Goal: Information Seeking & Learning: Find specific fact

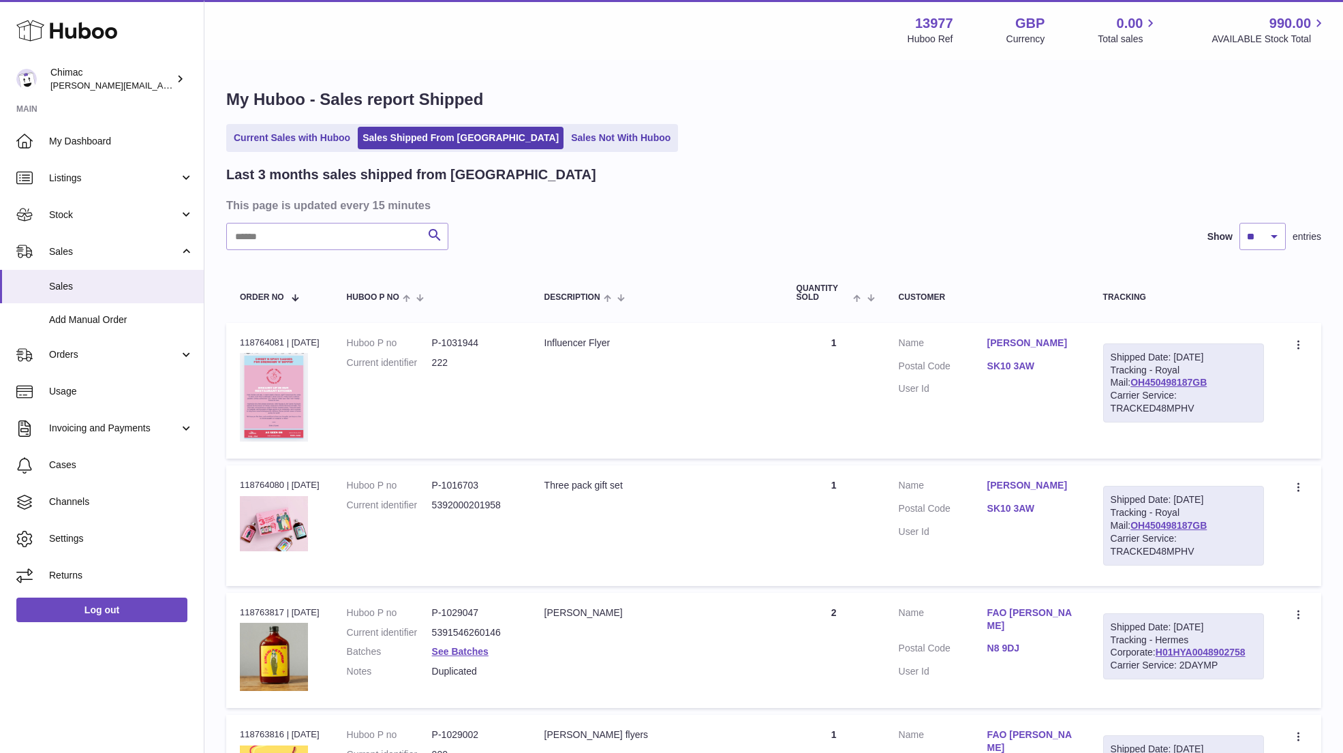
select select "**"
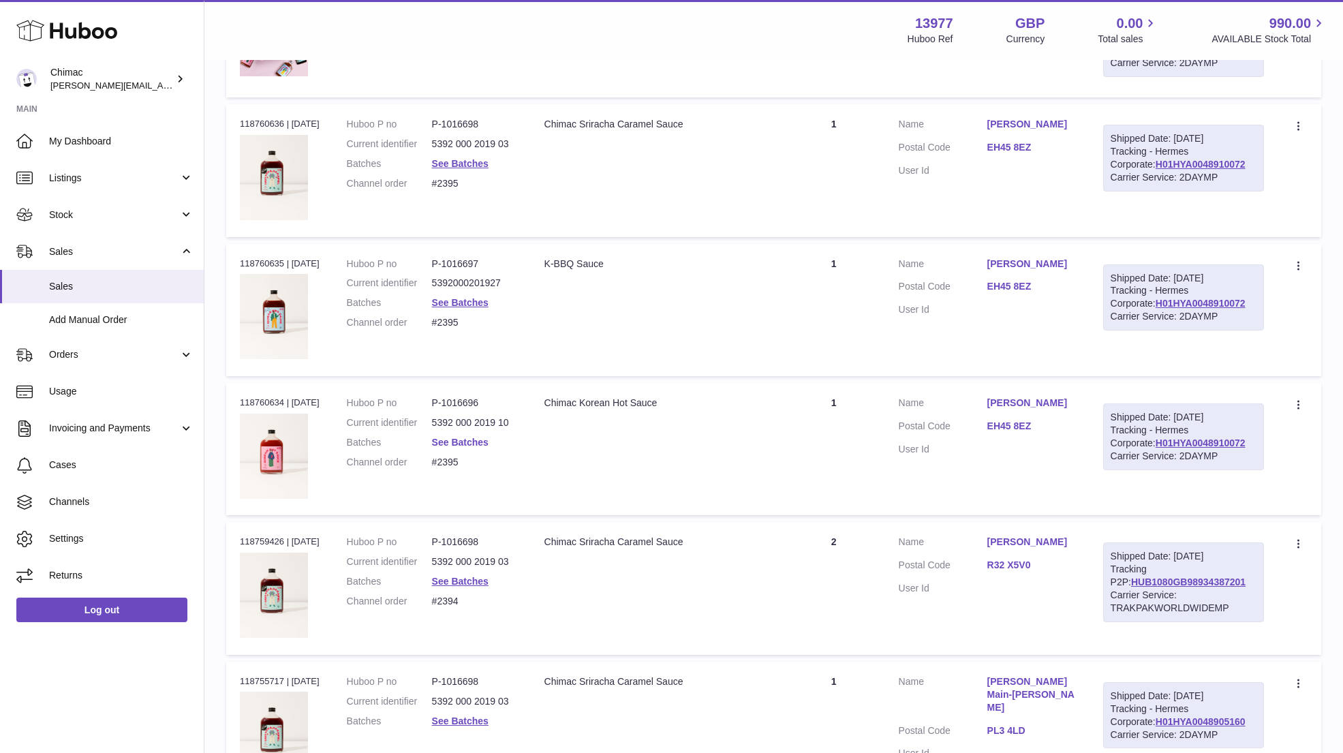
click at [461, 440] on link "See Batches" at bounding box center [460, 442] width 57 height 11
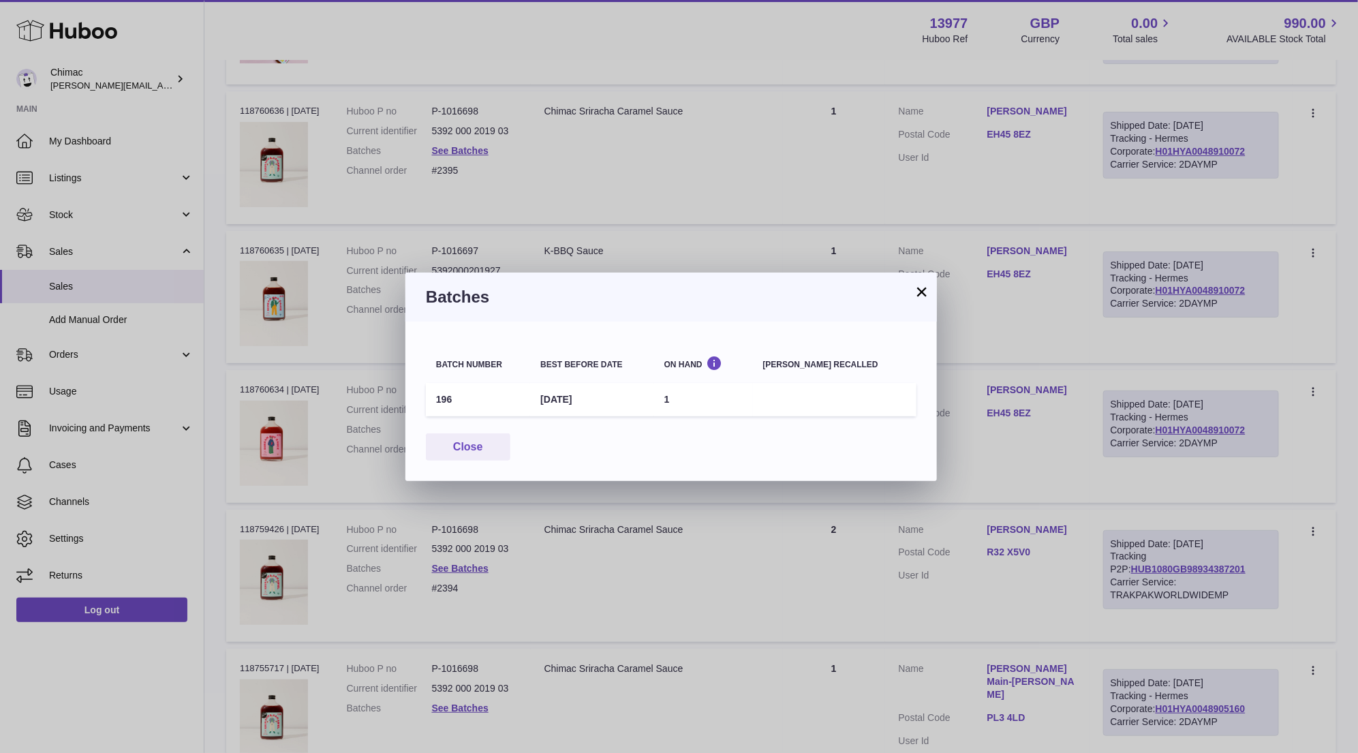
click at [929, 294] on button "×" at bounding box center [922, 292] width 16 height 16
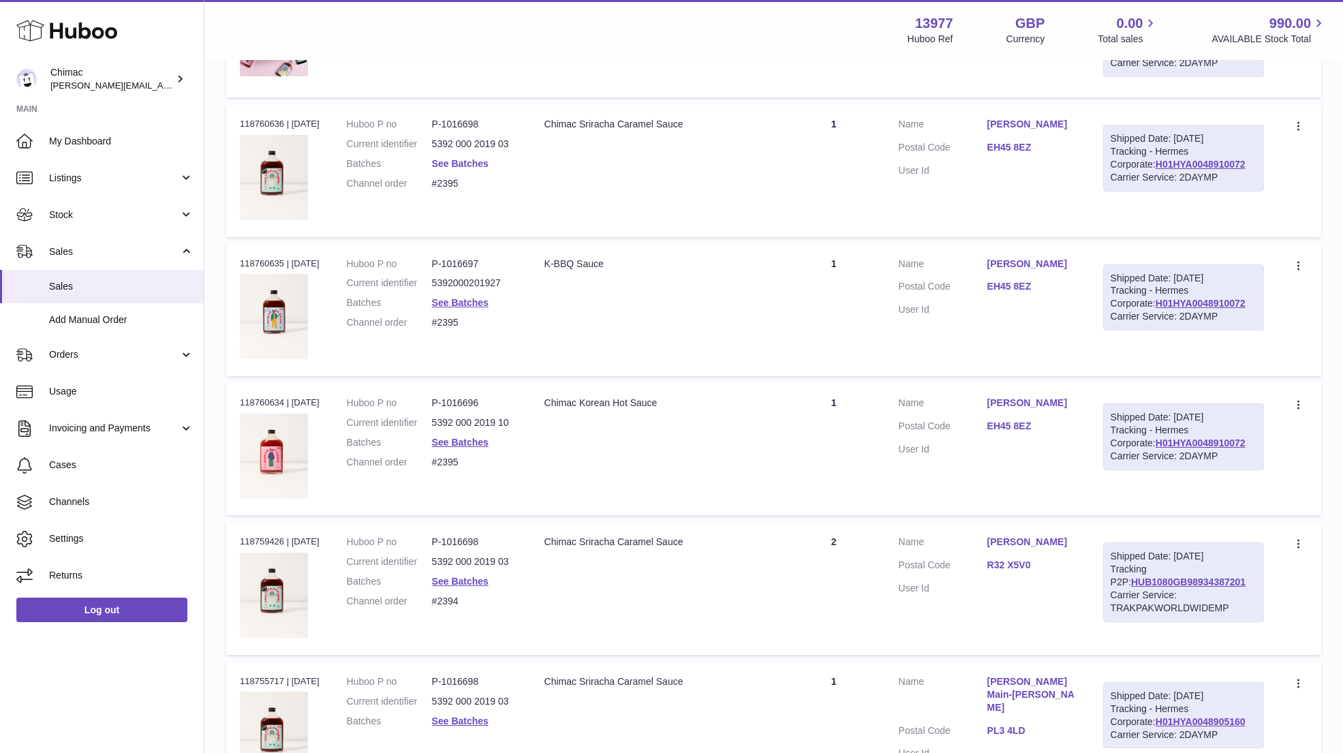
click at [483, 158] on link "See Batches" at bounding box center [460, 163] width 57 height 11
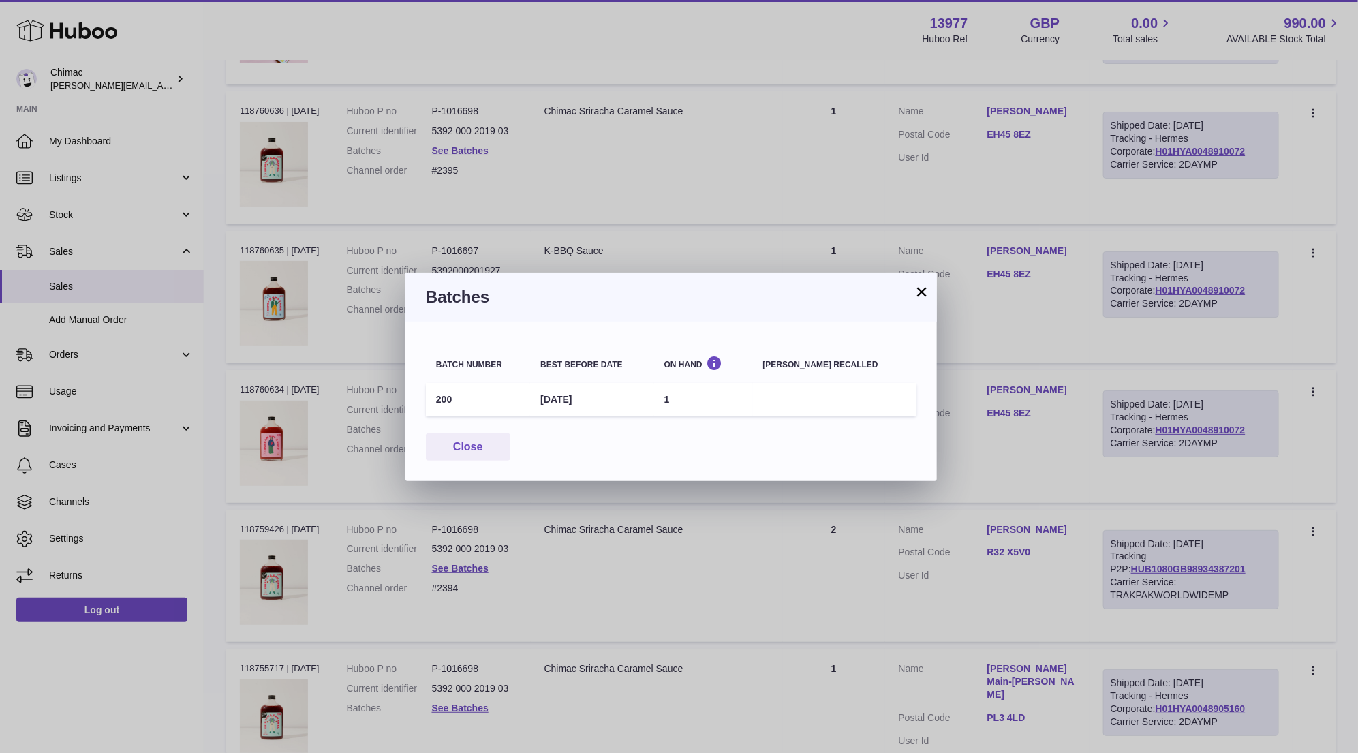
click at [924, 292] on button "×" at bounding box center [922, 292] width 16 height 16
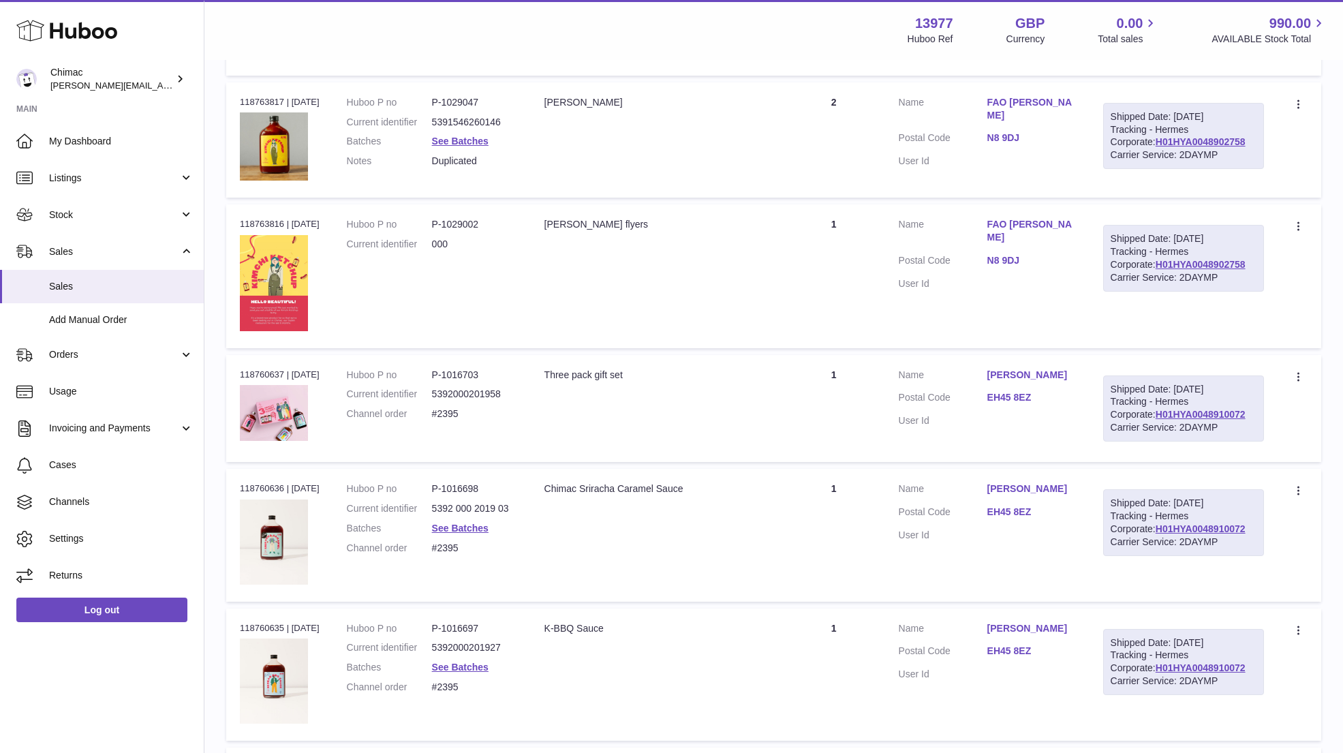
scroll to position [418, 0]
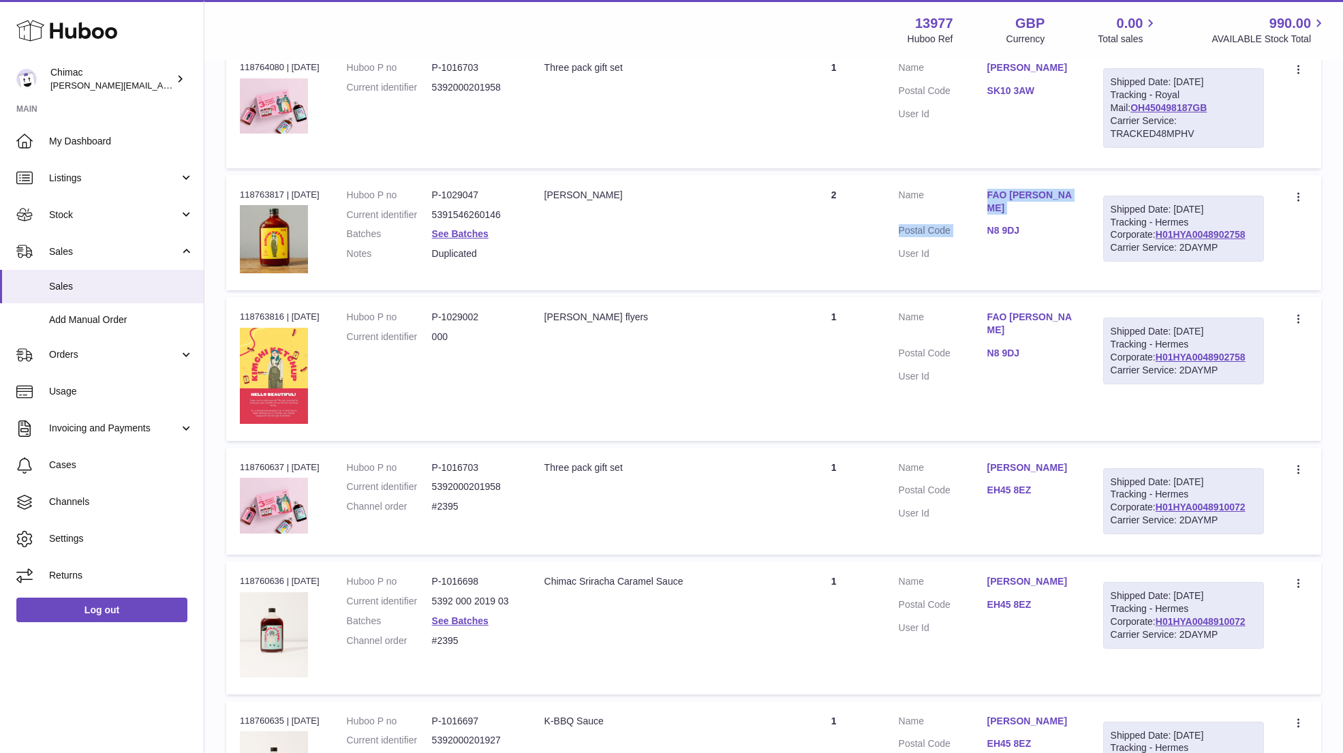
drag, startPoint x: 1067, startPoint y: 220, endPoint x: 992, endPoint y: 189, distance: 80.4
click at [992, 189] on dl "Customer Name FAO Adriana Dobrzanska Postal Code N8 9DJ User Id" at bounding box center [987, 228] width 177 height 79
copy dl "FAO Adriana Dobrzanska Postal Code"
click at [862, 139] on td "Quantity 1" at bounding box center [834, 108] width 102 height 120
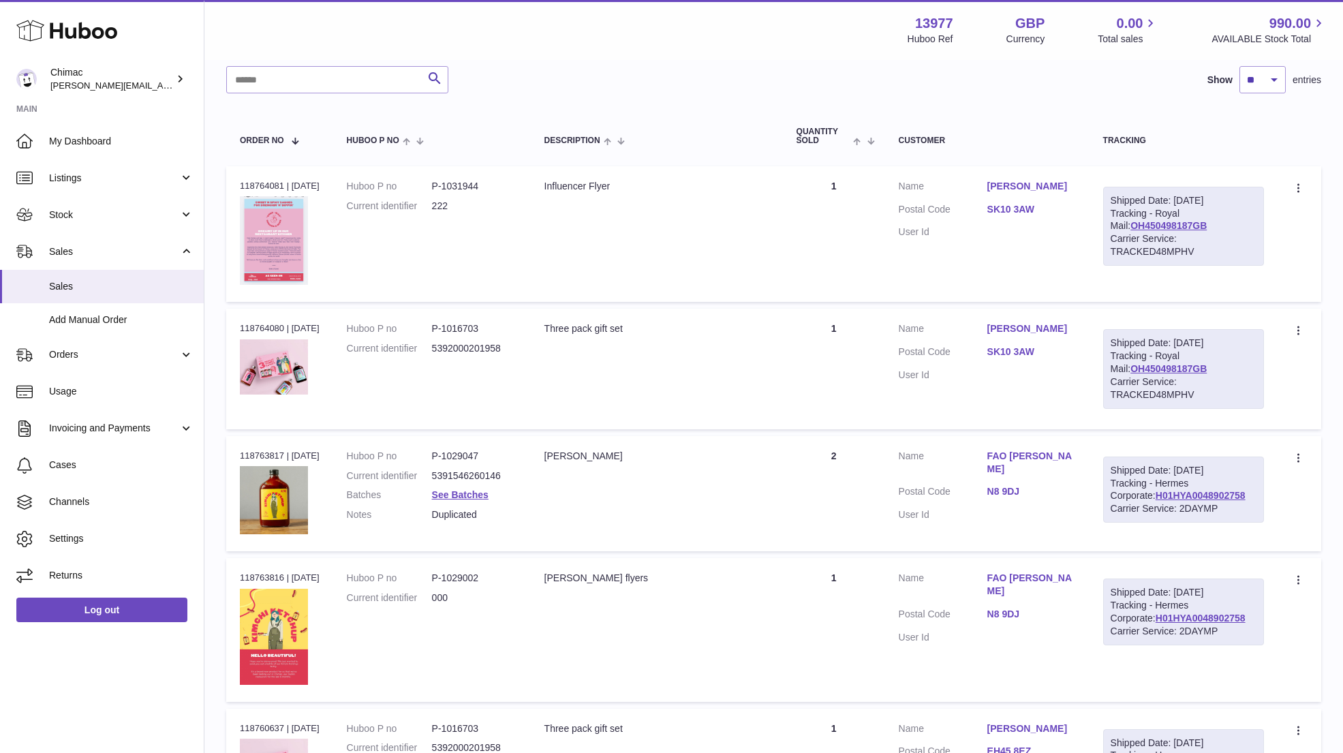
scroll to position [132, 0]
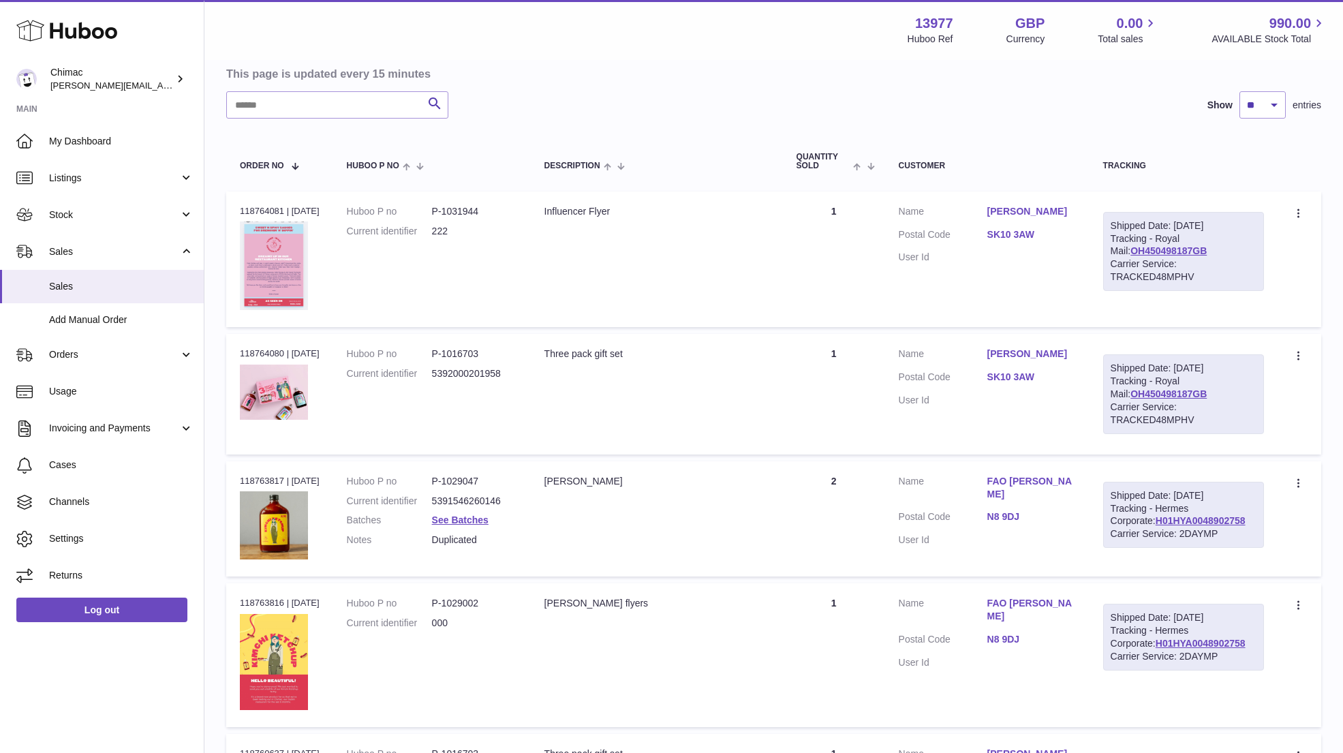
drag, startPoint x: 966, startPoint y: 350, endPoint x: 1056, endPoint y: 349, distance: 90.7
click at [1057, 350] on dl "Customer Name Sam Bradbury Postal Code SK10 3AW User Id" at bounding box center [987, 381] width 177 height 66
copy dl "Sam Bradbury"
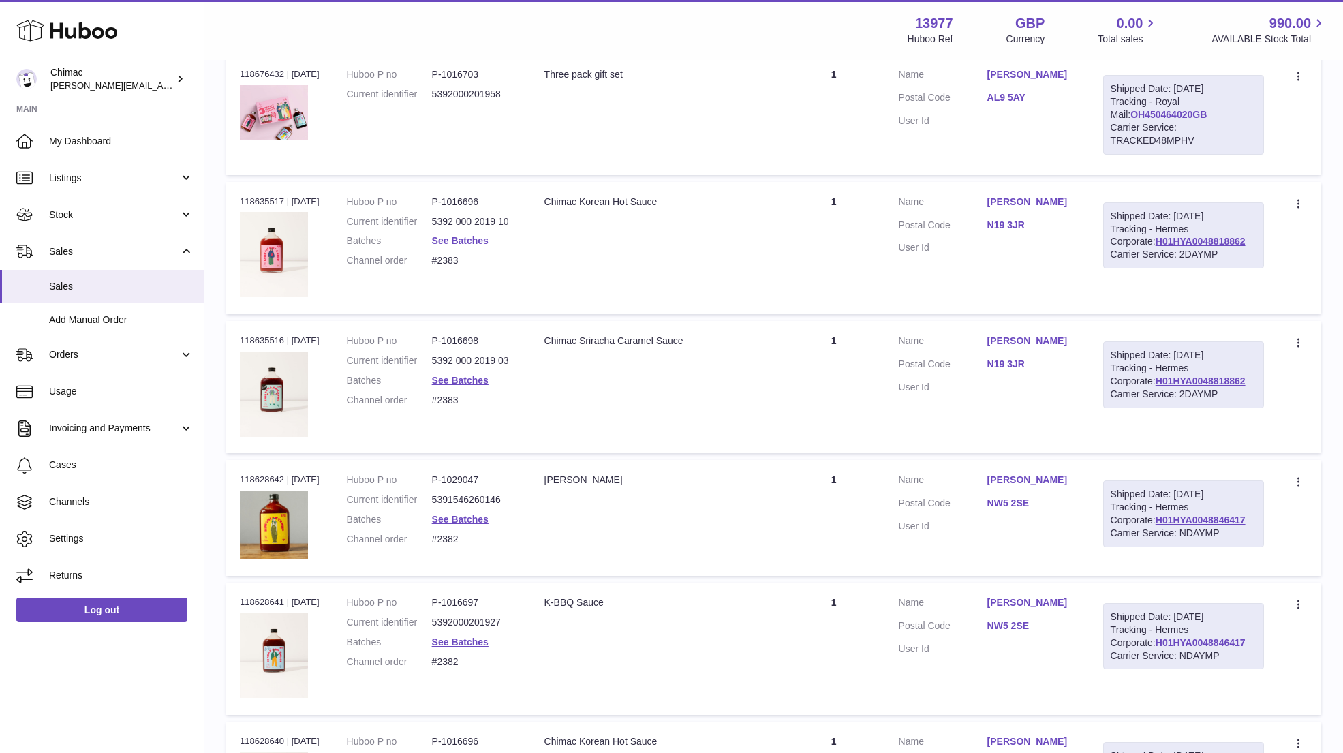
scroll to position [6418, 0]
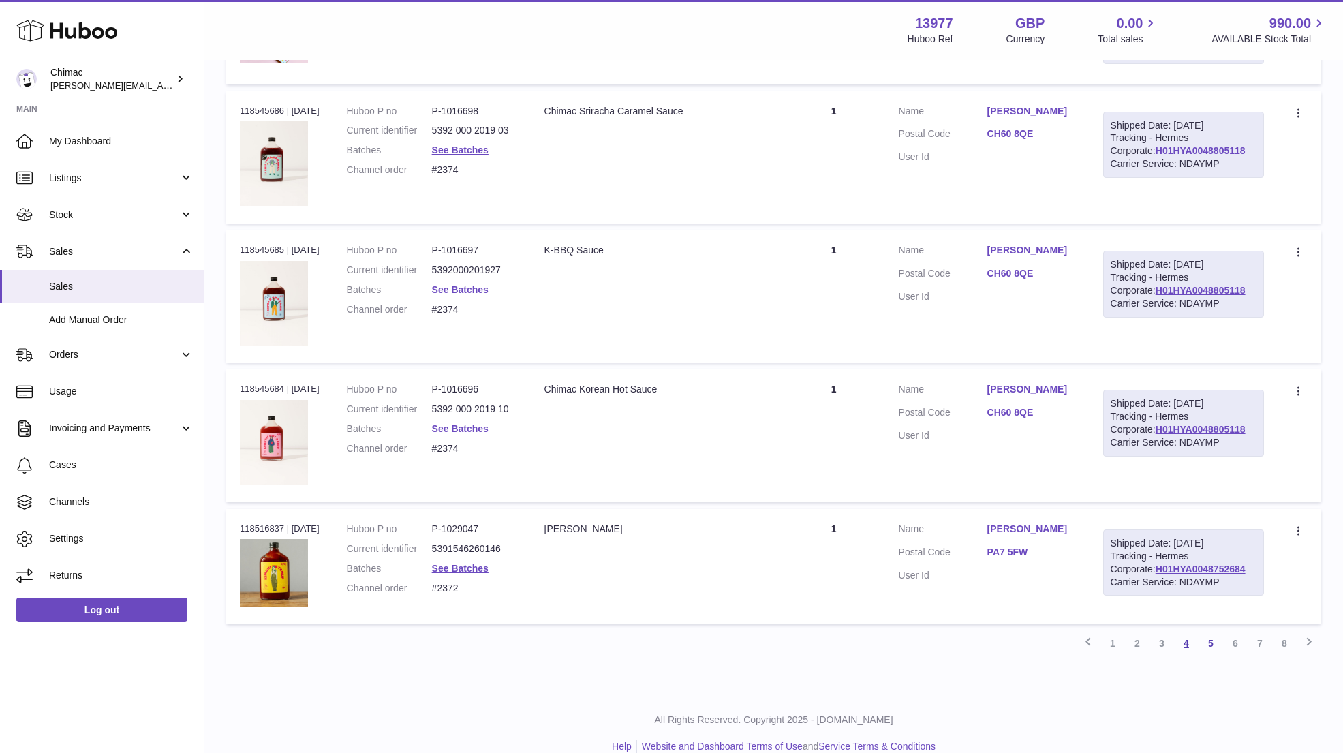
click at [1192, 631] on link "4" at bounding box center [1186, 643] width 25 height 25
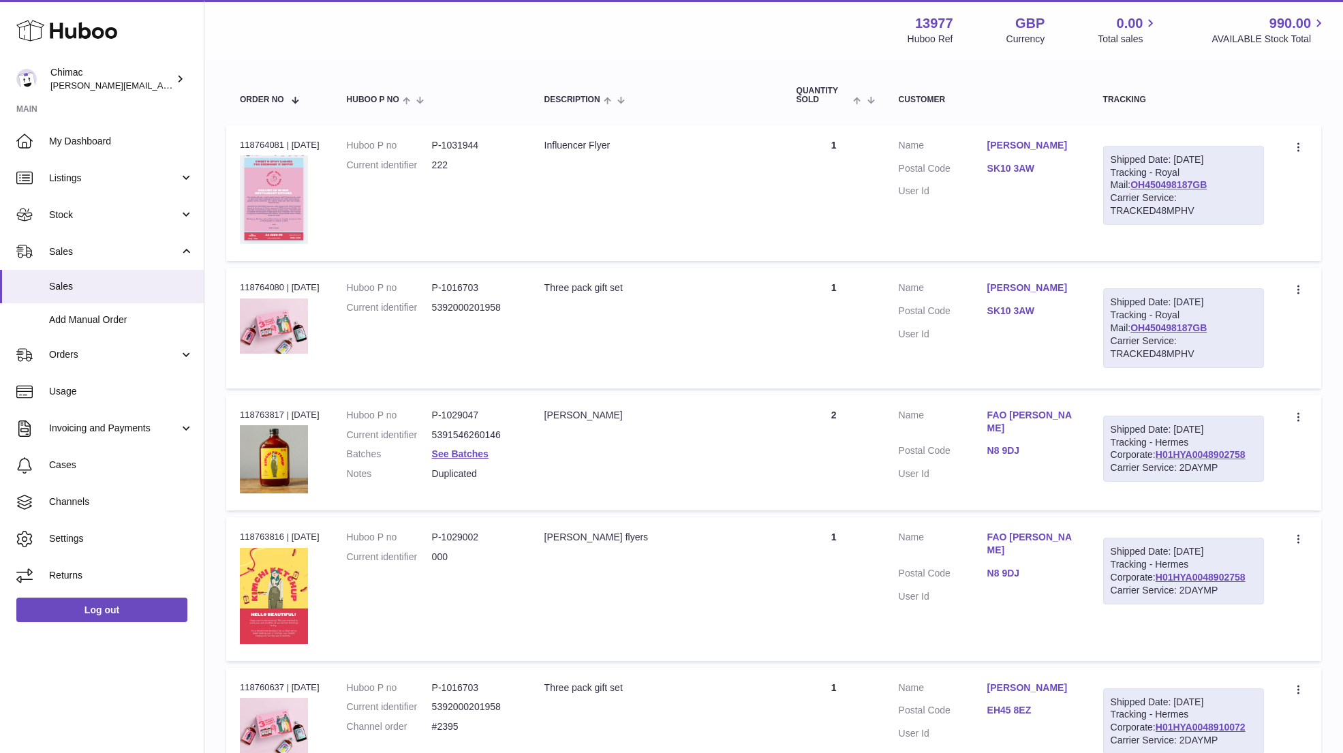
scroll to position [6418, 0]
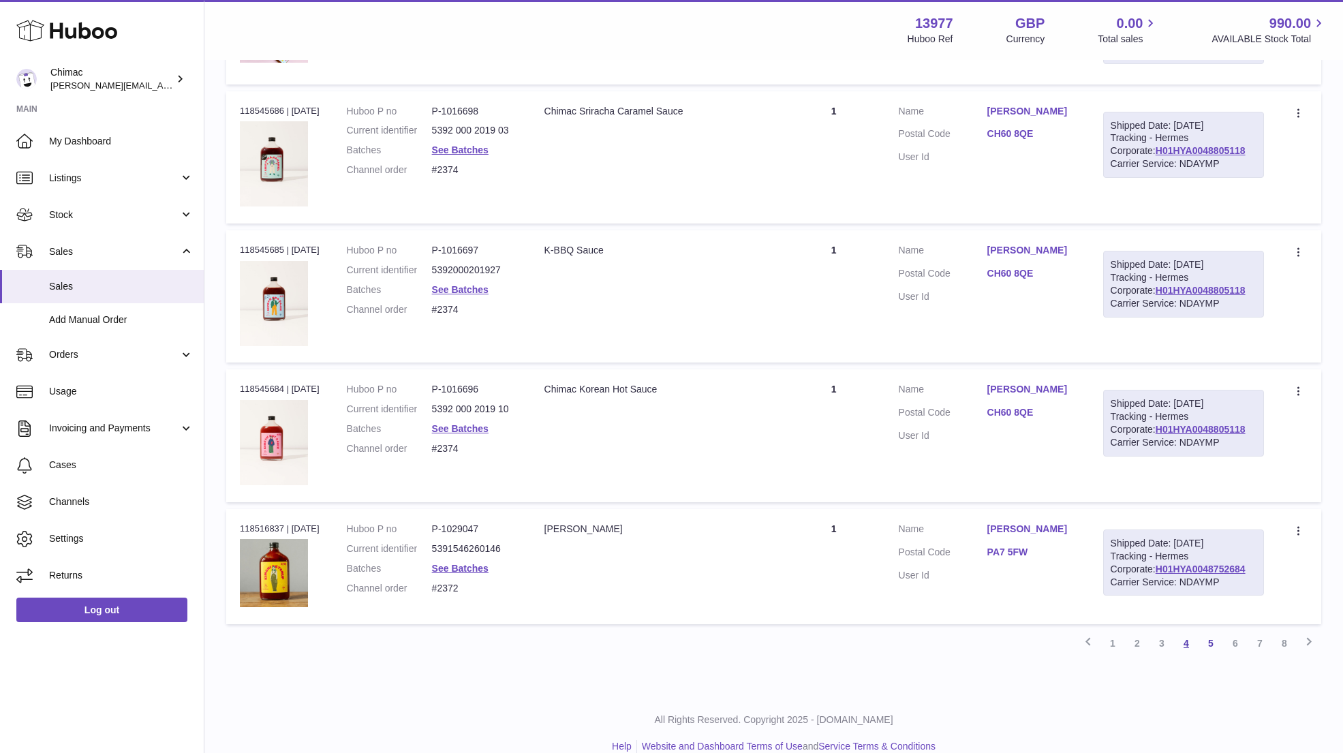
click at [1188, 631] on link "4" at bounding box center [1186, 643] width 25 height 25
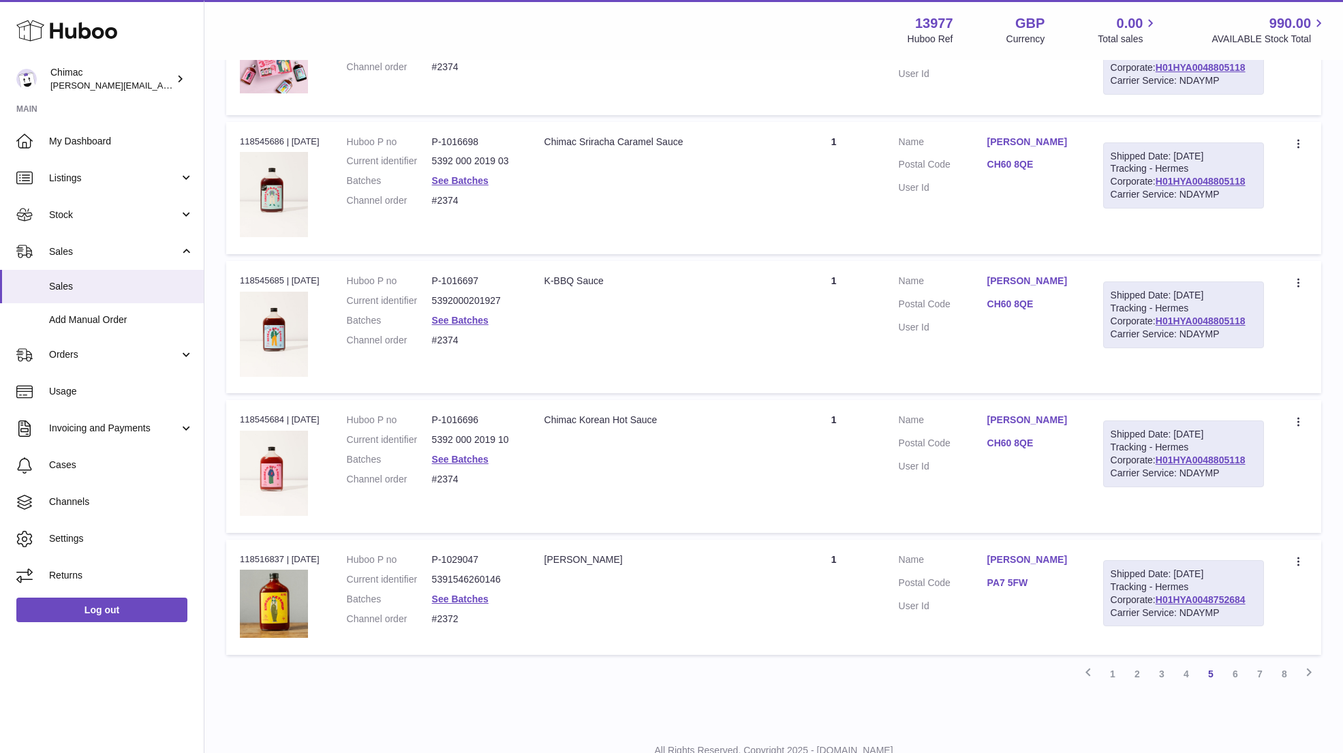
scroll to position [6358, 0]
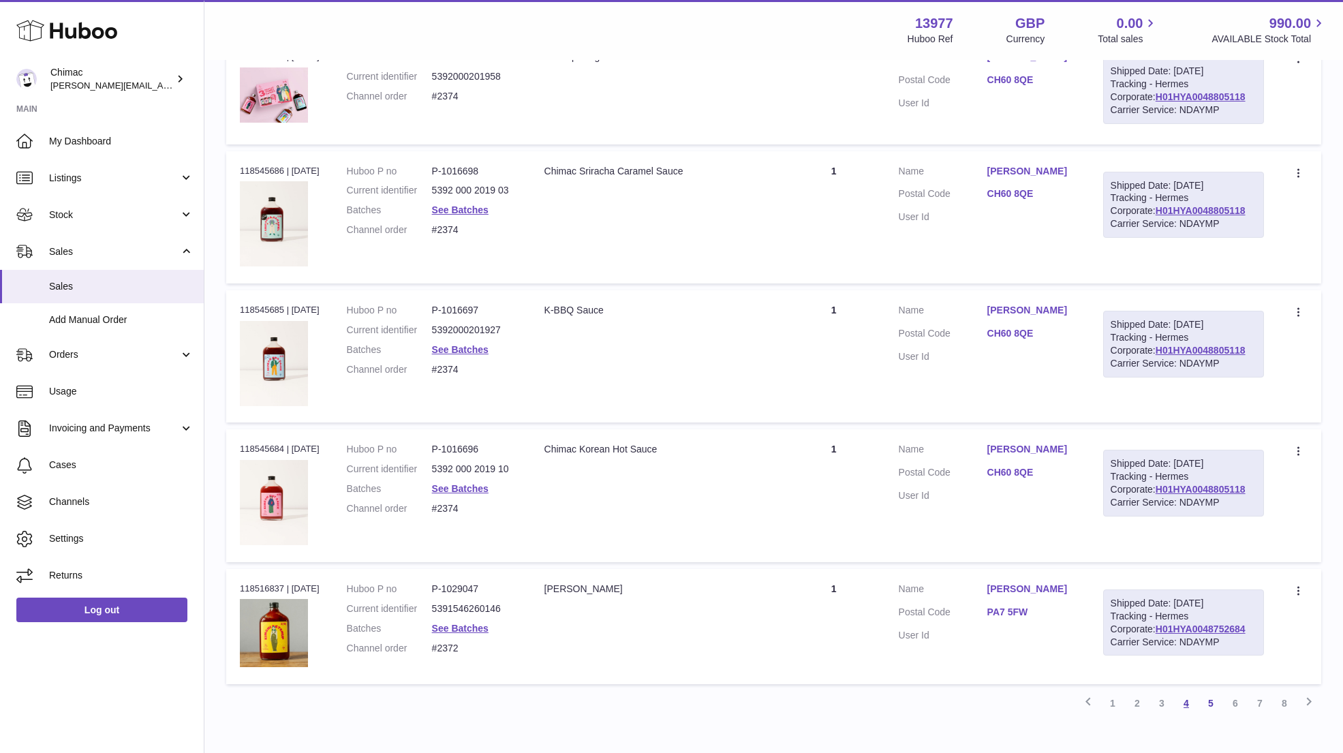
click at [1185, 691] on link "4" at bounding box center [1186, 703] width 25 height 25
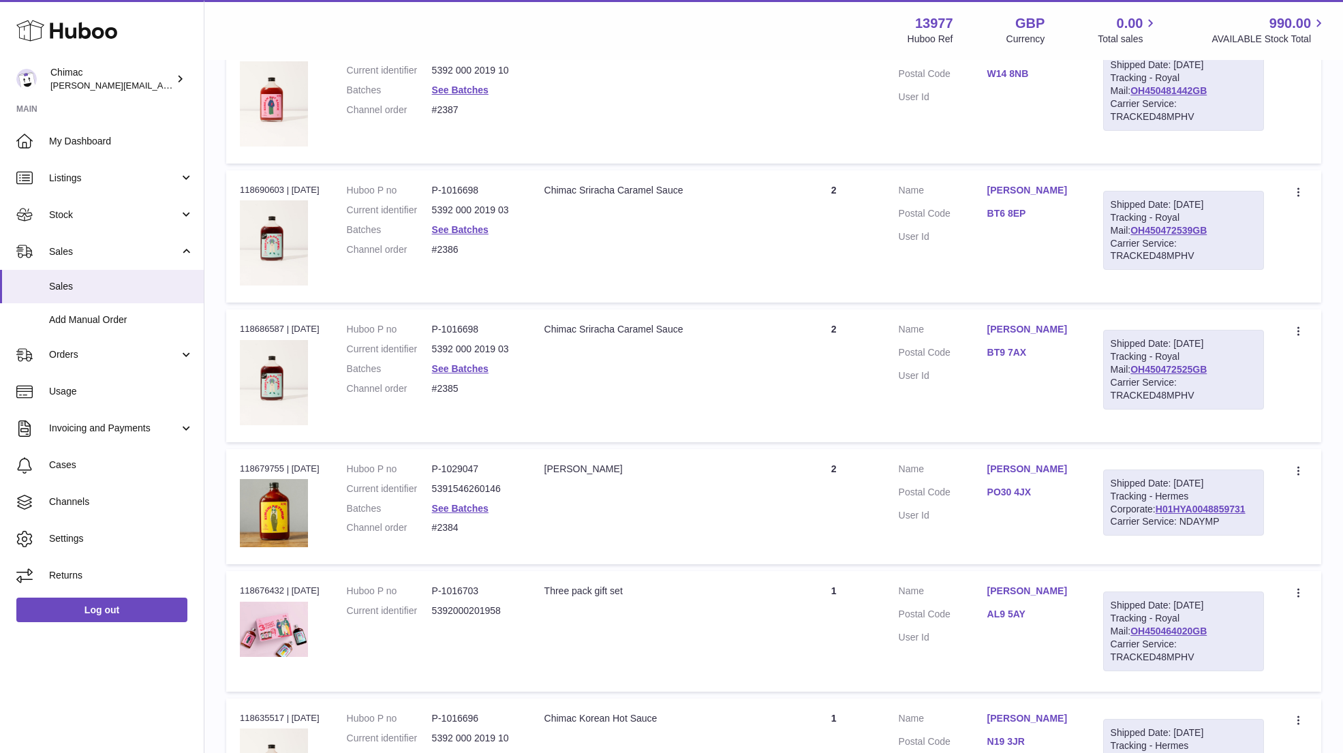
scroll to position [61, 0]
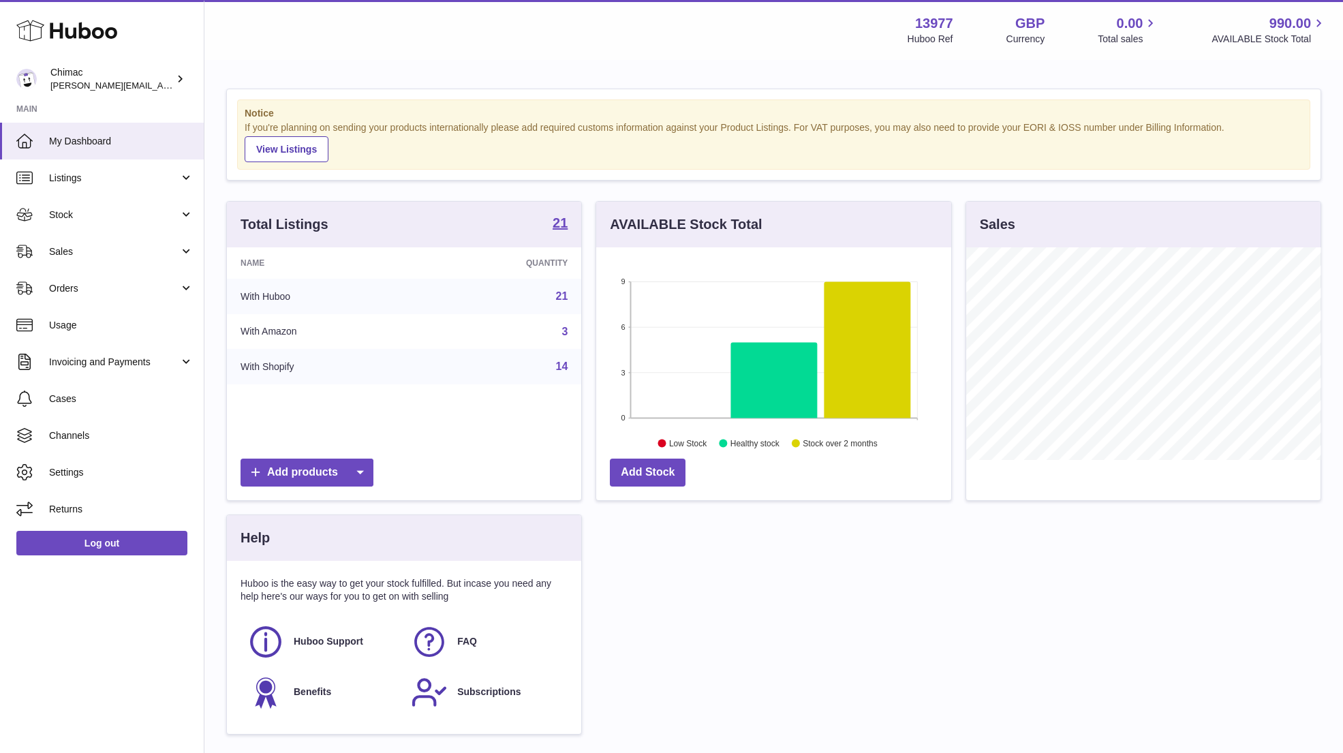
scroll to position [213, 355]
click at [139, 249] on span "Sales" at bounding box center [114, 251] width 130 height 13
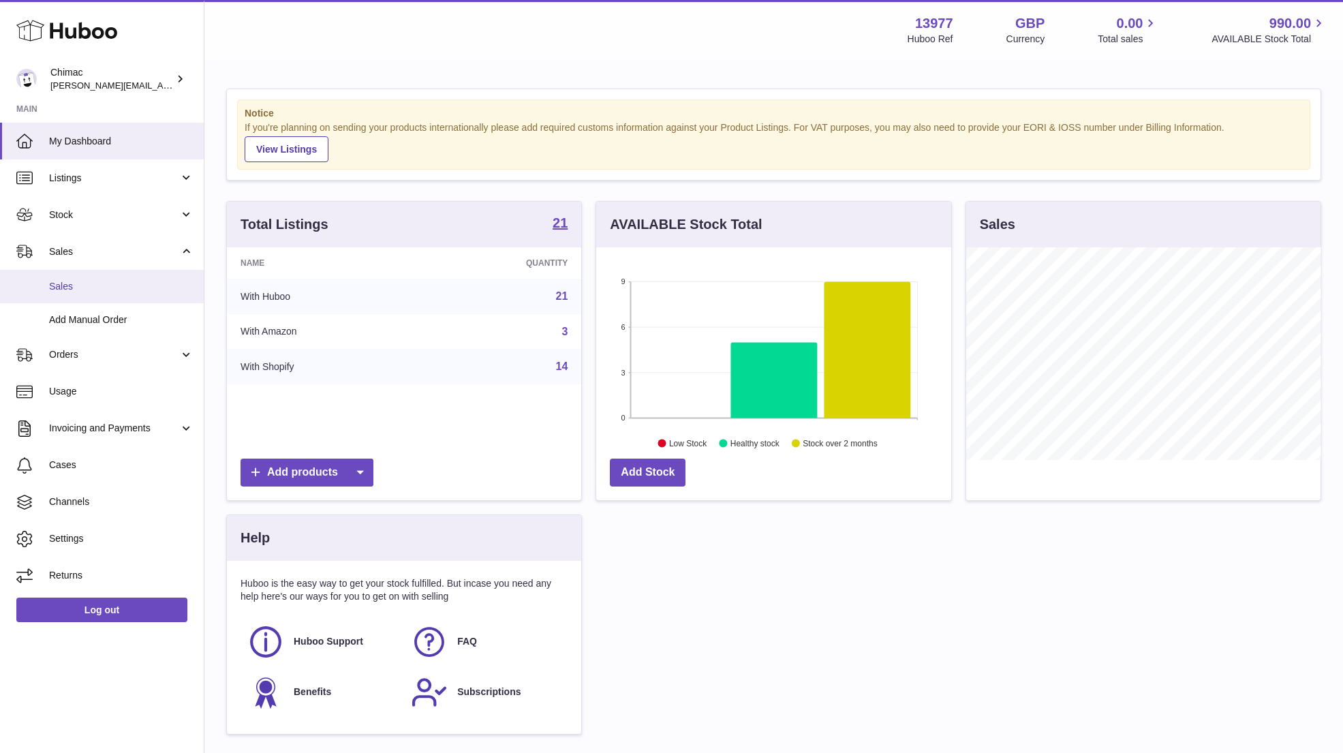
click at [137, 287] on span "Sales" at bounding box center [121, 286] width 144 height 13
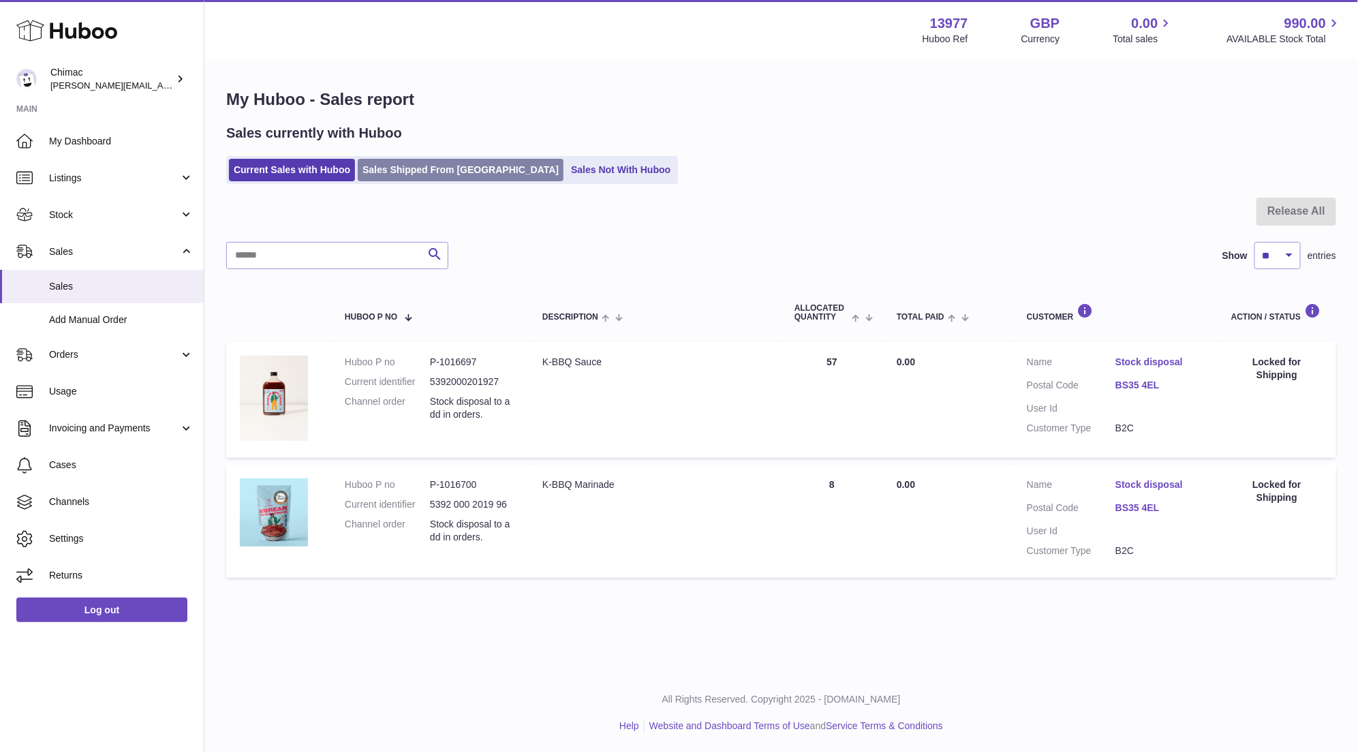
click at [415, 166] on link "Sales Shipped From Huboo" at bounding box center [461, 170] width 206 height 22
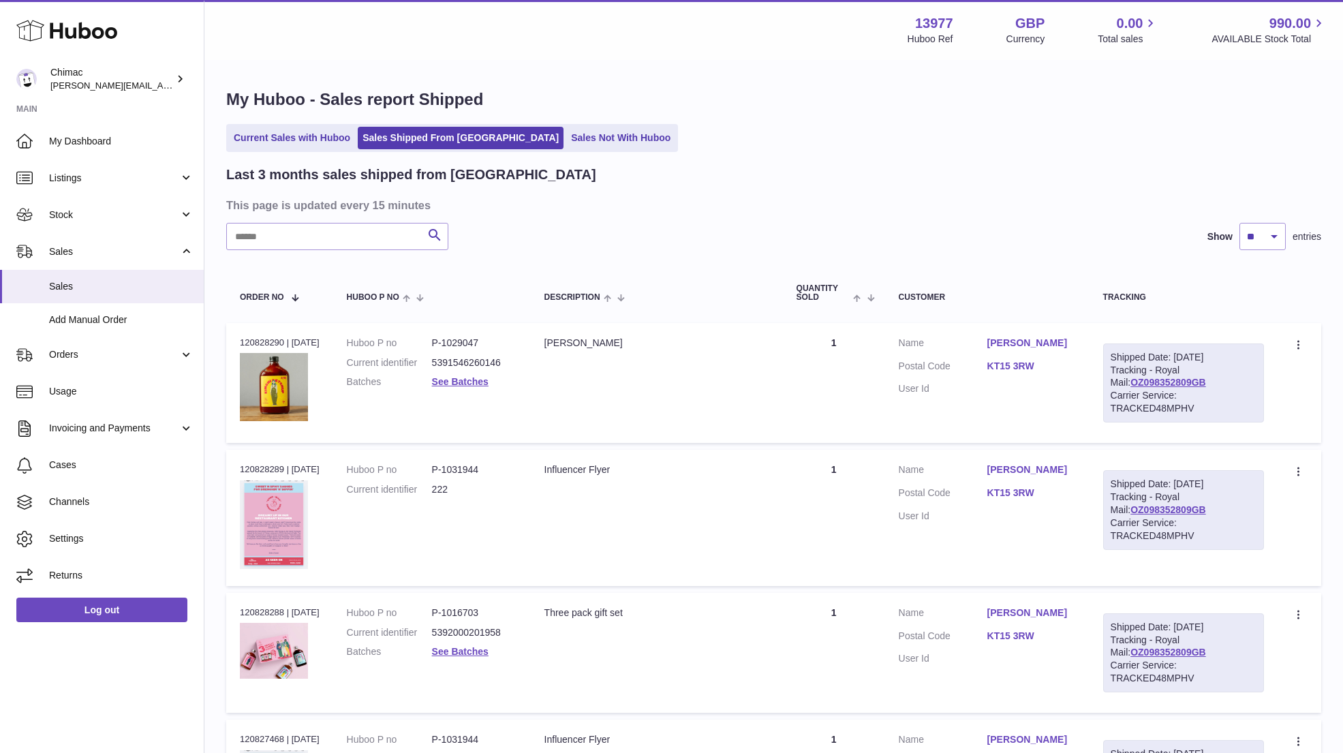
click at [1260, 248] on select "** ** **" at bounding box center [1263, 236] width 46 height 27
select select "**"
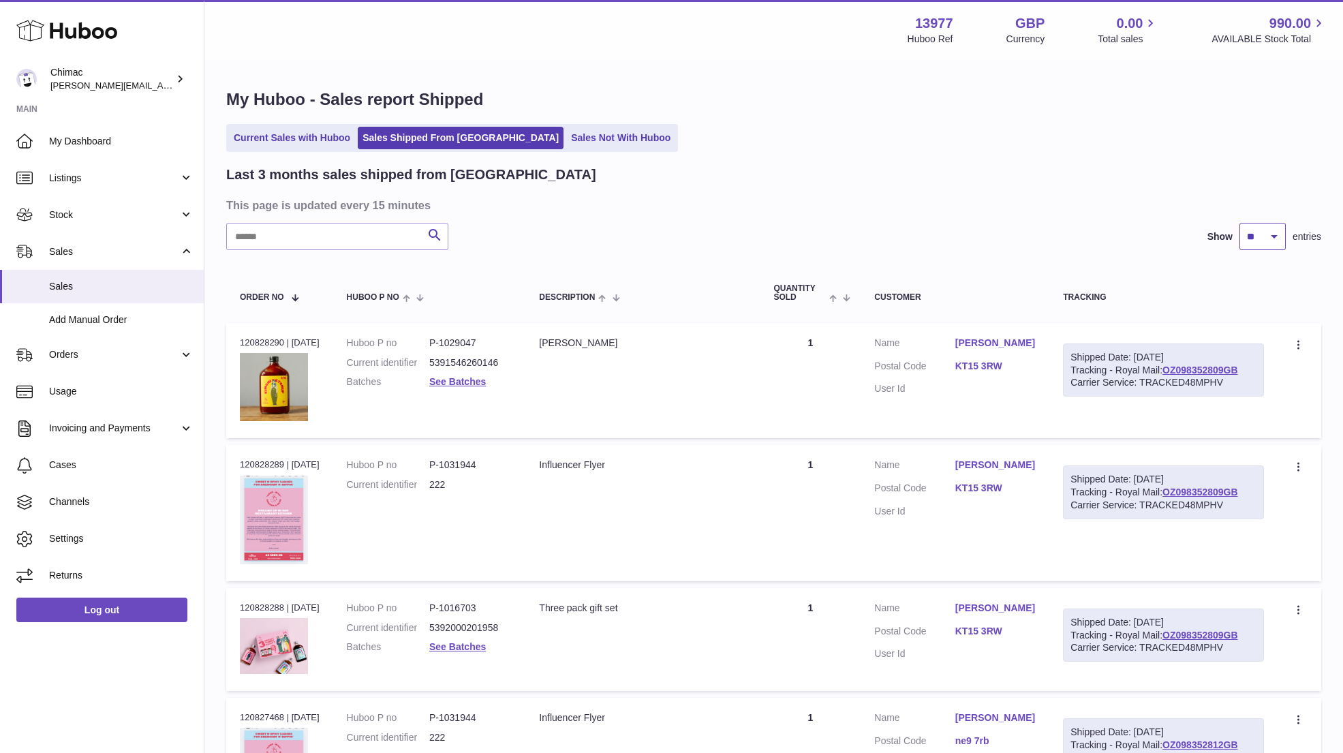
scroll to position [6185, 0]
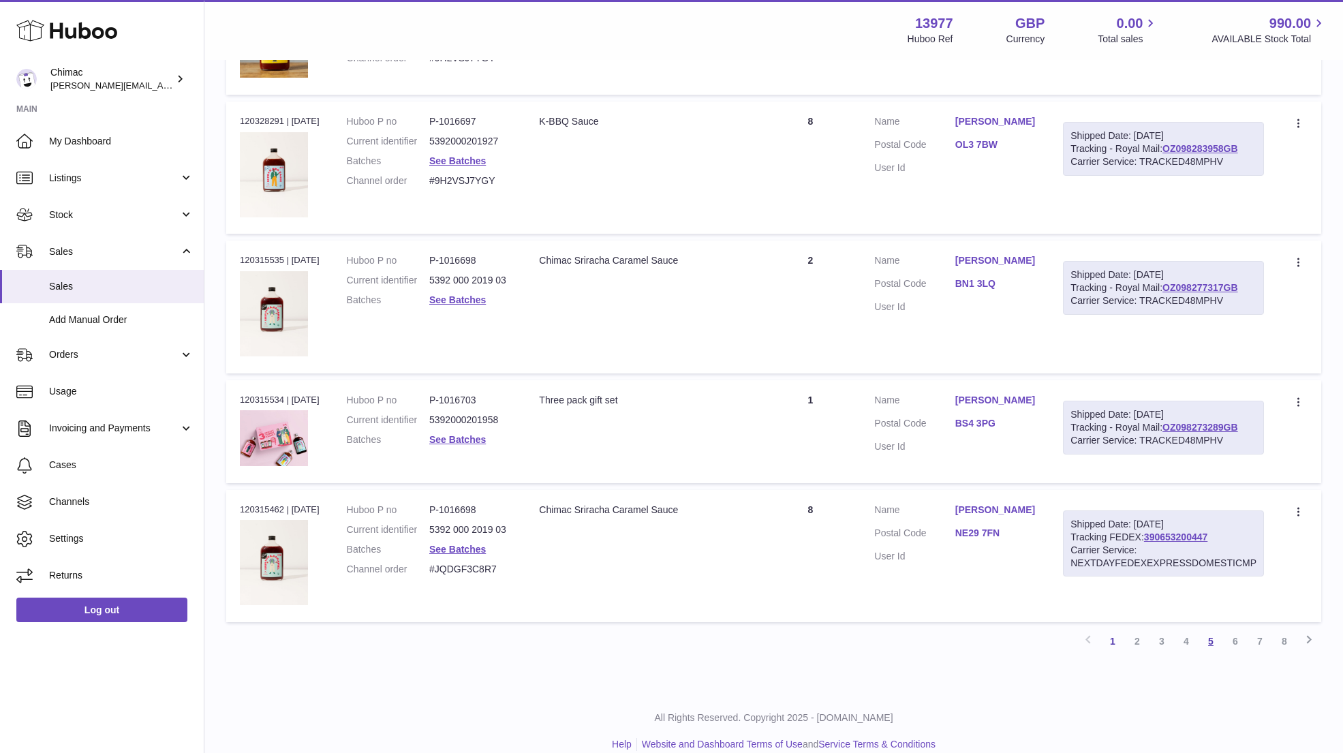
click at [1211, 629] on link "5" at bounding box center [1211, 641] width 25 height 25
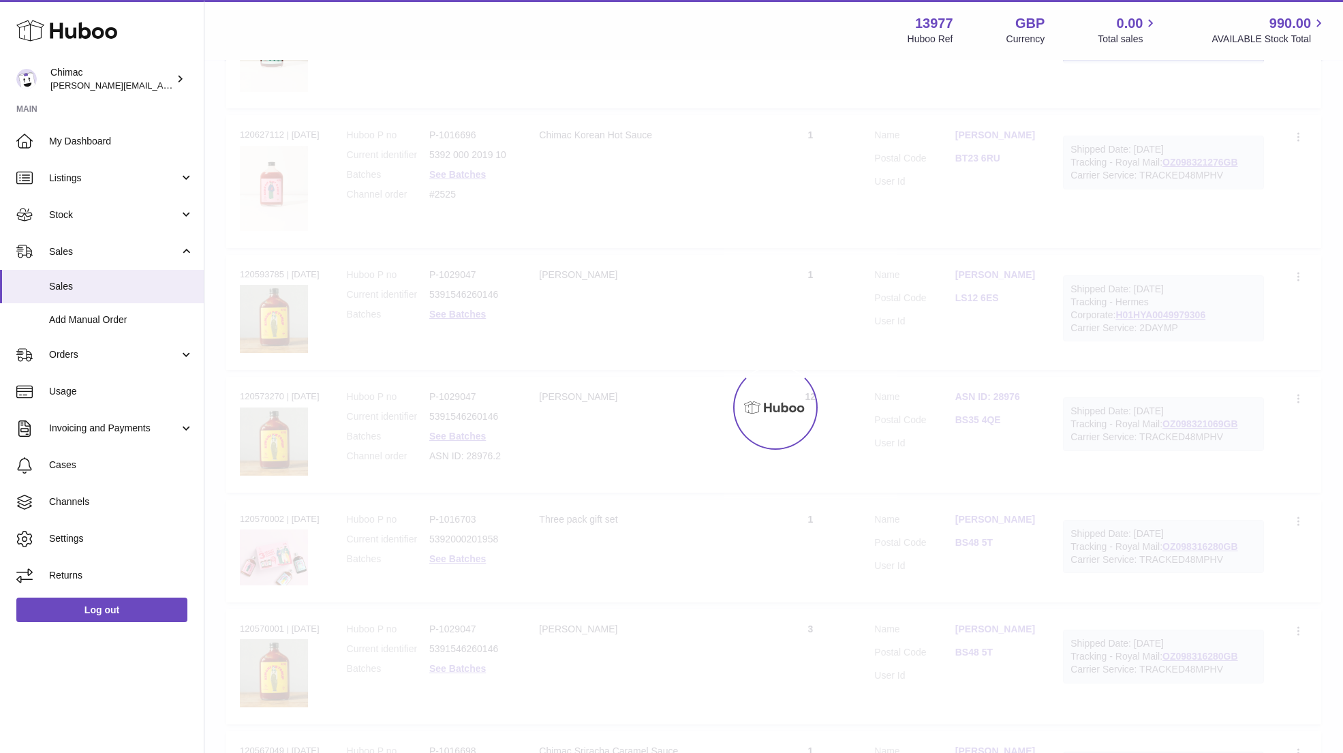
scroll to position [61, 0]
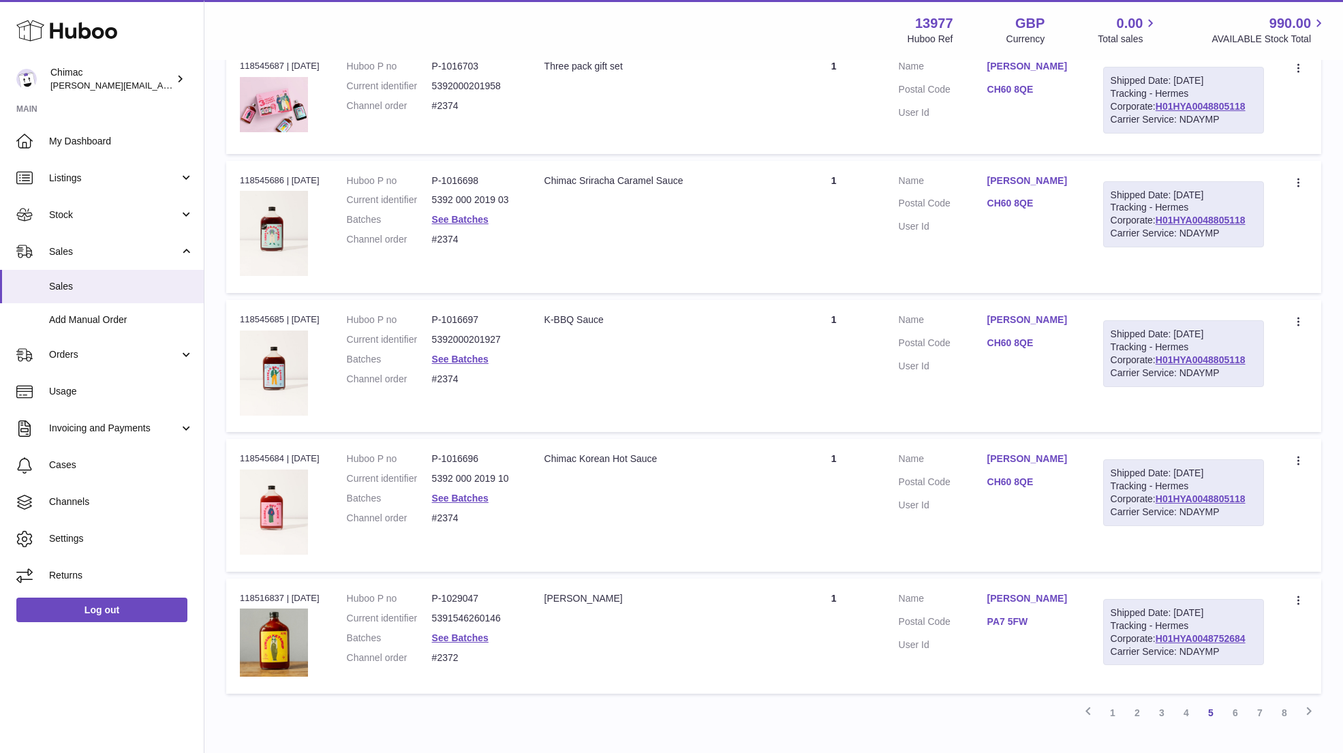
scroll to position [6418, 0]
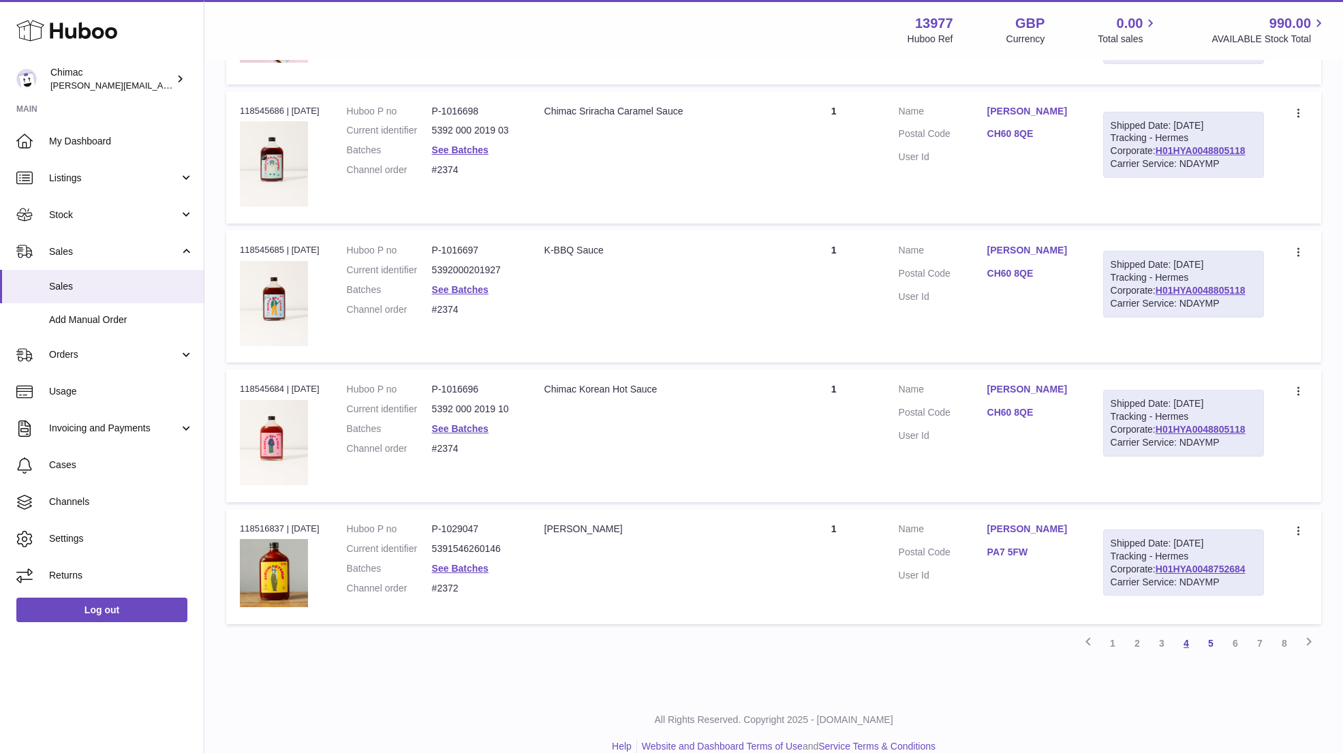
click at [1187, 631] on link "4" at bounding box center [1186, 643] width 25 height 25
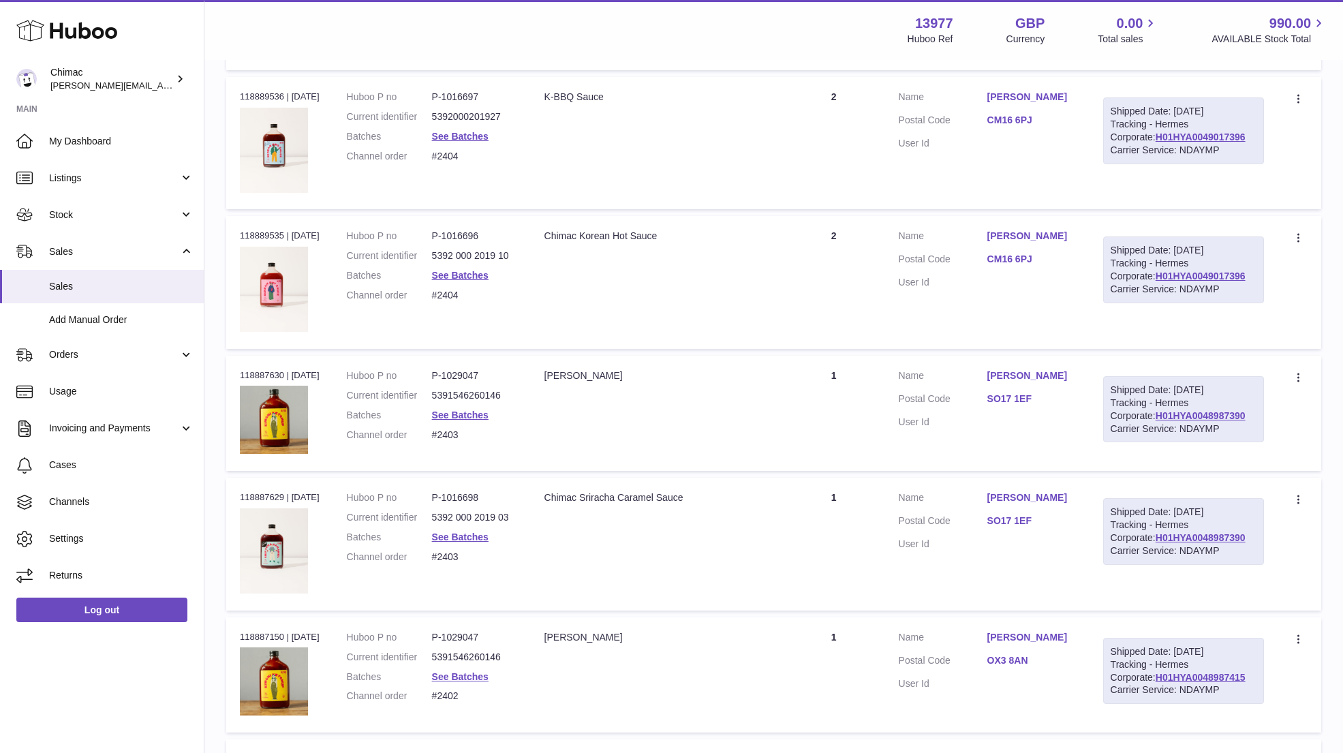
scroll to position [6492, 0]
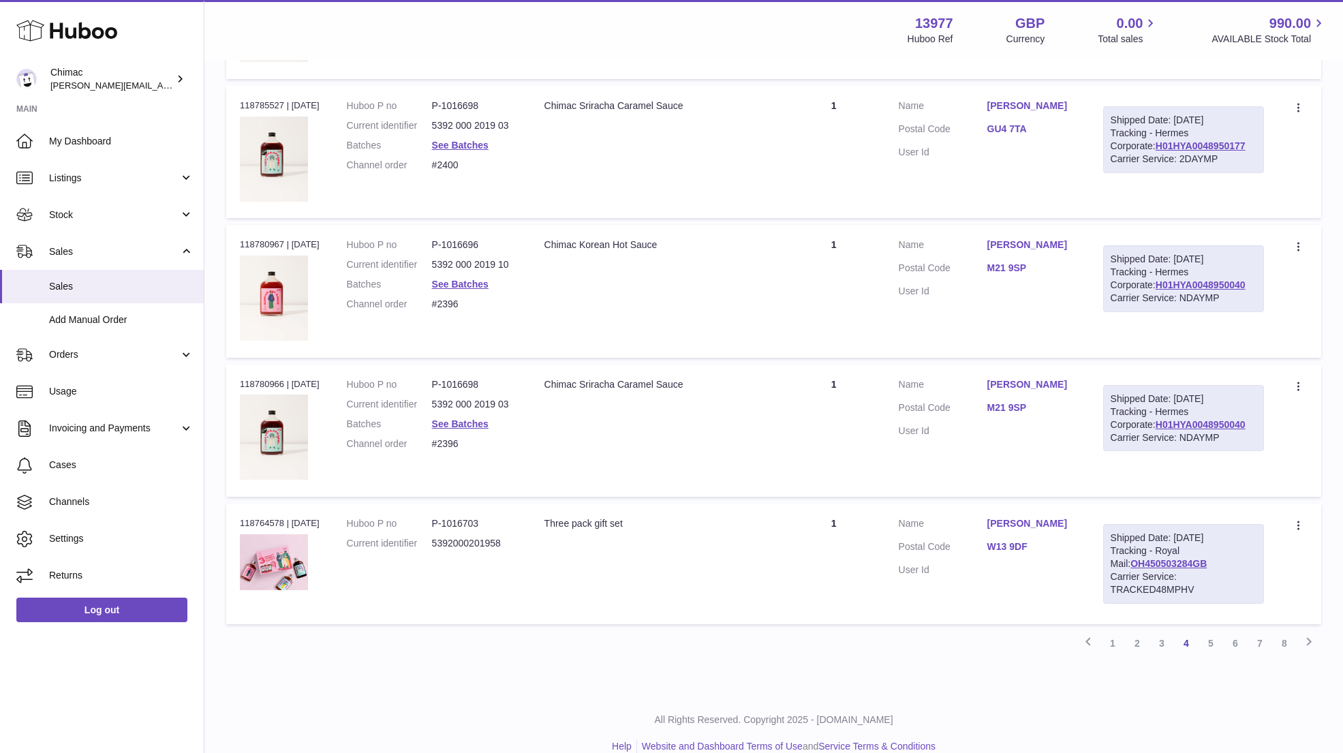
drag, startPoint x: 975, startPoint y: 504, endPoint x: 1075, endPoint y: 506, distance: 99.5
click at [1076, 517] on dl "Customer Name Hannah Colinese Postal Code W13 9DF User Id" at bounding box center [987, 550] width 177 height 66
copy dl "Hannah Colinese"
drag, startPoint x: 972, startPoint y: 368, endPoint x: 1087, endPoint y: 368, distance: 115.2
click at [1087, 368] on td "Customer Name Simon Kirkham Postal Code M21 9SP User Id" at bounding box center [987, 431] width 204 height 132
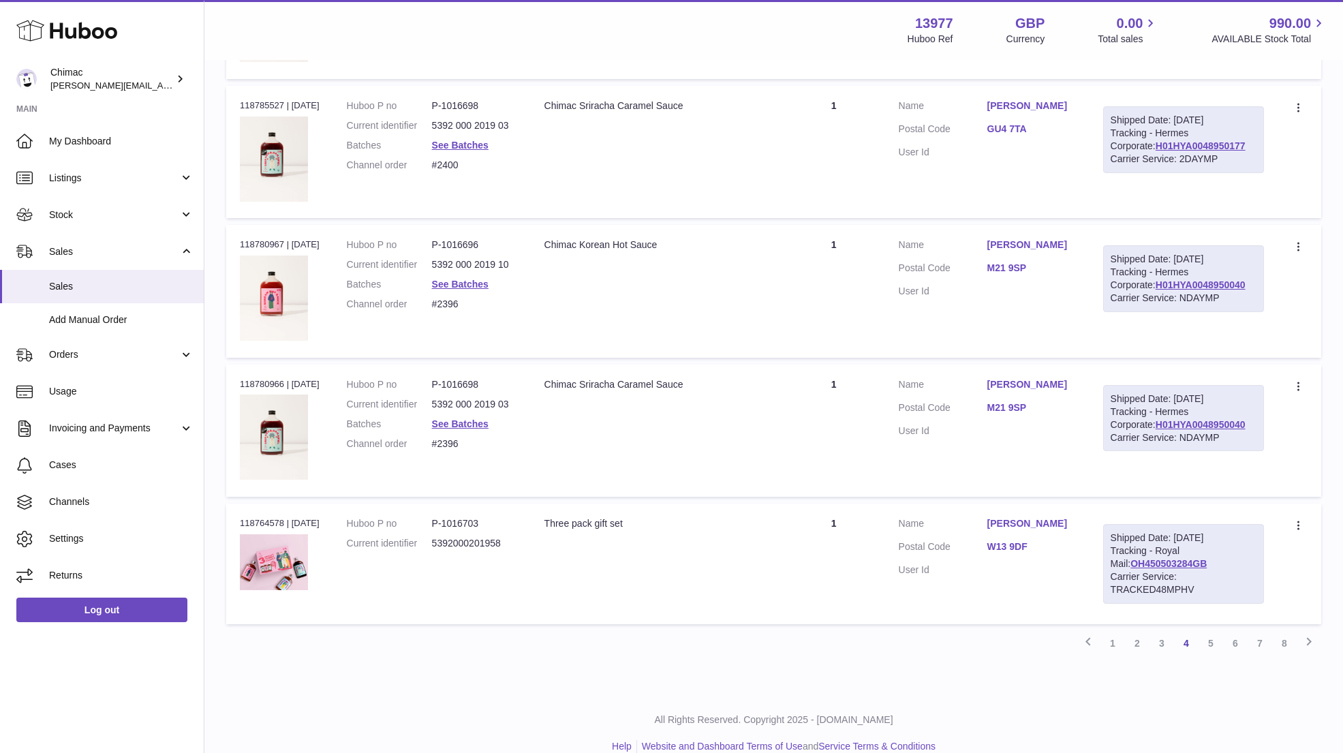
copy dl "Simon Kirkham"
click at [478, 279] on link "See Batches" at bounding box center [460, 284] width 57 height 11
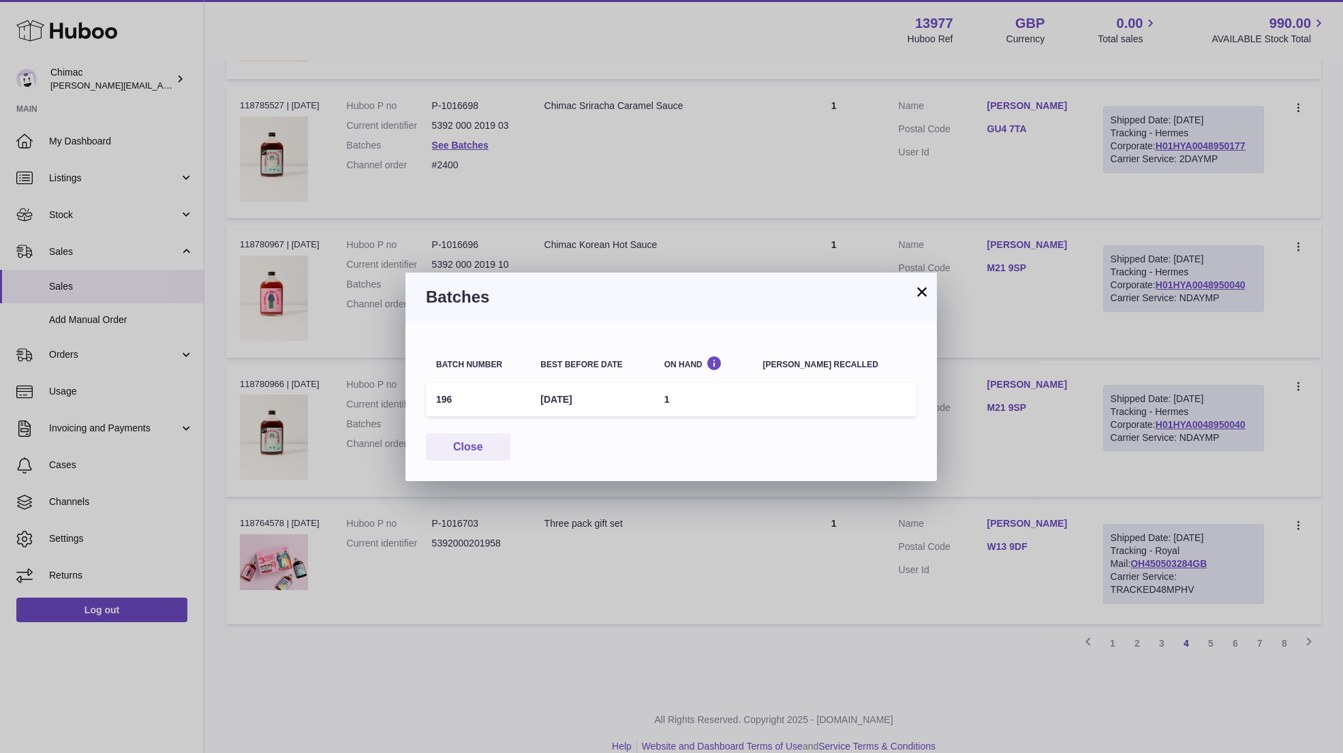
scroll to position [6428, 0]
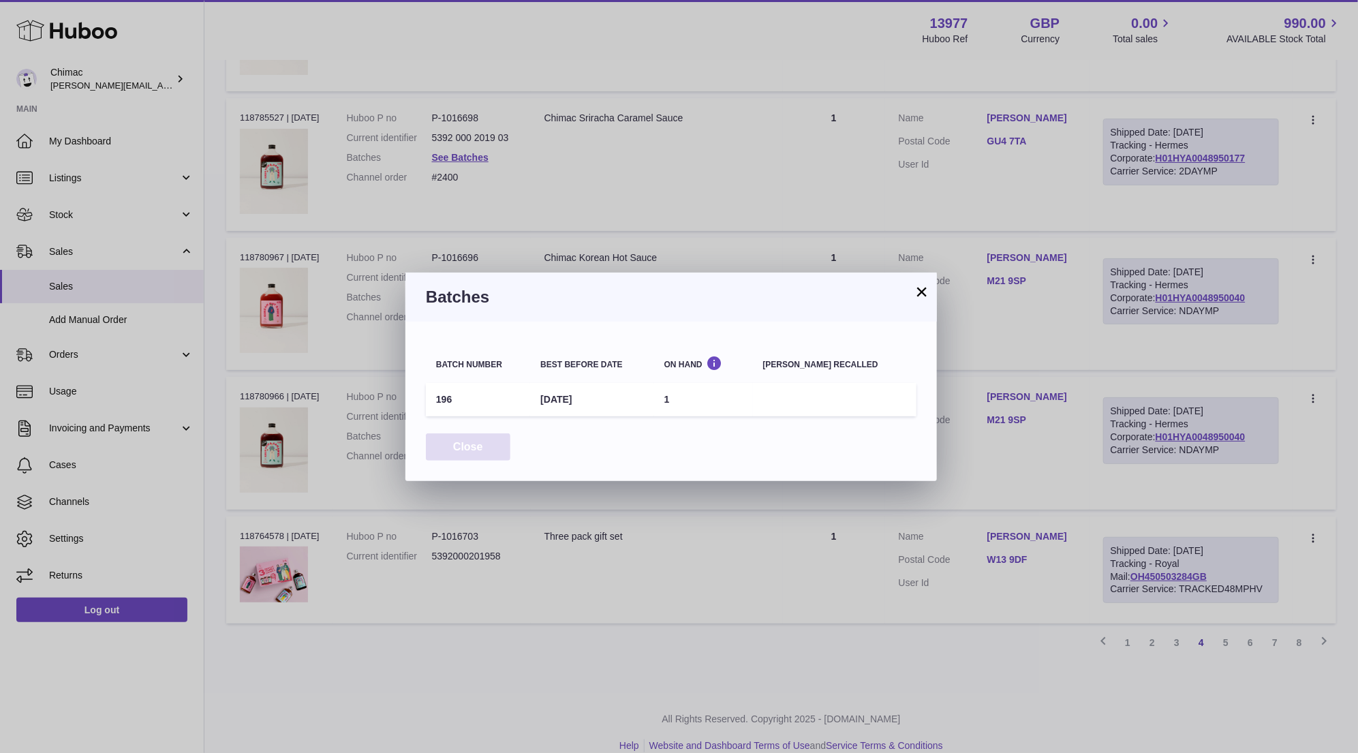
click at [470, 443] on button "Close" at bounding box center [468, 447] width 85 height 28
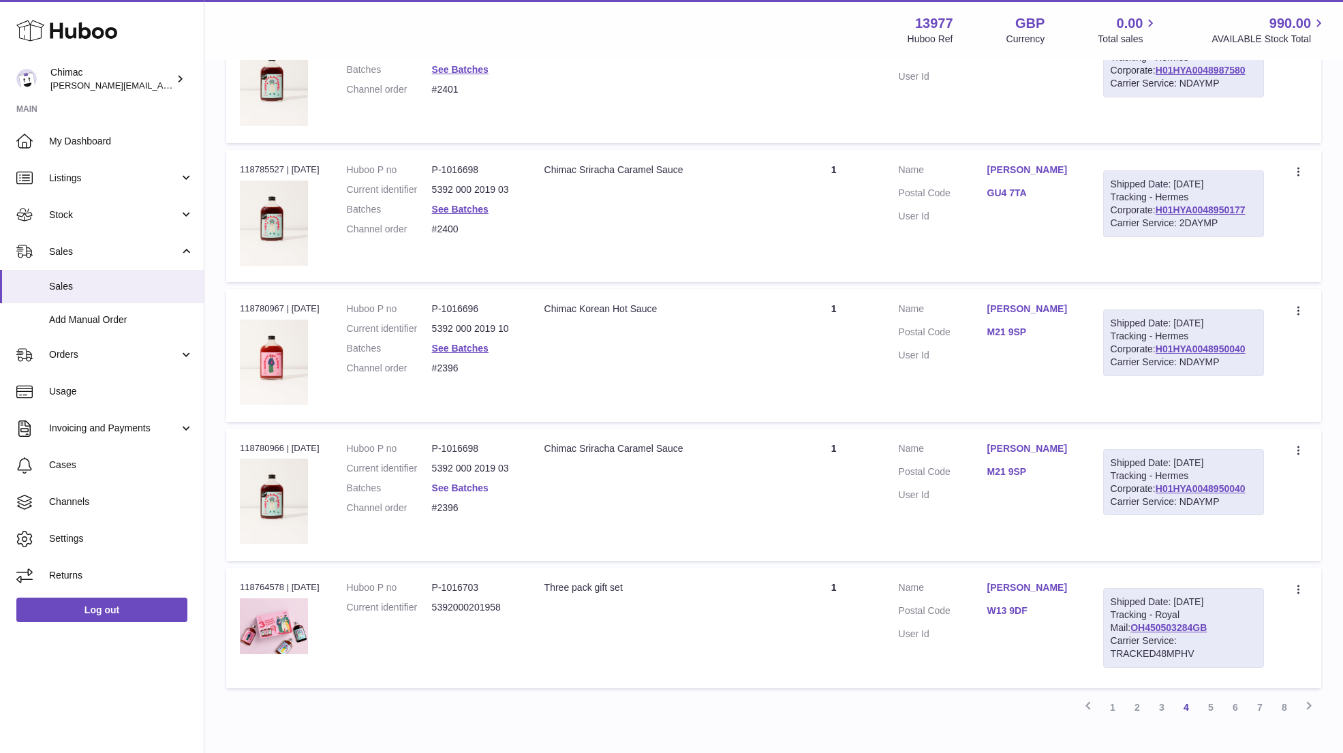
click at [458, 483] on link "See Batches" at bounding box center [460, 488] width 57 height 11
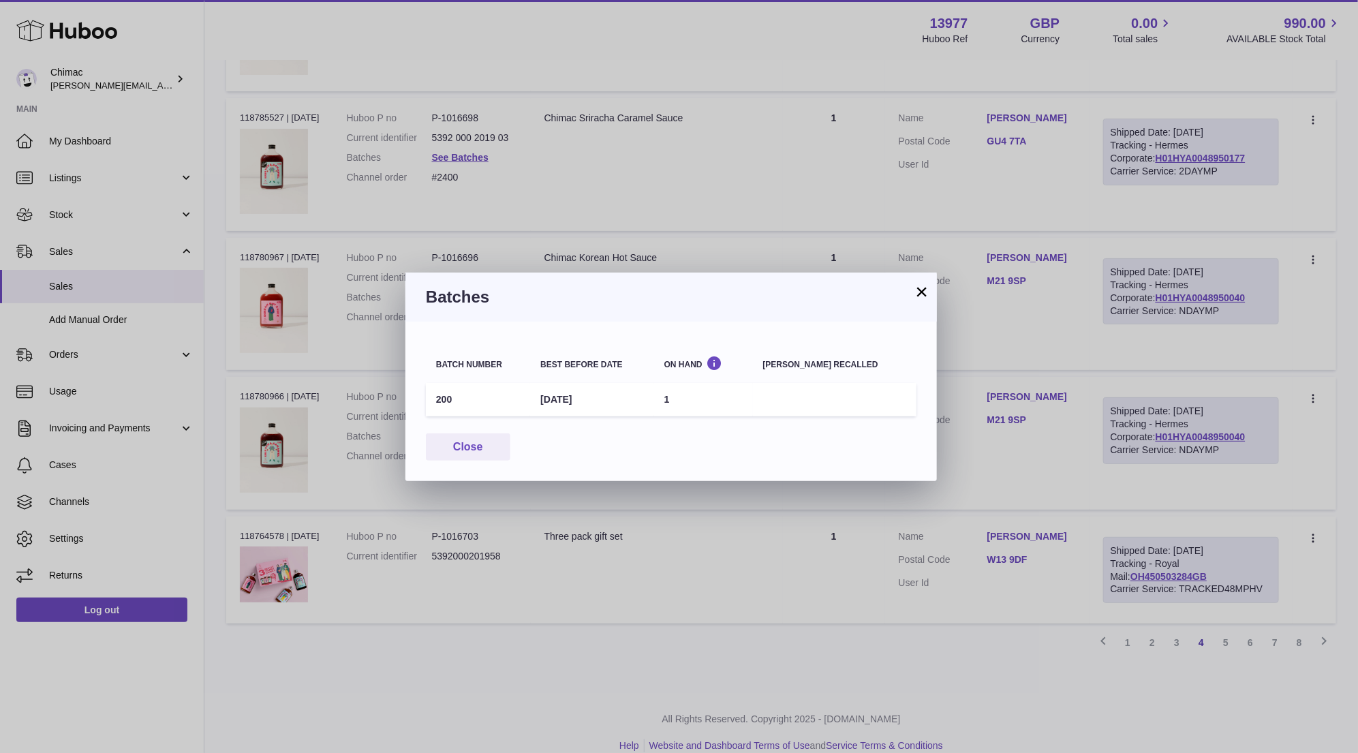
drag, startPoint x: 925, startPoint y: 288, endPoint x: 969, endPoint y: 289, distance: 44.3
click at [925, 289] on button "×" at bounding box center [922, 292] width 16 height 16
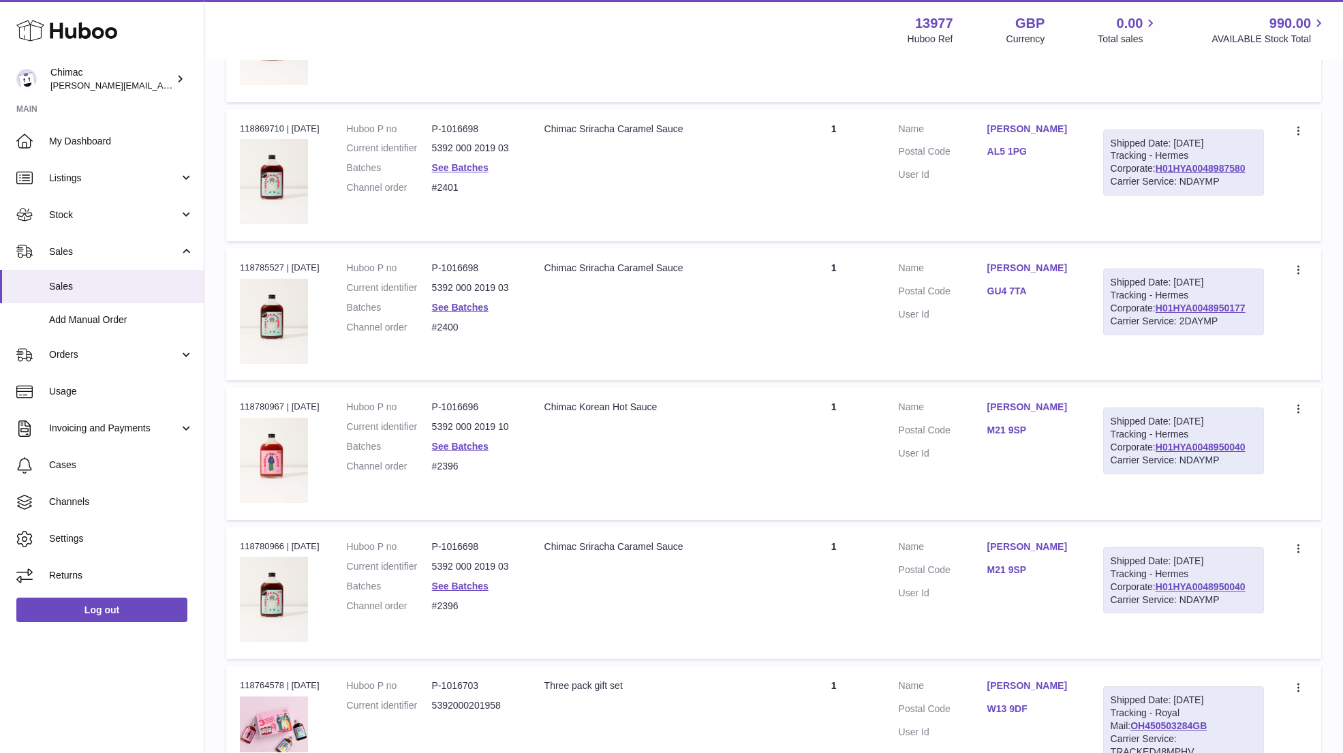
scroll to position [6305, 0]
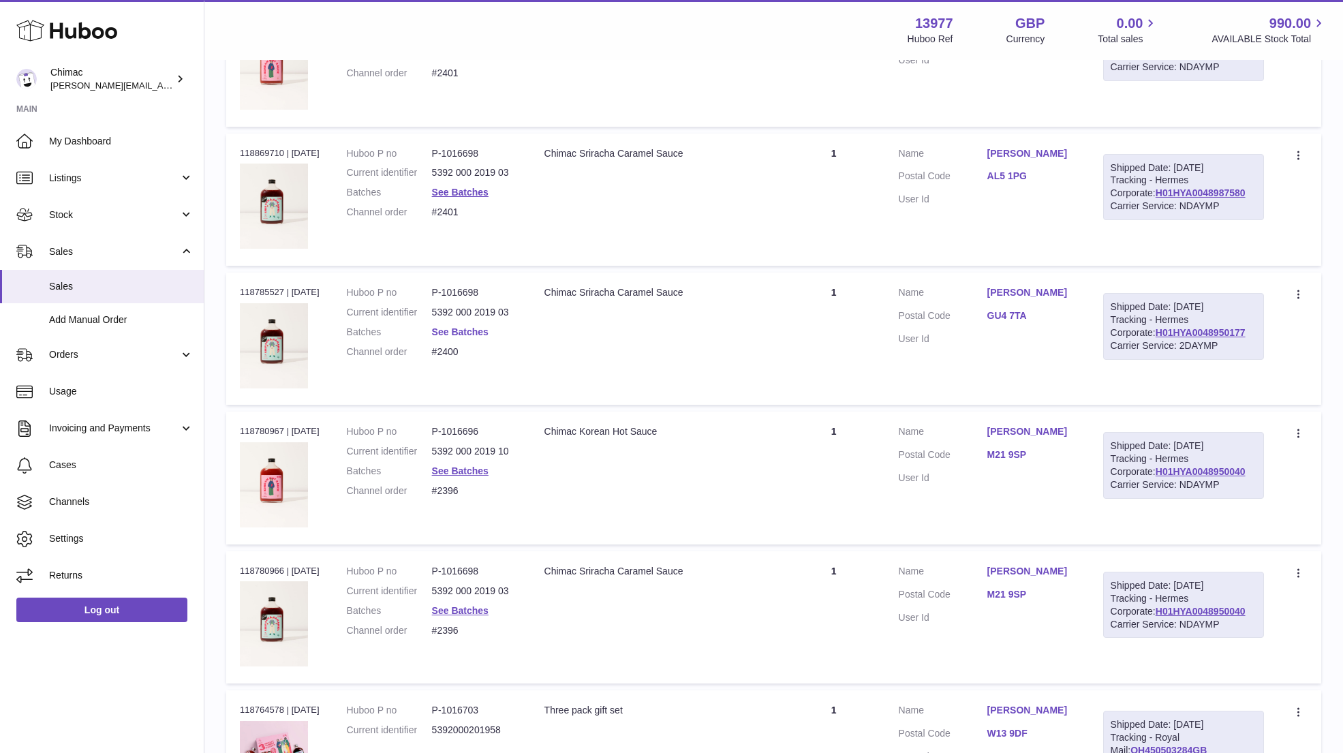
click at [462, 326] on link "See Batches" at bounding box center [460, 331] width 57 height 11
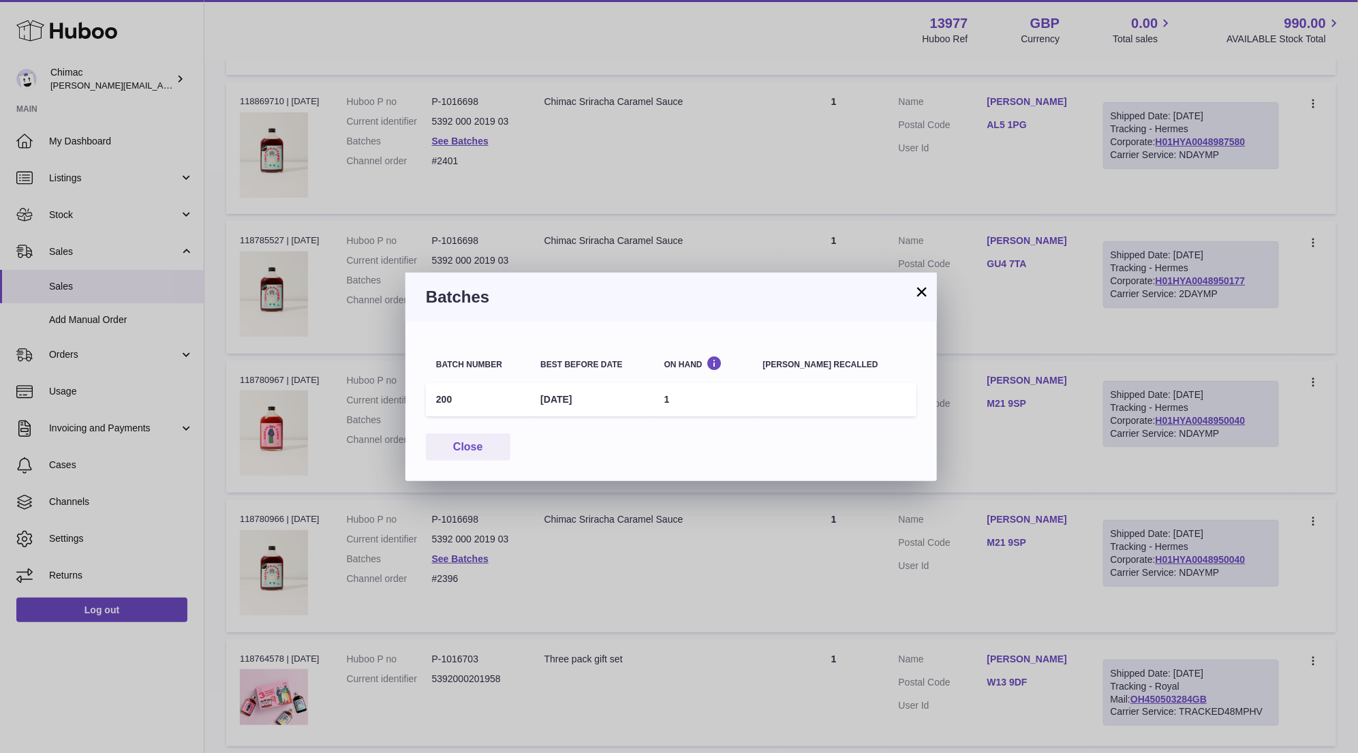
click at [914, 292] on button "×" at bounding box center [922, 292] width 16 height 16
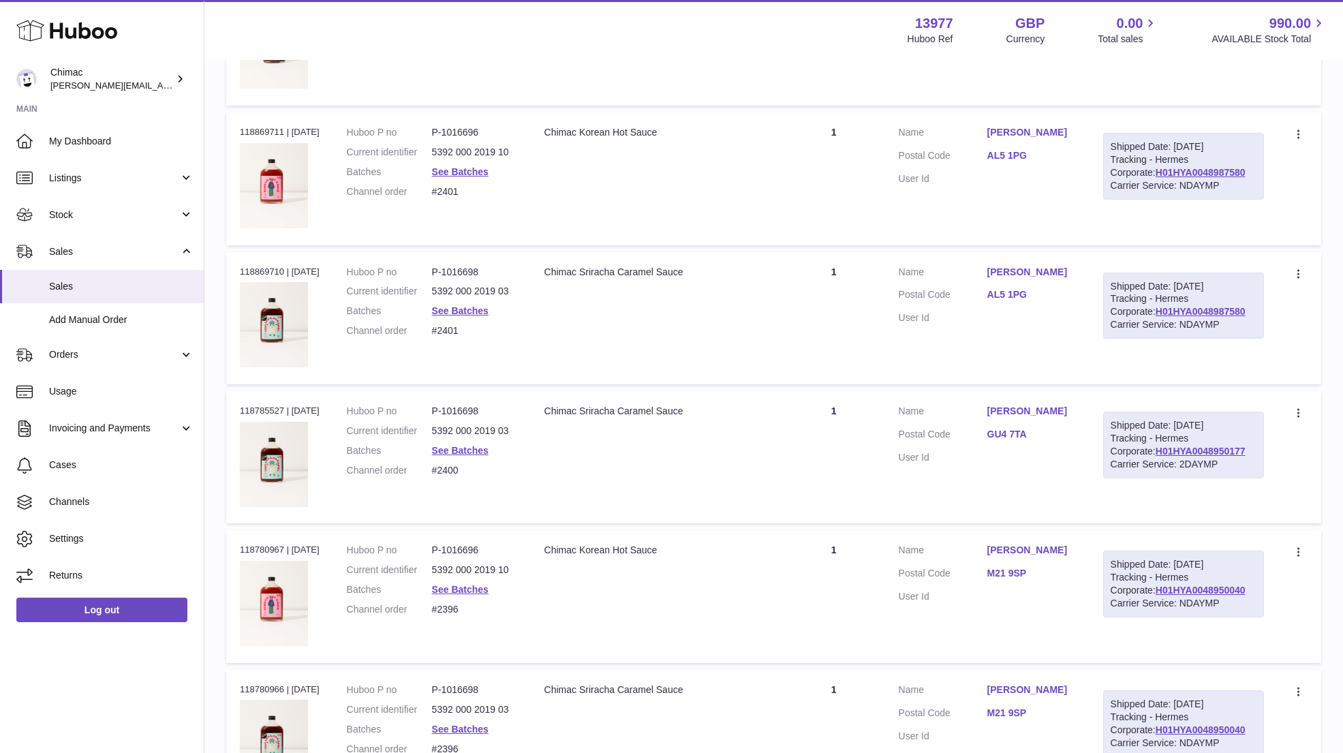
scroll to position [6142, 0]
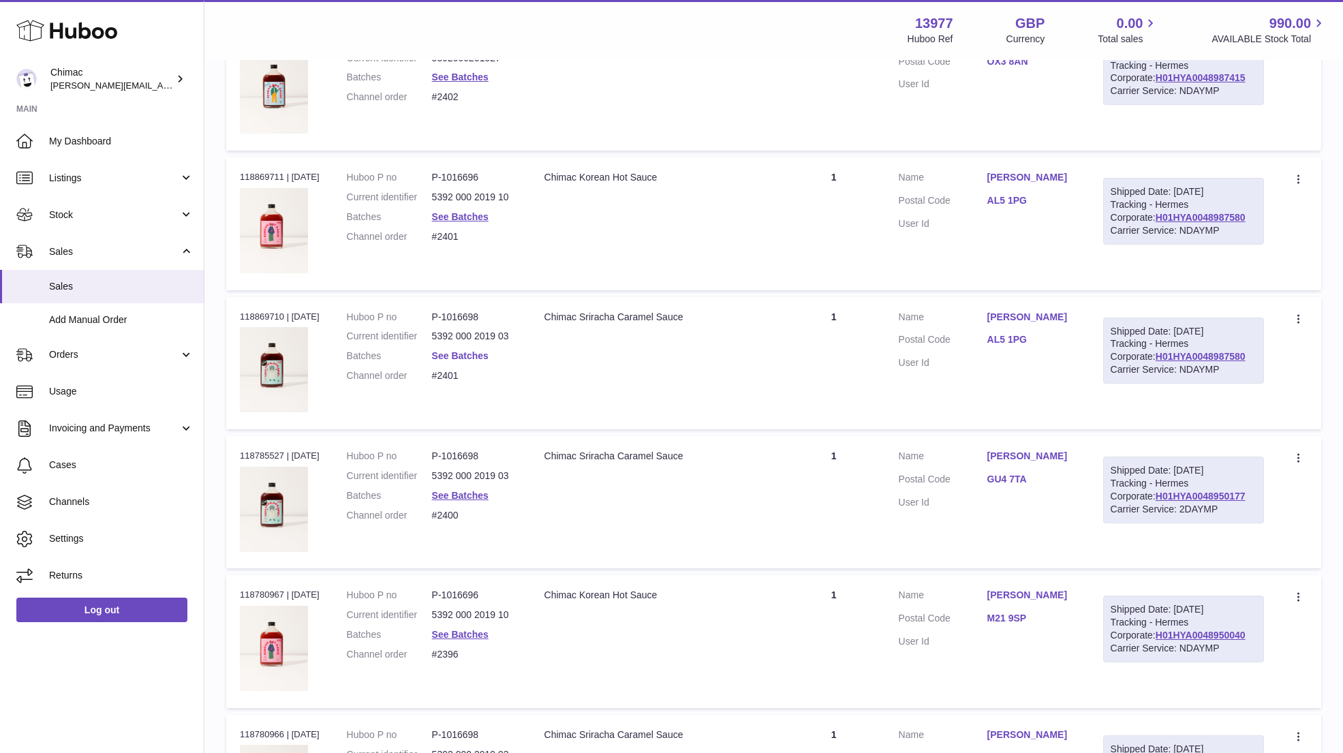
click at [464, 350] on link "See Batches" at bounding box center [460, 355] width 57 height 11
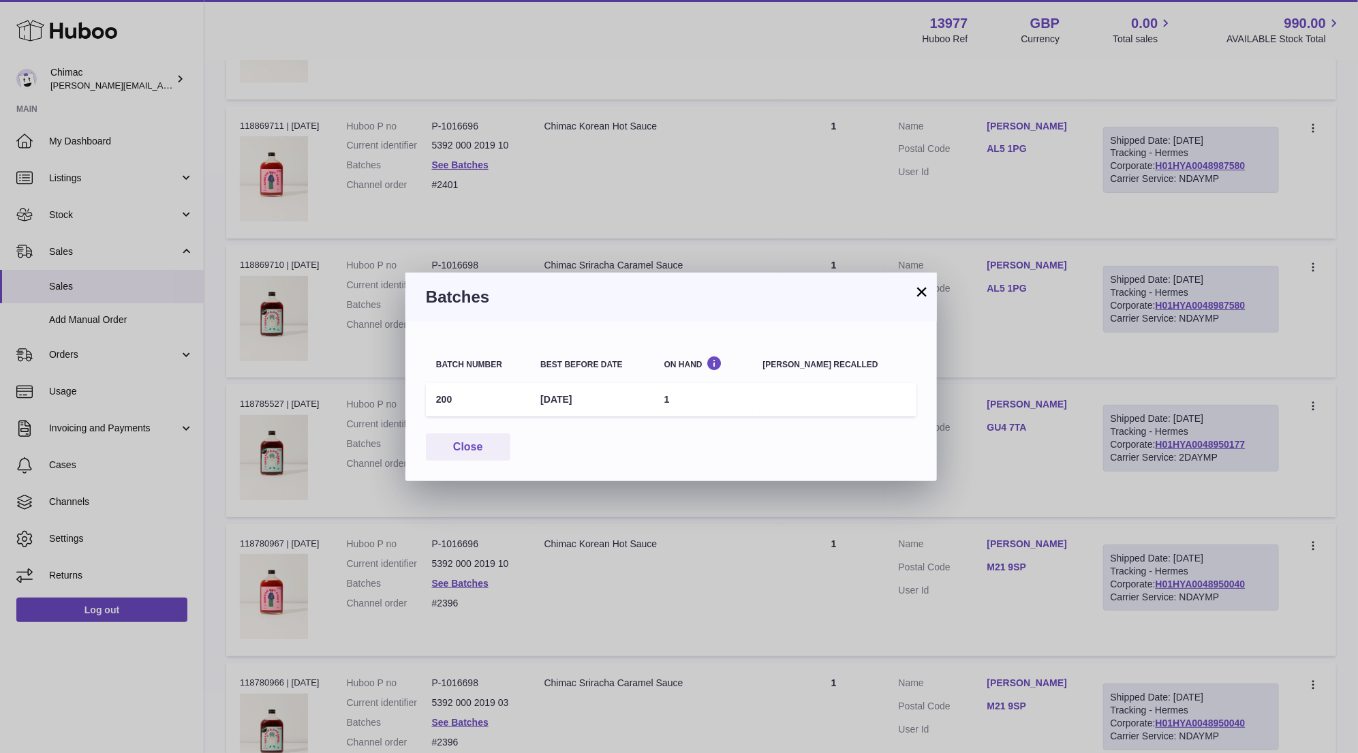
click at [919, 292] on button "×" at bounding box center [922, 292] width 16 height 16
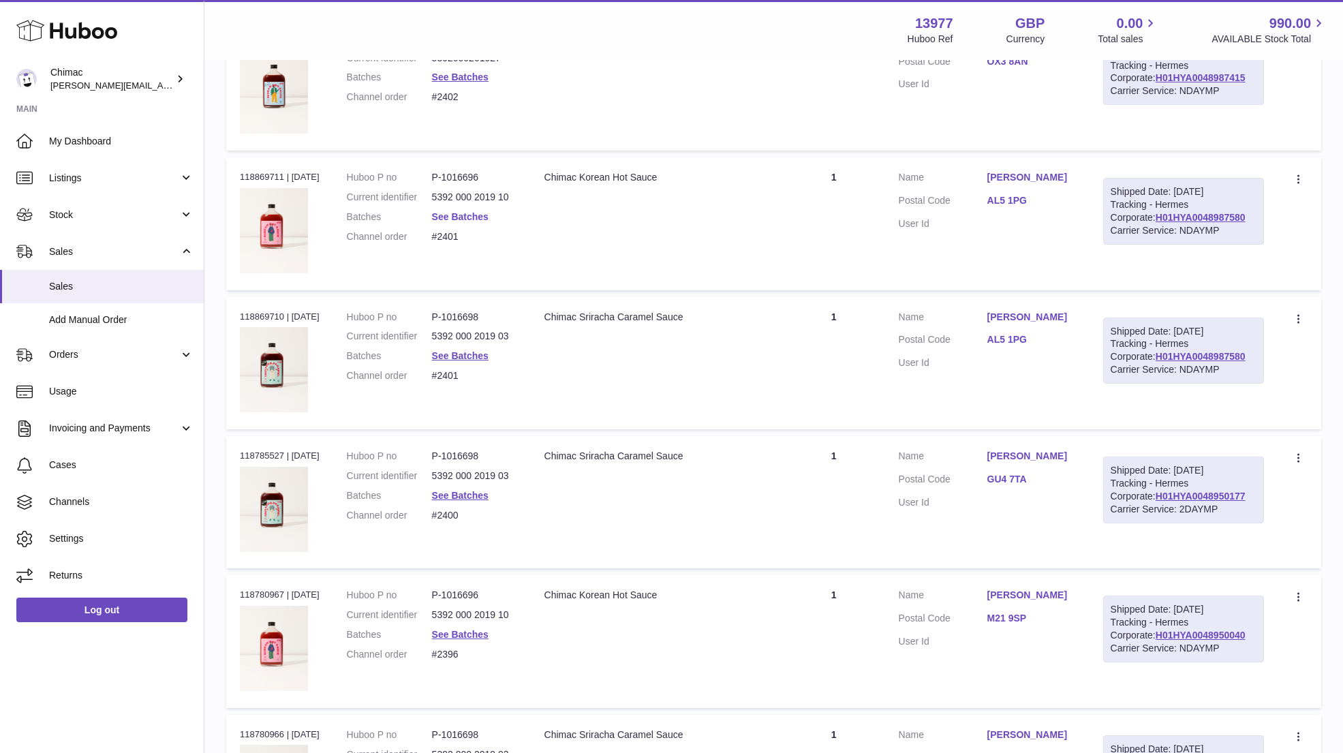
click at [459, 211] on link "See Batches" at bounding box center [460, 216] width 57 height 11
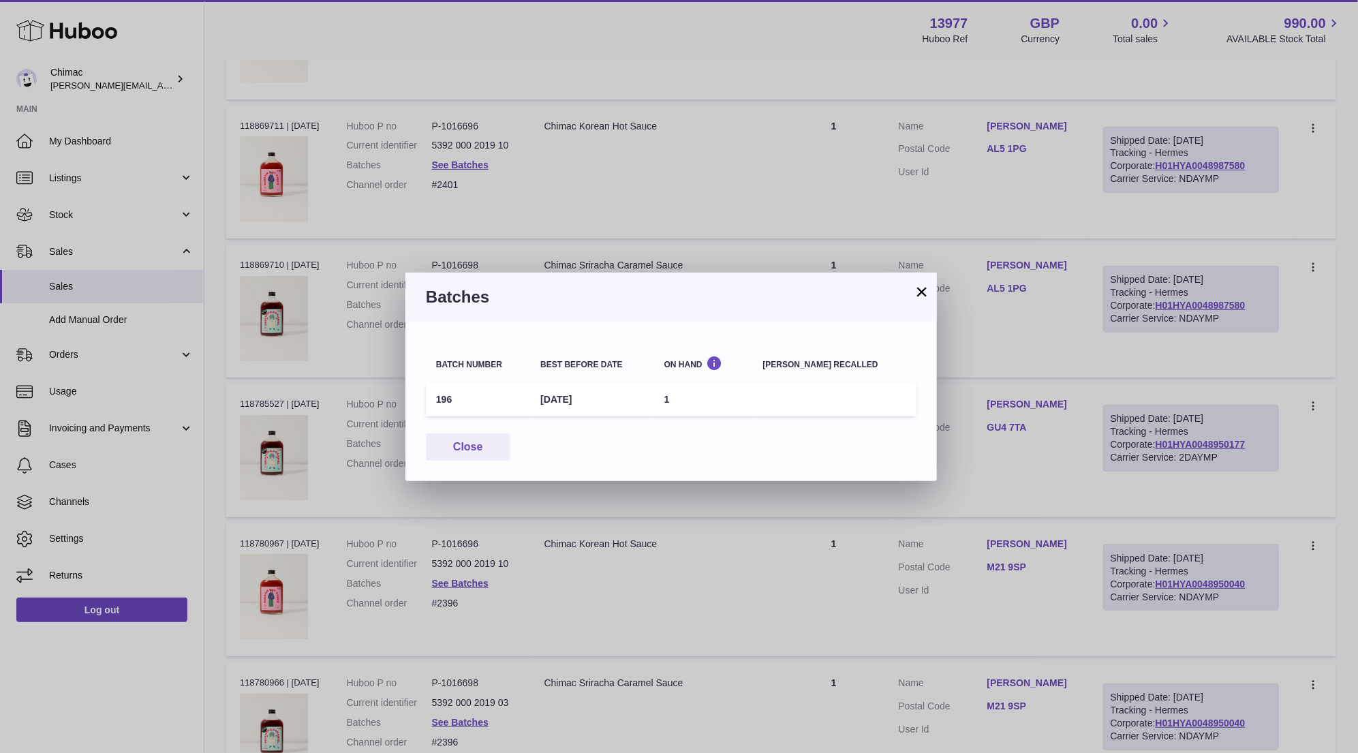
click at [927, 293] on button "×" at bounding box center [922, 292] width 16 height 16
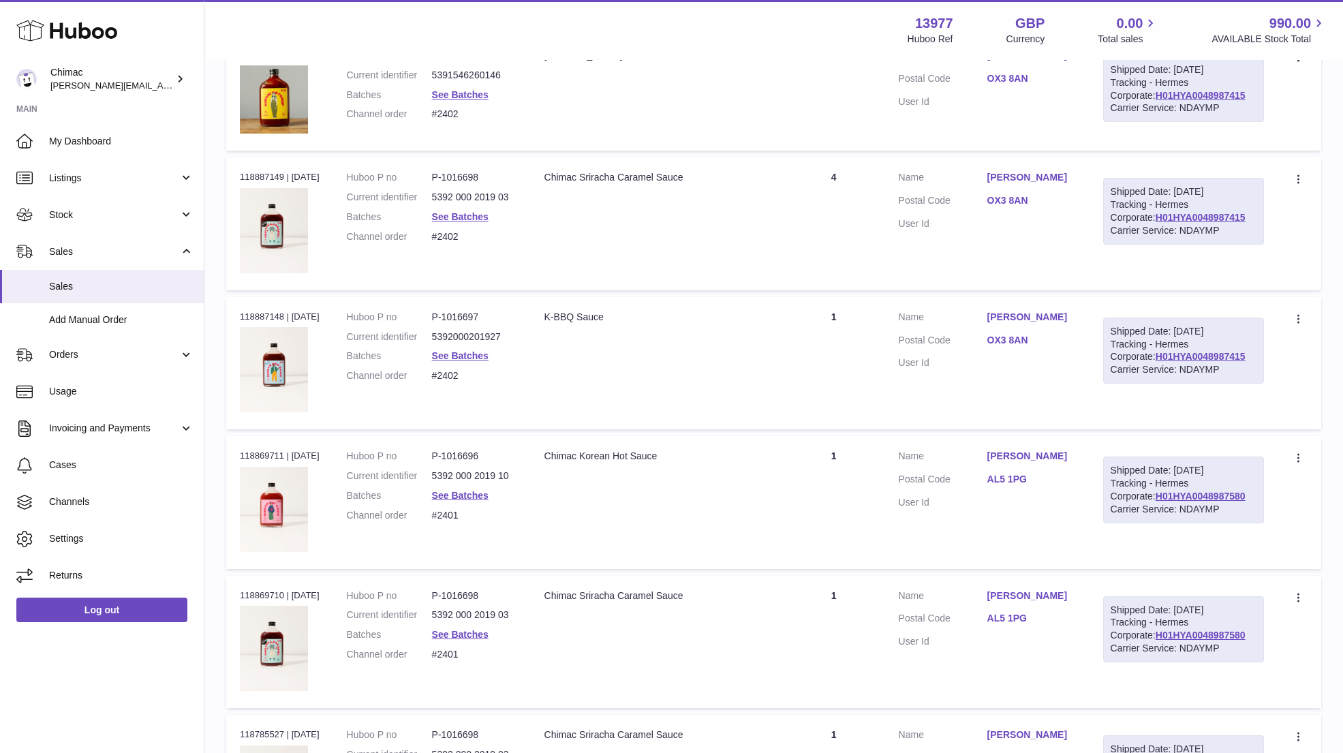
scroll to position [5855, 0]
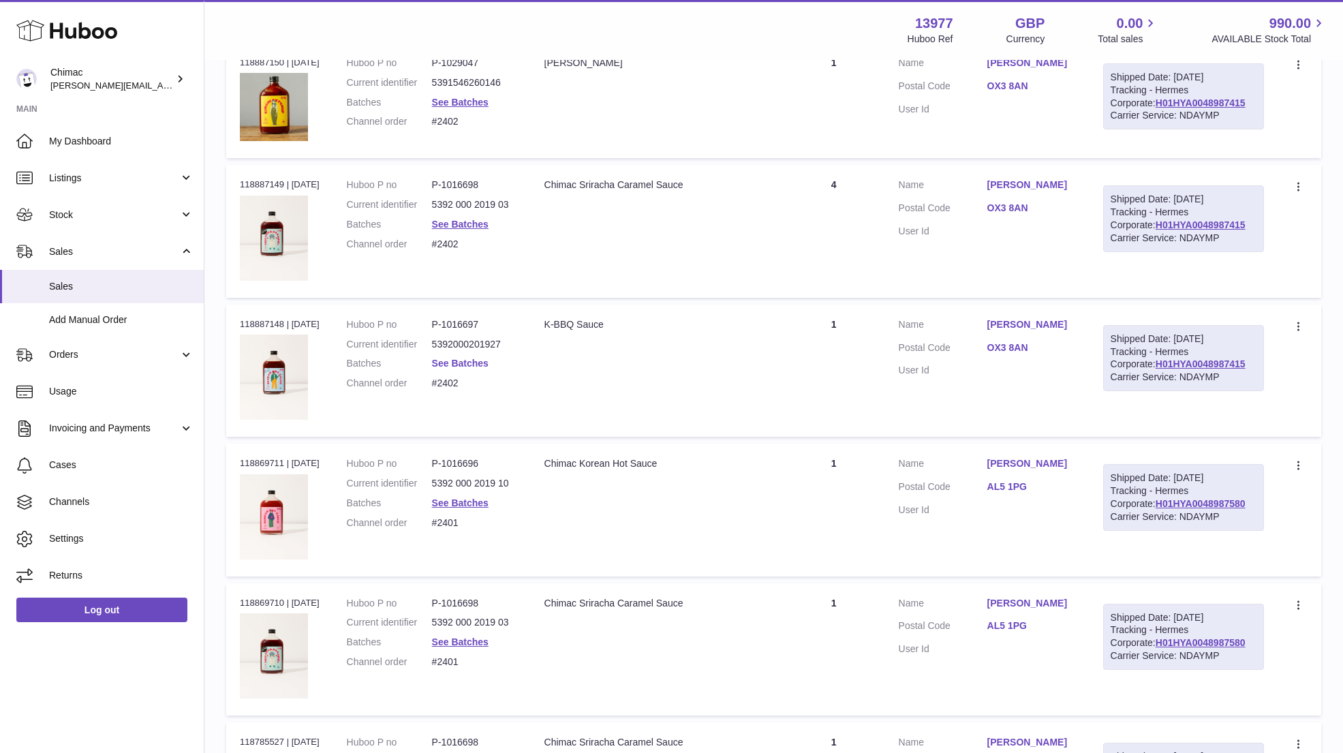
click at [461, 358] on link "See Batches" at bounding box center [460, 363] width 57 height 11
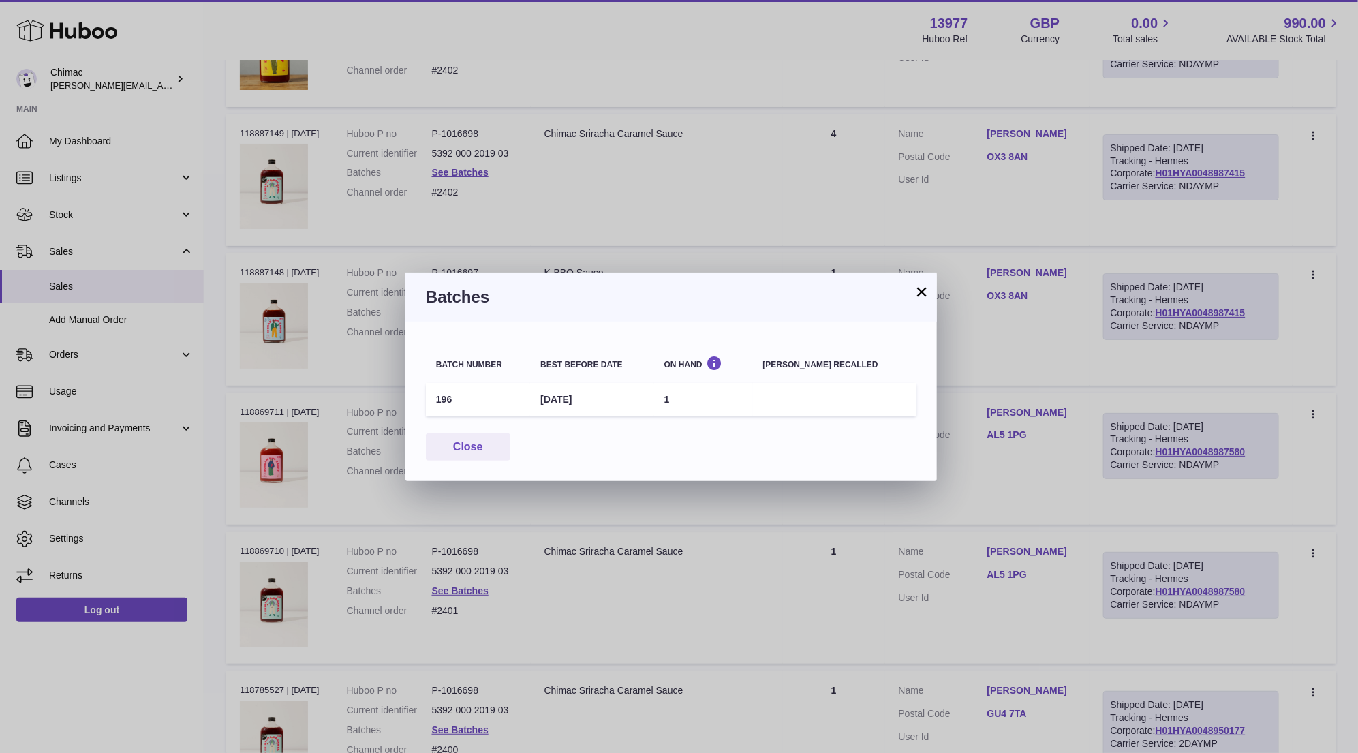
click at [919, 297] on button "×" at bounding box center [922, 292] width 16 height 16
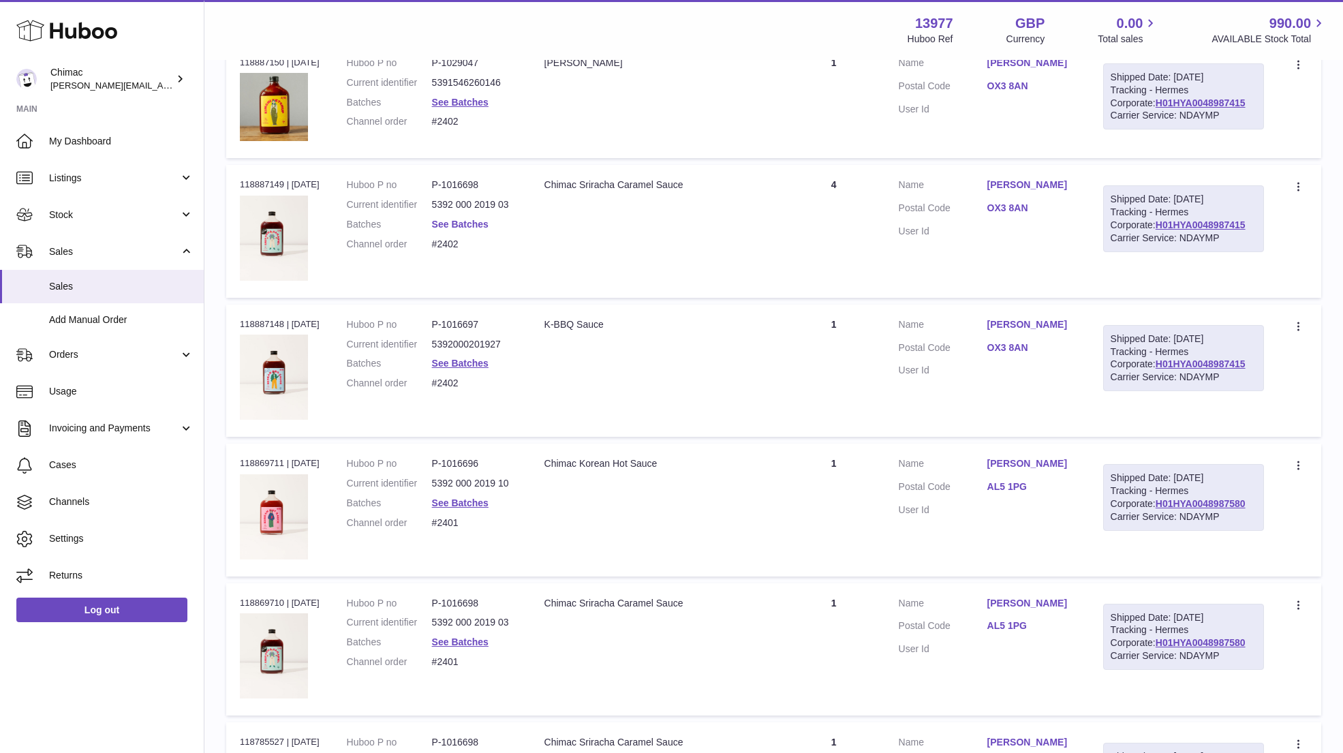
click at [459, 219] on link "See Batches" at bounding box center [460, 224] width 57 height 11
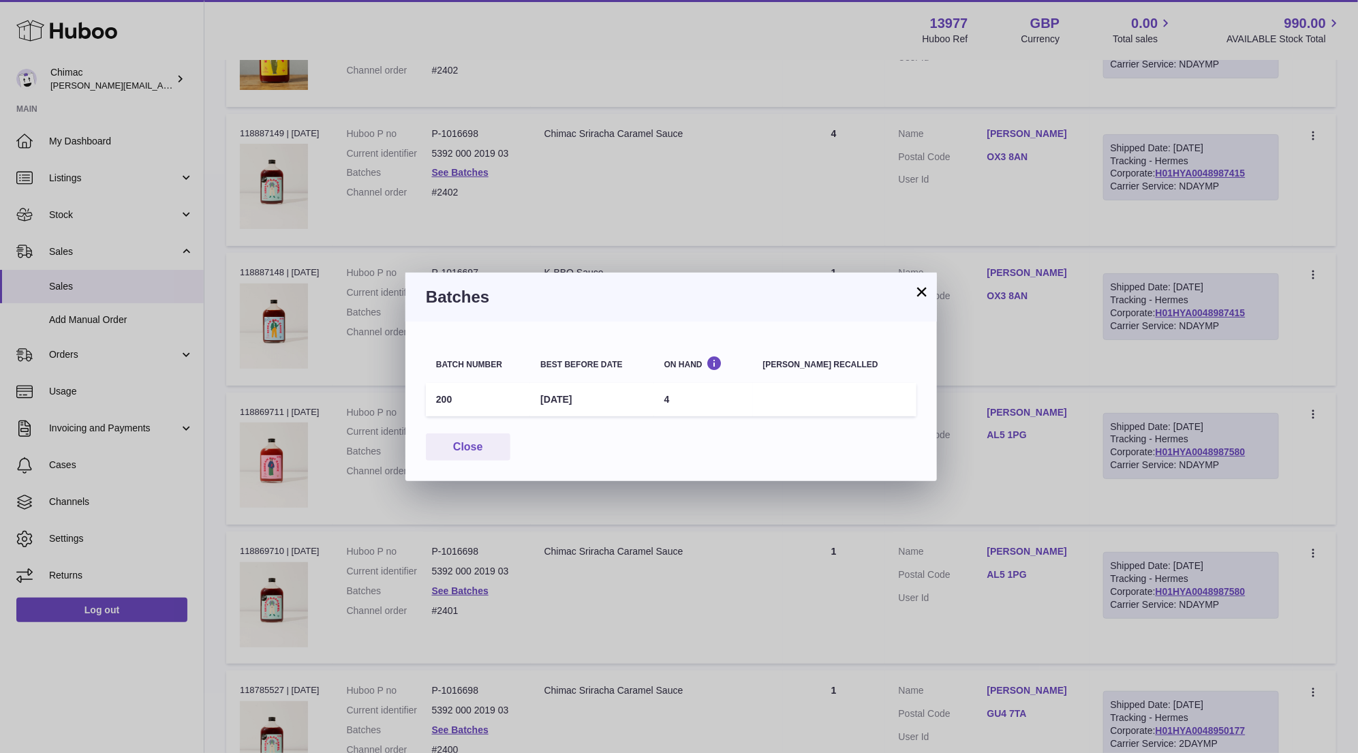
click at [926, 291] on button "×" at bounding box center [922, 292] width 16 height 16
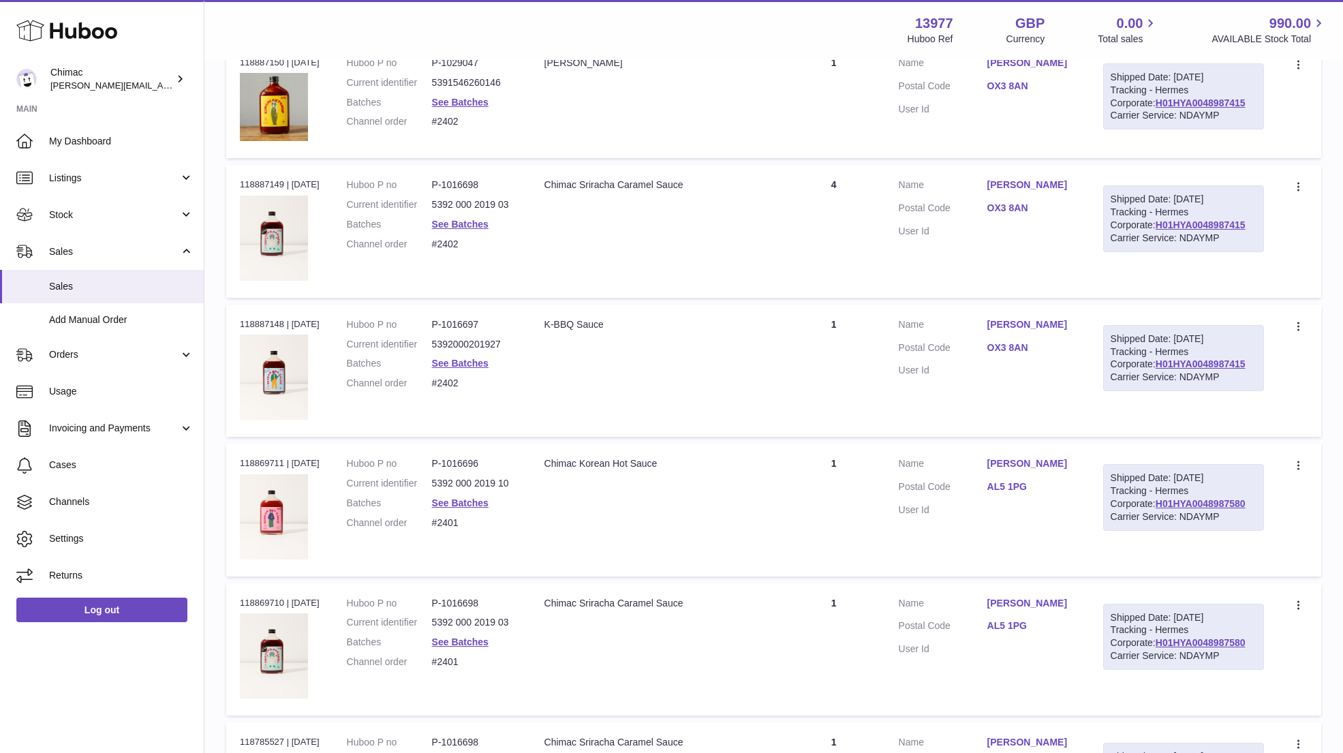
click at [761, 255] on td "Description Chimac Sriracha Caramel Sauce" at bounding box center [657, 231] width 252 height 132
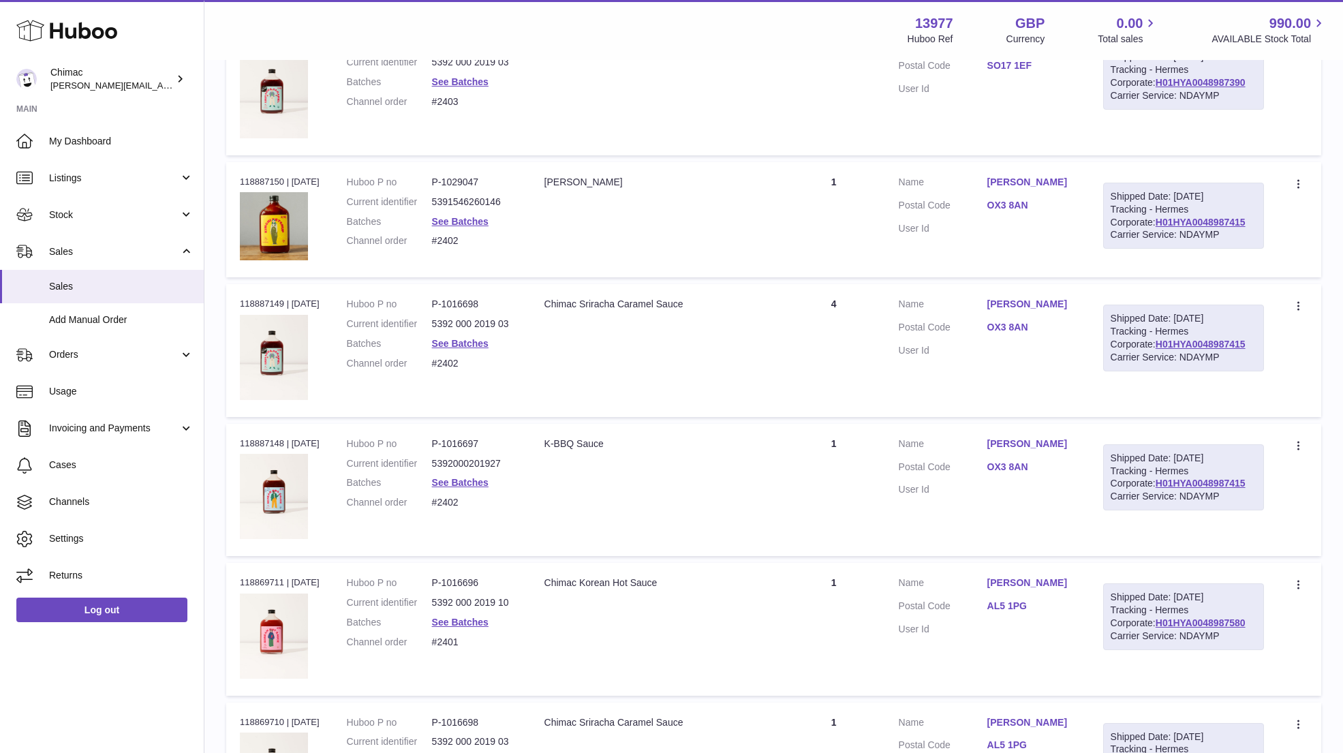
scroll to position [5692, 0]
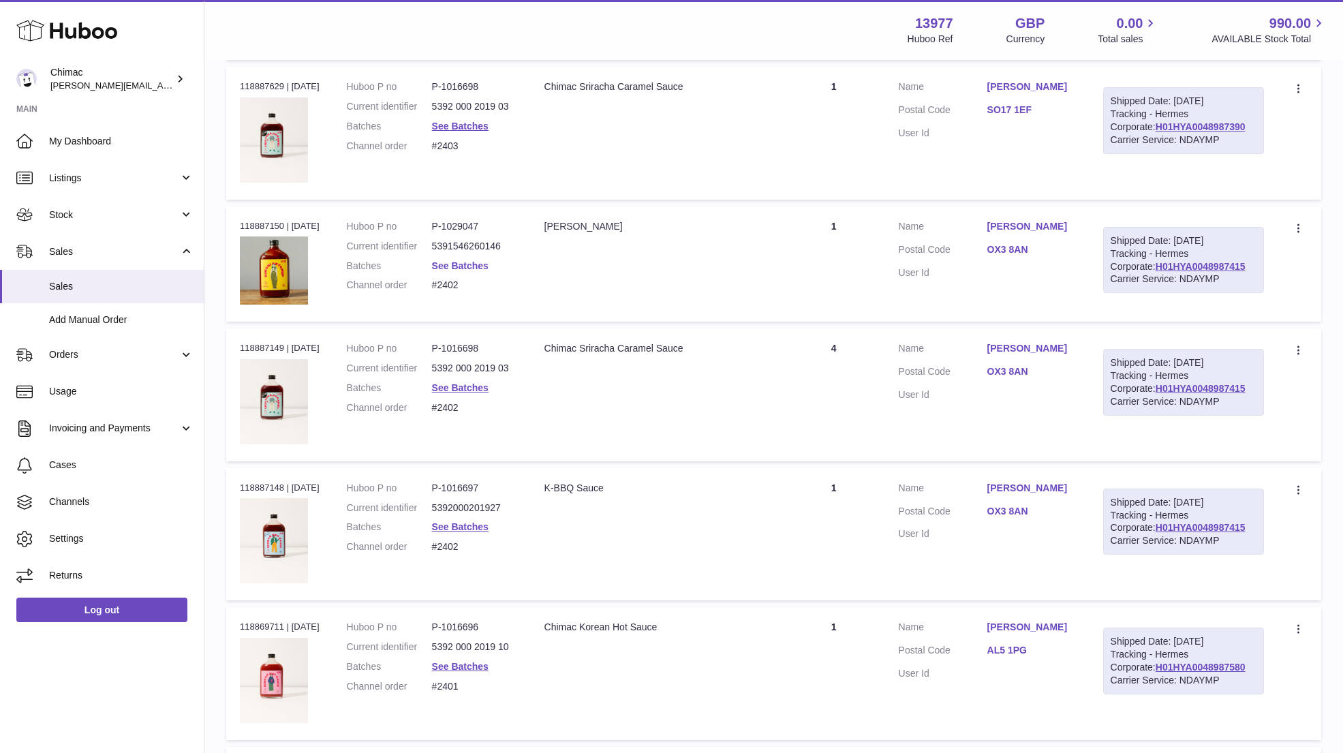
click at [461, 260] on link "See Batches" at bounding box center [460, 265] width 57 height 11
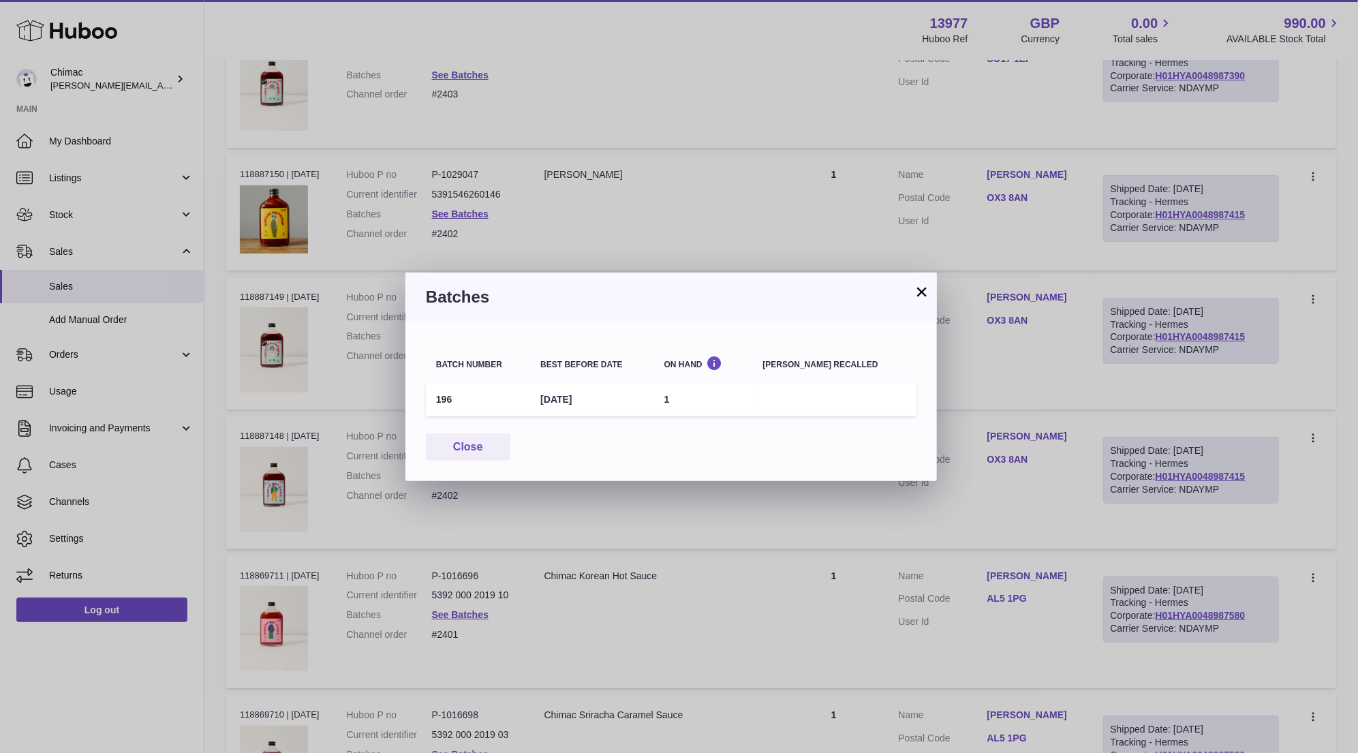
click at [919, 290] on button "×" at bounding box center [922, 292] width 16 height 16
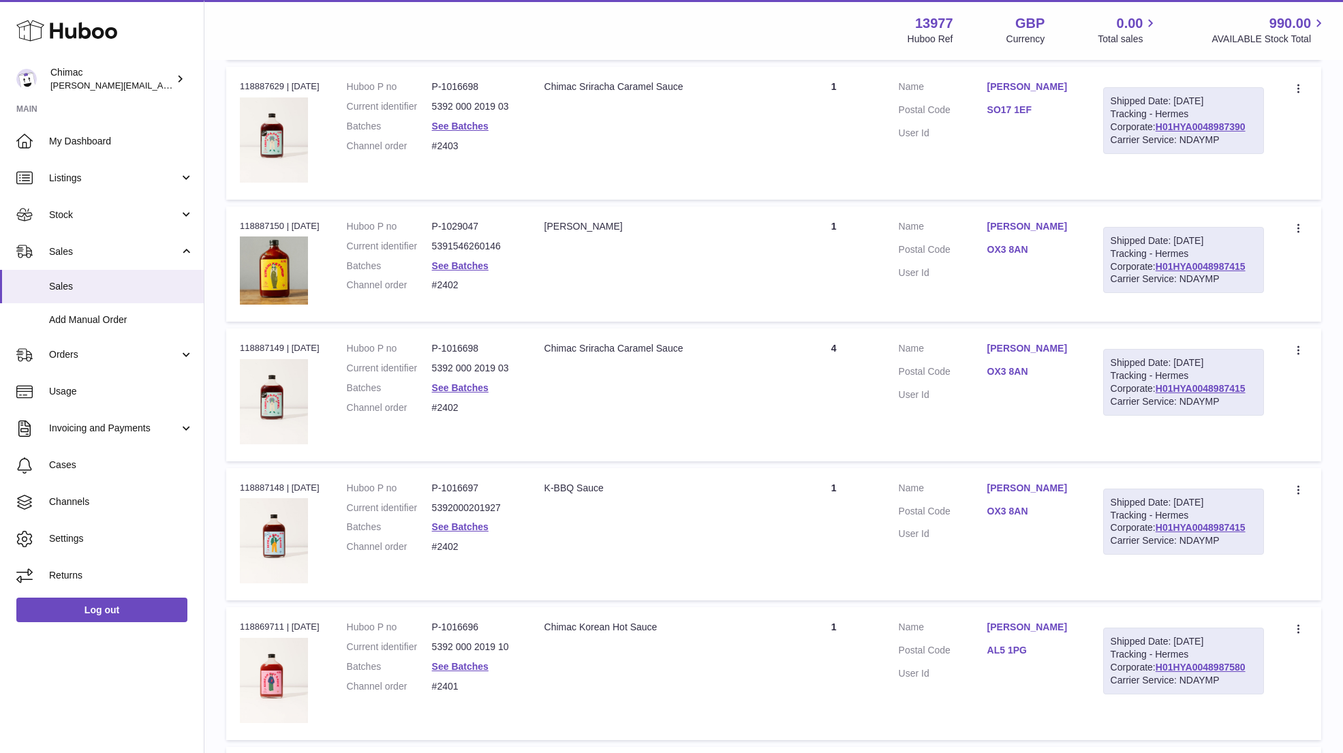
drag, startPoint x: 809, startPoint y: 256, endPoint x: 812, endPoint y: 247, distance: 9.3
click at [809, 256] on td "Quantity 1" at bounding box center [834, 264] width 102 height 115
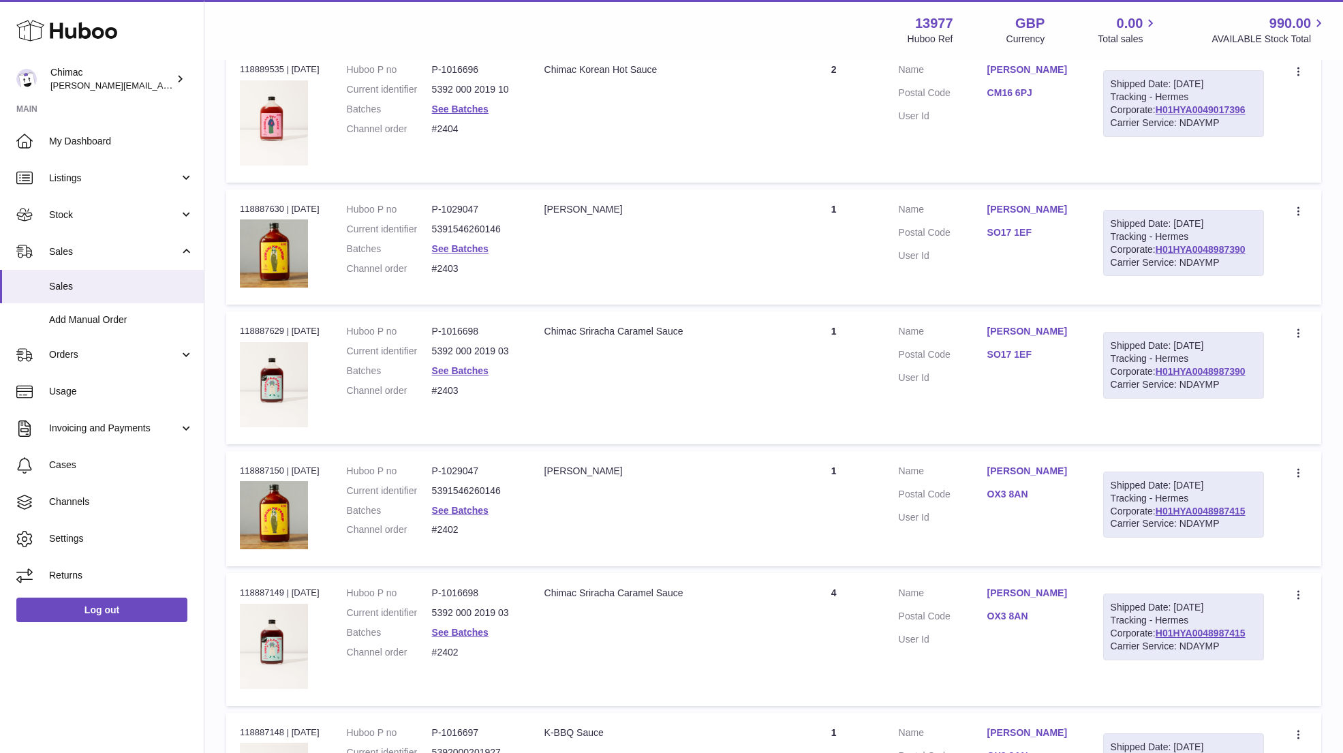
scroll to position [5446, 0]
click at [483, 366] on link "See Batches" at bounding box center [460, 371] width 57 height 11
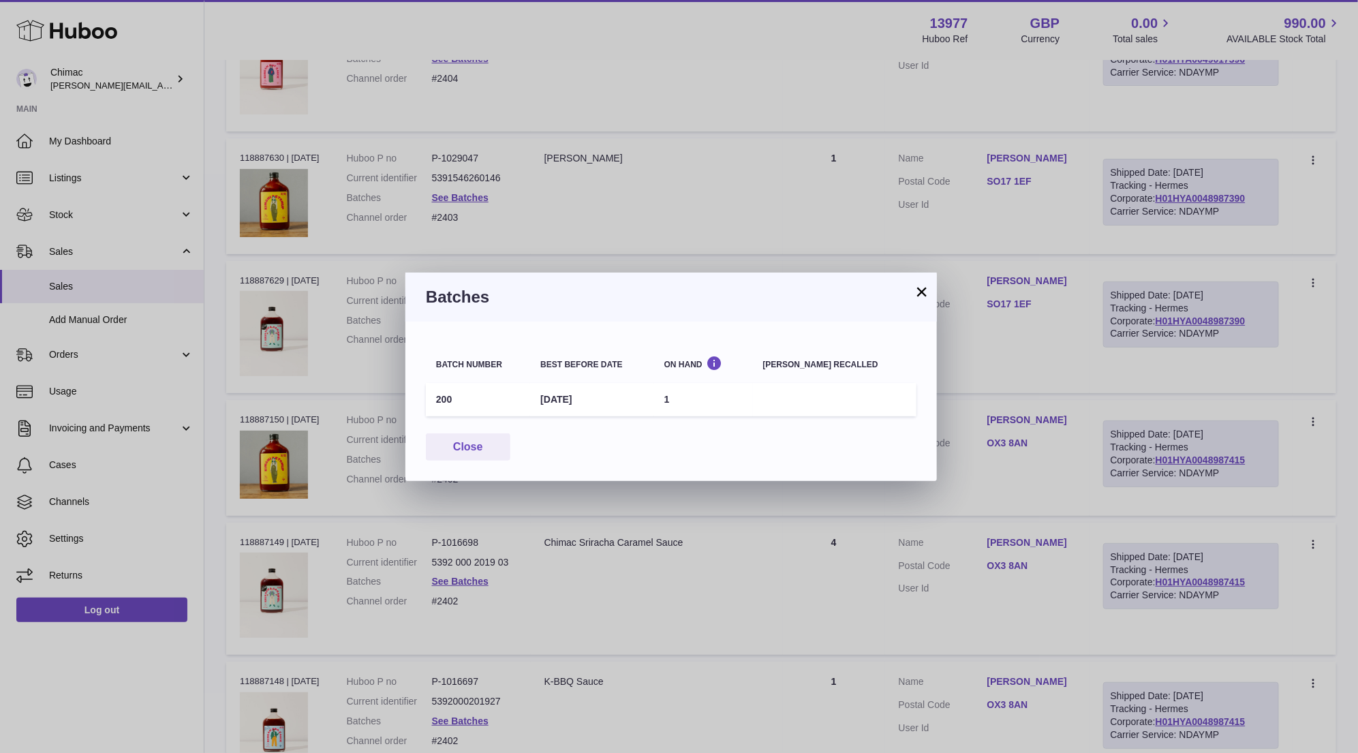
click at [923, 290] on button "×" at bounding box center [922, 292] width 16 height 16
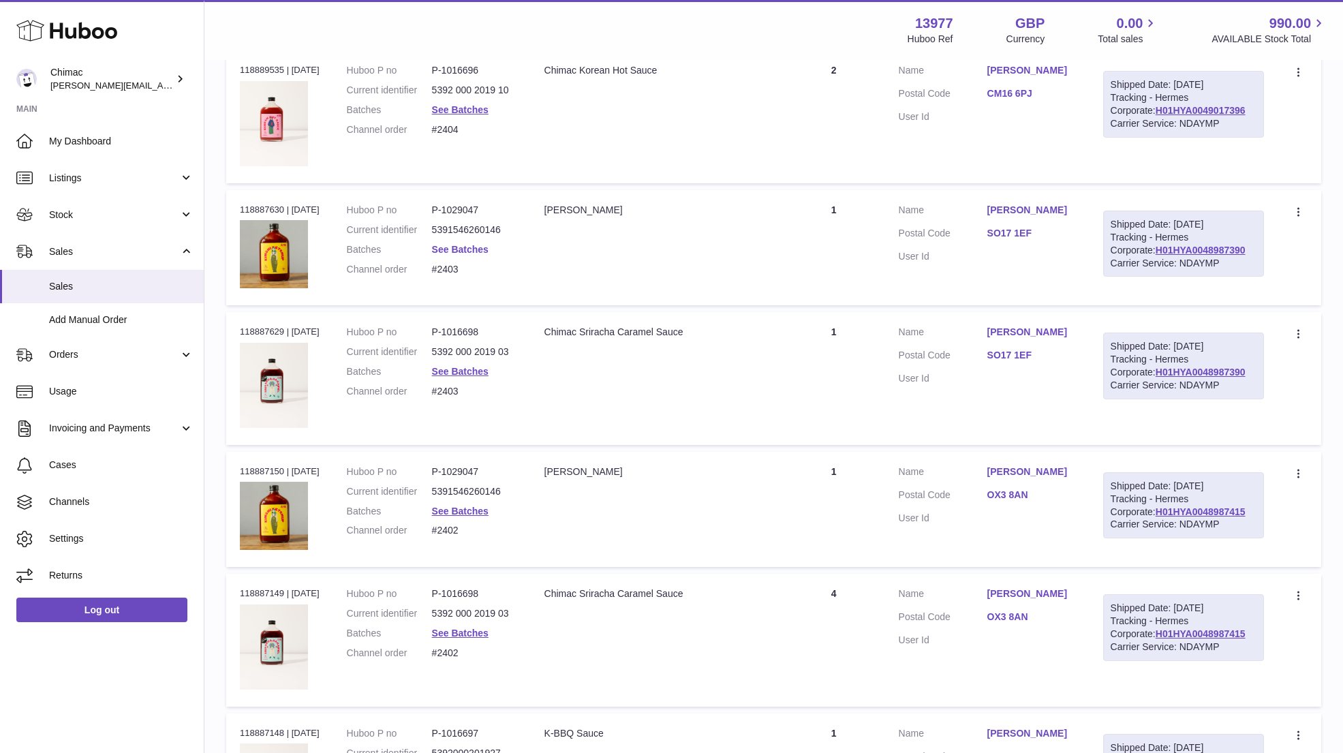
click at [483, 244] on link "See Batches" at bounding box center [460, 249] width 57 height 11
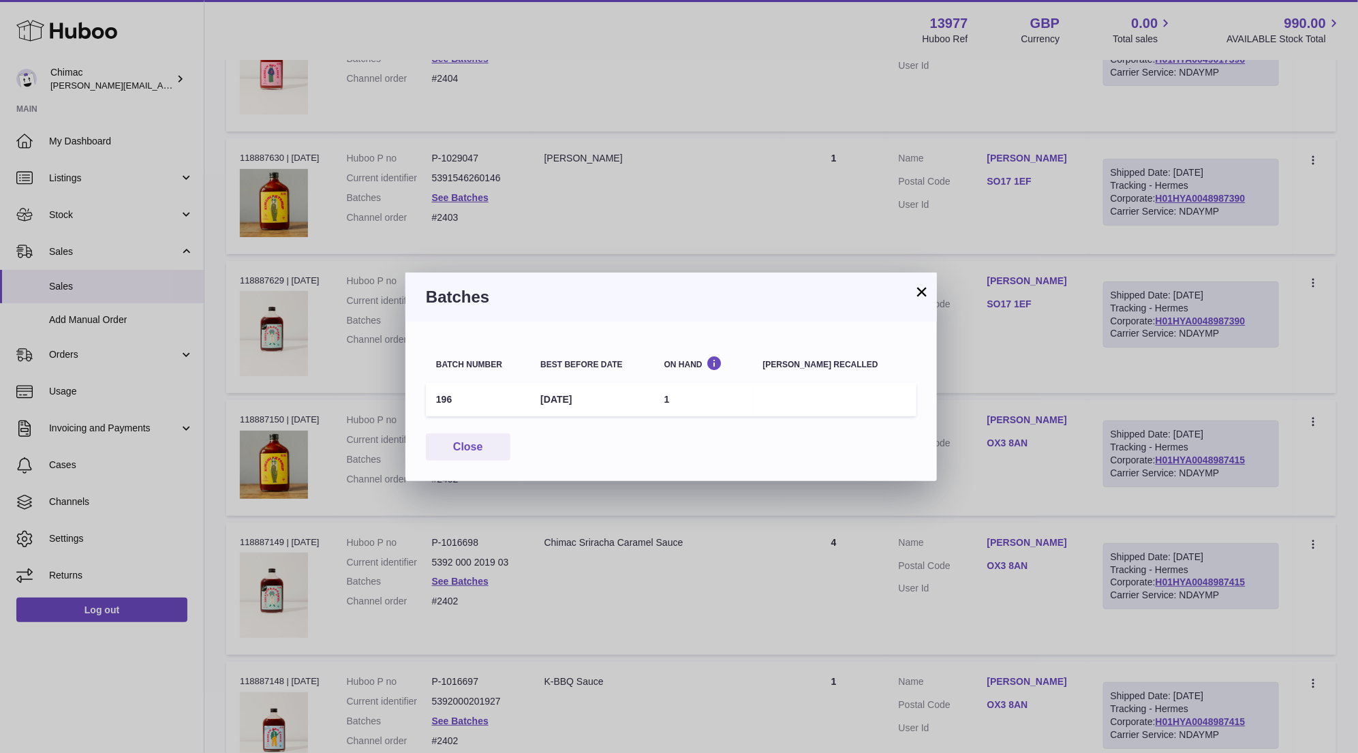
click at [913, 290] on h3 "Batches" at bounding box center [671, 297] width 491 height 22
click at [916, 292] on button "×" at bounding box center [922, 292] width 16 height 16
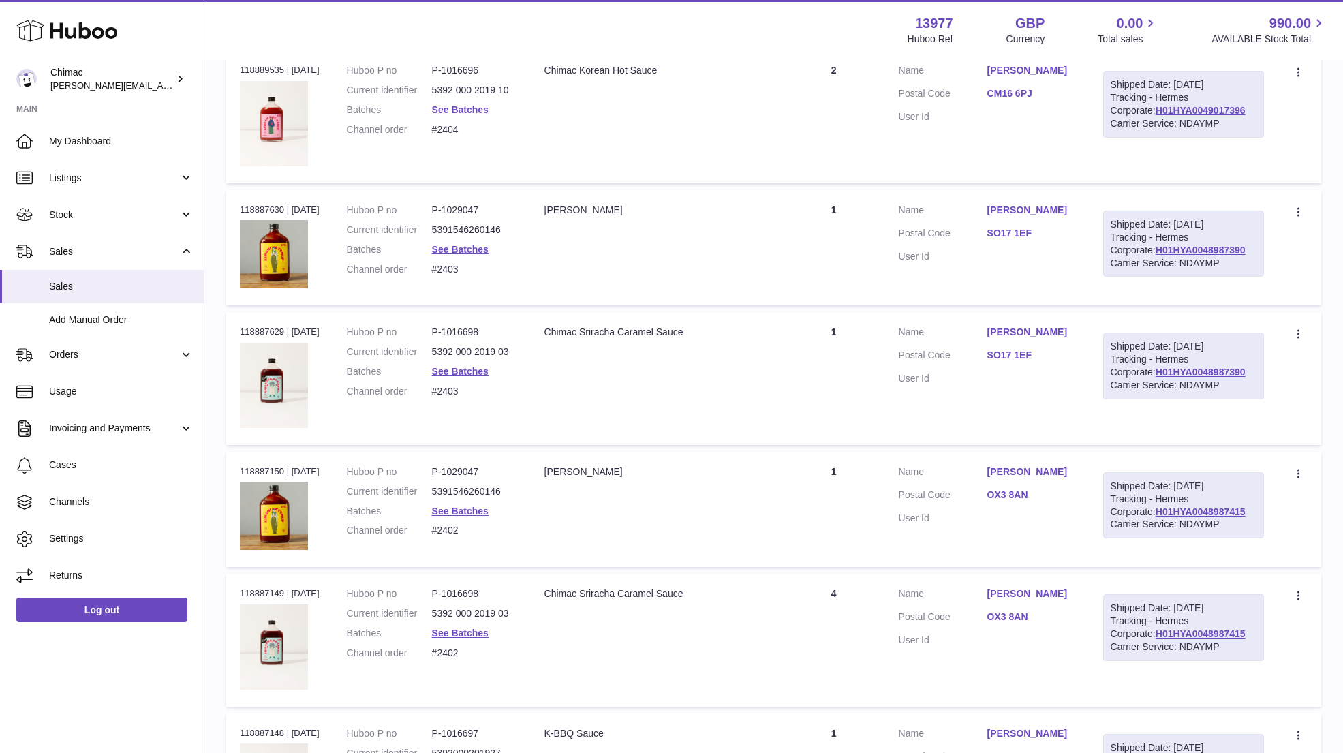
drag, startPoint x: 753, startPoint y: 260, endPoint x: 767, endPoint y: 247, distance: 19.3
click at [752, 260] on td "Description Kimchi Ketchup" at bounding box center [657, 247] width 252 height 115
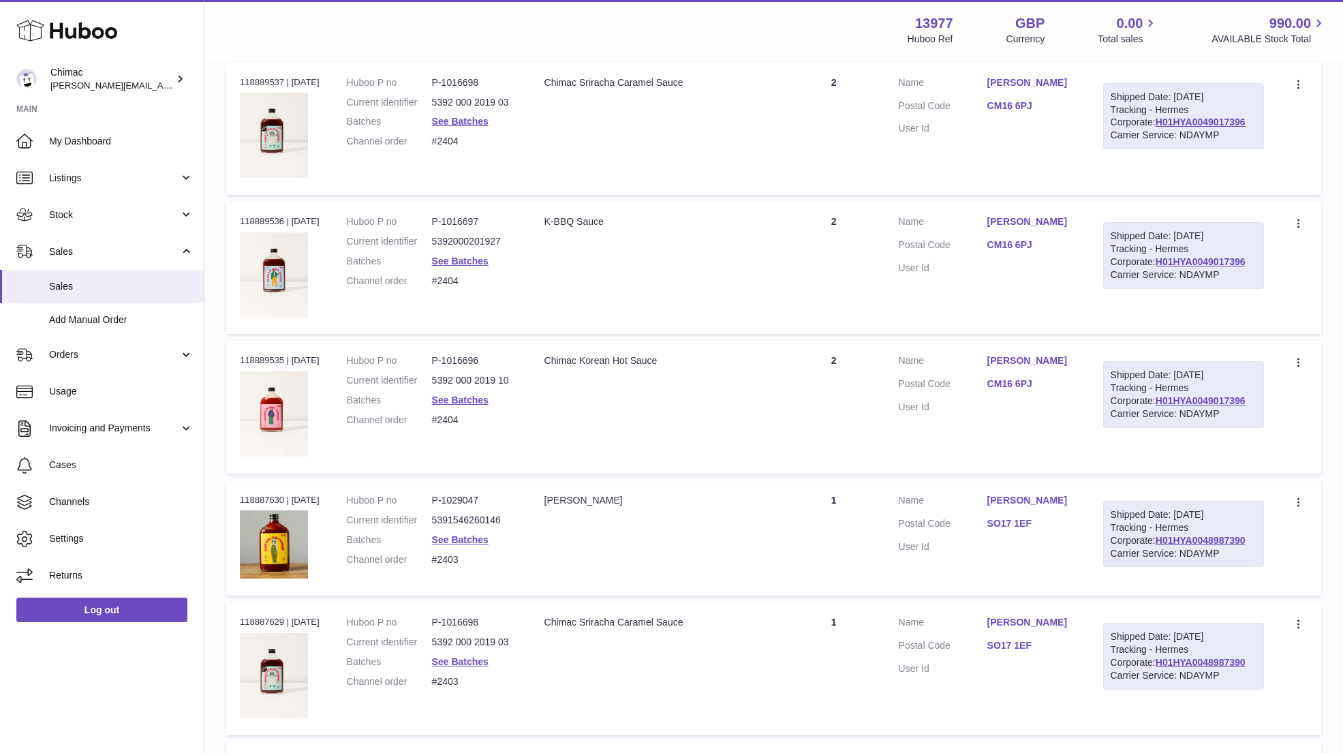
scroll to position [5119, 0]
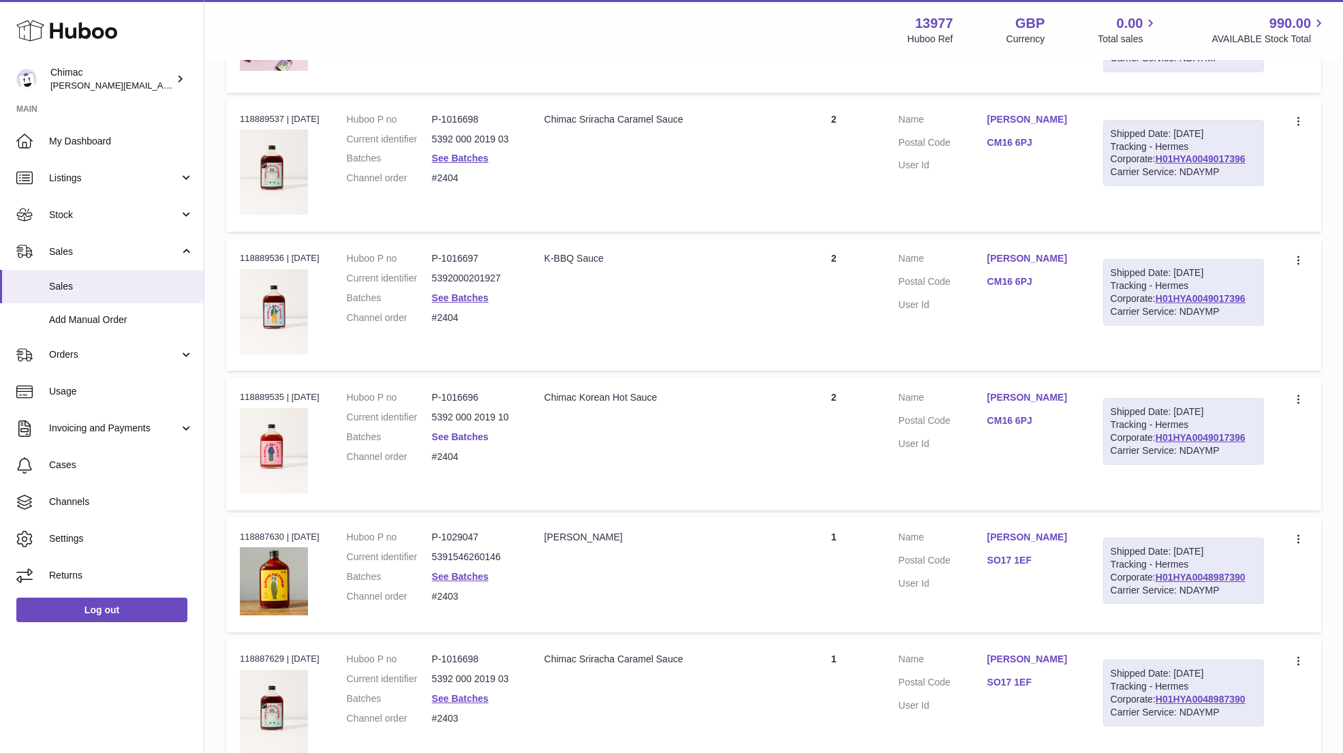
click at [457, 431] on link "See Batches" at bounding box center [460, 436] width 57 height 11
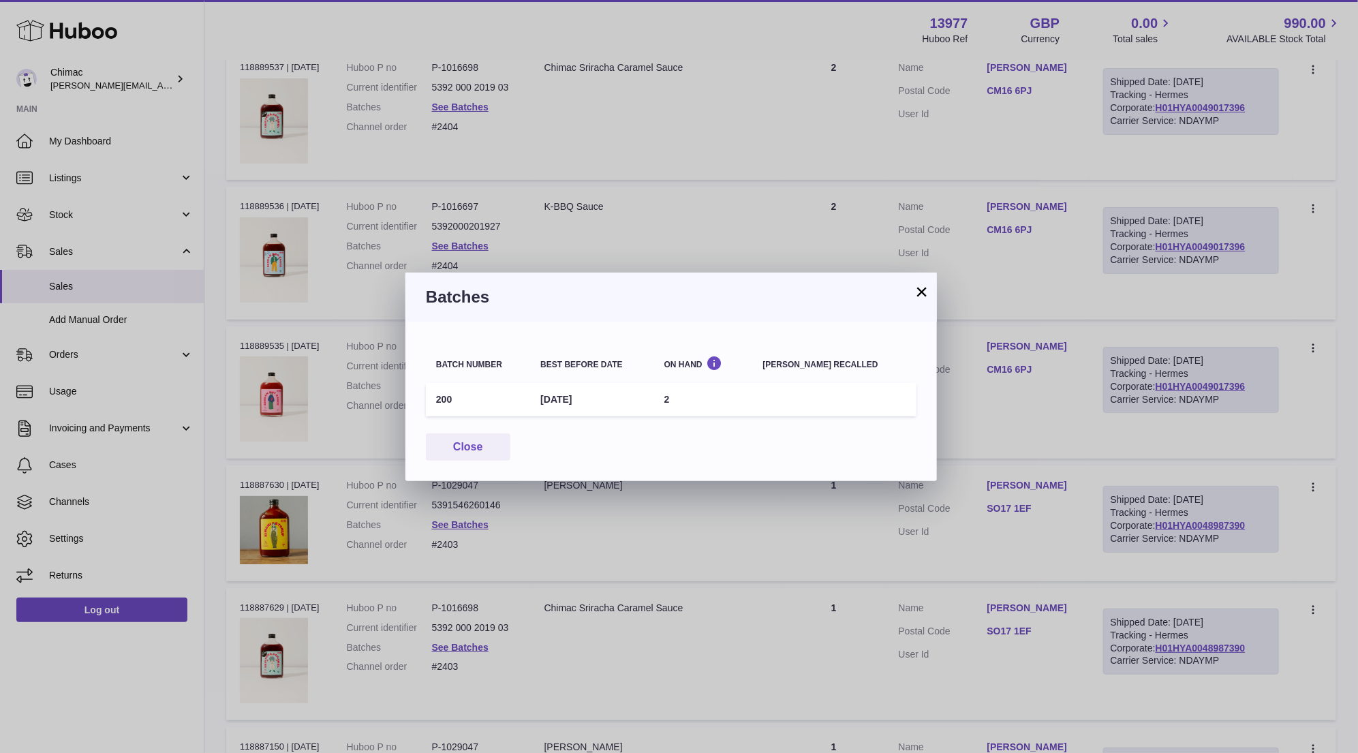
click at [921, 294] on button "×" at bounding box center [922, 292] width 16 height 16
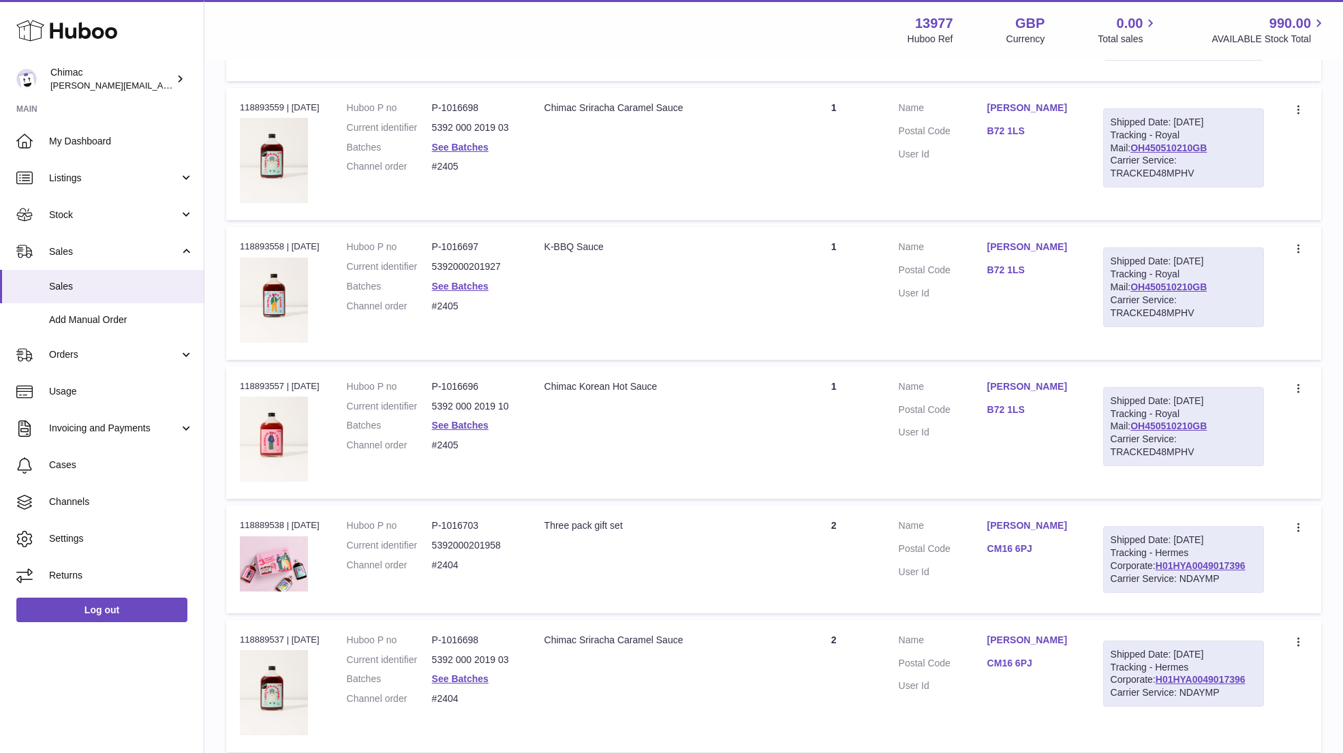
scroll to position [4588, 0]
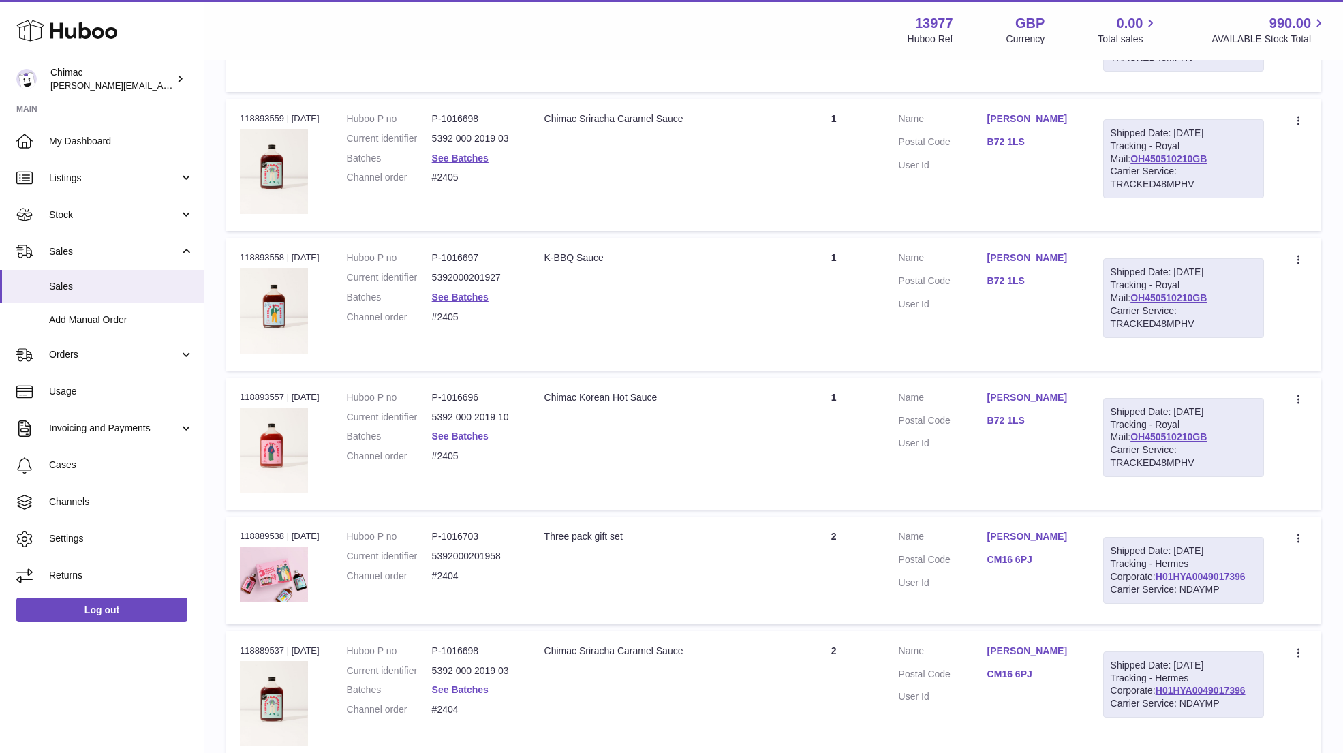
click at [457, 431] on link "See Batches" at bounding box center [460, 436] width 57 height 11
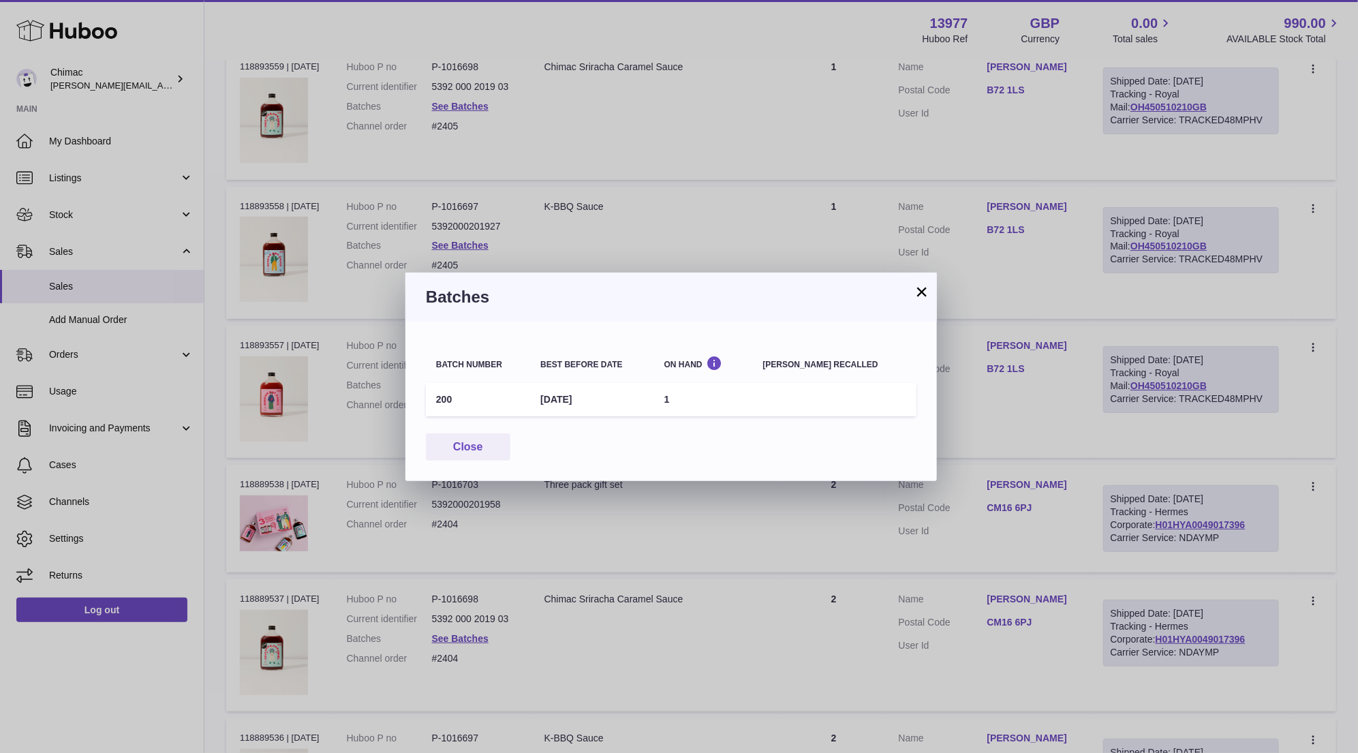
click at [917, 293] on button "×" at bounding box center [922, 292] width 16 height 16
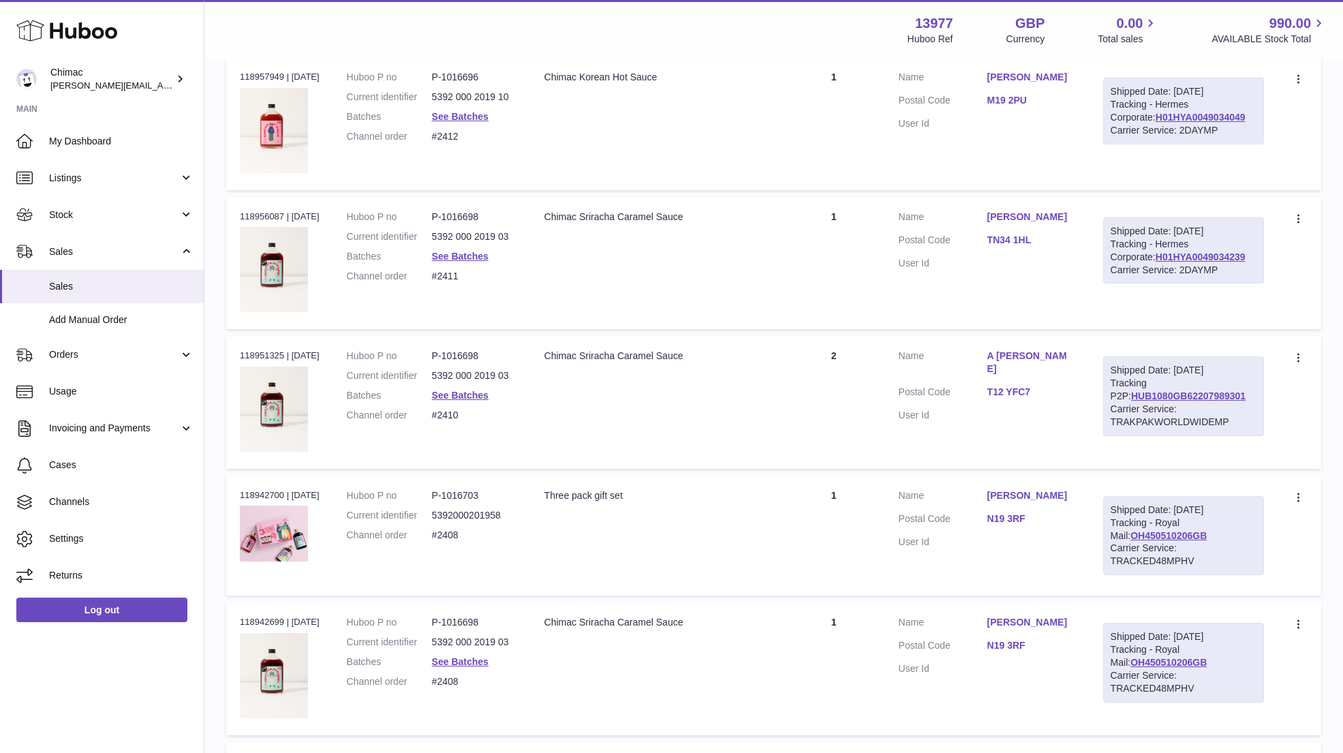
scroll to position [2993, 0]
click at [1013, 350] on link "A Ryan" at bounding box center [1032, 363] width 89 height 26
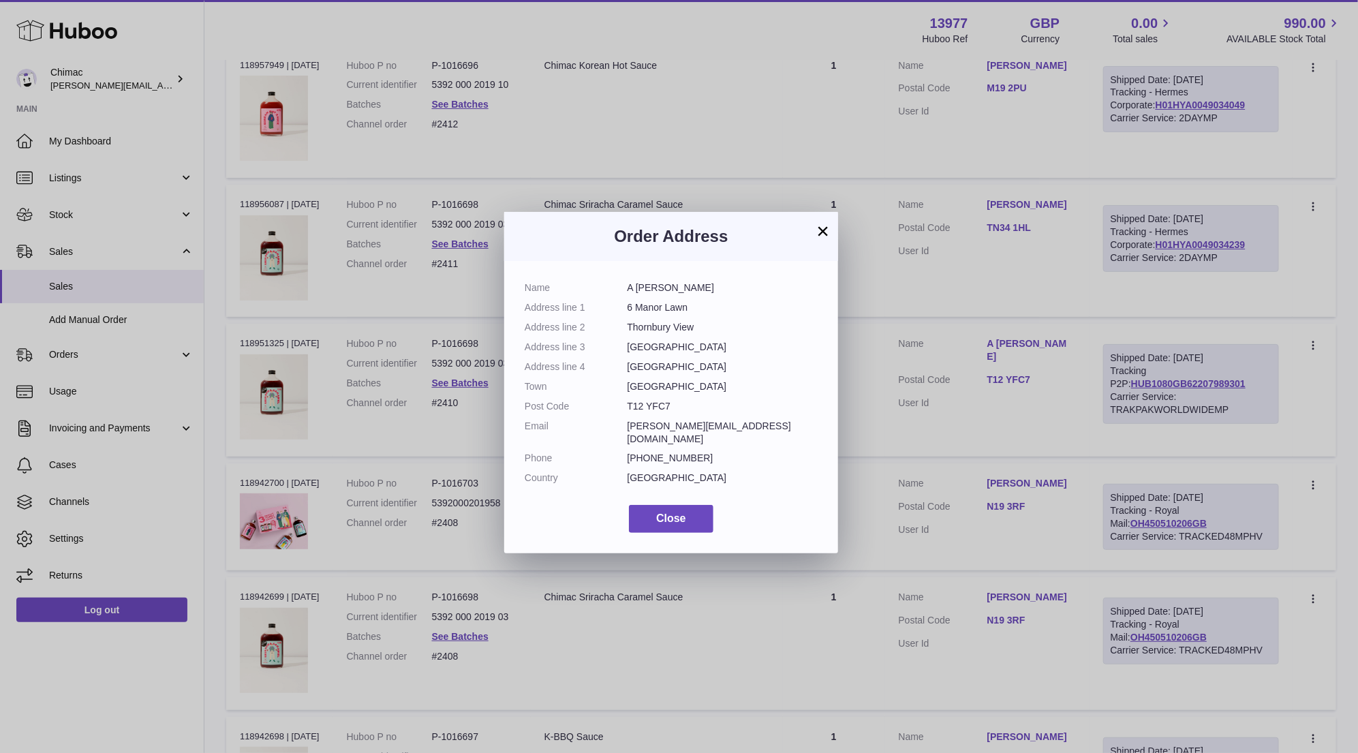
click at [825, 234] on button "×" at bounding box center [823, 231] width 16 height 16
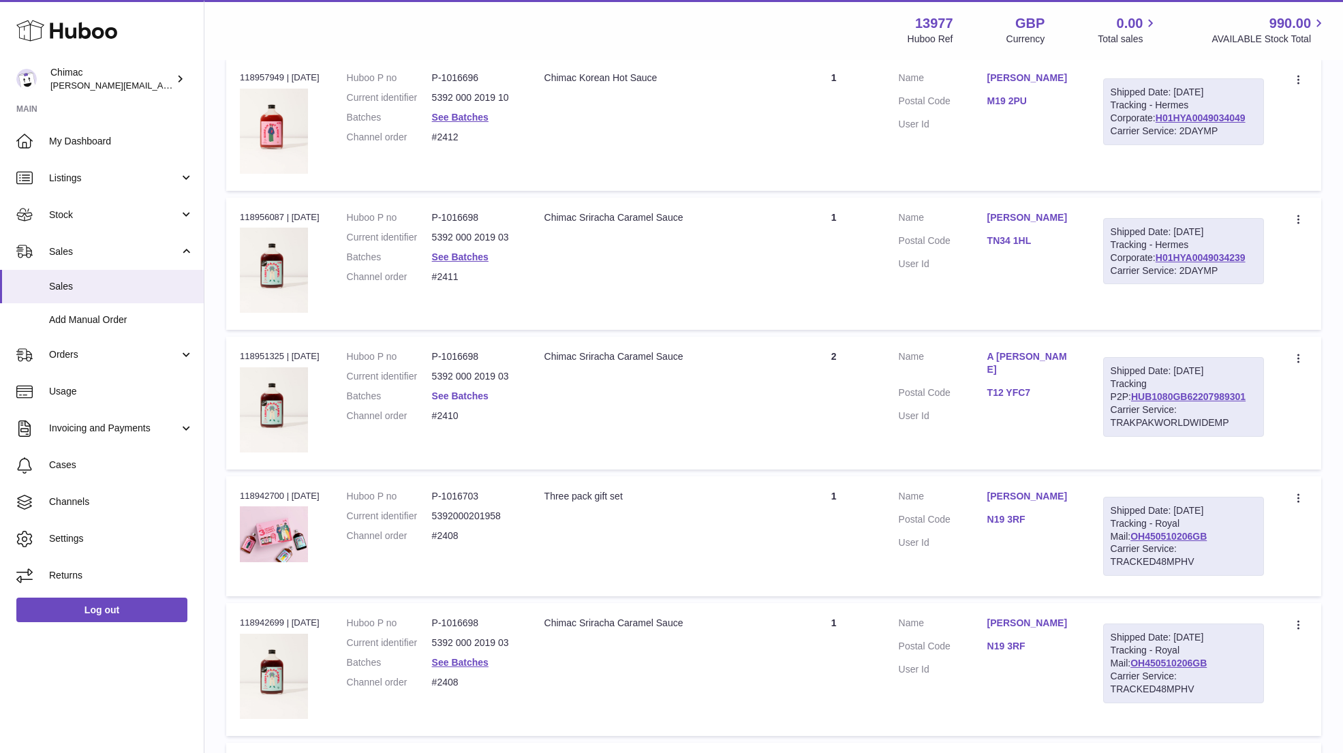
click at [464, 391] on link "See Batches" at bounding box center [460, 396] width 57 height 11
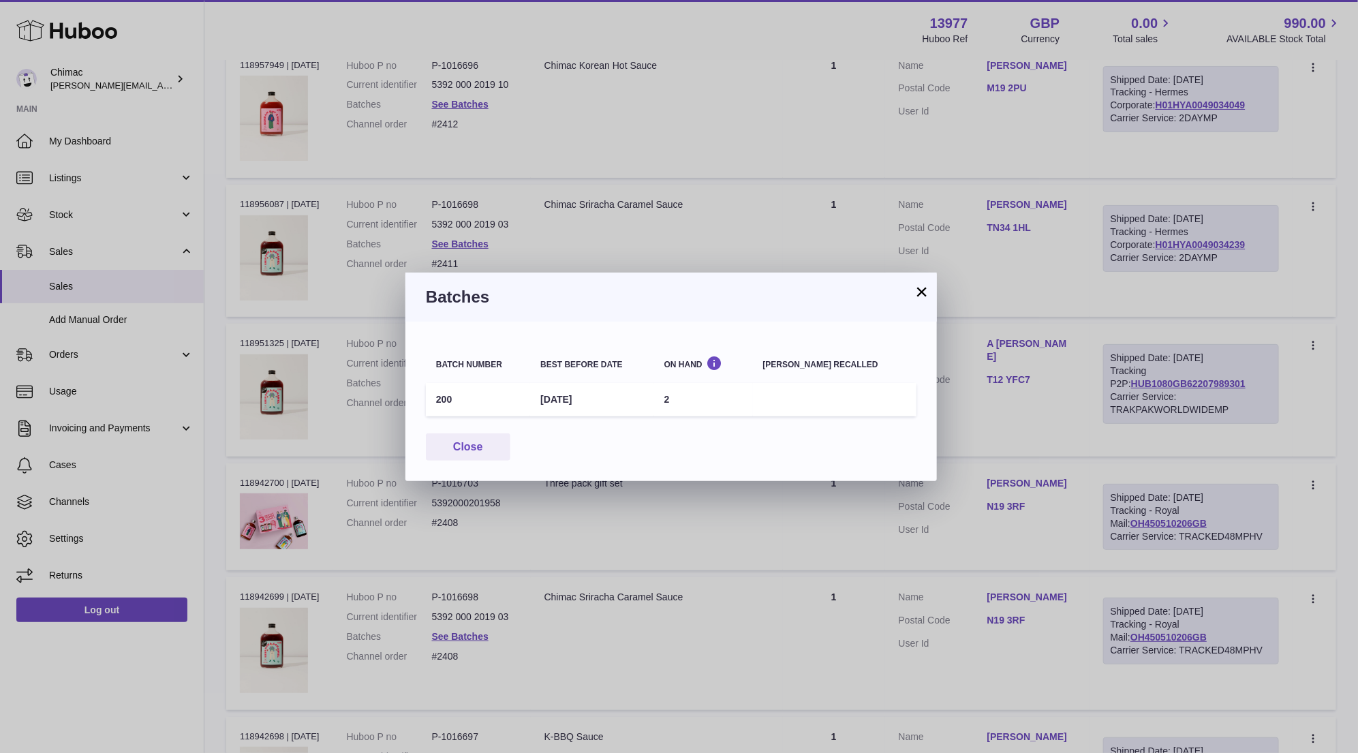
click at [899, 283] on div "Batches" at bounding box center [672, 297] width 532 height 49
click at [909, 284] on div "Batches" at bounding box center [672, 297] width 532 height 49
click at [913, 284] on div "Batches" at bounding box center [672, 297] width 532 height 49
click at [915, 290] on button "×" at bounding box center [922, 292] width 16 height 16
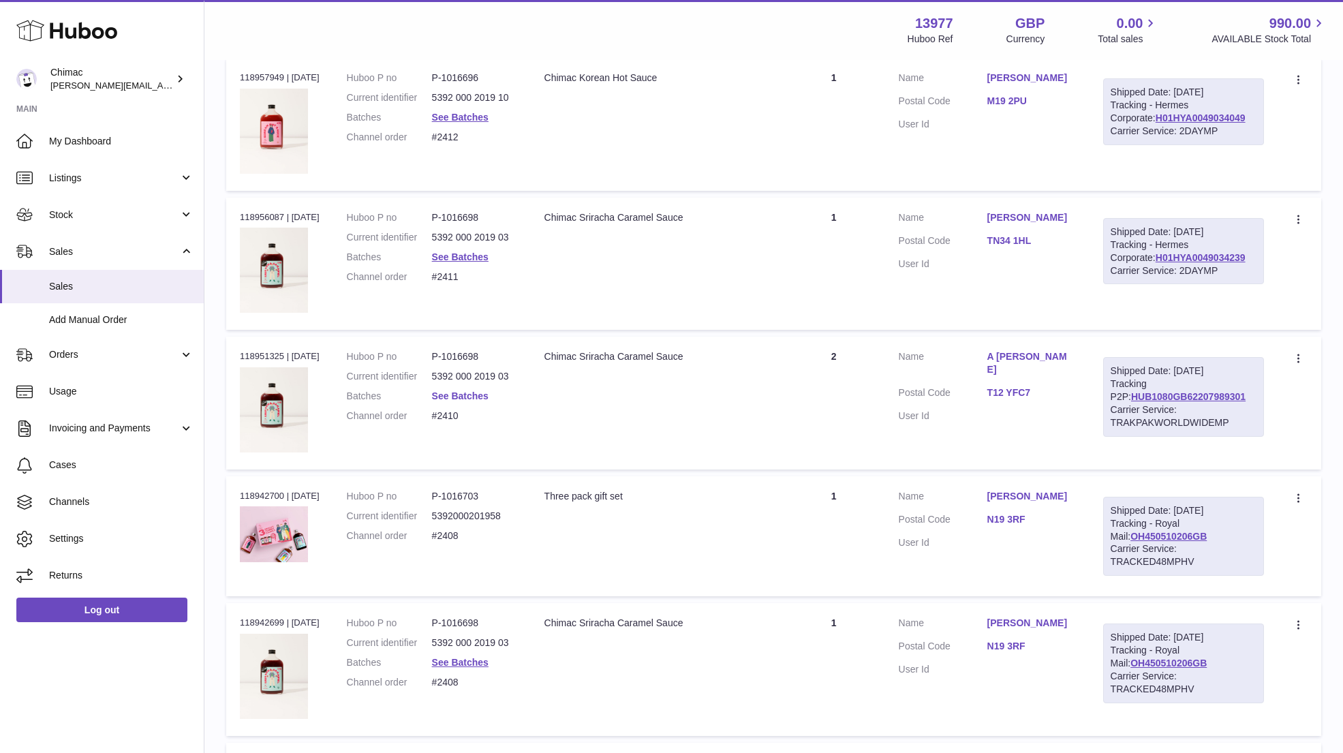
click at [465, 391] on link "See Batches" at bounding box center [460, 396] width 57 height 11
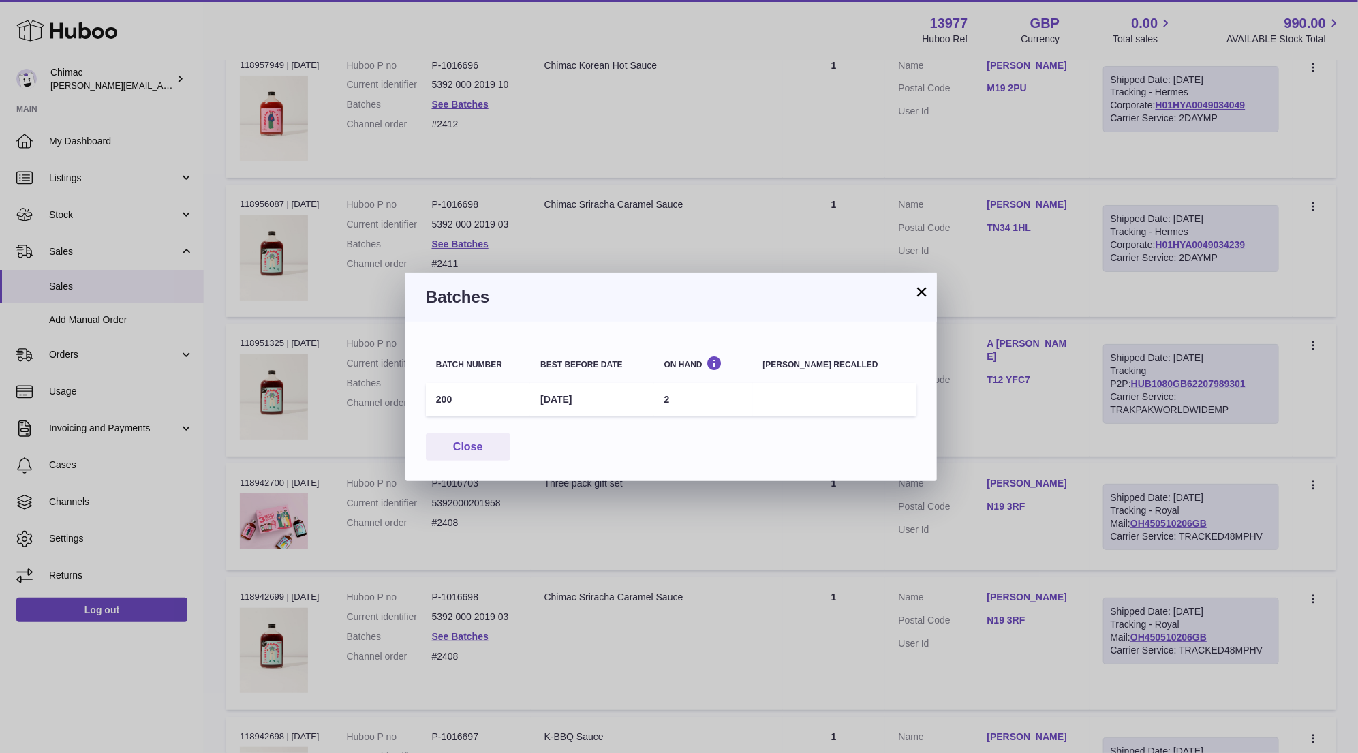
click at [928, 297] on button "×" at bounding box center [922, 292] width 16 height 16
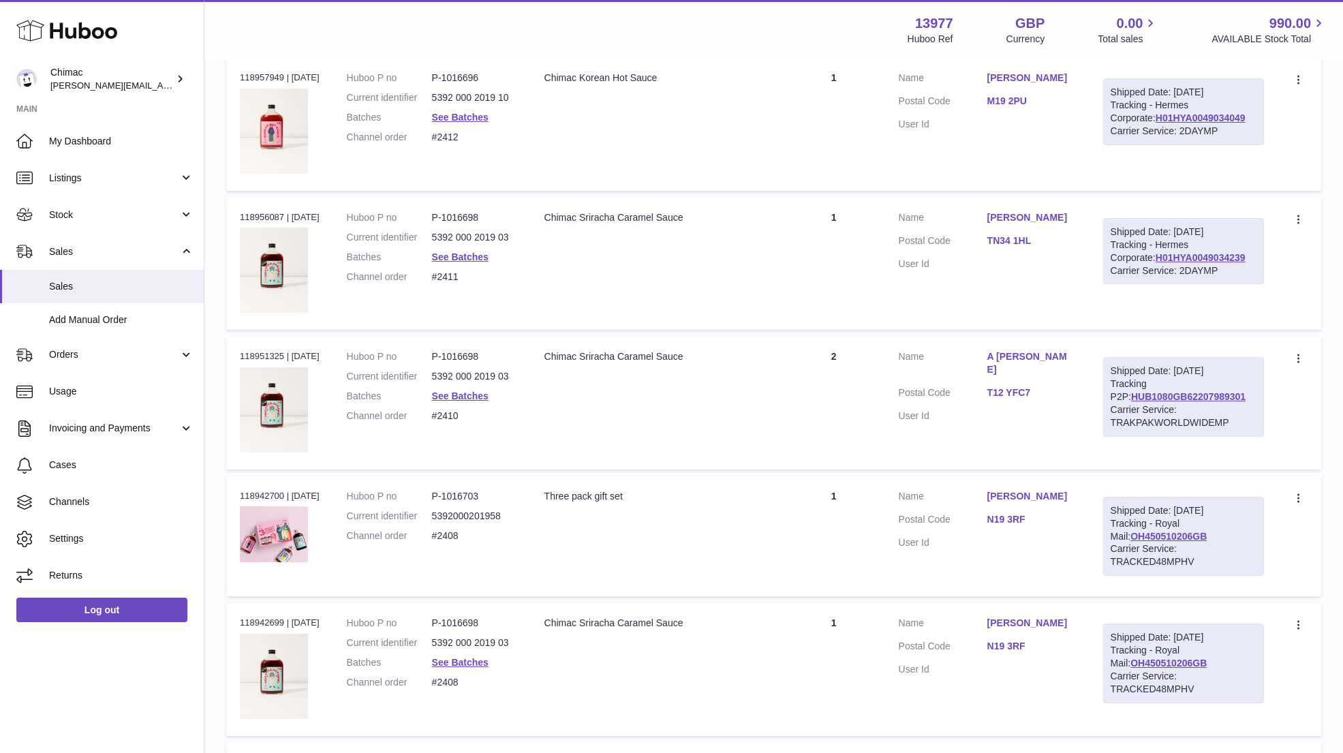
click at [1008, 386] on link "T12 YFC7" at bounding box center [1032, 392] width 89 height 13
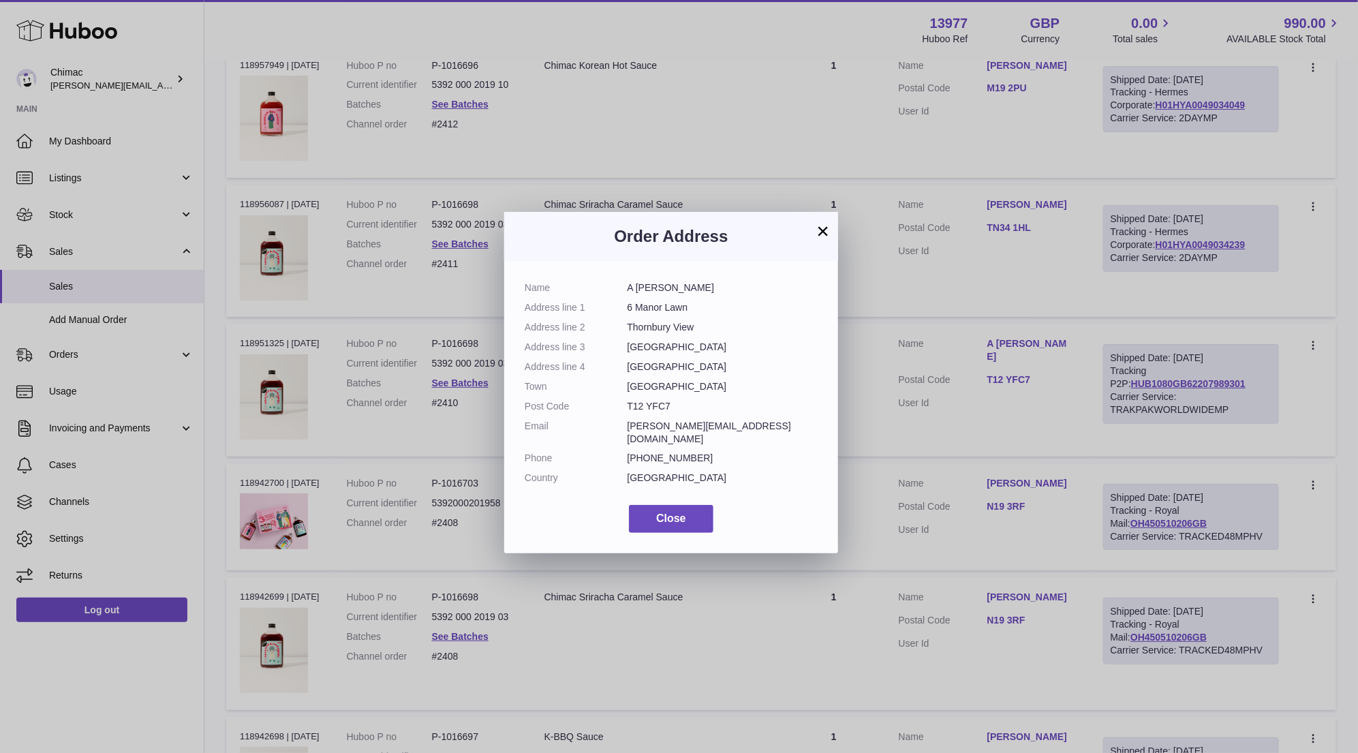
click at [821, 229] on button "×" at bounding box center [823, 231] width 16 height 16
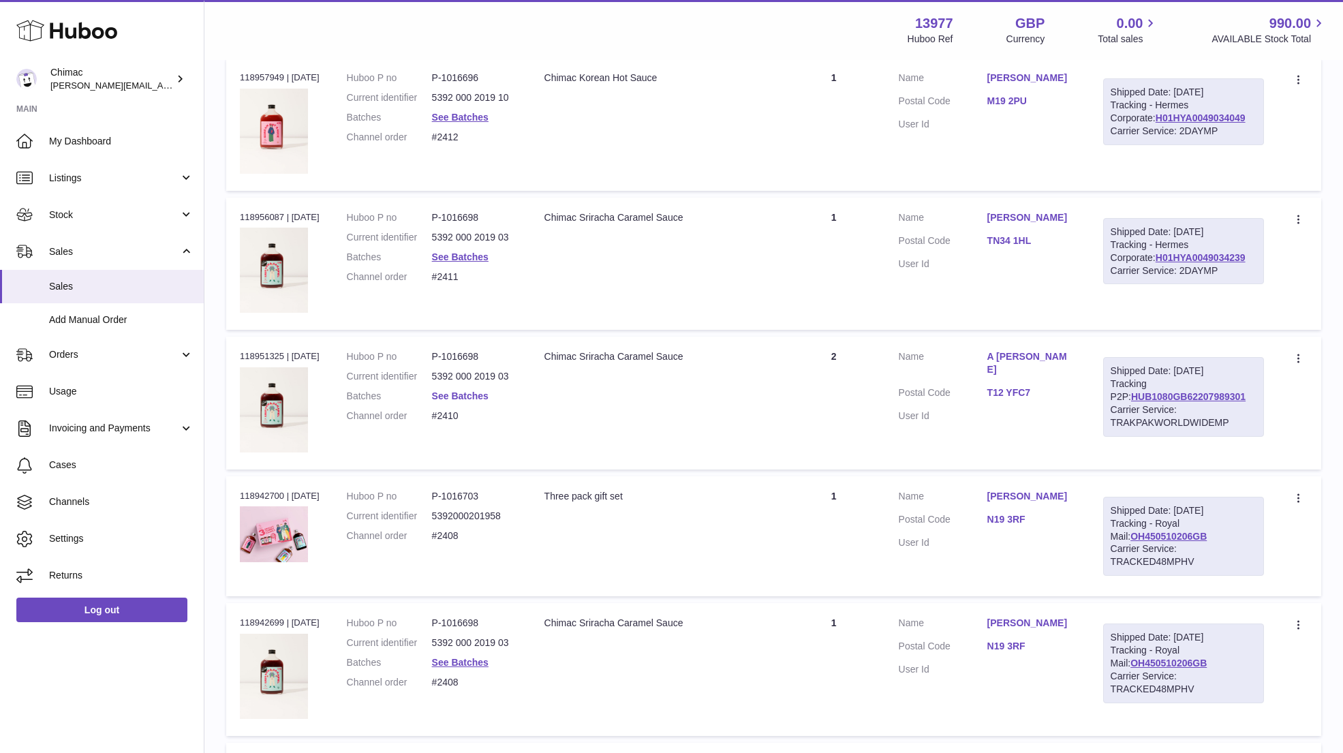
click at [485, 391] on link "See Batches" at bounding box center [460, 396] width 57 height 11
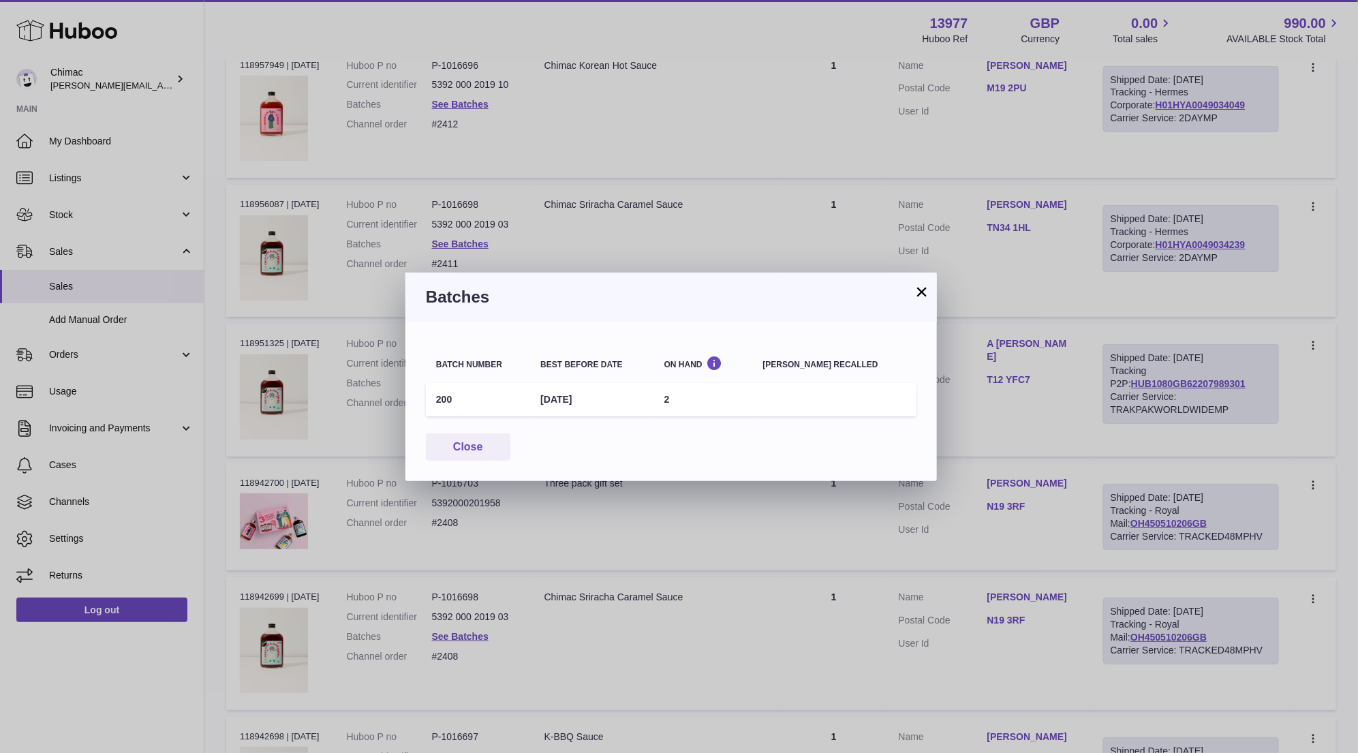
click at [921, 294] on button "×" at bounding box center [922, 292] width 16 height 16
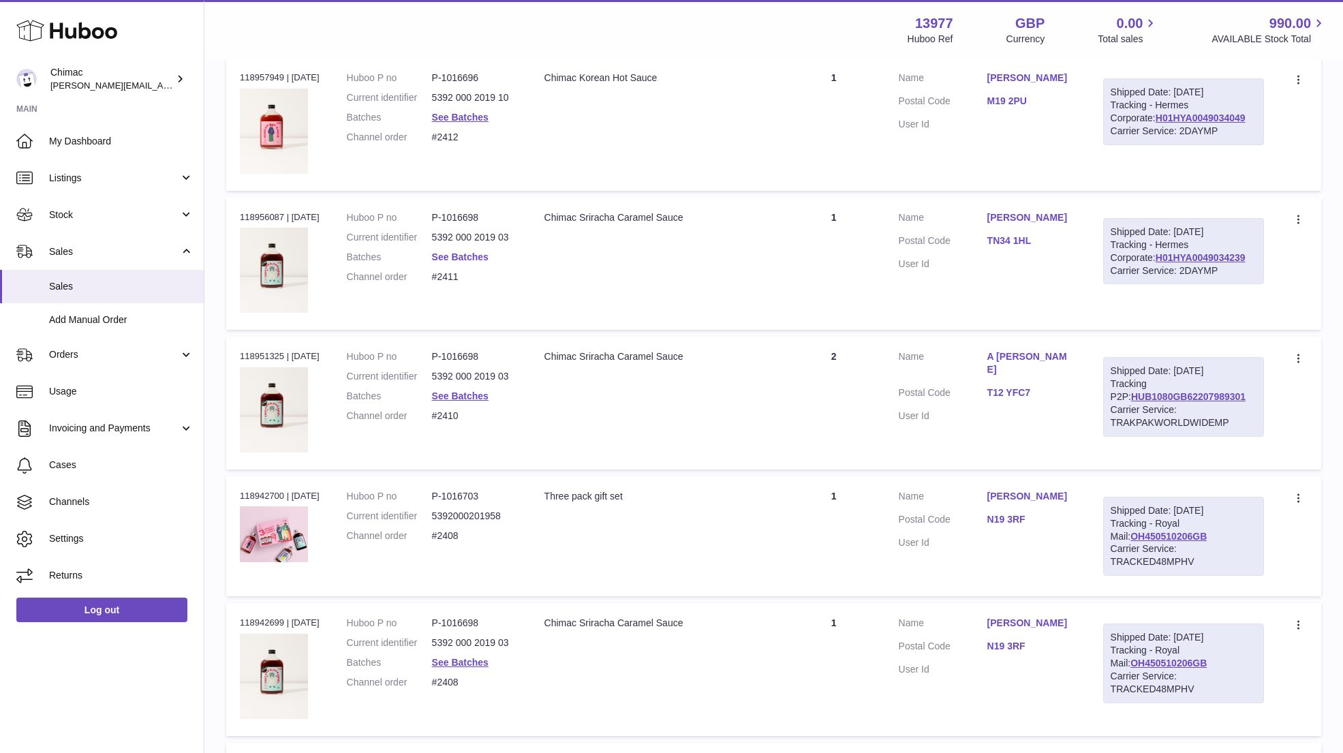
click at [482, 251] on link "See Batches" at bounding box center [460, 256] width 57 height 11
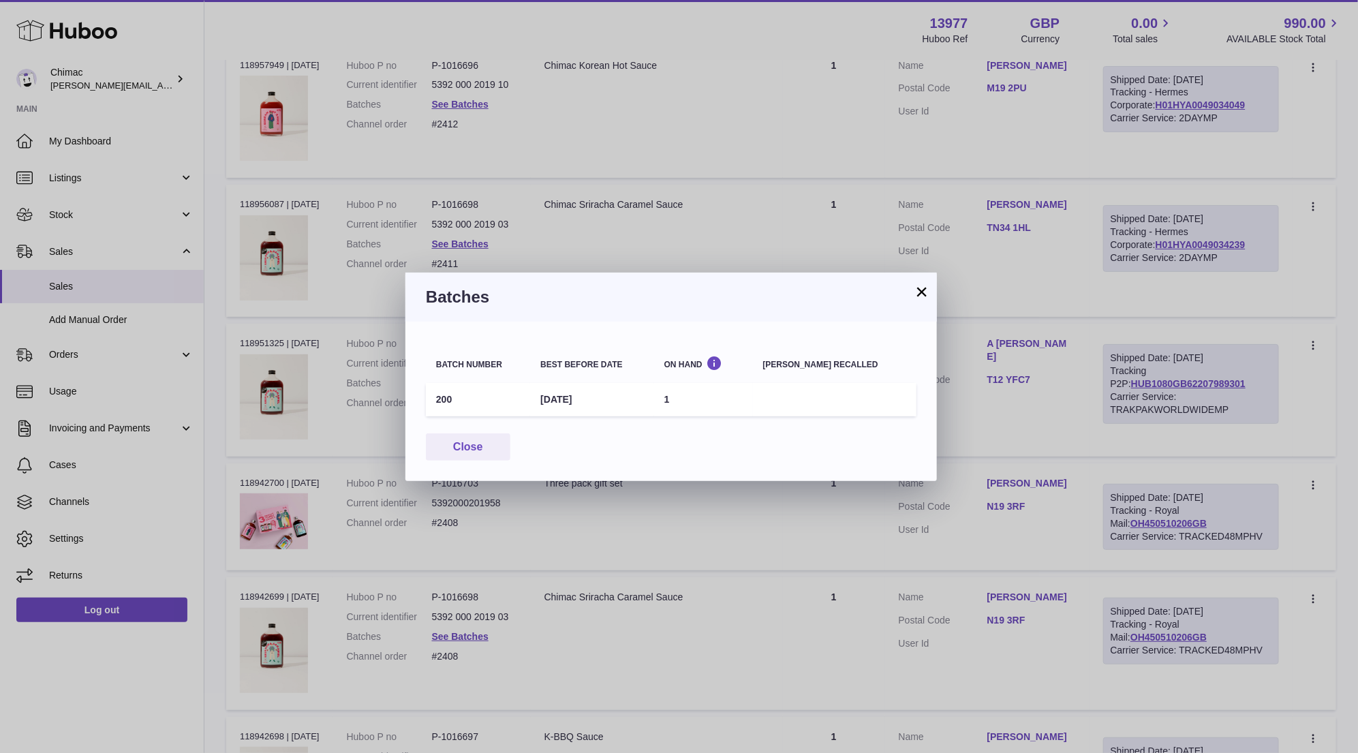
click at [921, 291] on button "×" at bounding box center [922, 292] width 16 height 16
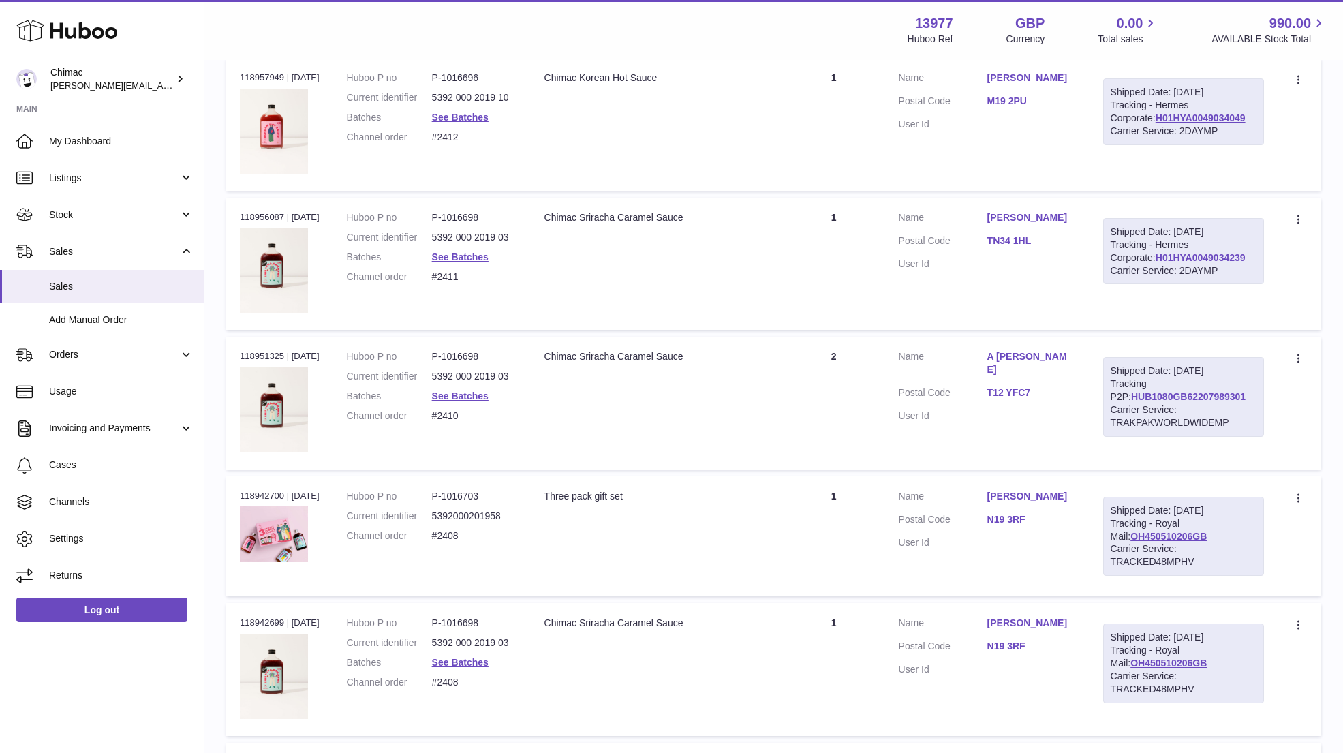
click at [836, 261] on td "Quantity 1" at bounding box center [834, 264] width 102 height 132
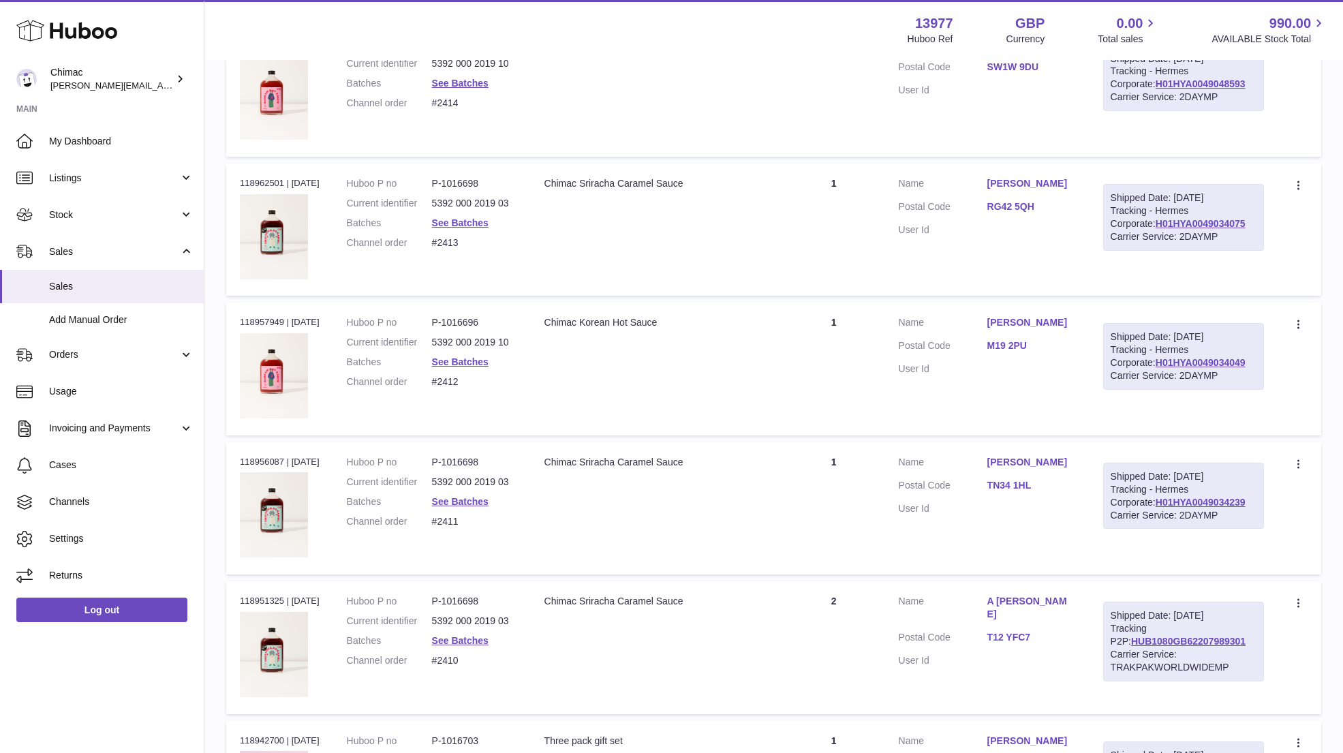
scroll to position [2747, 0]
click at [481, 357] on link "See Batches" at bounding box center [460, 362] width 57 height 11
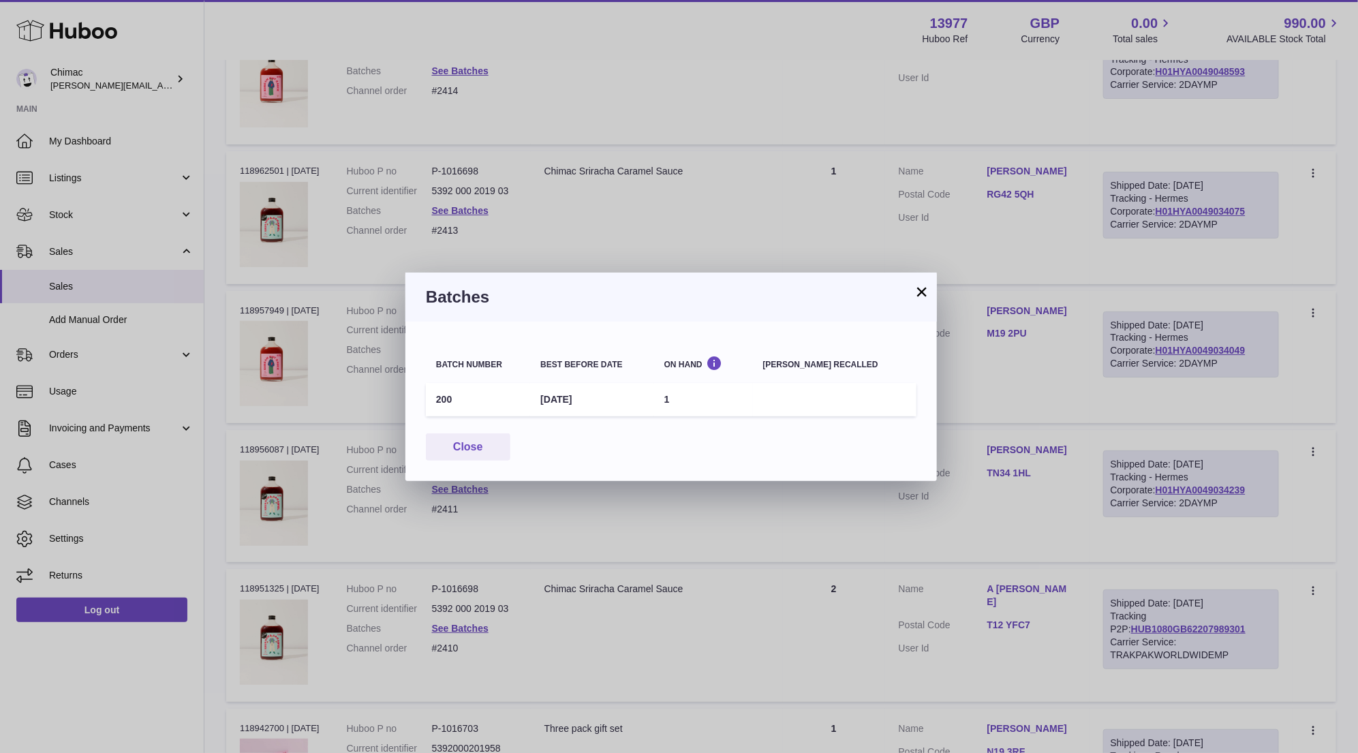
click at [917, 294] on button "×" at bounding box center [922, 292] width 16 height 16
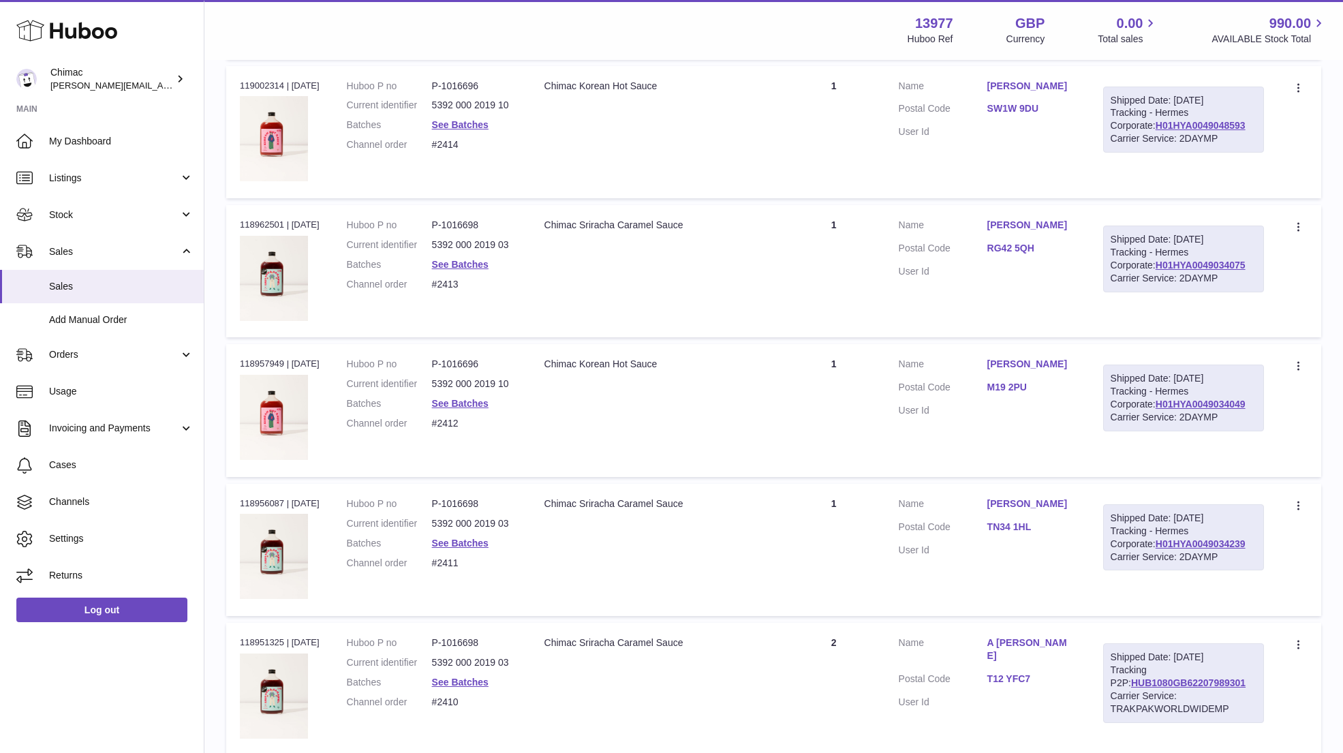
scroll to position [2666, 0]
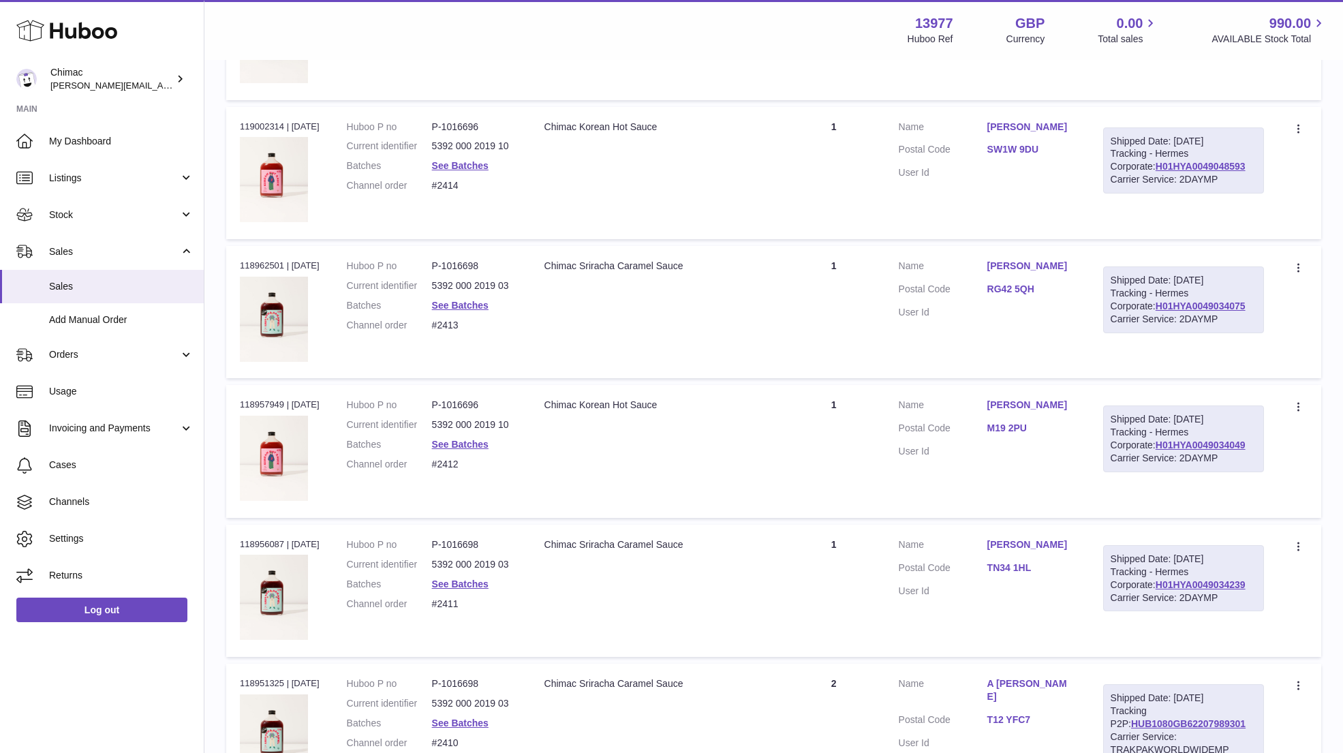
click at [477, 290] on dl "Huboo P no P-1016698 Current identifier 5392 000 2019 03 Batches See Batches Ch…" at bounding box center [432, 299] width 170 height 79
click at [477, 300] on link "See Batches" at bounding box center [460, 305] width 57 height 11
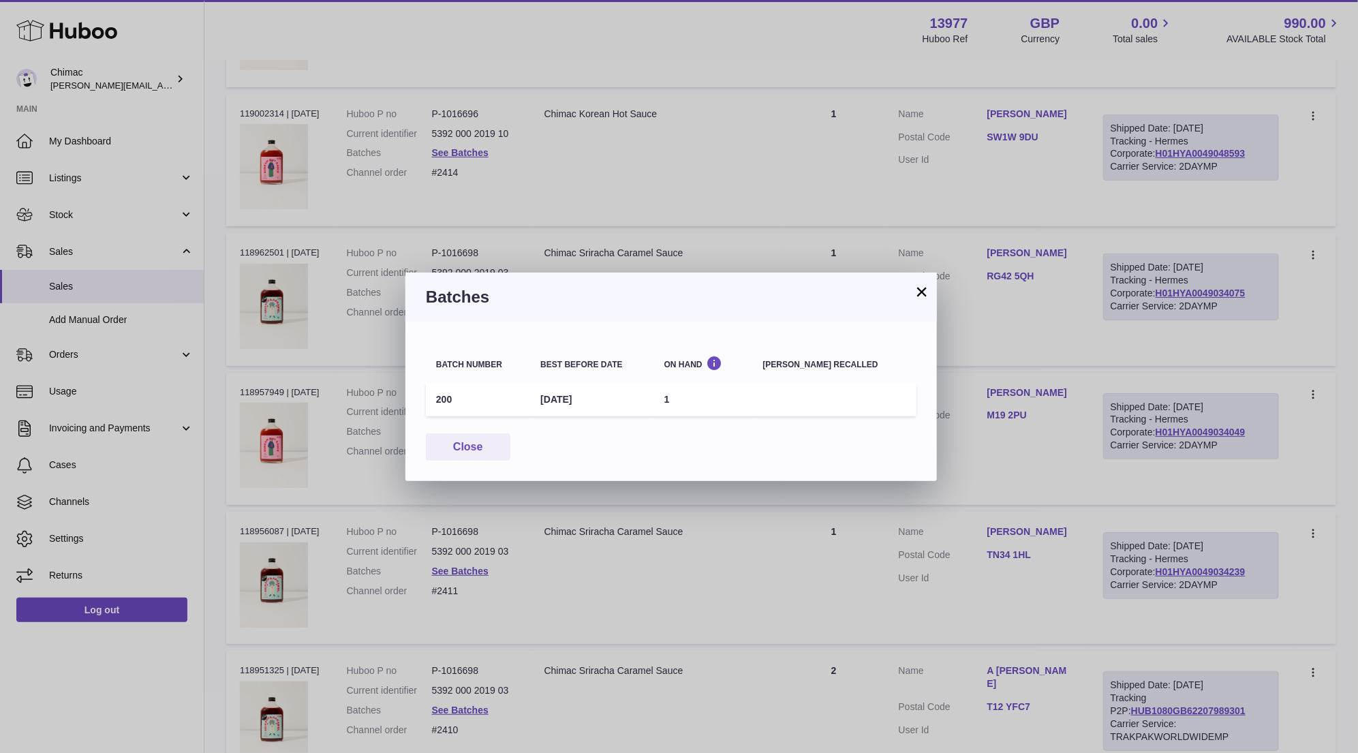
click at [928, 288] on button "×" at bounding box center [922, 292] width 16 height 16
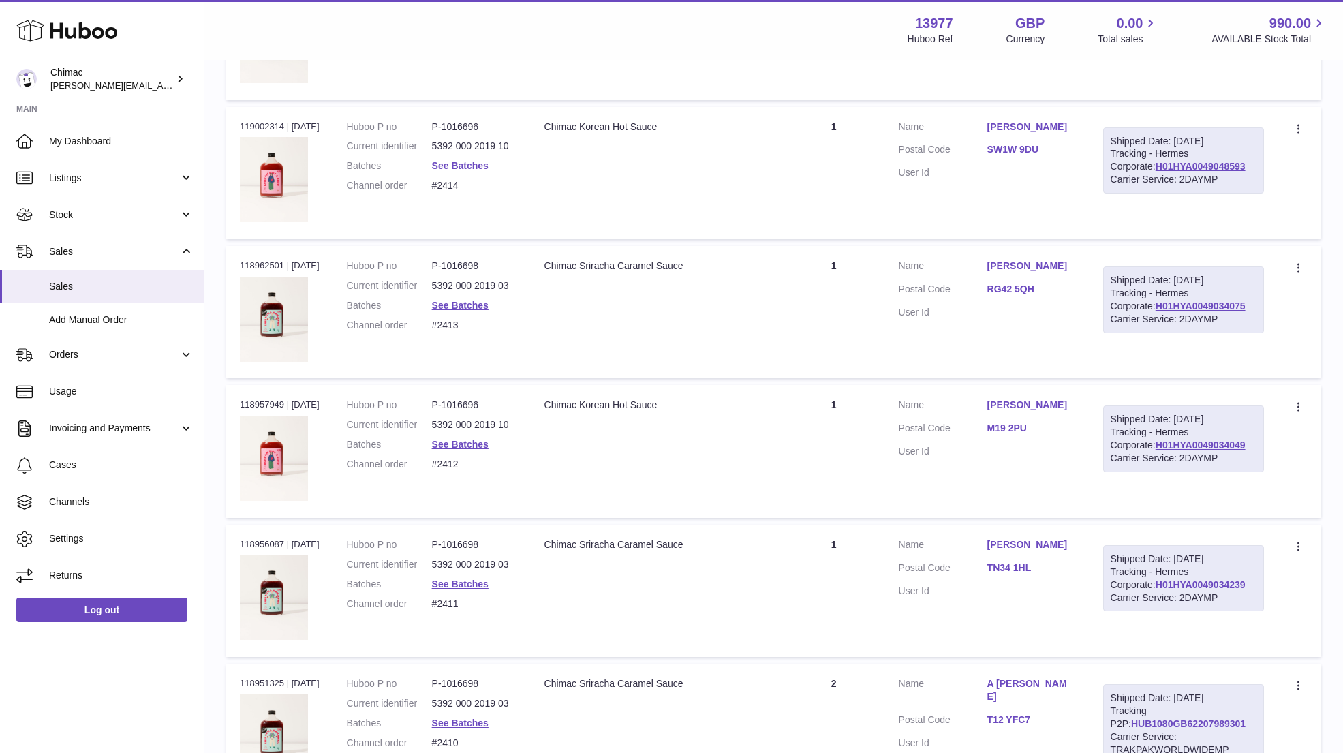
click at [468, 160] on link "See Batches" at bounding box center [460, 165] width 57 height 11
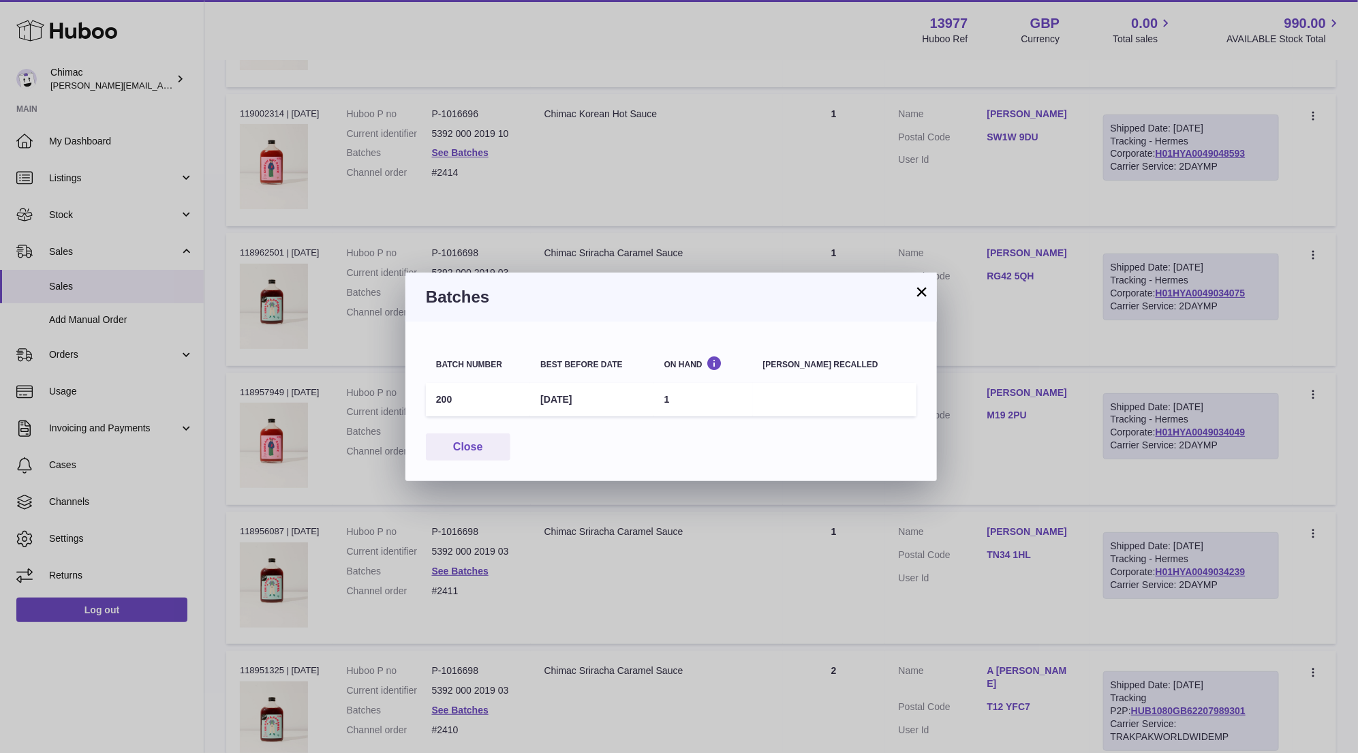
click at [925, 291] on button "×" at bounding box center [922, 292] width 16 height 16
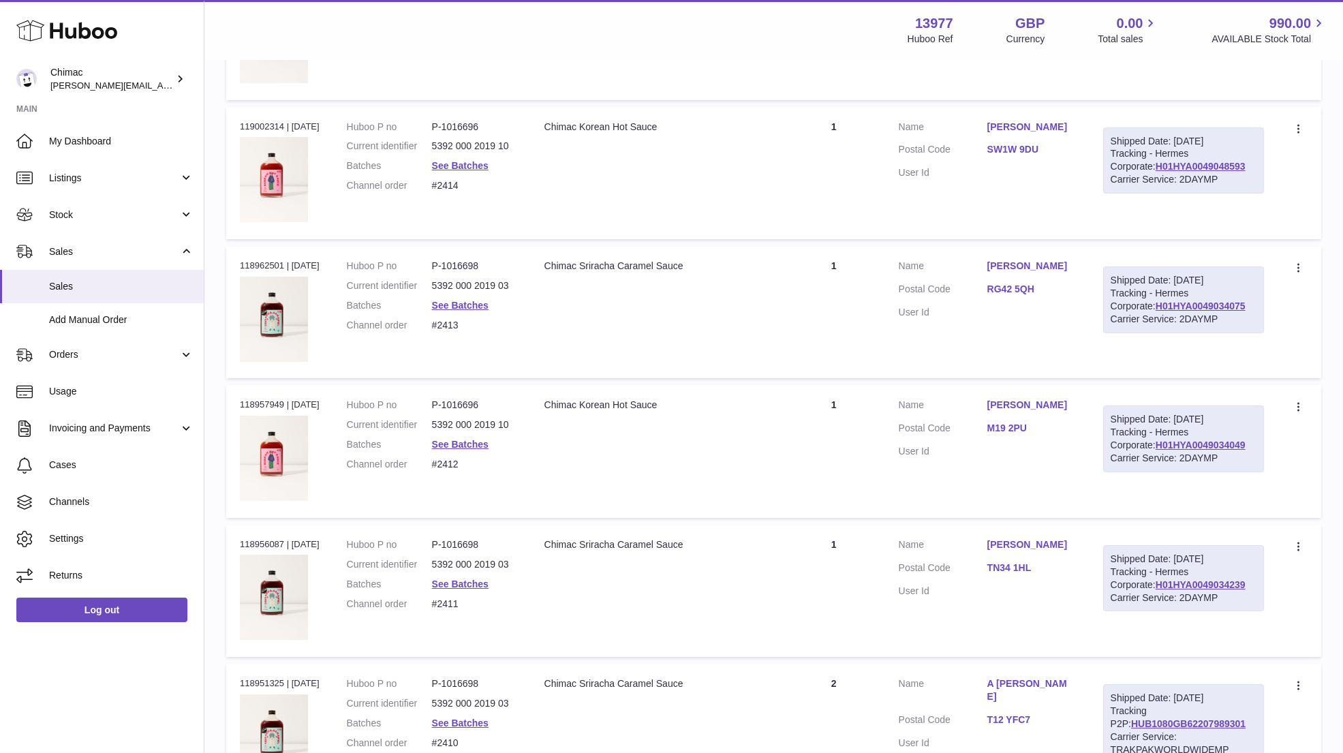
click at [776, 296] on td "Description Chimac Sriracha Caramel Sauce" at bounding box center [657, 312] width 252 height 132
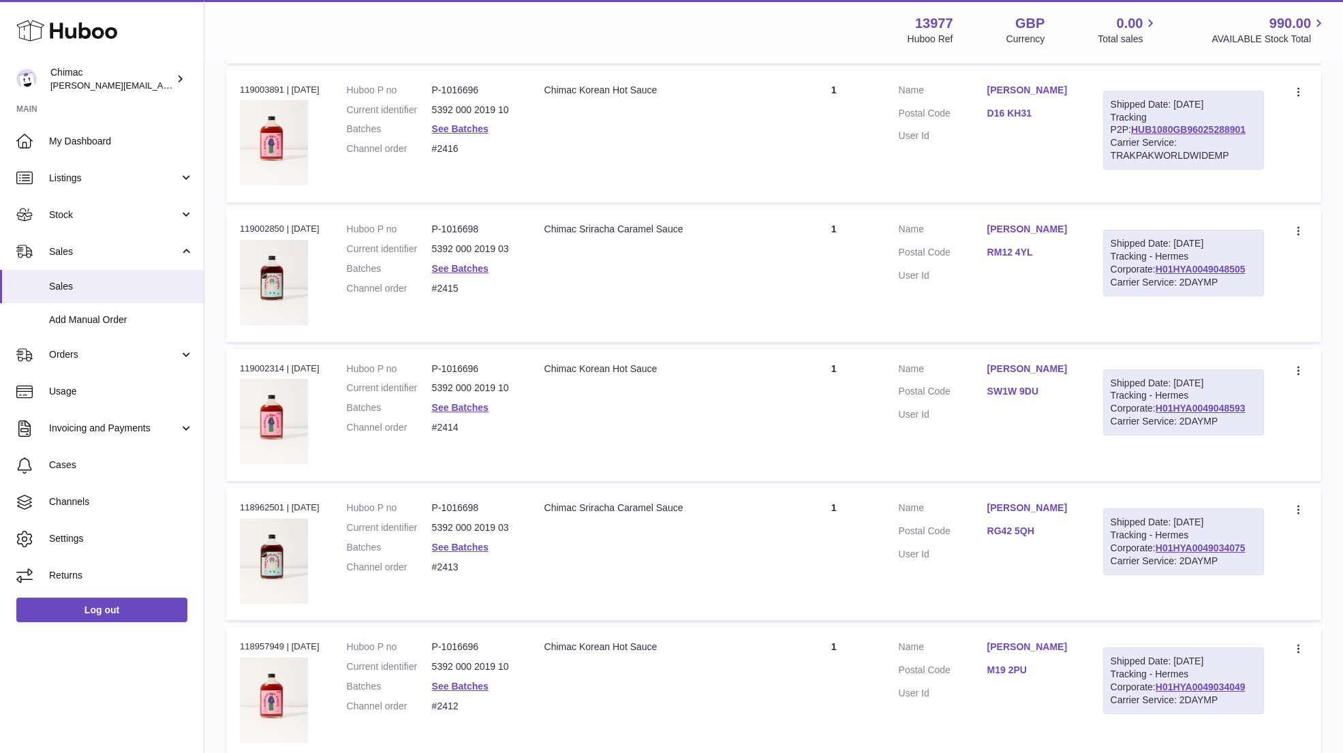
scroll to position [2379, 0]
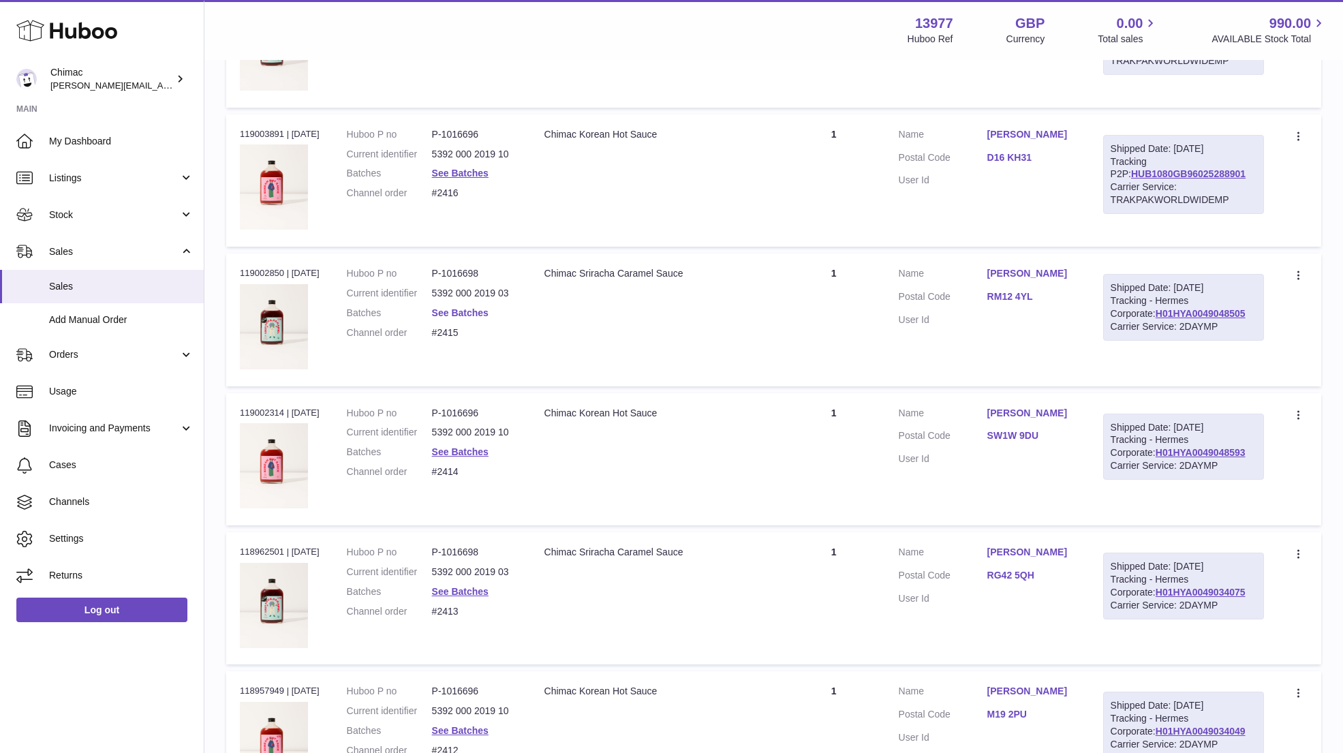
click at [478, 307] on link "See Batches" at bounding box center [460, 312] width 57 height 11
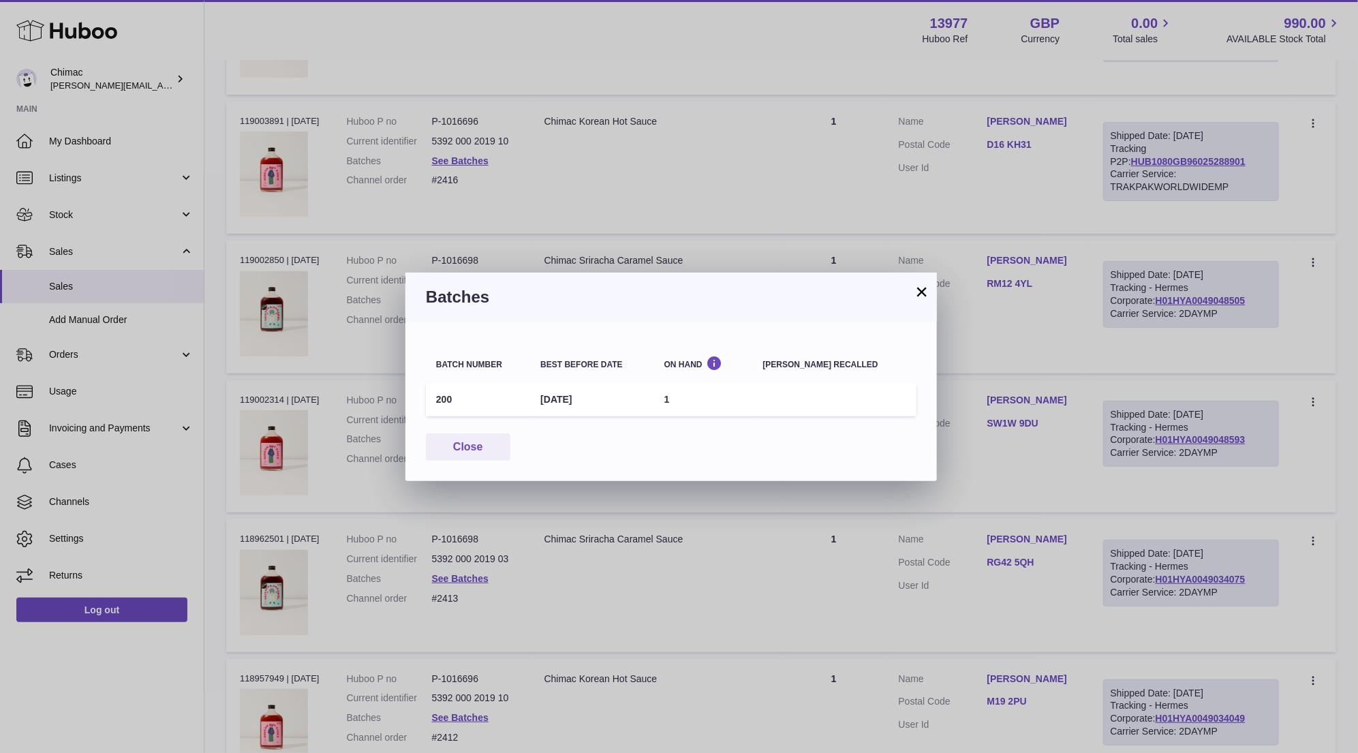
click at [921, 298] on button "×" at bounding box center [922, 292] width 16 height 16
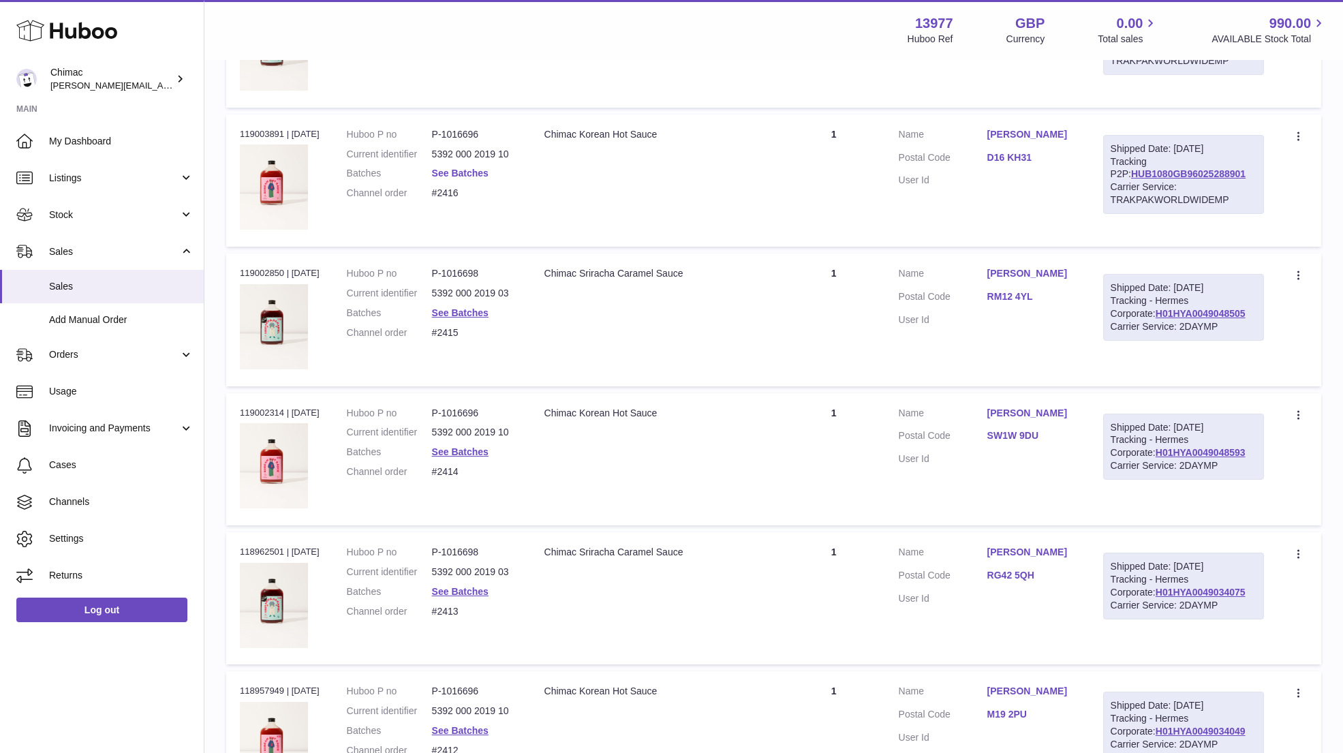
click at [476, 170] on link "See Batches" at bounding box center [460, 173] width 57 height 11
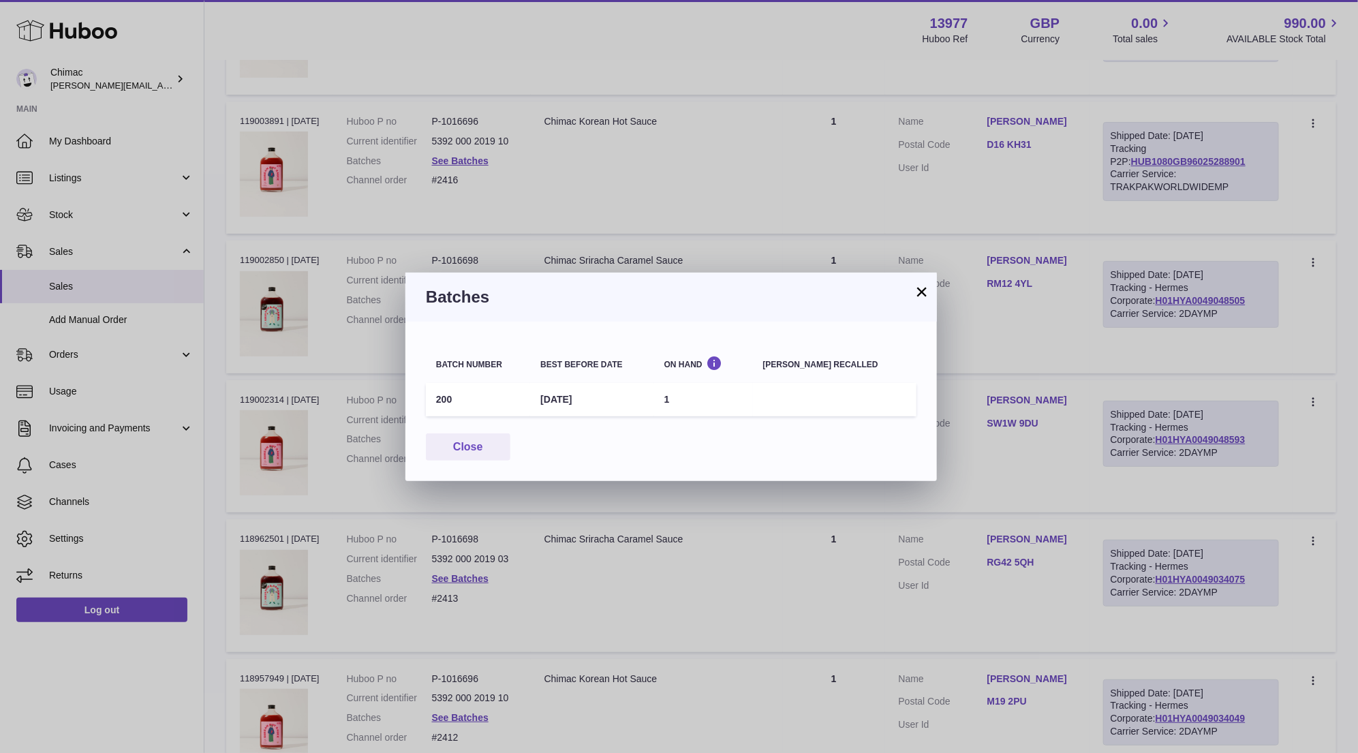
click at [917, 287] on button "×" at bounding box center [922, 292] width 16 height 16
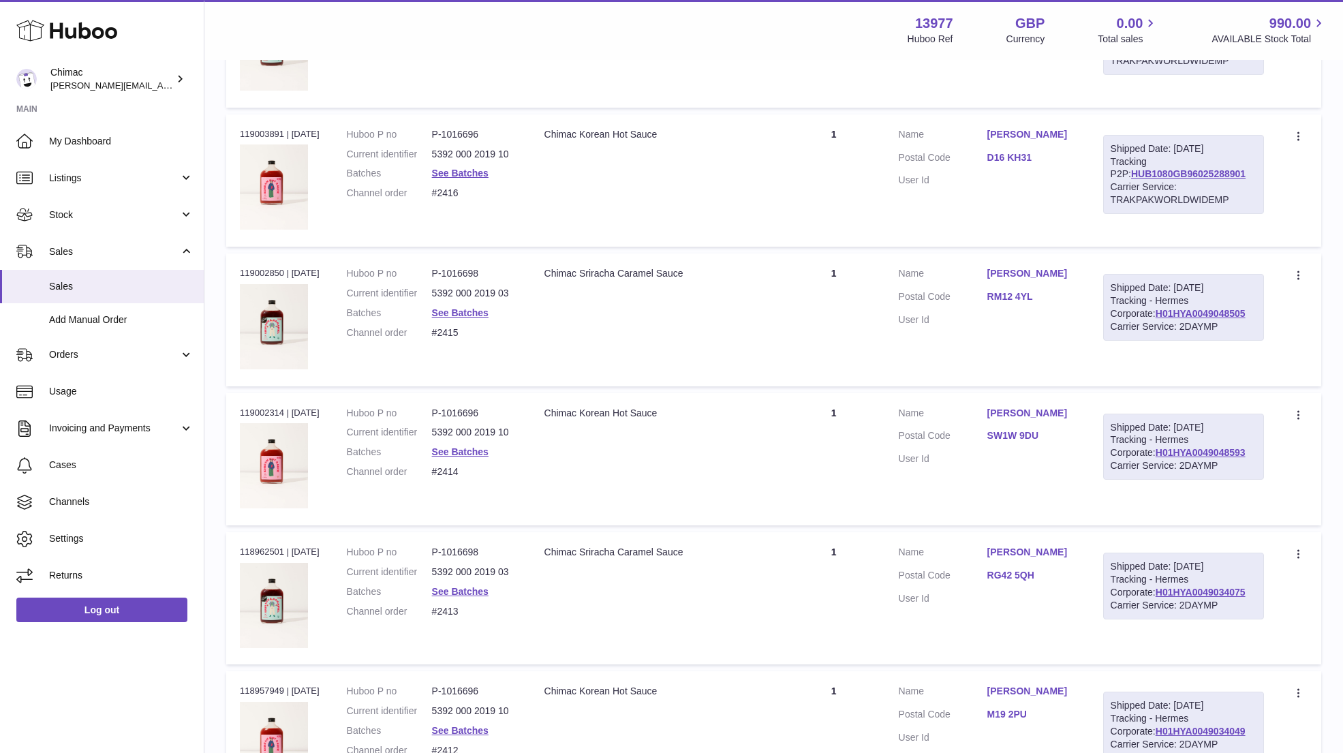
click at [743, 219] on td "Description Chimac Korean Hot Sauce" at bounding box center [657, 181] width 252 height 132
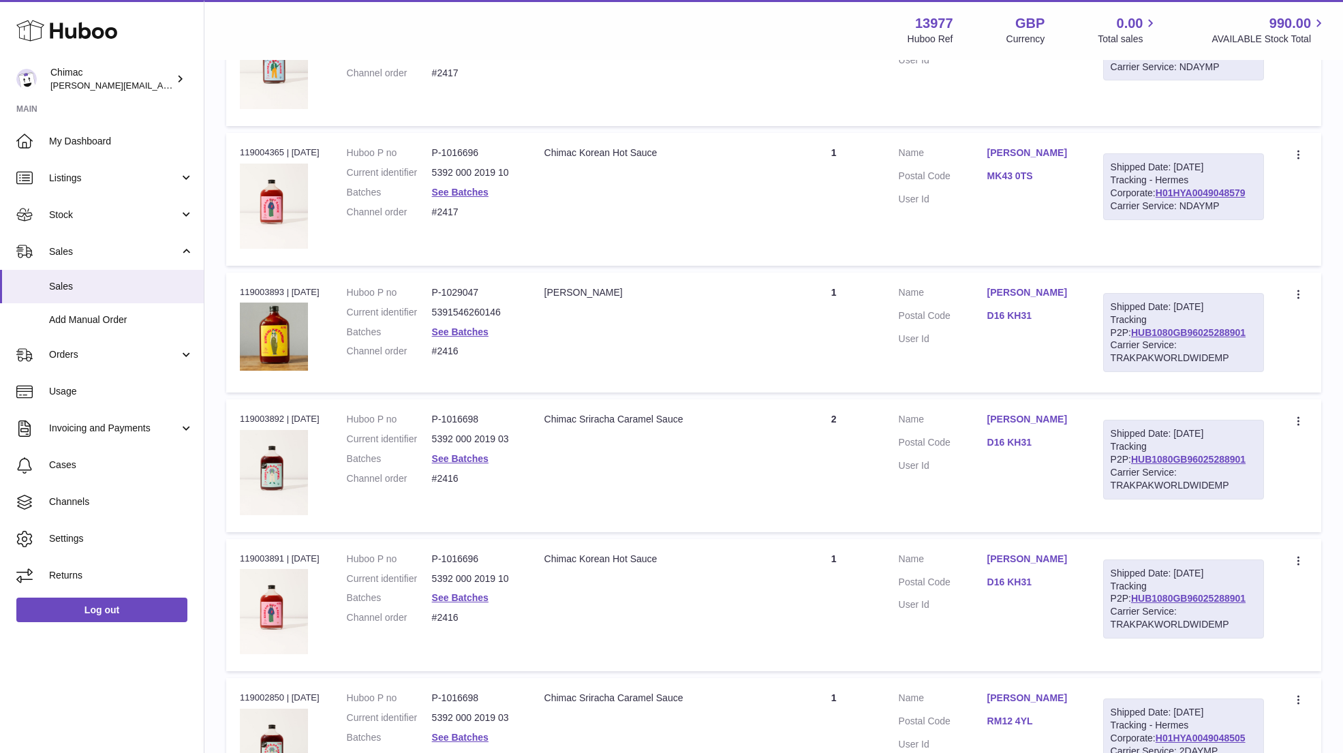
scroll to position [1930, 0]
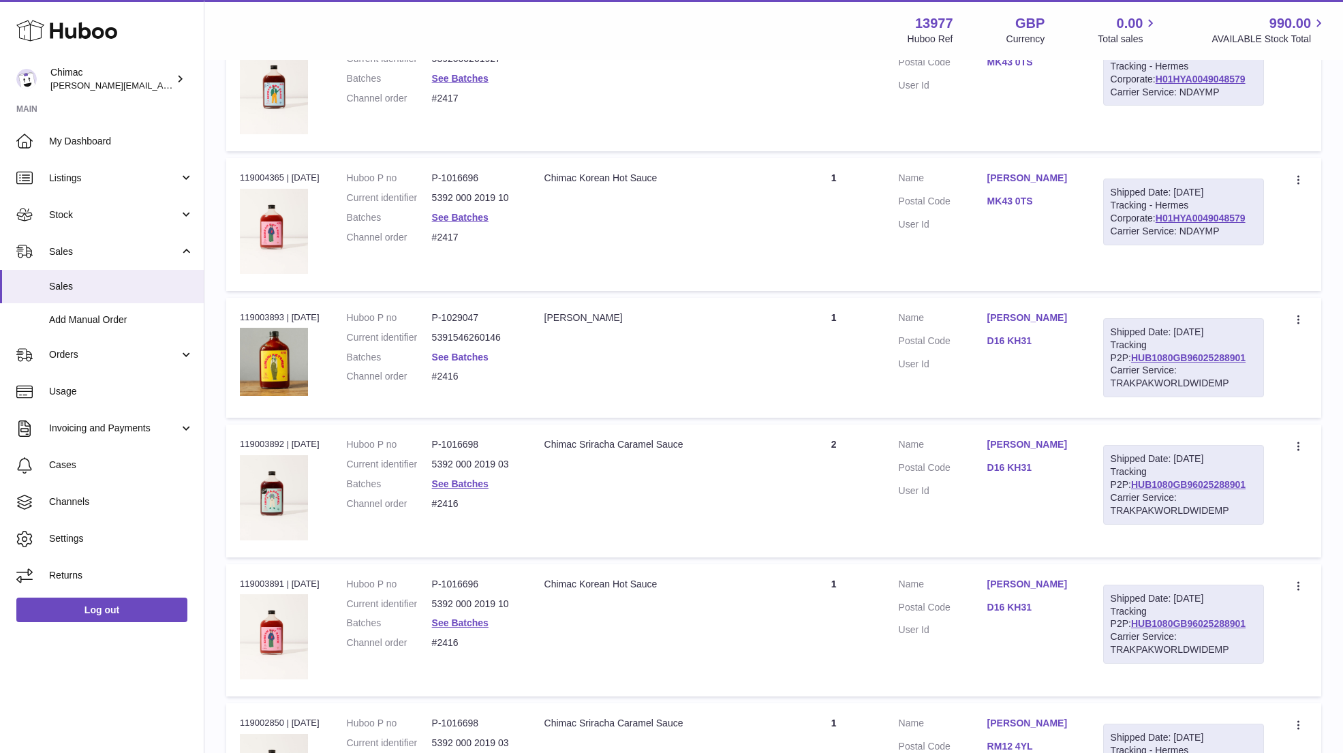
click at [455, 352] on link "See Batches" at bounding box center [460, 357] width 57 height 11
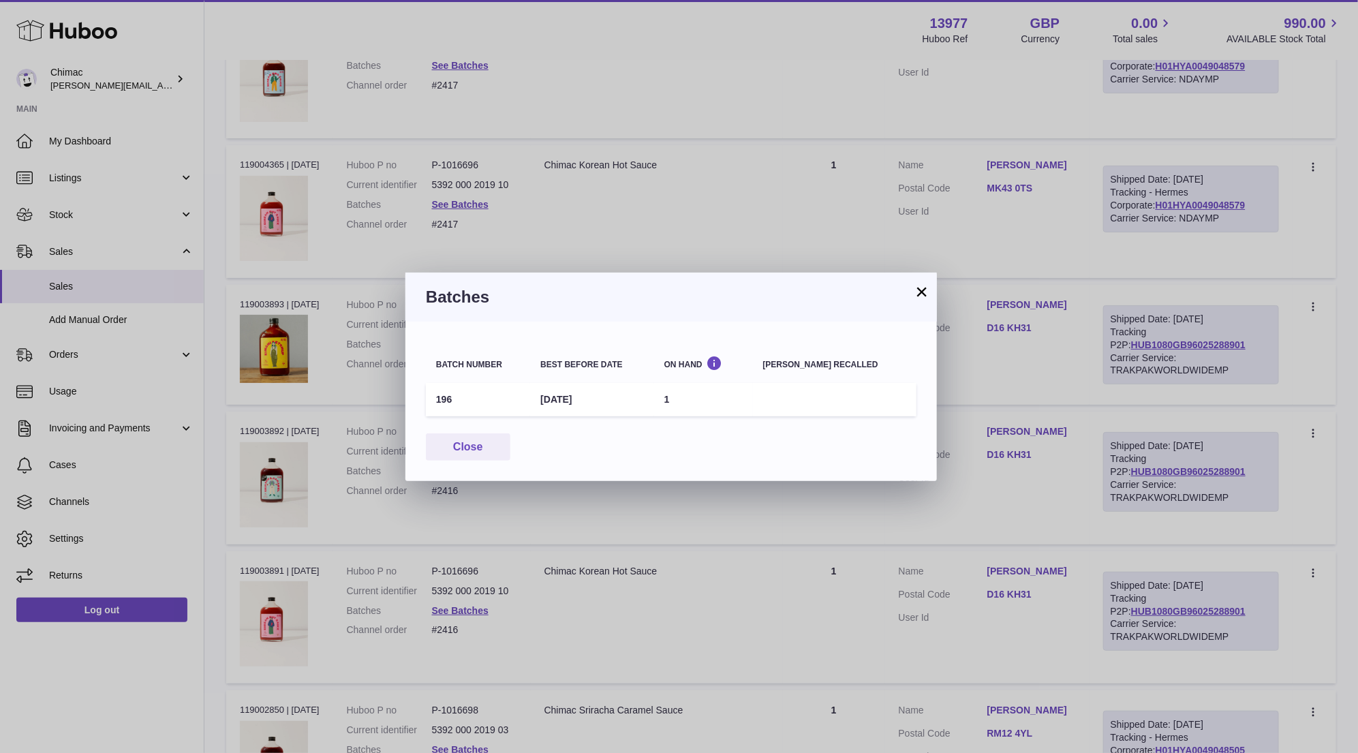
click at [921, 288] on button "×" at bounding box center [922, 292] width 16 height 16
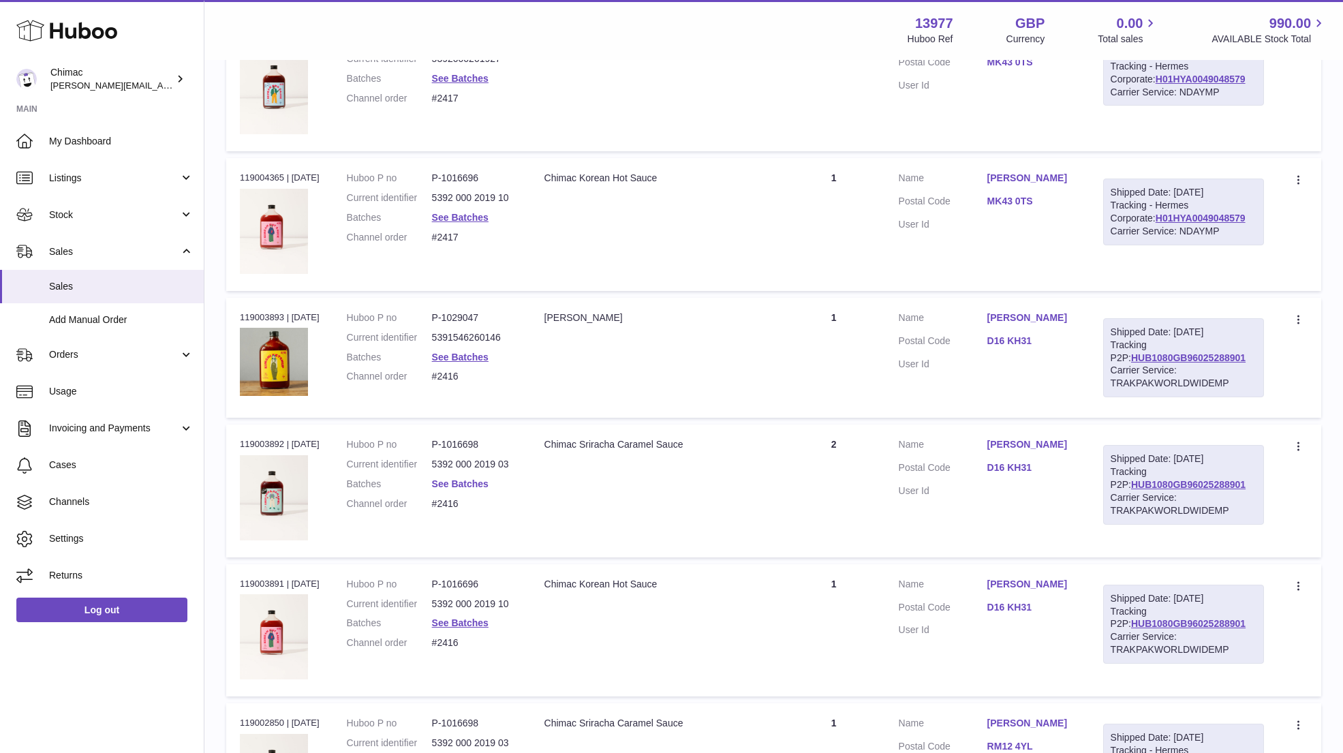
click at [478, 478] on link "See Batches" at bounding box center [460, 483] width 57 height 11
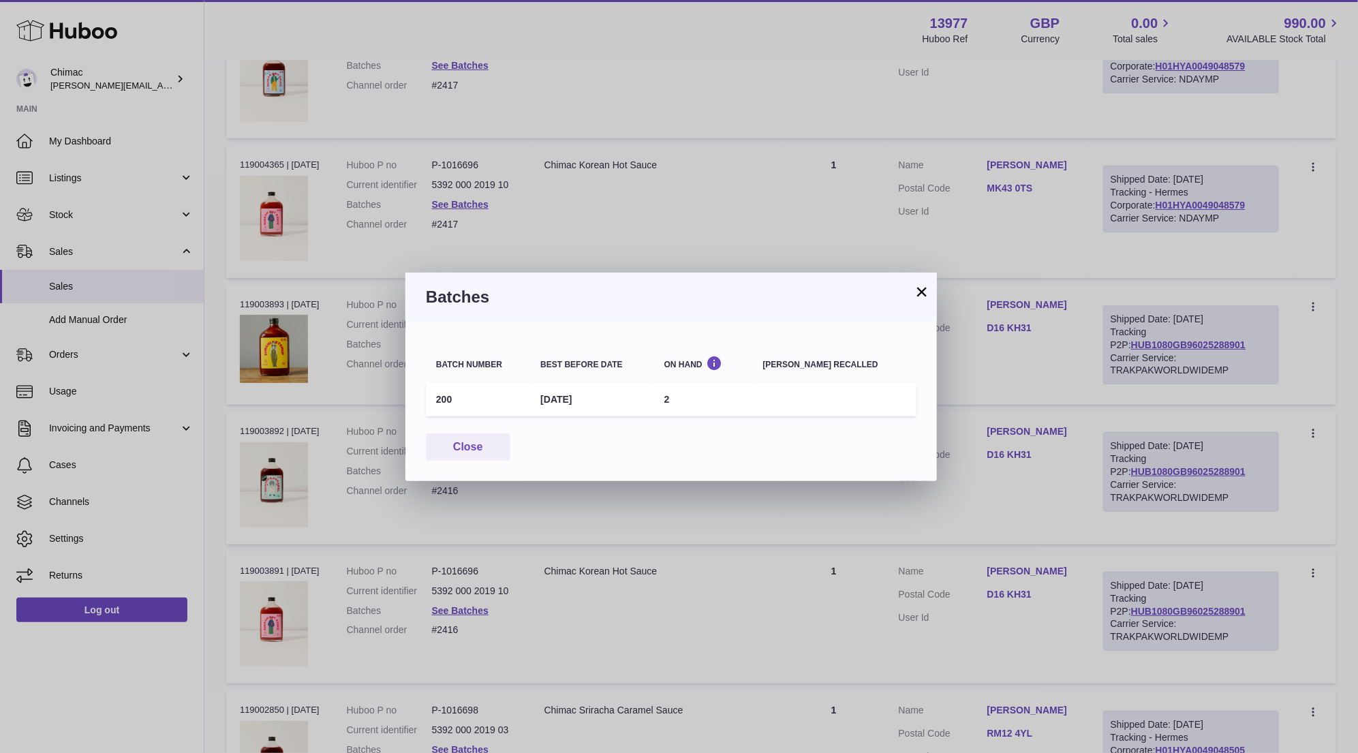
click at [923, 292] on button "×" at bounding box center [922, 292] width 16 height 16
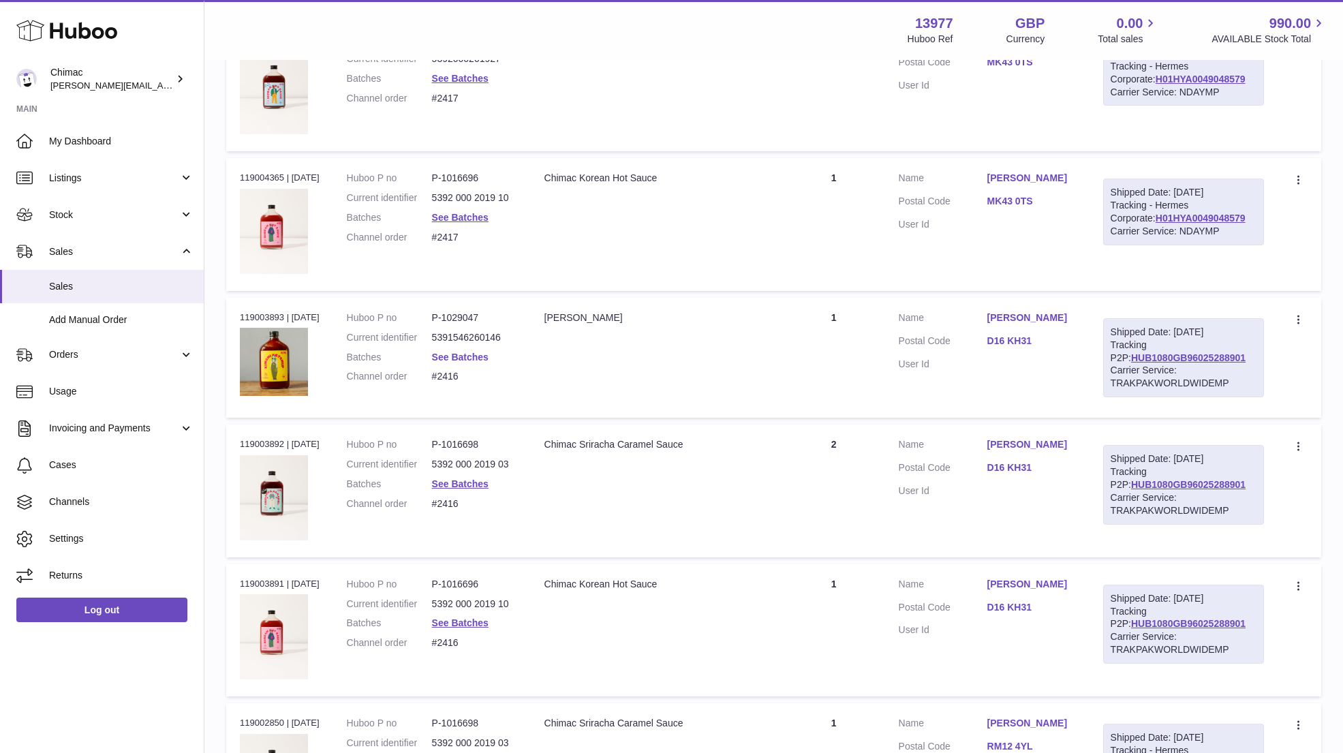
click at [468, 352] on link "See Batches" at bounding box center [460, 357] width 57 height 11
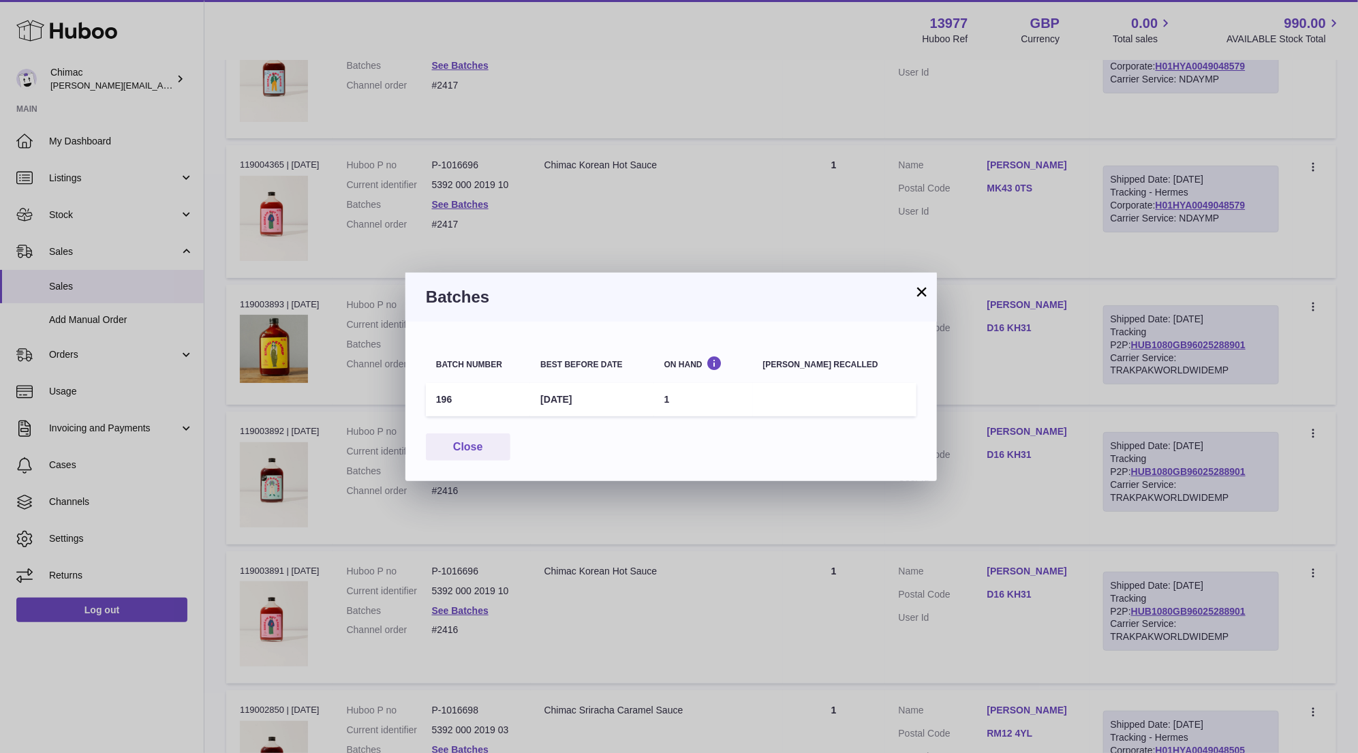
click at [920, 289] on button "×" at bounding box center [922, 292] width 16 height 16
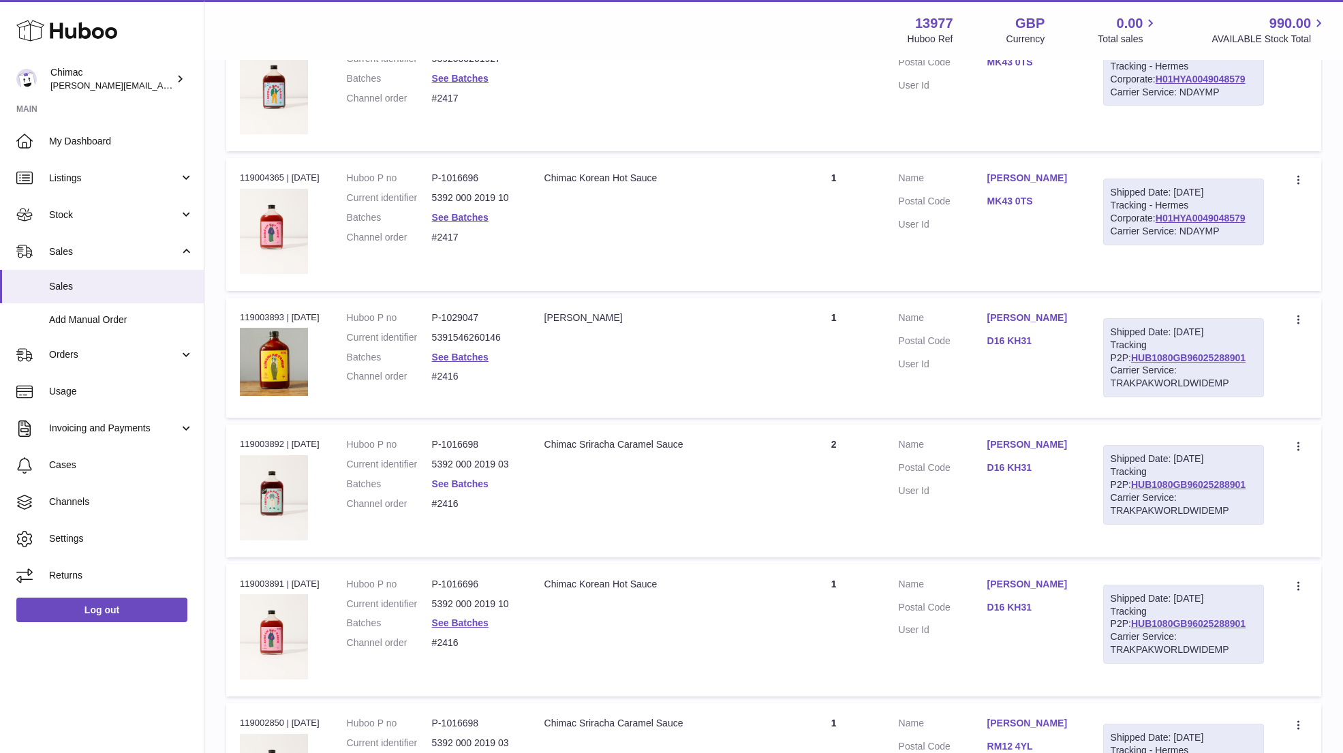
click at [460, 478] on link "See Batches" at bounding box center [460, 483] width 57 height 11
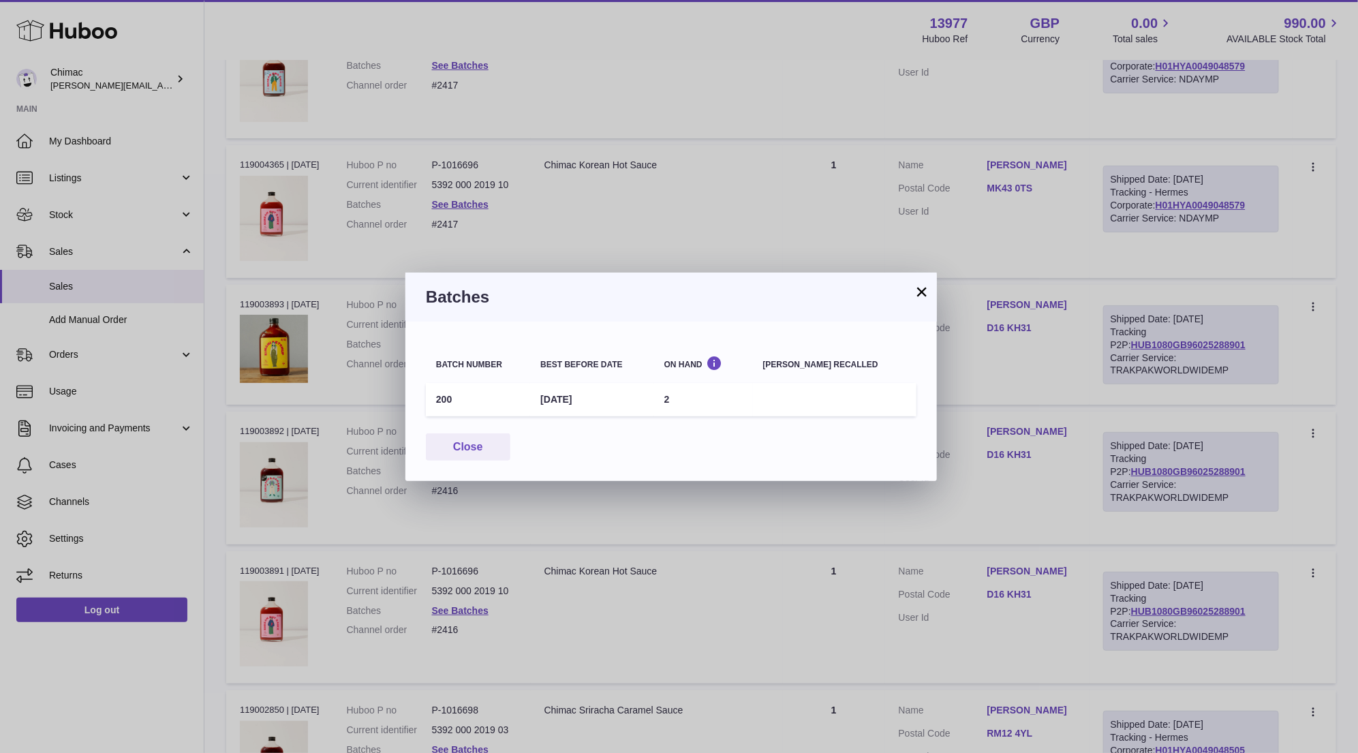
click at [920, 299] on button "×" at bounding box center [922, 292] width 16 height 16
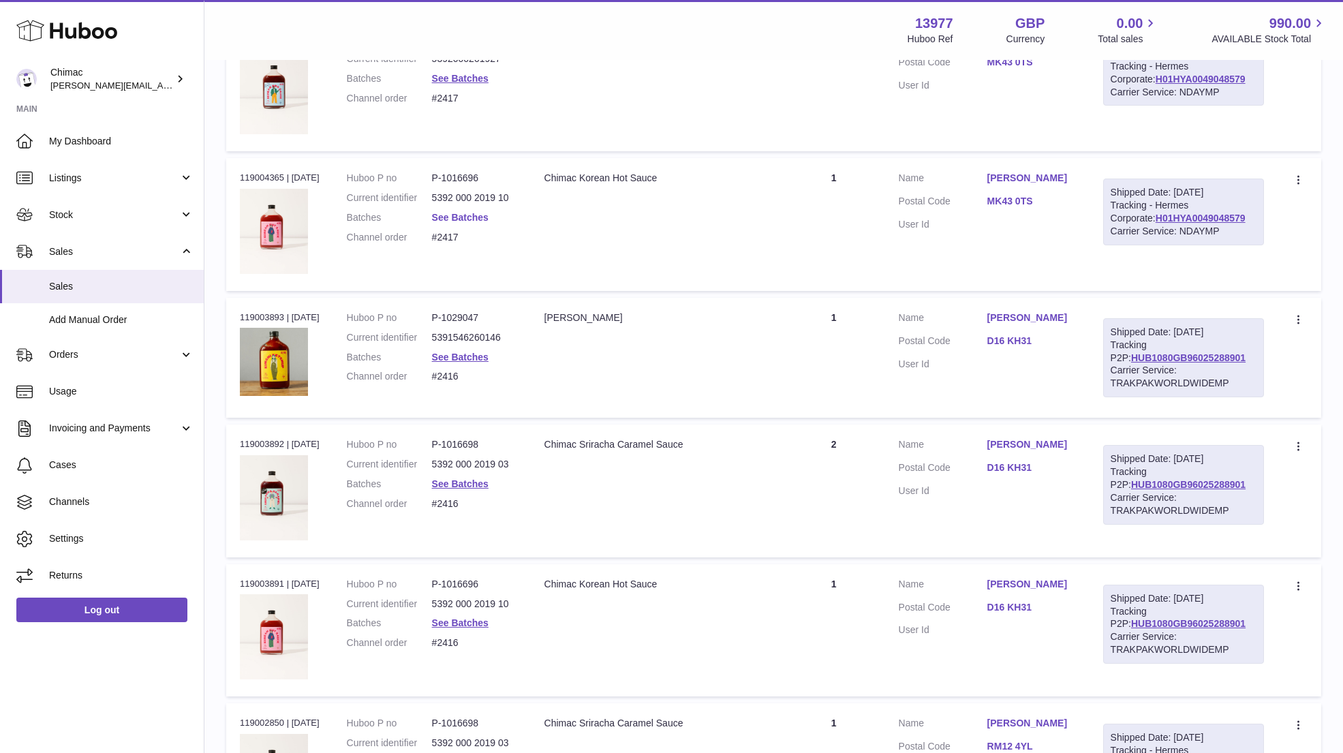
click at [469, 214] on link "See Batches" at bounding box center [460, 217] width 57 height 11
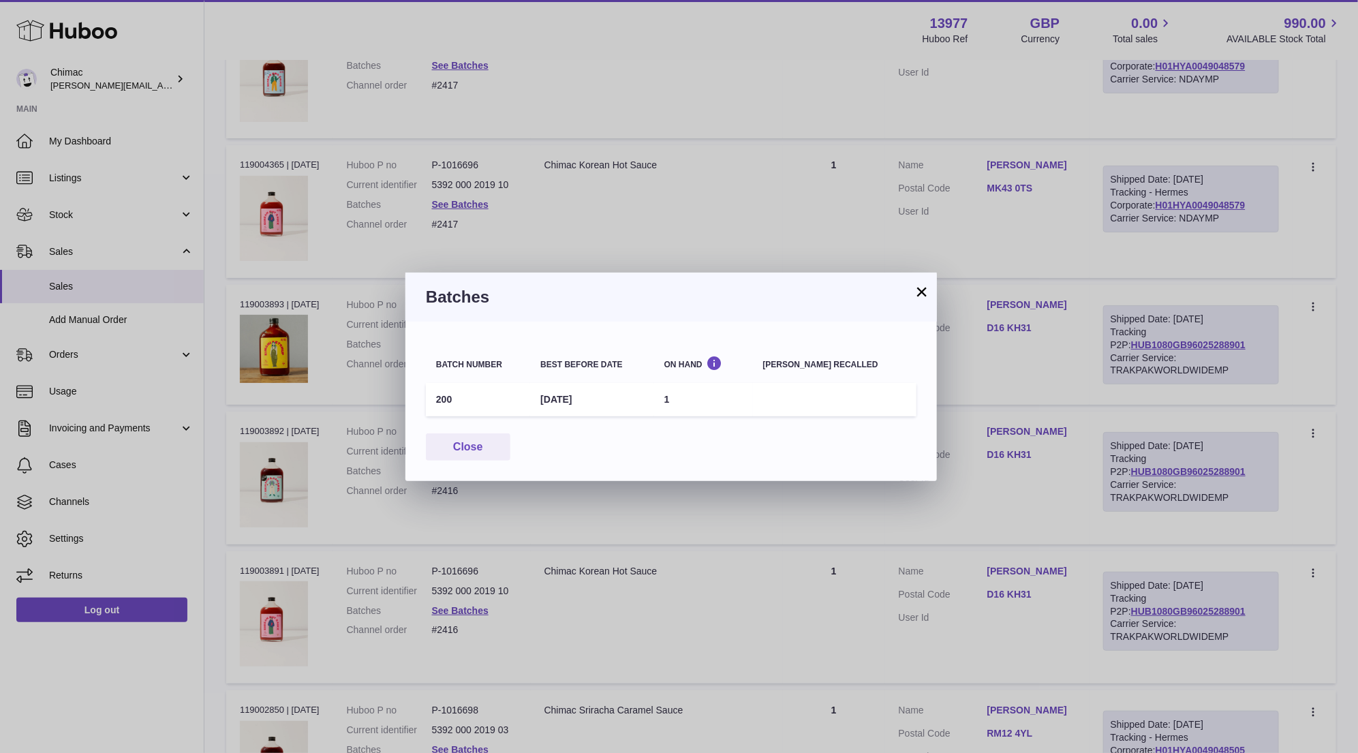
click at [929, 288] on button "×" at bounding box center [922, 292] width 16 height 16
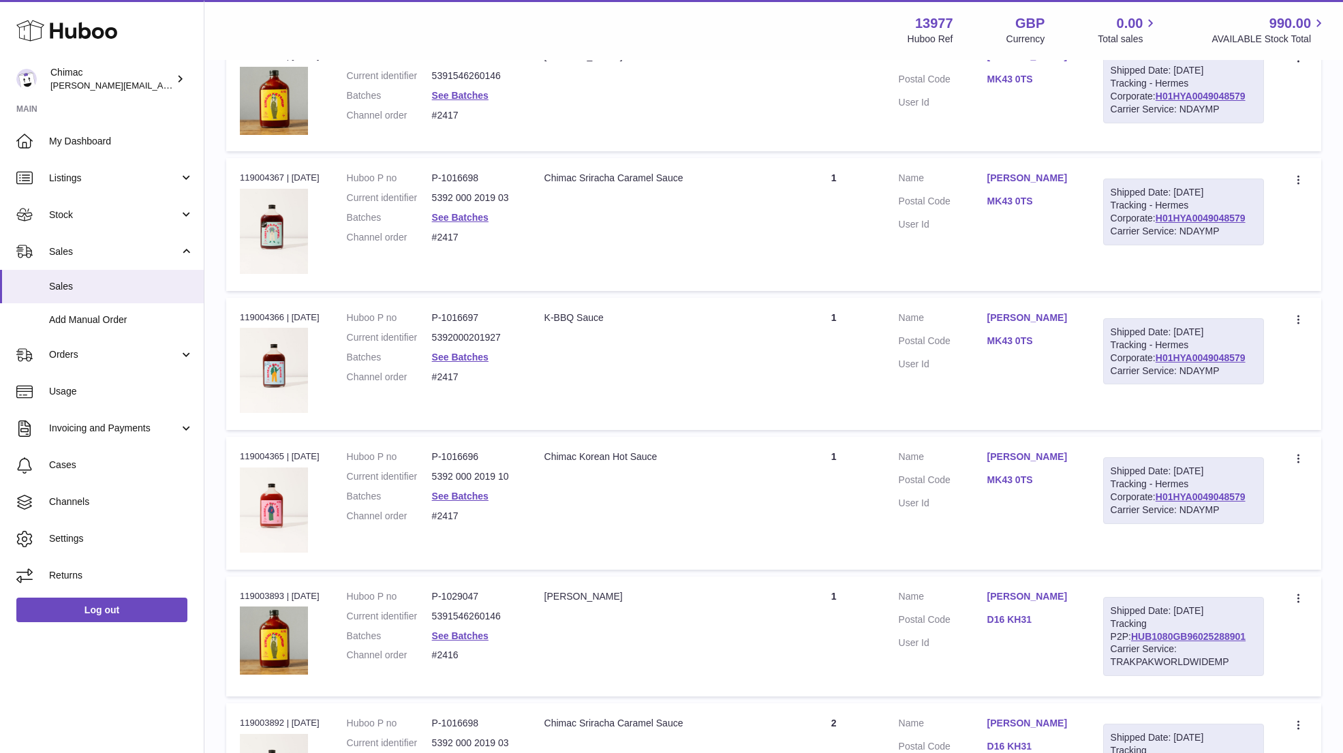
scroll to position [1643, 0]
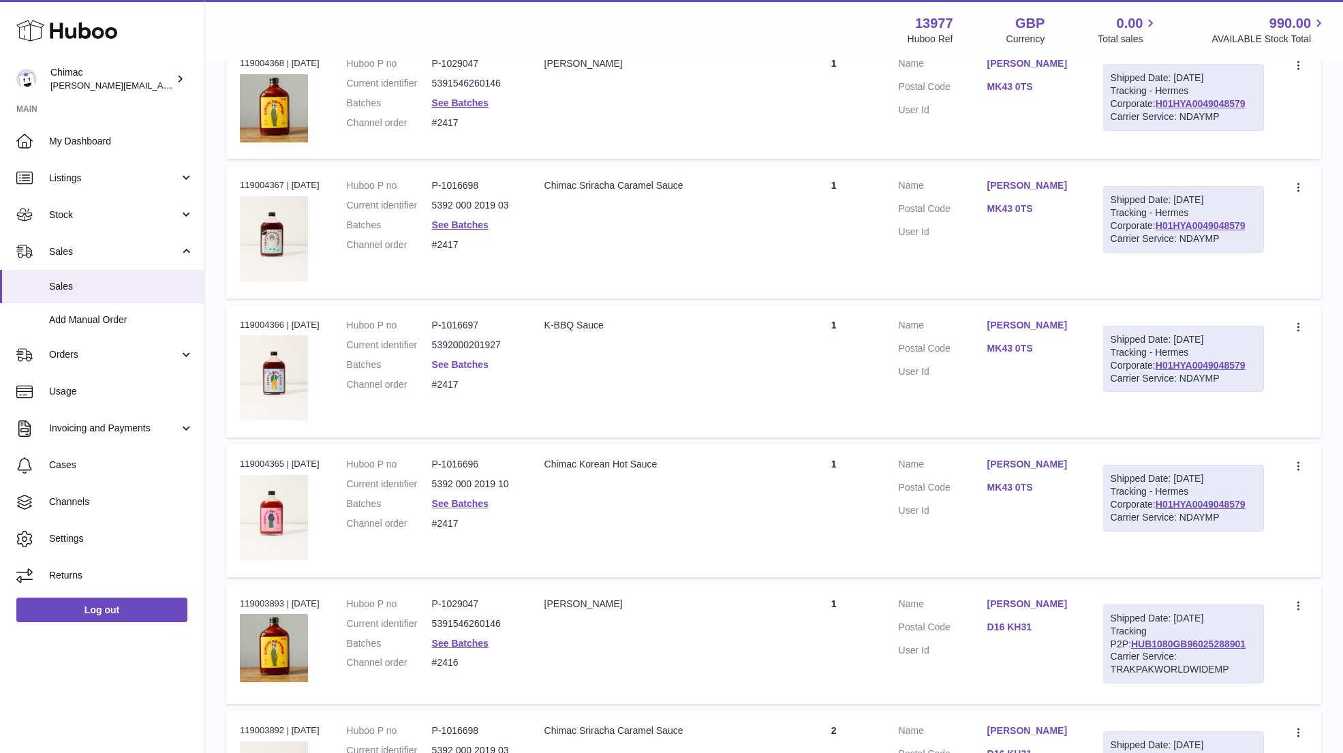
click at [484, 359] on link "See Batches" at bounding box center [460, 364] width 57 height 11
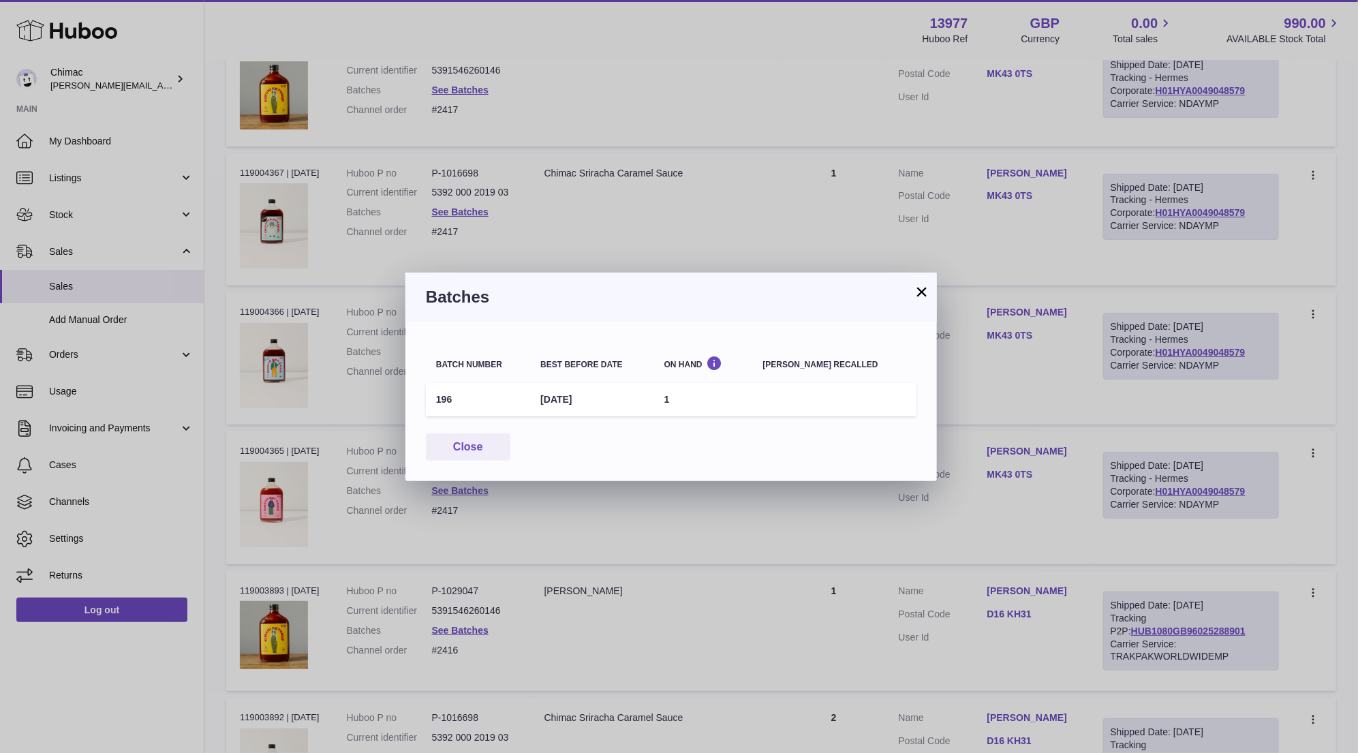
click at [926, 290] on button "×" at bounding box center [922, 292] width 16 height 16
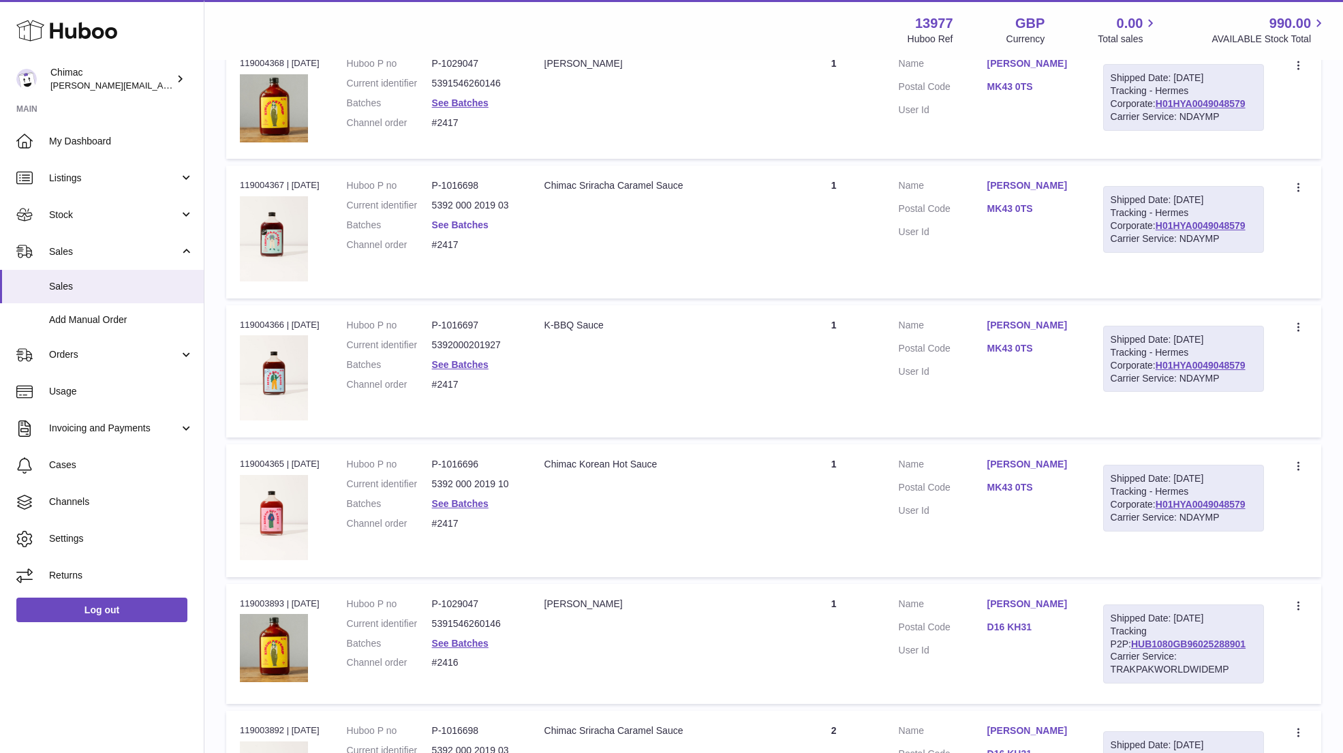
click at [447, 219] on link "See Batches" at bounding box center [460, 224] width 57 height 11
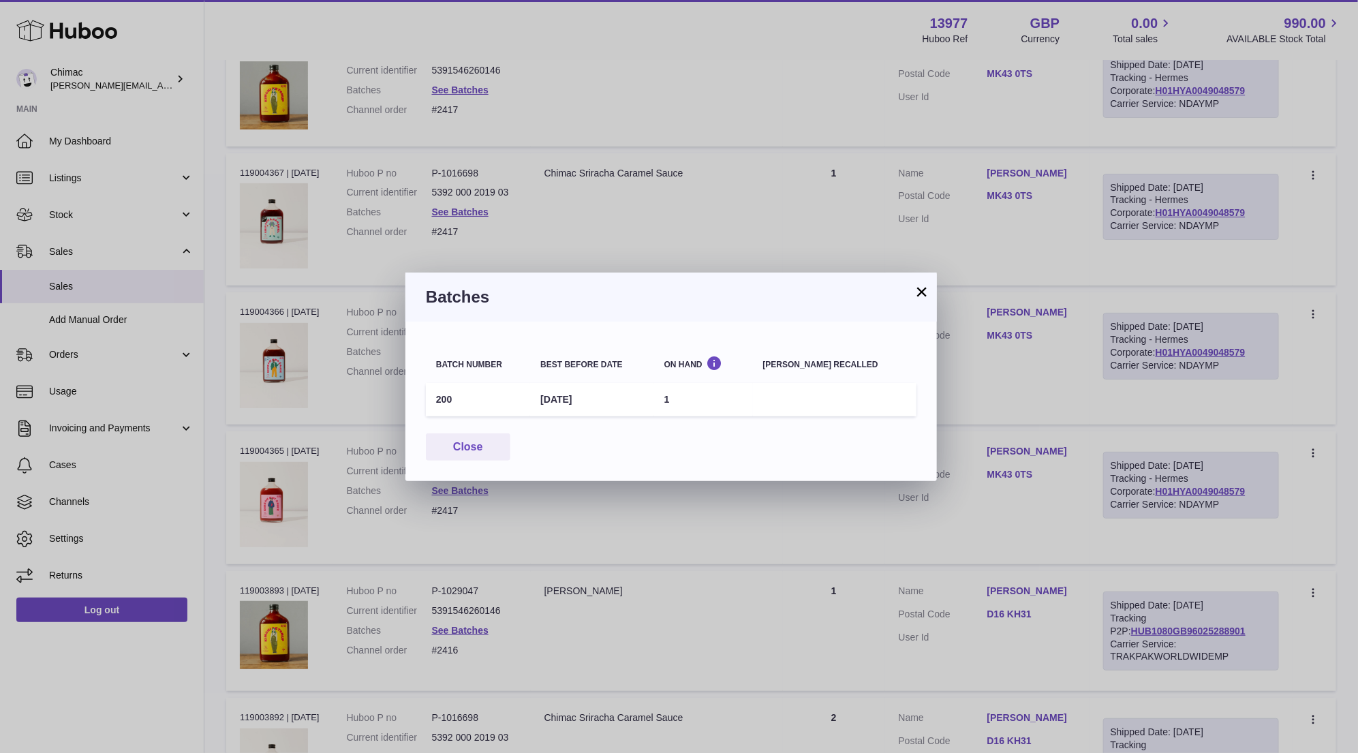
click at [917, 290] on button "×" at bounding box center [922, 292] width 16 height 16
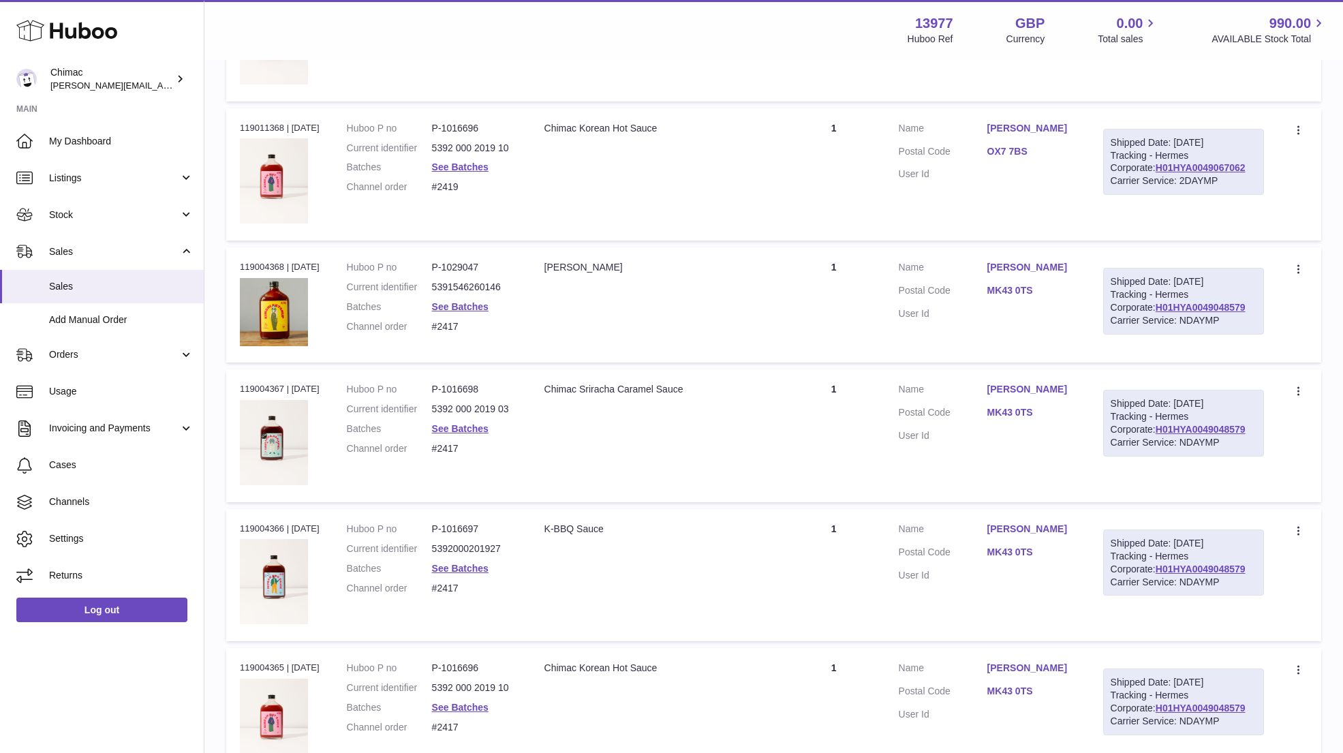
scroll to position [1439, 0]
click at [459, 302] on link "See Batches" at bounding box center [460, 307] width 57 height 11
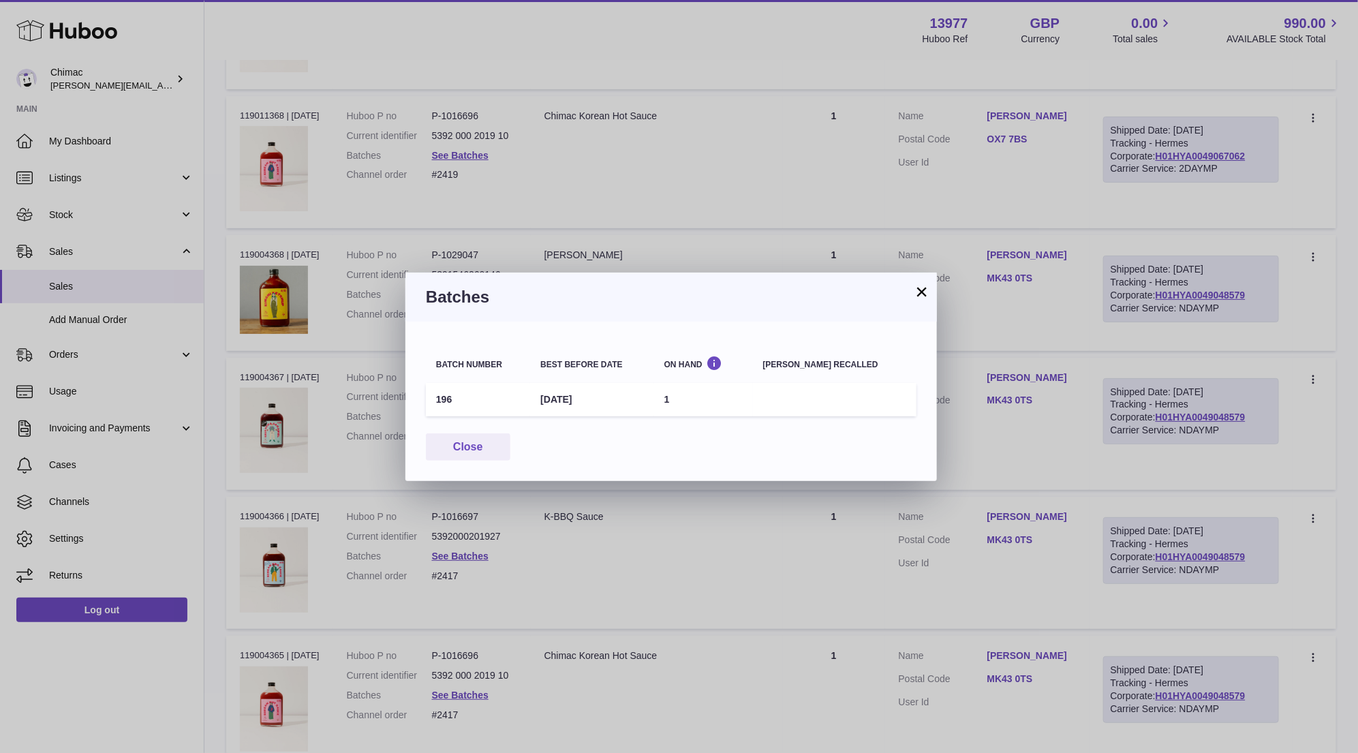
click at [919, 293] on button "×" at bounding box center [922, 292] width 16 height 16
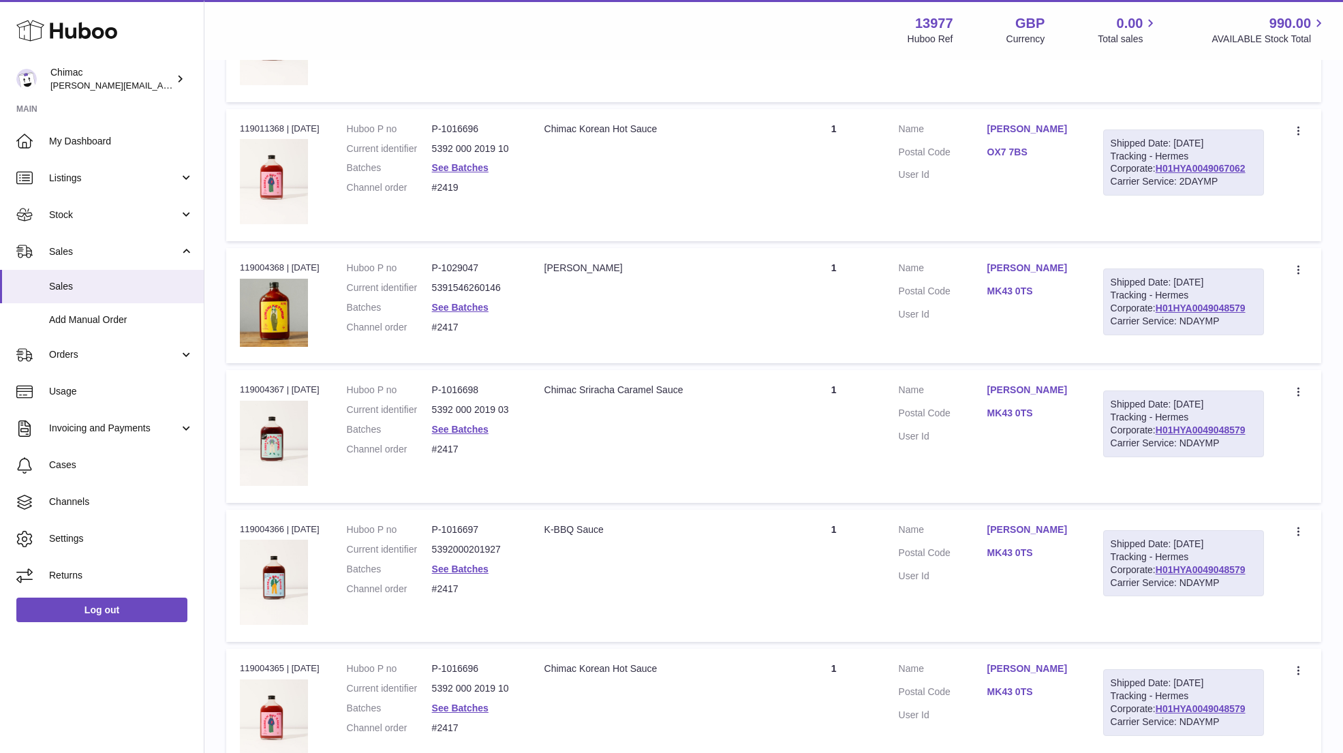
click at [719, 217] on td "Description Chimac Korean Hot Sauce" at bounding box center [657, 175] width 252 height 132
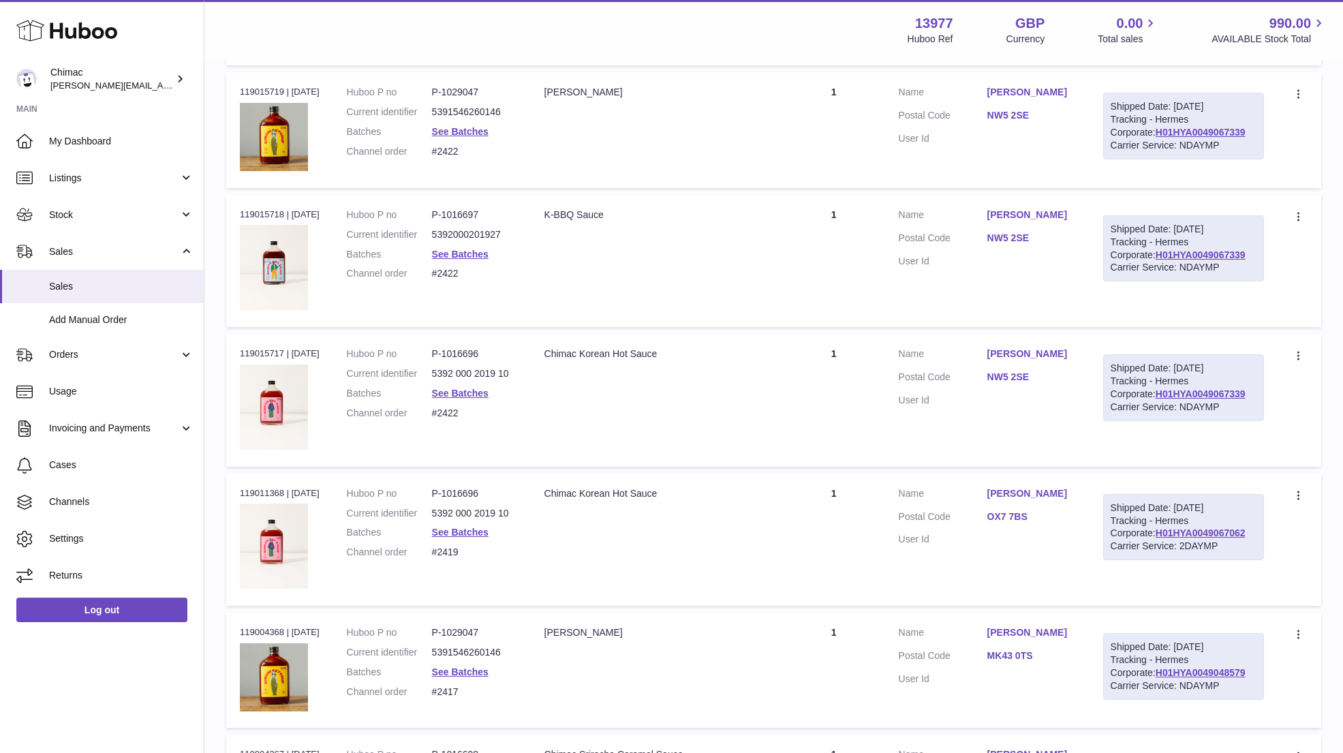
scroll to position [1030, 0]
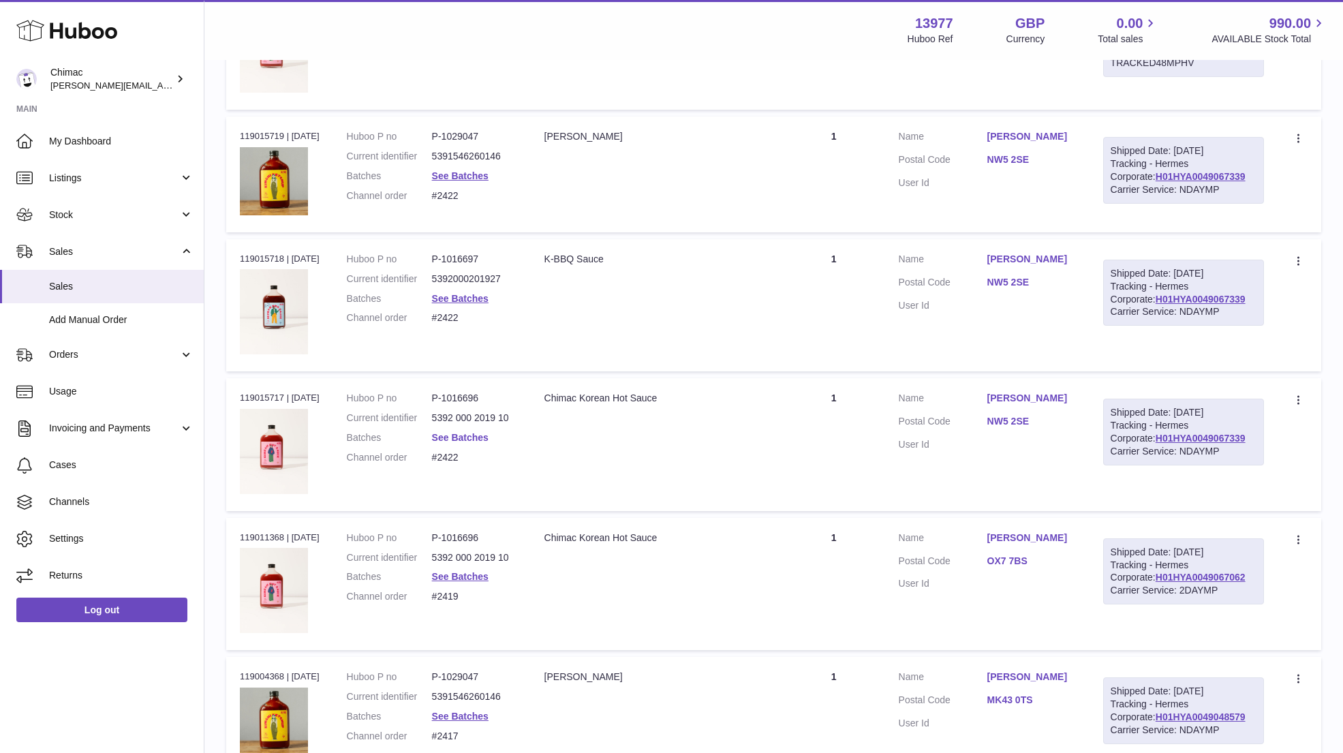
click at [474, 433] on link "See Batches" at bounding box center [460, 437] width 57 height 11
click at [941, 284] on div at bounding box center [671, 376] width 1343 height 753
click at [468, 294] on link "See Batches" at bounding box center [460, 298] width 57 height 11
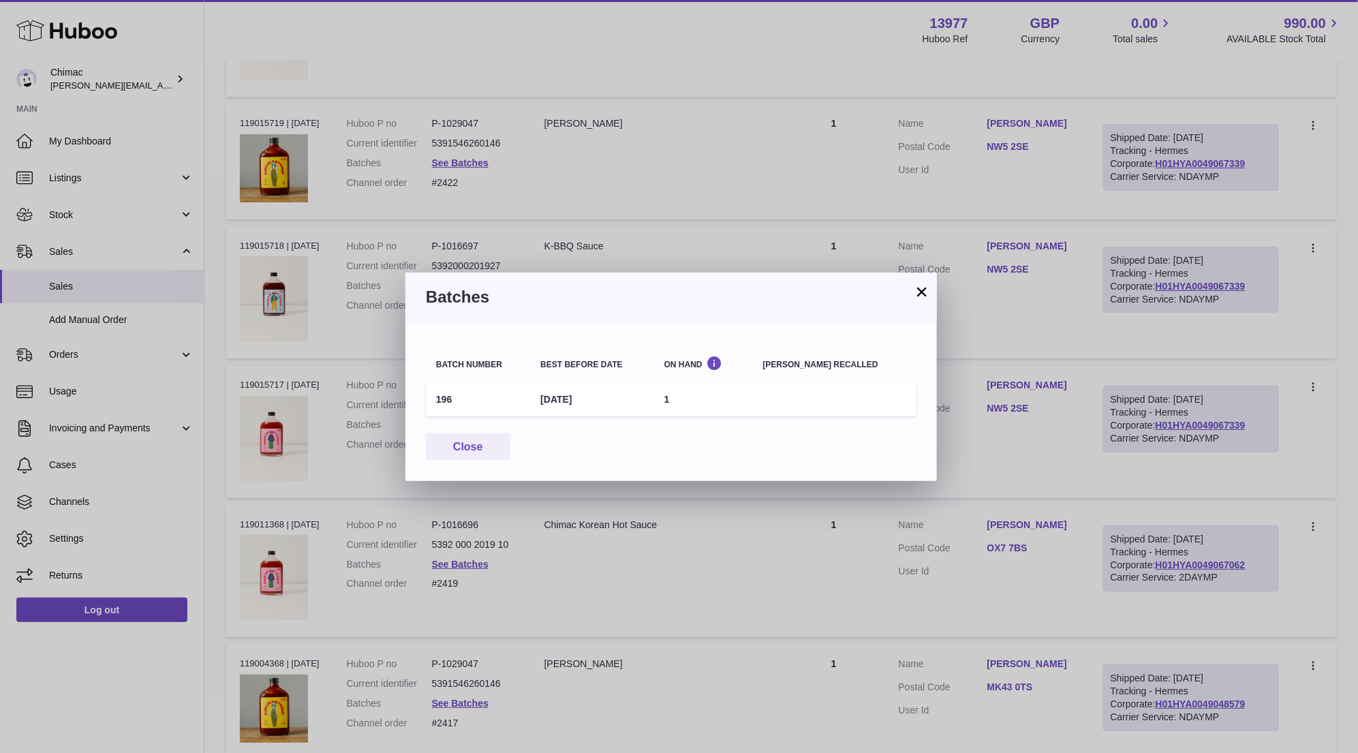
click at [921, 287] on button "×" at bounding box center [922, 292] width 16 height 16
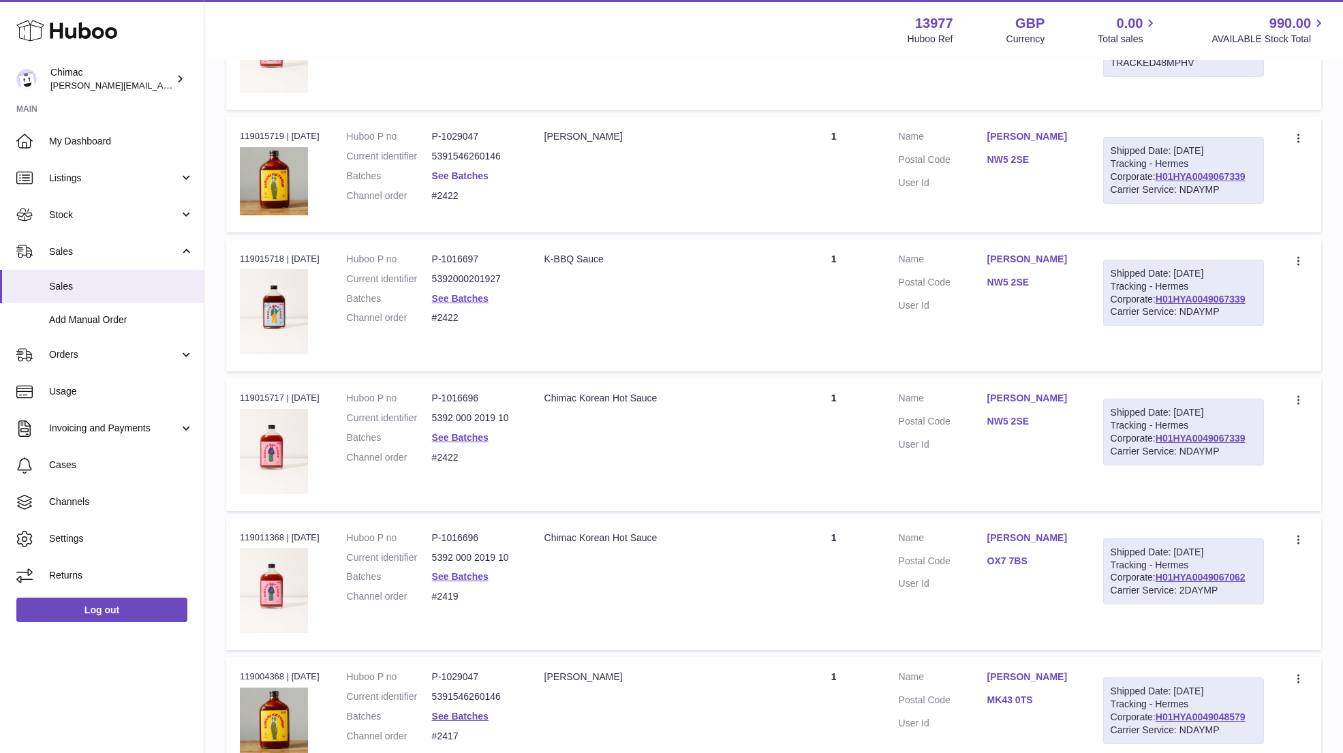
click at [474, 170] on link "See Batches" at bounding box center [460, 175] width 57 height 11
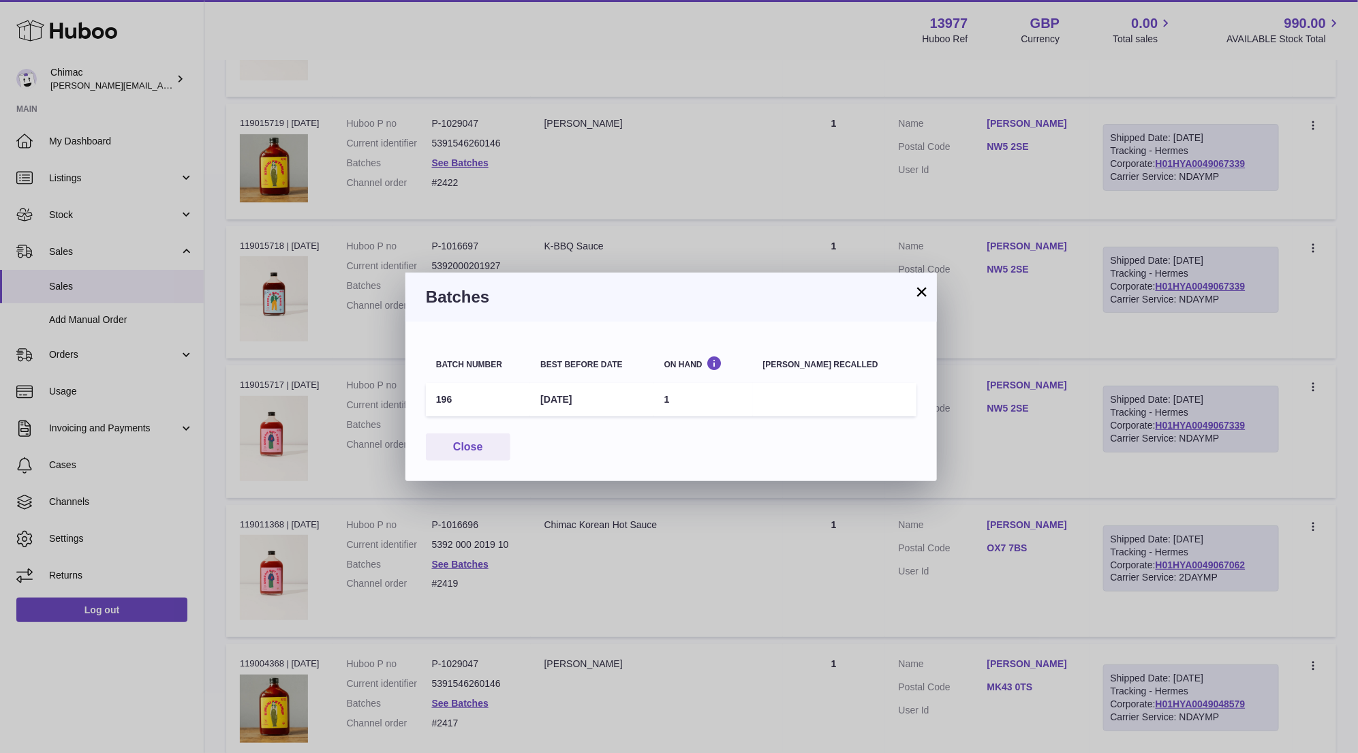
click at [920, 292] on button "×" at bounding box center [922, 292] width 16 height 16
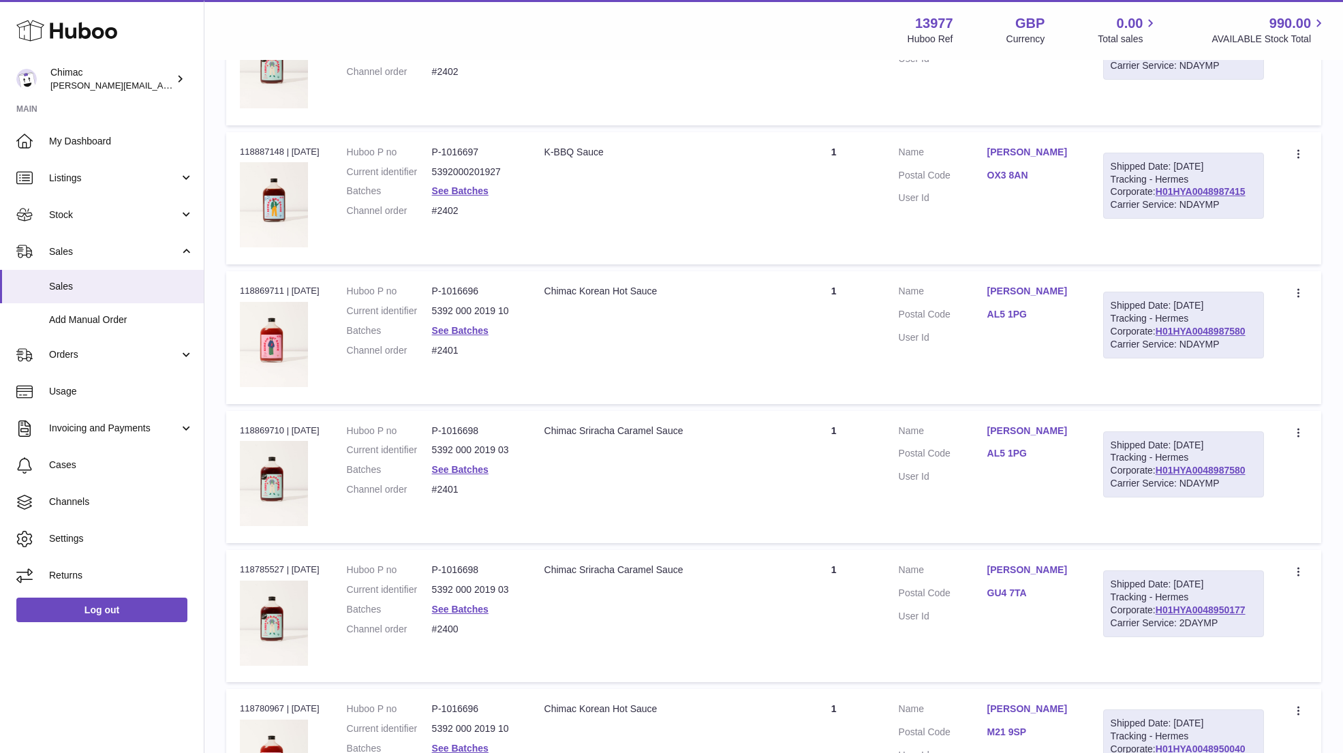
scroll to position [6492, 0]
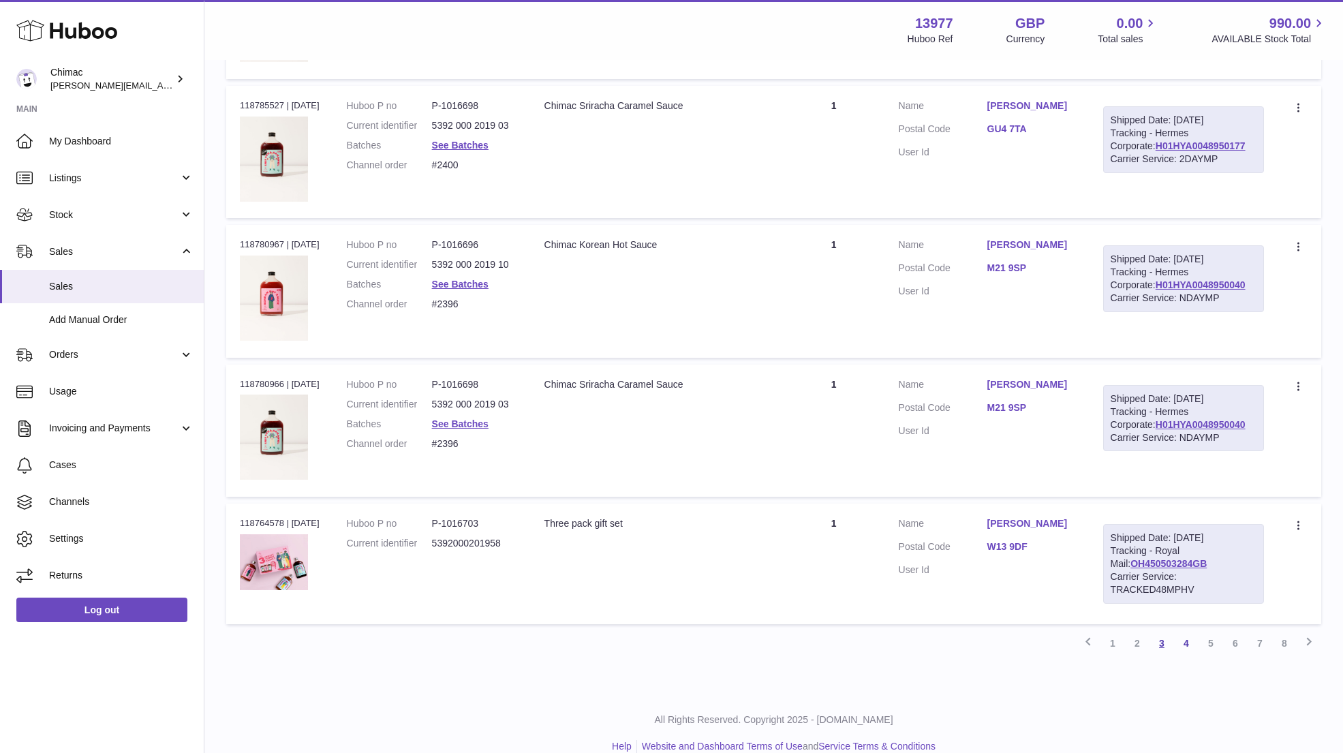
click at [1161, 631] on link "3" at bounding box center [1162, 643] width 25 height 25
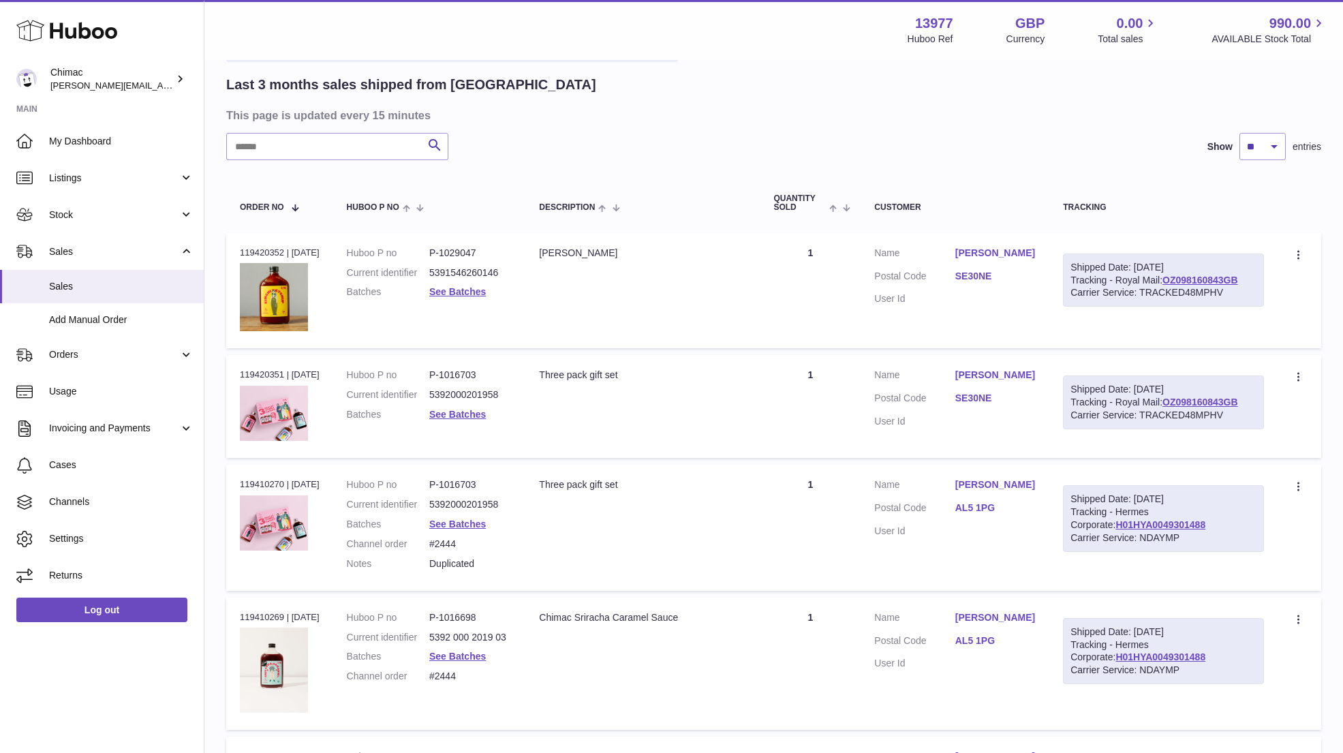
scroll to position [6240, 0]
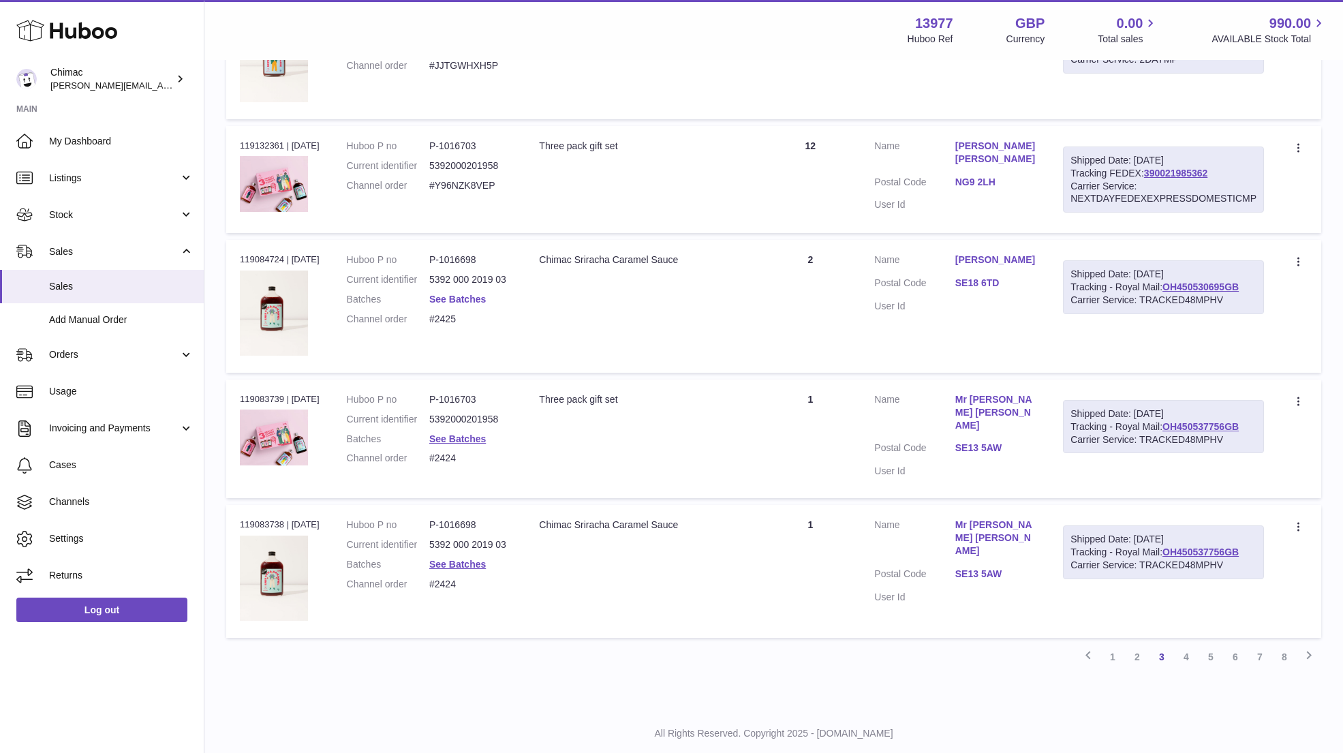
click at [456, 294] on link "See Batches" at bounding box center [457, 299] width 57 height 11
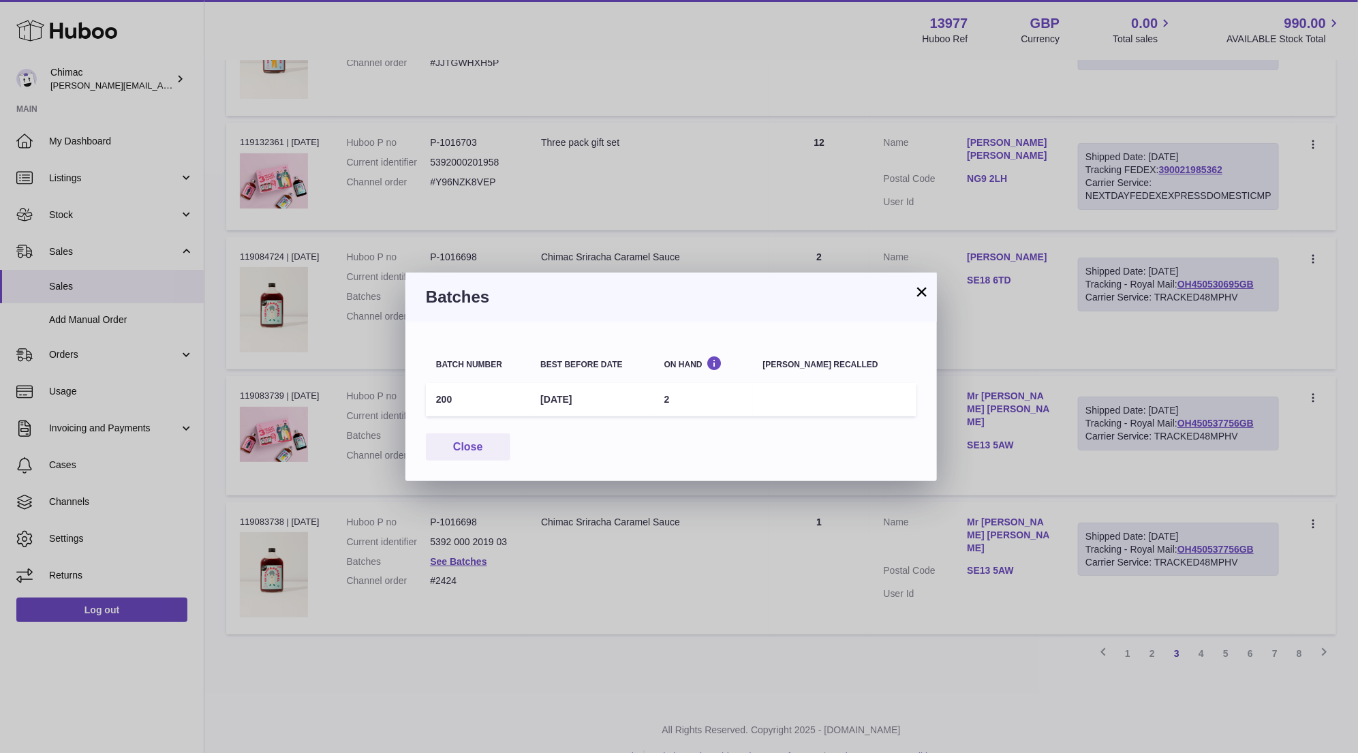
click at [894, 294] on h3 "Batches" at bounding box center [671, 297] width 491 height 22
click at [903, 292] on h3 "Batches" at bounding box center [671, 297] width 491 height 22
click at [930, 292] on div "Batches" at bounding box center [672, 297] width 532 height 49
click at [922, 292] on button "×" at bounding box center [922, 292] width 16 height 16
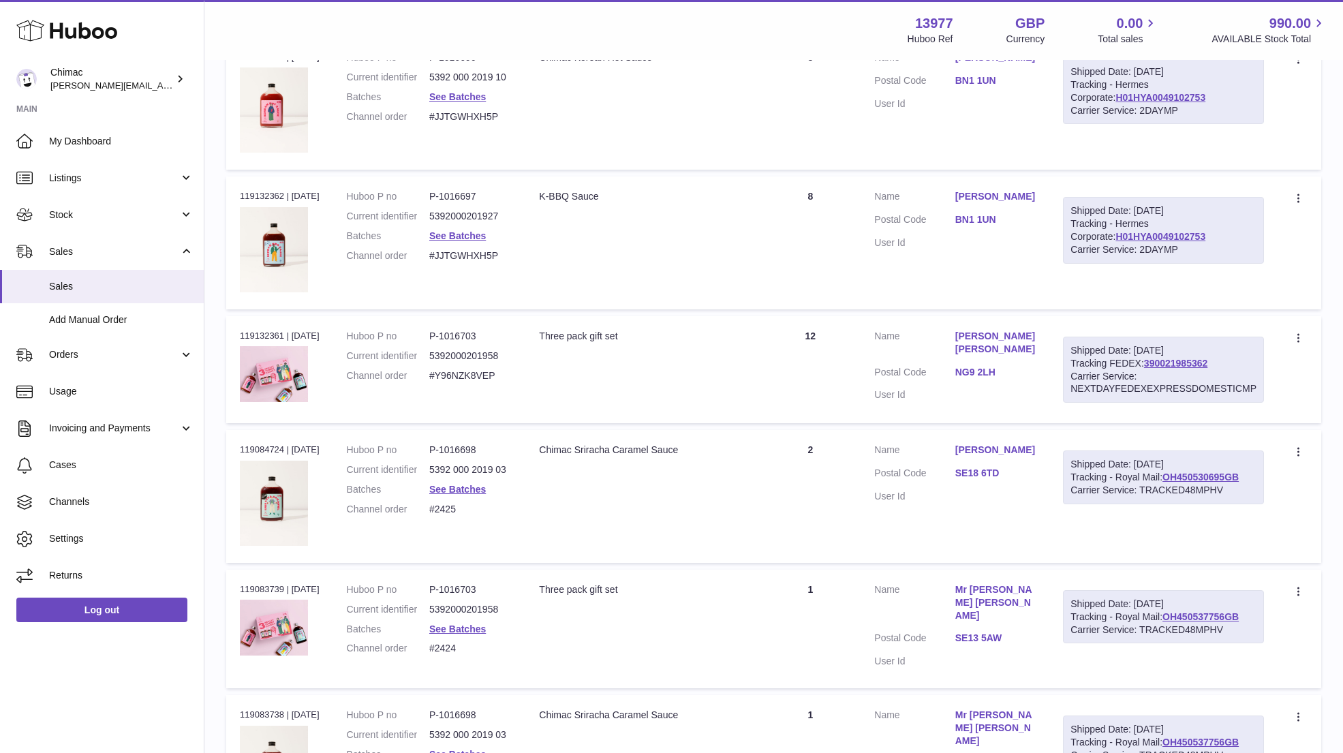
scroll to position [6035, 0]
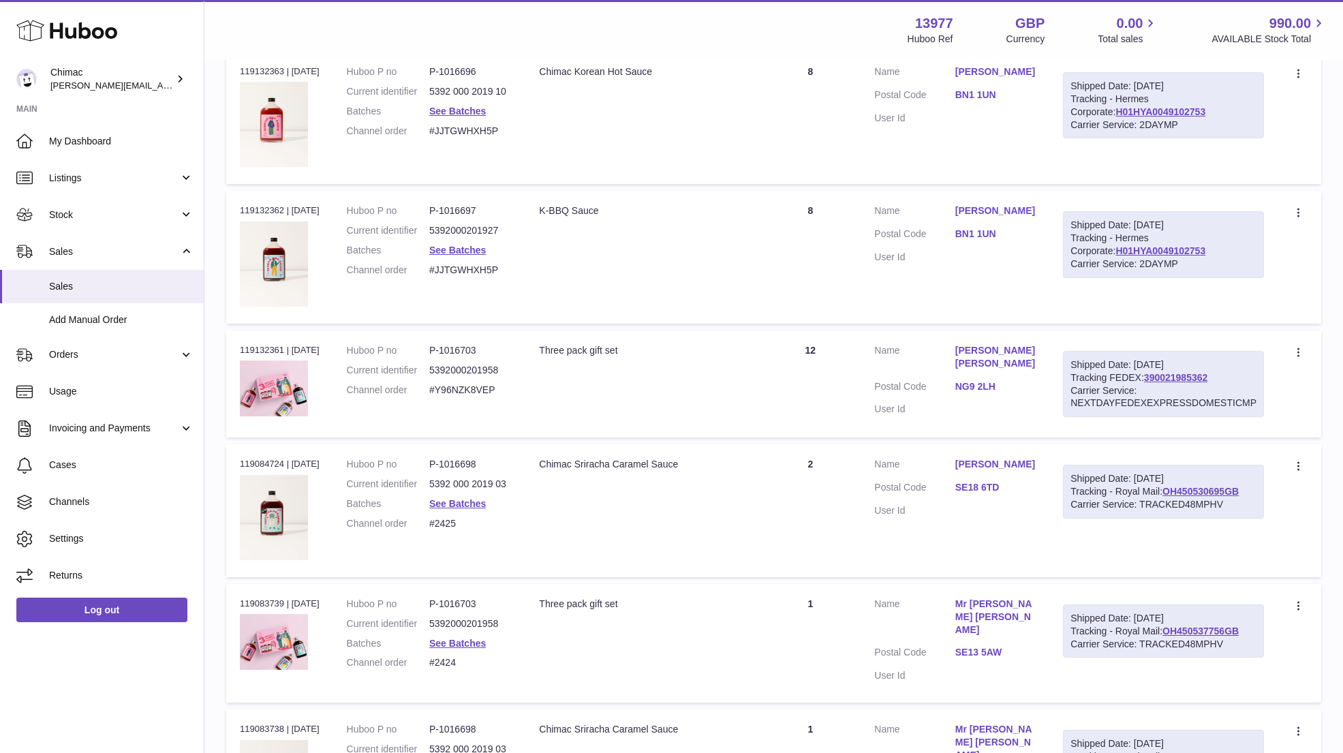
click at [968, 458] on link "wendy thrower" at bounding box center [996, 464] width 80 height 13
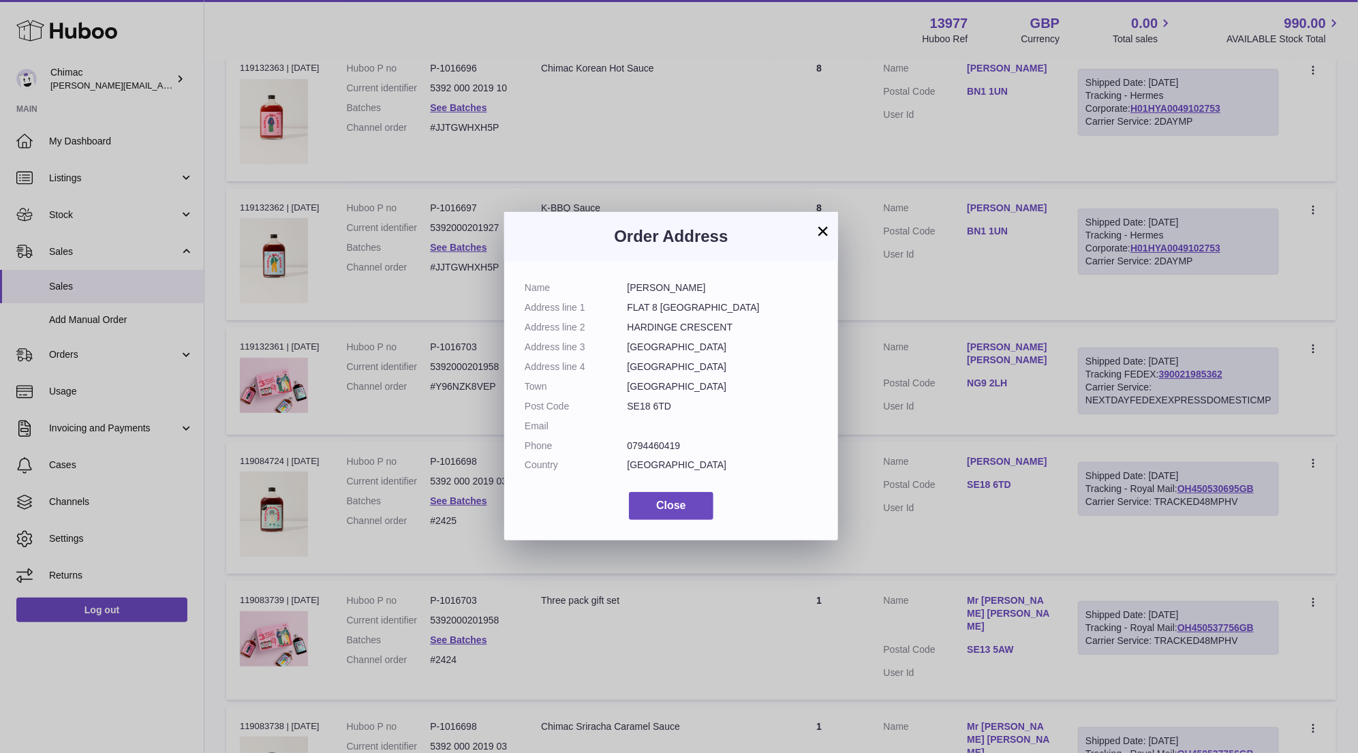
click at [823, 231] on button "×" at bounding box center [823, 231] width 16 height 16
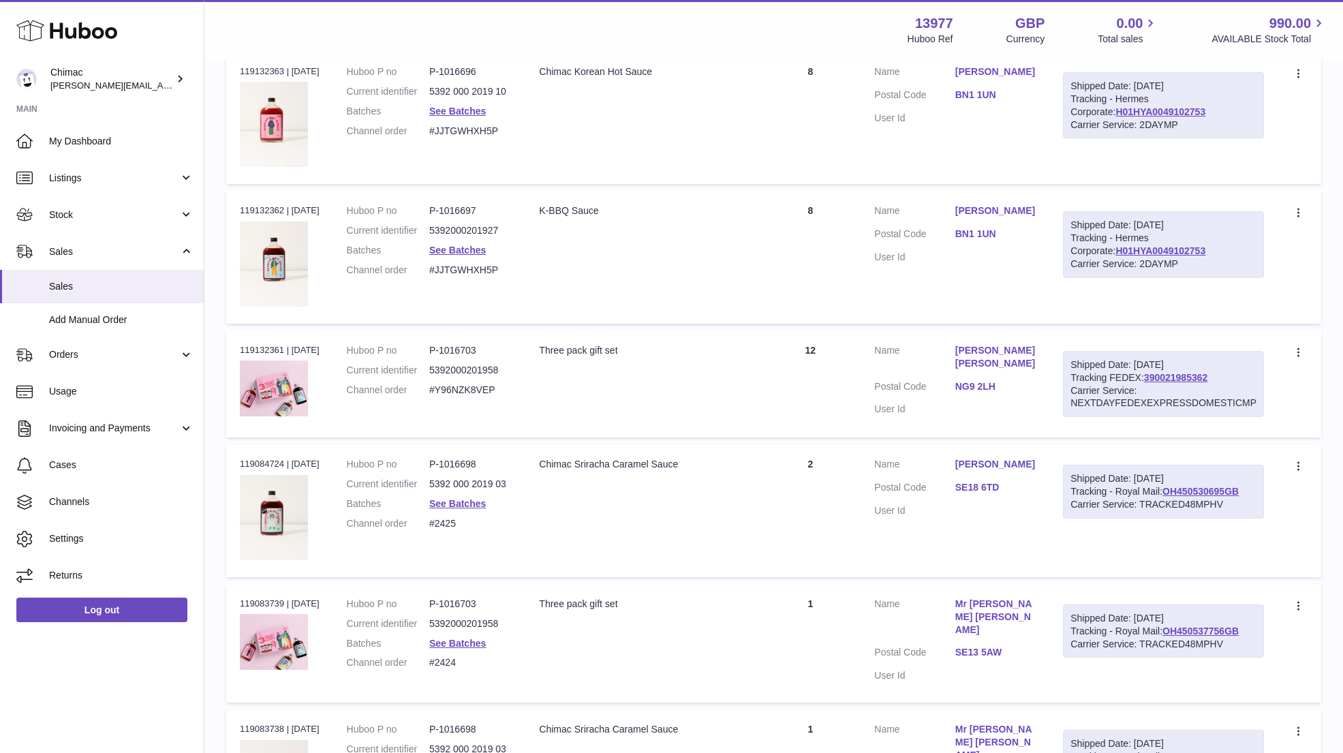
click at [976, 344] on link "Edward Graham Moore" at bounding box center [996, 357] width 80 height 26
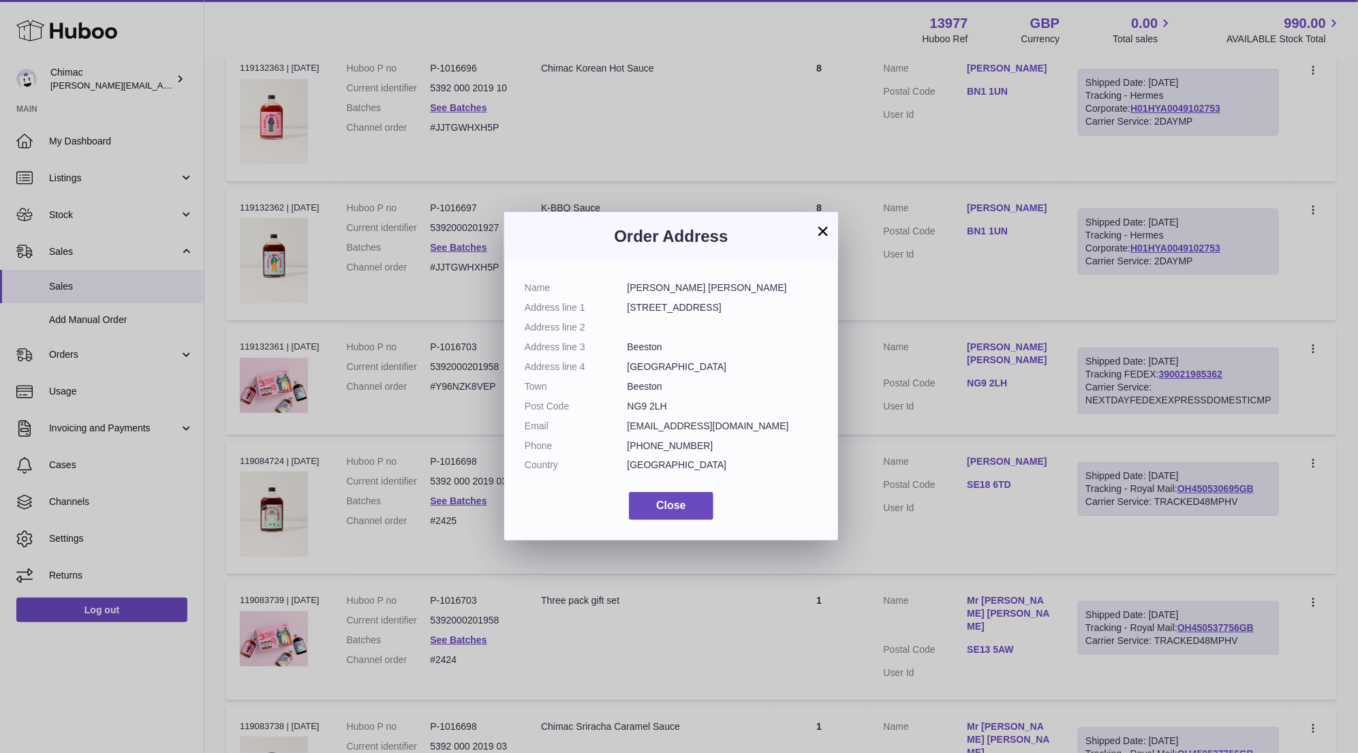
click at [823, 232] on button "×" at bounding box center [823, 231] width 16 height 16
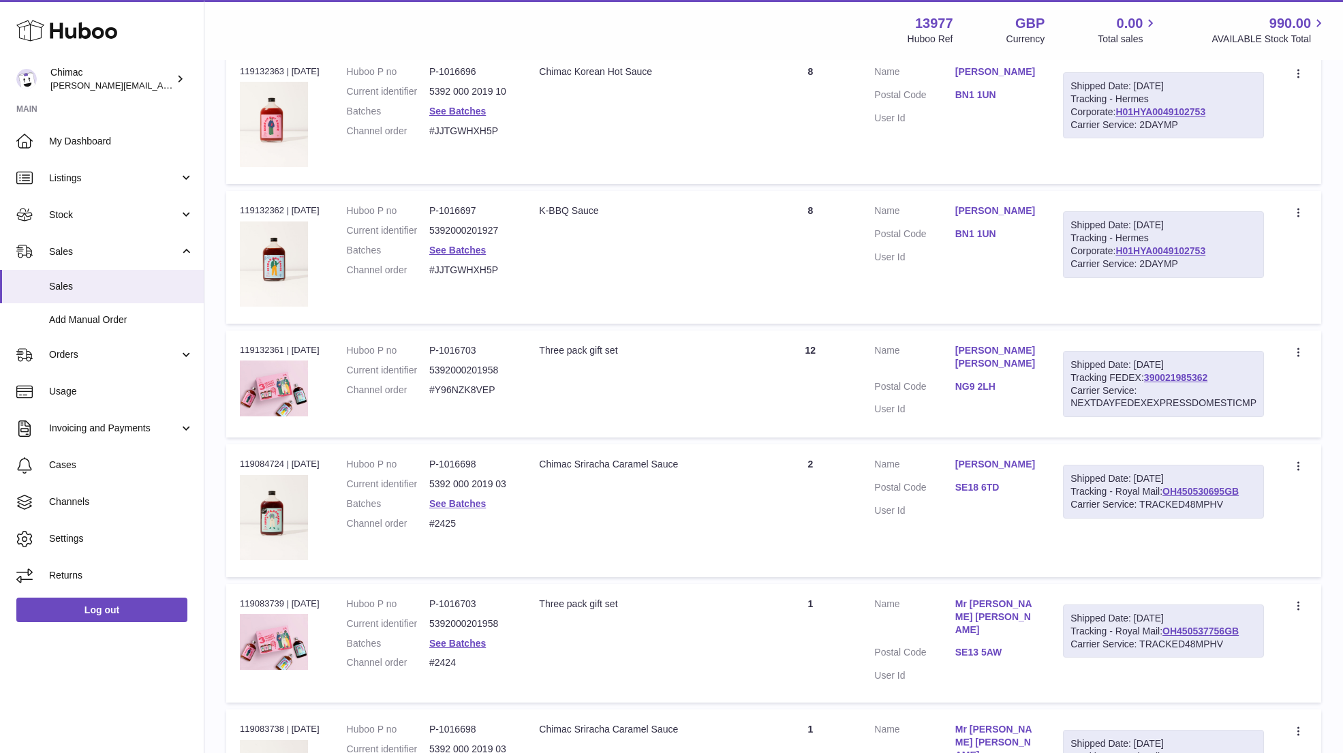
scroll to position [5994, 0]
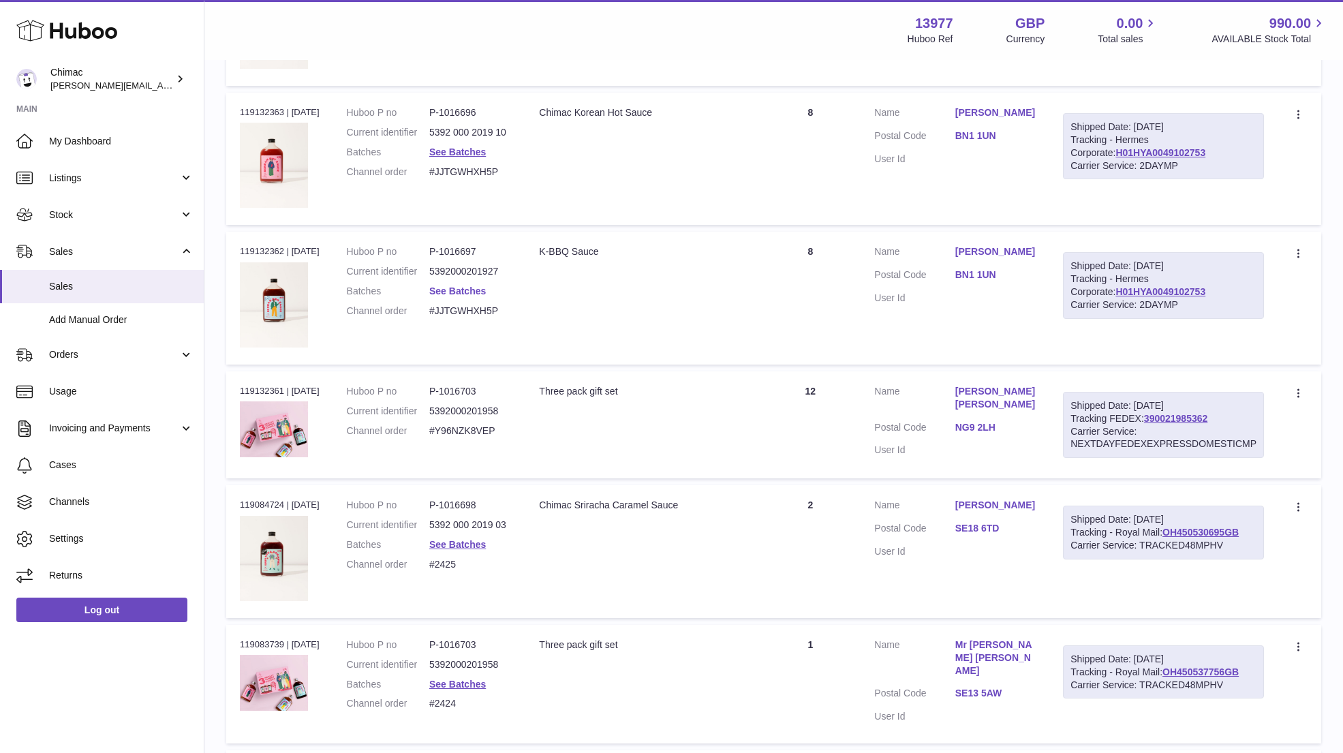
click at [482, 286] on link "See Batches" at bounding box center [457, 291] width 57 height 11
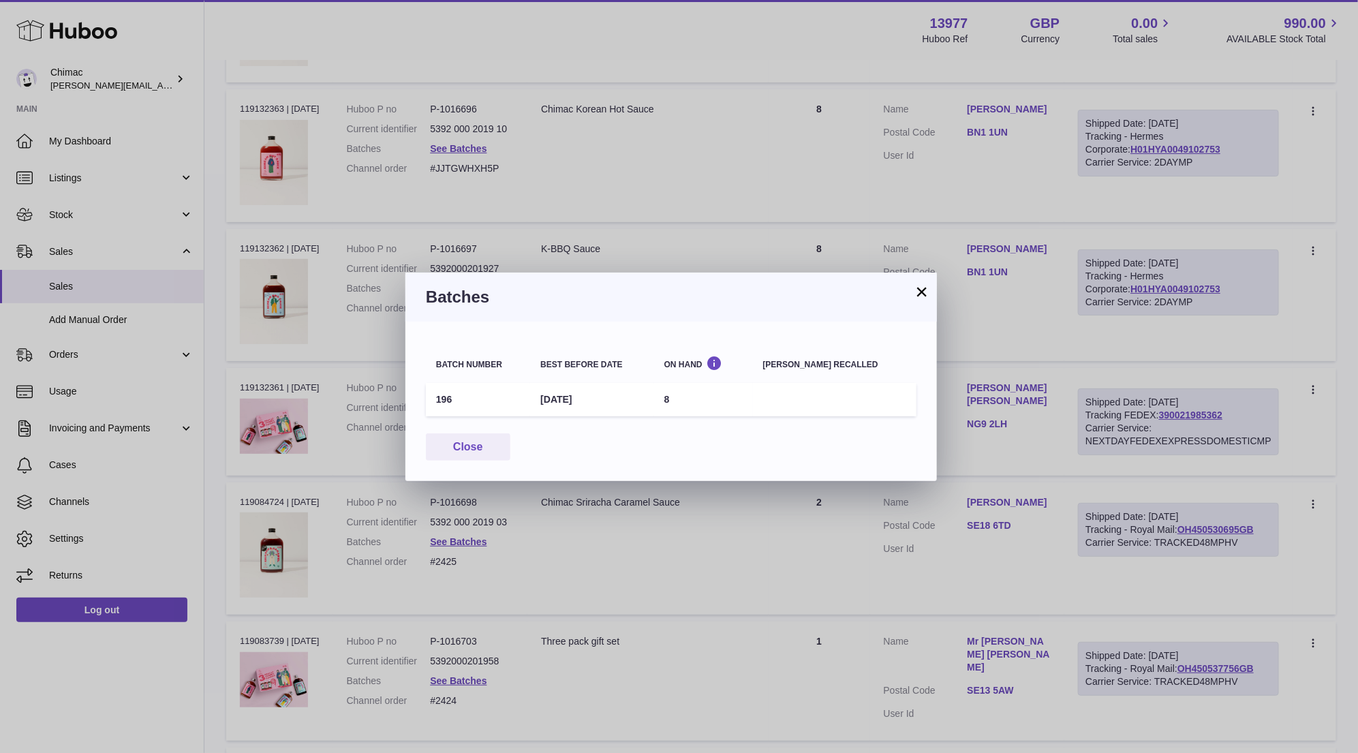
click at [922, 295] on button "×" at bounding box center [922, 292] width 16 height 16
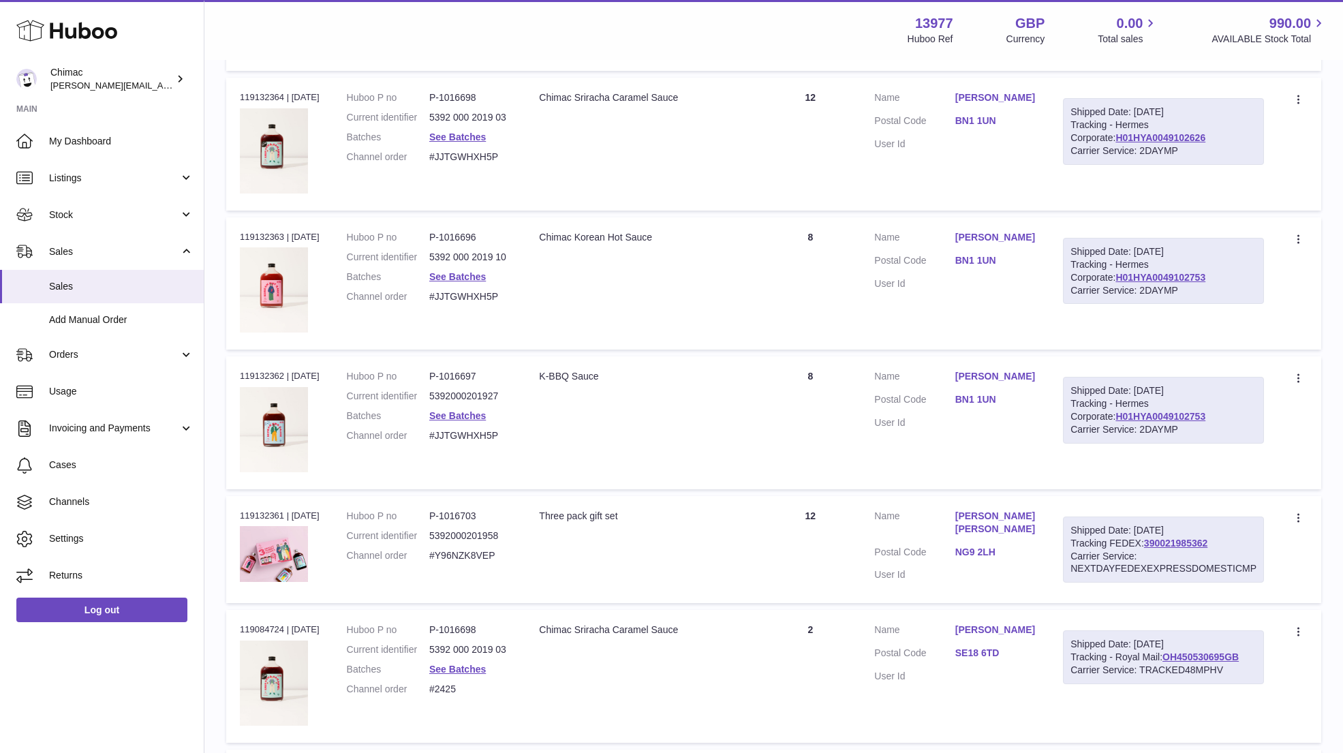
scroll to position [5831, 0]
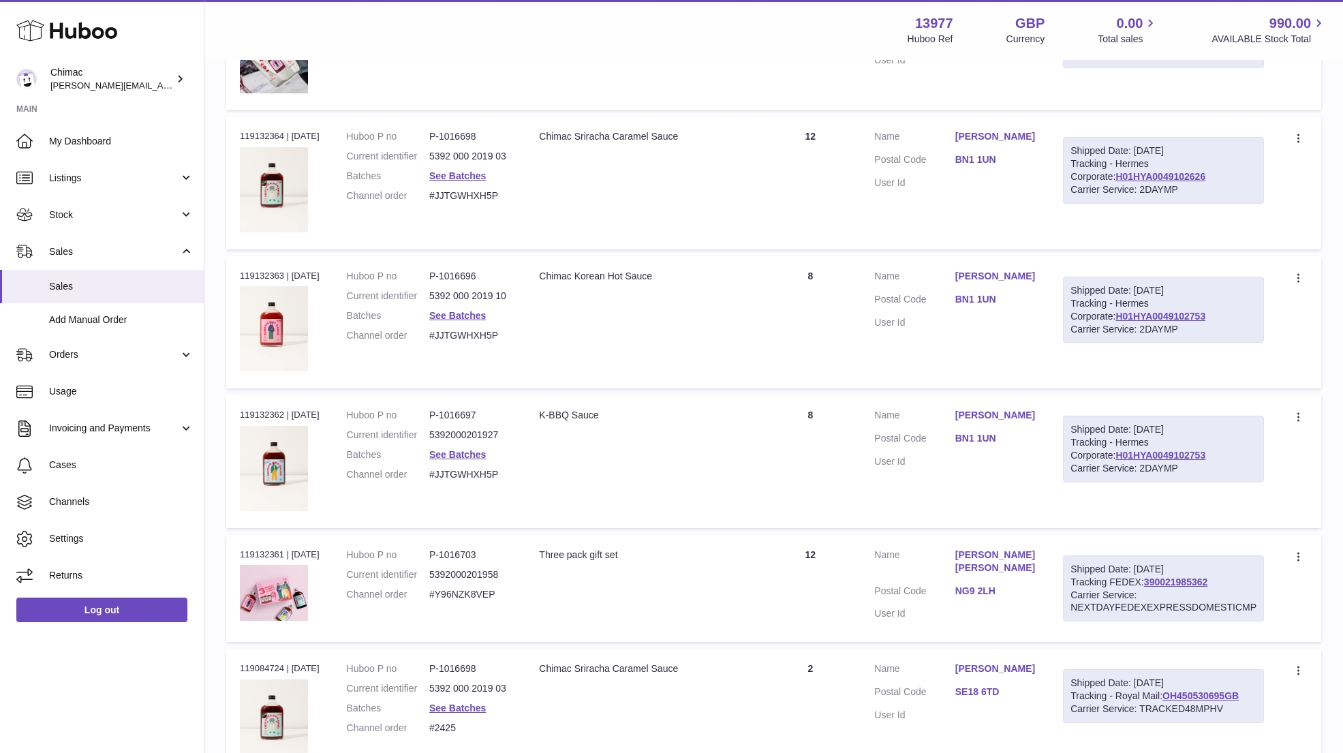
click at [478, 304] on dl "Huboo P no P-1016696 Current identifier 5392 000 2019 10 Batches See Batches Ch…" at bounding box center [430, 309] width 166 height 79
click at [467, 309] on dd "See Batches" at bounding box center [470, 315] width 82 height 13
click at [476, 309] on dd "See Batches" at bounding box center [470, 315] width 82 height 13
click at [472, 310] on link "See Batches" at bounding box center [457, 315] width 57 height 11
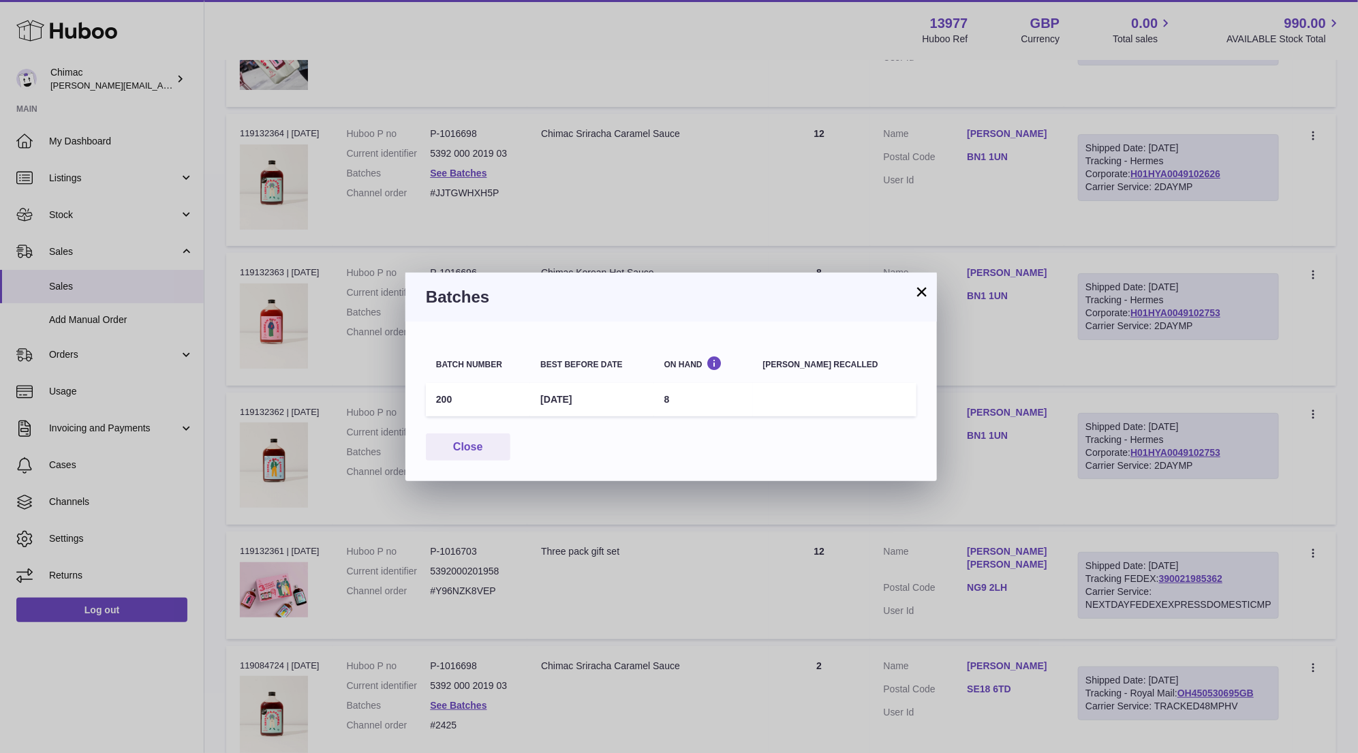
click at [928, 284] on button "×" at bounding box center [922, 292] width 16 height 16
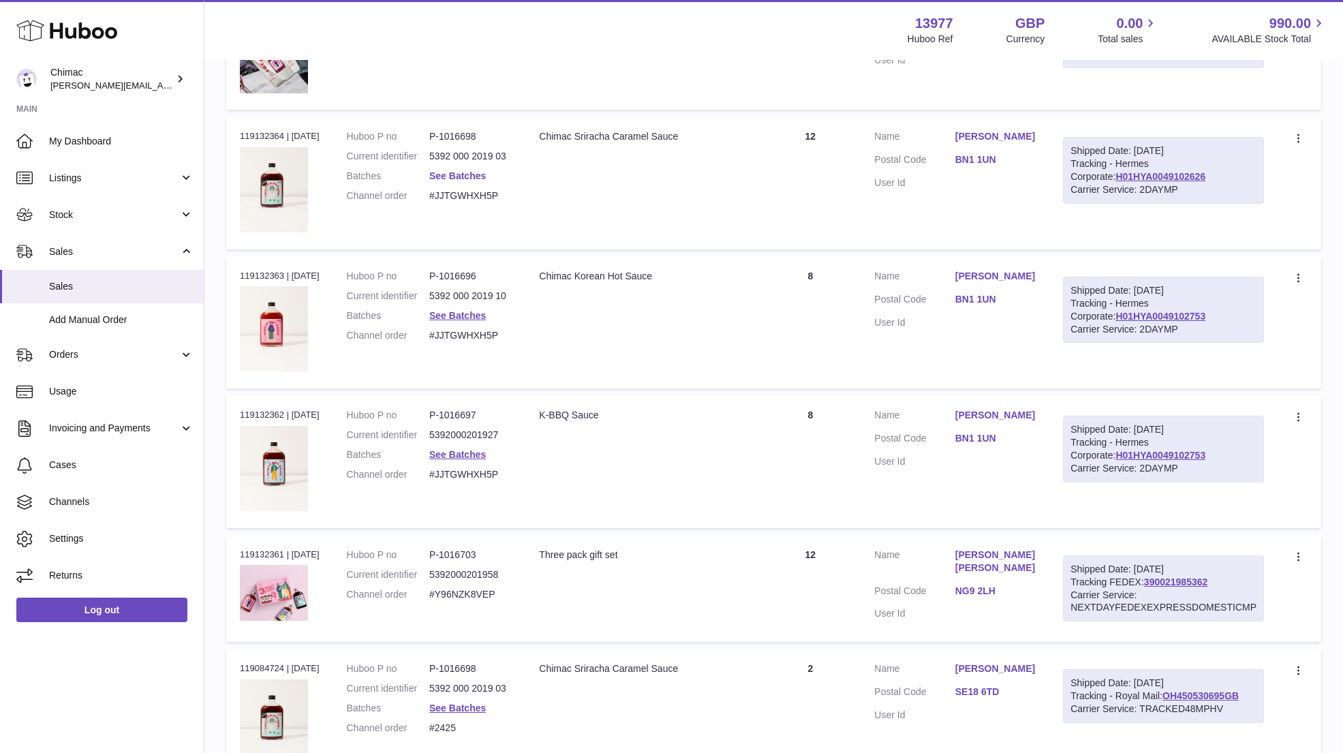
click at [454, 170] on link "See Batches" at bounding box center [457, 175] width 57 height 11
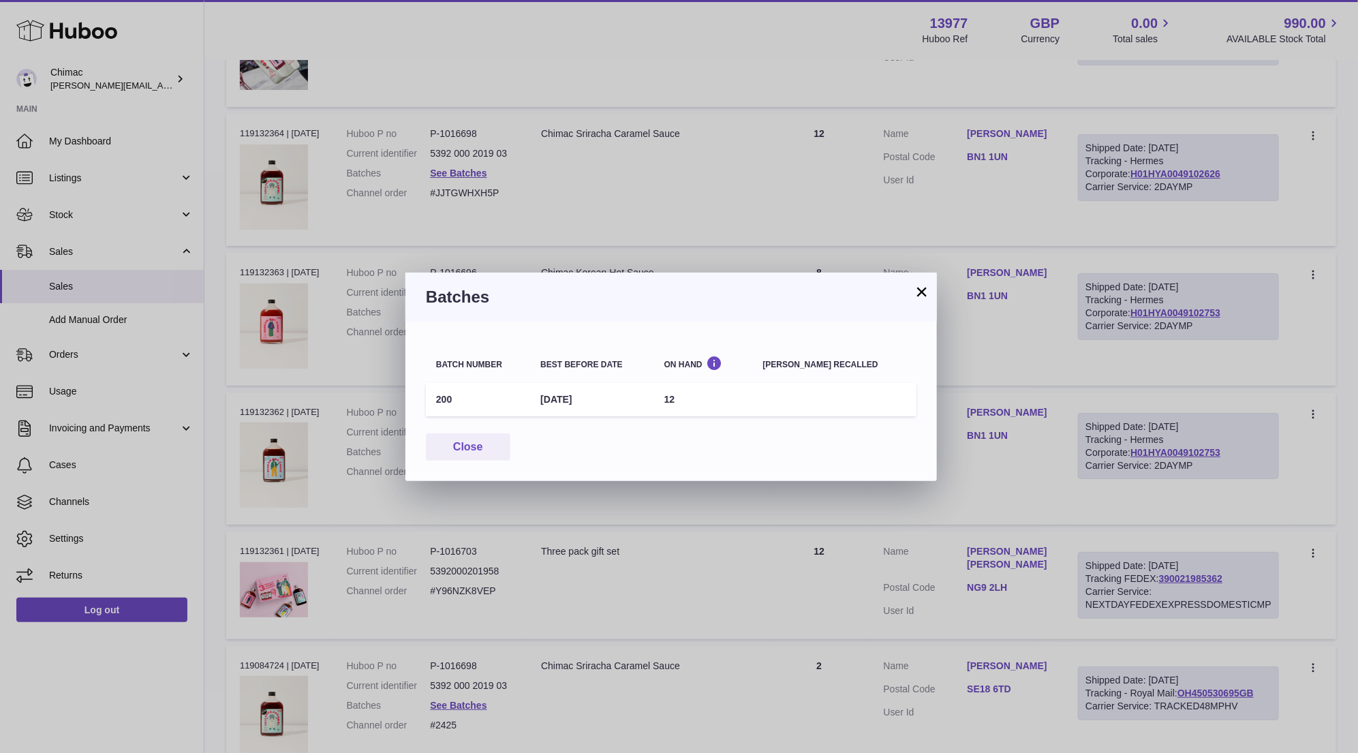
click at [1330, 472] on div "× Batches Batch number Best before date On Hand Batch recalled 200 28th Apr 202…" at bounding box center [679, 376] width 1358 height 753
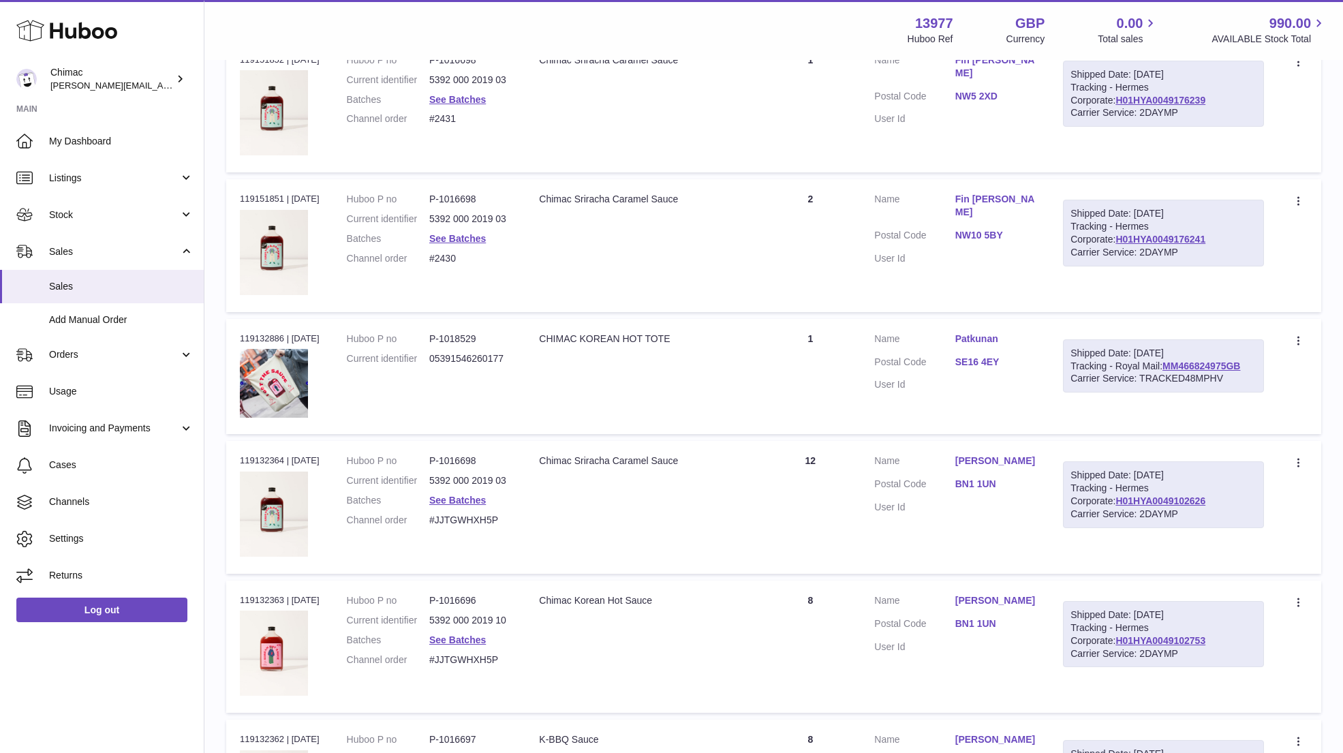
scroll to position [5504, 0]
drag, startPoint x: 941, startPoint y: 318, endPoint x: 1010, endPoint y: 319, distance: 68.8
click at [1011, 335] on dl "Customer Name Patkunan Postal Code SE16 4EY User Id" at bounding box center [955, 368] width 162 height 66
click at [656, 267] on td "Description Chimac Sriracha Caramel Sauce" at bounding box center [642, 248] width 234 height 132
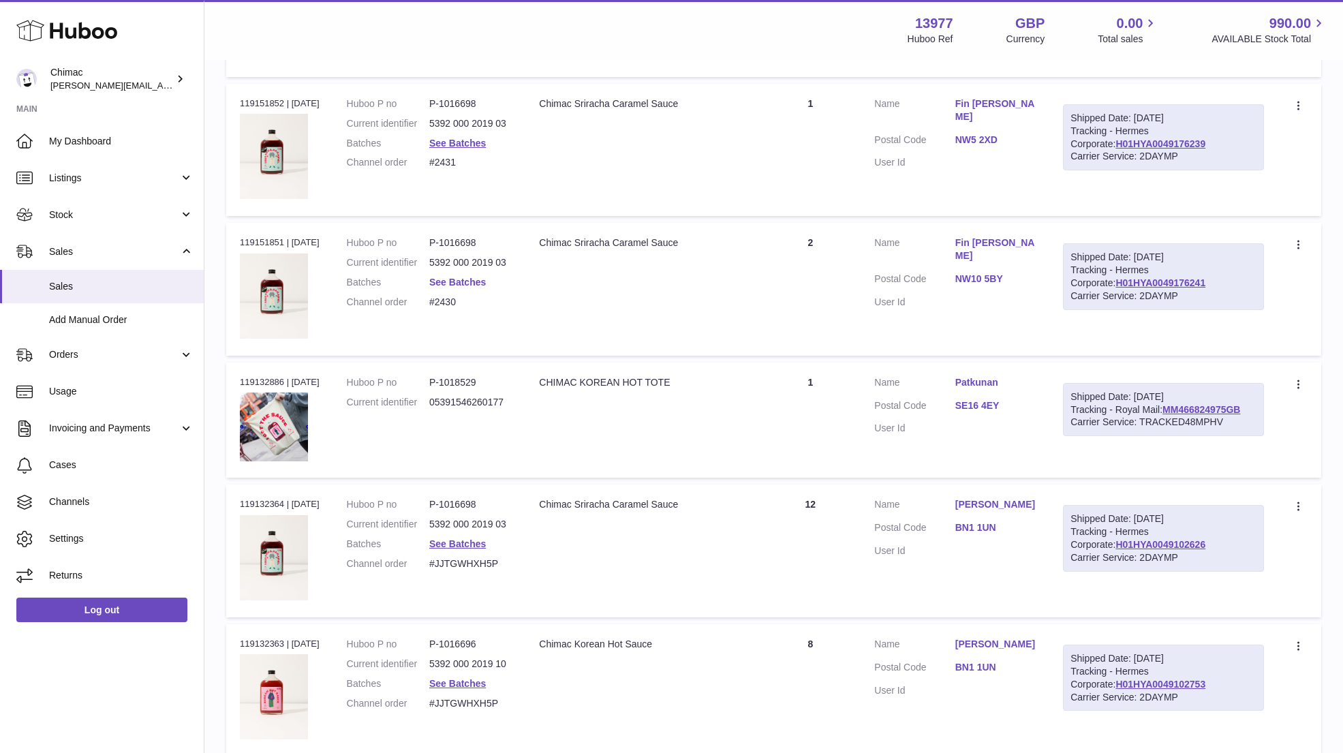
click at [452, 277] on link "See Batches" at bounding box center [457, 282] width 57 height 11
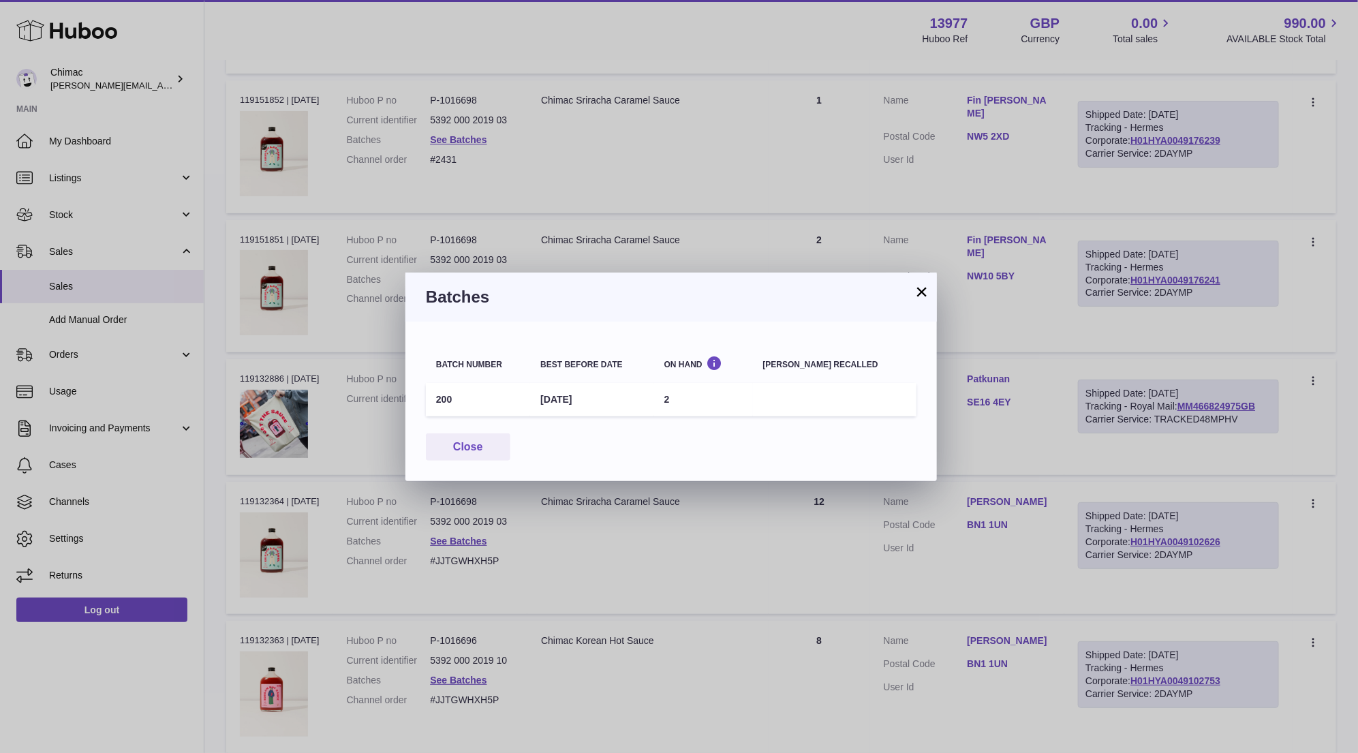
click at [920, 287] on button "×" at bounding box center [922, 292] width 16 height 16
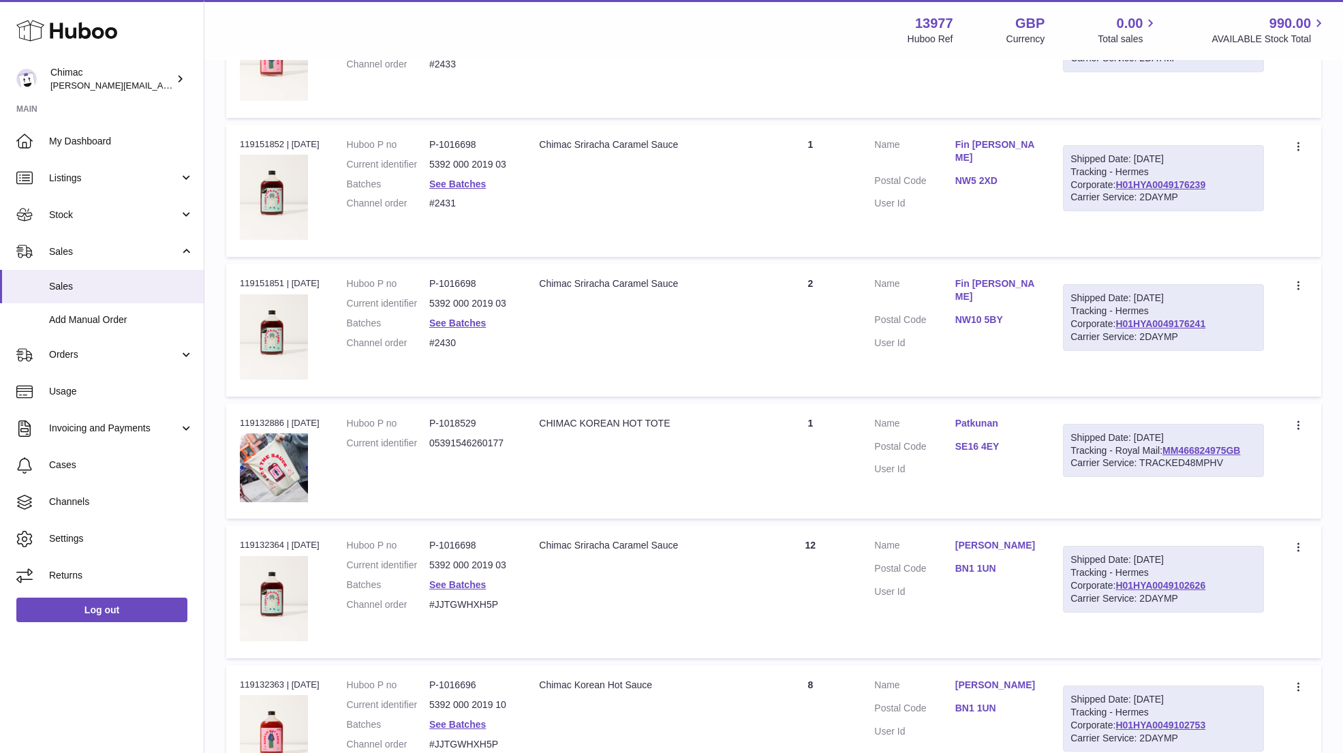
scroll to position [5381, 0]
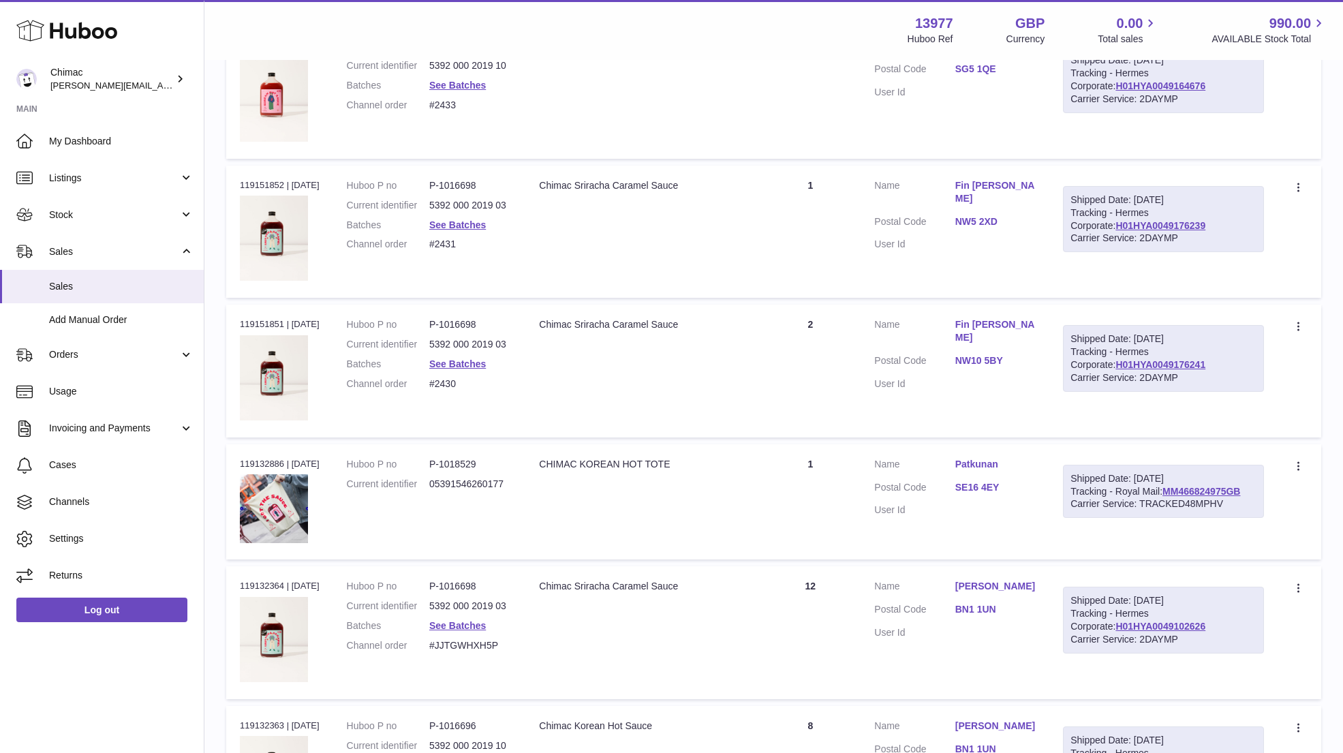
click at [463, 219] on dd "See Batches" at bounding box center [470, 225] width 82 height 13
click at [465, 219] on link "See Batches" at bounding box center [457, 224] width 57 height 11
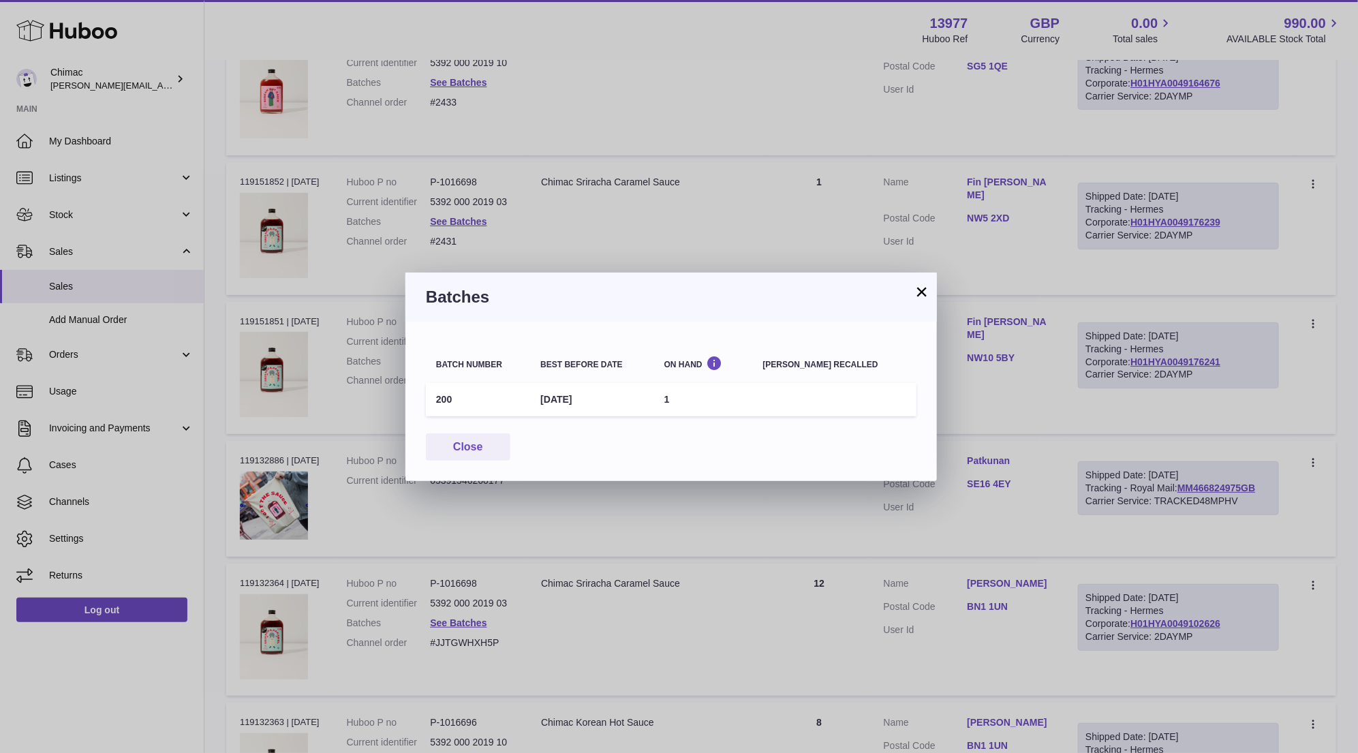
click at [929, 296] on button "×" at bounding box center [922, 292] width 16 height 16
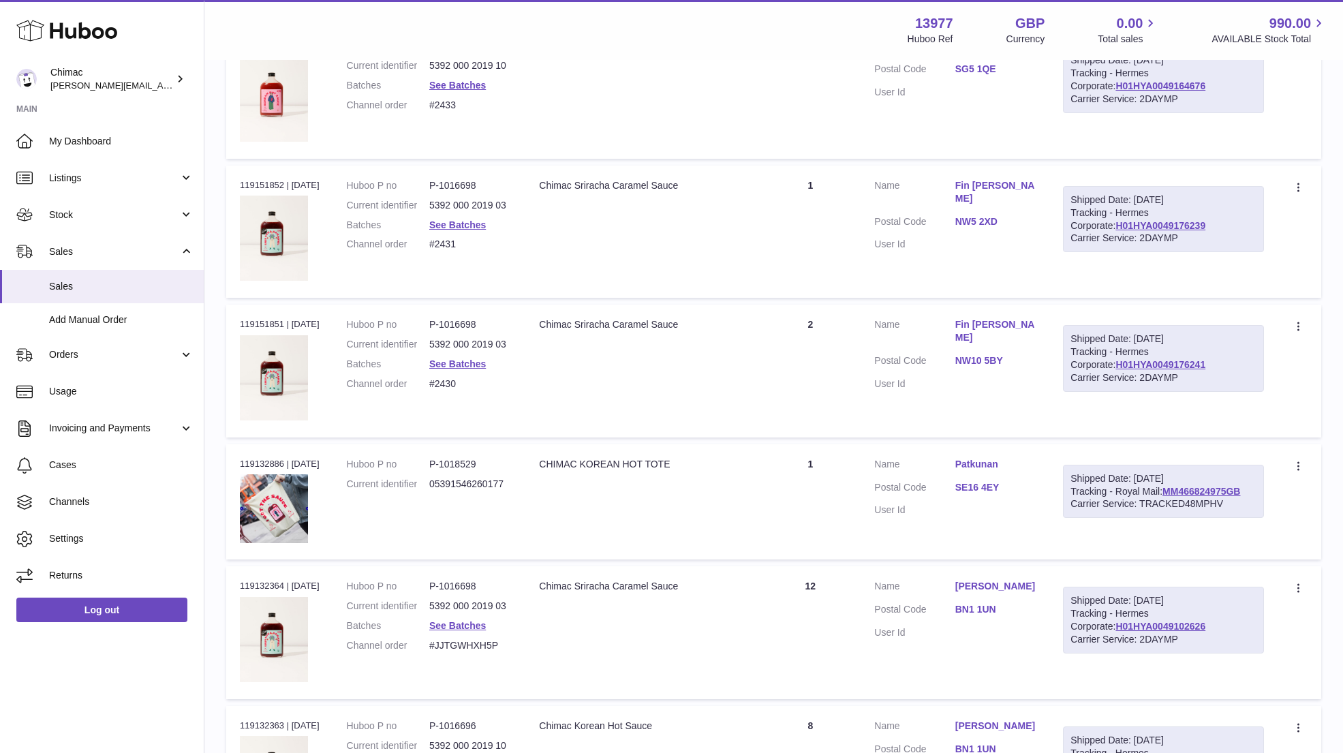
click at [709, 215] on td "Description Chimac Sriracha Caramel Sauce" at bounding box center [642, 232] width 234 height 132
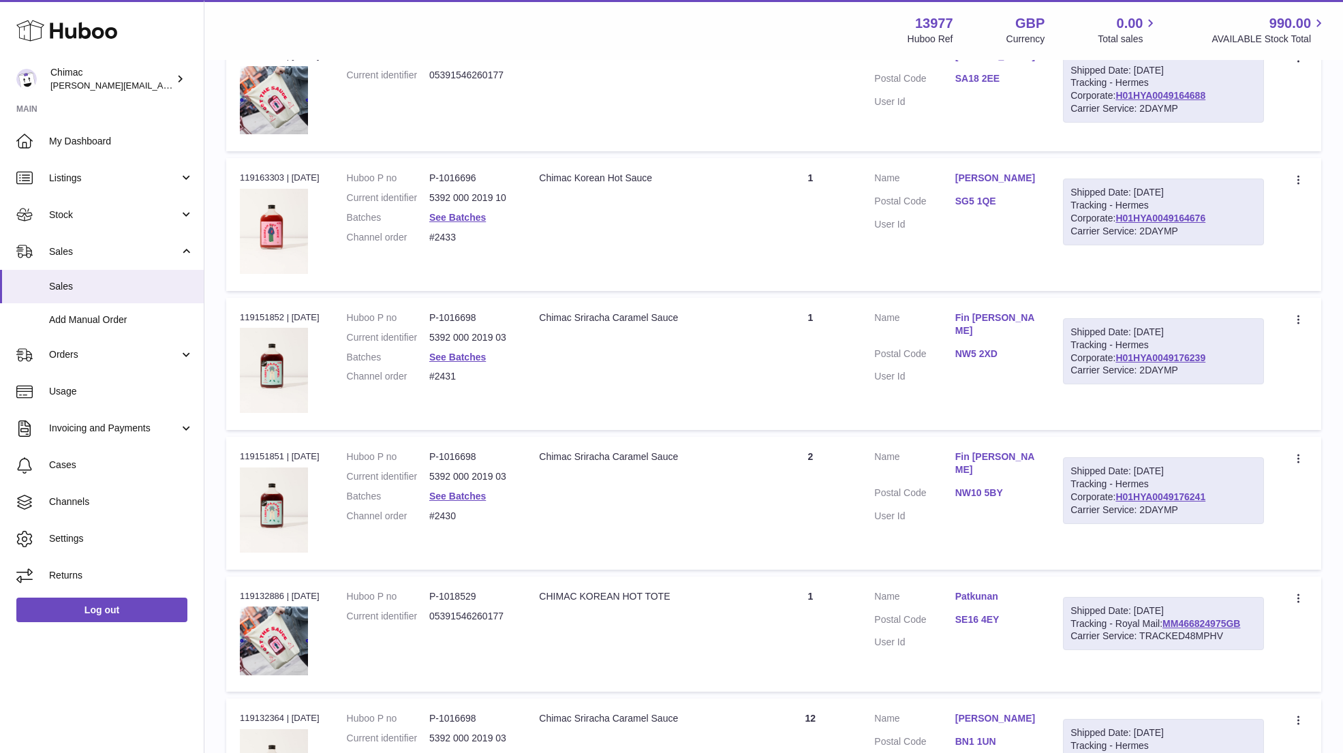
scroll to position [5176, 0]
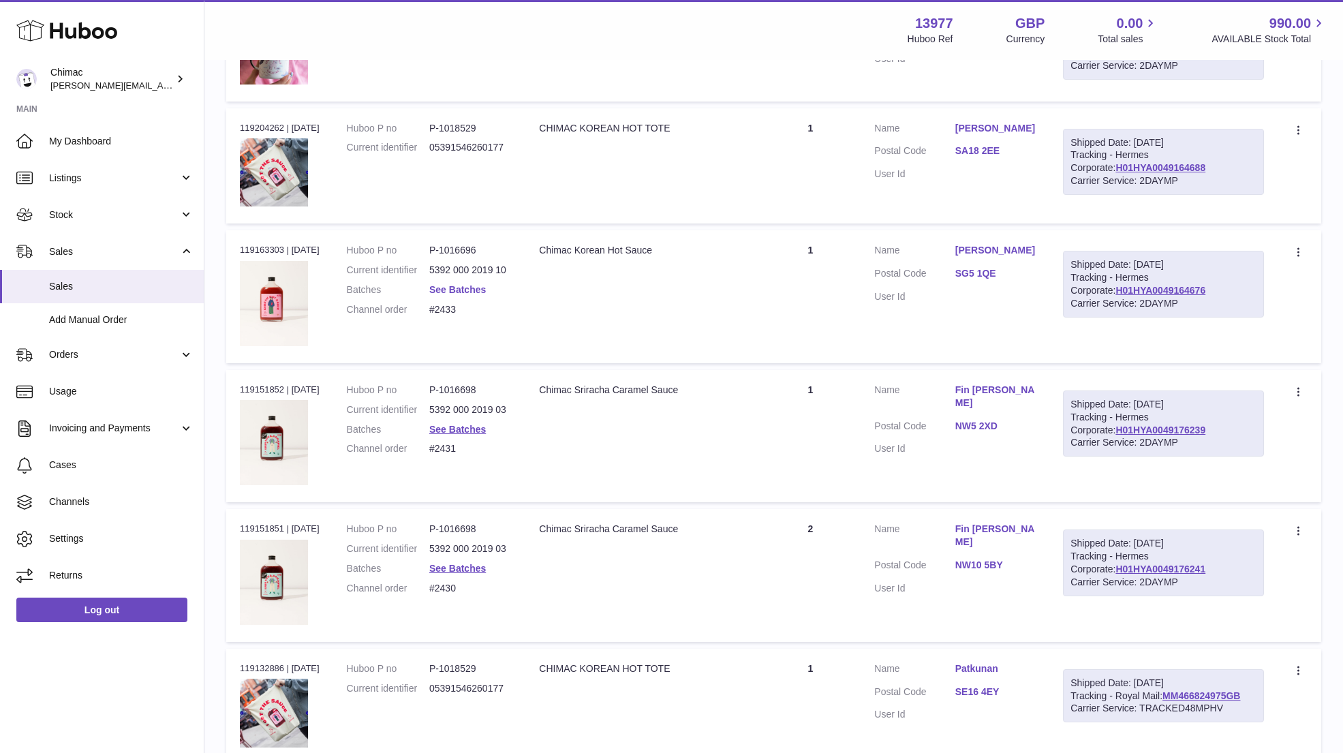
click at [463, 284] on link "See Batches" at bounding box center [457, 289] width 57 height 11
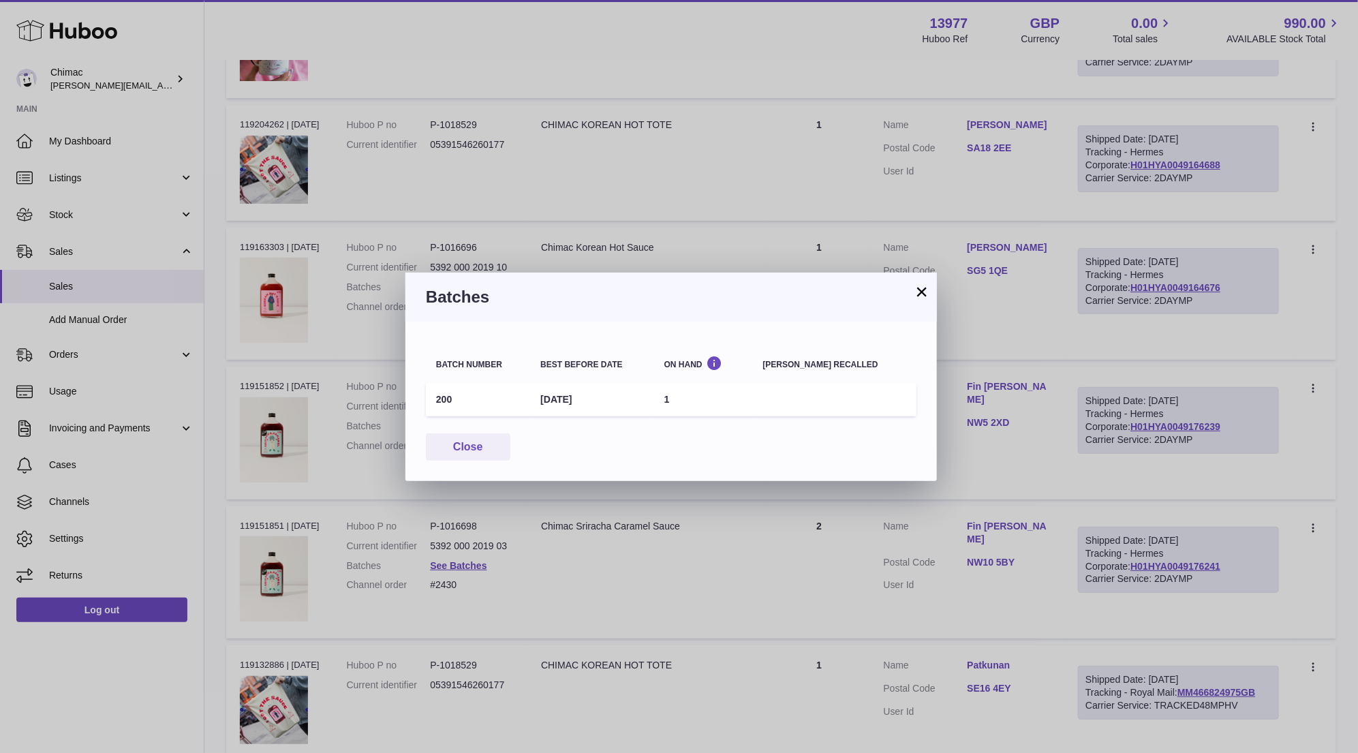
click at [928, 290] on button "×" at bounding box center [922, 292] width 16 height 16
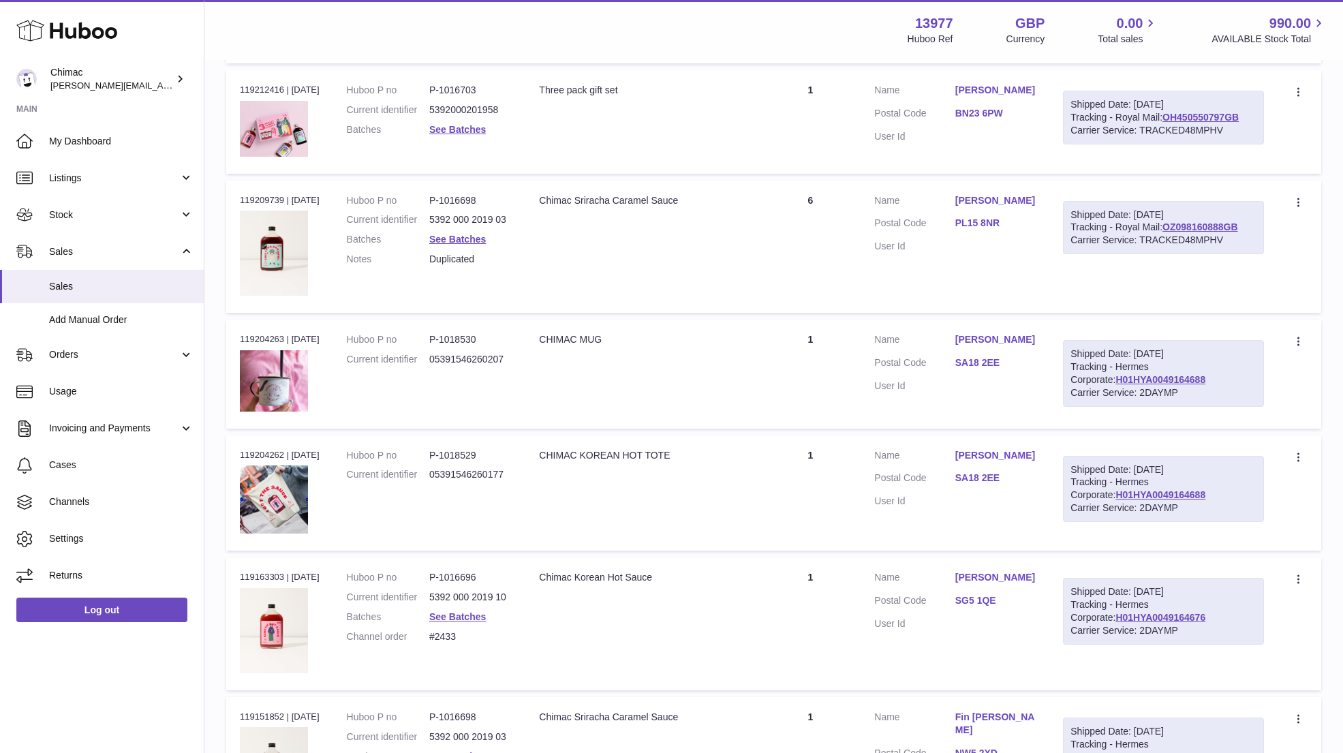
scroll to position [4808, 0]
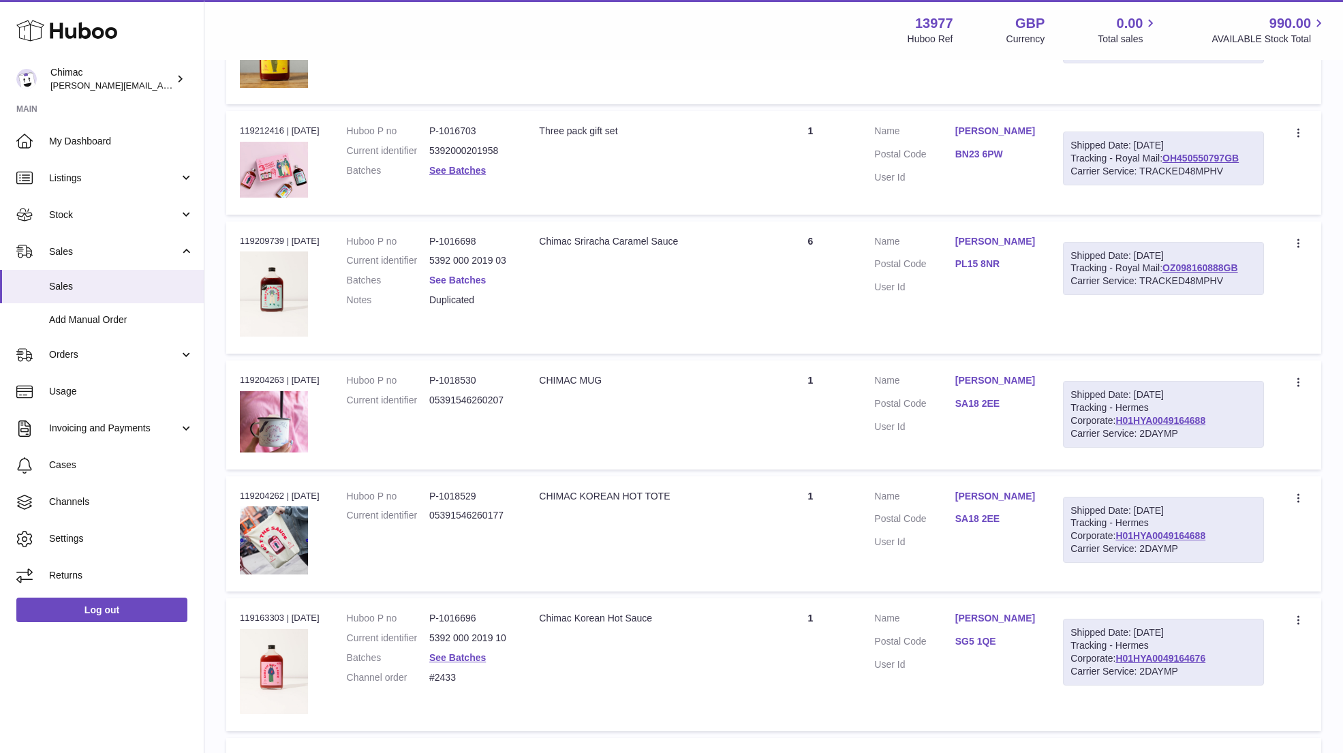
click at [457, 275] on link "See Batches" at bounding box center [457, 280] width 57 height 11
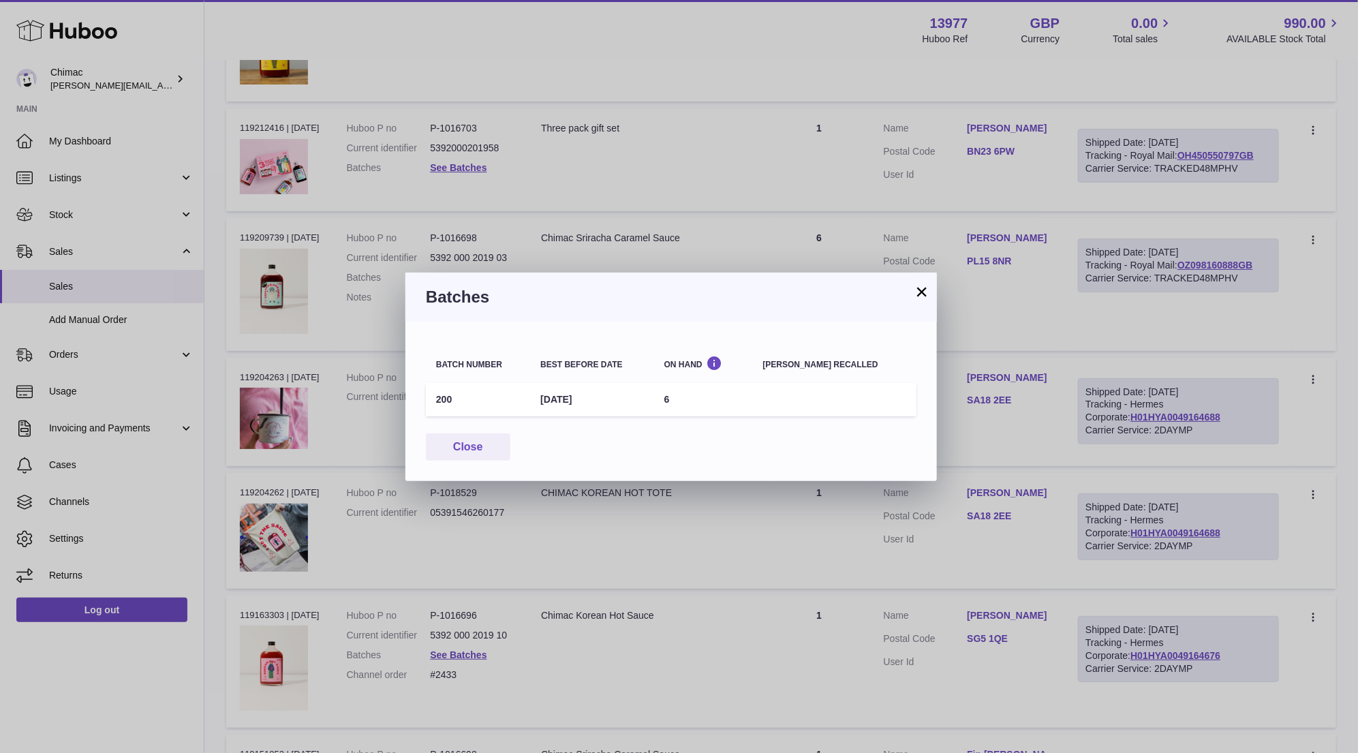
click at [924, 298] on button "×" at bounding box center [922, 292] width 16 height 16
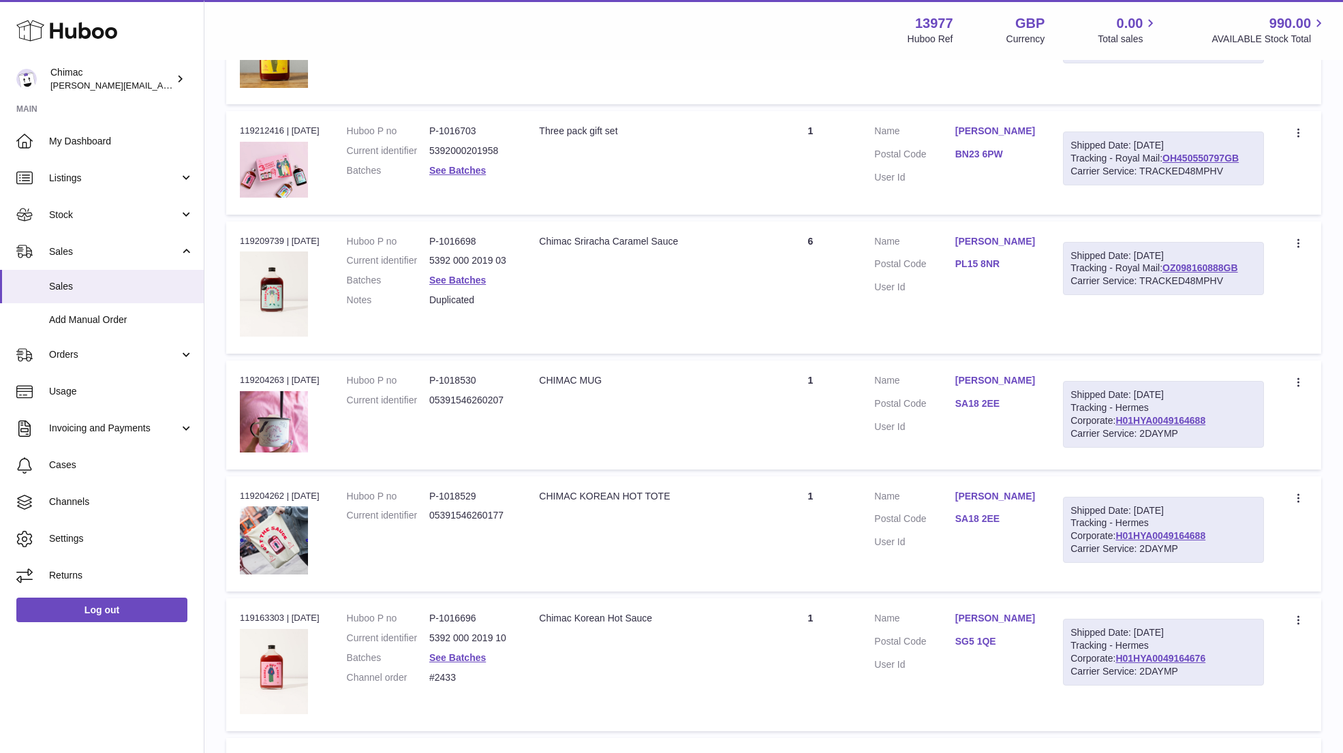
drag, startPoint x: 943, startPoint y: 221, endPoint x: 1058, endPoint y: 219, distance: 114.5
click at [1059, 222] on tr "Order no 119209739 | 17th Jun Huboo P no P-1016698 Current identifier 5392 000 …" at bounding box center [773, 288] width 1095 height 132
copy tr "Catherine Torpey Postal Code PL15 8NR User Id"
click at [600, 279] on td "Description Chimac Sriracha Caramel Sauce" at bounding box center [642, 288] width 234 height 132
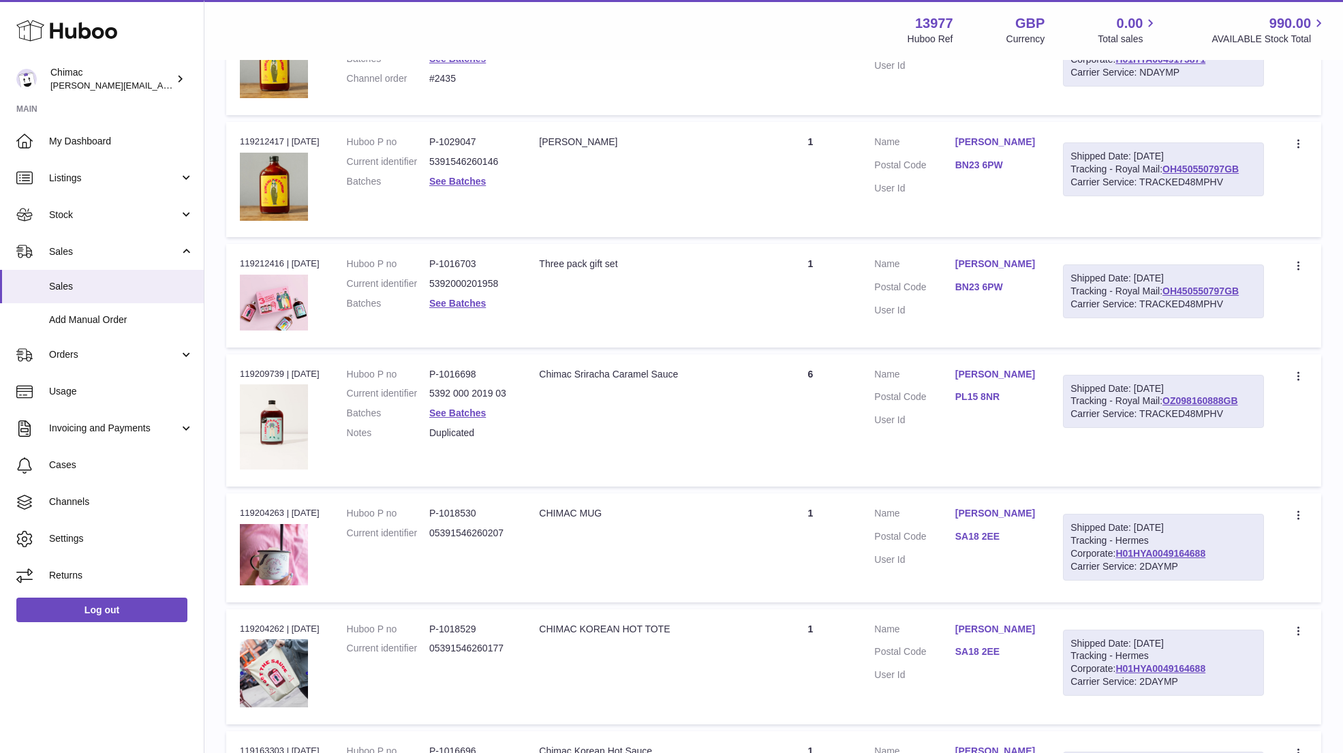
scroll to position [4604, 0]
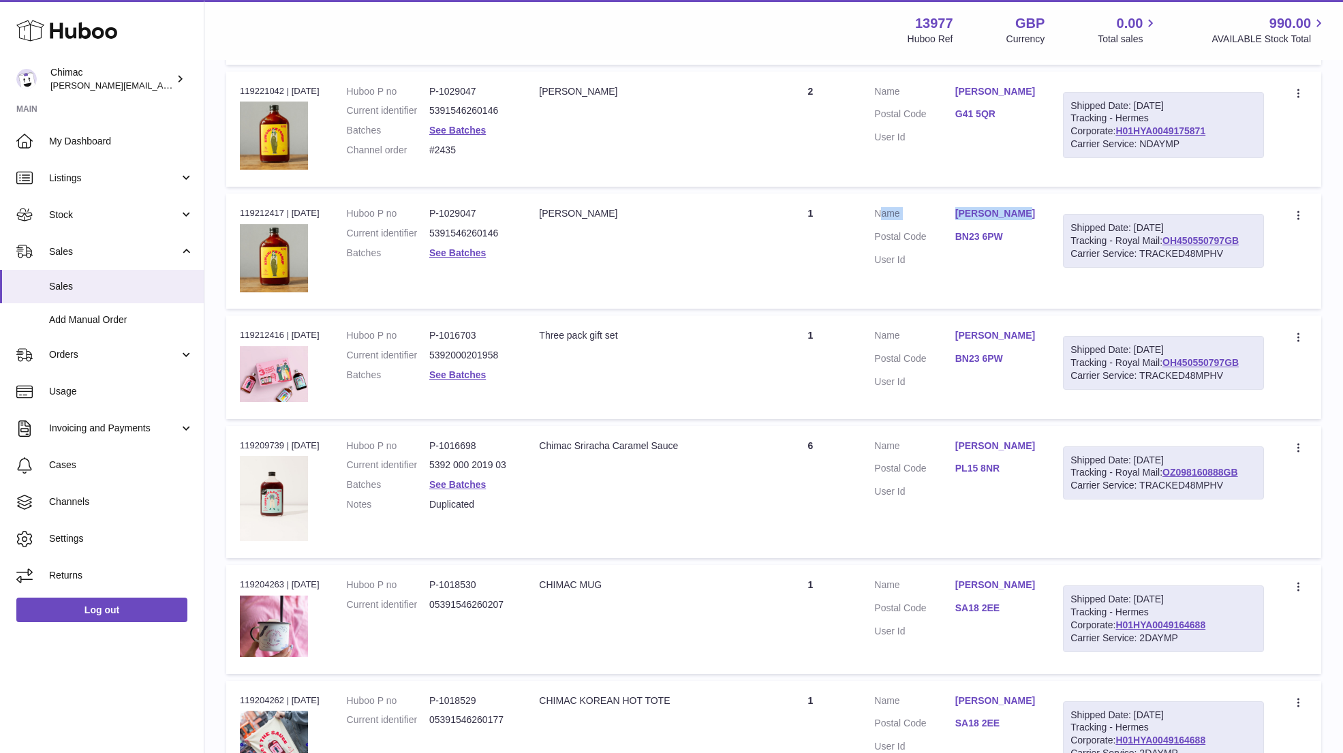
drag, startPoint x: 949, startPoint y: 190, endPoint x: 1028, endPoint y: 198, distance: 79.5
click at [1028, 198] on td "Customer Name Sean Hammett Postal Code BN23 6PW User Id" at bounding box center [955, 251] width 189 height 115
copy dl "Name Sean Hammett"
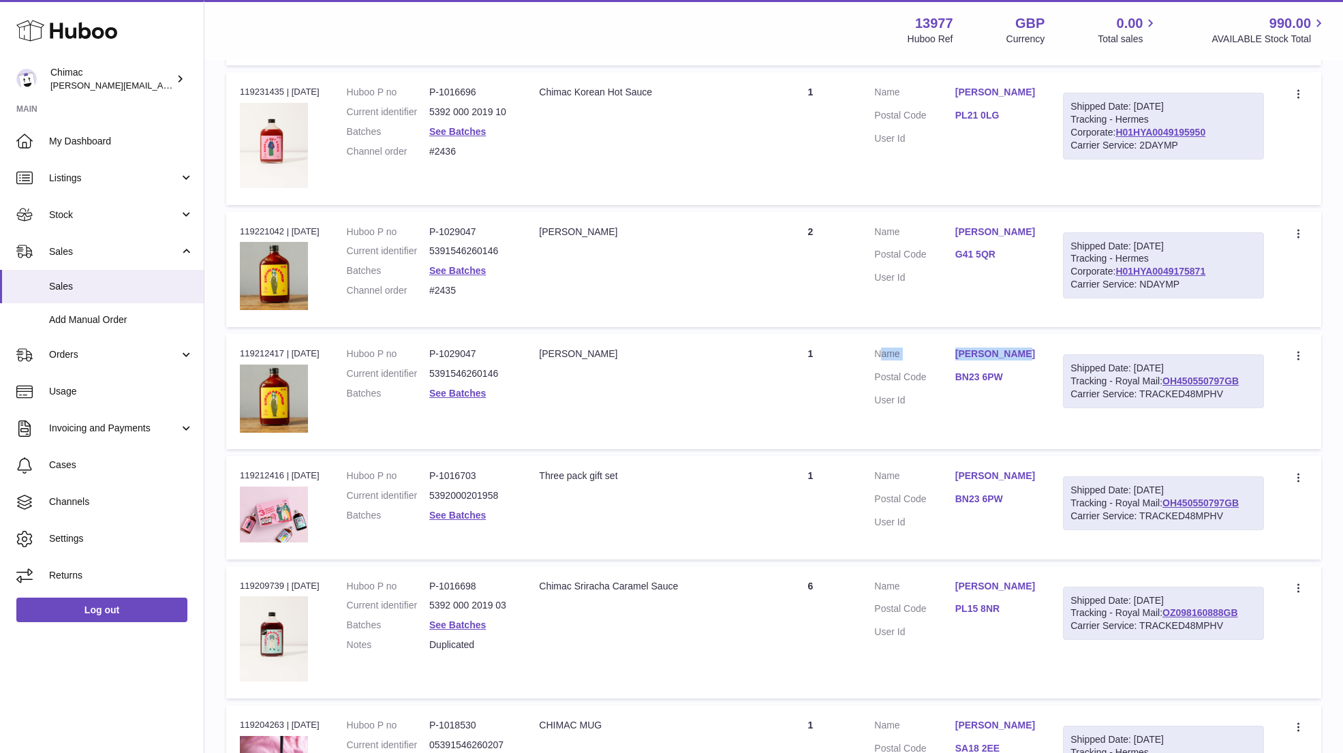
scroll to position [4440, 0]
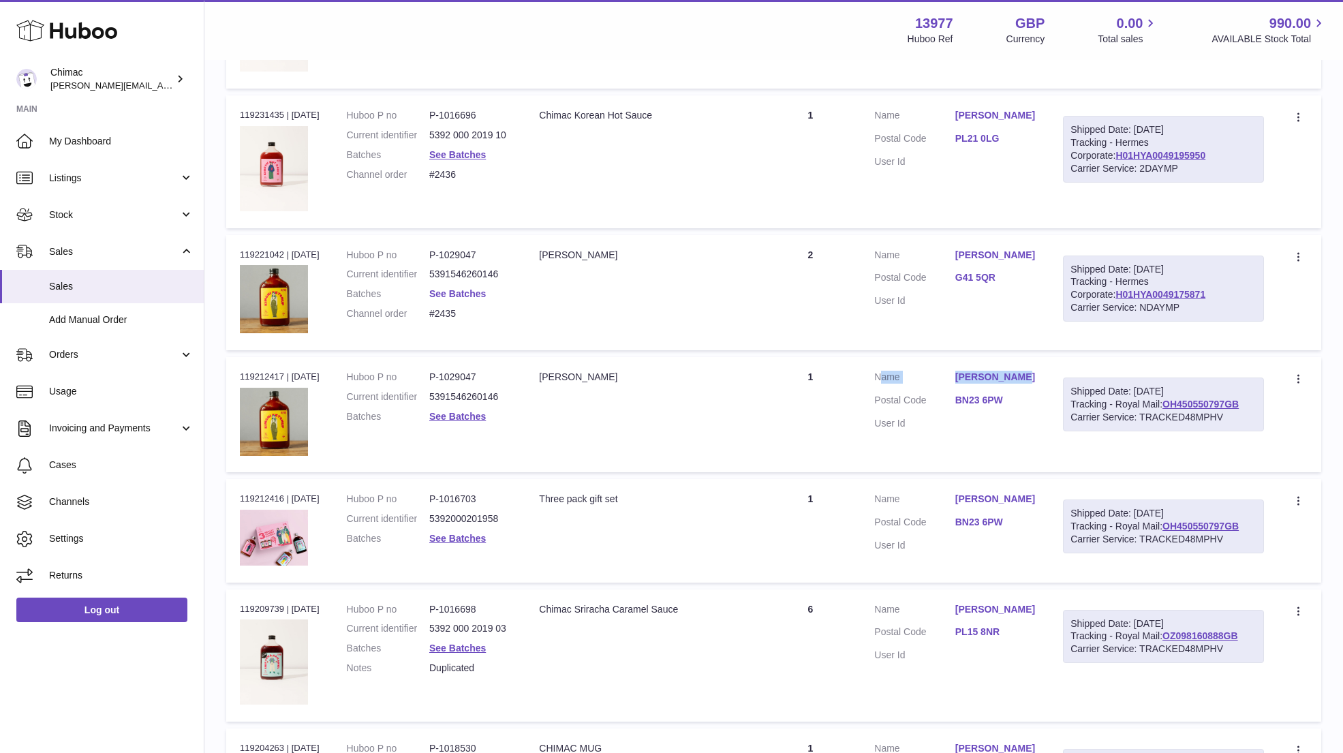
click at [448, 288] on link "See Batches" at bounding box center [457, 293] width 57 height 11
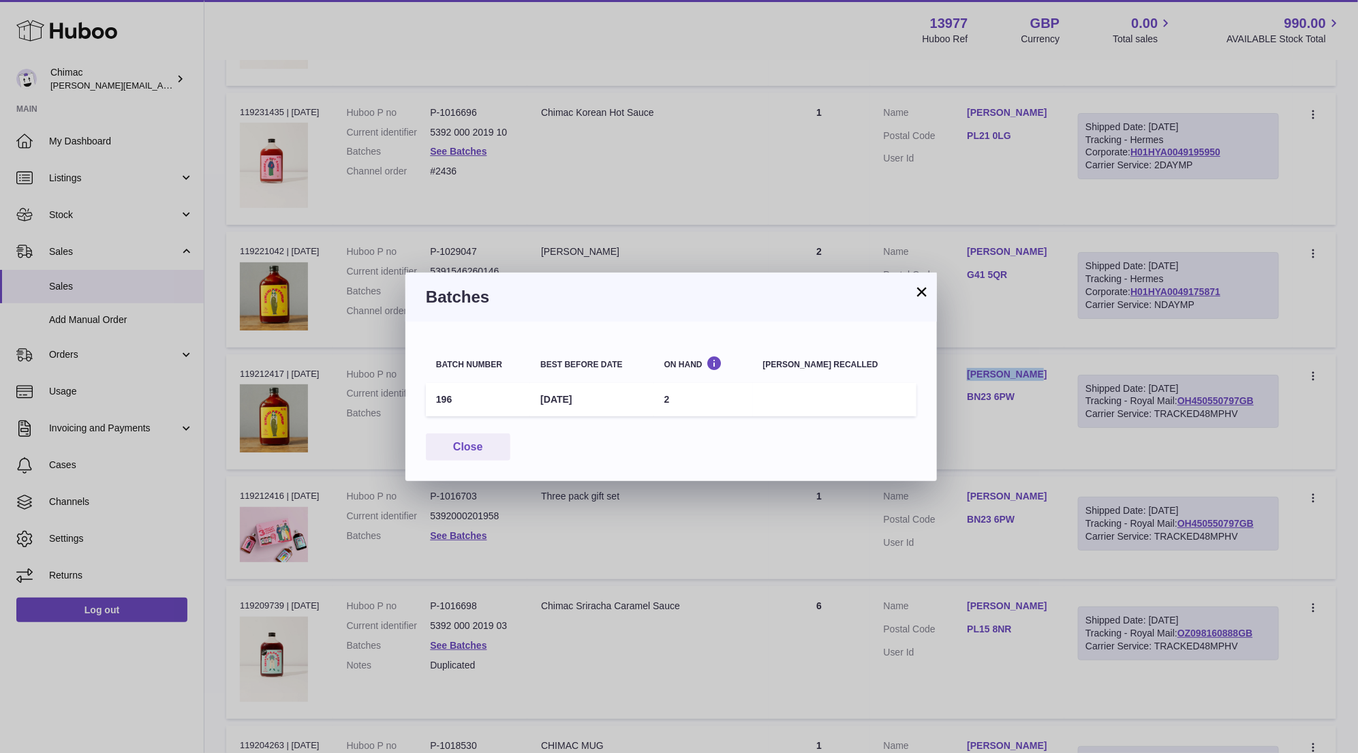
click at [926, 292] on button "×" at bounding box center [922, 292] width 16 height 16
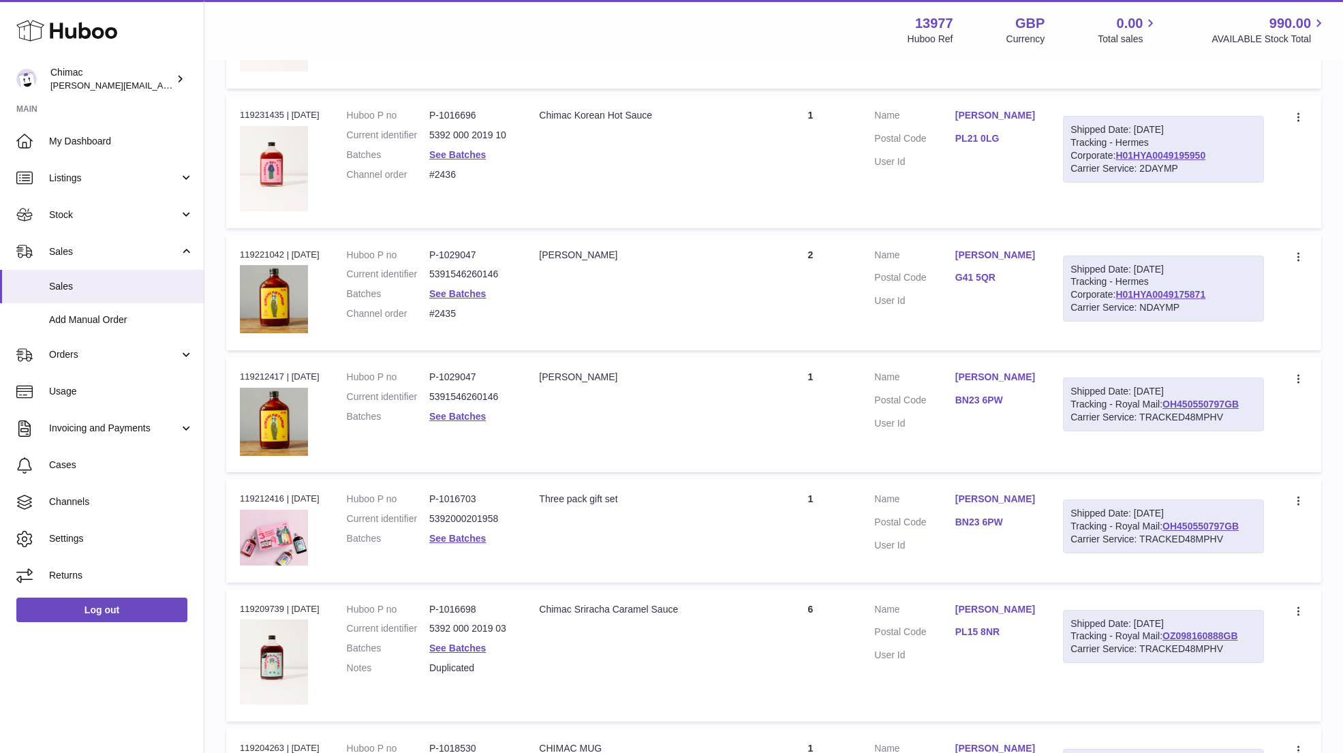
click at [466, 149] on dd "See Batches" at bounding box center [470, 155] width 82 height 13
click at [467, 149] on link "See Batches" at bounding box center [457, 154] width 57 height 11
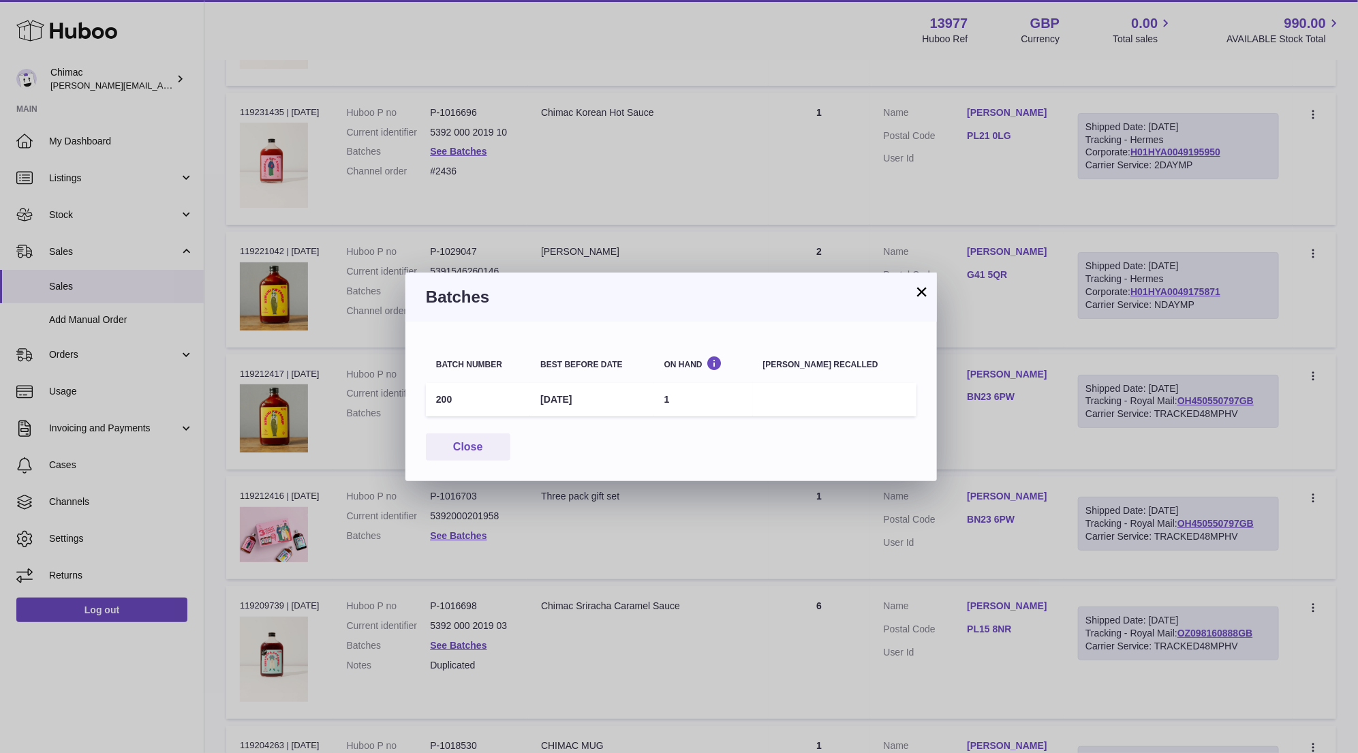
click at [924, 296] on button "×" at bounding box center [922, 292] width 16 height 16
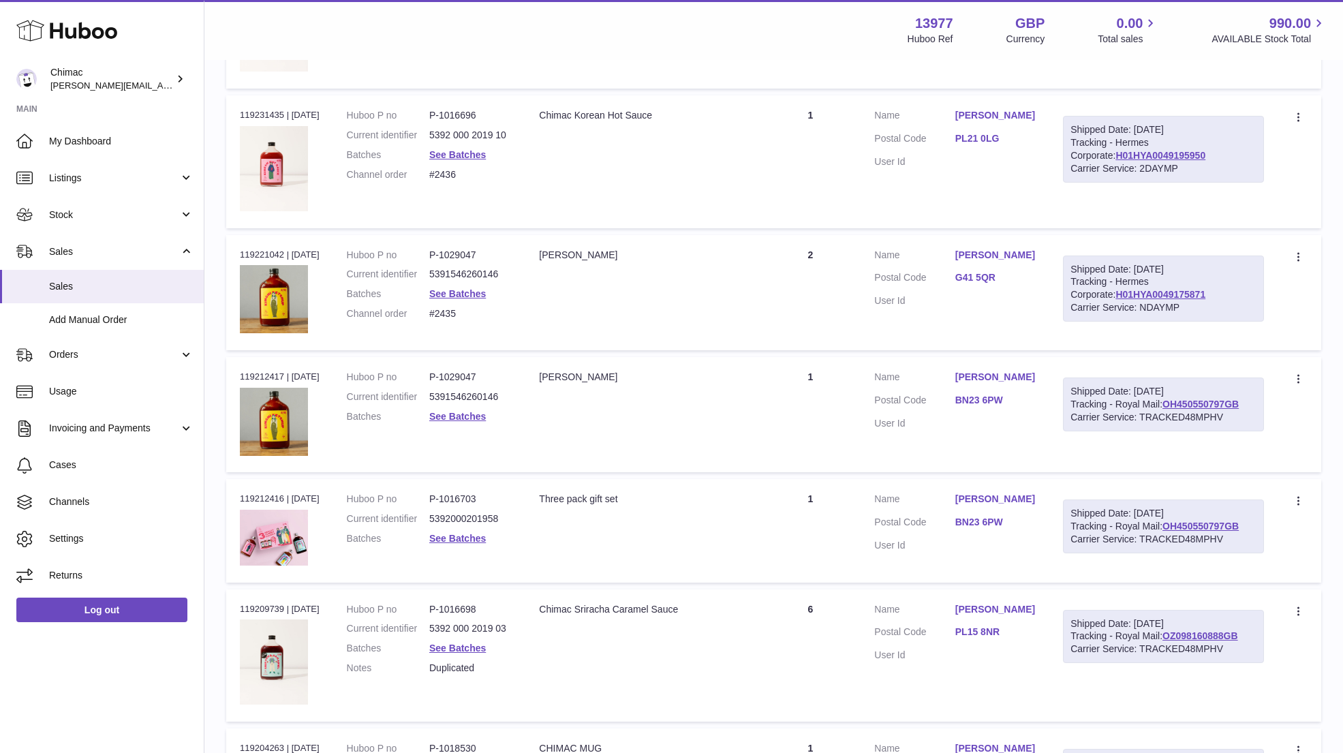
click at [667, 164] on td "Description Chimac Korean Hot Sauce" at bounding box center [642, 161] width 234 height 132
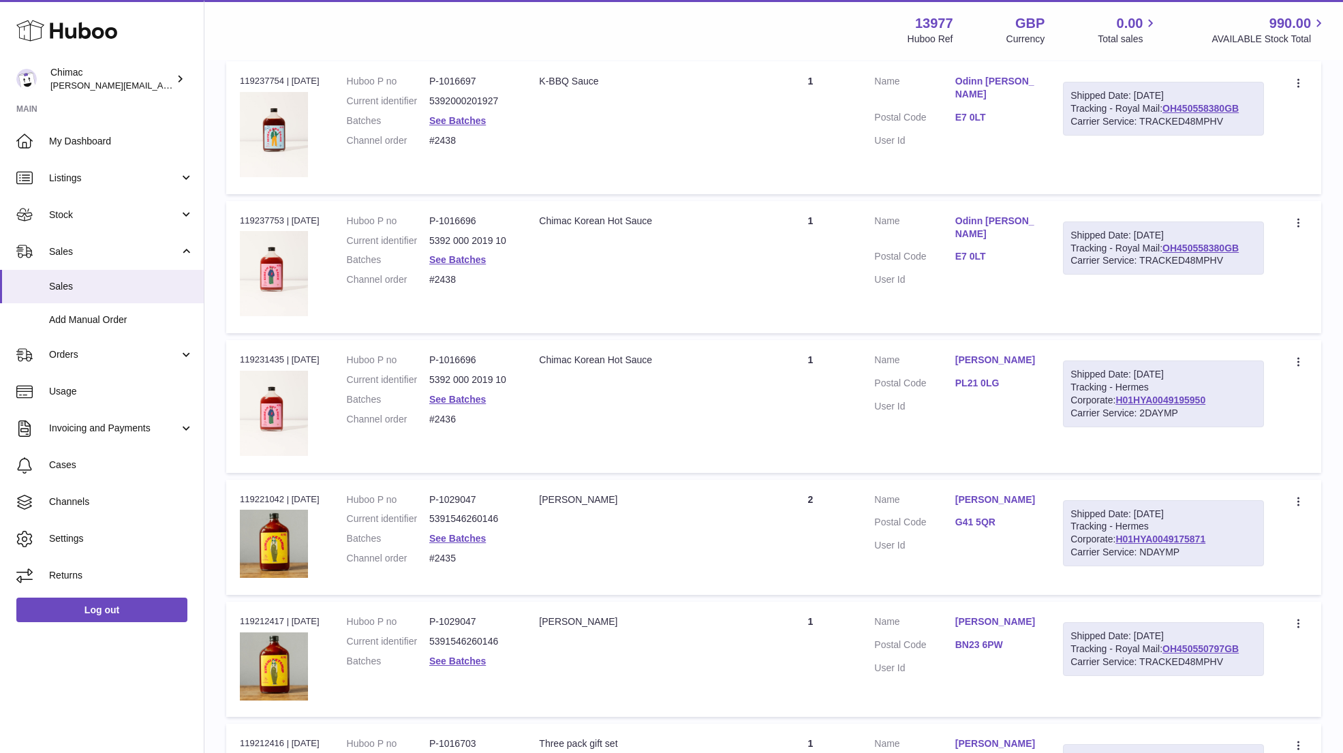
scroll to position [4195, 0]
click at [458, 255] on link "See Batches" at bounding box center [457, 260] width 57 height 11
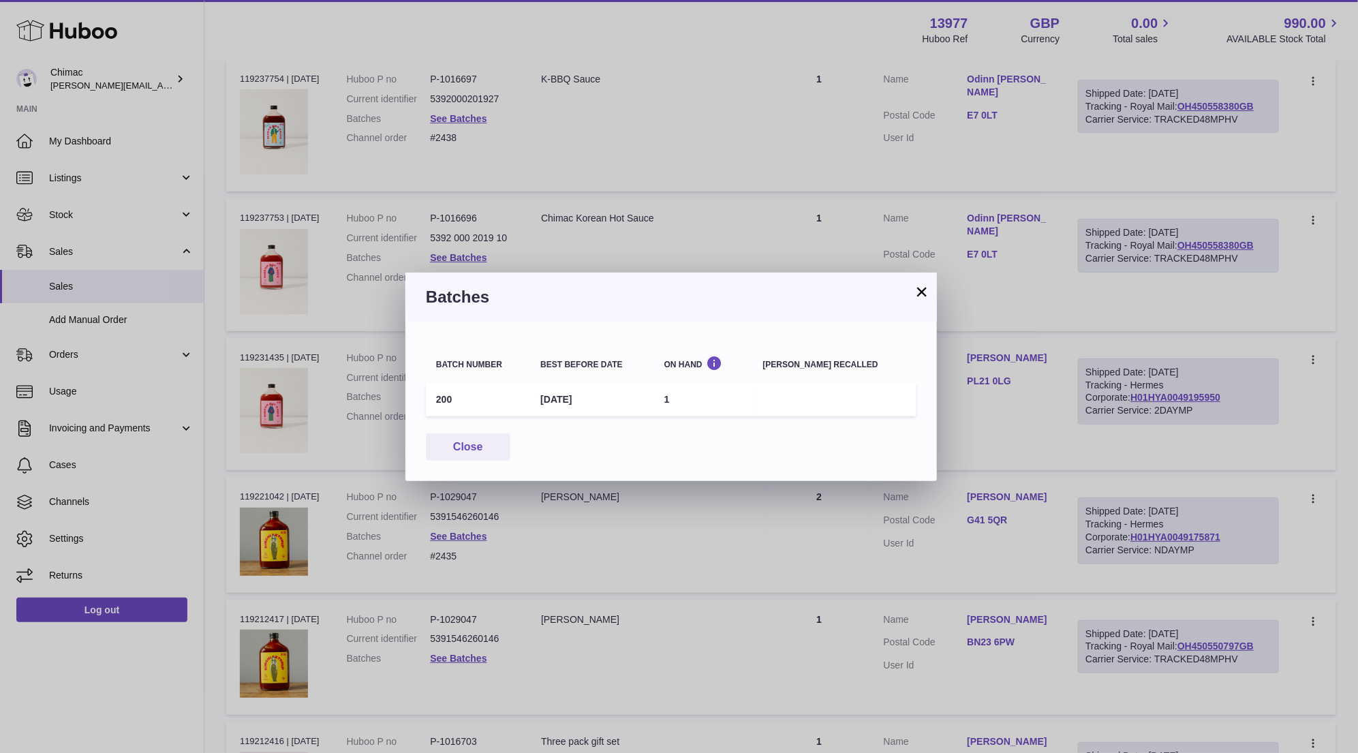
click at [924, 296] on button "×" at bounding box center [922, 292] width 16 height 16
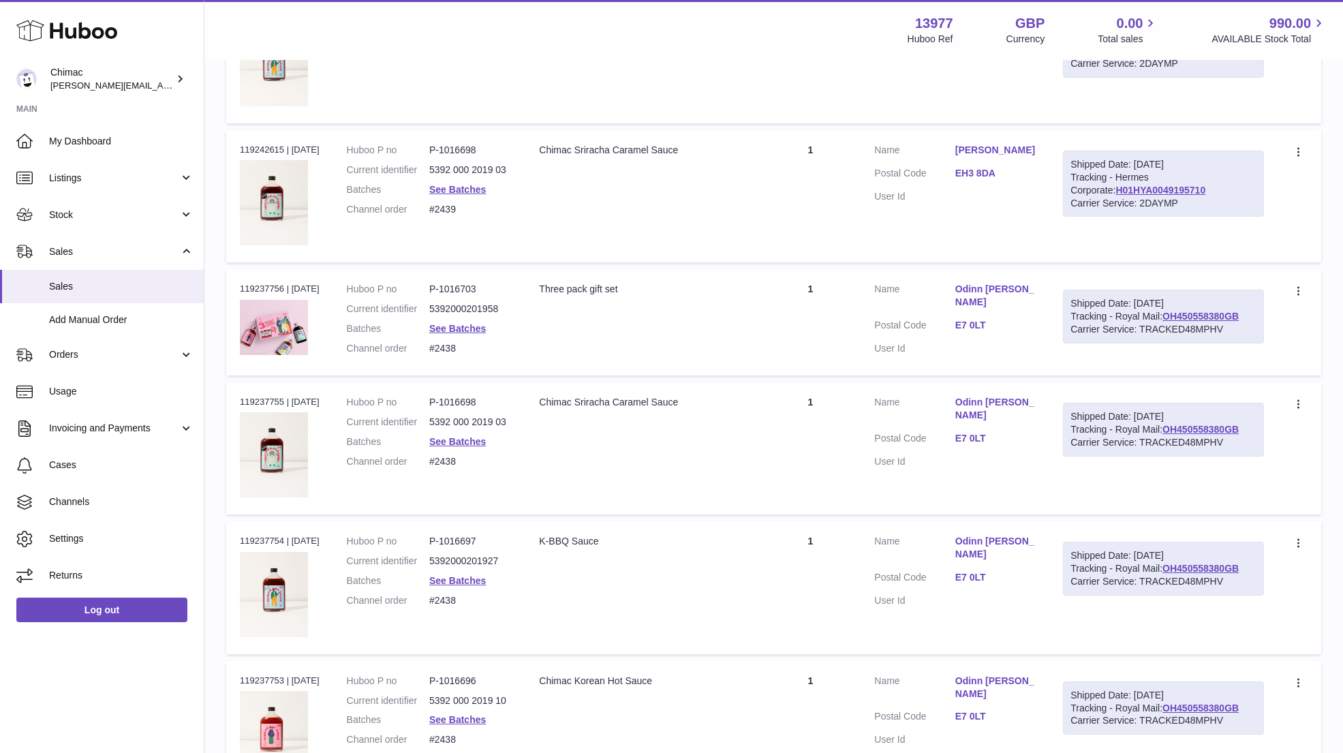
scroll to position [3704, 0]
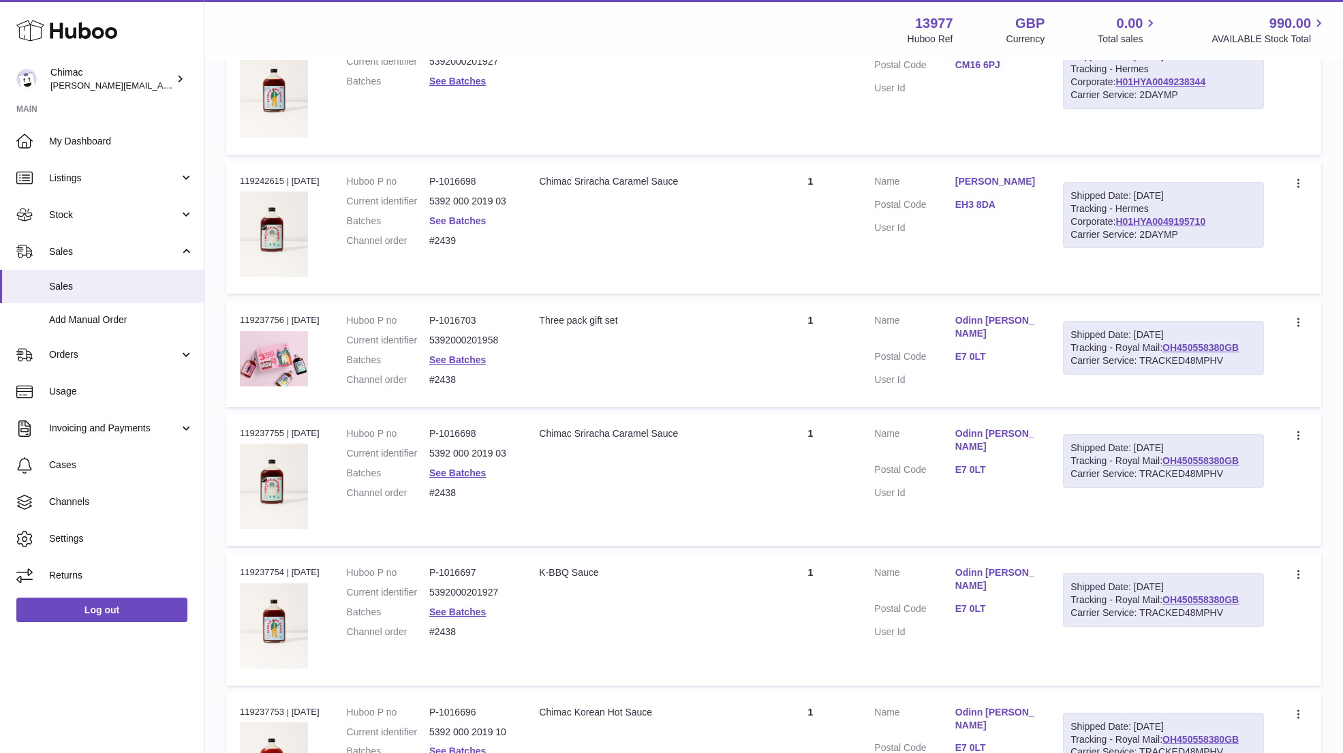
click at [456, 215] on link "See Batches" at bounding box center [457, 220] width 57 height 11
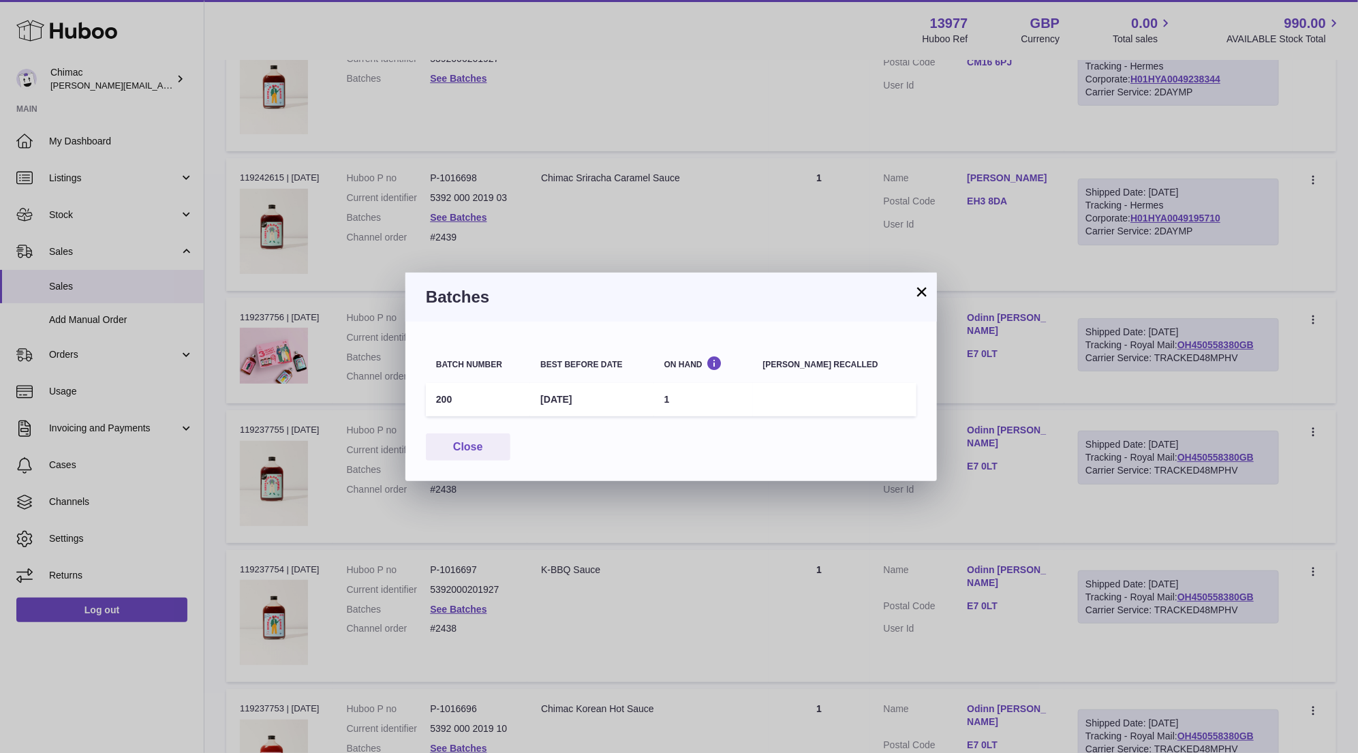
click at [918, 293] on button "×" at bounding box center [922, 292] width 16 height 16
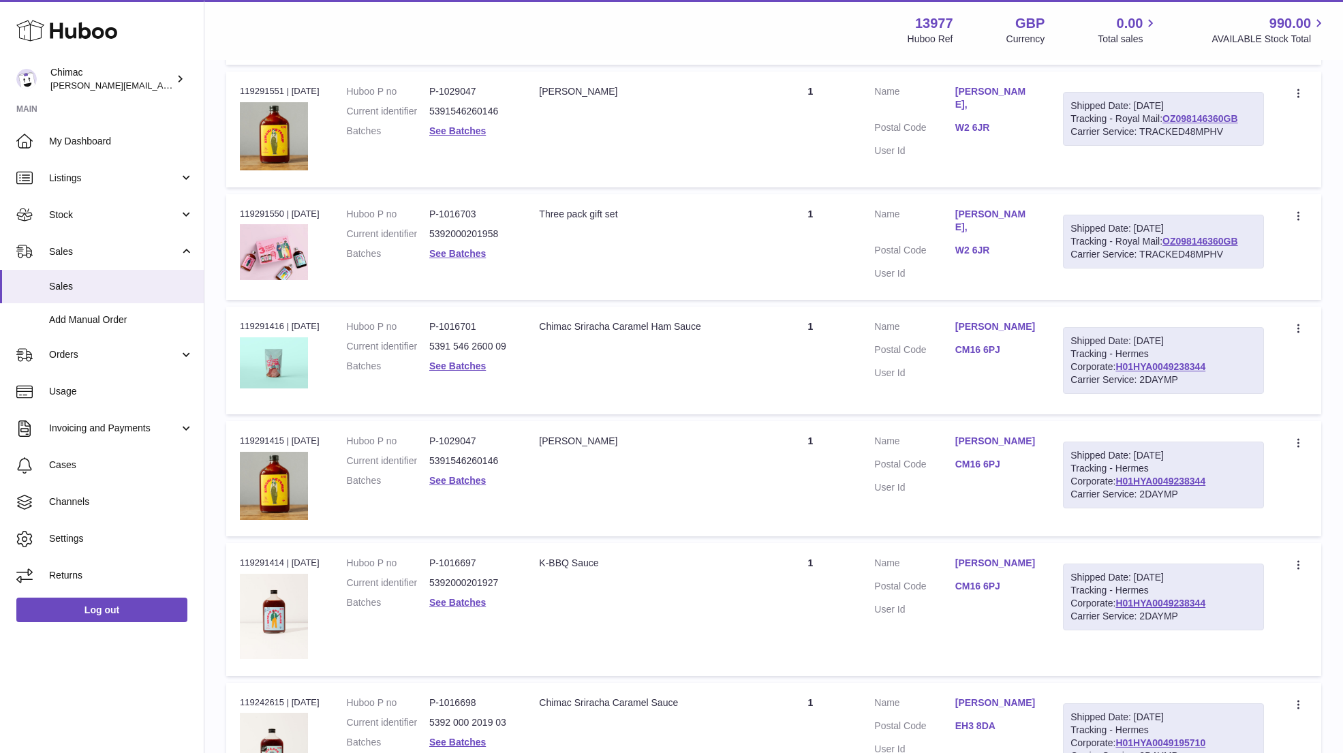
scroll to position [3173, 0]
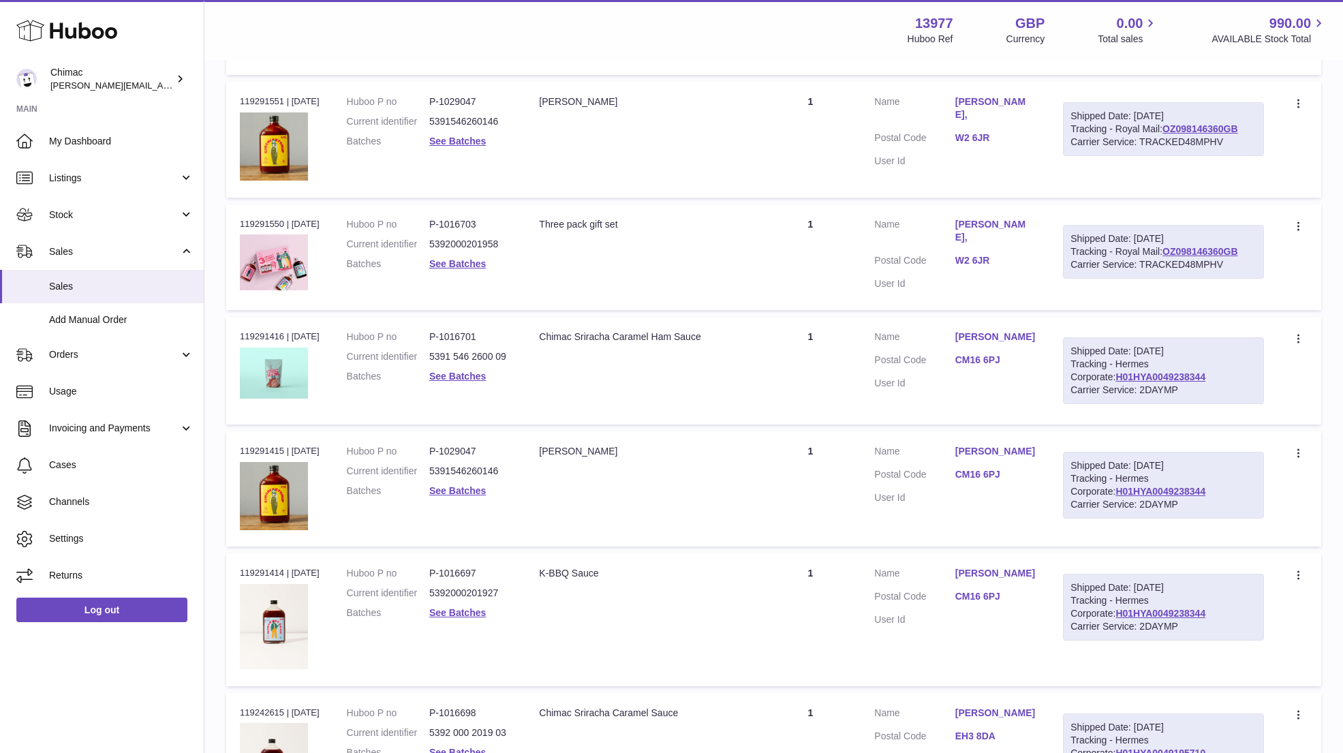
drag, startPoint x: 930, startPoint y: 328, endPoint x: 1028, endPoint y: 321, distance: 97.7
click at [1028, 331] on dl "Customer Name Simon Harrison Postal Code CM16 6PJ User Id" at bounding box center [955, 364] width 162 height 66
copy dl "Simon Harrison"
click at [943, 254] on dt "Postal Code" at bounding box center [914, 262] width 80 height 16
drag, startPoint x: 947, startPoint y: 213, endPoint x: 1037, endPoint y: 213, distance: 90.7
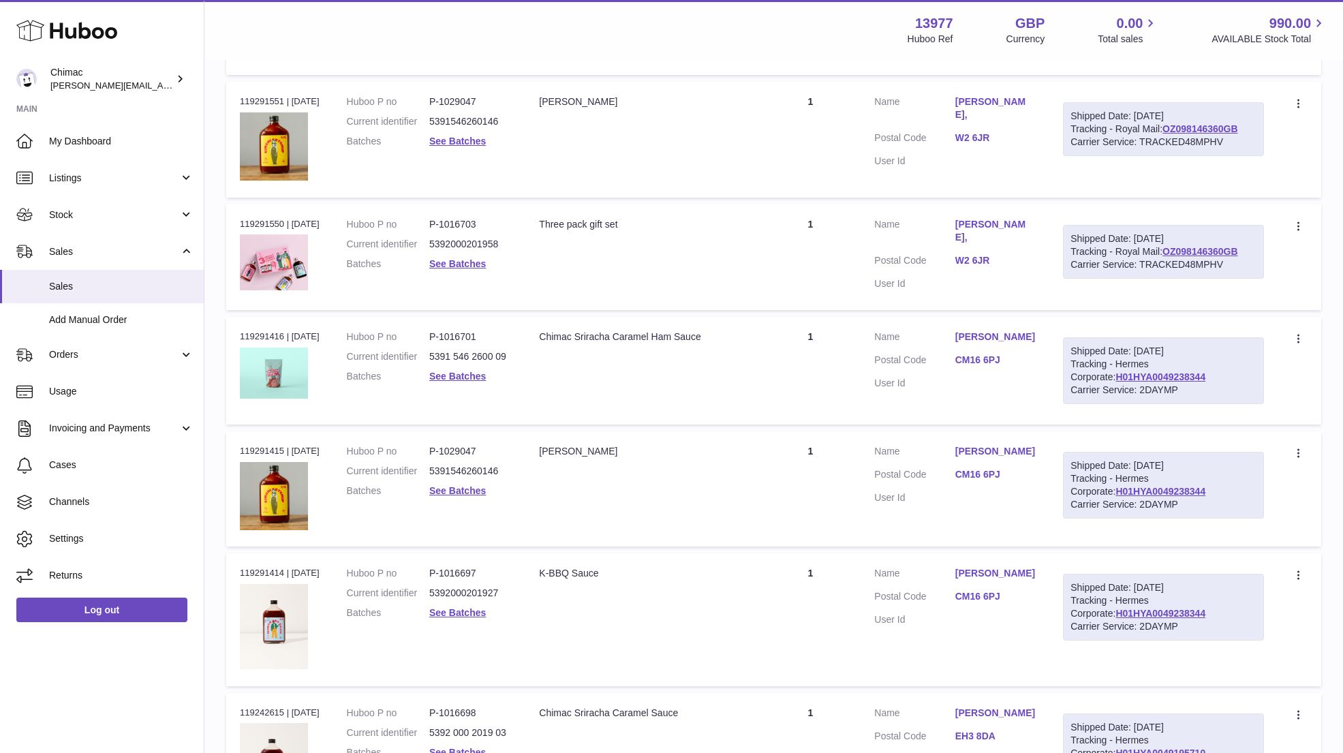
click at [1039, 215] on td "Customer Name Rebekah Evans, Postal Code W2 6JR User Id" at bounding box center [955, 257] width 189 height 106
copy dl "Rebekah Evans,"
click at [782, 132] on td "Quantity 1" at bounding box center [810, 139] width 101 height 115
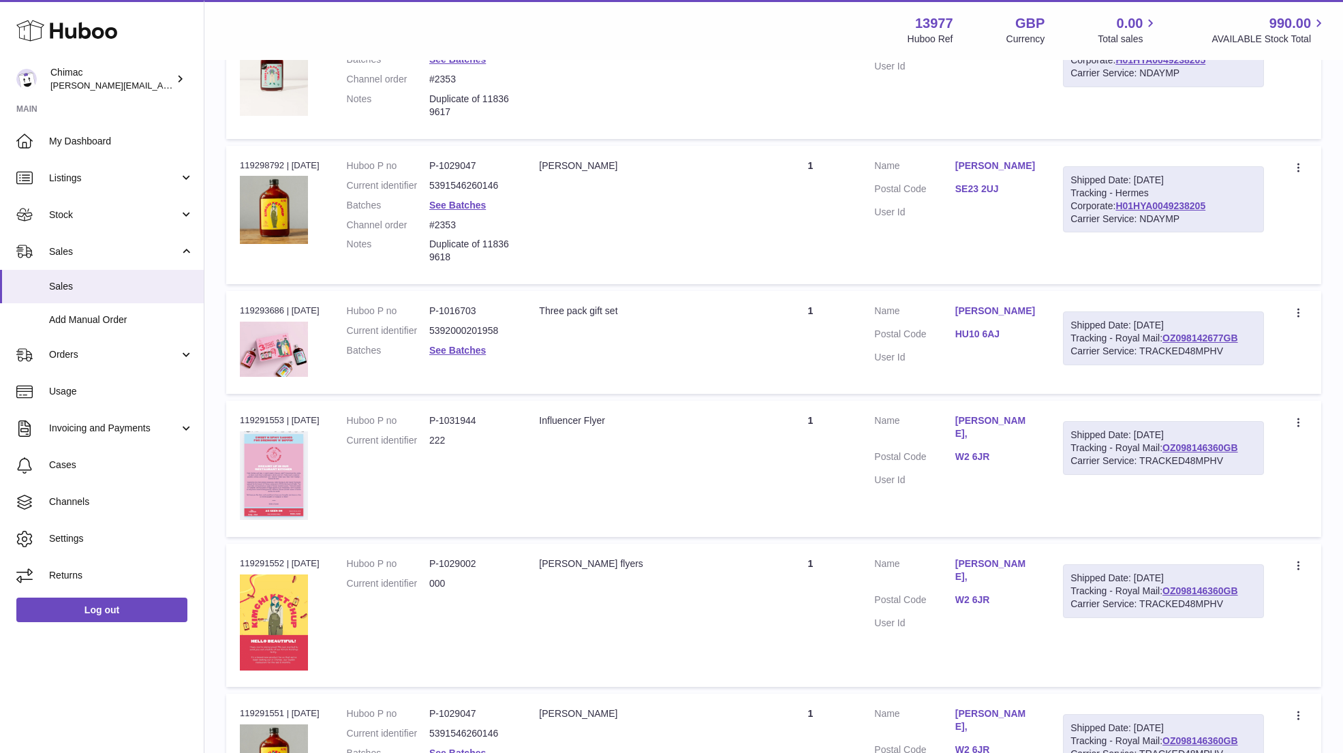
scroll to position [2559, 0]
drag, startPoint x: 1004, startPoint y: 309, endPoint x: 1012, endPoint y: 310, distance: 8.3
click at [1012, 311] on td "Customer Name Matt Oliver Postal Code HU10 6AJ User Id" at bounding box center [955, 343] width 189 height 103
copy dl "Name Matt Oliver"
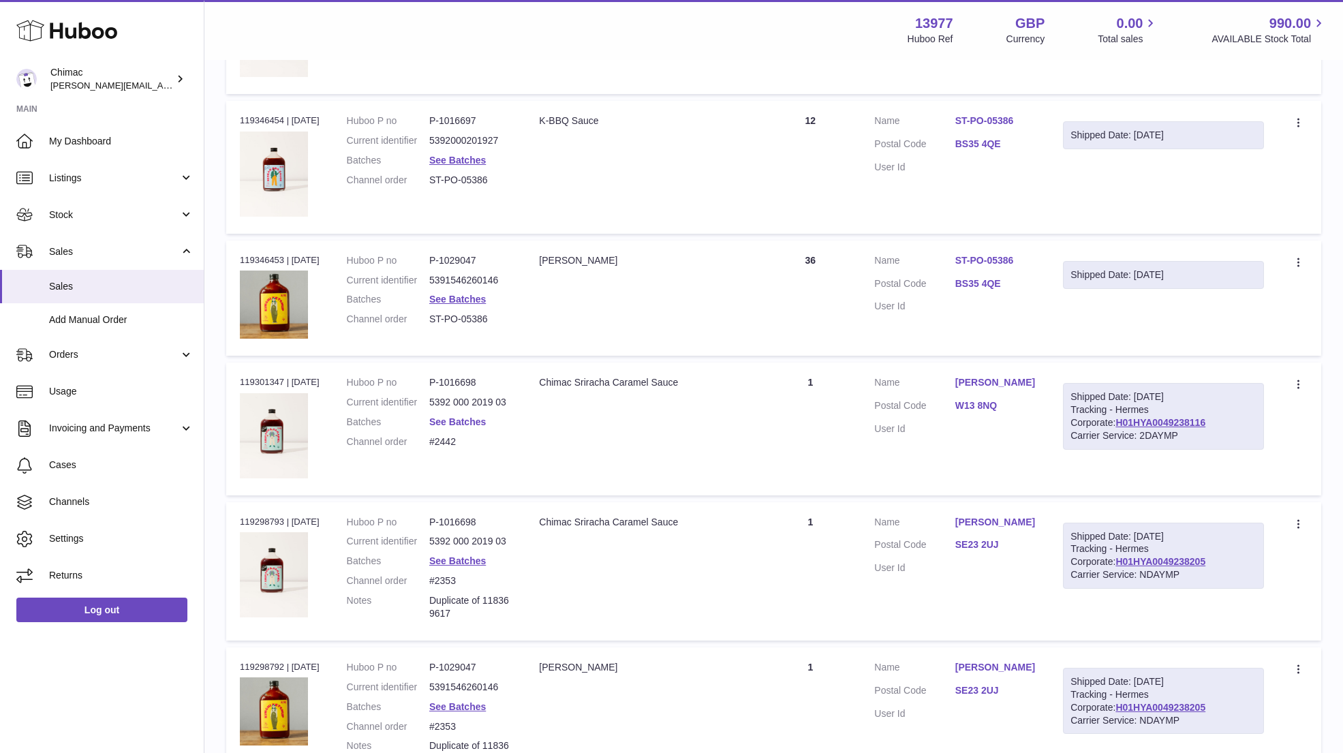
click at [458, 416] on link "See Batches" at bounding box center [457, 421] width 57 height 11
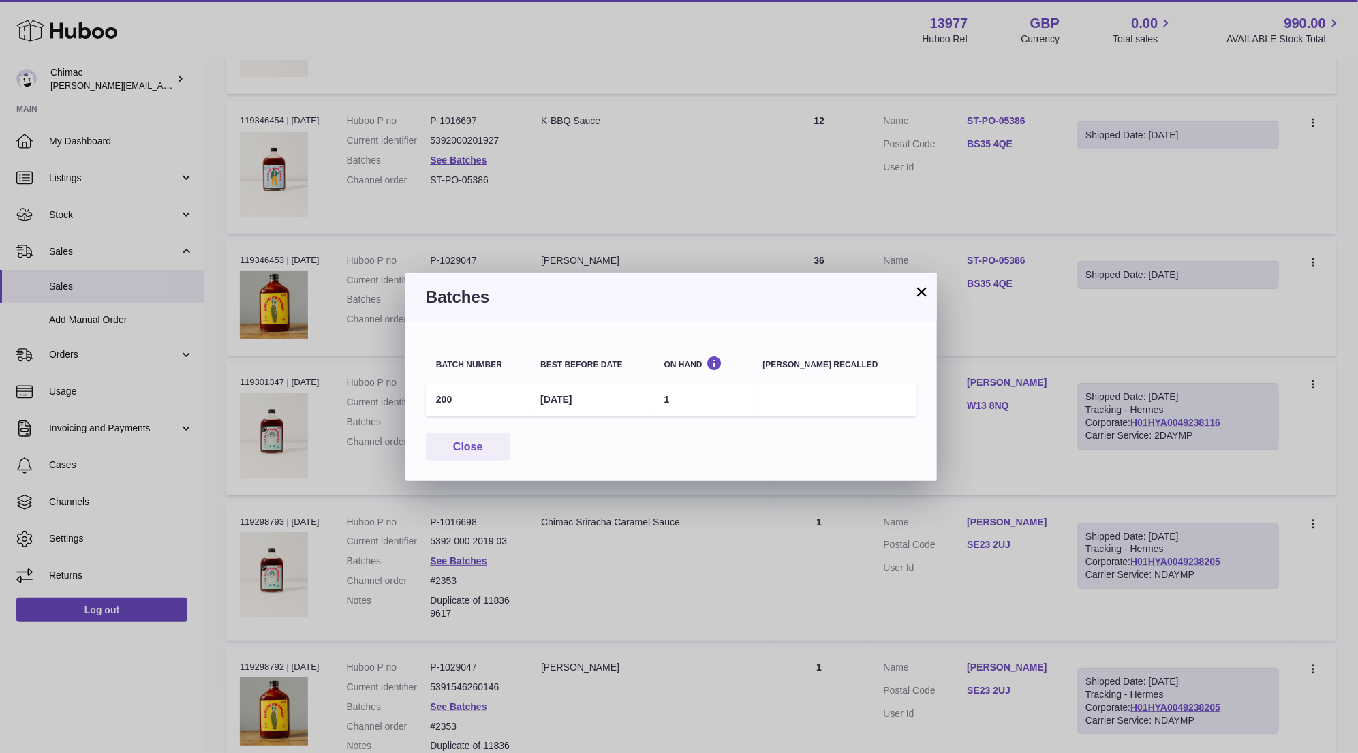
click at [922, 286] on button "×" at bounding box center [922, 292] width 16 height 16
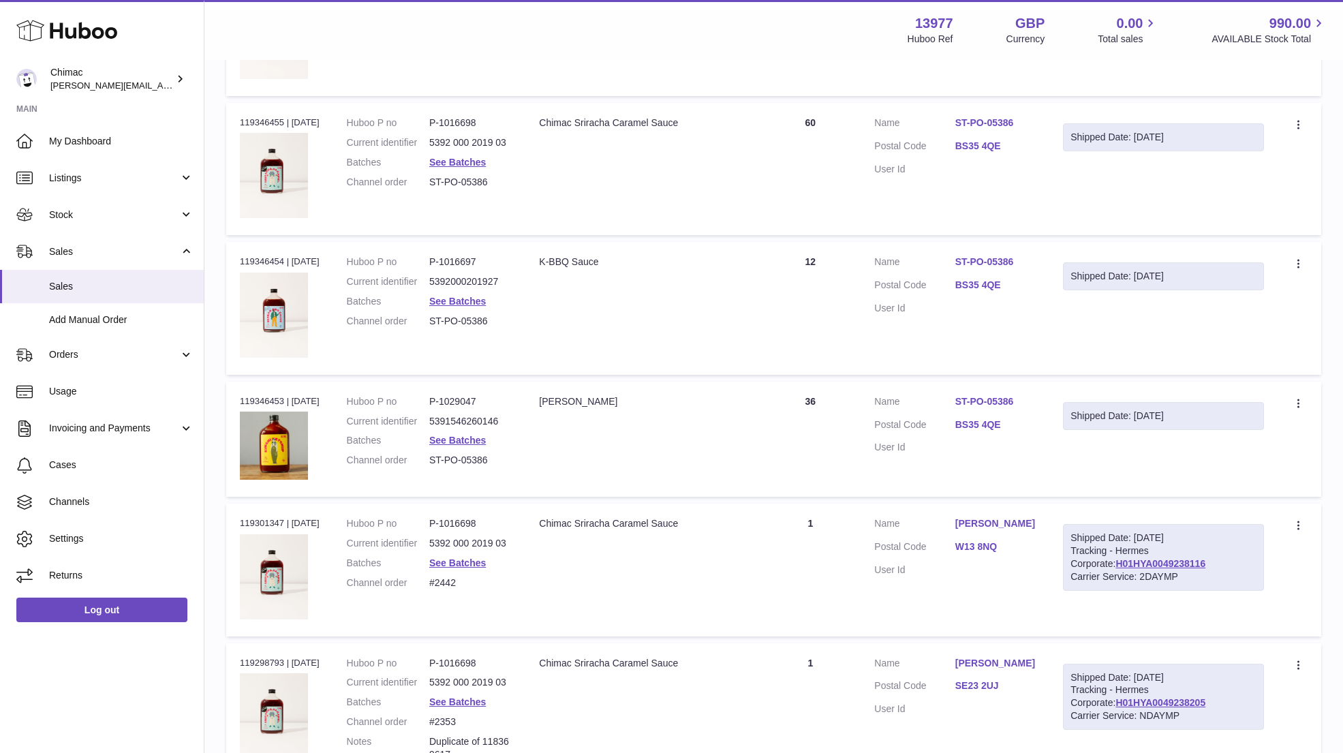
scroll to position [1895, 0]
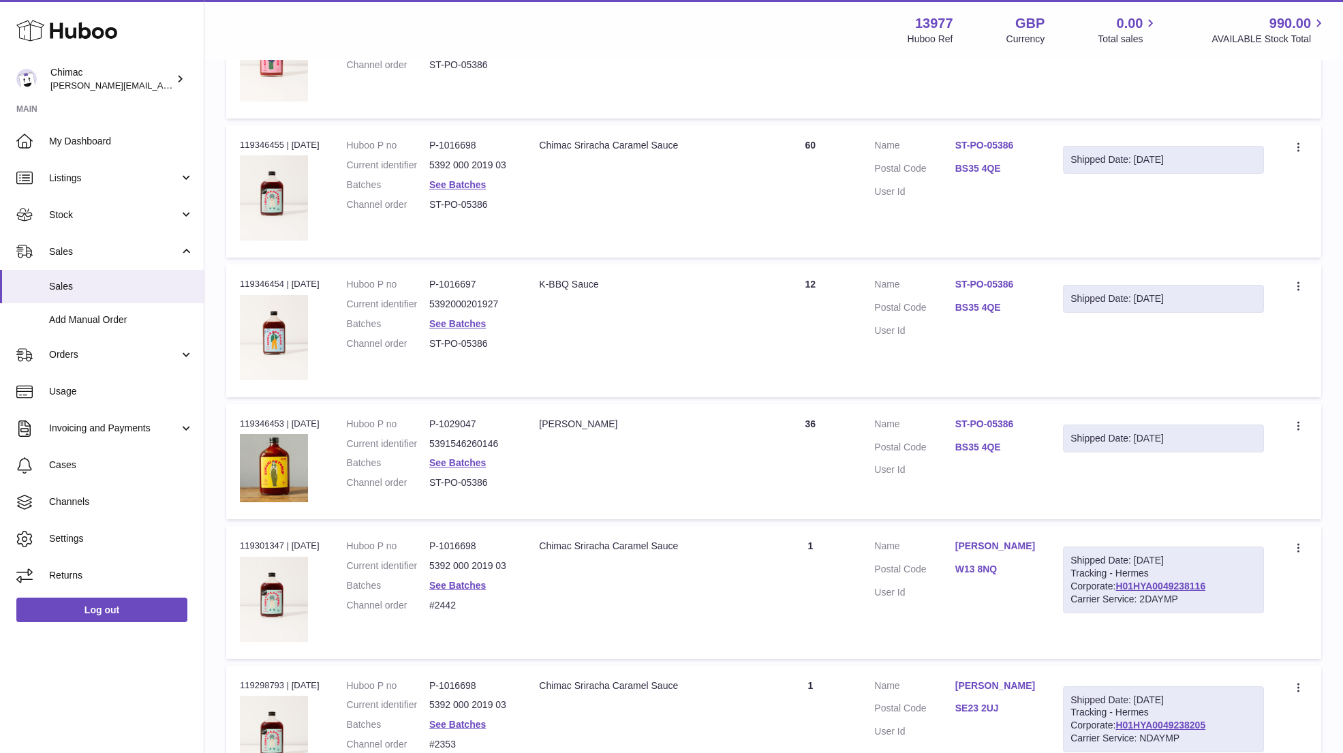
click at [977, 418] on link "ST-PO-05386" at bounding box center [996, 424] width 80 height 13
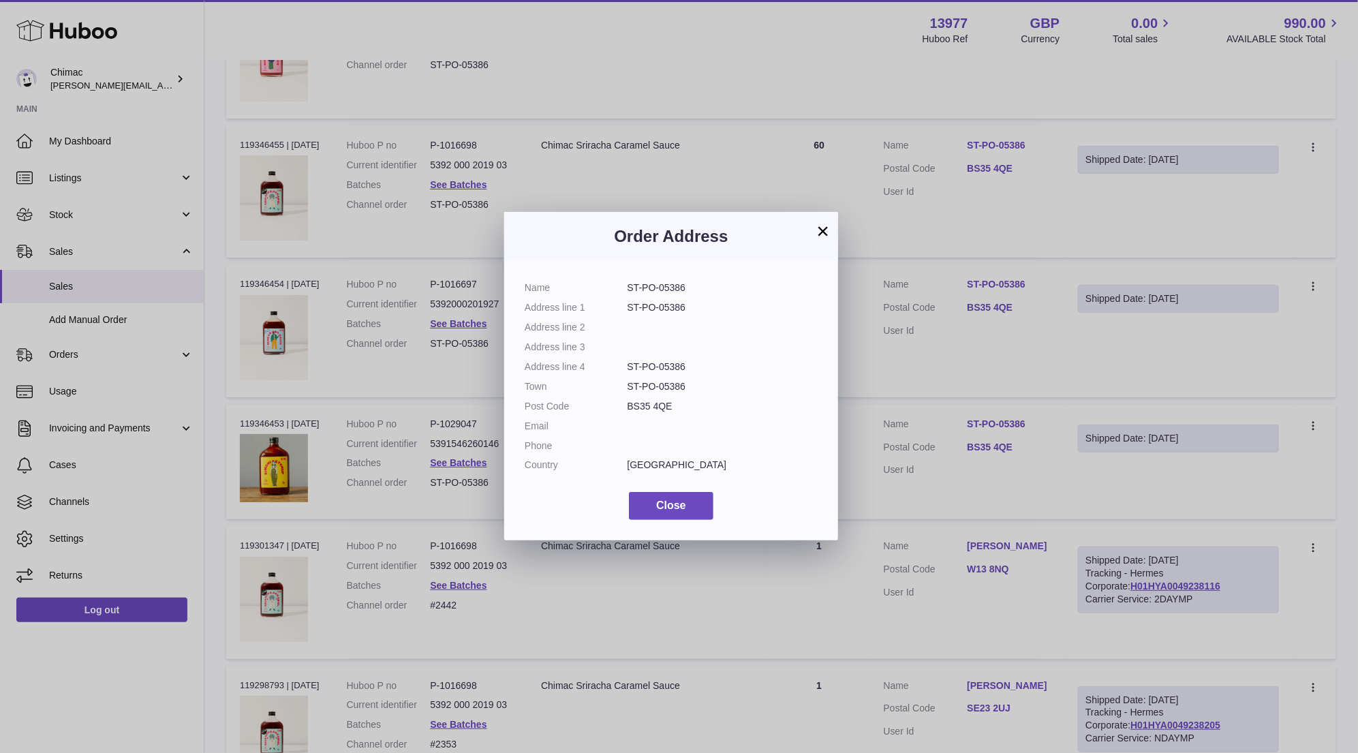
drag, startPoint x: 628, startPoint y: 287, endPoint x: 717, endPoint y: 287, distance: 89.3
click at [717, 287] on dd "ST-PO-05386" at bounding box center [723, 287] width 191 height 13
copy dd "ST-PO-05386"
click at [827, 226] on button "×" at bounding box center [823, 231] width 16 height 16
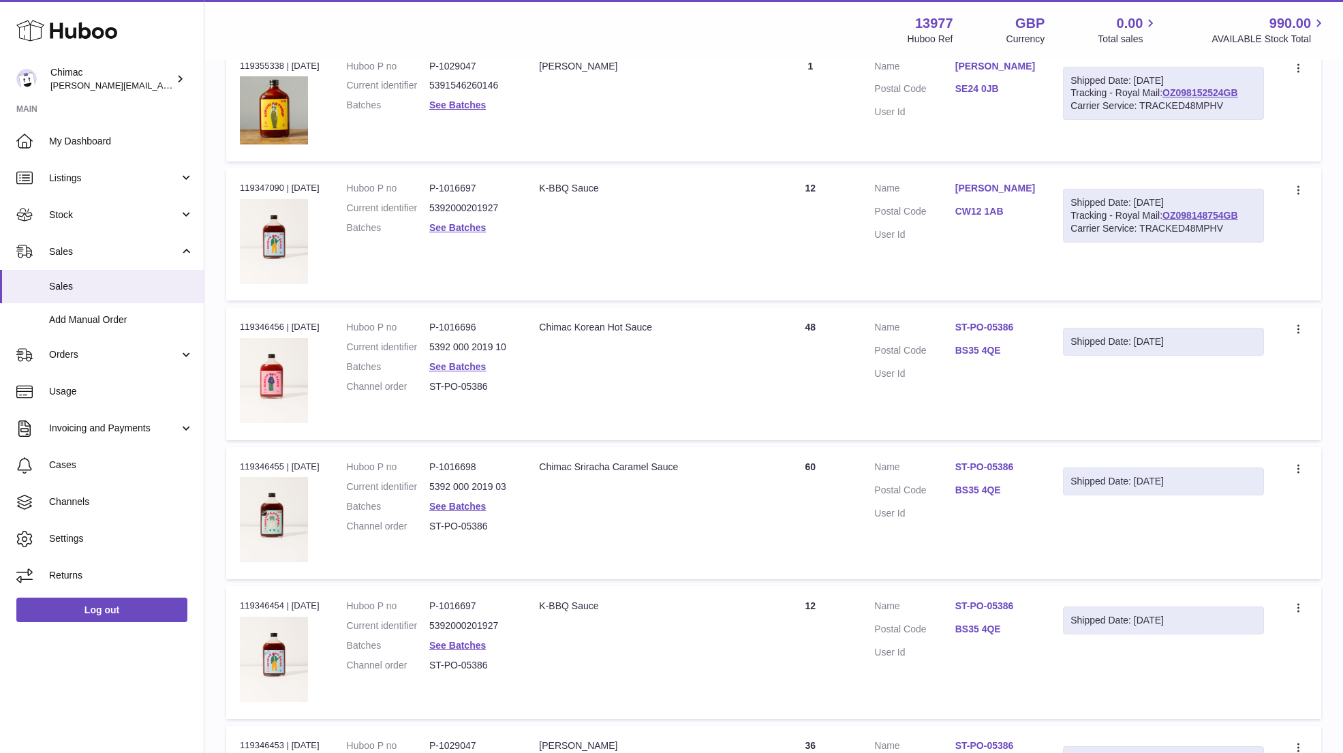
scroll to position [1568, 0]
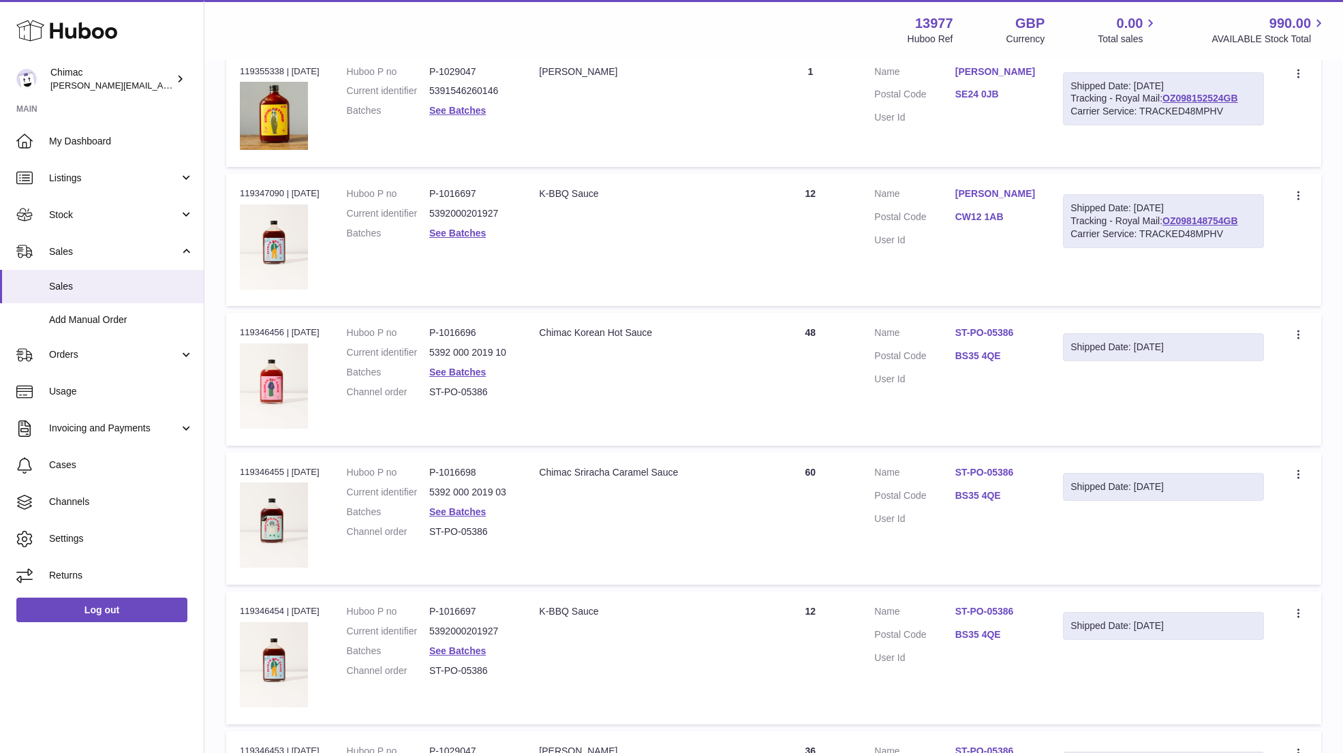
drag, startPoint x: 948, startPoint y: 189, endPoint x: 1018, endPoint y: 189, distance: 70.2
click at [1018, 189] on dl "Customer Name Sharon Postal Code CW12 1AB User Id" at bounding box center [955, 220] width 162 height 66
copy dl "Sharon"
click at [963, 187] on link "Sharon" at bounding box center [996, 193] width 80 height 13
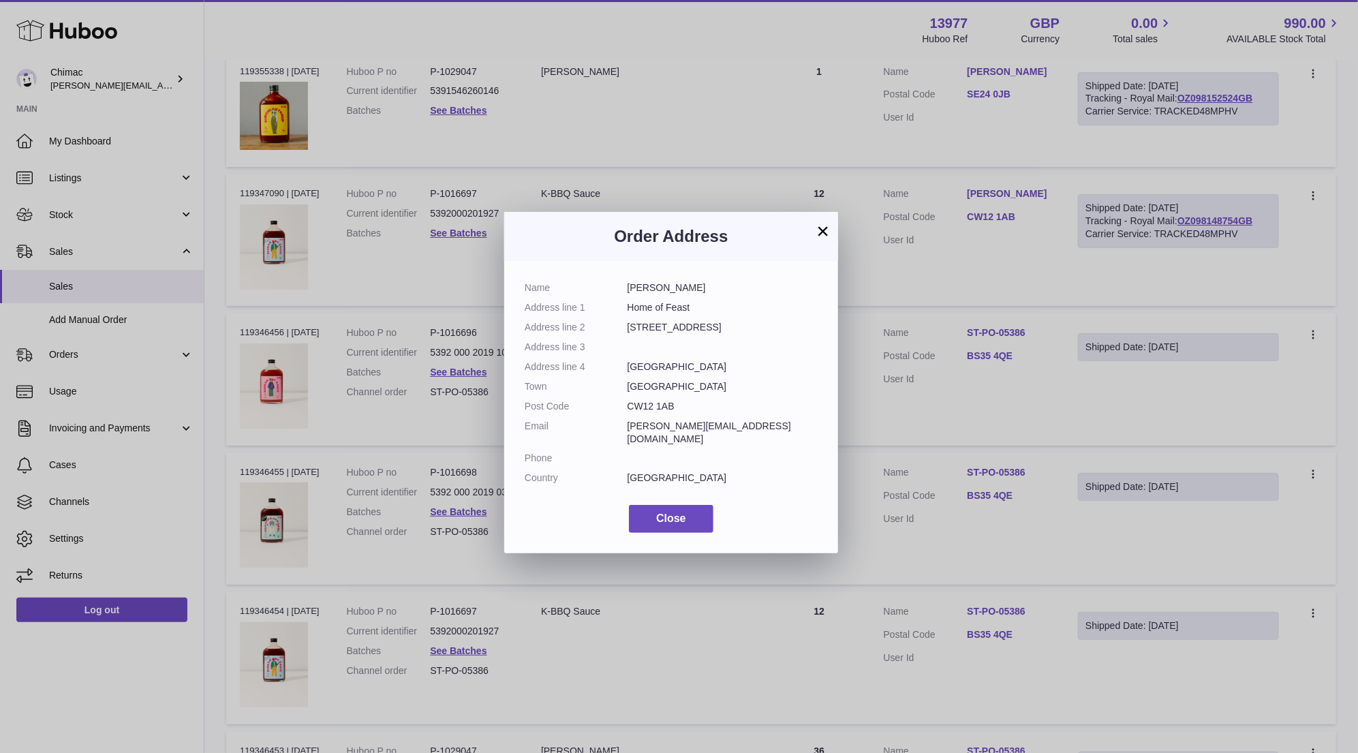
click at [830, 229] on button "×" at bounding box center [823, 231] width 16 height 16
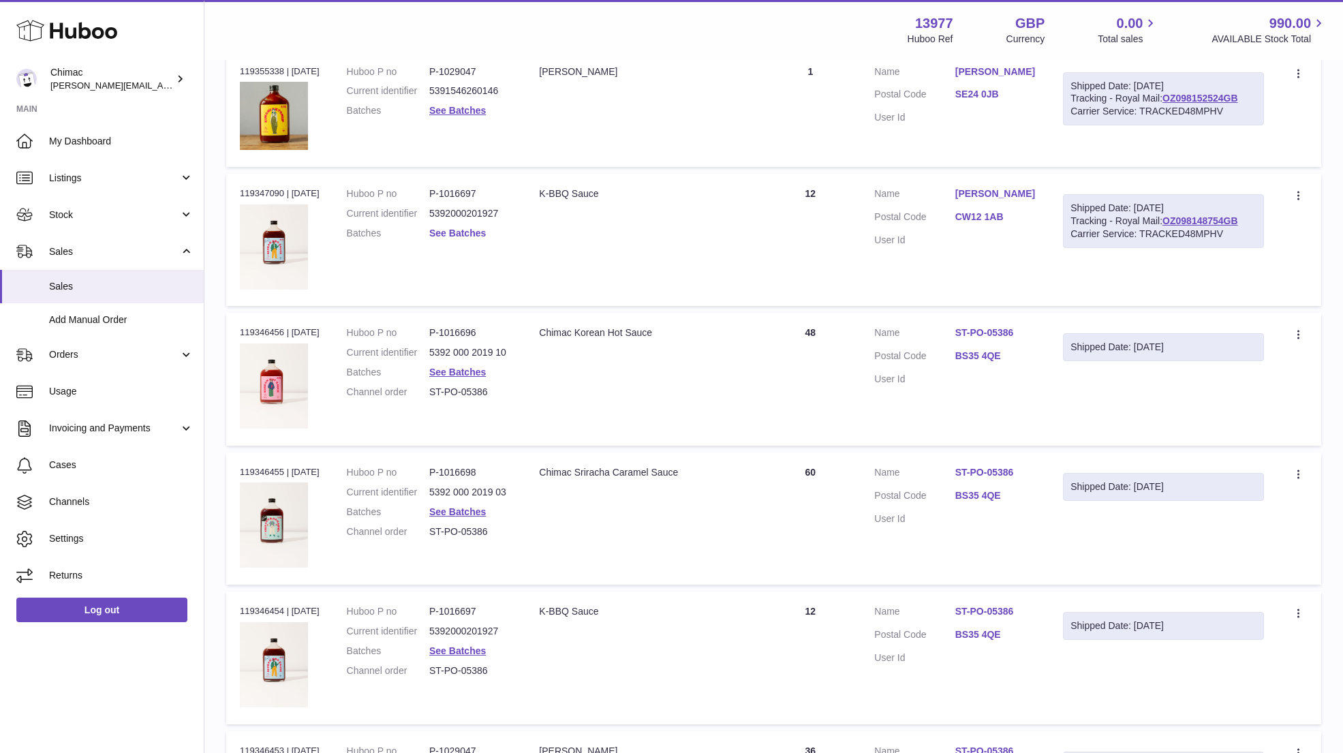
click at [444, 228] on link "See Batches" at bounding box center [457, 233] width 57 height 11
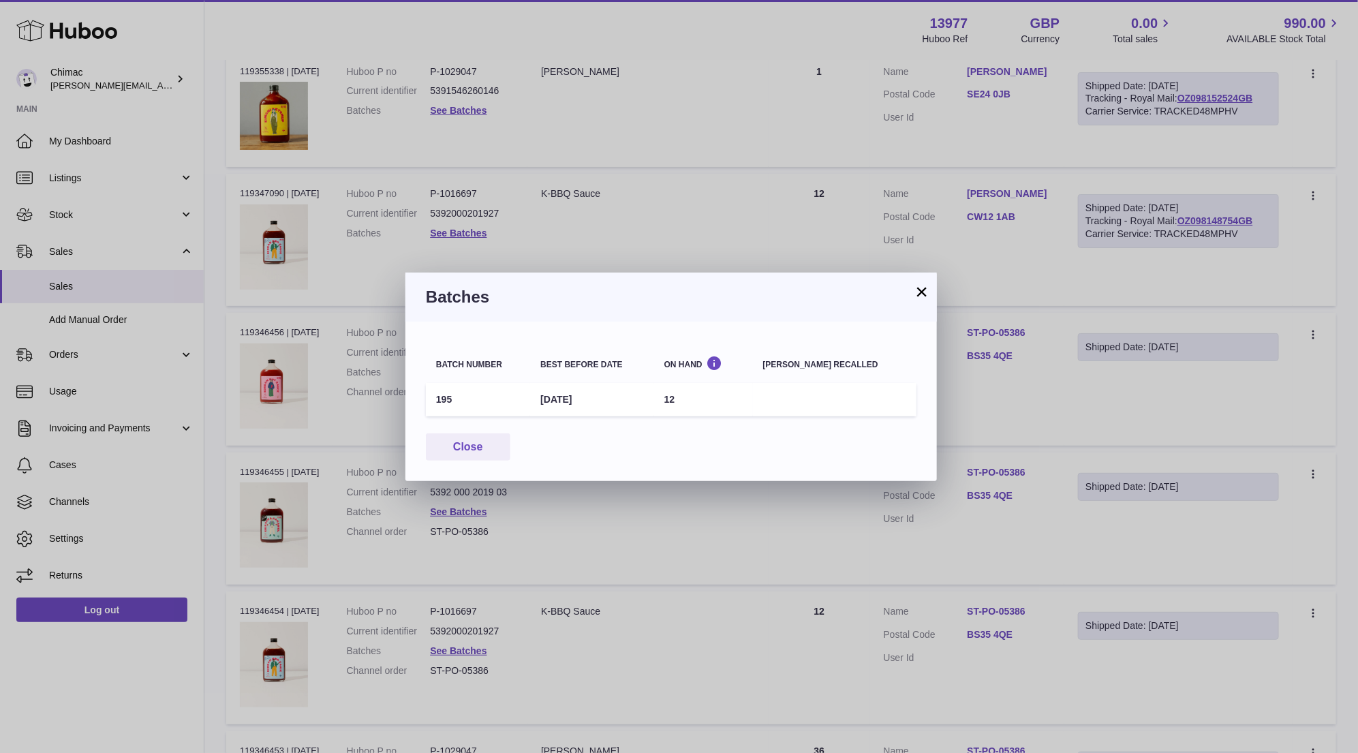
click at [923, 288] on button "×" at bounding box center [922, 292] width 16 height 16
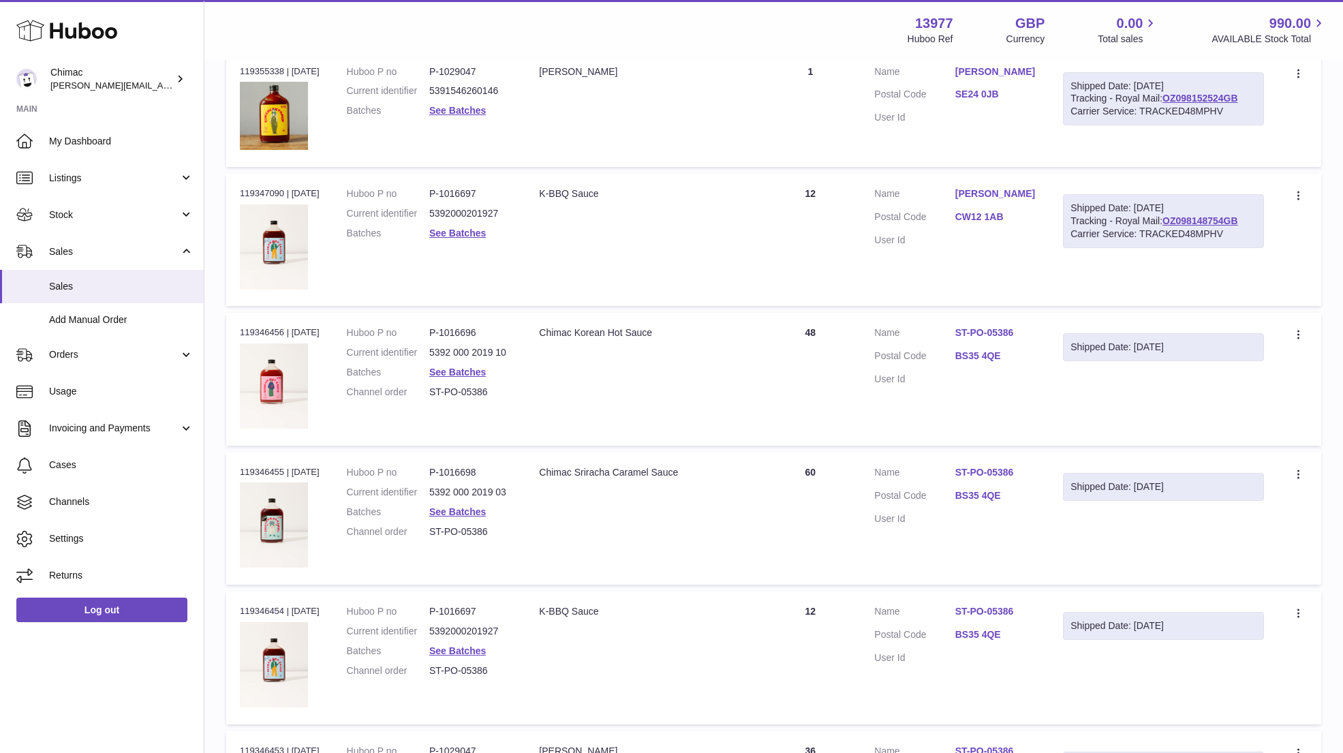
copy dl "Sharon"
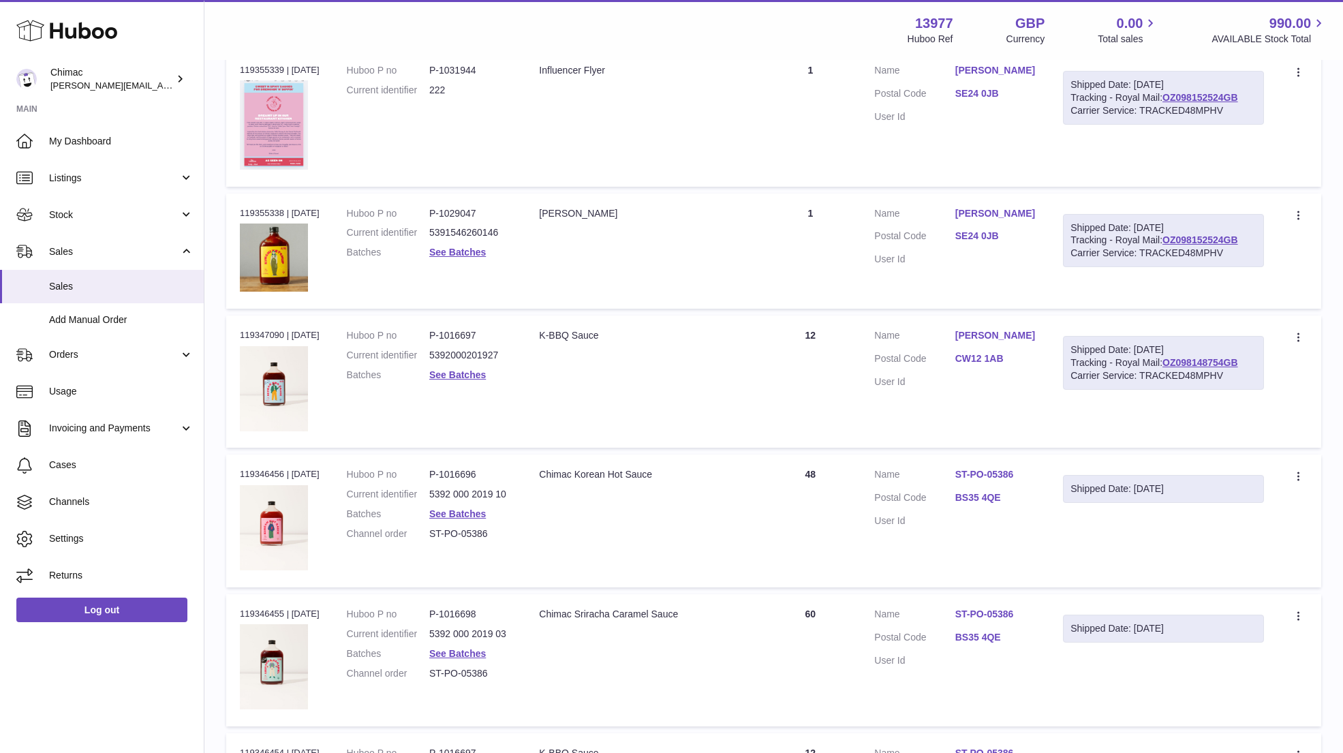
scroll to position [1405, 0]
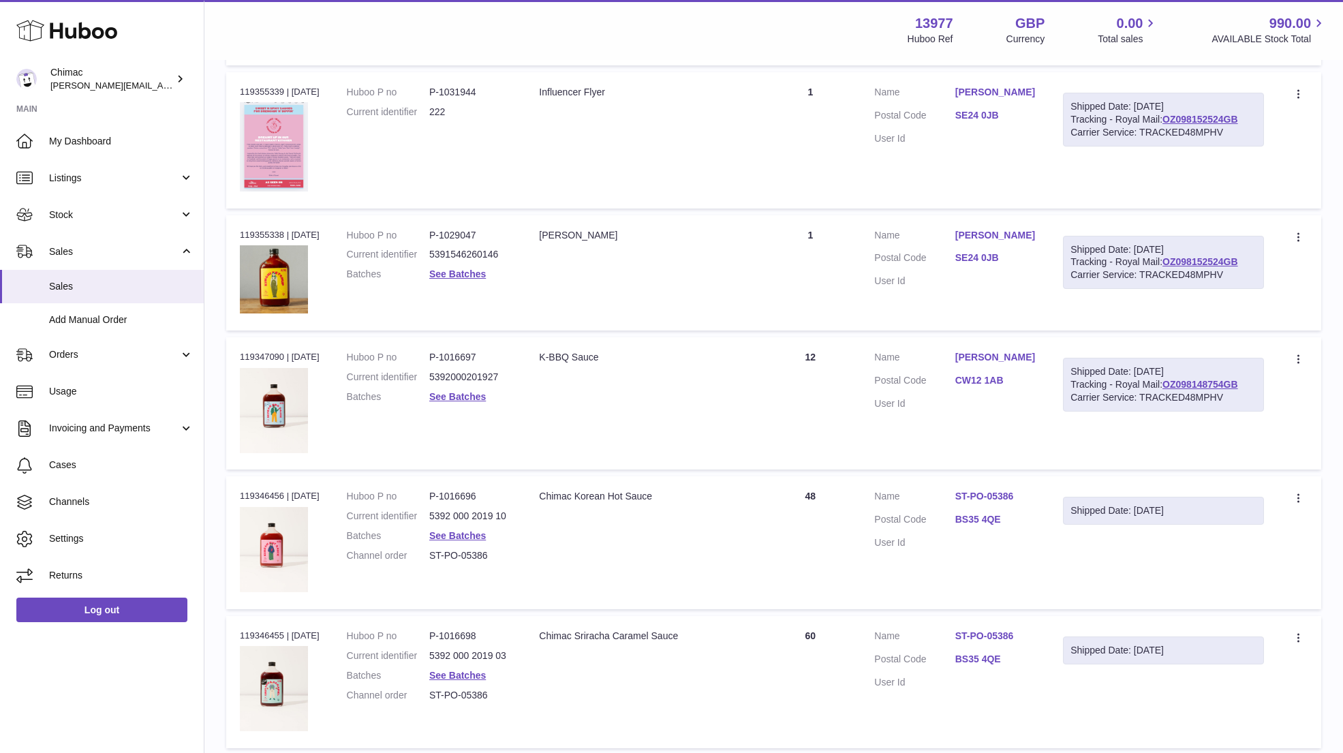
click at [1024, 240] on dd "Anna Colwell" at bounding box center [996, 237] width 80 height 16
drag, startPoint x: 1007, startPoint y: 224, endPoint x: 1036, endPoint y: 229, distance: 29.1
click at [1036, 229] on td "Customer Name Anna Colwell Postal Code SE24 0JB User Id" at bounding box center [955, 272] width 189 height 115
click at [1040, 237] on td "Customer Name Anna Colwell Postal Code SE24 0JB User Id" at bounding box center [955, 272] width 189 height 115
drag, startPoint x: 1045, startPoint y: 234, endPoint x: 957, endPoint y: 234, distance: 87.9
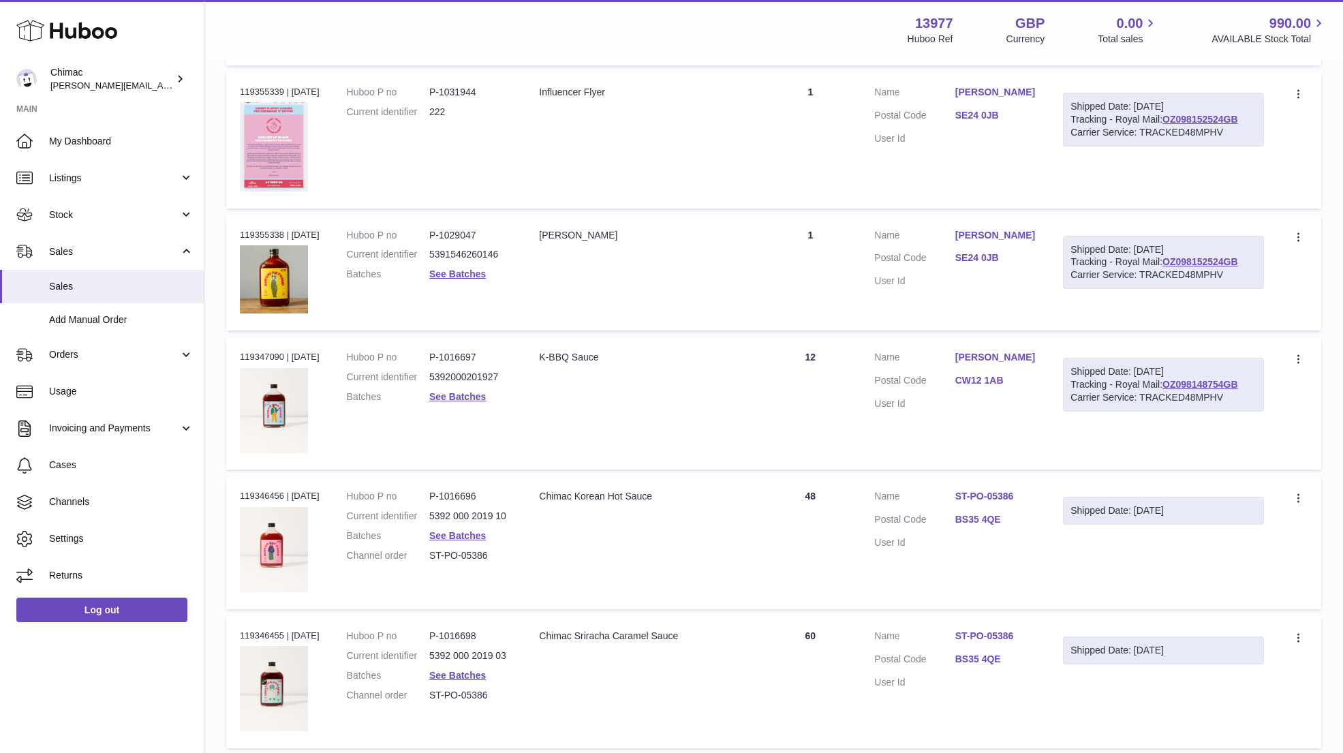
click at [957, 234] on td "Customer Name Anna Colwell Postal Code SE24 0JB User Id" at bounding box center [955, 272] width 189 height 115
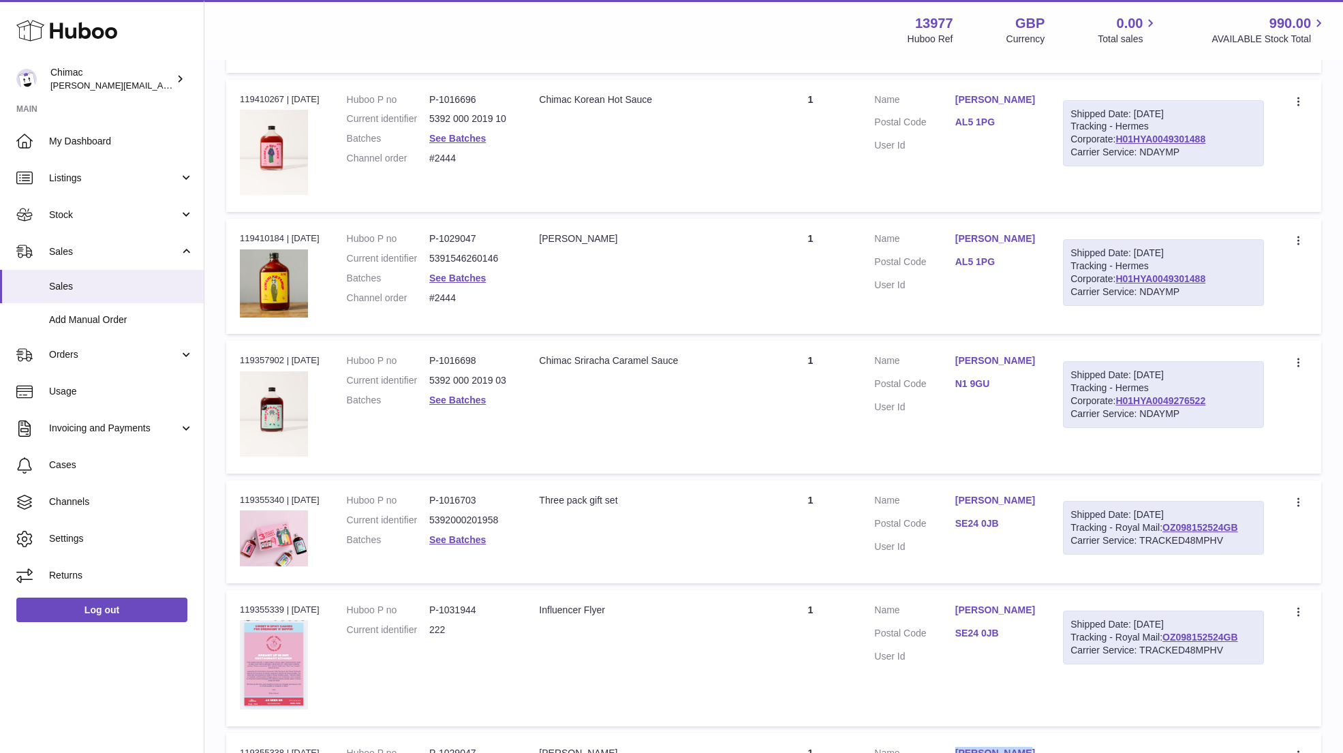
scroll to position [873, 0]
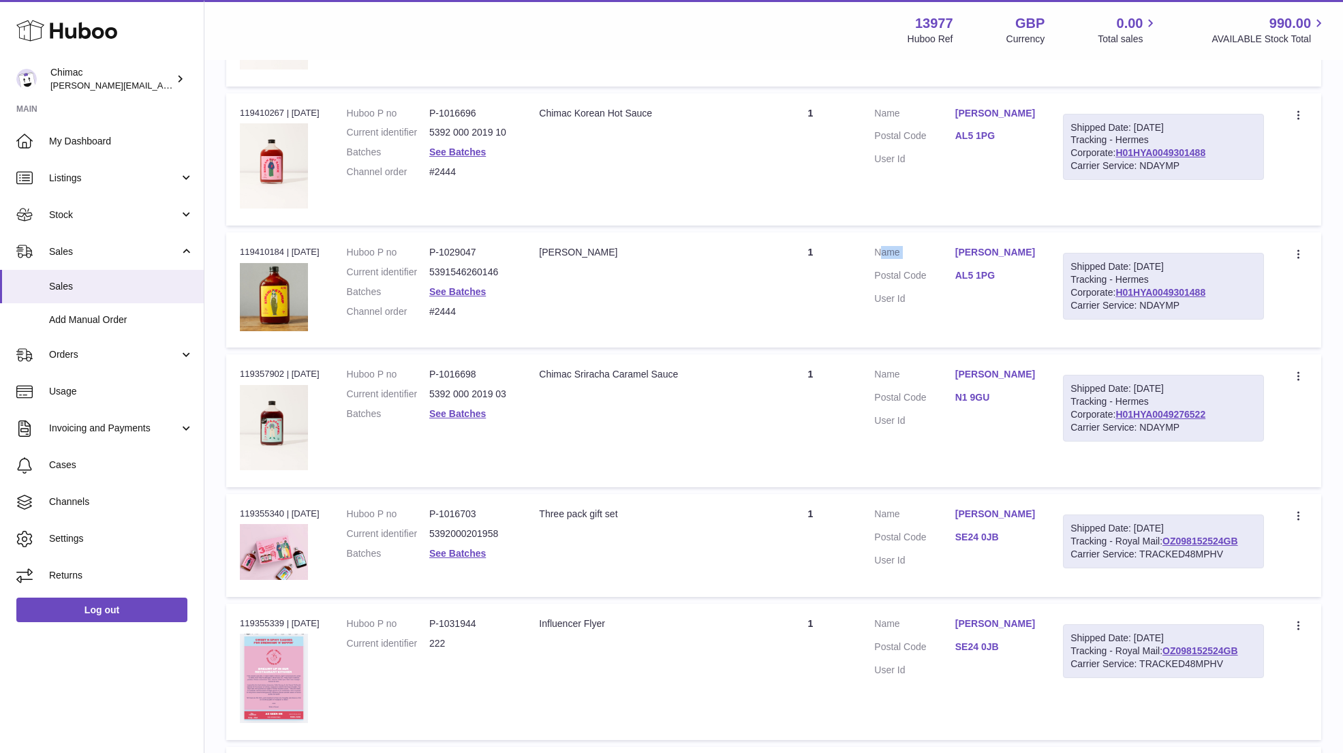
drag, startPoint x: 1043, startPoint y: 242, endPoint x: 953, endPoint y: 242, distance: 90.0
click at [951, 242] on td "Customer Name roger williams Postal Code AL5 1PG User Id" at bounding box center [955, 289] width 189 height 115
click at [954, 246] on dt "Customer Name" at bounding box center [914, 254] width 80 height 16
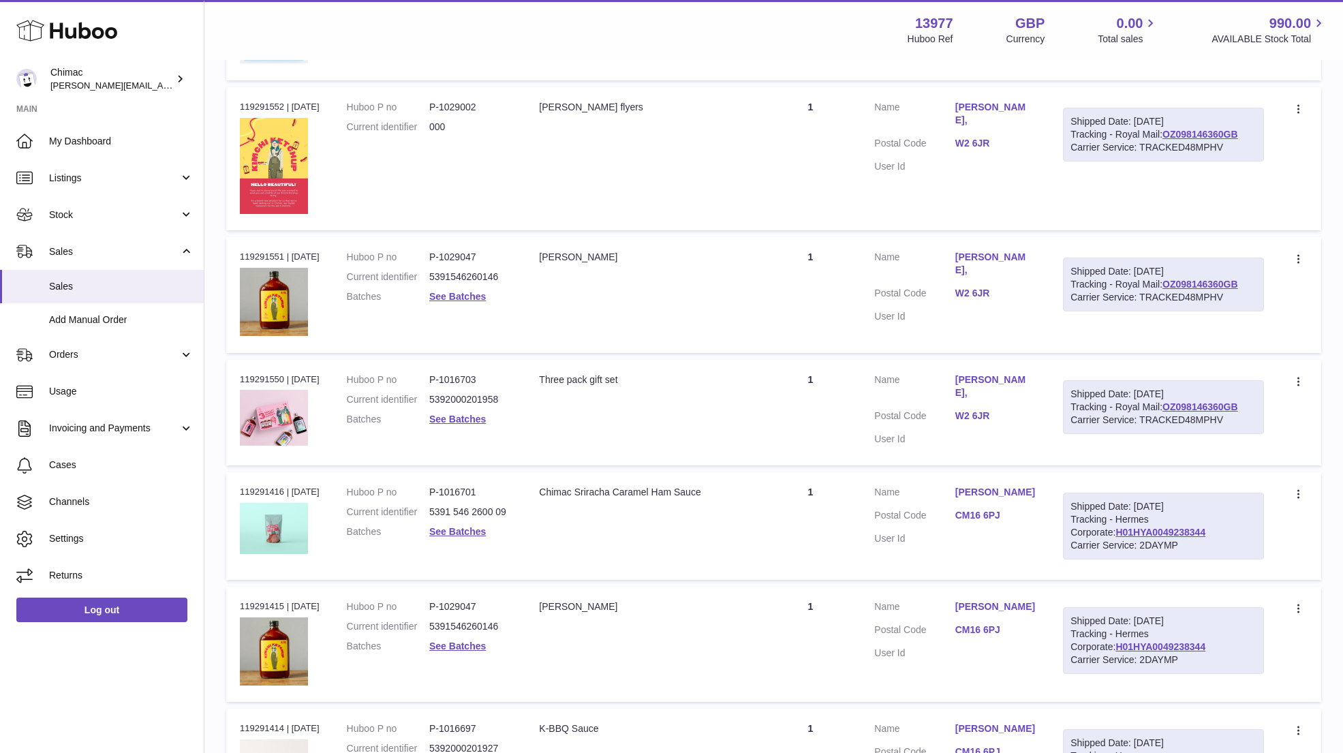
scroll to position [6240, 0]
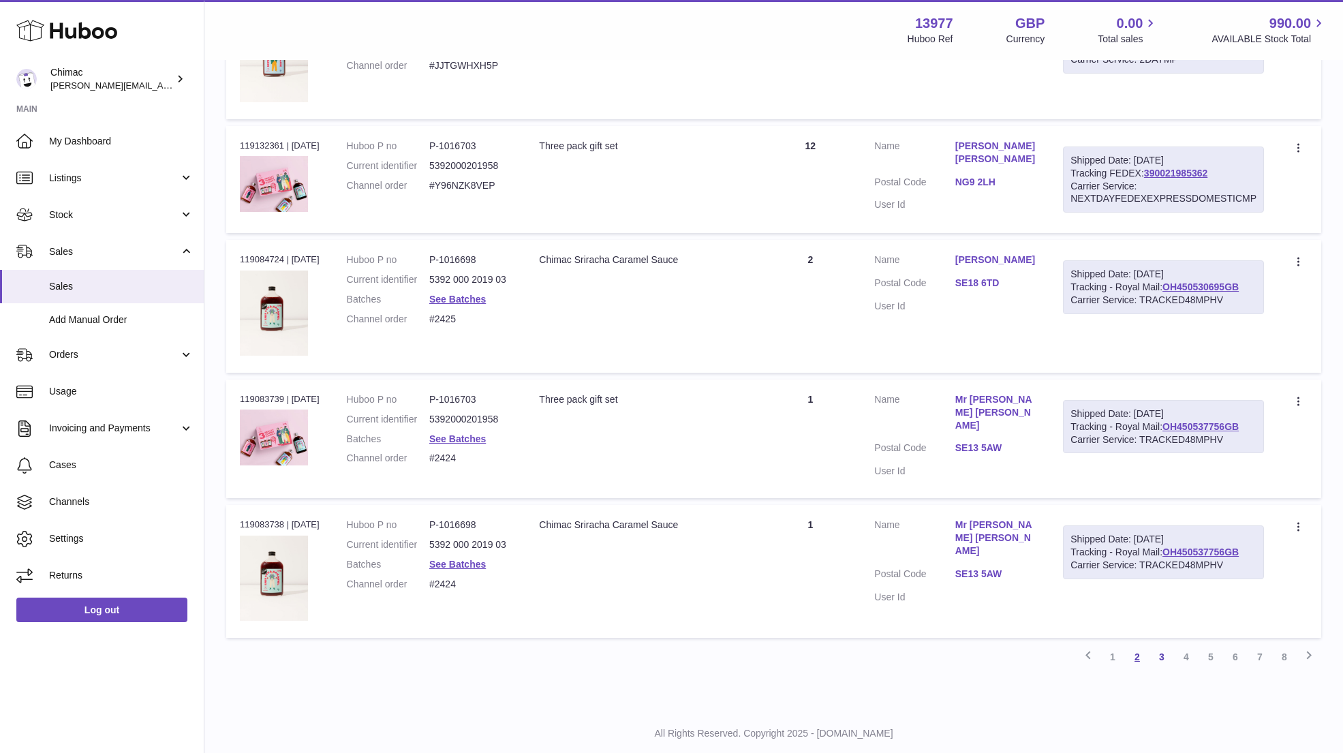
click at [1136, 645] on link "2" at bounding box center [1137, 657] width 25 height 25
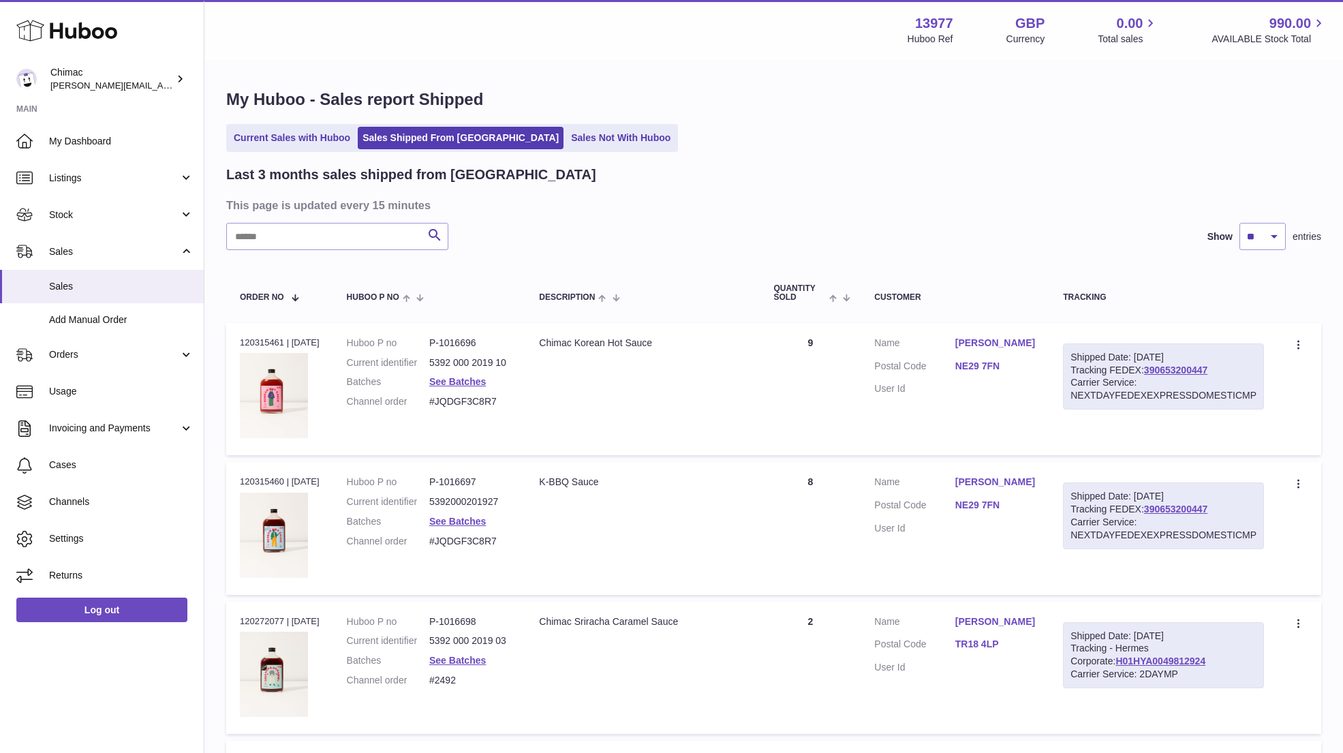
scroll to position [6333, 0]
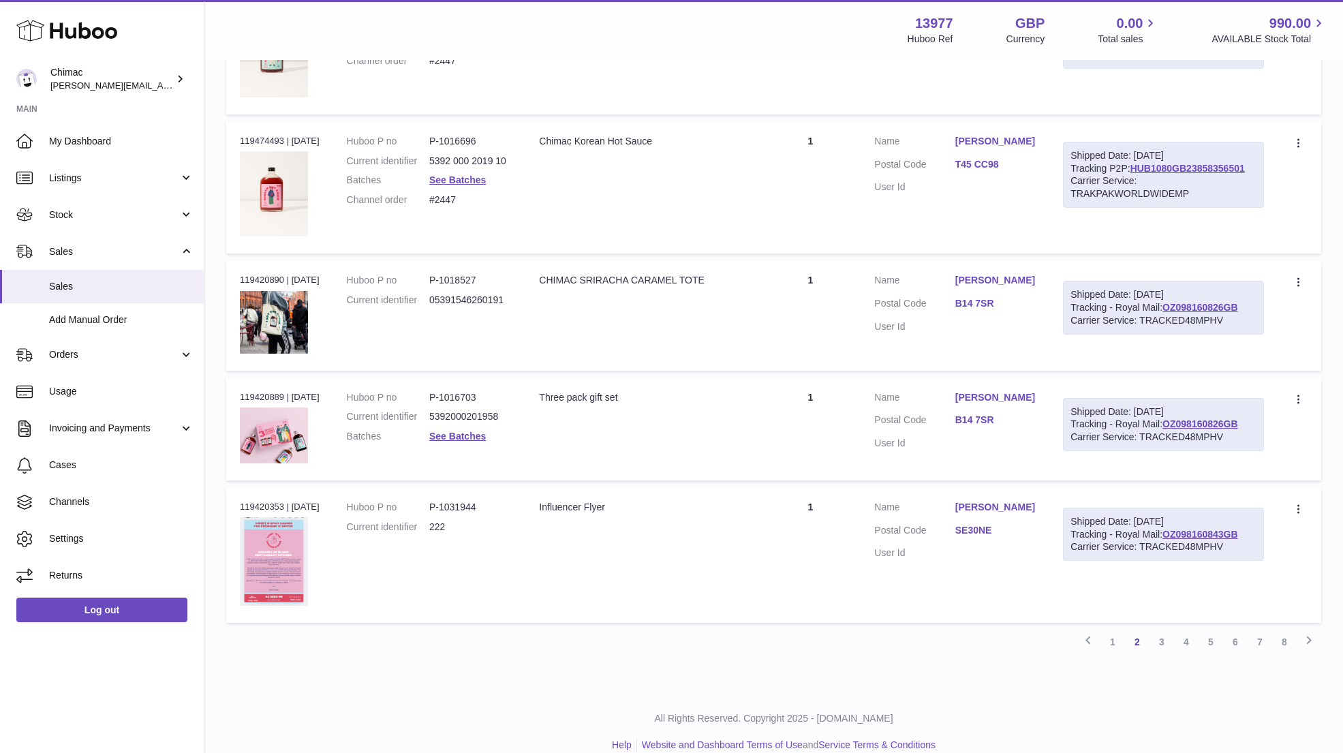
drag, startPoint x: 1036, startPoint y: 379, endPoint x: 934, endPoint y: 376, distance: 102.3
click at [934, 378] on td "Customer Name Zoe Paterson Postal Code B14 7SR User Id" at bounding box center [955, 429] width 189 height 103
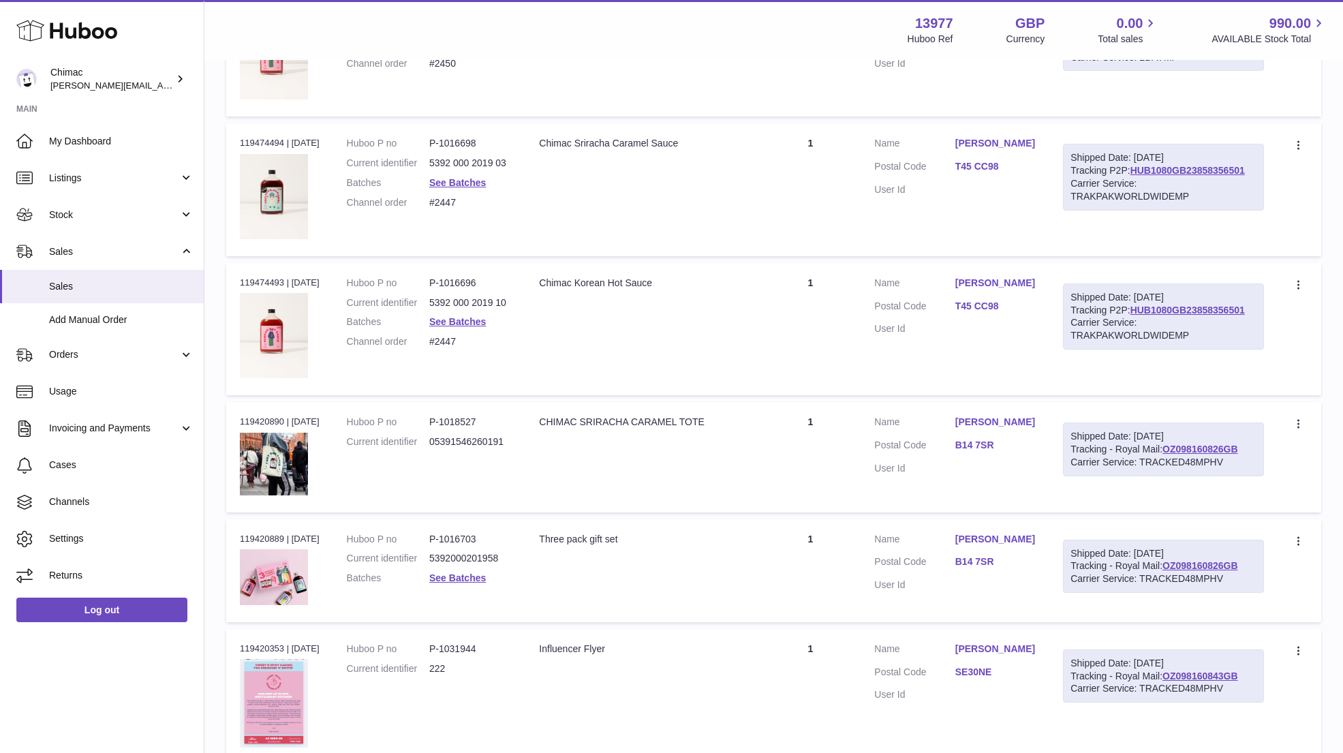
scroll to position [6170, 0]
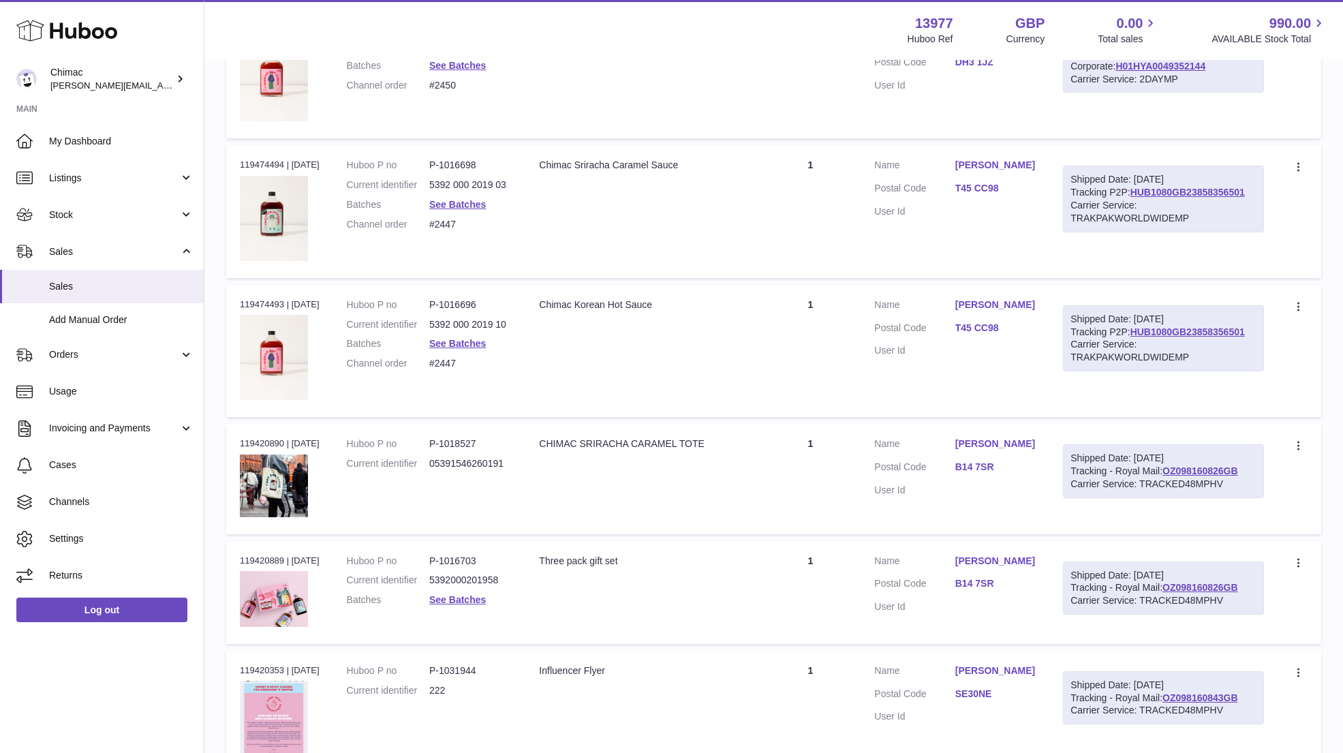
drag, startPoint x: 1050, startPoint y: 286, endPoint x: 949, endPoint y: 285, distance: 100.9
click at [949, 286] on tr "Order no 119474493 | 21st Jun Huboo P no P-1016696 Current identifier 5392 000 …" at bounding box center [773, 351] width 1095 height 132
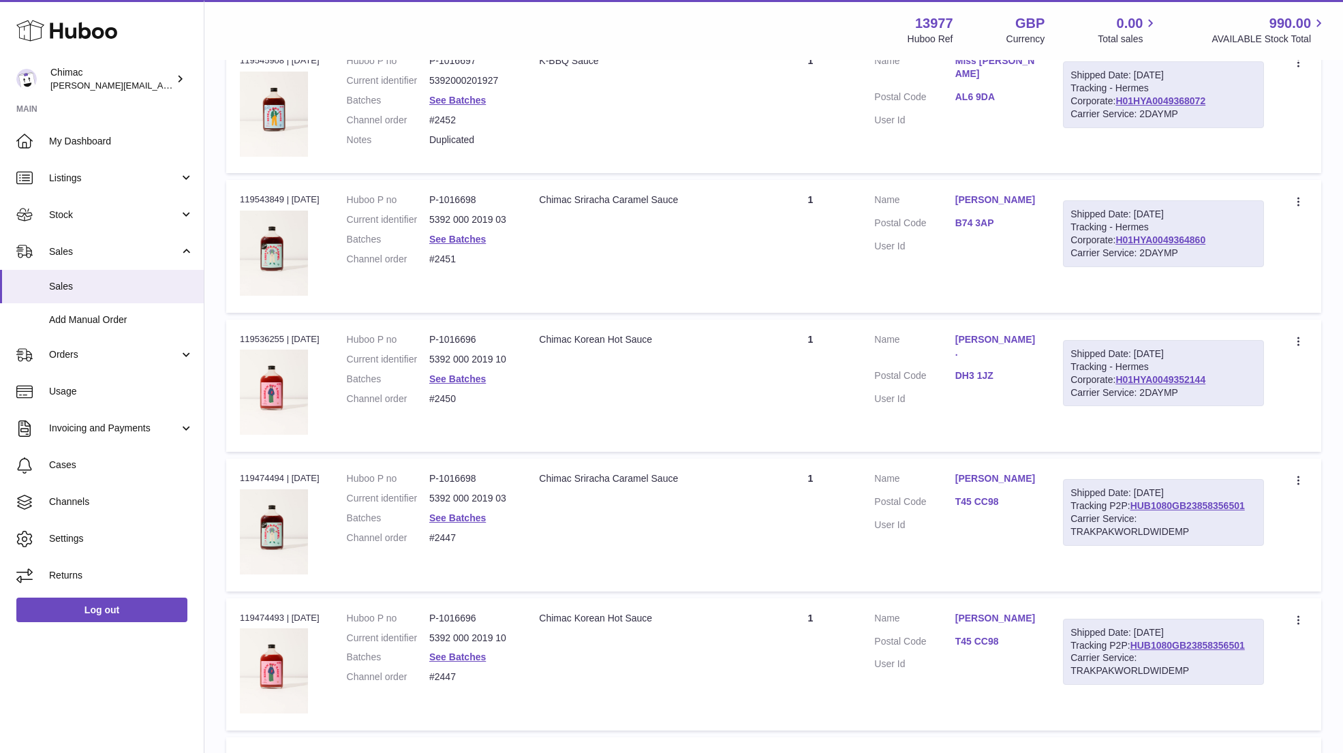
scroll to position [5842, 0]
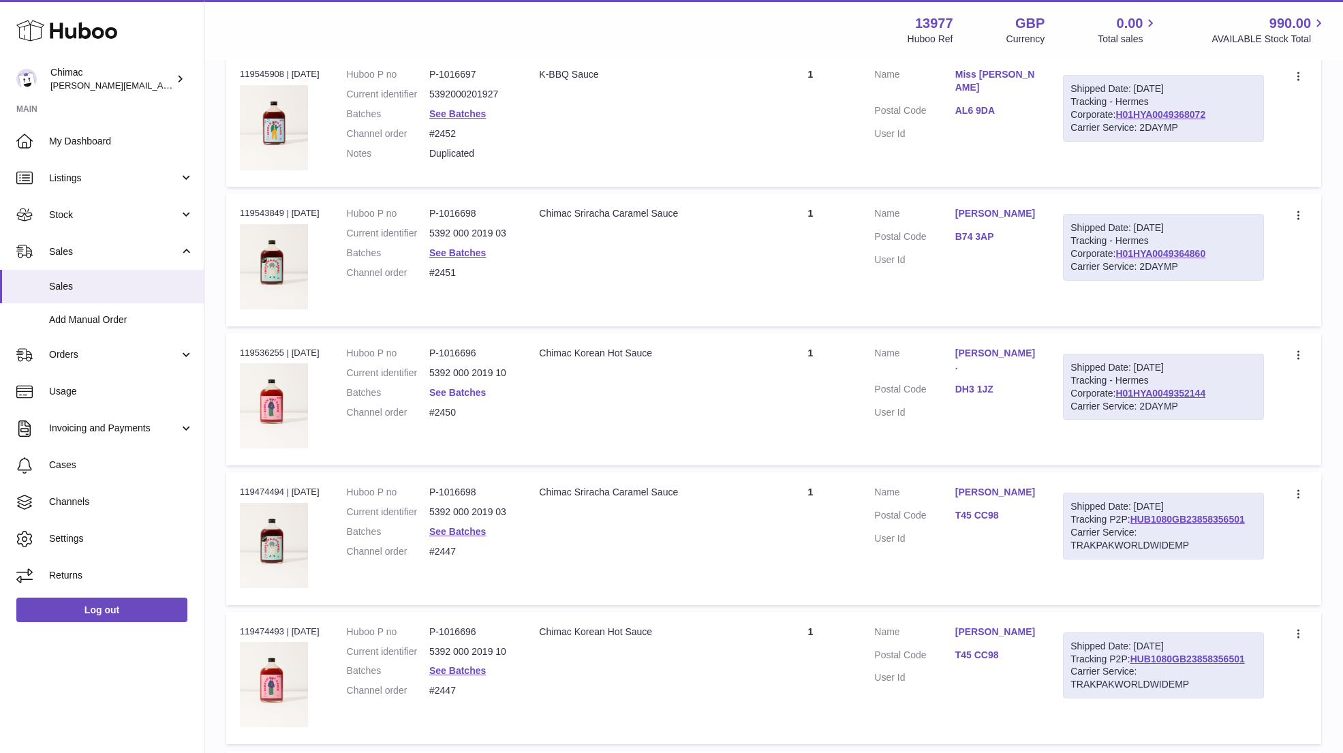
click at [470, 387] on link "See Batches" at bounding box center [457, 392] width 57 height 11
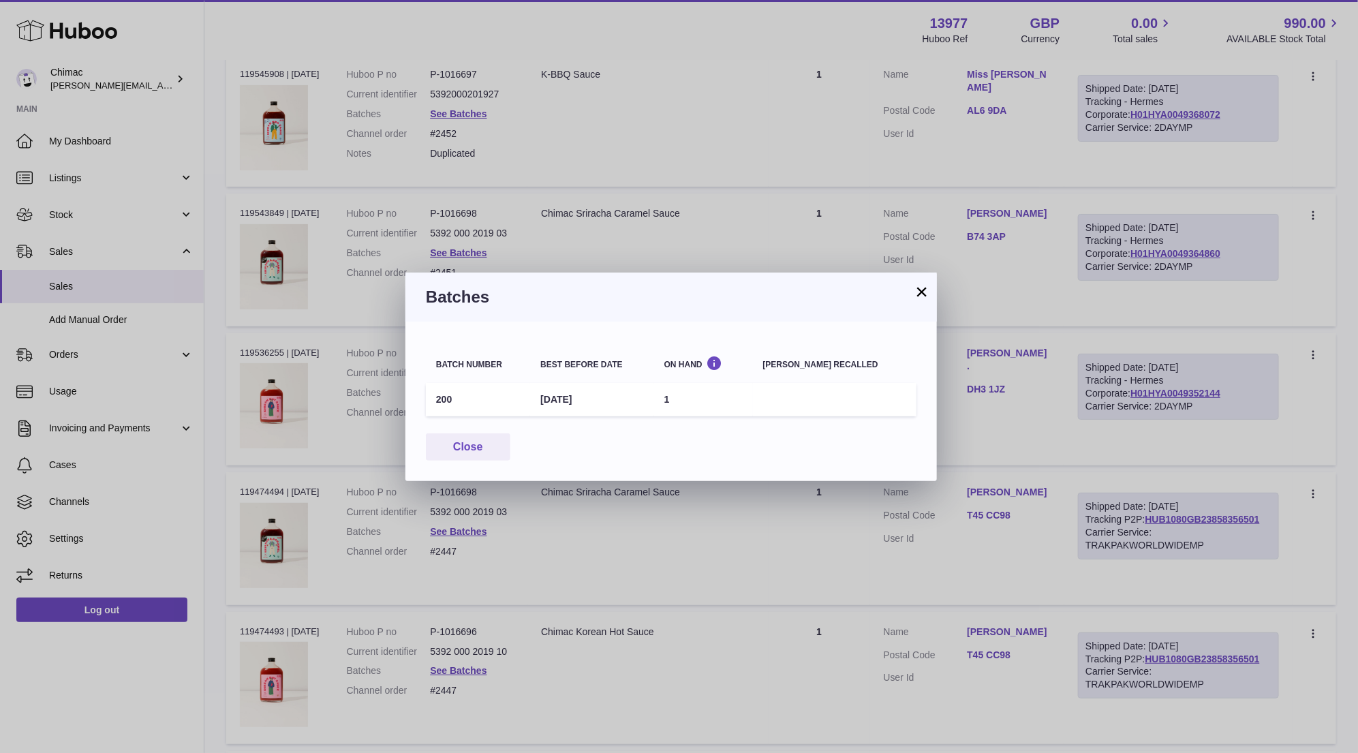
click at [920, 293] on button "×" at bounding box center [922, 292] width 16 height 16
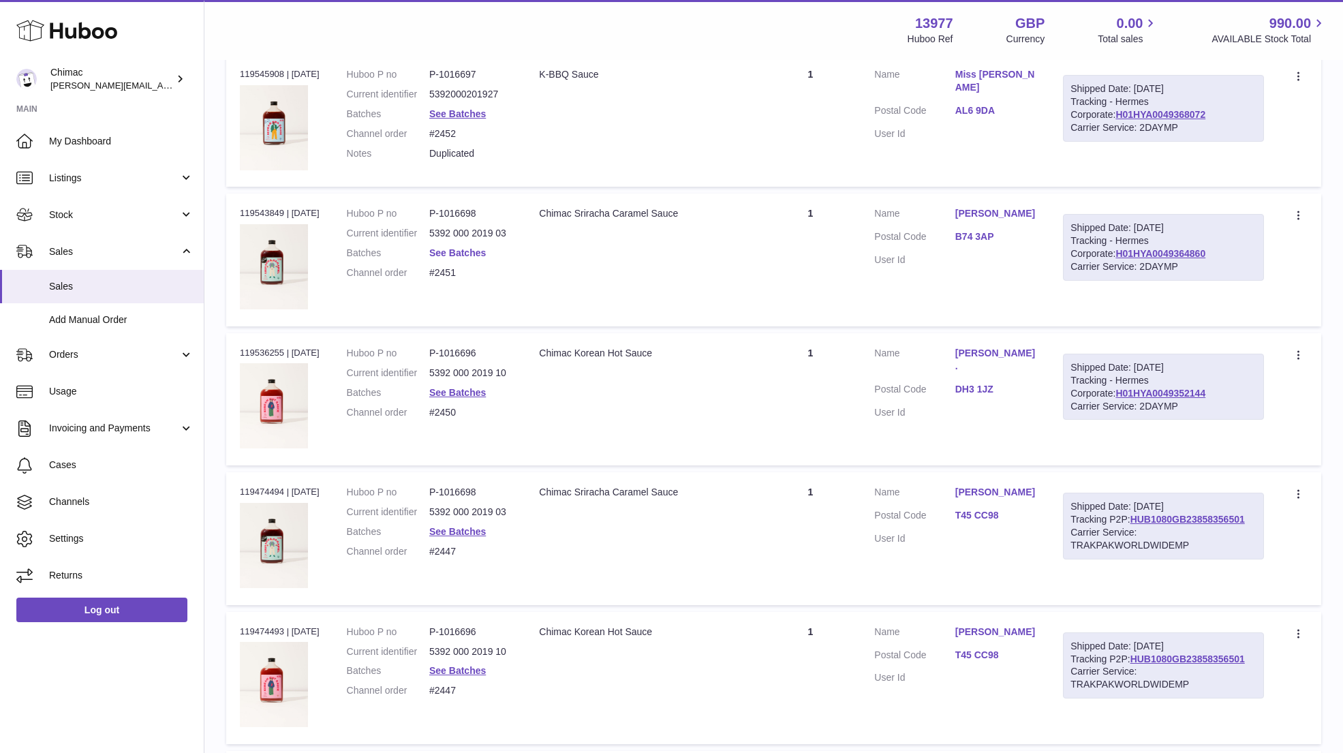
click at [468, 247] on link "See Batches" at bounding box center [457, 252] width 57 height 11
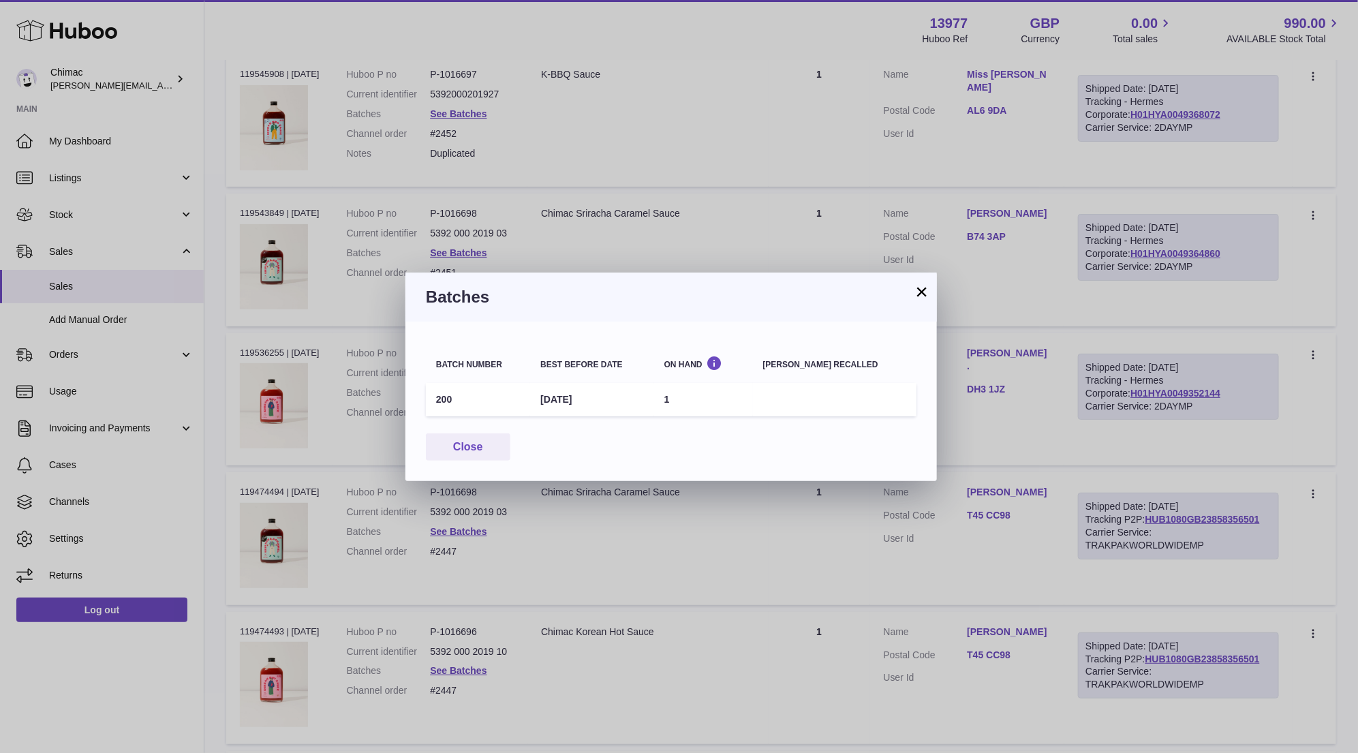
click at [911, 294] on h3 "Batches" at bounding box center [671, 297] width 491 height 22
click at [919, 295] on button "×" at bounding box center [922, 292] width 16 height 16
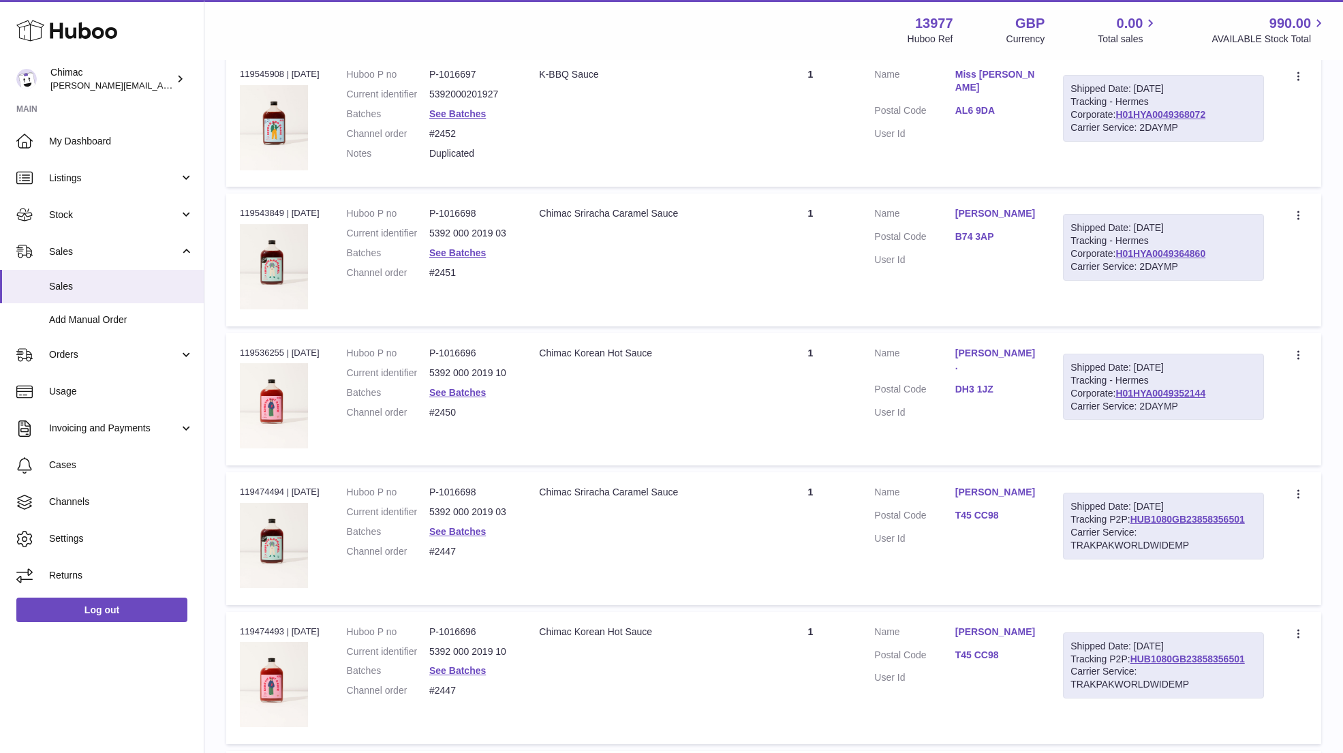
click at [804, 271] on td "Quantity 1" at bounding box center [810, 260] width 101 height 132
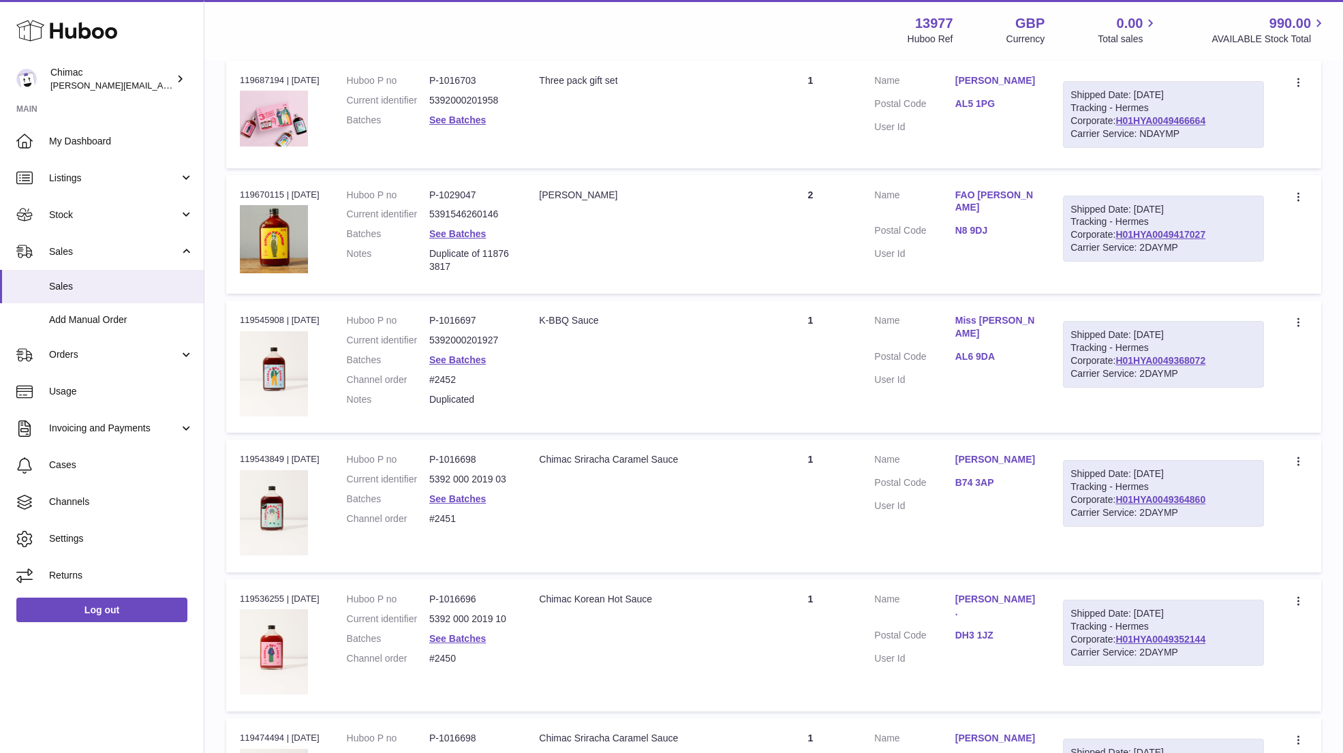
scroll to position [5556, 0]
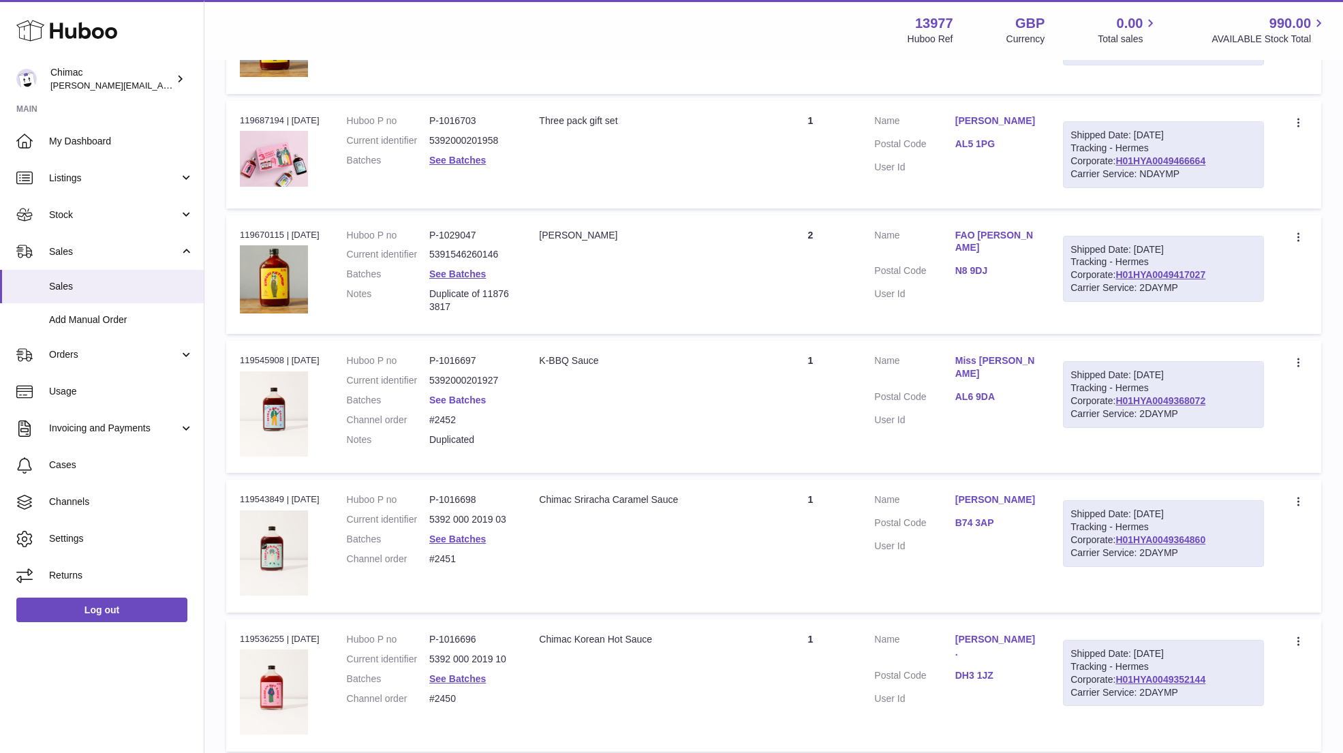
click at [463, 395] on link "See Batches" at bounding box center [457, 400] width 57 height 11
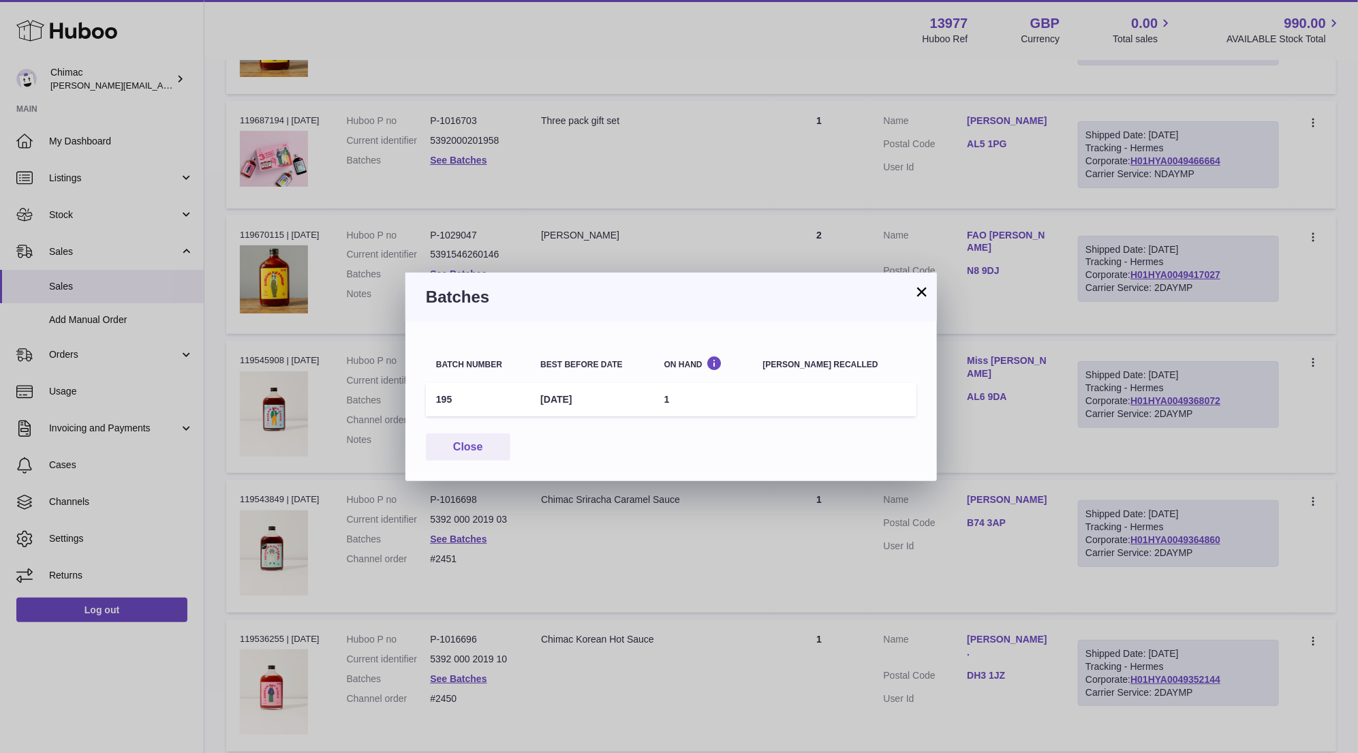
click at [923, 296] on button "×" at bounding box center [922, 292] width 16 height 16
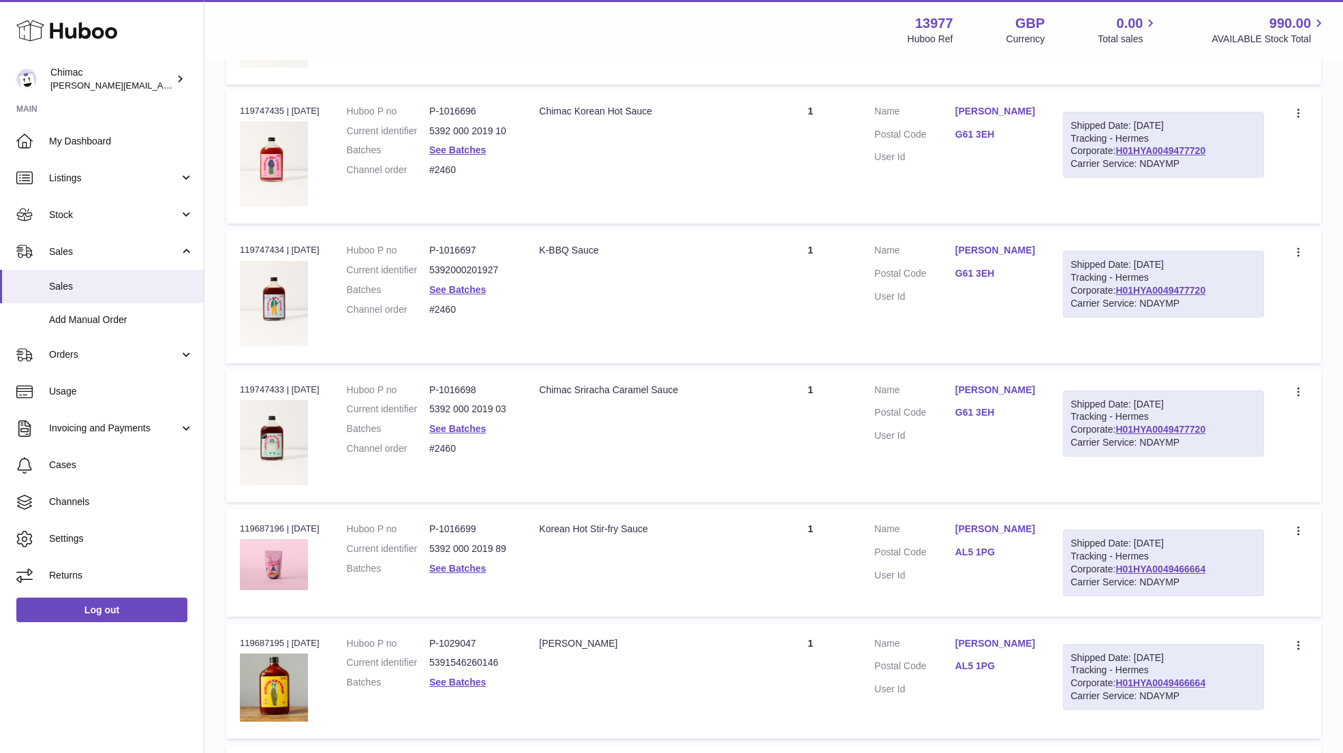
scroll to position [4902, 0]
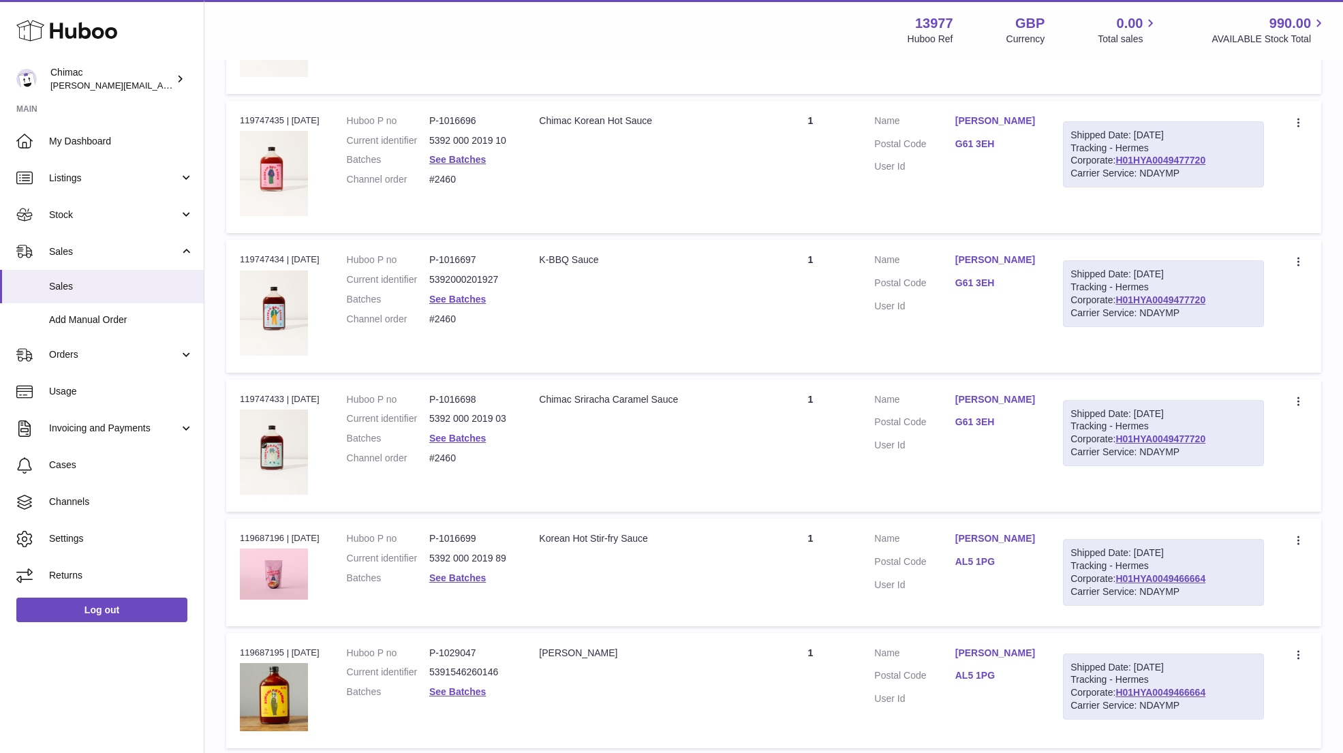
click at [455, 153] on dd "See Batches" at bounding box center [470, 159] width 82 height 13
click at [455, 154] on link "See Batches" at bounding box center [457, 159] width 57 height 11
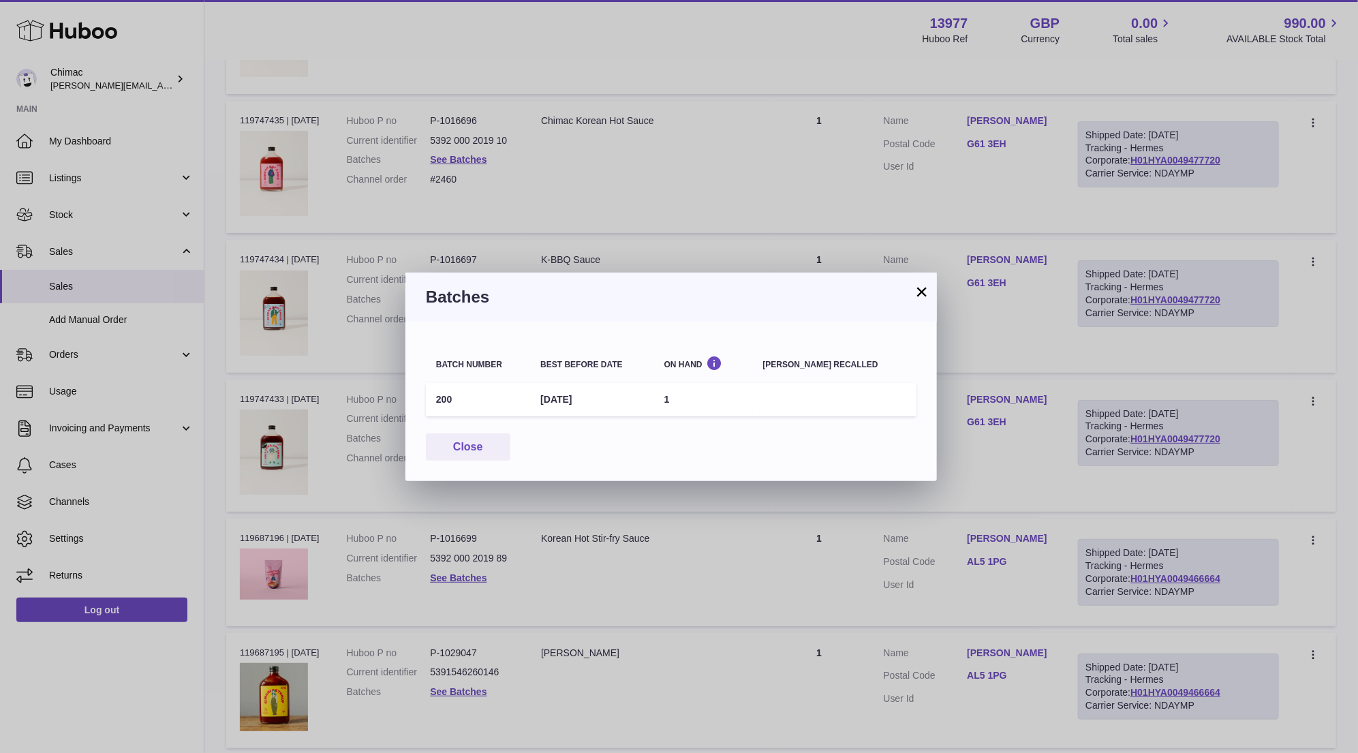
click at [922, 292] on button "×" at bounding box center [922, 292] width 16 height 16
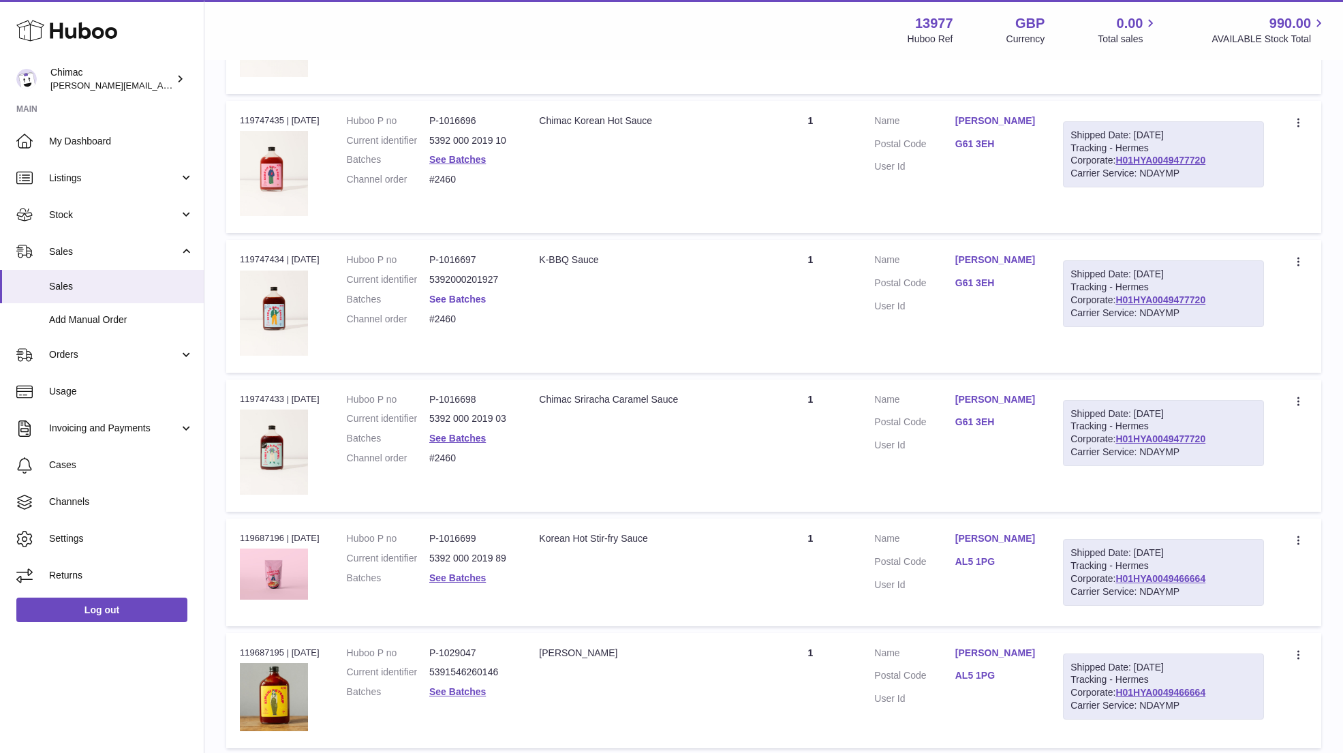
click at [462, 294] on link "See Batches" at bounding box center [457, 299] width 57 height 11
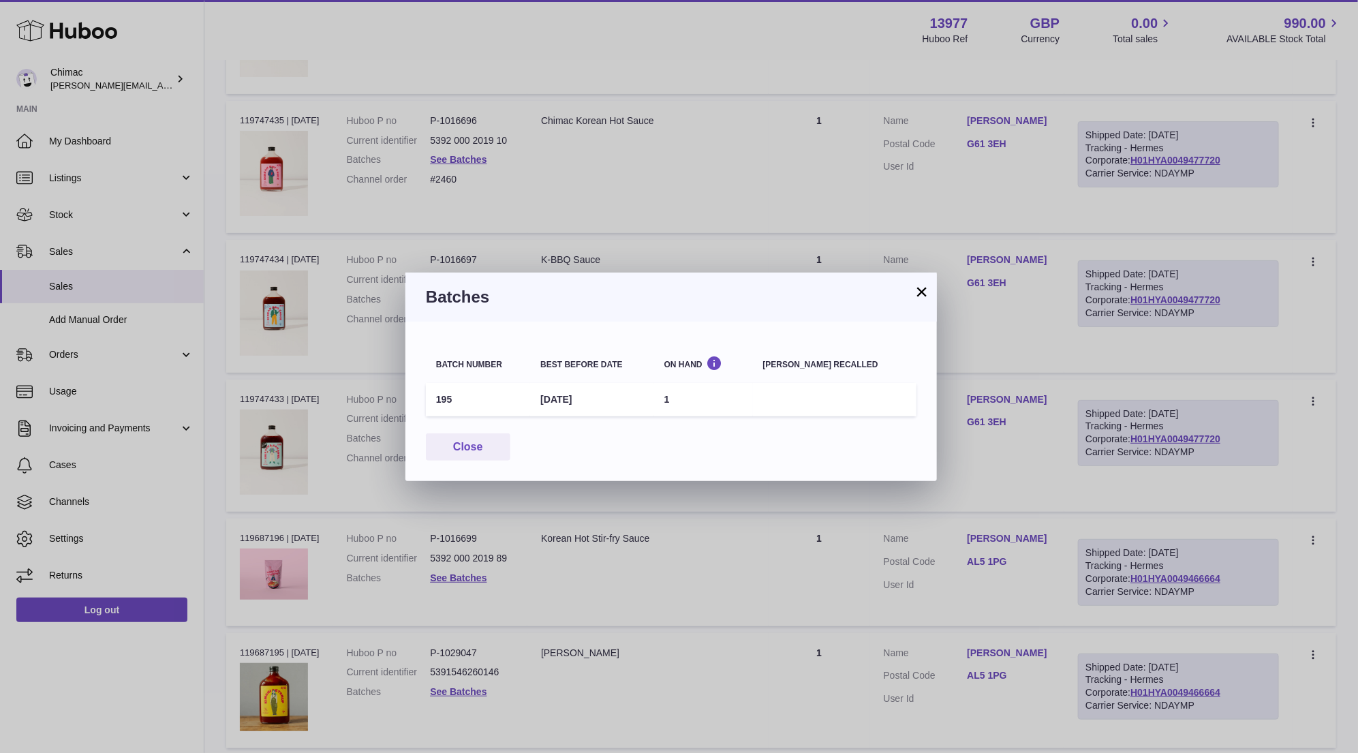
click at [919, 289] on button "×" at bounding box center [922, 292] width 16 height 16
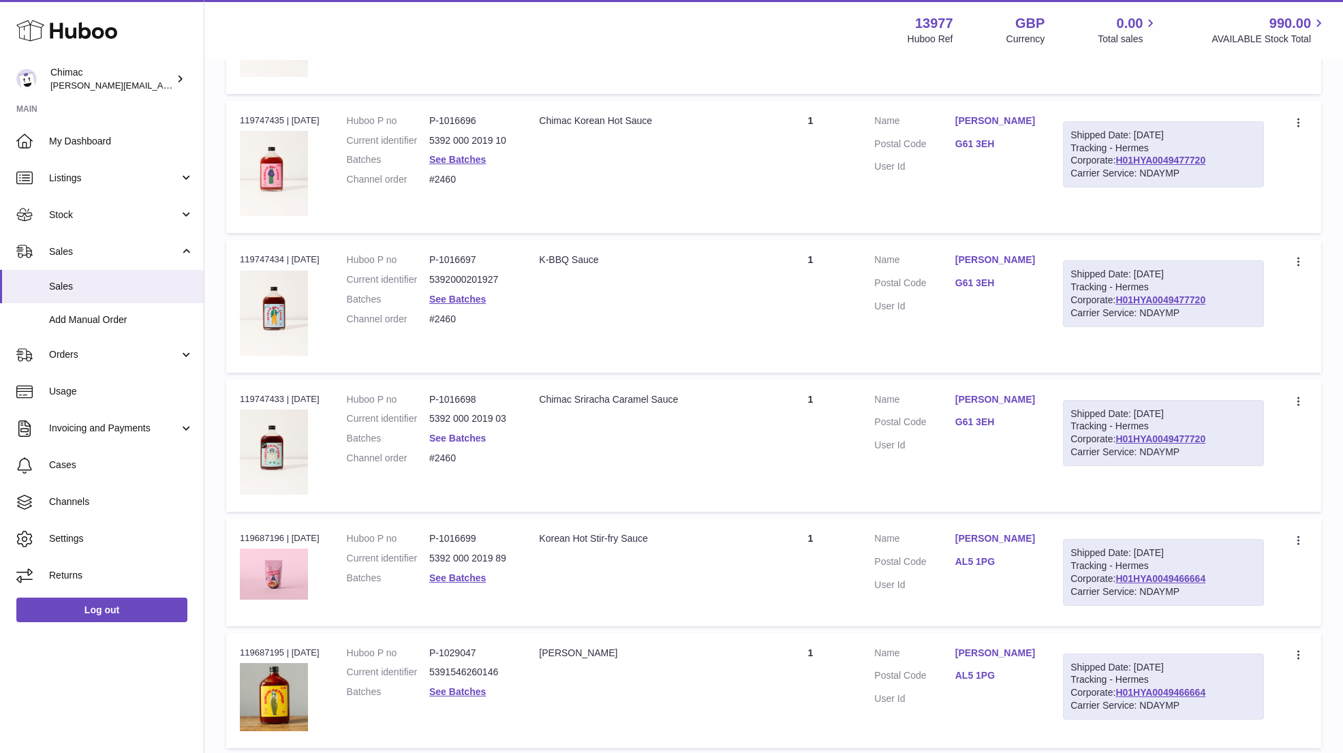
click at [459, 433] on link "See Batches" at bounding box center [457, 438] width 57 height 11
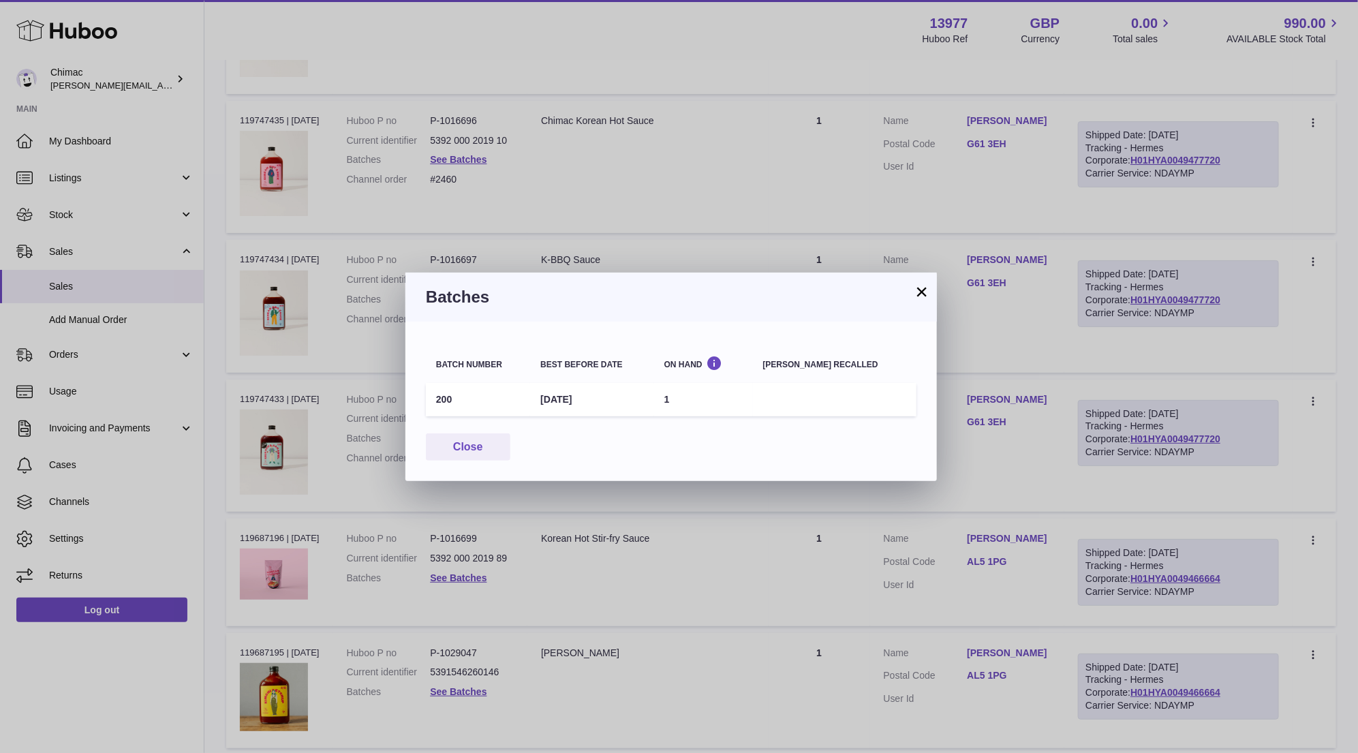
click at [921, 296] on button "×" at bounding box center [922, 292] width 16 height 16
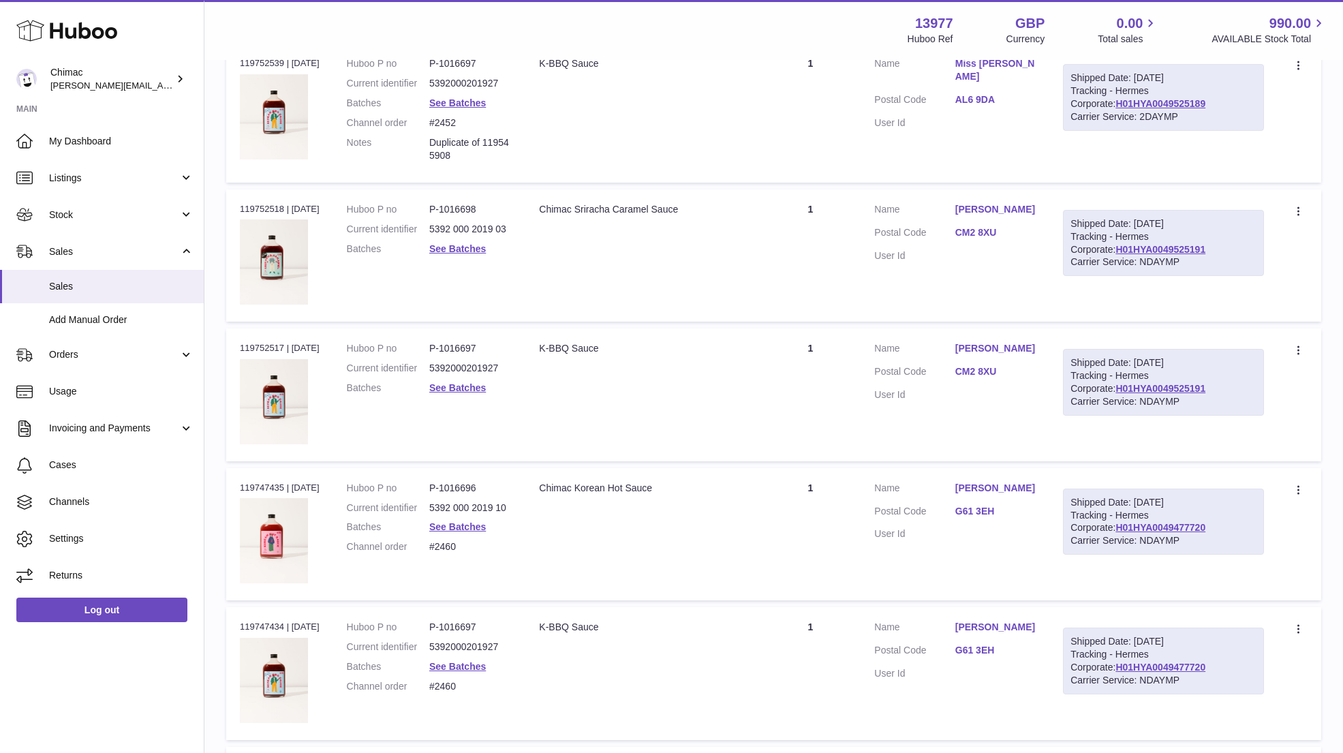
scroll to position [4534, 0]
drag, startPoint x: 1041, startPoint y: 199, endPoint x: 956, endPoint y: 195, distance: 84.6
click at [956, 195] on td "Customer Name Joshua Dawson Postal Code CM2 8XU User Id" at bounding box center [955, 256] width 189 height 132
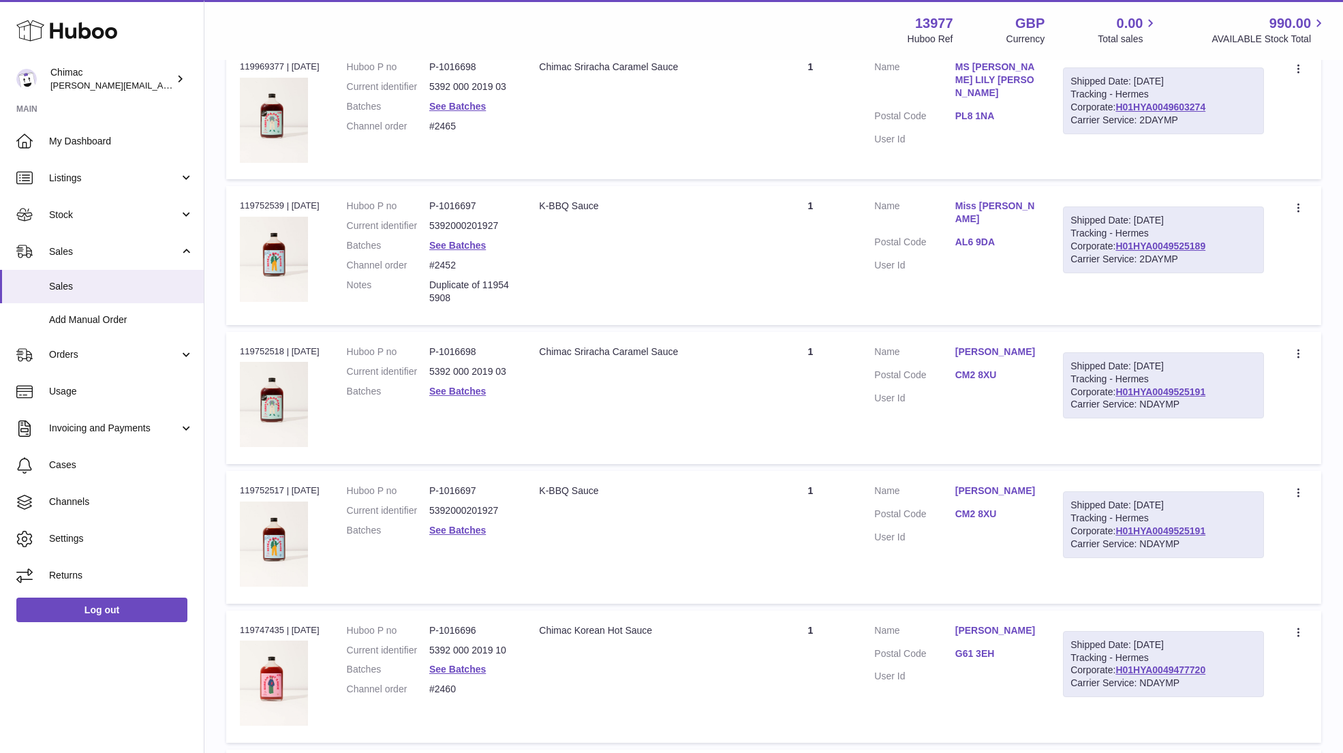
scroll to position [4370, 0]
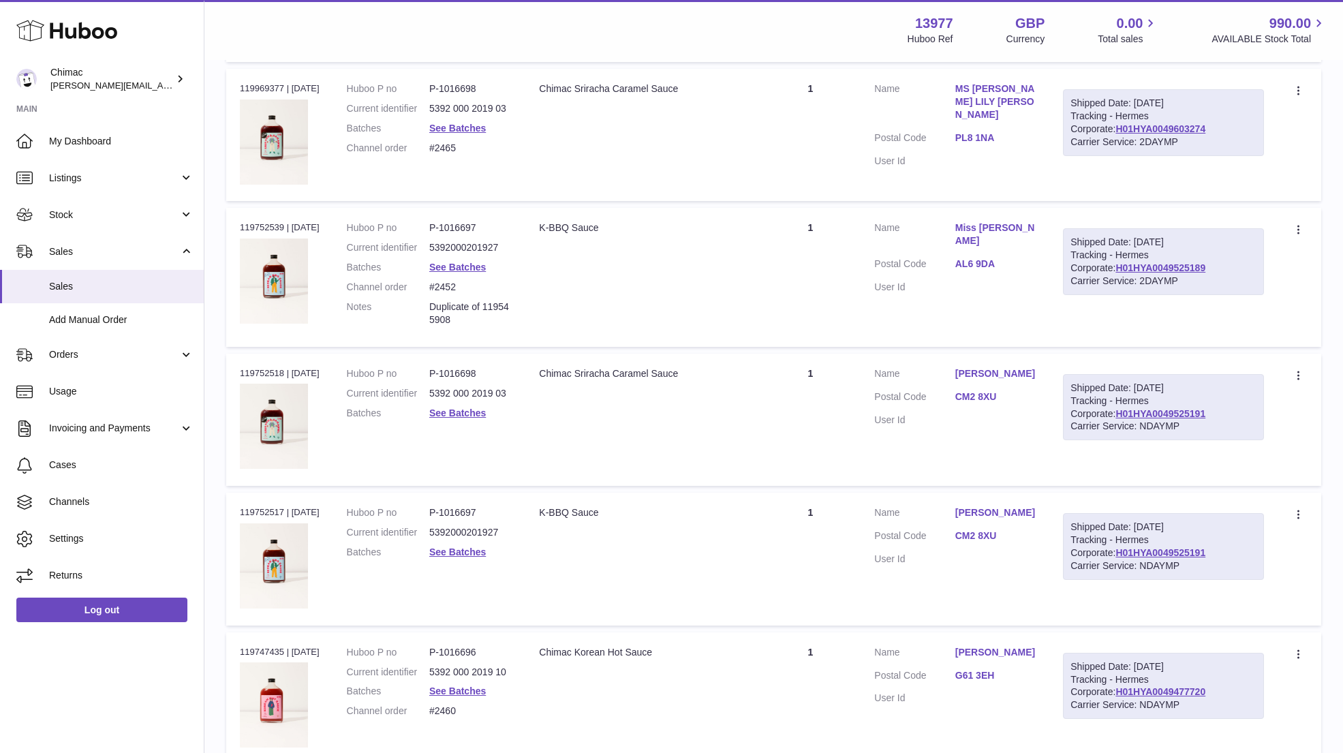
drag, startPoint x: 1043, startPoint y: 217, endPoint x: 953, endPoint y: 216, distance: 90.7
click at [952, 216] on td "Customer Name Miss H McGill Postal Code AL6 9DA User Id" at bounding box center [955, 277] width 189 height 138
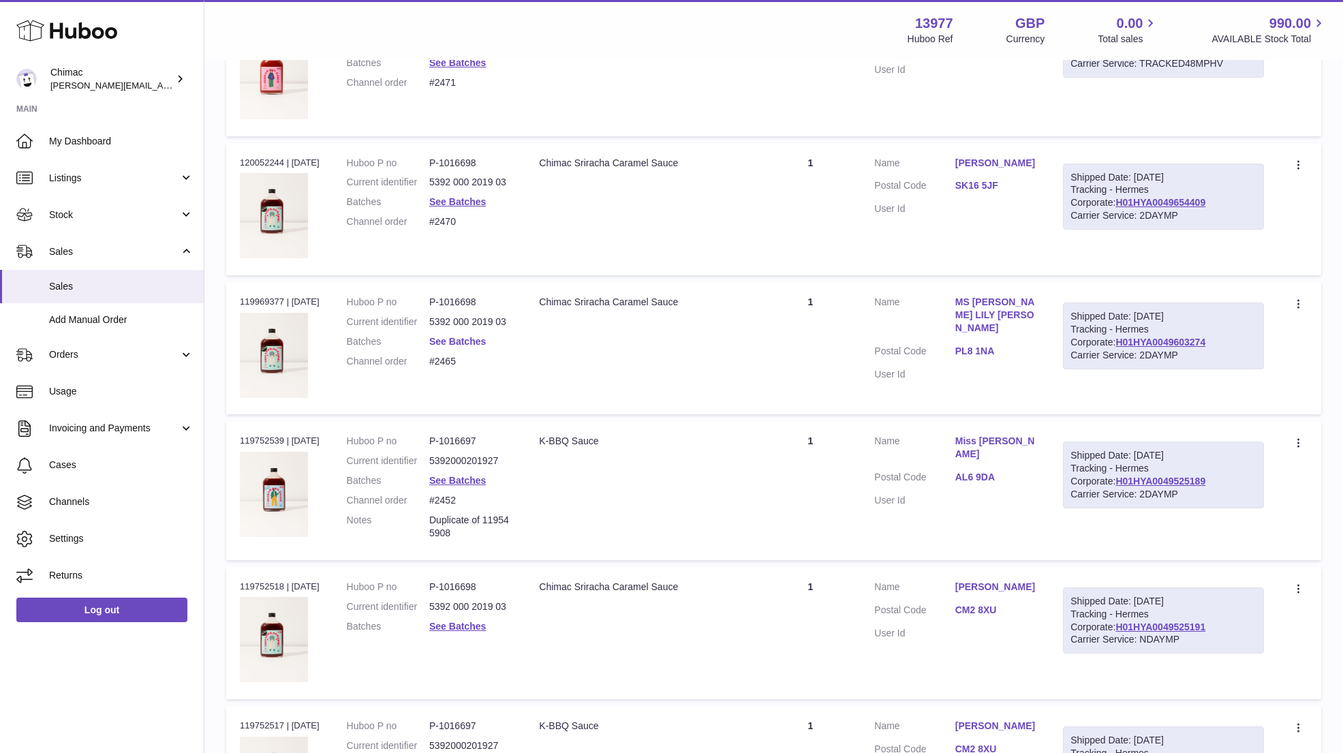
scroll to position [4125, 0]
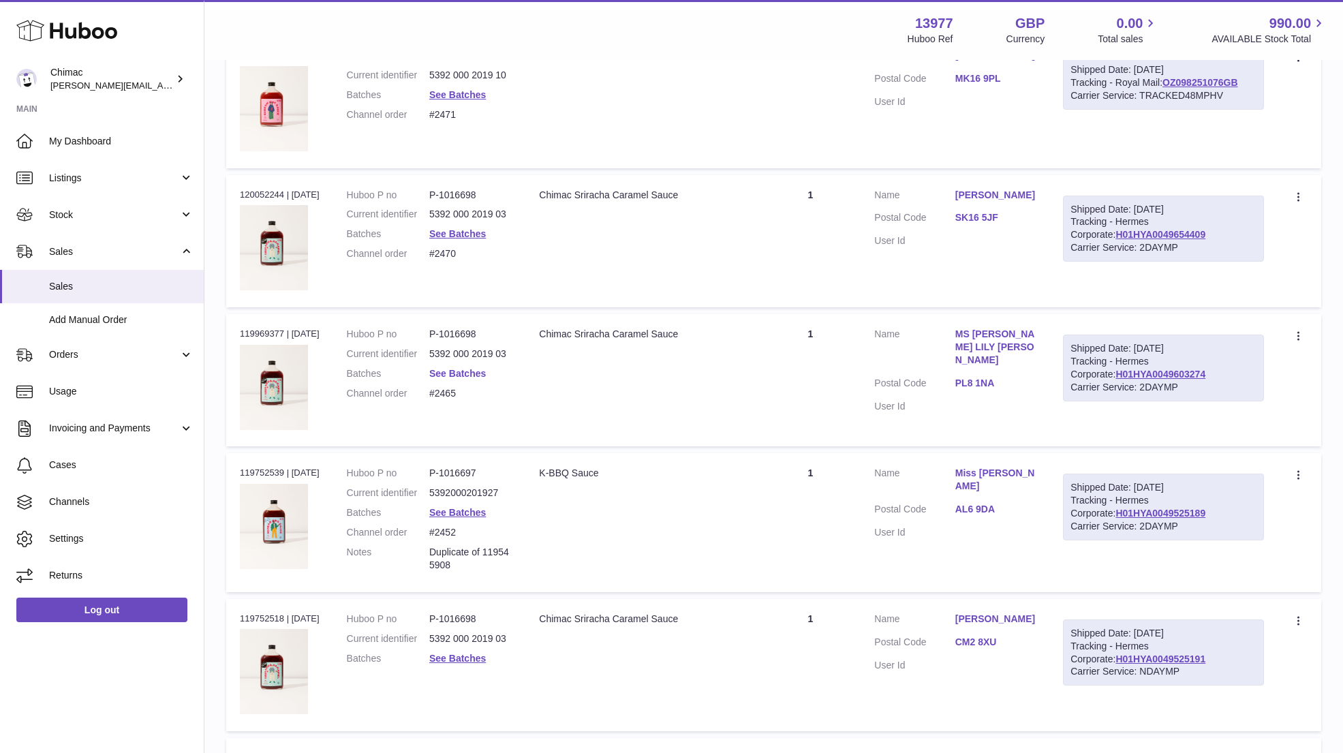
click at [474, 368] on link "See Batches" at bounding box center [457, 373] width 57 height 11
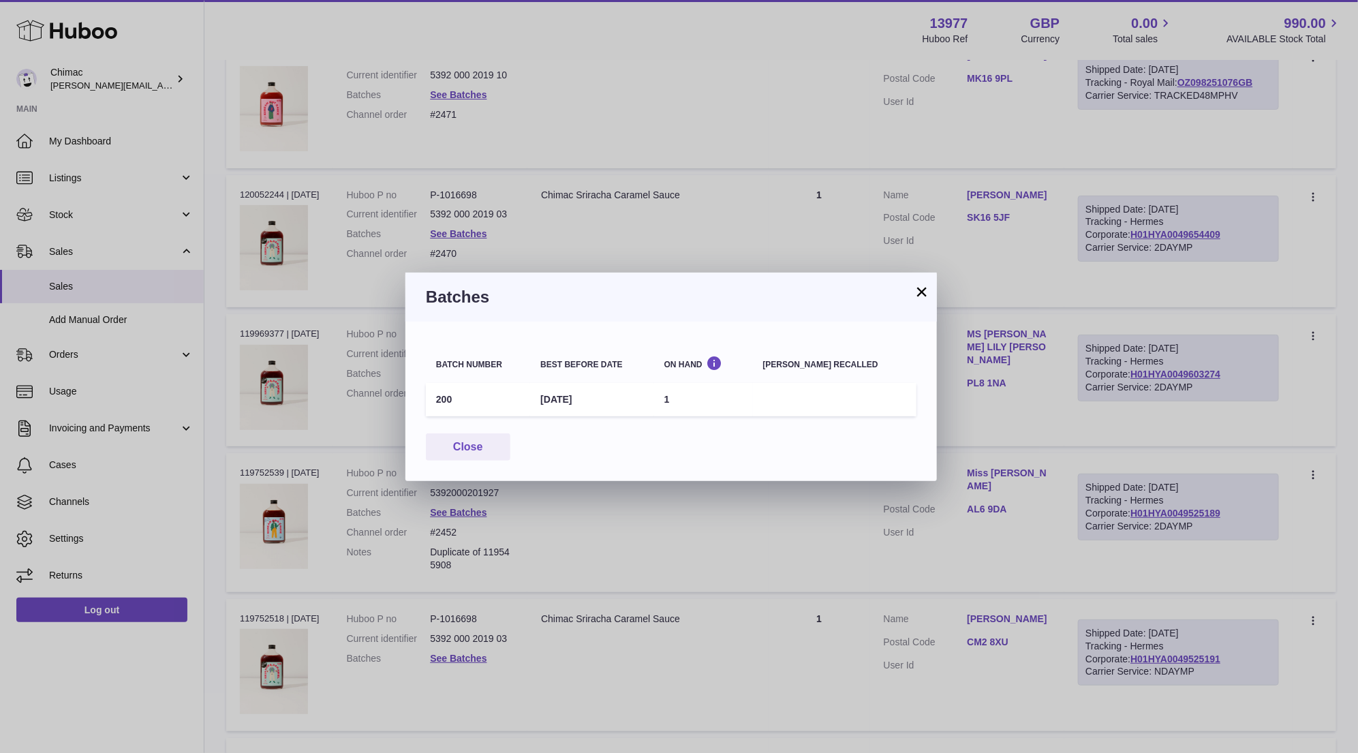
click at [924, 292] on button "×" at bounding box center [922, 292] width 16 height 16
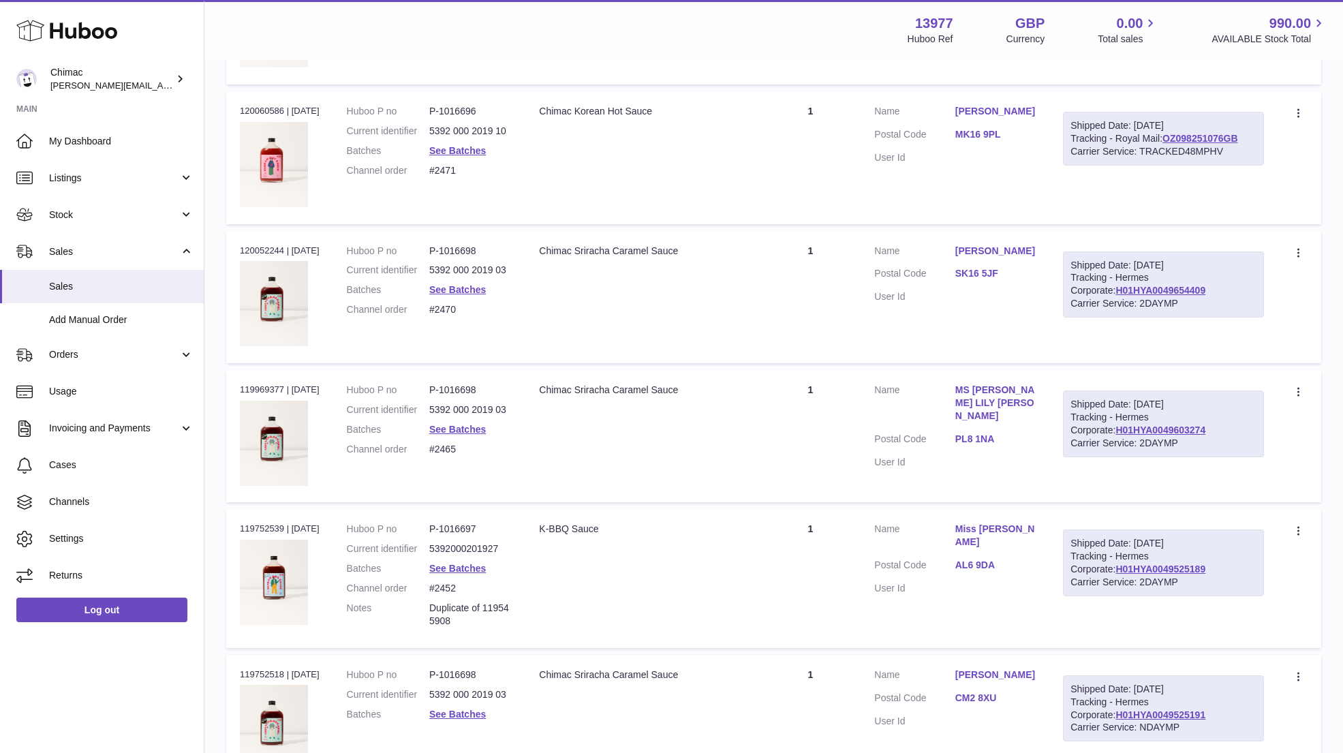
scroll to position [4043, 0]
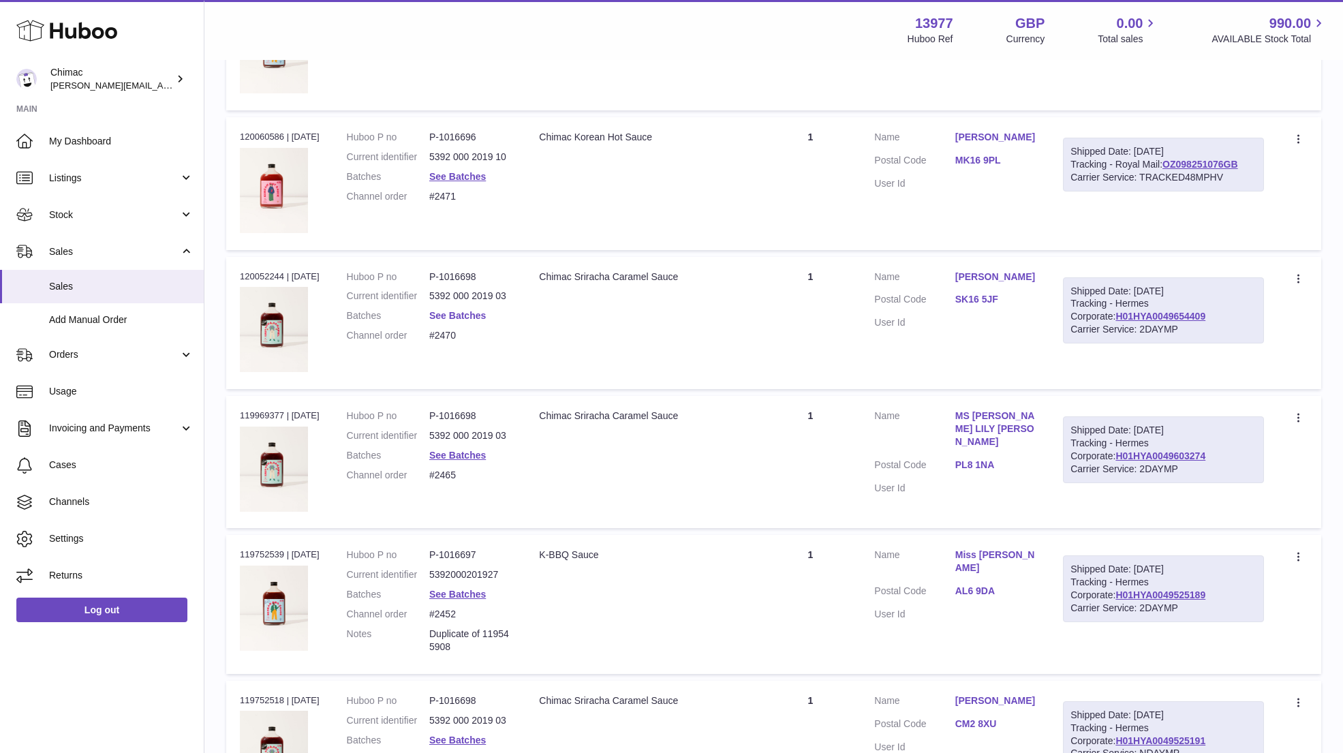
click at [459, 310] on link "See Batches" at bounding box center [457, 315] width 57 height 11
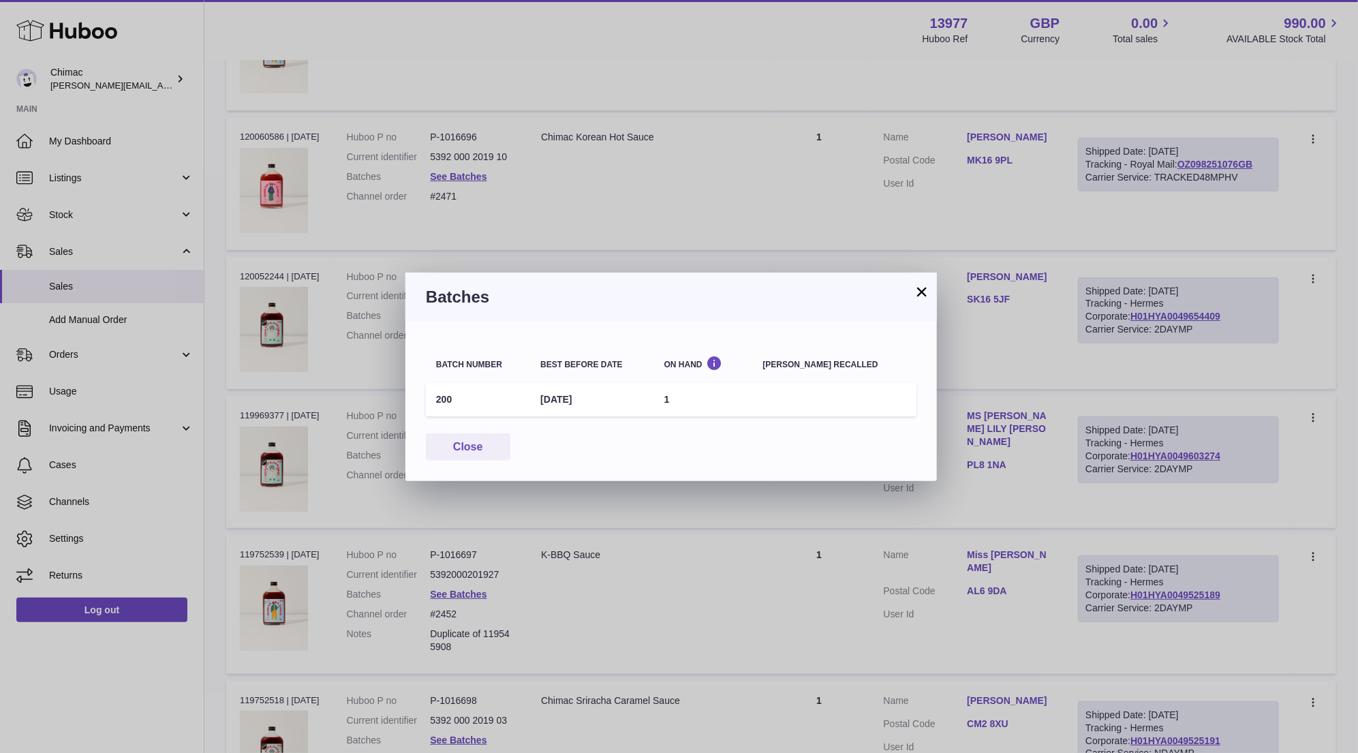
click at [919, 286] on button "×" at bounding box center [922, 292] width 16 height 16
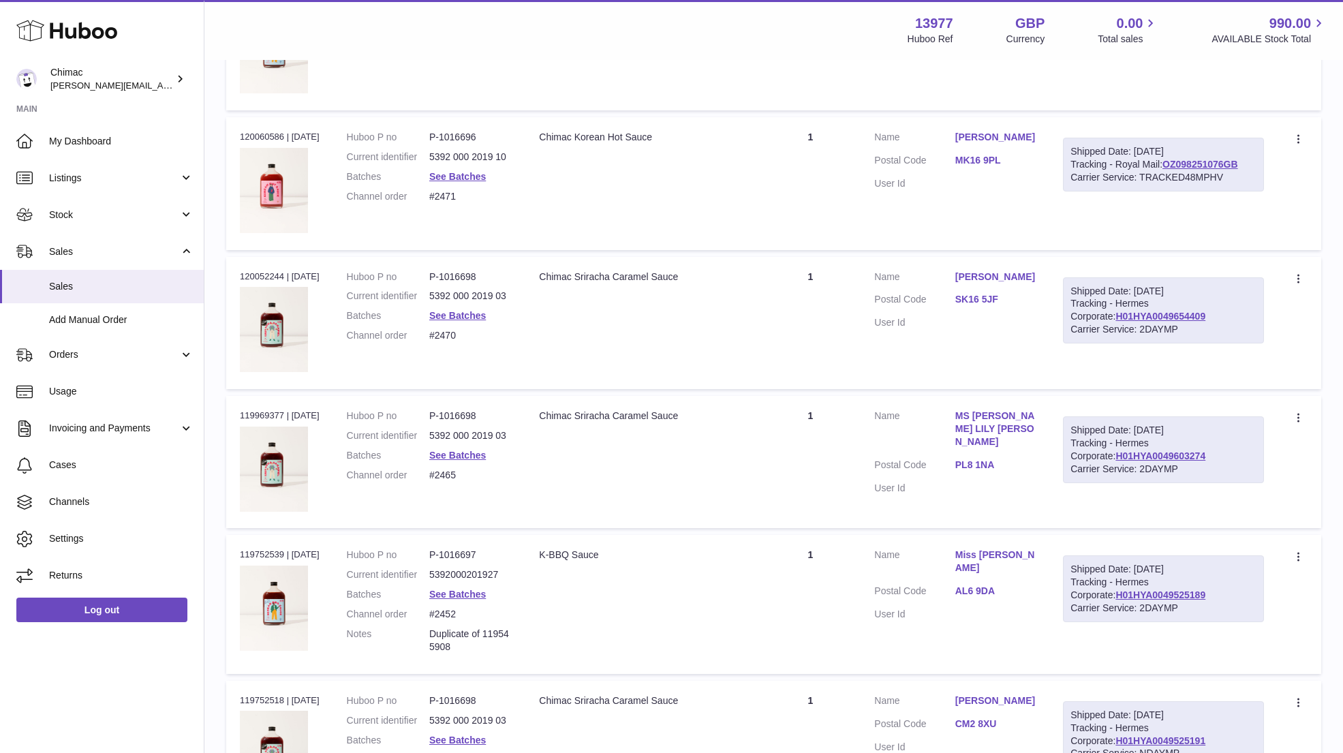
click at [814, 202] on td "Quantity 1" at bounding box center [810, 183] width 101 height 132
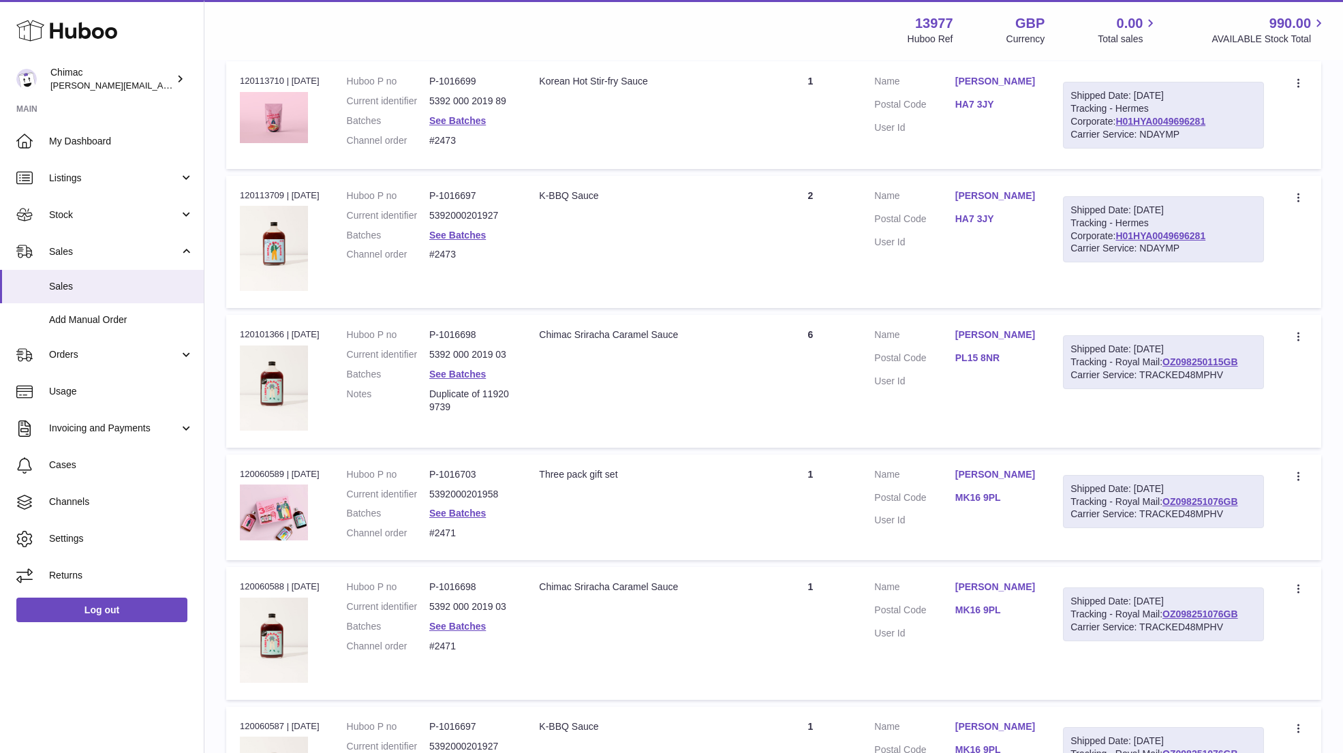
scroll to position [3307, 0]
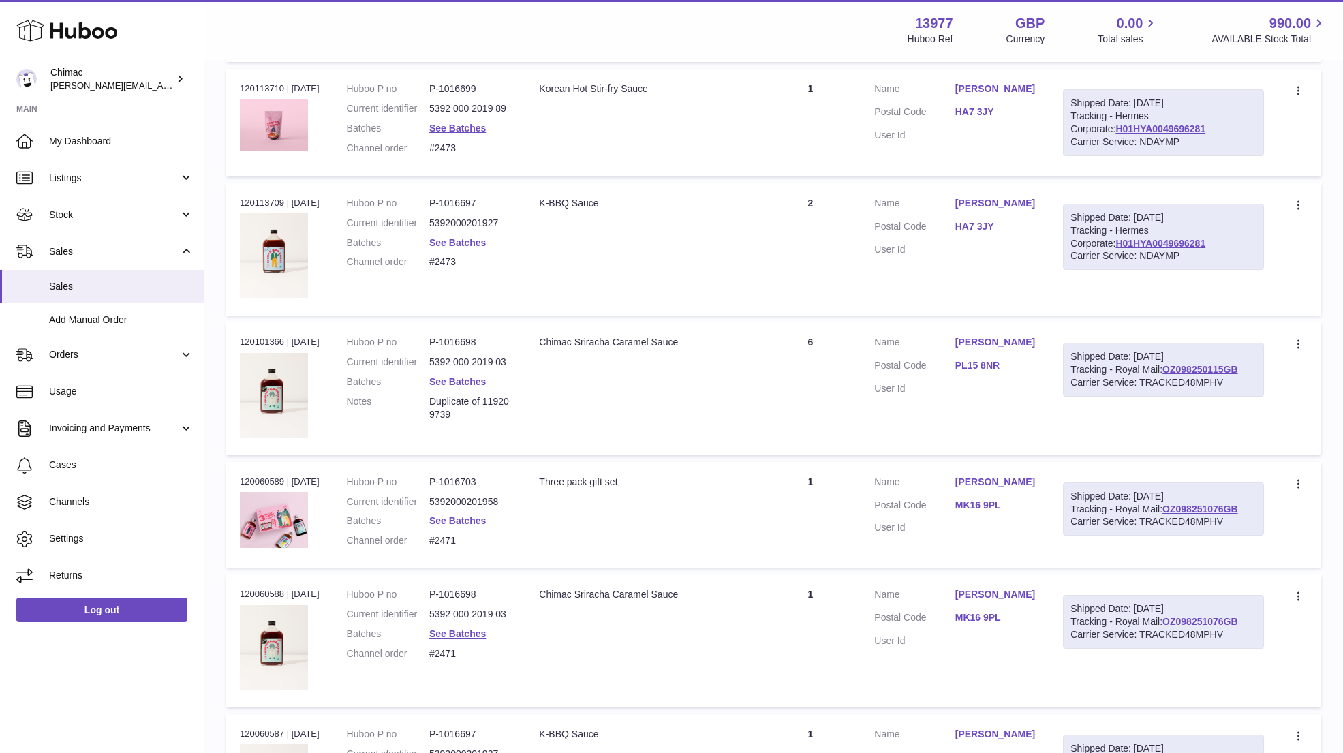
drag, startPoint x: 949, startPoint y: 330, endPoint x: 1036, endPoint y: 333, distance: 87.3
click at [1036, 336] on dl "Customer Name Catherine Torpey Postal Code PL15 8NR User Id" at bounding box center [955, 369] width 162 height 66
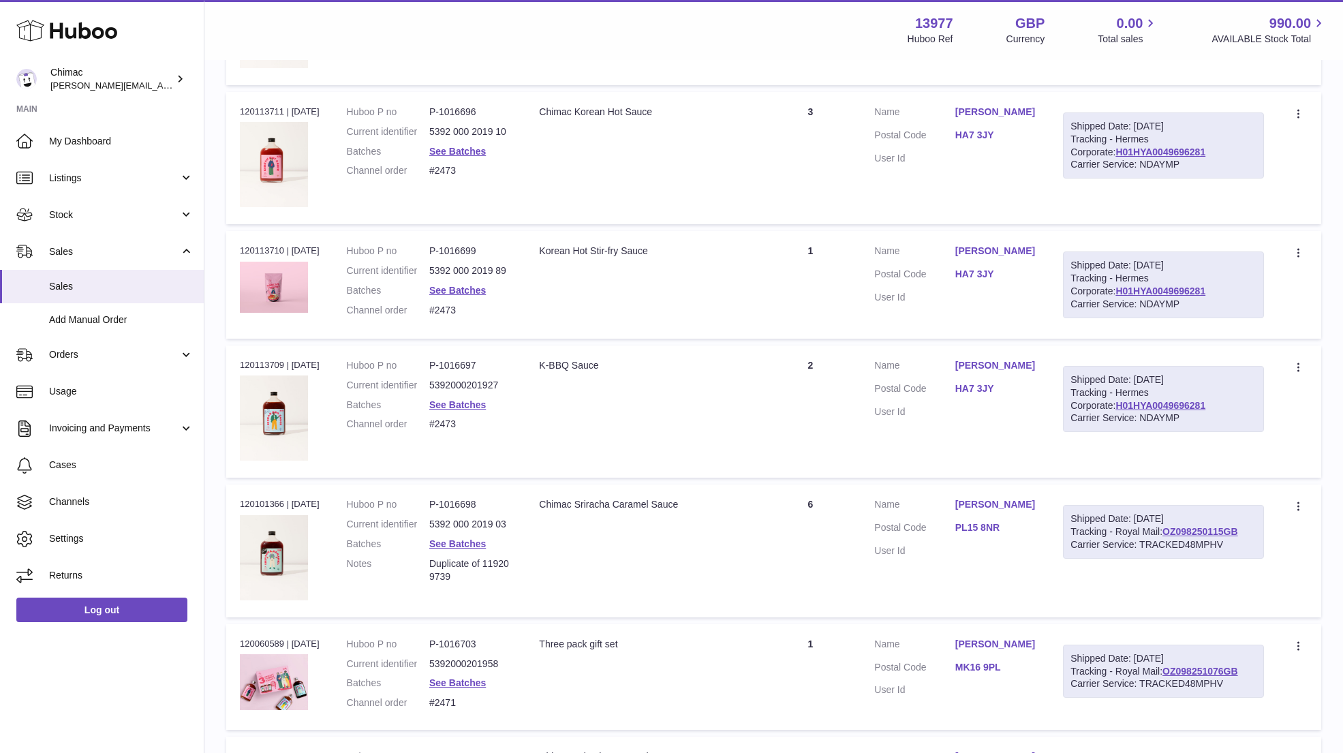
scroll to position [3143, 0]
click at [481, 401] on link "See Batches" at bounding box center [457, 406] width 57 height 11
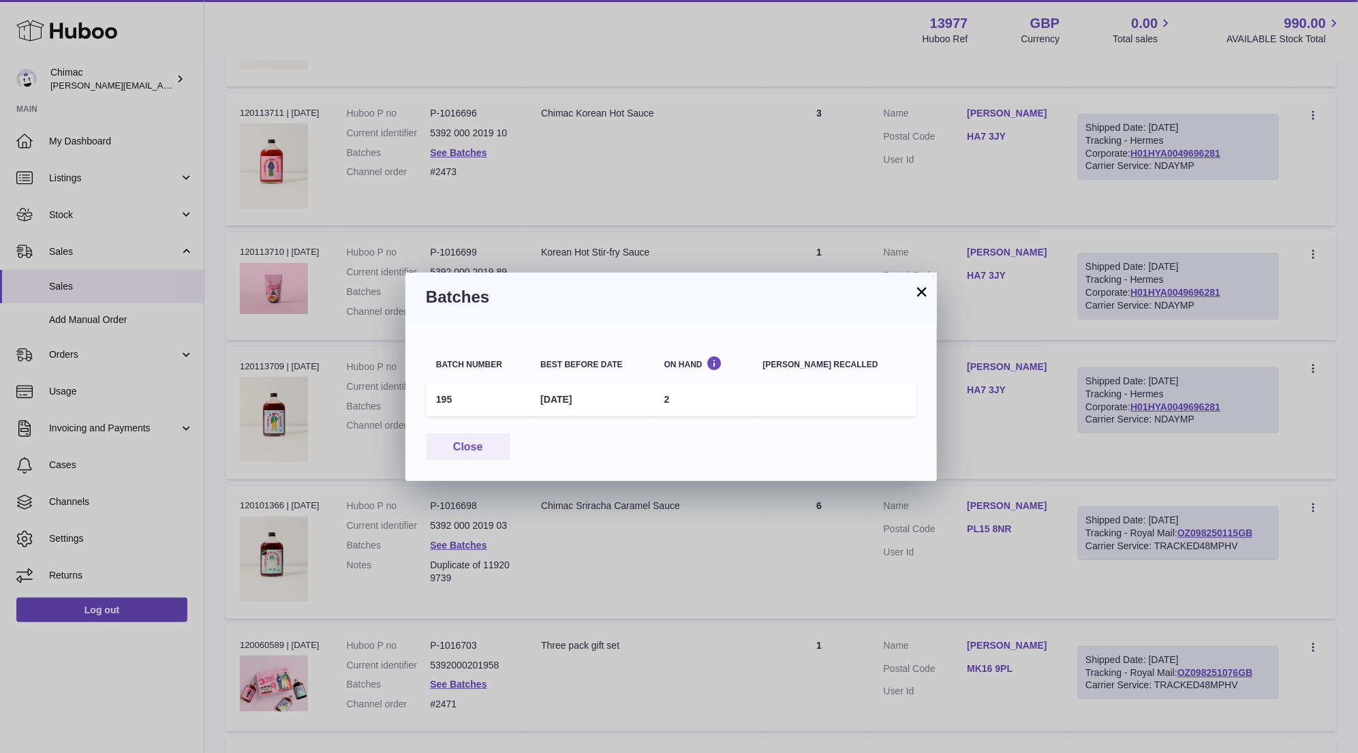
click at [919, 293] on button "×" at bounding box center [922, 292] width 16 height 16
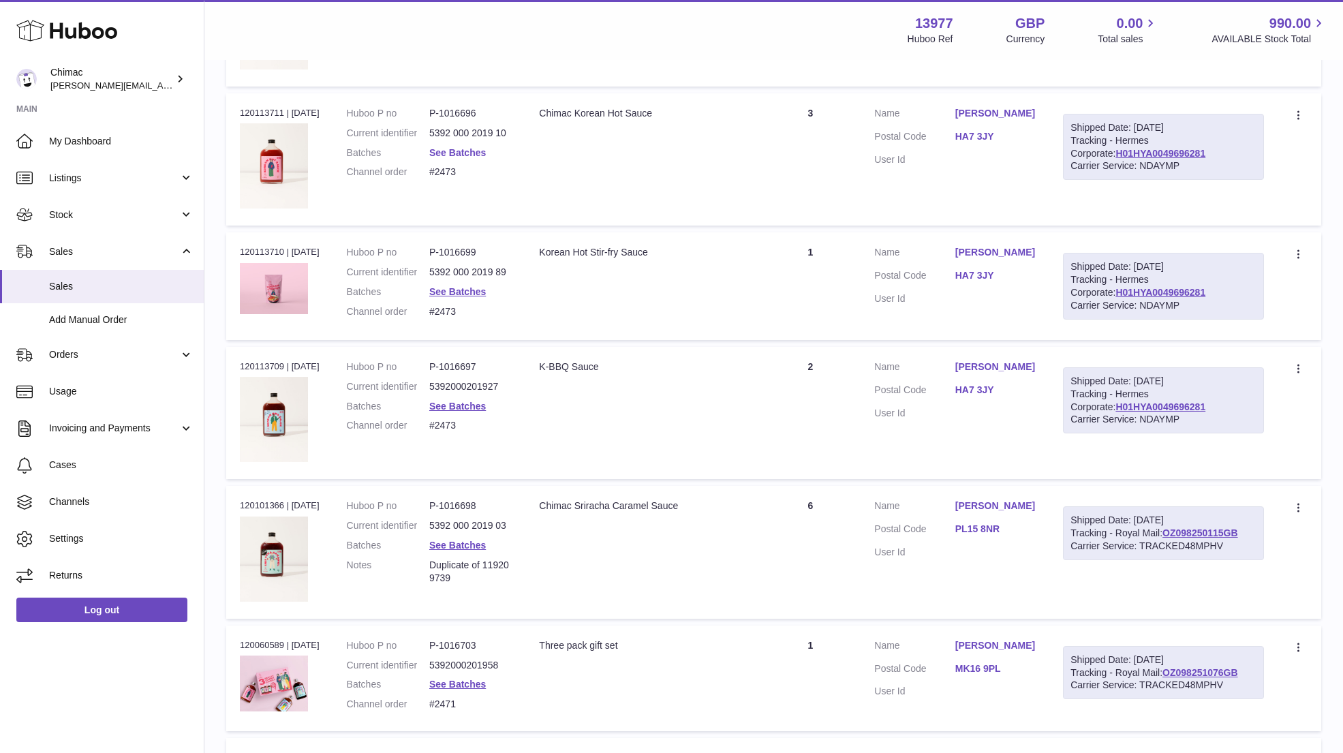
click at [482, 147] on link "See Batches" at bounding box center [457, 152] width 57 height 11
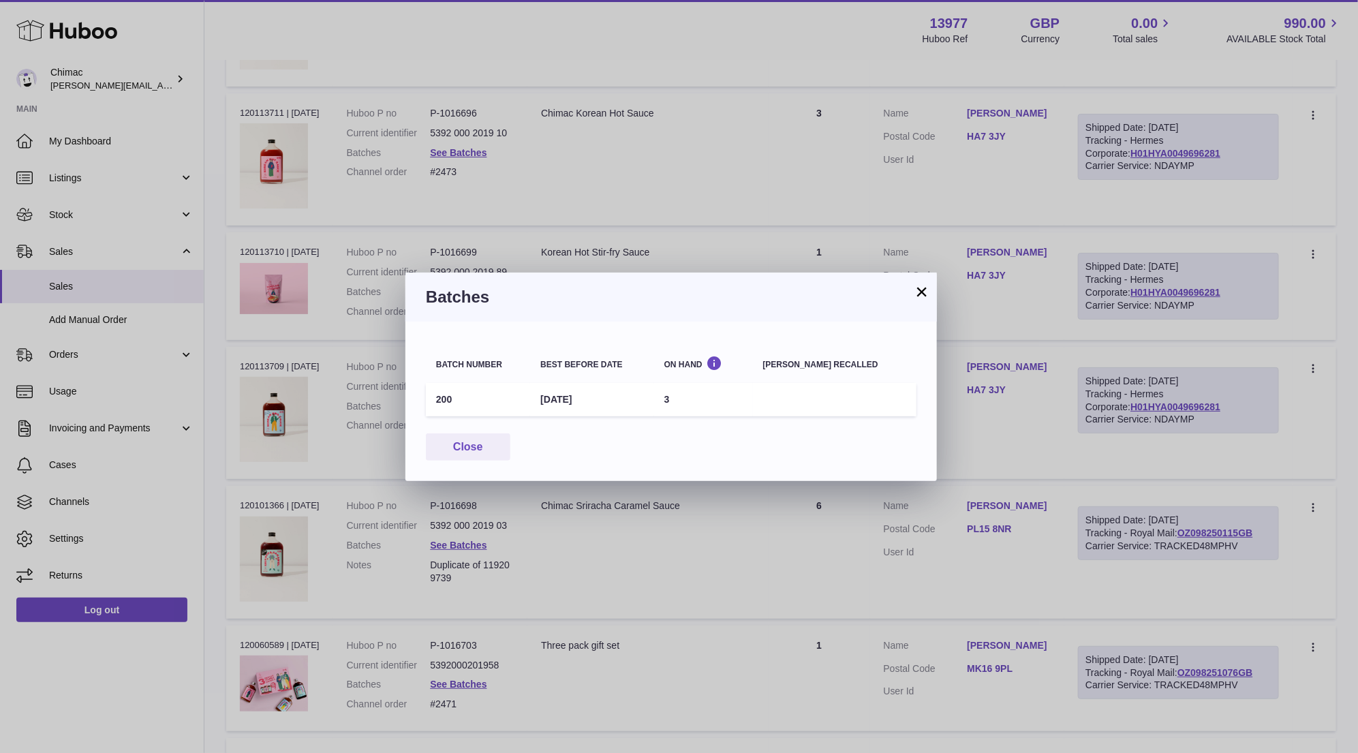
click at [928, 295] on button "×" at bounding box center [922, 292] width 16 height 16
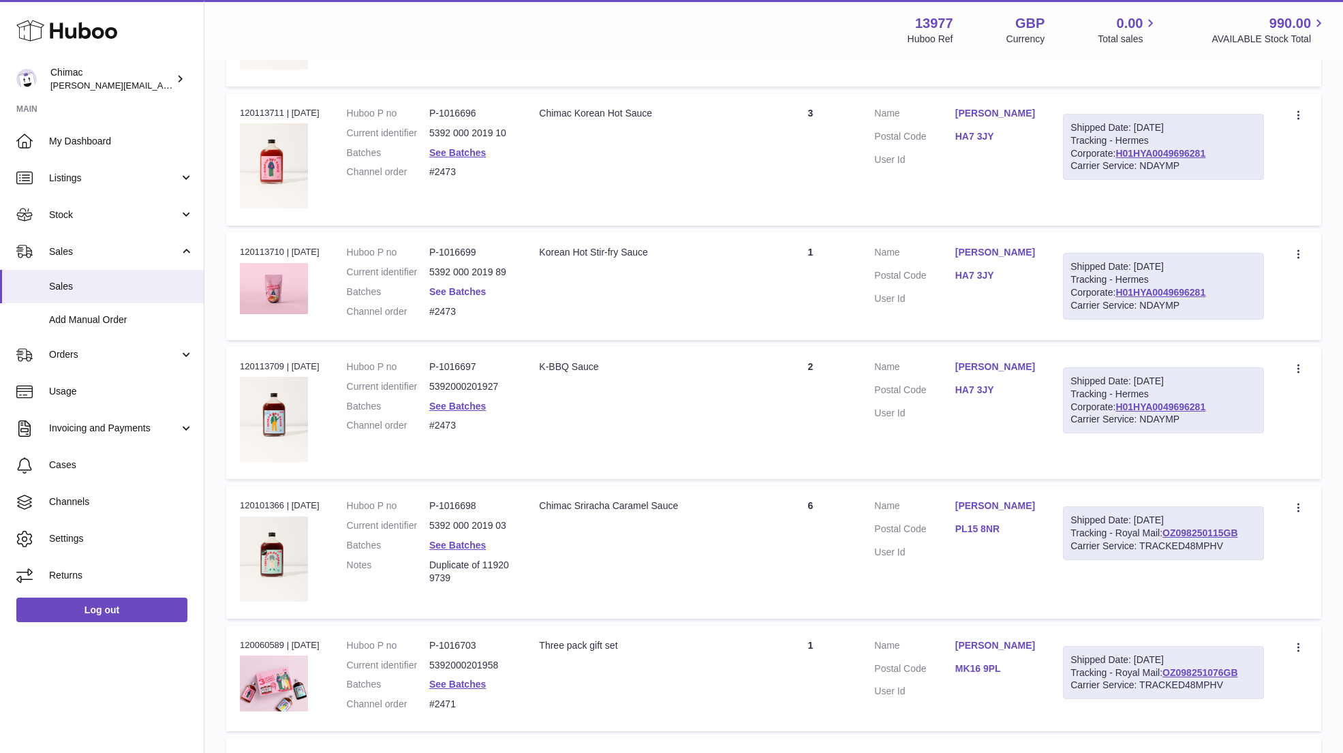
click at [468, 286] on link "See Batches" at bounding box center [457, 291] width 57 height 11
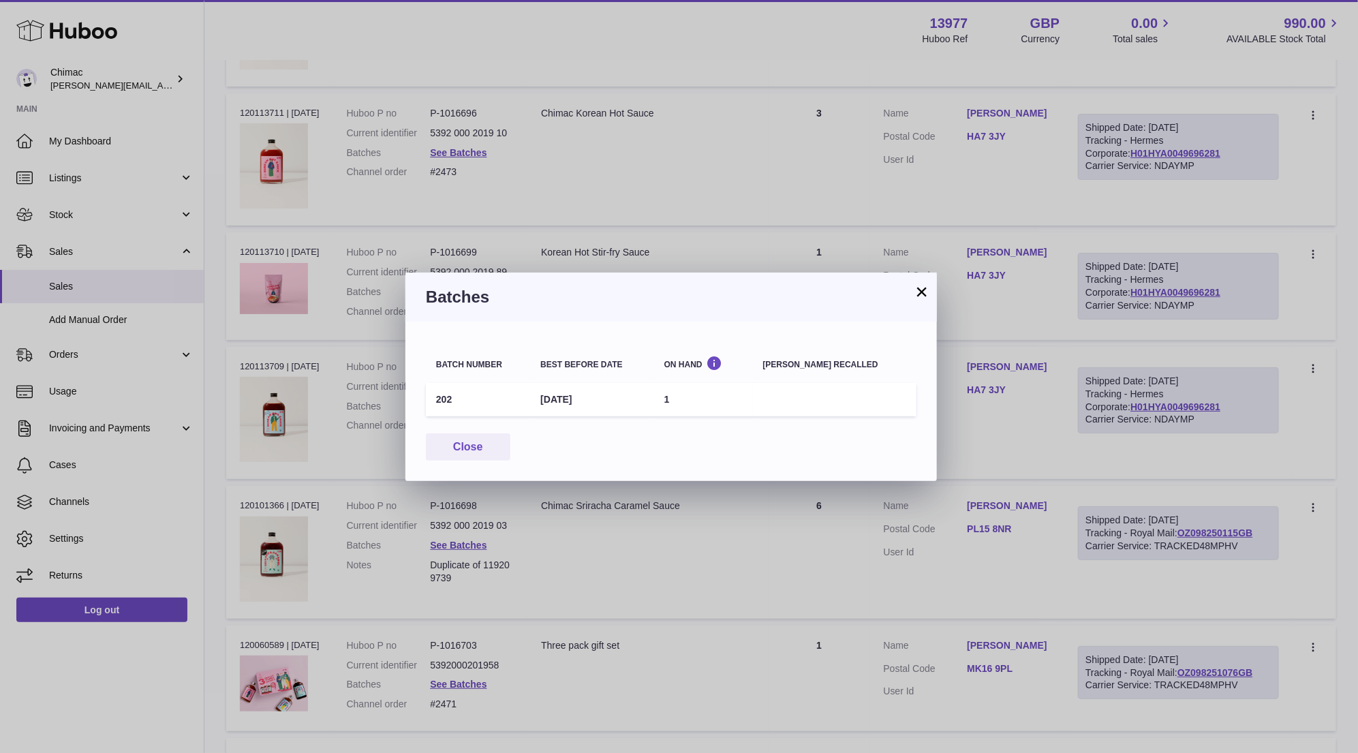
click at [921, 294] on button "×" at bounding box center [922, 292] width 16 height 16
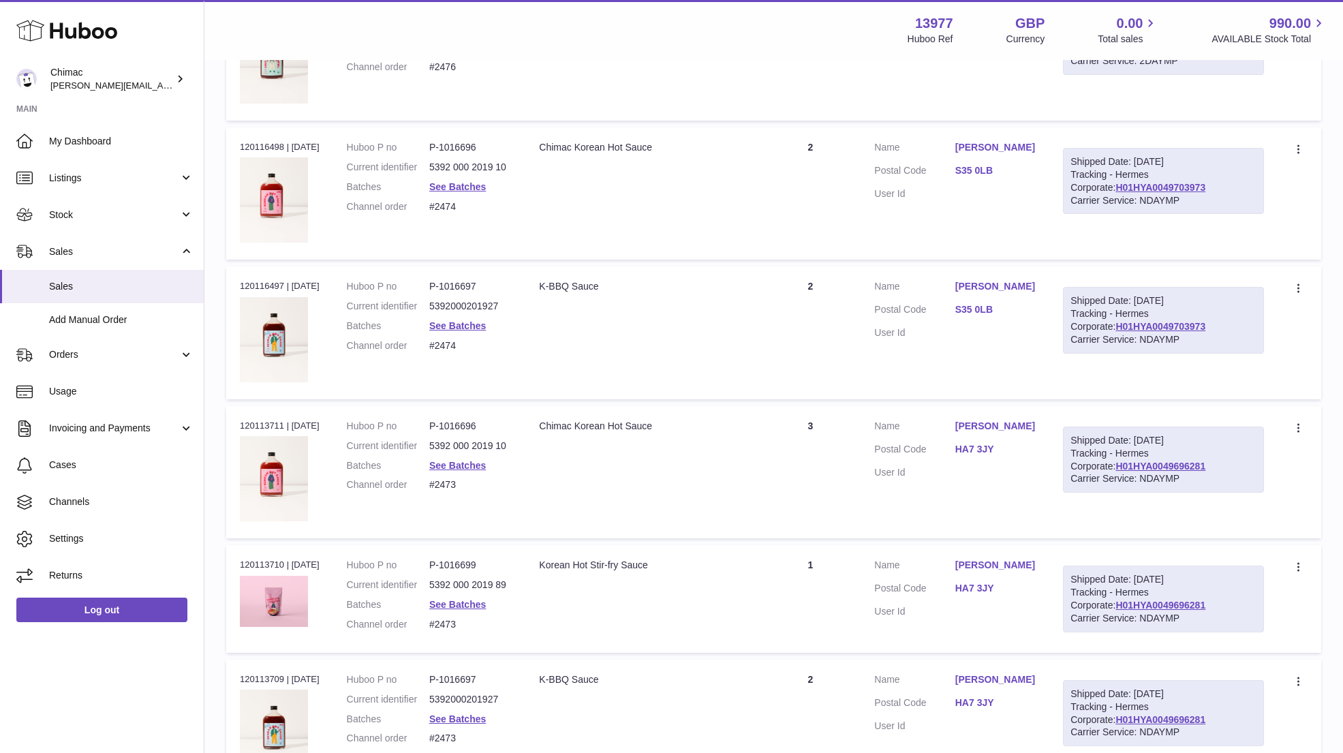
scroll to position [2816, 0]
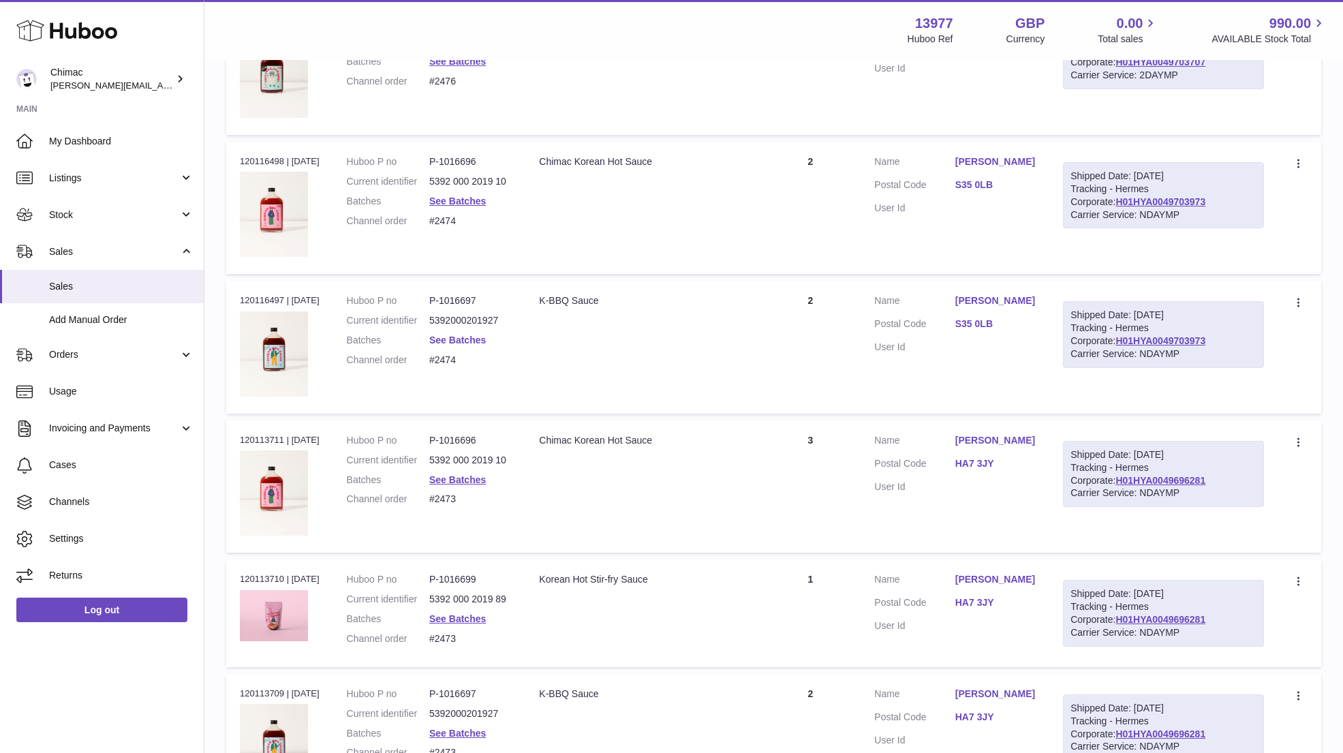
click at [467, 335] on link "See Batches" at bounding box center [457, 340] width 57 height 11
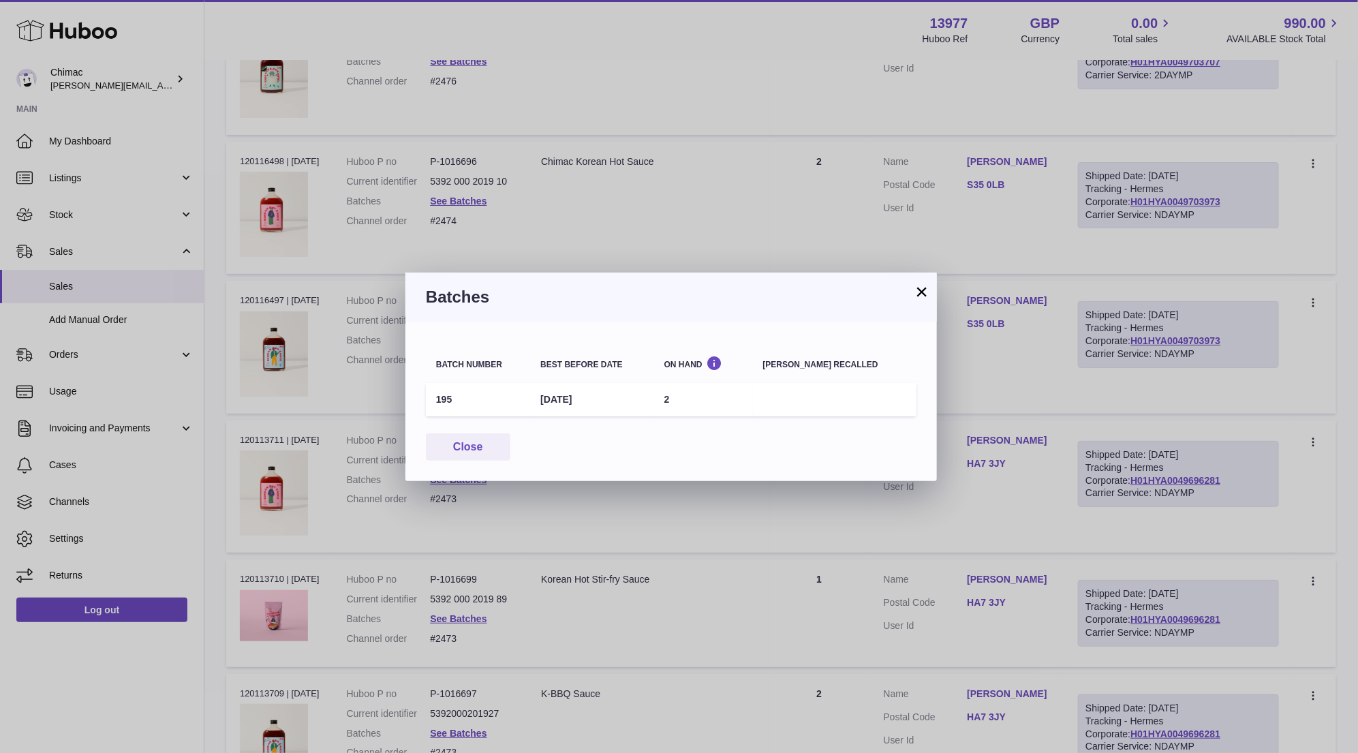
click at [925, 290] on button "×" at bounding box center [922, 292] width 16 height 16
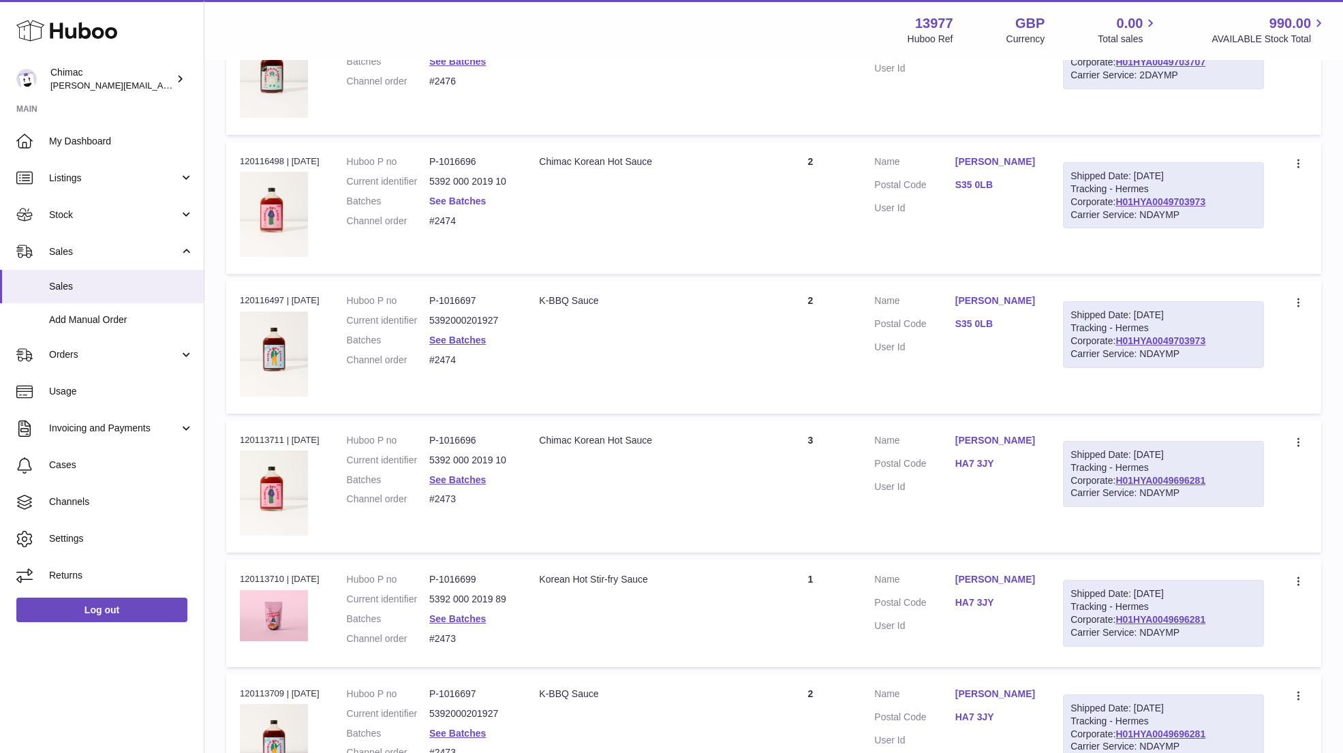
click at [448, 196] on link "See Batches" at bounding box center [457, 201] width 57 height 11
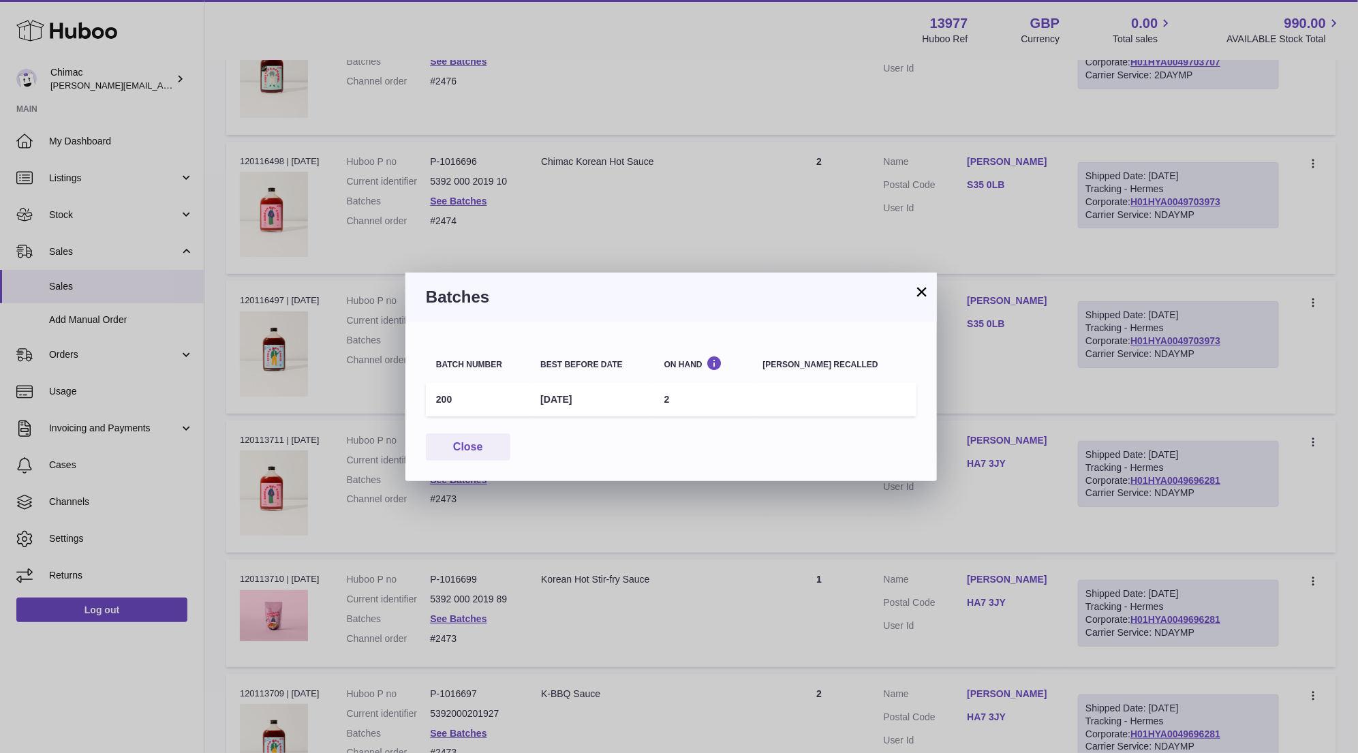
click at [928, 295] on button "×" at bounding box center [922, 292] width 16 height 16
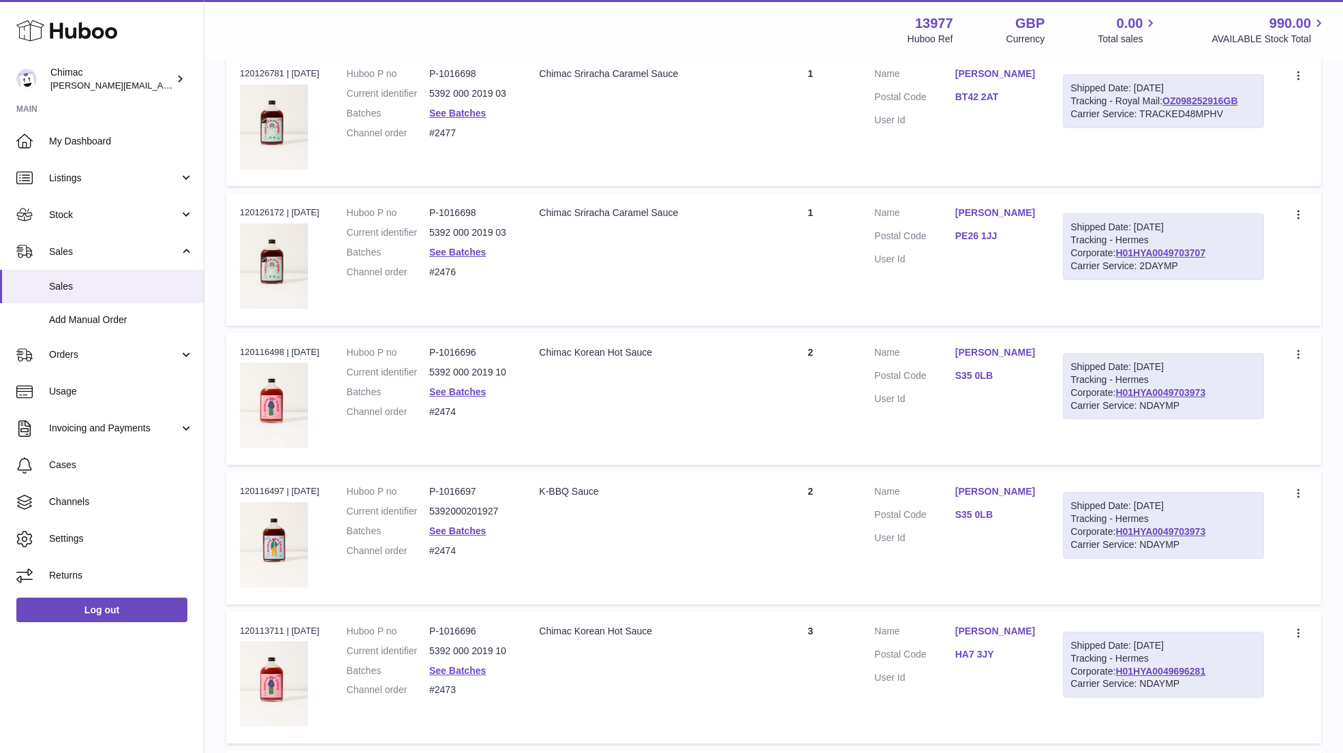
scroll to position [2612, 0]
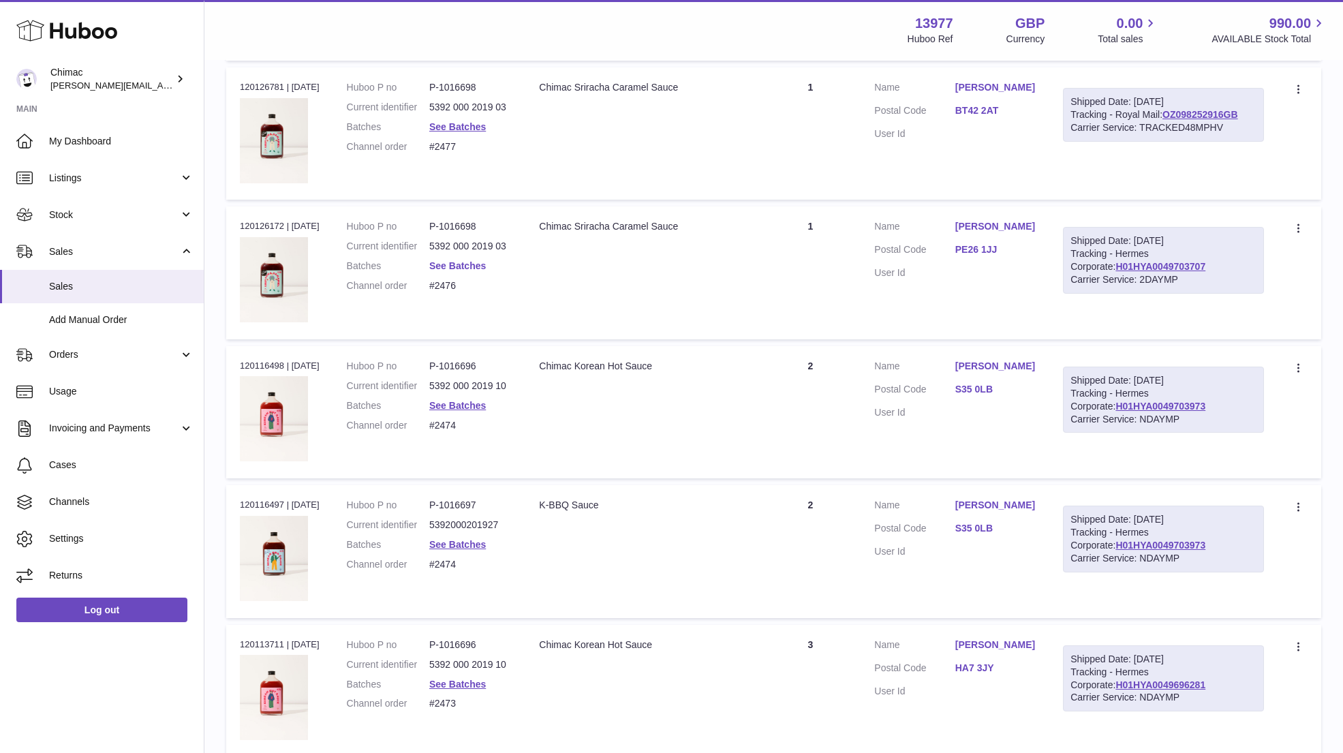
click at [470, 260] on link "See Batches" at bounding box center [457, 265] width 57 height 11
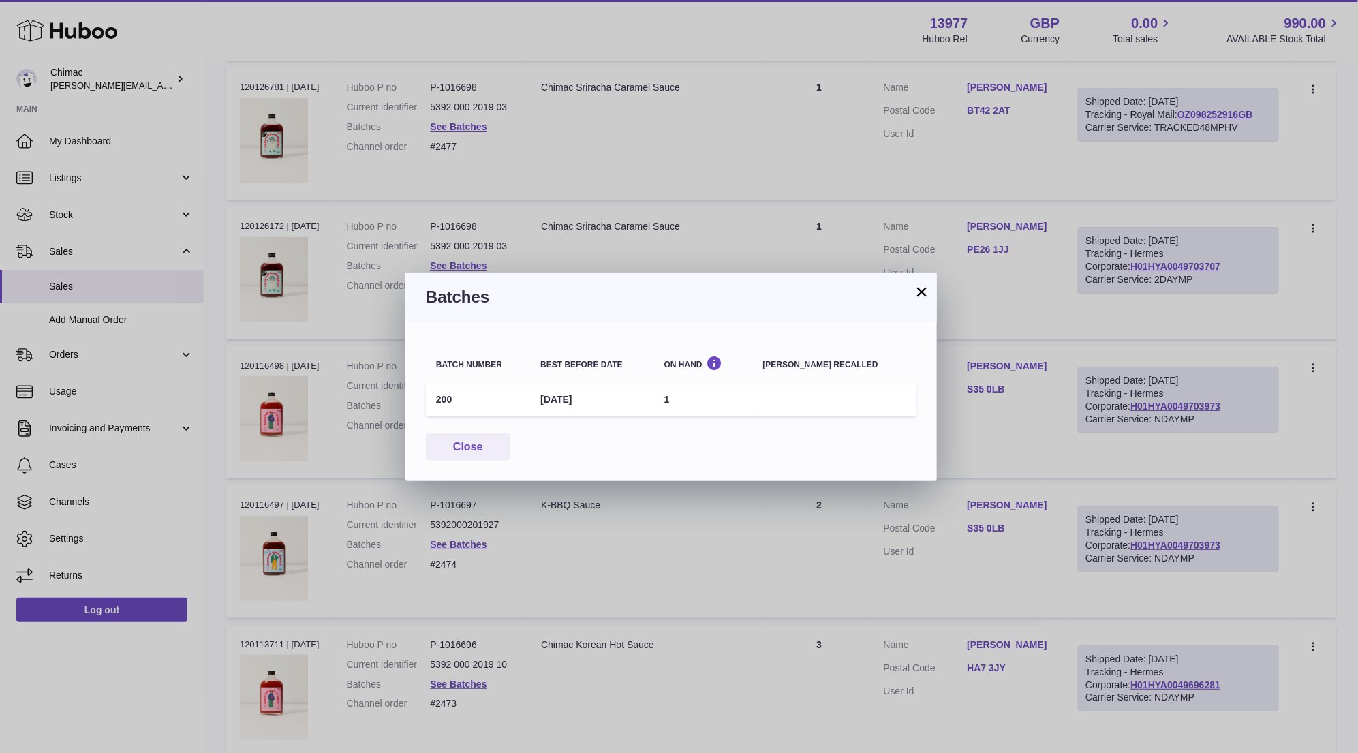
click at [919, 292] on button "×" at bounding box center [922, 292] width 16 height 16
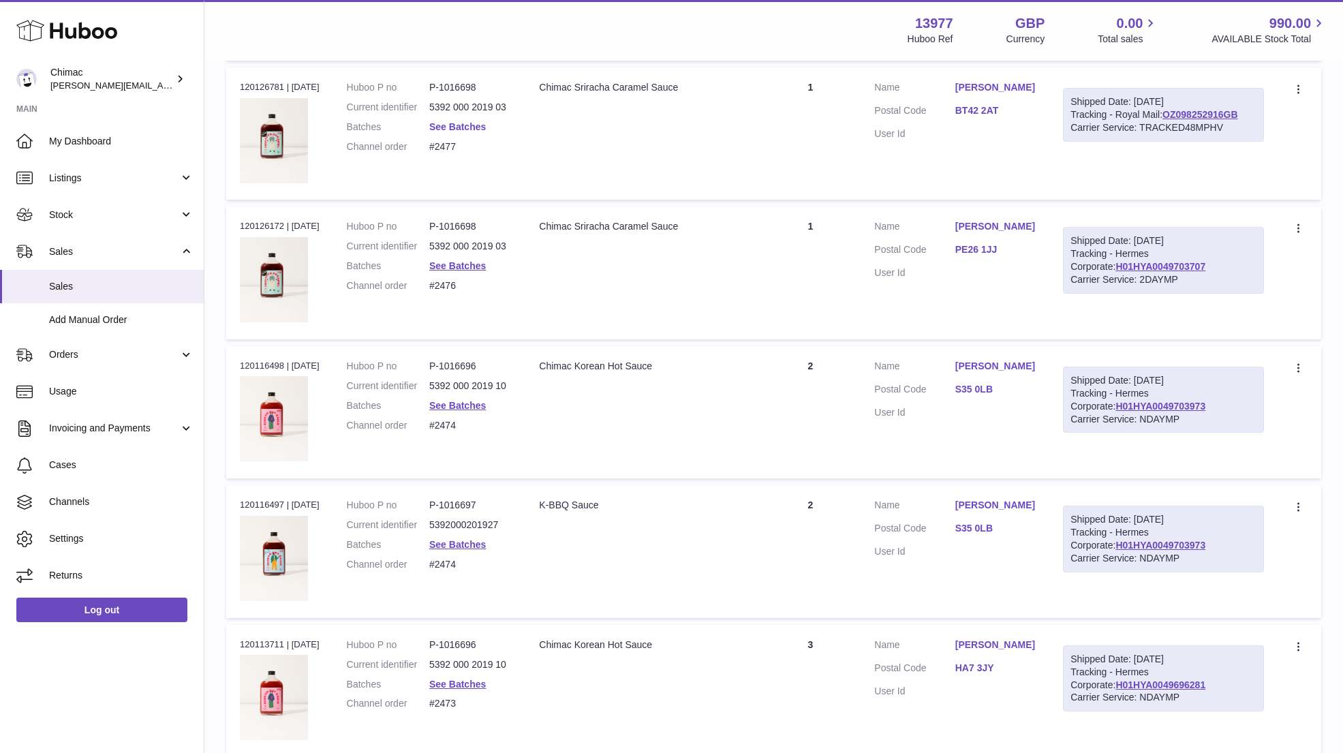
click at [466, 121] on link "See Batches" at bounding box center [457, 126] width 57 height 11
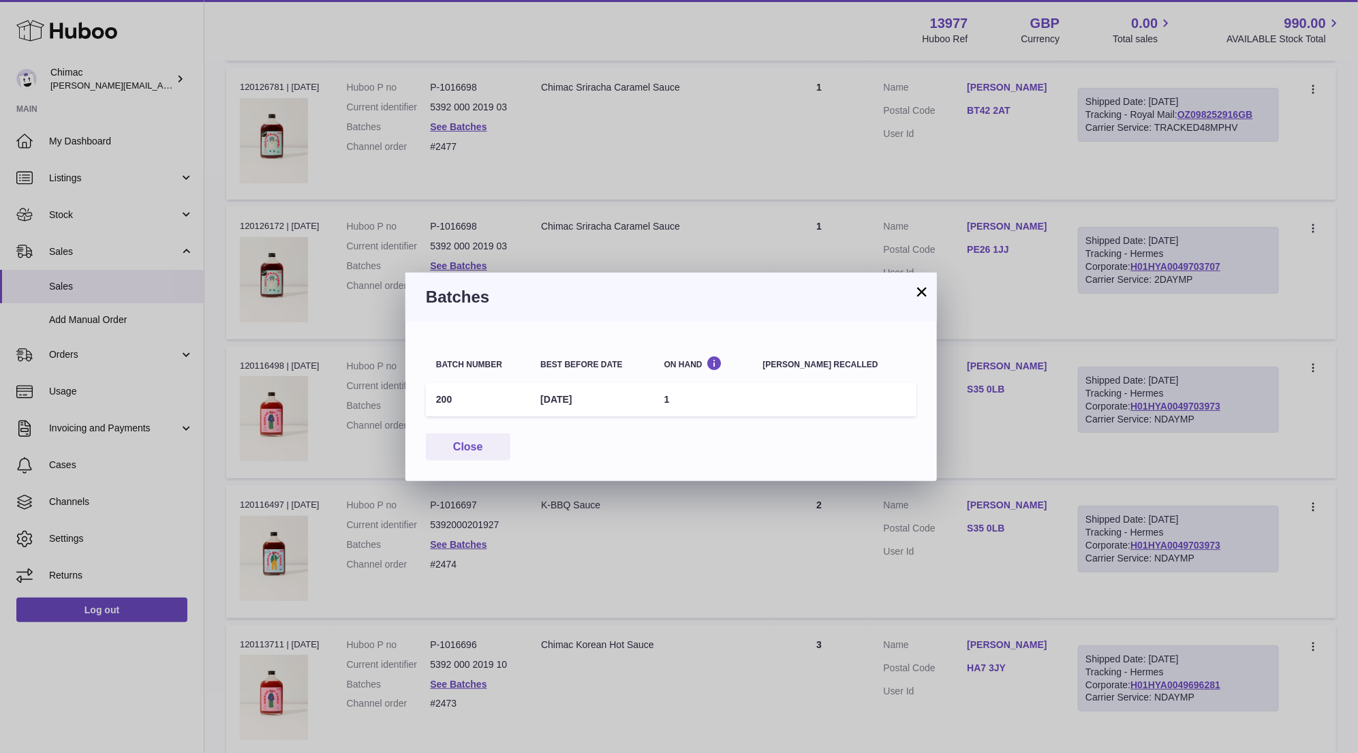
click at [922, 293] on button "×" at bounding box center [922, 292] width 16 height 16
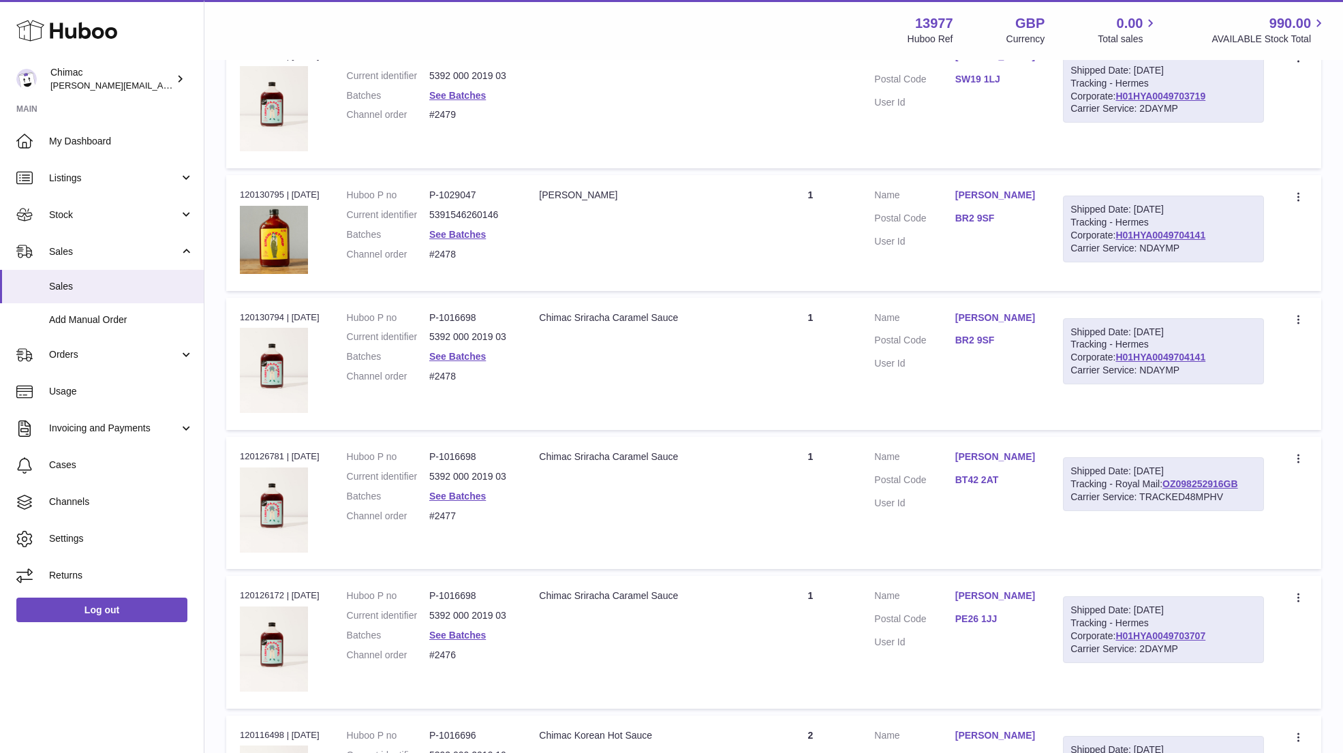
scroll to position [2203, 0]
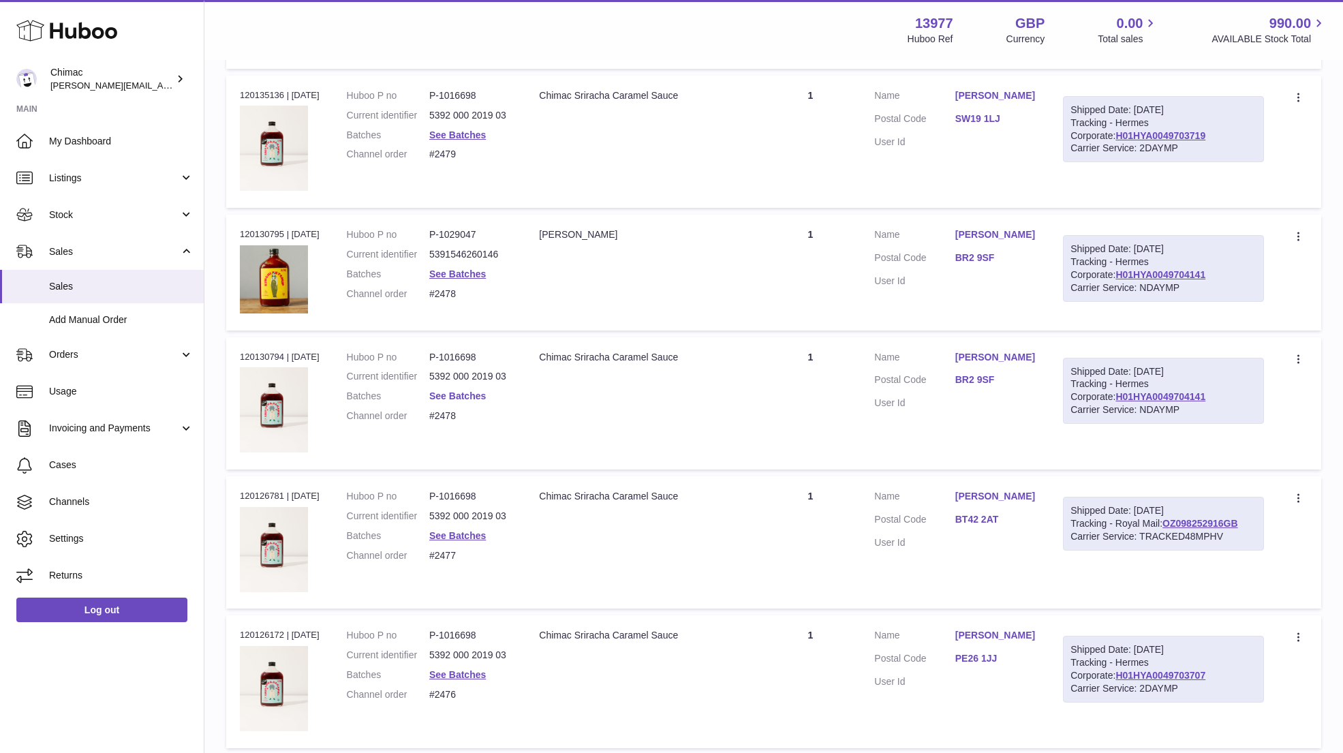
click at [463, 391] on link "See Batches" at bounding box center [457, 396] width 57 height 11
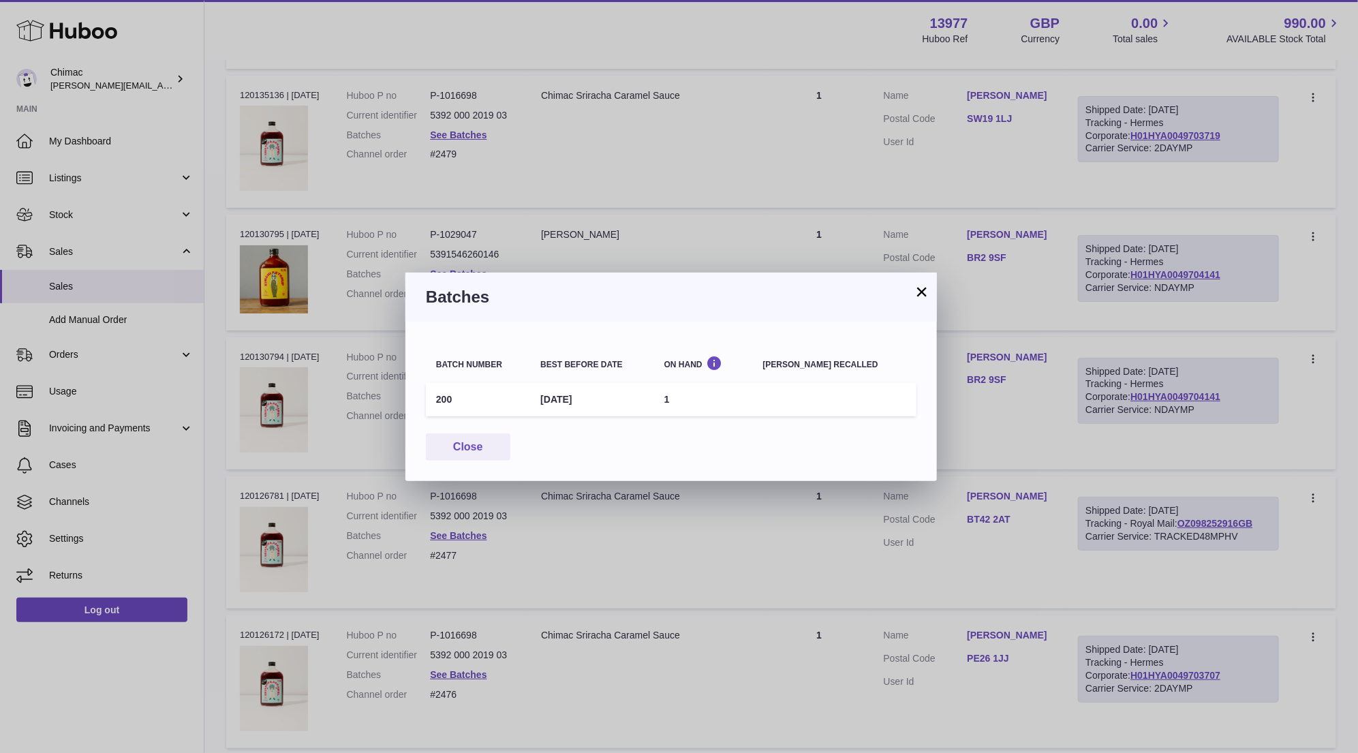
click at [924, 286] on button "×" at bounding box center [922, 292] width 16 height 16
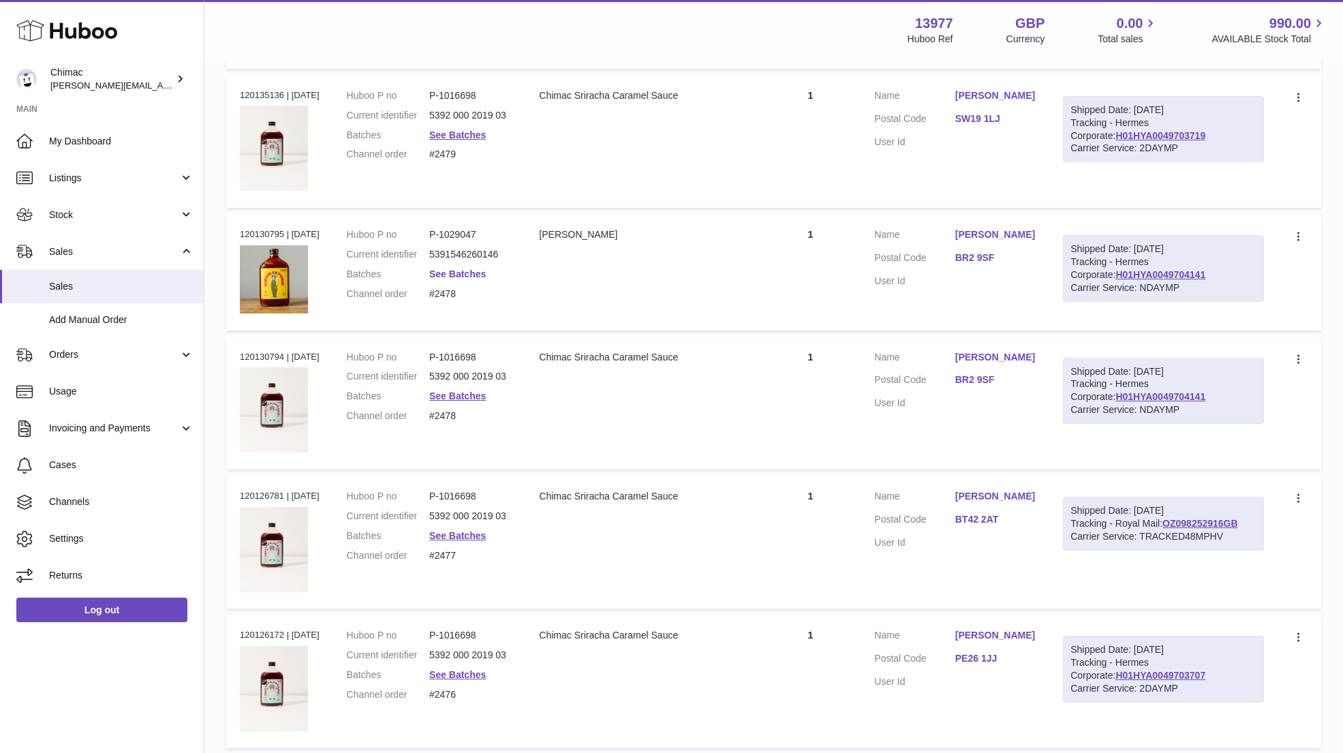
click at [453, 269] on link "See Batches" at bounding box center [457, 274] width 57 height 11
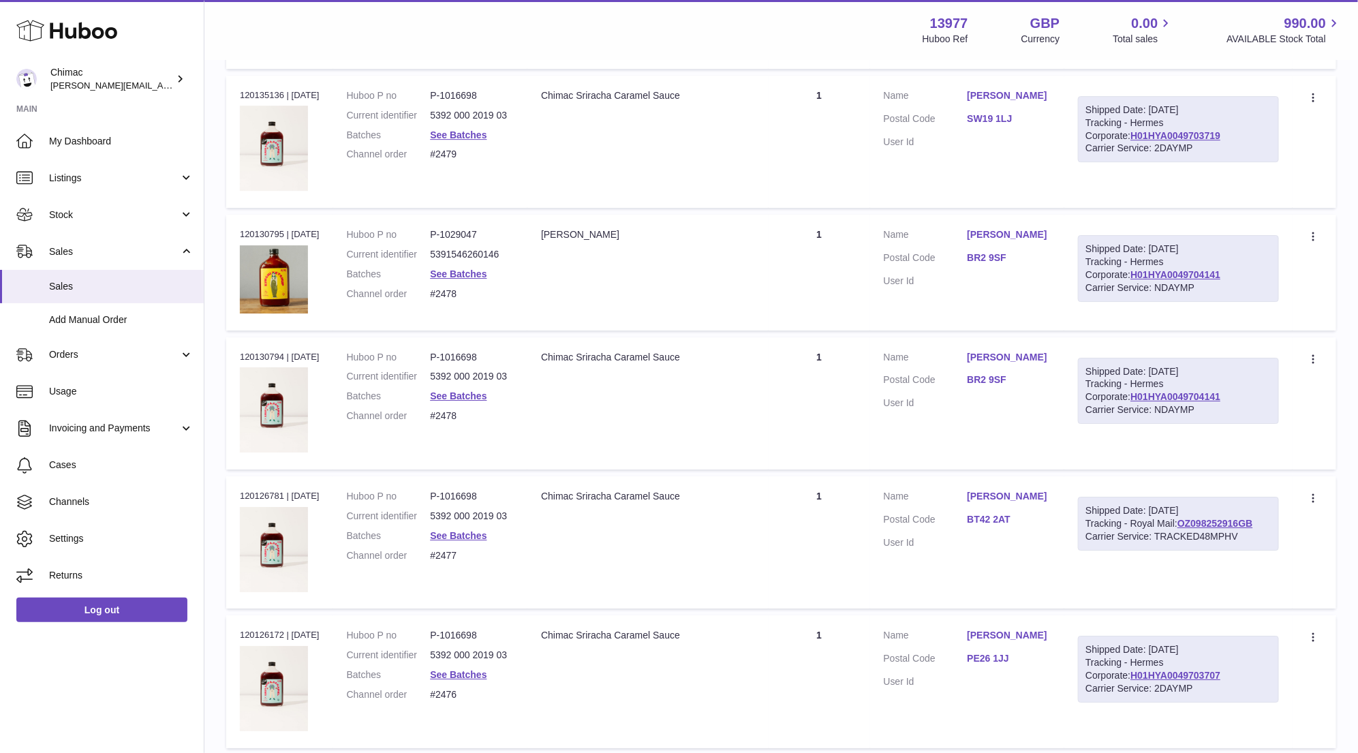
click at [1245, 526] on div at bounding box center [679, 376] width 1358 height 753
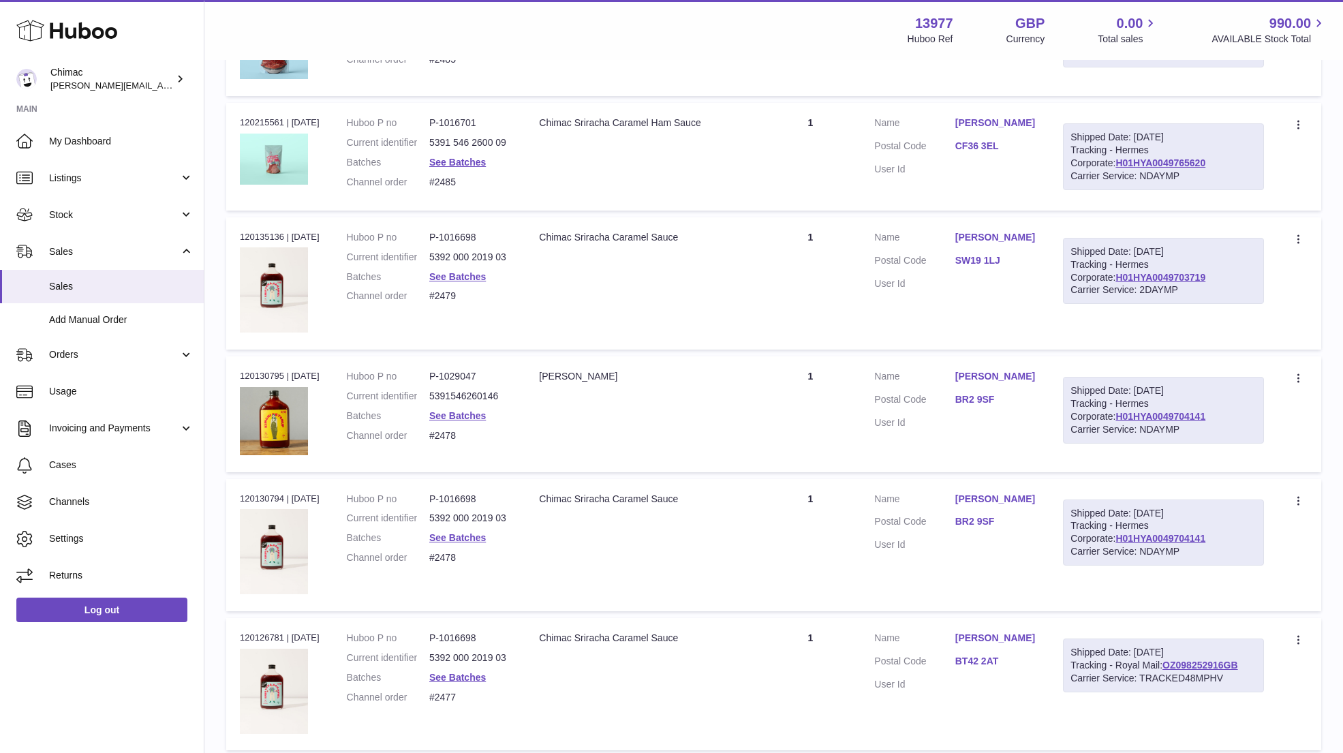
scroll to position [1998, 0]
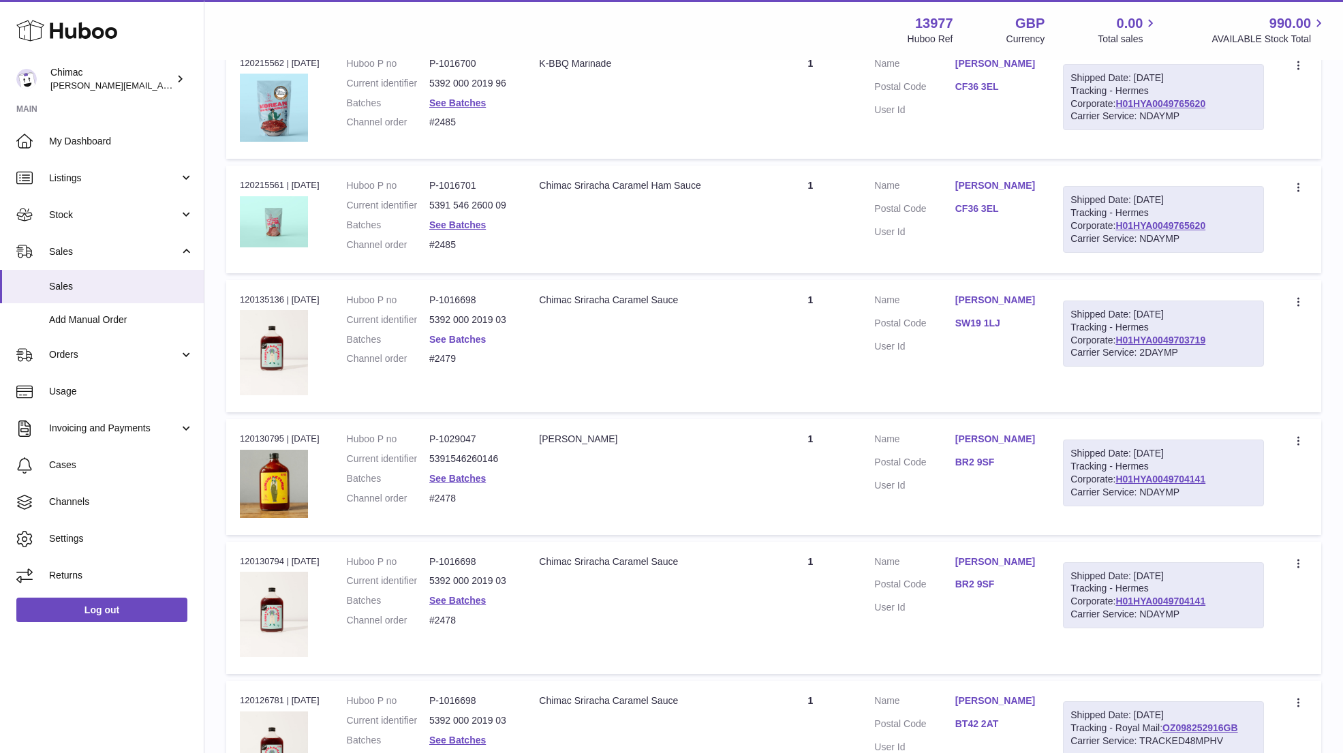
click at [463, 334] on link "See Batches" at bounding box center [457, 339] width 57 height 11
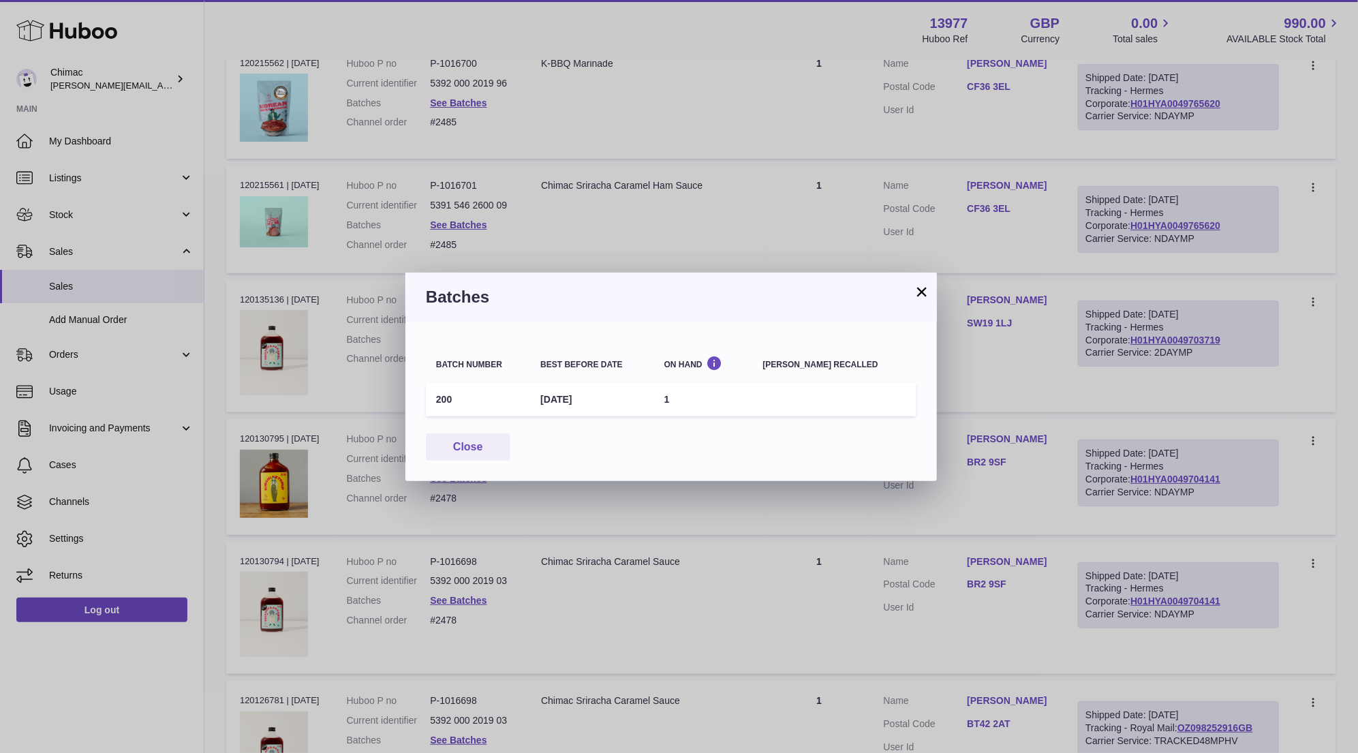
click at [918, 286] on button "×" at bounding box center [922, 292] width 16 height 16
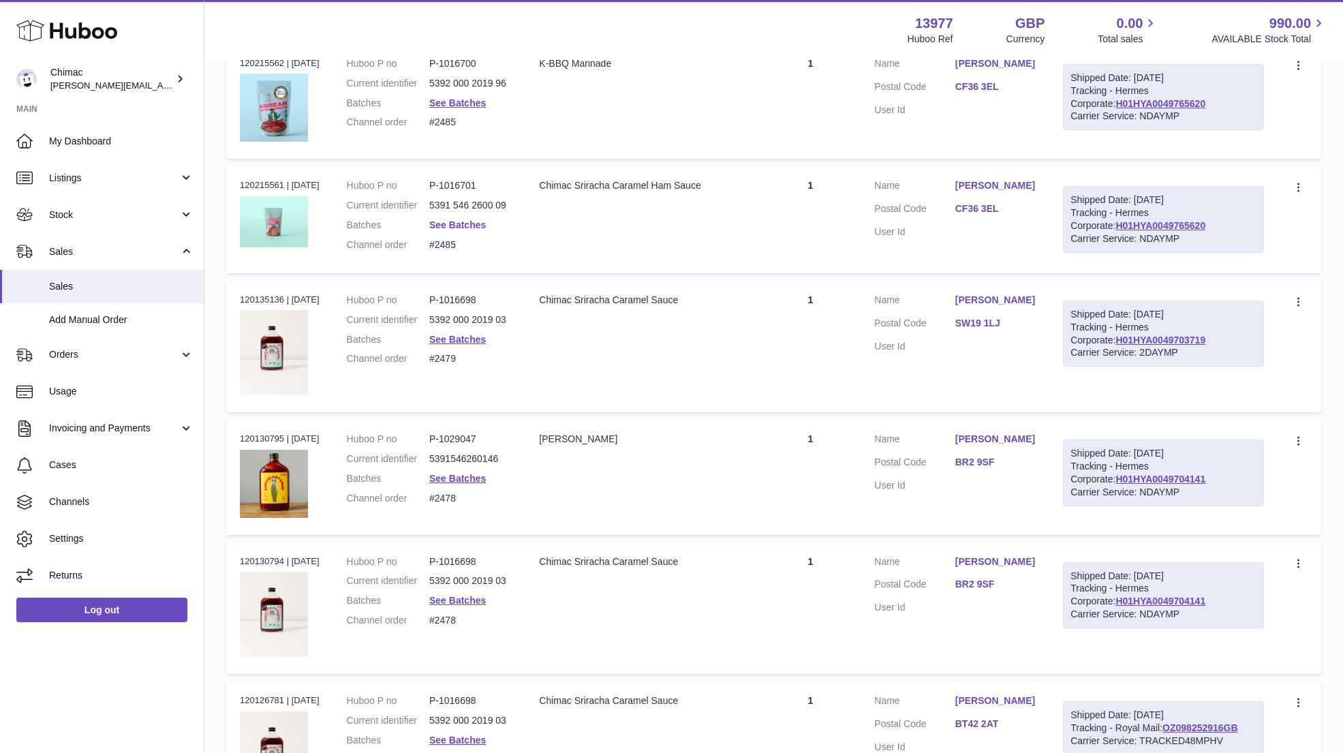
click at [468, 219] on link "See Batches" at bounding box center [457, 224] width 57 height 11
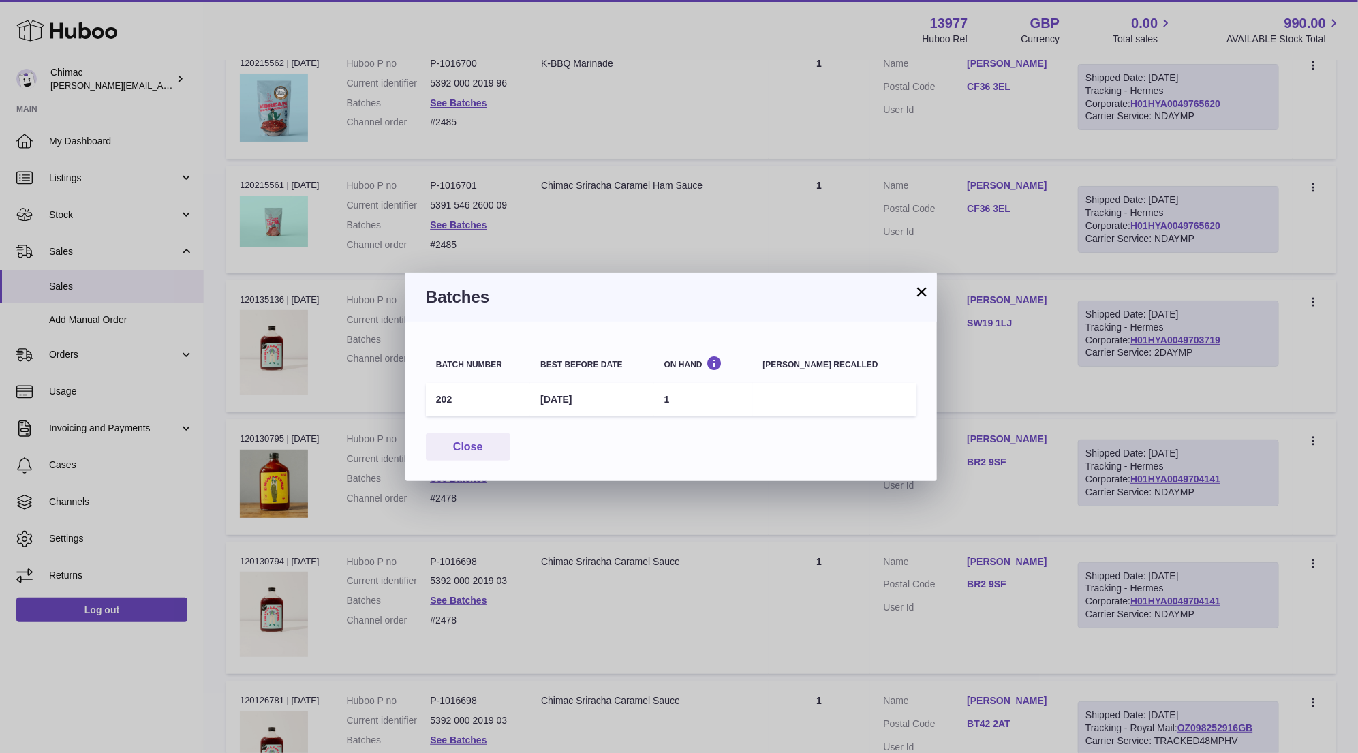
click at [920, 286] on button "×" at bounding box center [922, 292] width 16 height 16
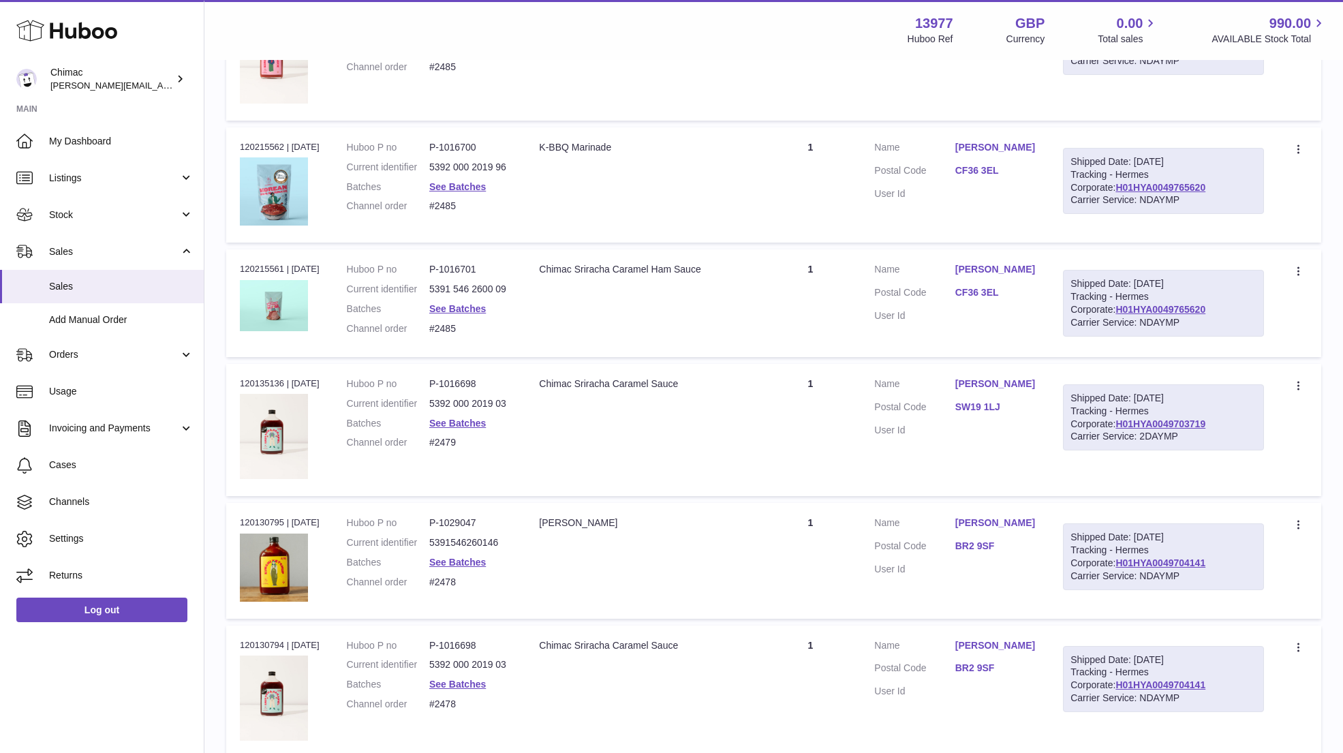
scroll to position [1835, 0]
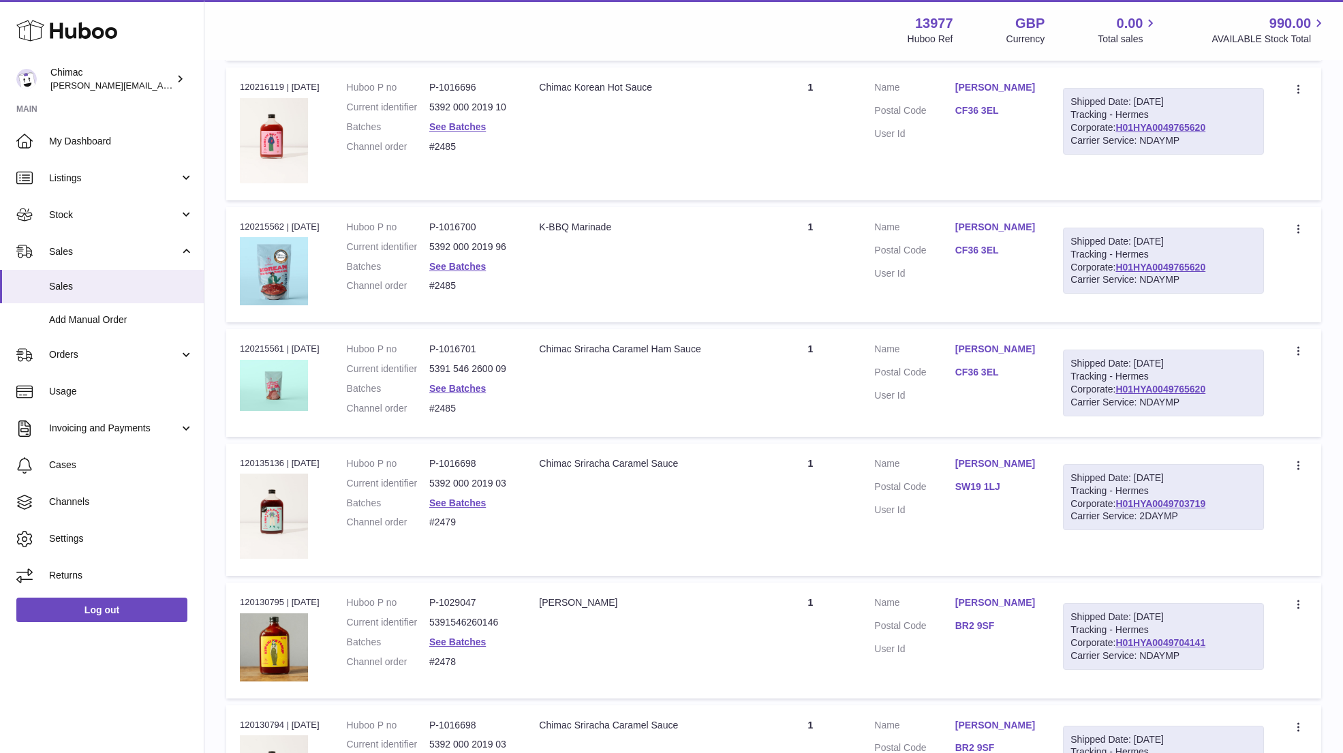
click at [740, 371] on td "Description Chimac Sriracha Caramel Ham Sauce" at bounding box center [642, 383] width 234 height 108
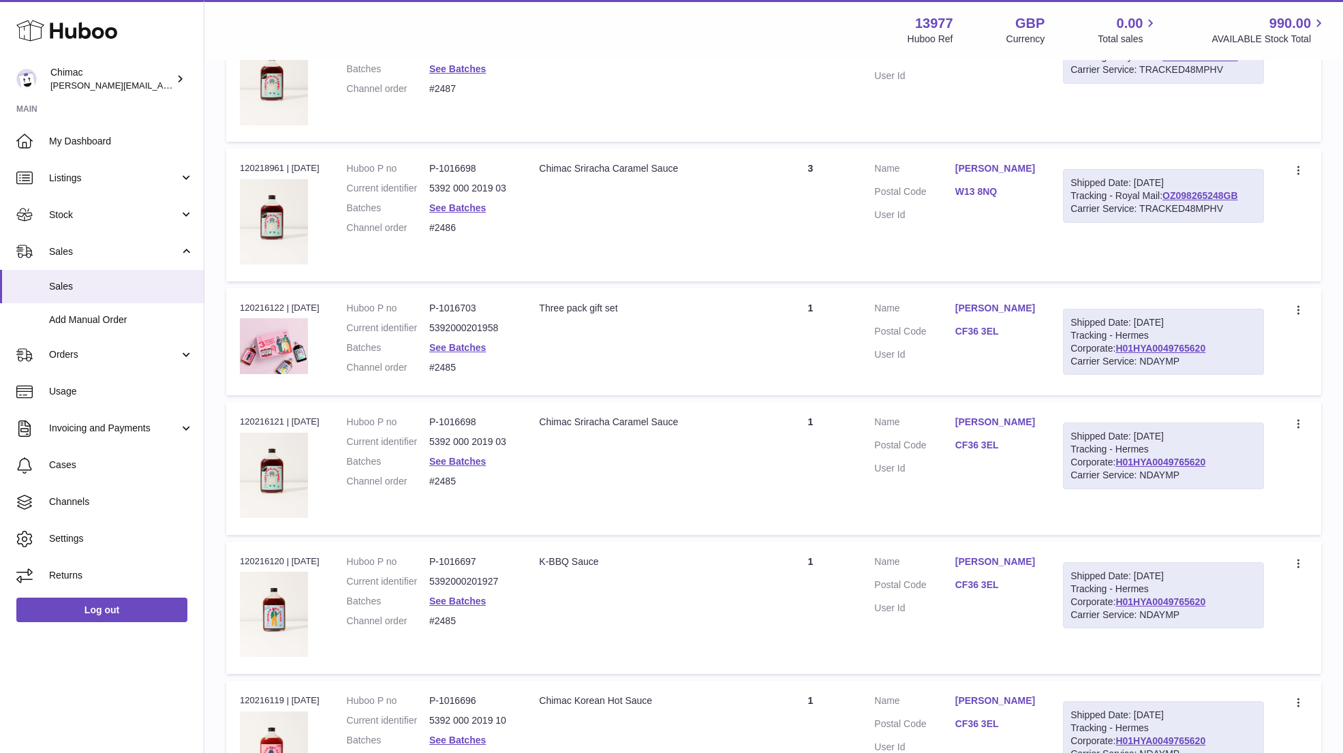
scroll to position [1180, 0]
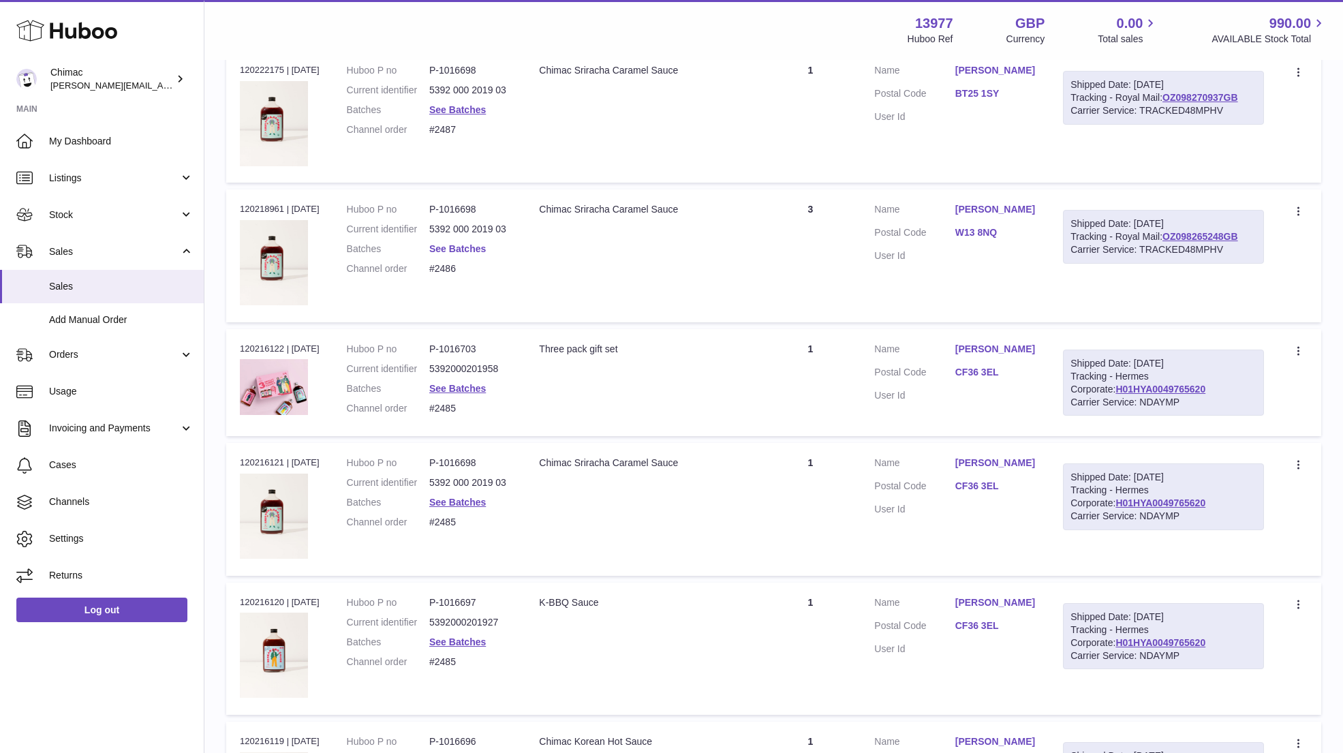
click at [469, 243] on link "See Batches" at bounding box center [457, 248] width 57 height 11
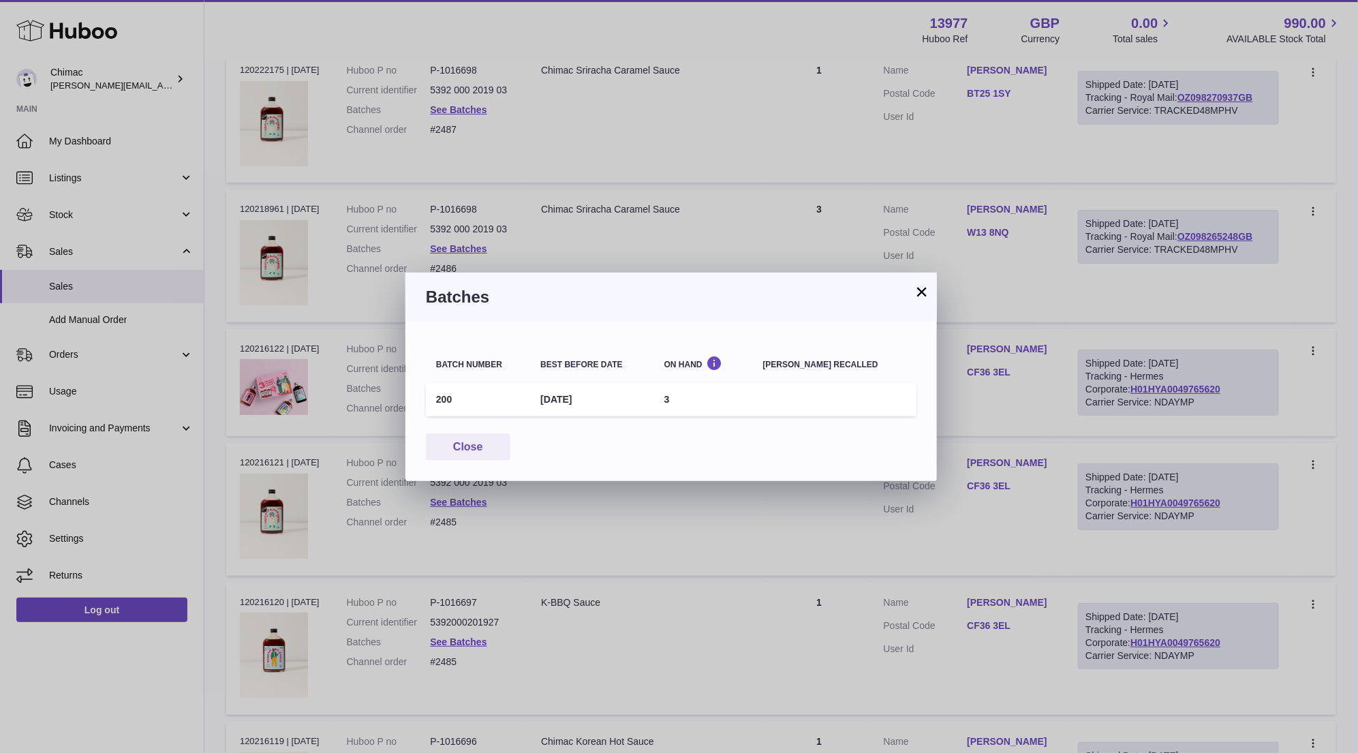
click at [919, 291] on button "×" at bounding box center [922, 292] width 16 height 16
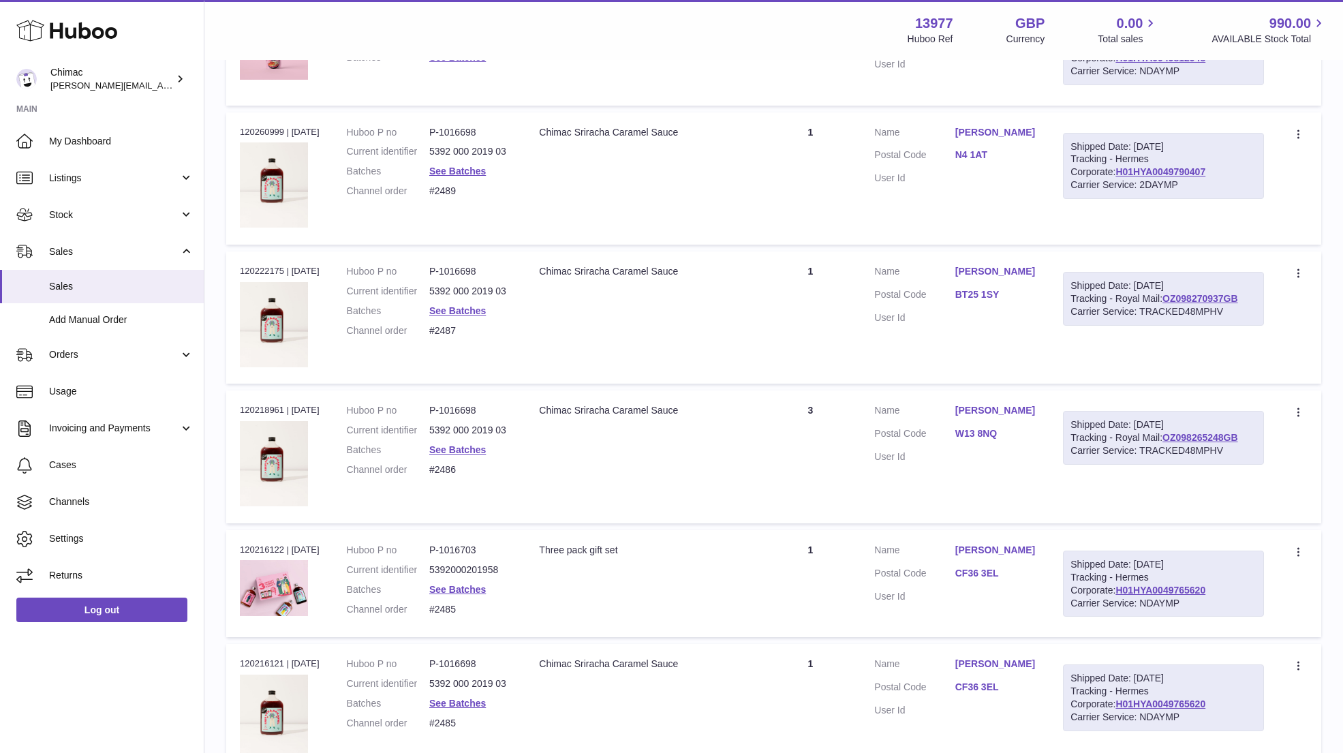
scroll to position [976, 0]
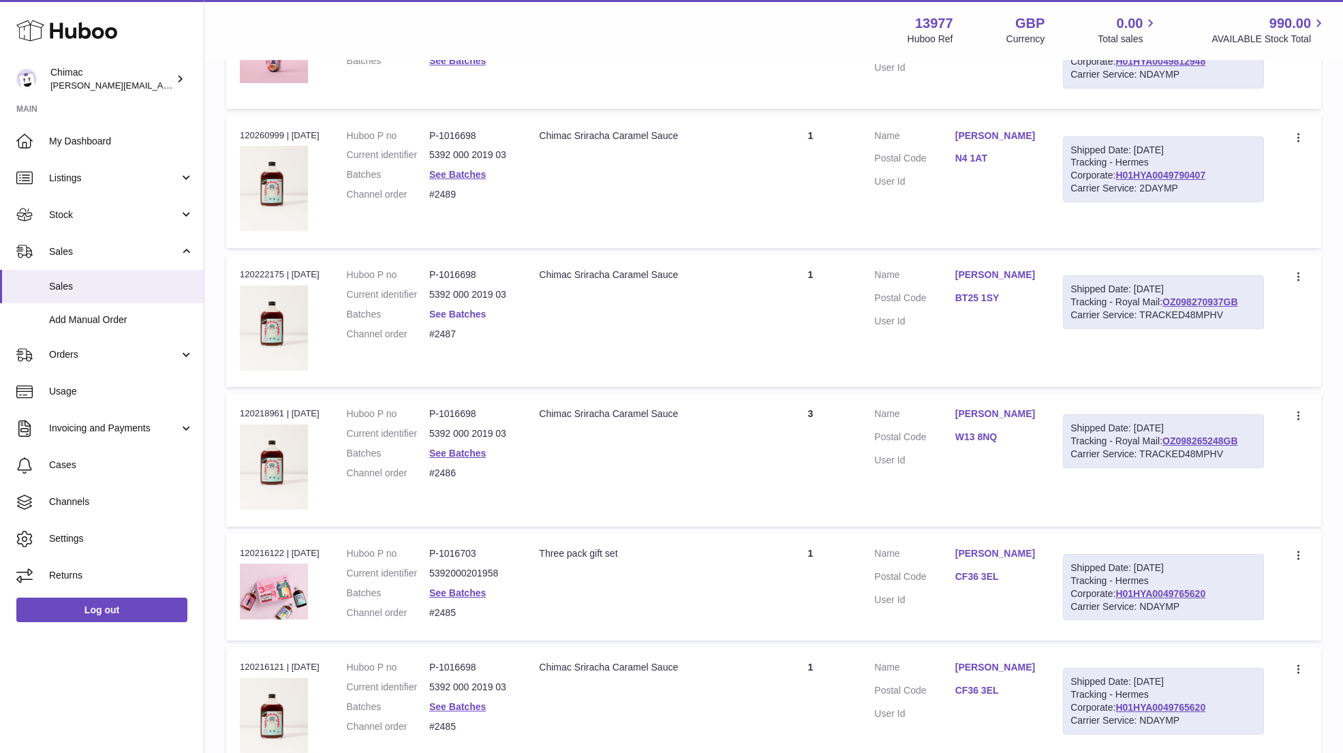
click at [452, 314] on link "See Batches" at bounding box center [457, 314] width 57 height 11
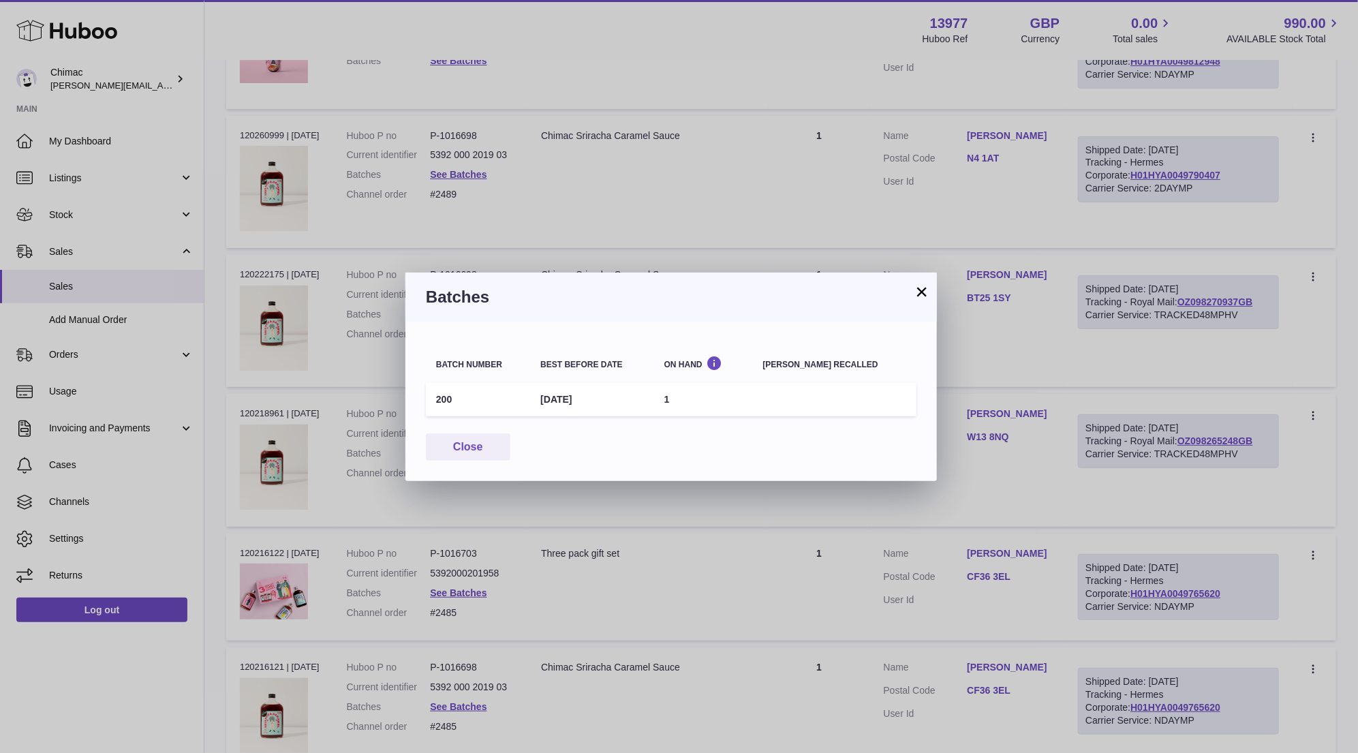
click at [911, 288] on h3 "Batches" at bounding box center [671, 297] width 491 height 22
click at [914, 290] on button "×" at bounding box center [922, 292] width 16 height 16
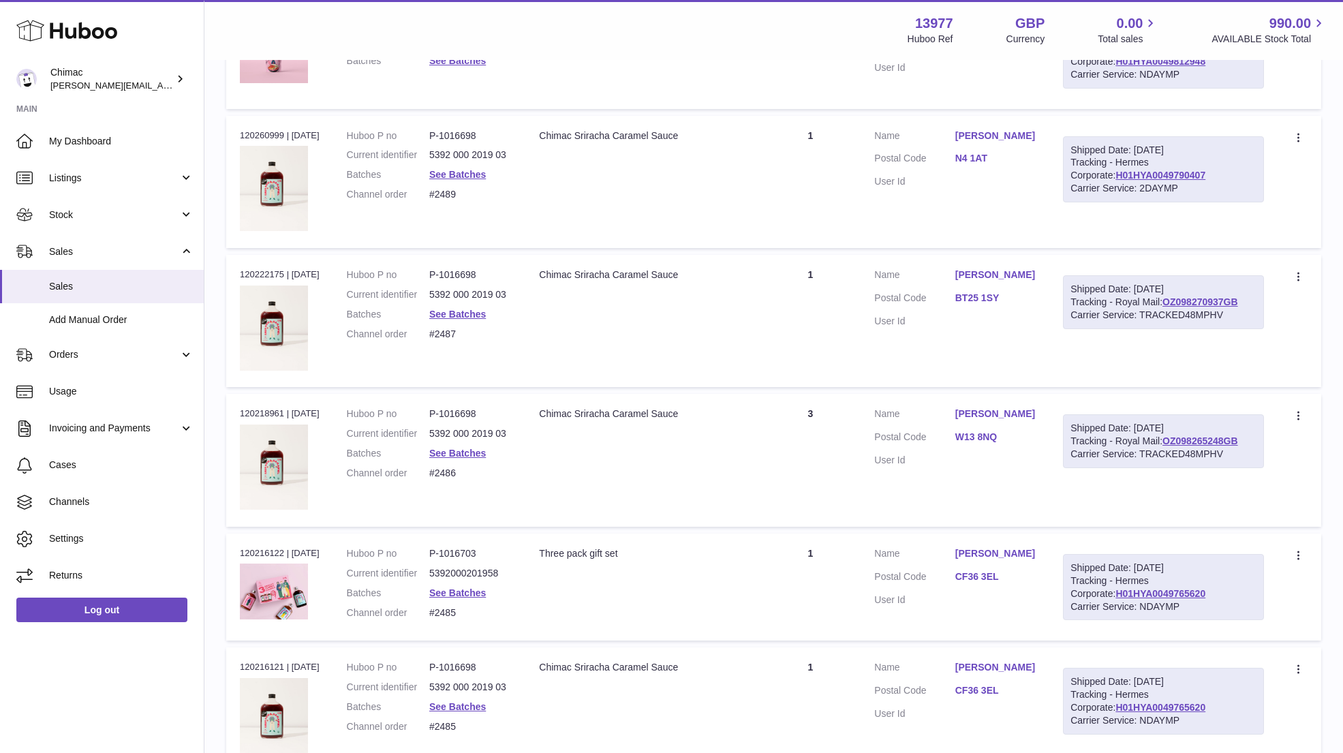
drag, startPoint x: 949, startPoint y: 271, endPoint x: 1035, endPoint y: 273, distance: 86.6
click at [1035, 273] on dl "Customer Name Mary Donaldson Postal Code BT25 1SY User Id" at bounding box center [955, 302] width 162 height 66
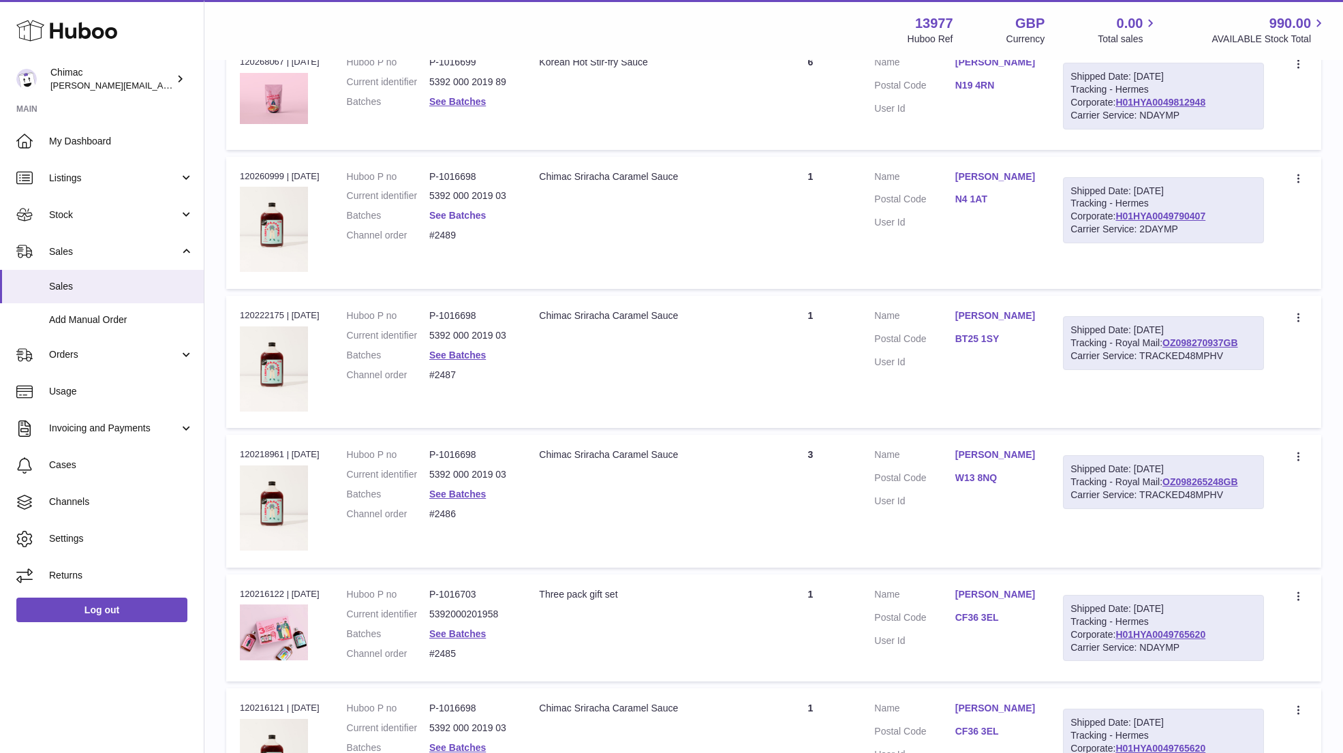
click at [472, 215] on link "See Batches" at bounding box center [457, 215] width 57 height 11
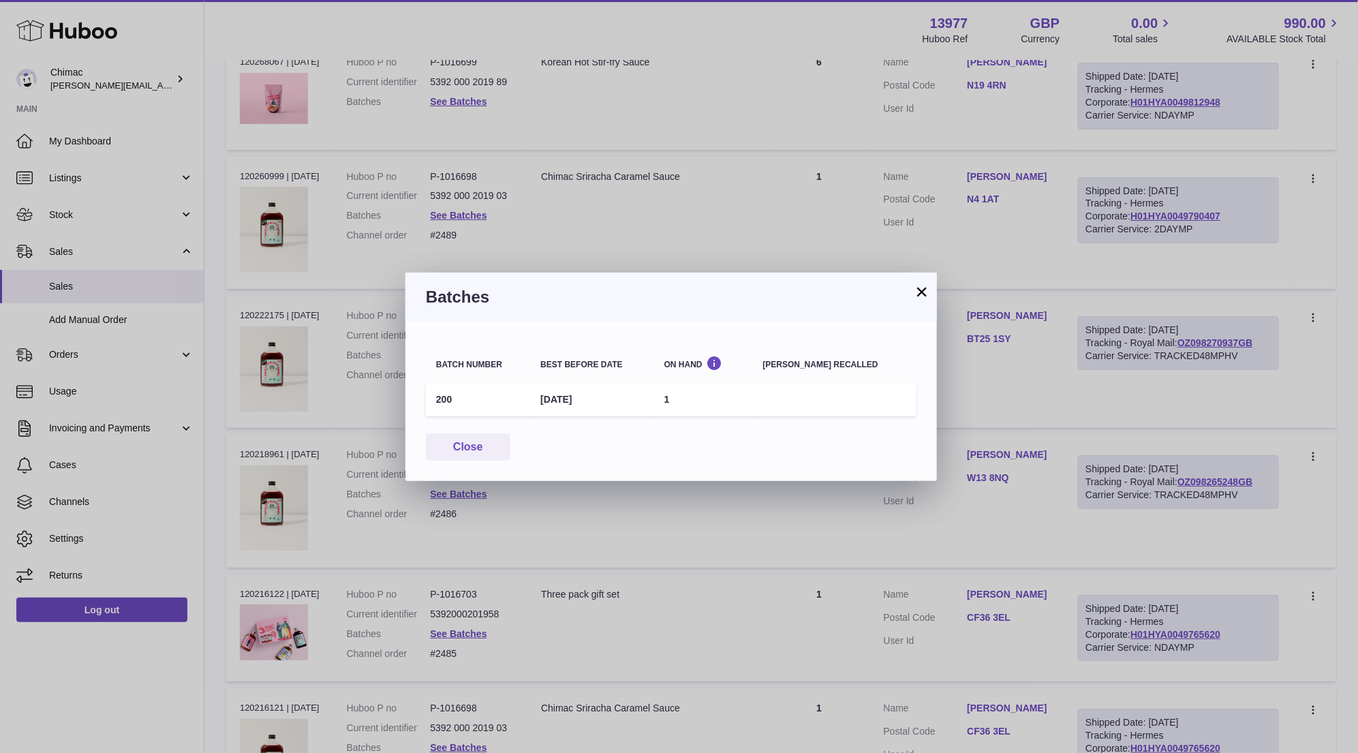
click at [917, 290] on button "×" at bounding box center [922, 292] width 16 height 16
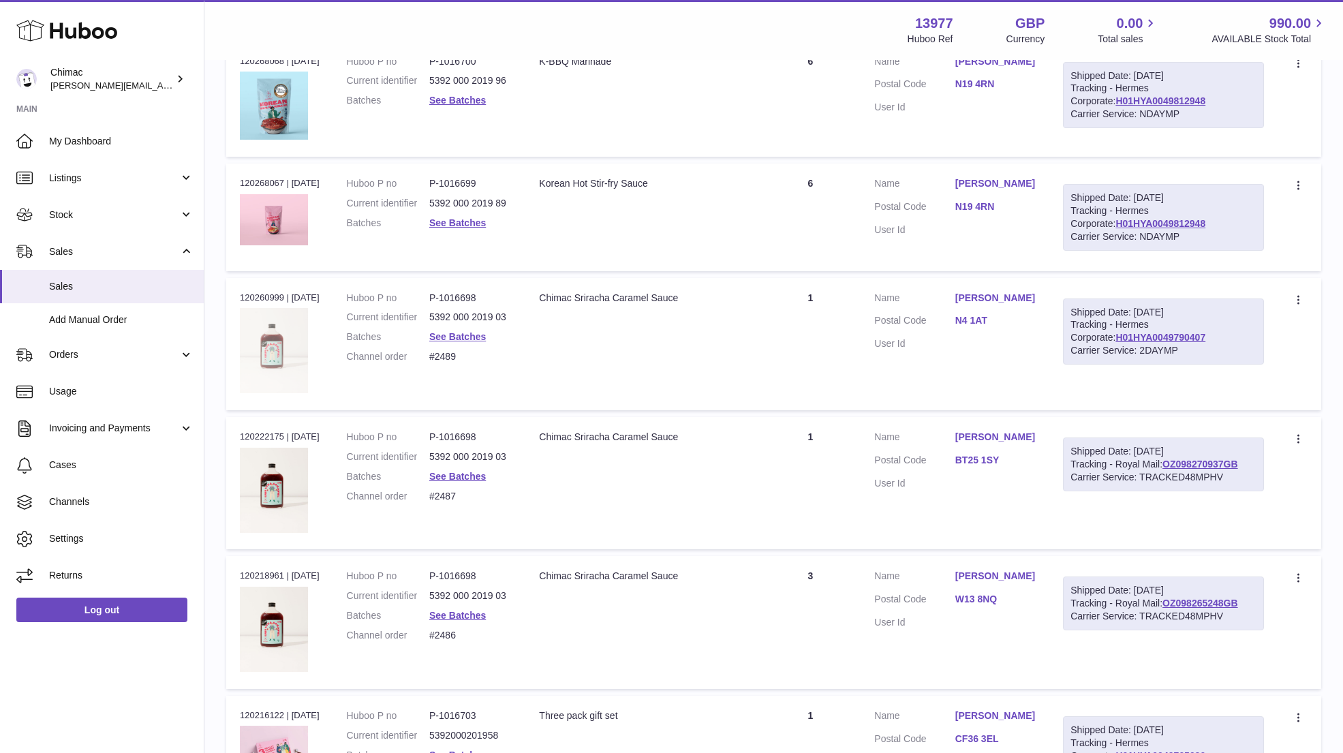
scroll to position [812, 0]
drag, startPoint x: 951, startPoint y: 293, endPoint x: 996, endPoint y: 318, distance: 51.8
click at [996, 318] on dl "Customer Name Andrew Thomson Postal Code N4 1AT User Id" at bounding box center [955, 326] width 162 height 66
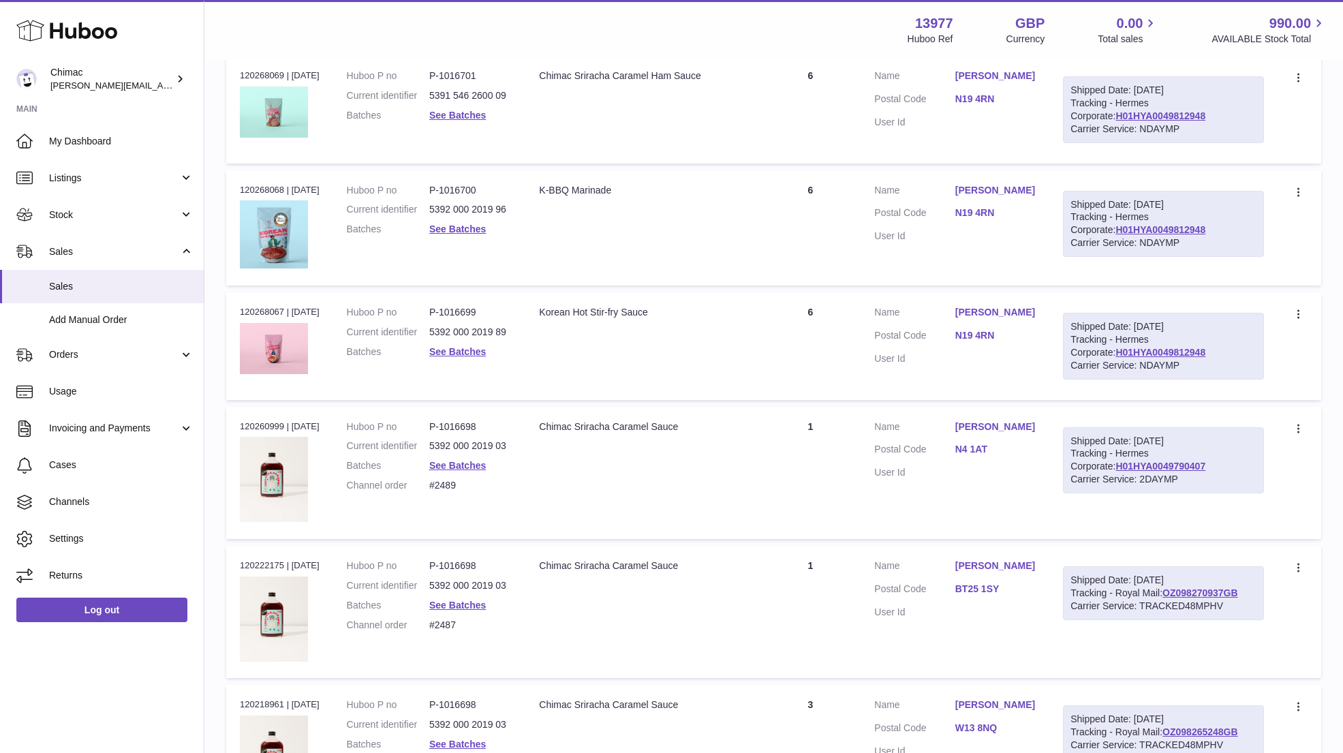
scroll to position [649, 0]
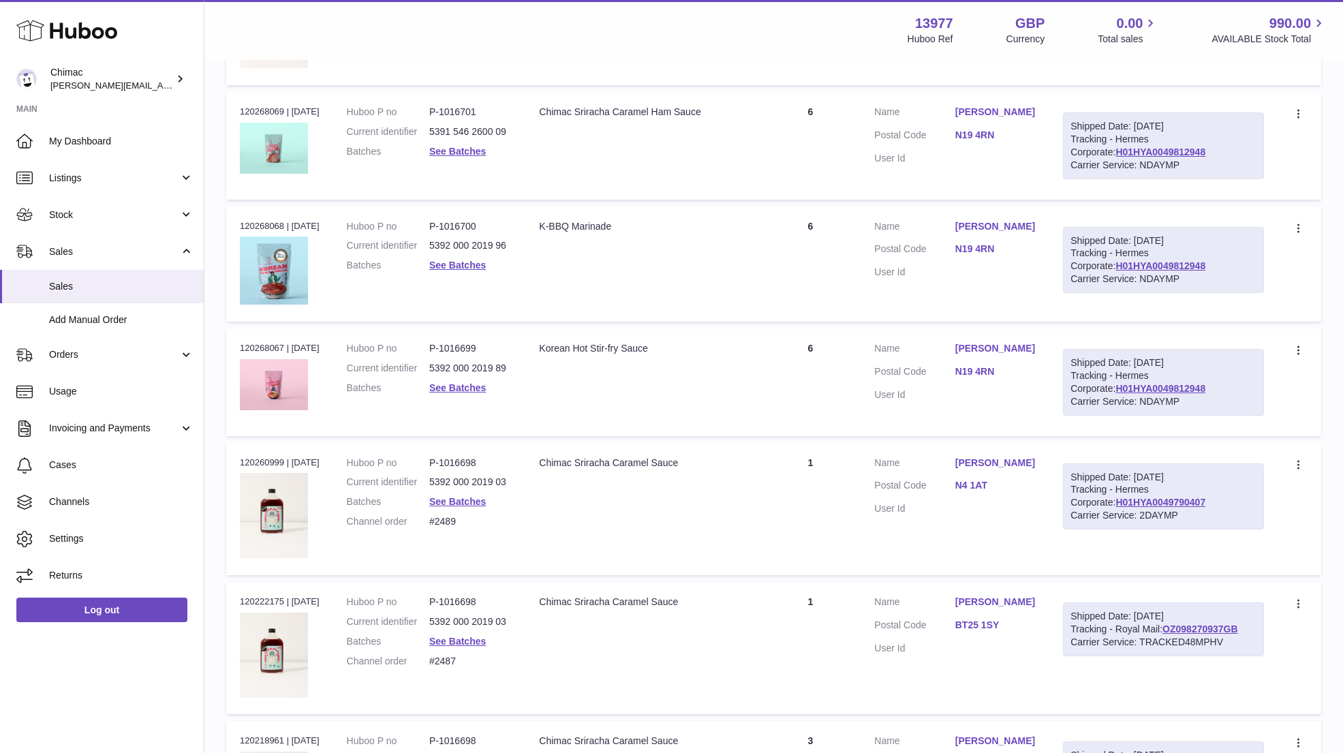
click at [996, 355] on link "Siobhan Margolis" at bounding box center [996, 348] width 80 height 13
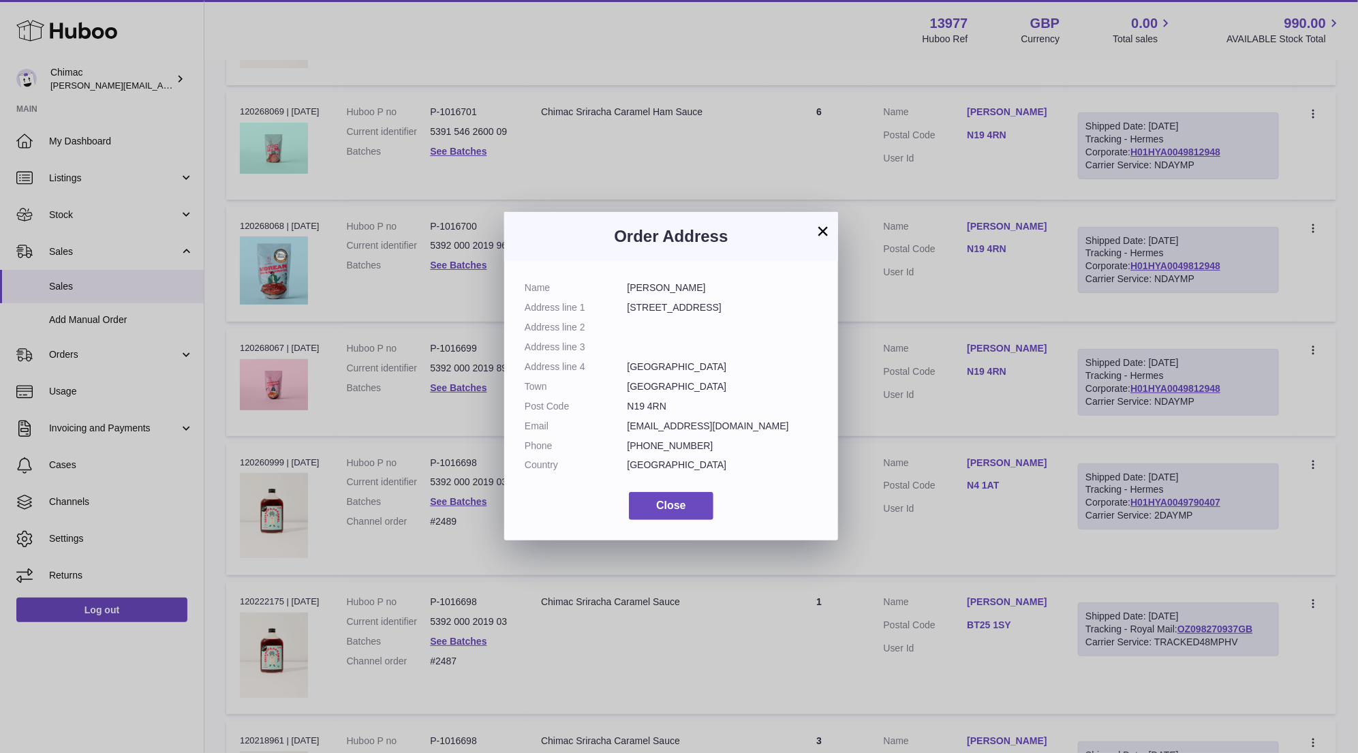
drag, startPoint x: 629, startPoint y: 289, endPoint x: 716, endPoint y: 290, distance: 86.6
click at [716, 290] on dd "Siobhan Margolis" at bounding box center [723, 287] width 191 height 13
click at [821, 230] on button "×" at bounding box center [823, 231] width 16 height 16
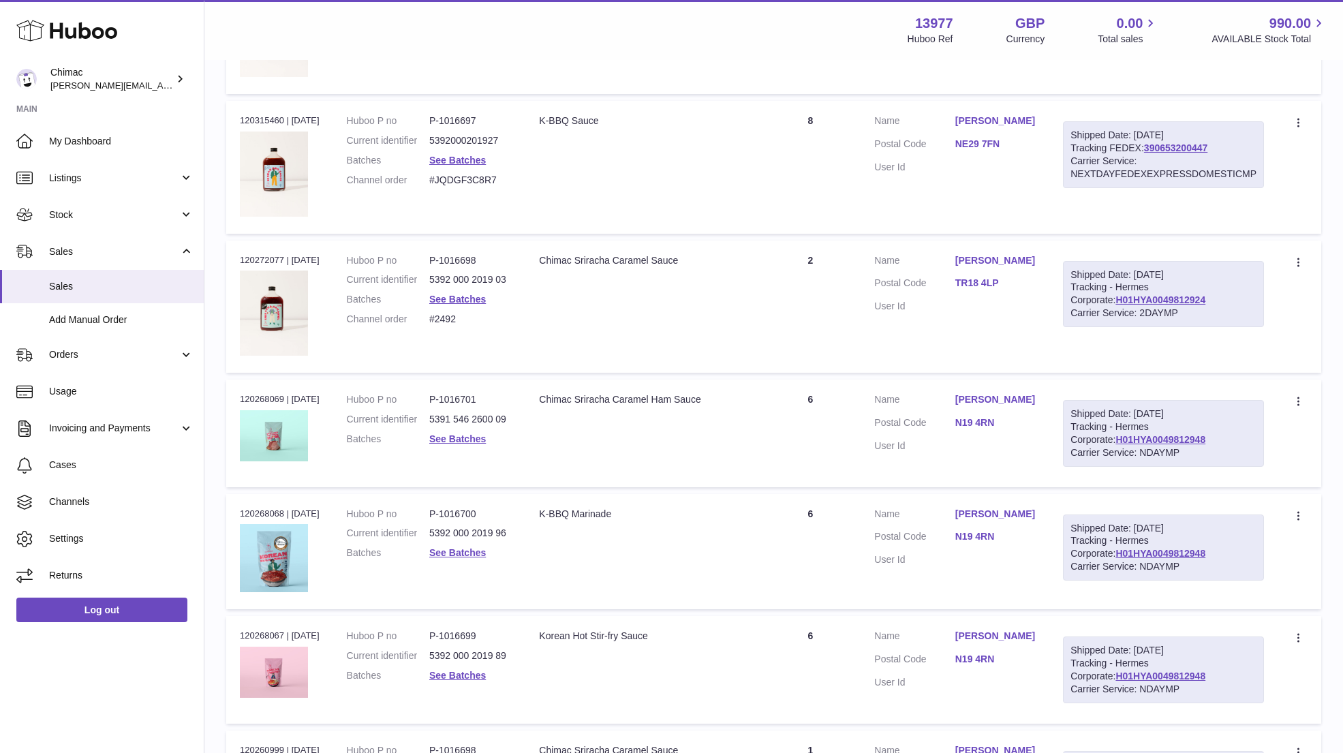
scroll to position [322, 0]
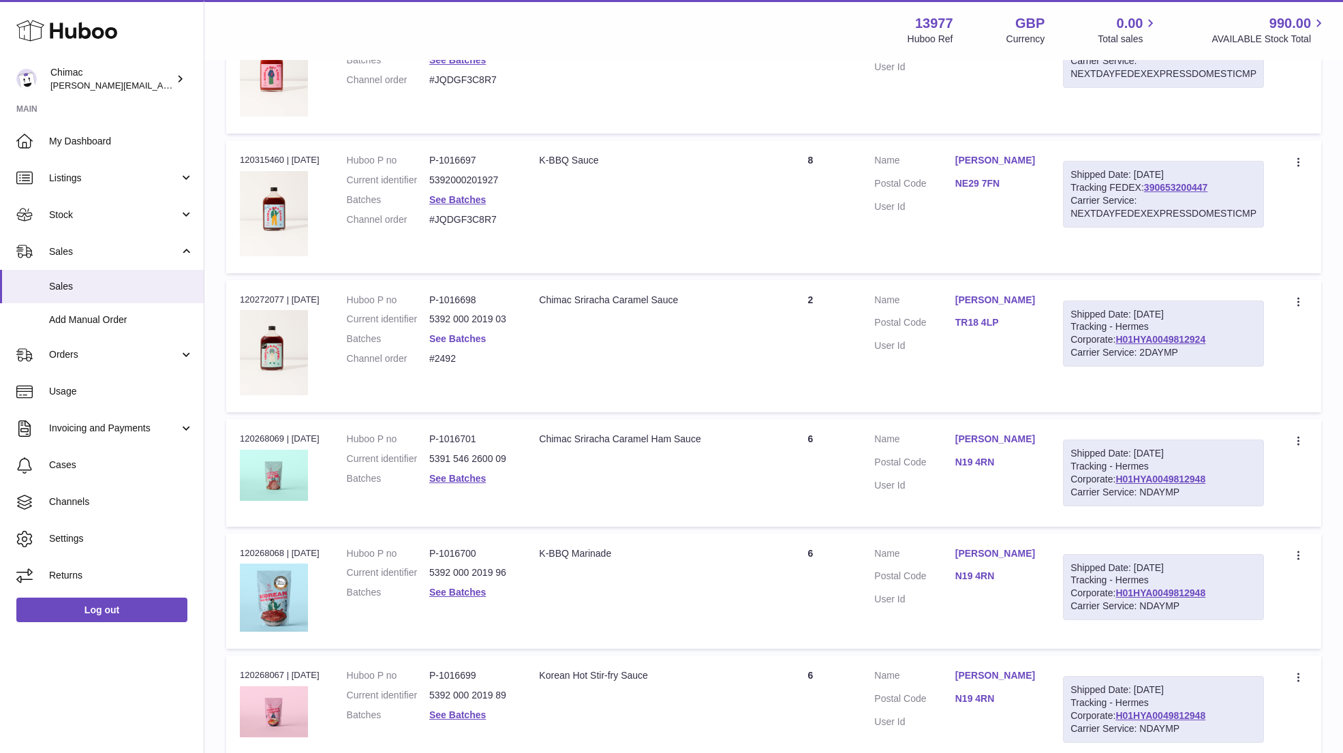
click at [457, 336] on link "See Batches" at bounding box center [457, 338] width 57 height 11
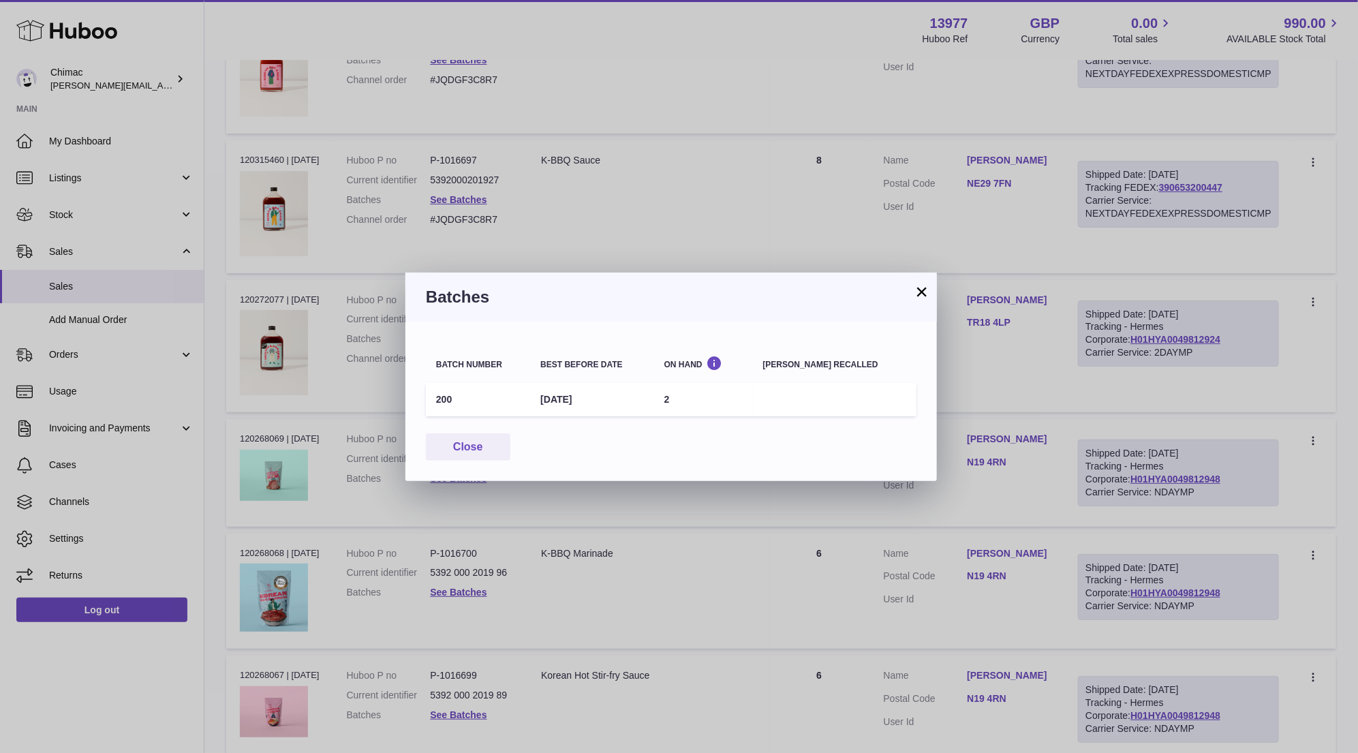
click at [919, 285] on button "×" at bounding box center [922, 292] width 16 height 16
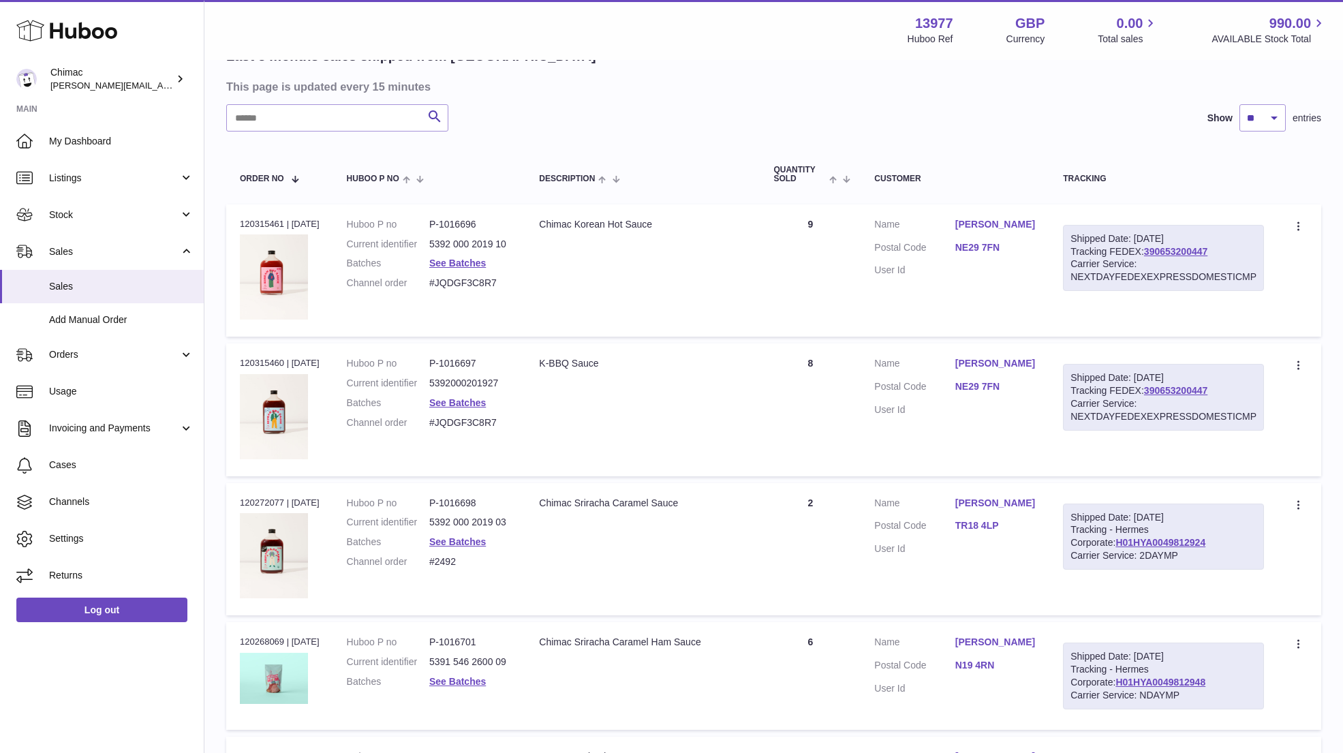
scroll to position [117, 0]
click at [994, 363] on link "Kate Thompson" at bounding box center [996, 365] width 80 height 13
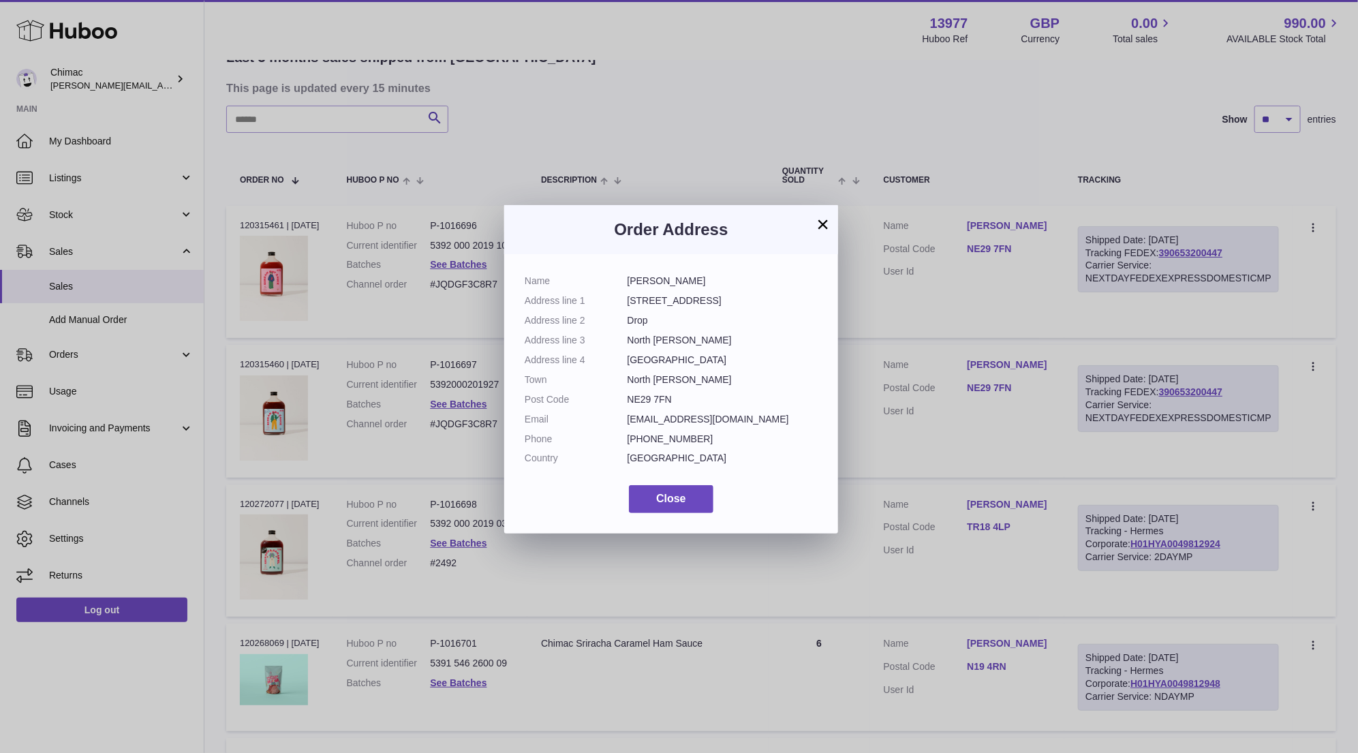
click at [823, 225] on button "×" at bounding box center [823, 224] width 16 height 16
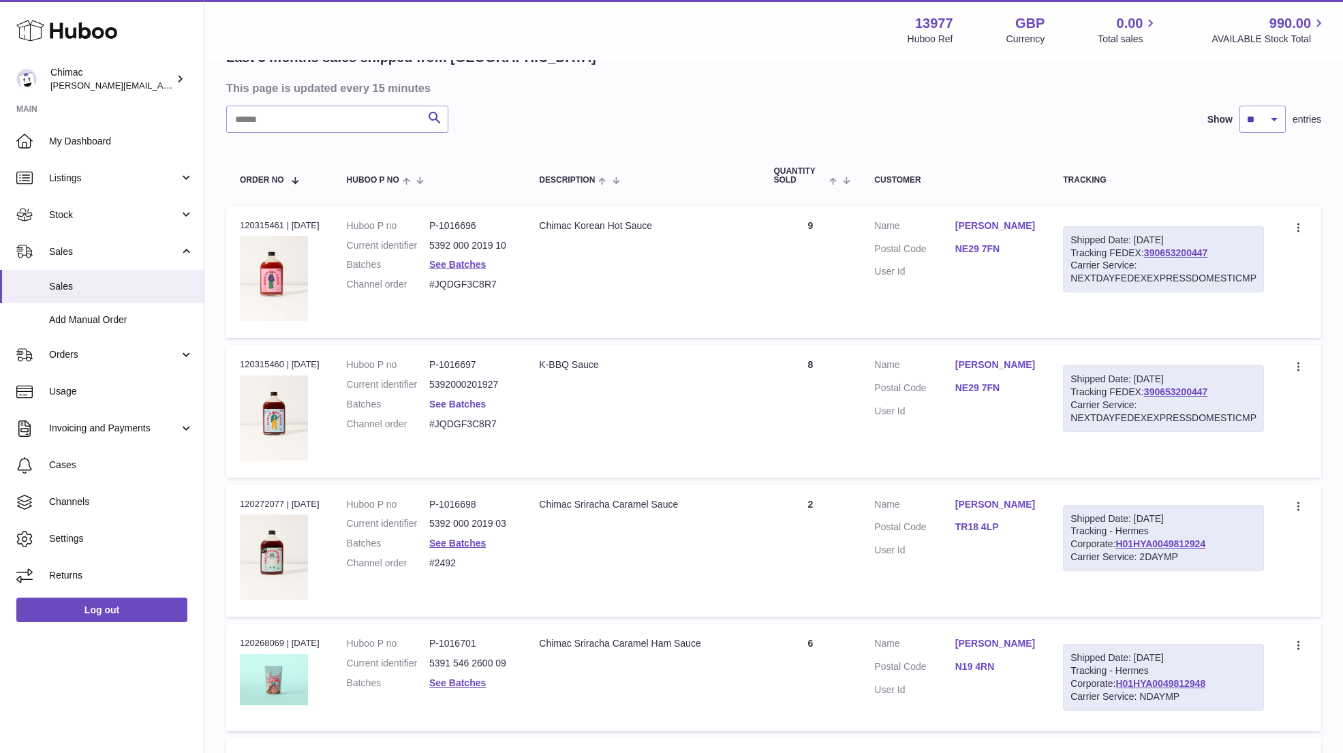
click at [478, 403] on link "See Batches" at bounding box center [457, 404] width 57 height 11
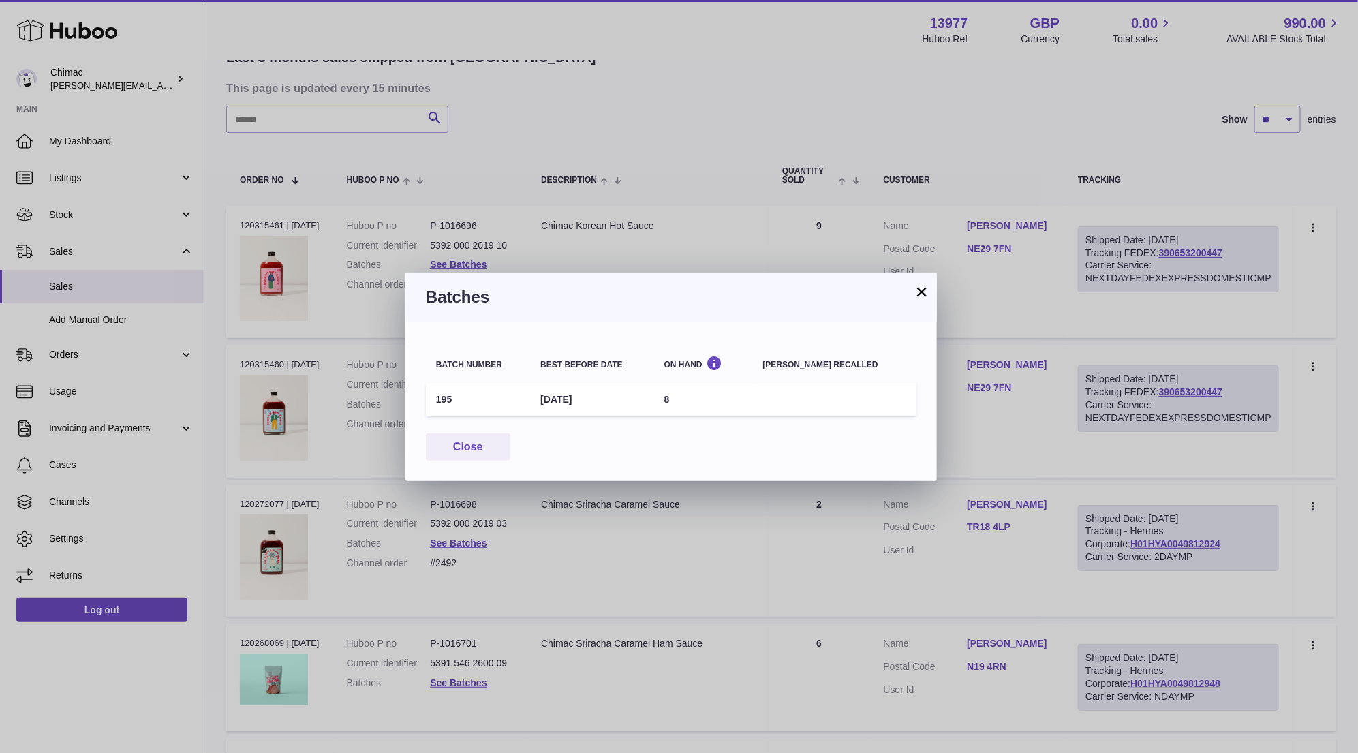
click at [922, 289] on button "×" at bounding box center [922, 292] width 16 height 16
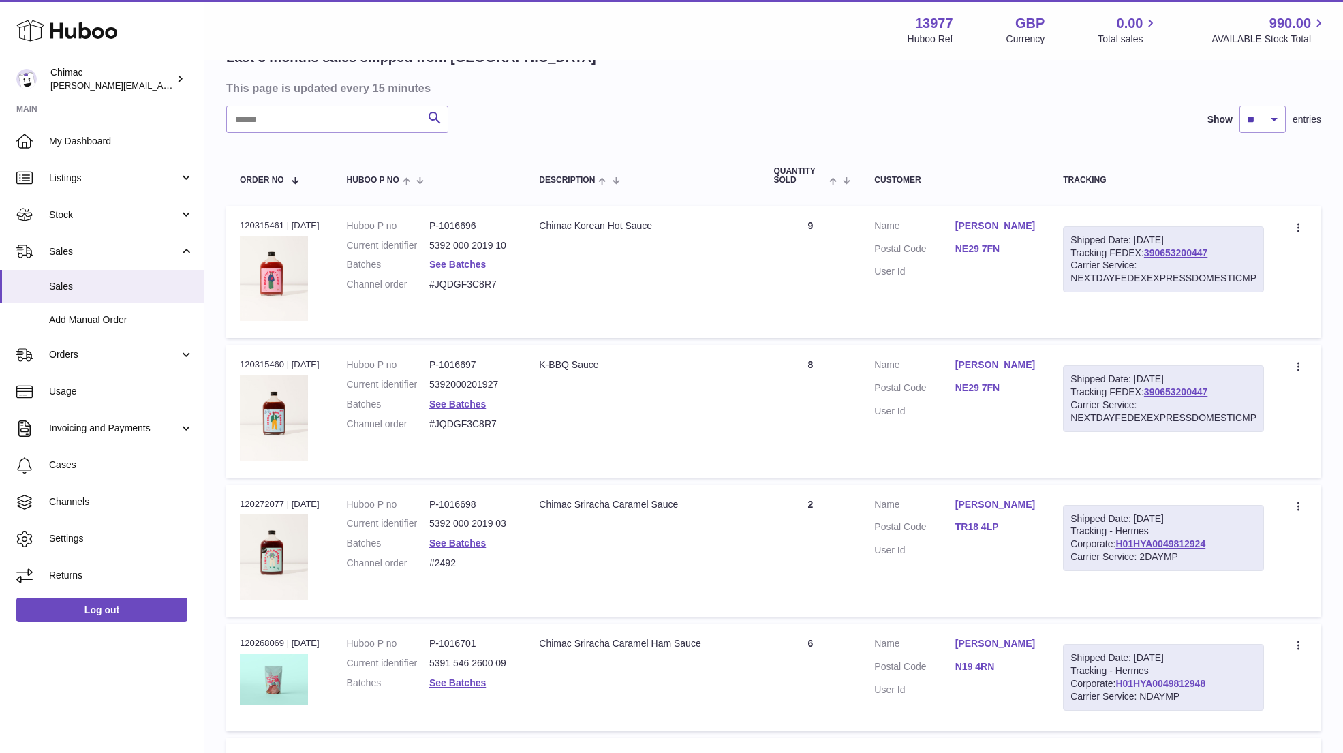
click at [472, 264] on link "See Batches" at bounding box center [457, 264] width 57 height 11
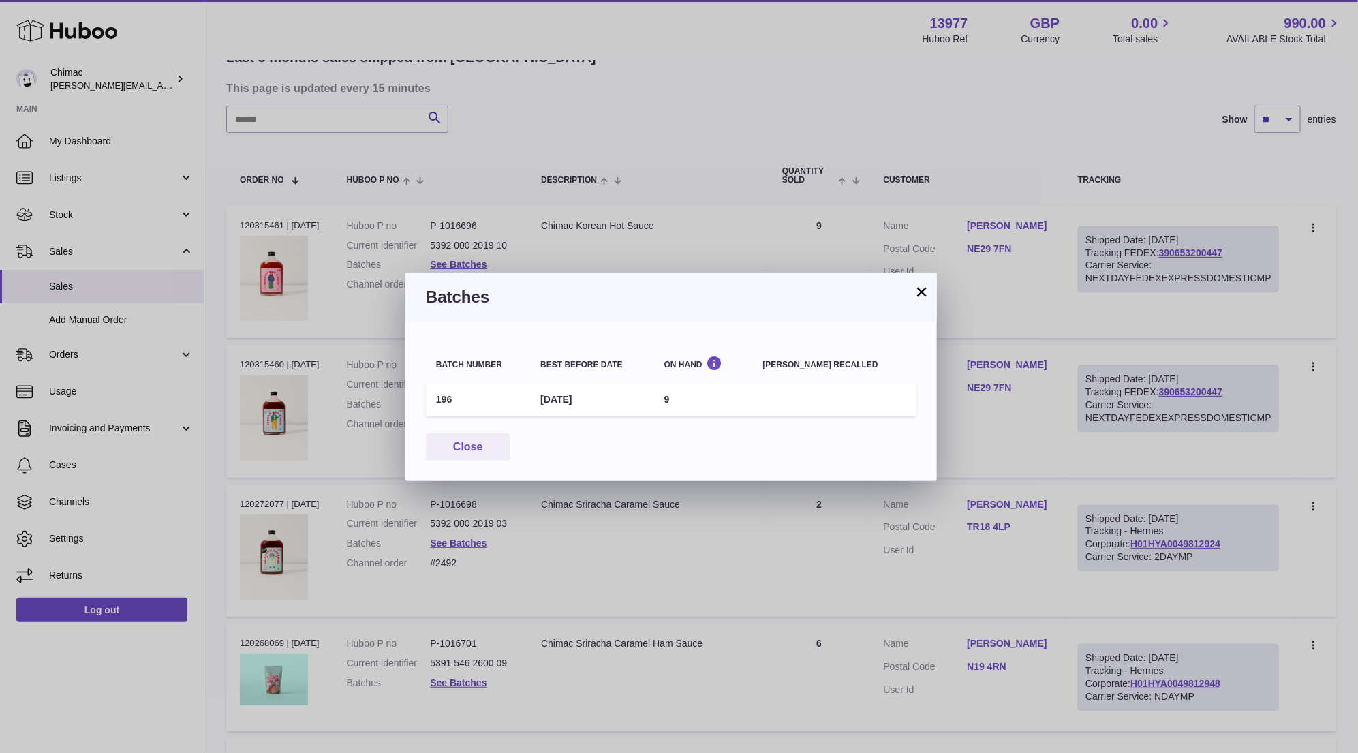
click at [926, 292] on button "×" at bounding box center [922, 292] width 16 height 16
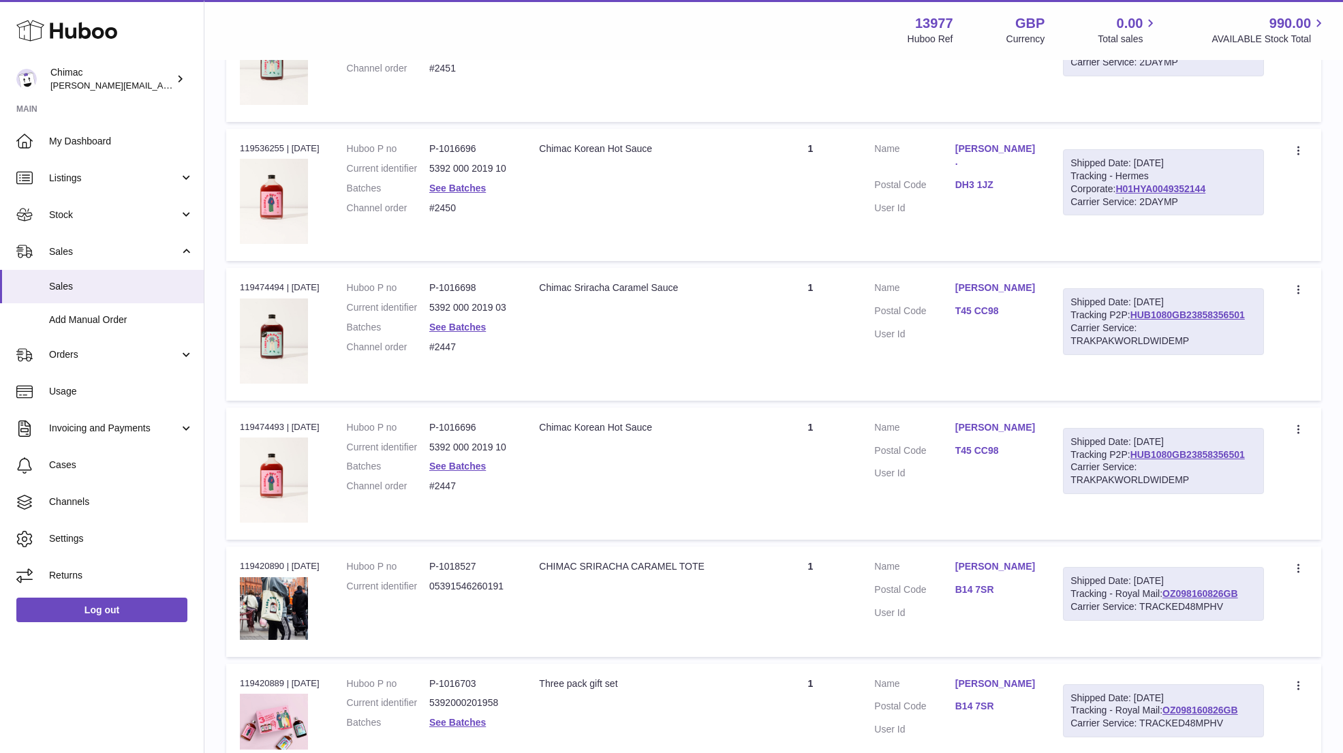
scroll to position [6333, 0]
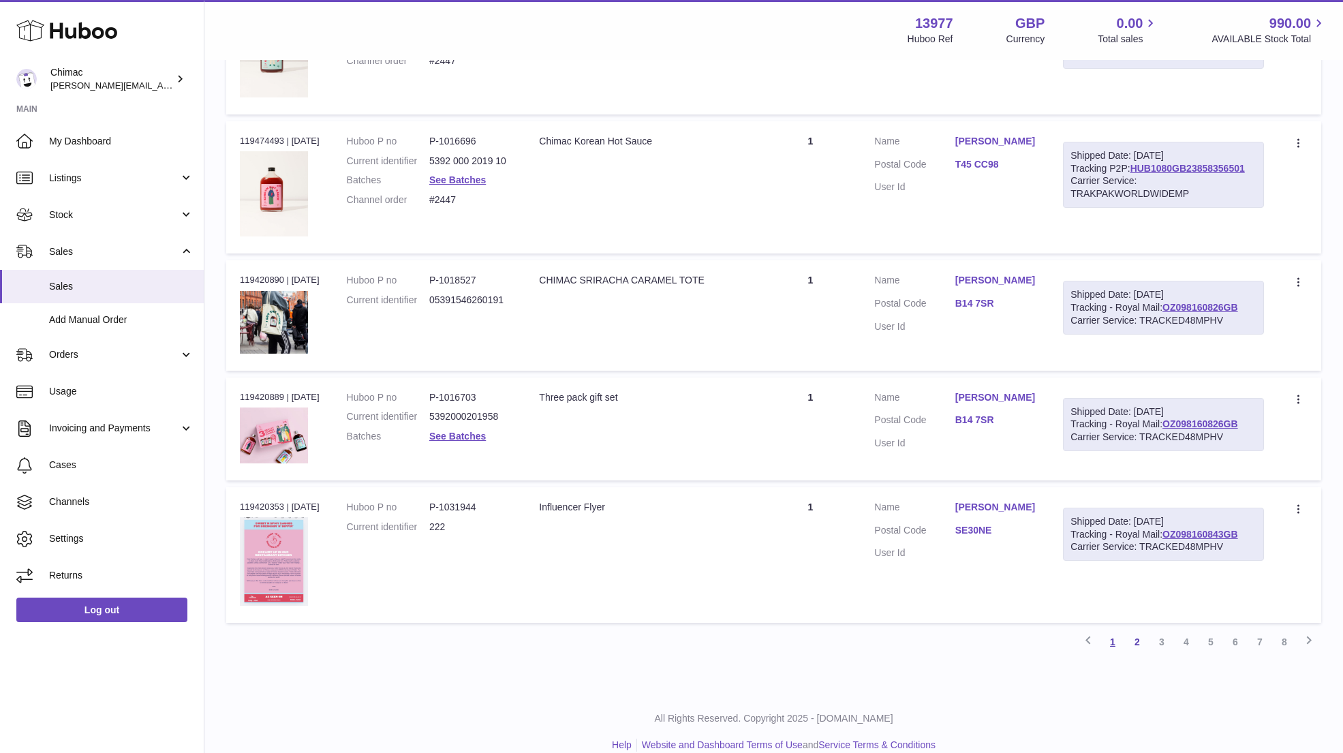
click at [1112, 630] on link "1" at bounding box center [1113, 642] width 25 height 25
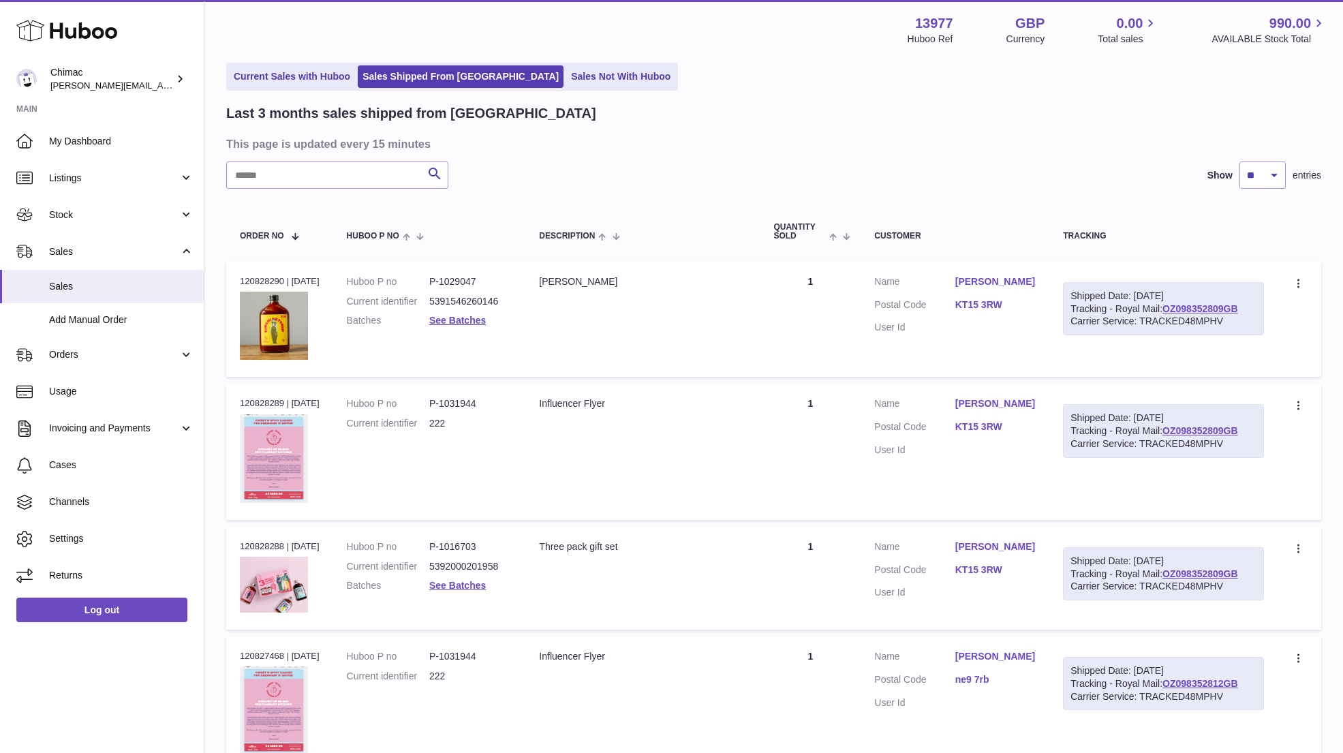
scroll to position [6185, 0]
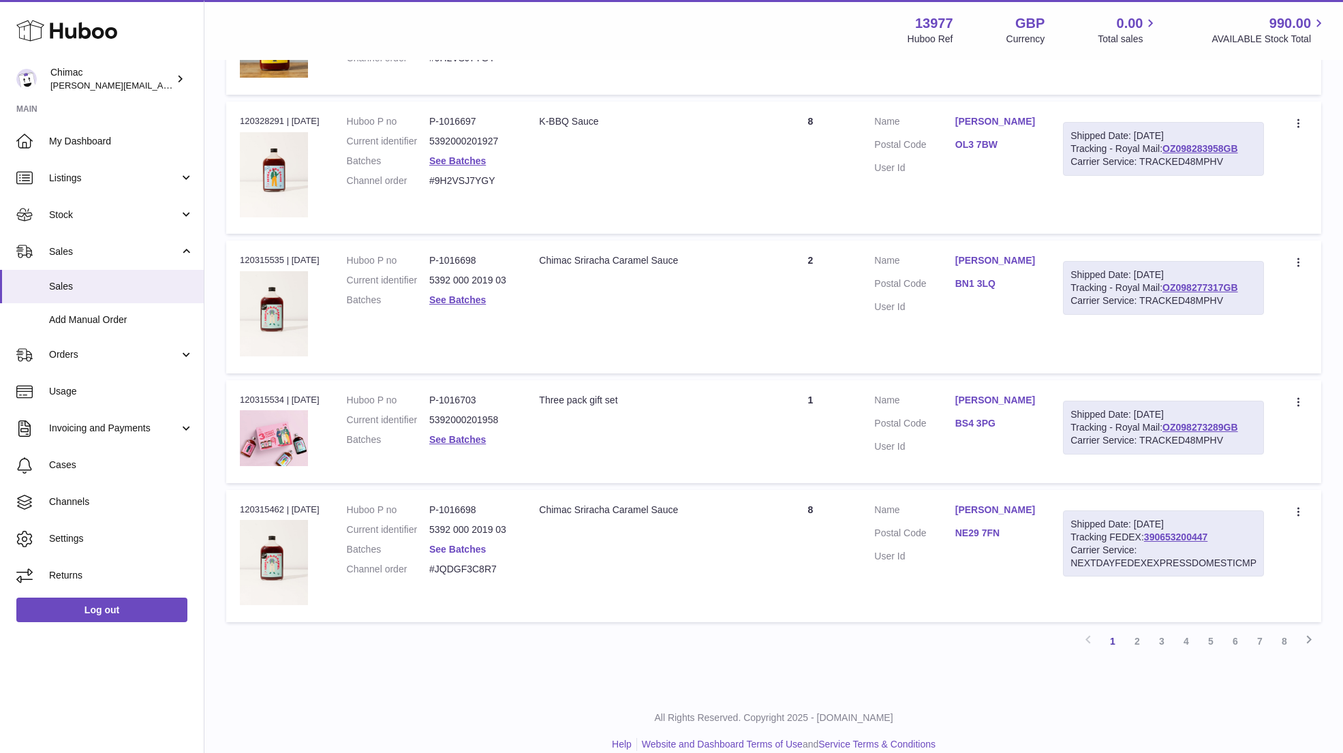
click at [474, 544] on link "See Batches" at bounding box center [457, 549] width 57 height 11
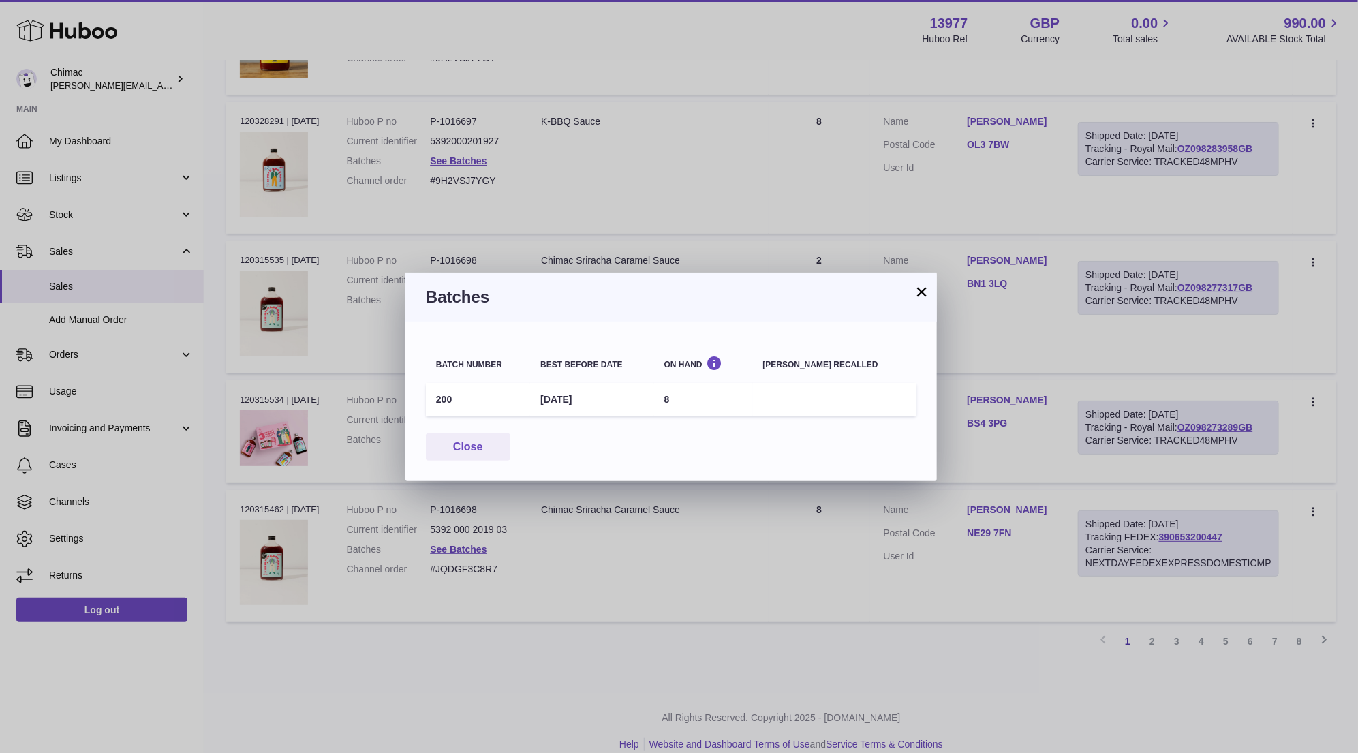
click at [921, 294] on button "×" at bounding box center [922, 292] width 16 height 16
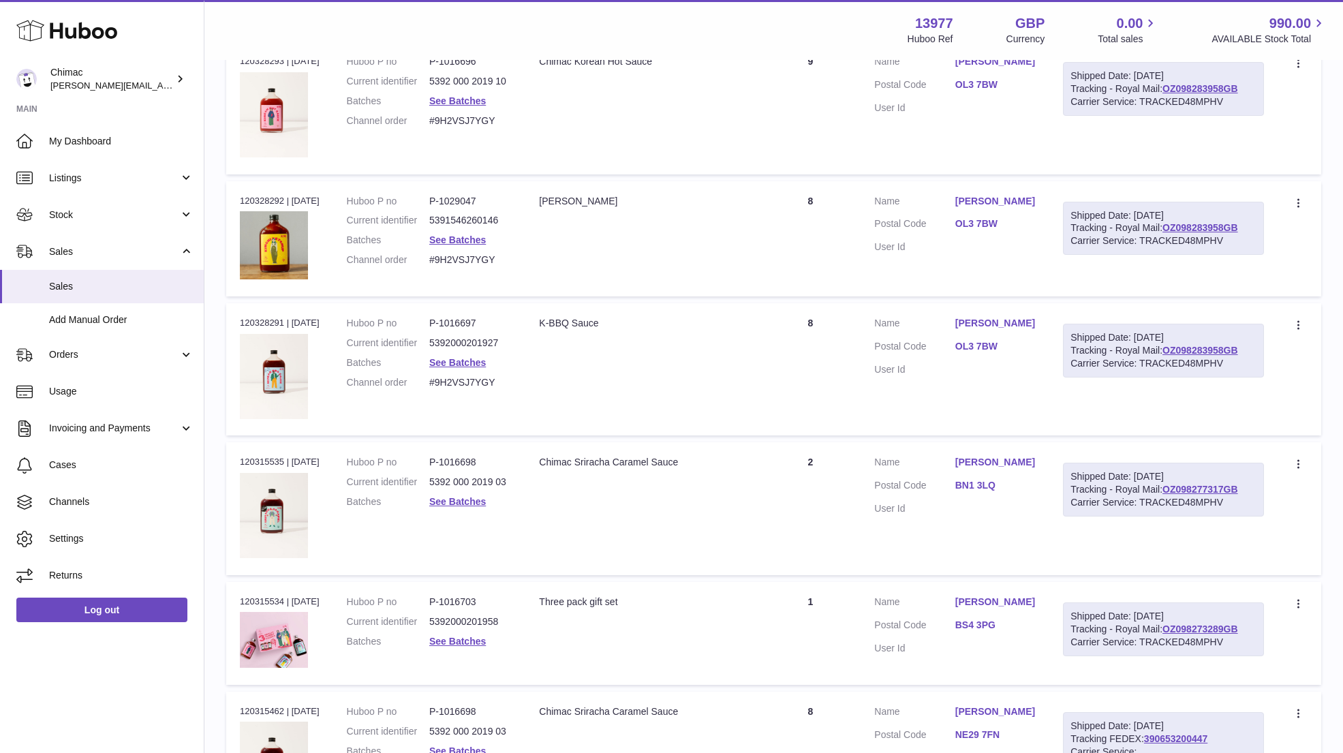
scroll to position [5981, 0]
drag, startPoint x: 1052, startPoint y: 444, endPoint x: 943, endPoint y: 444, distance: 109.1
click at [943, 445] on tr "Order no 120315535 | 3rd Jul Huboo P no P-1016698 Current identifier 5392 000 2…" at bounding box center [773, 511] width 1095 height 132
click at [478, 360] on link "See Batches" at bounding box center [457, 365] width 57 height 11
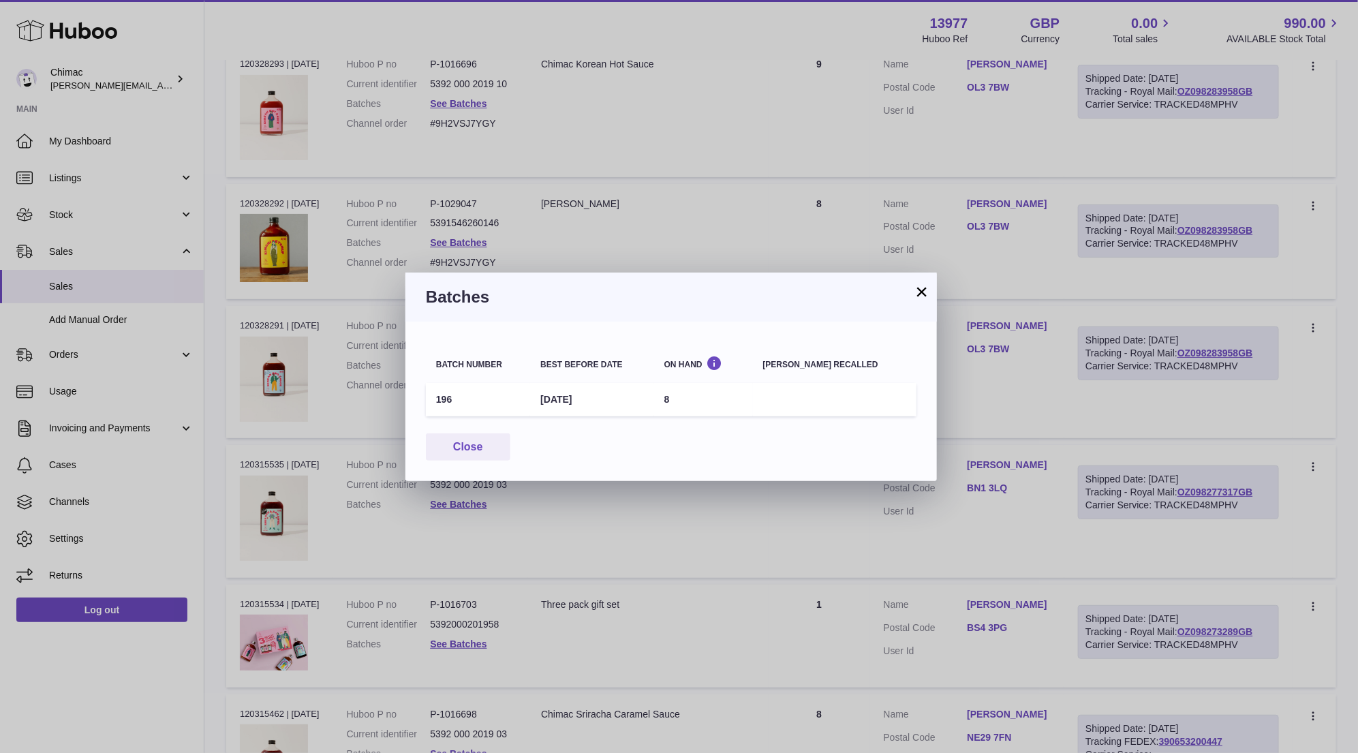
click at [921, 292] on button "×" at bounding box center [922, 292] width 16 height 16
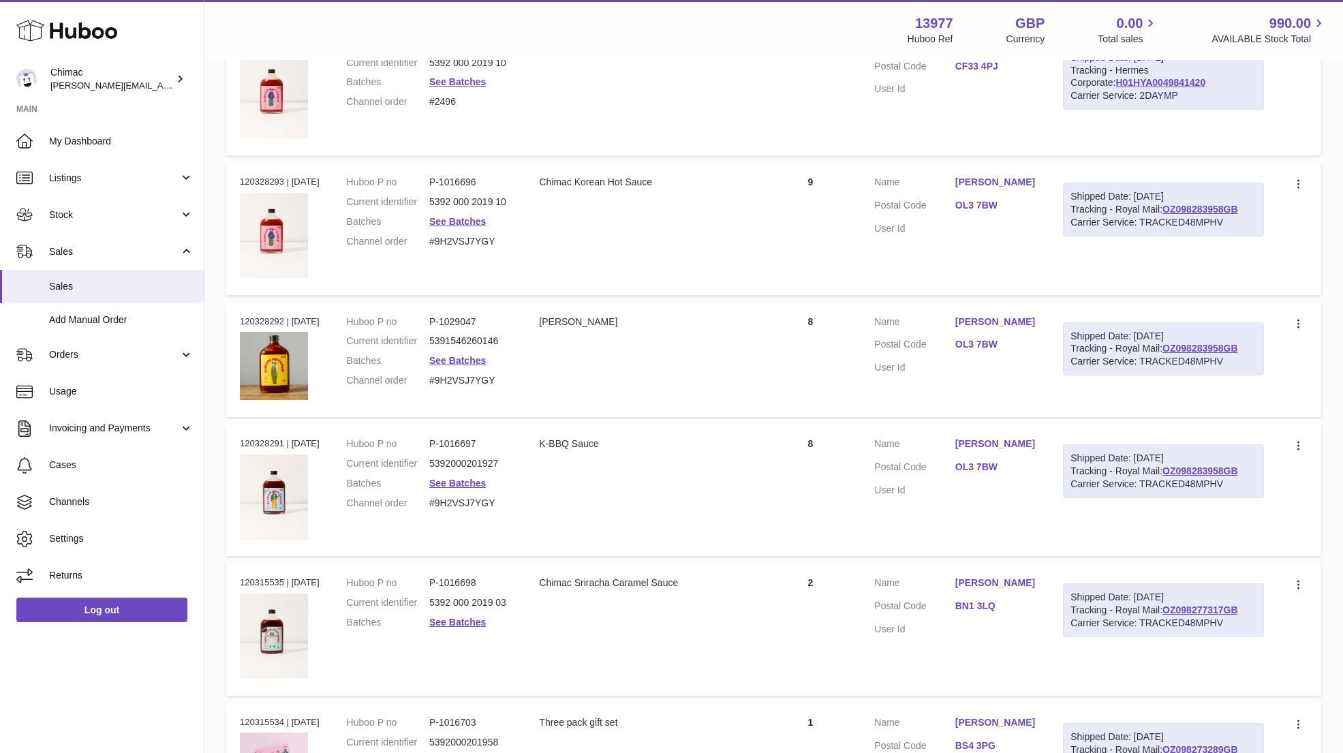
scroll to position [5858, 0]
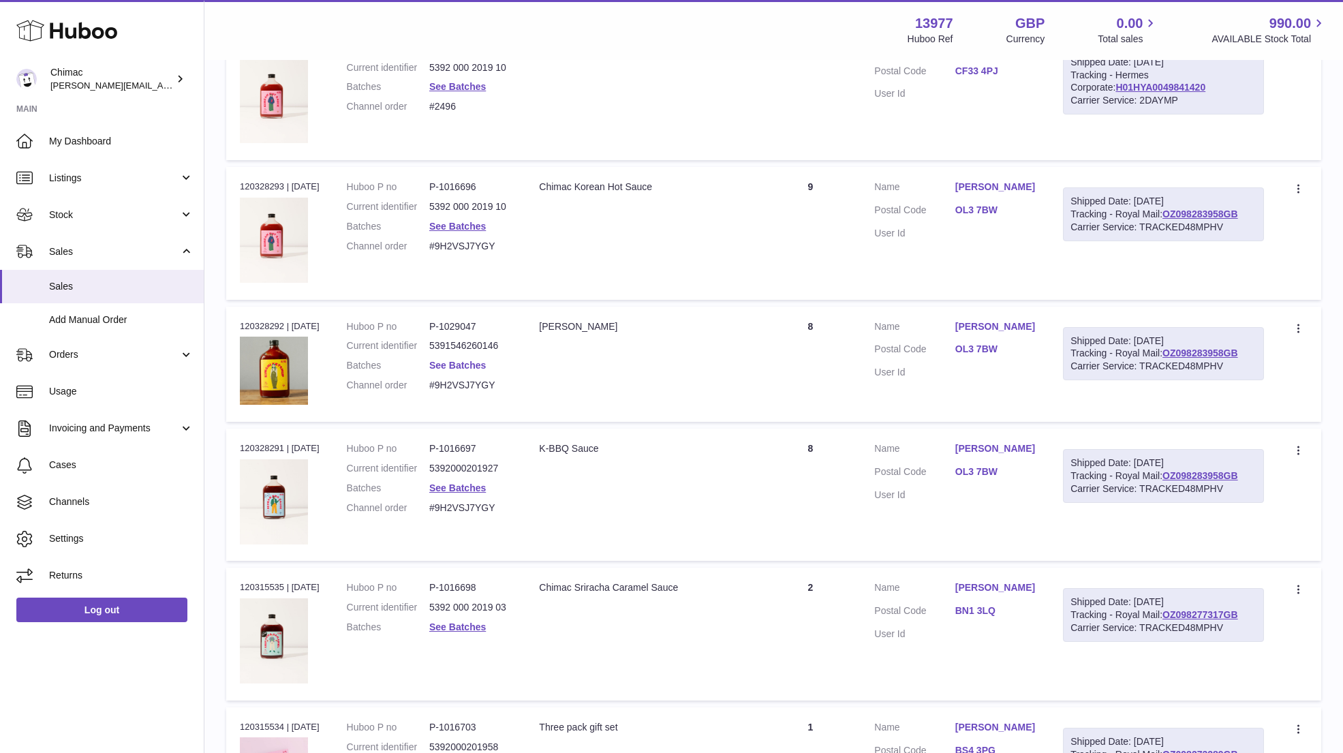
click at [470, 360] on link "See Batches" at bounding box center [457, 365] width 57 height 11
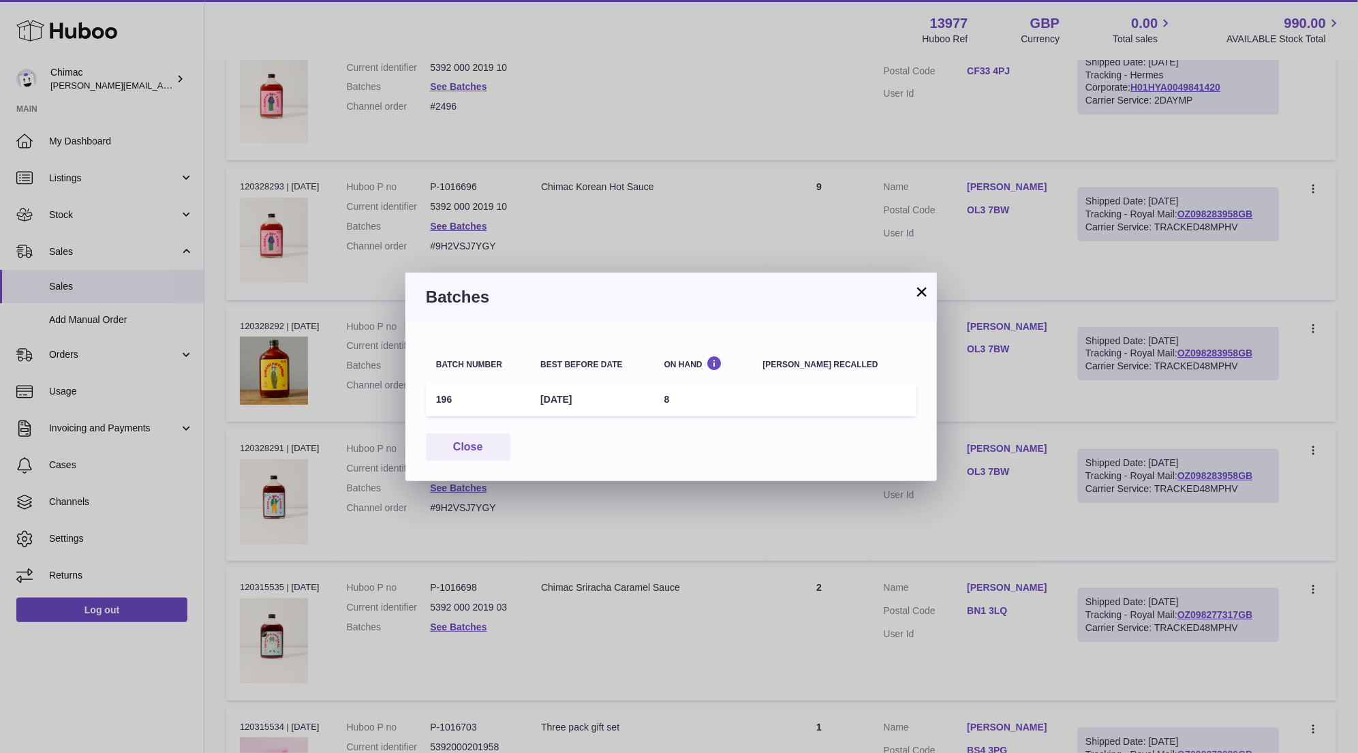
click at [913, 294] on h3 "Batches" at bounding box center [671, 297] width 491 height 22
click at [916, 286] on button "×" at bounding box center [922, 292] width 16 height 16
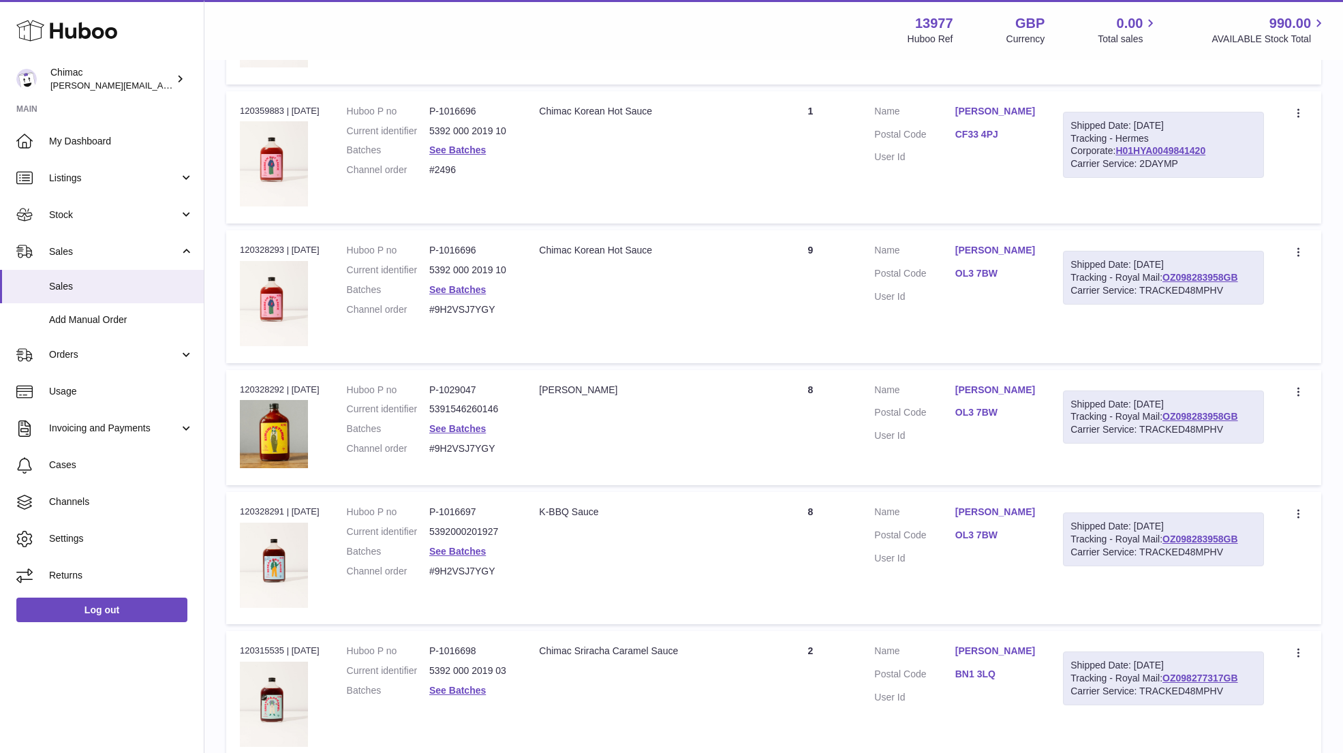
scroll to position [5776, 0]
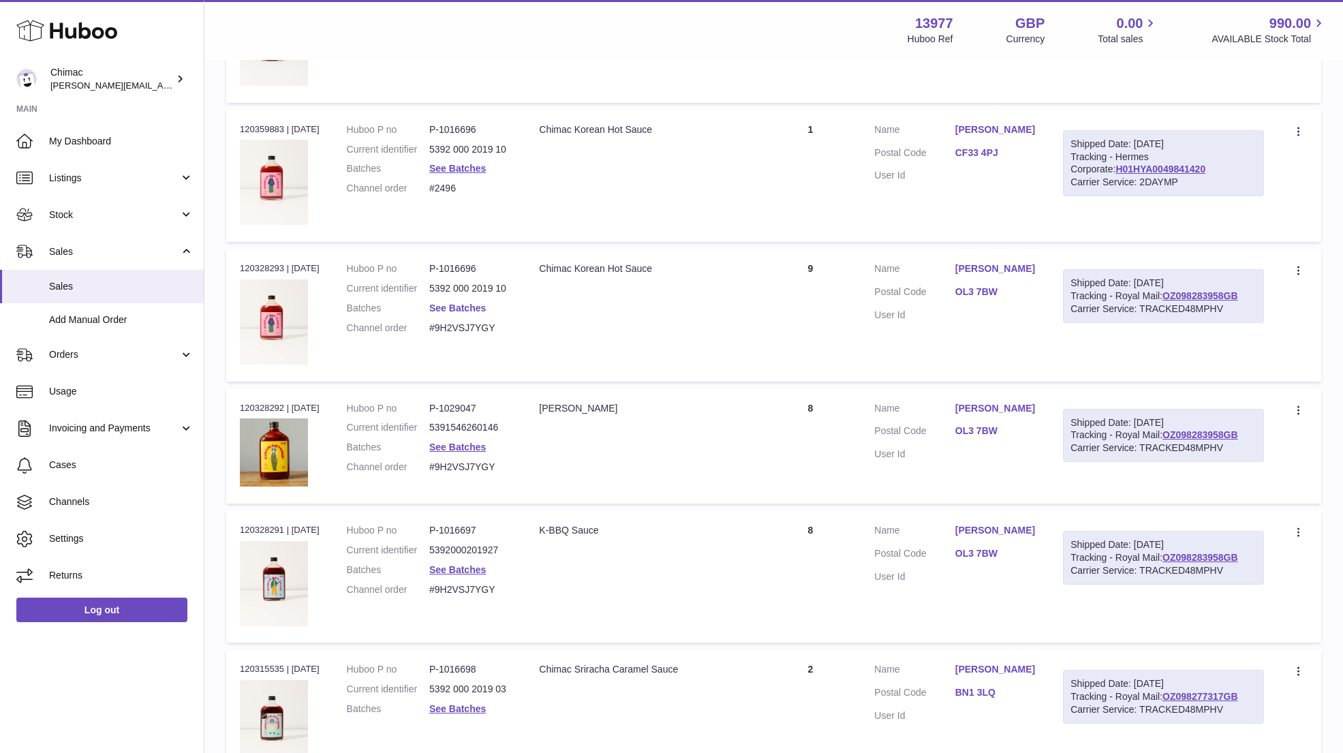
click at [454, 303] on link "See Batches" at bounding box center [457, 308] width 57 height 11
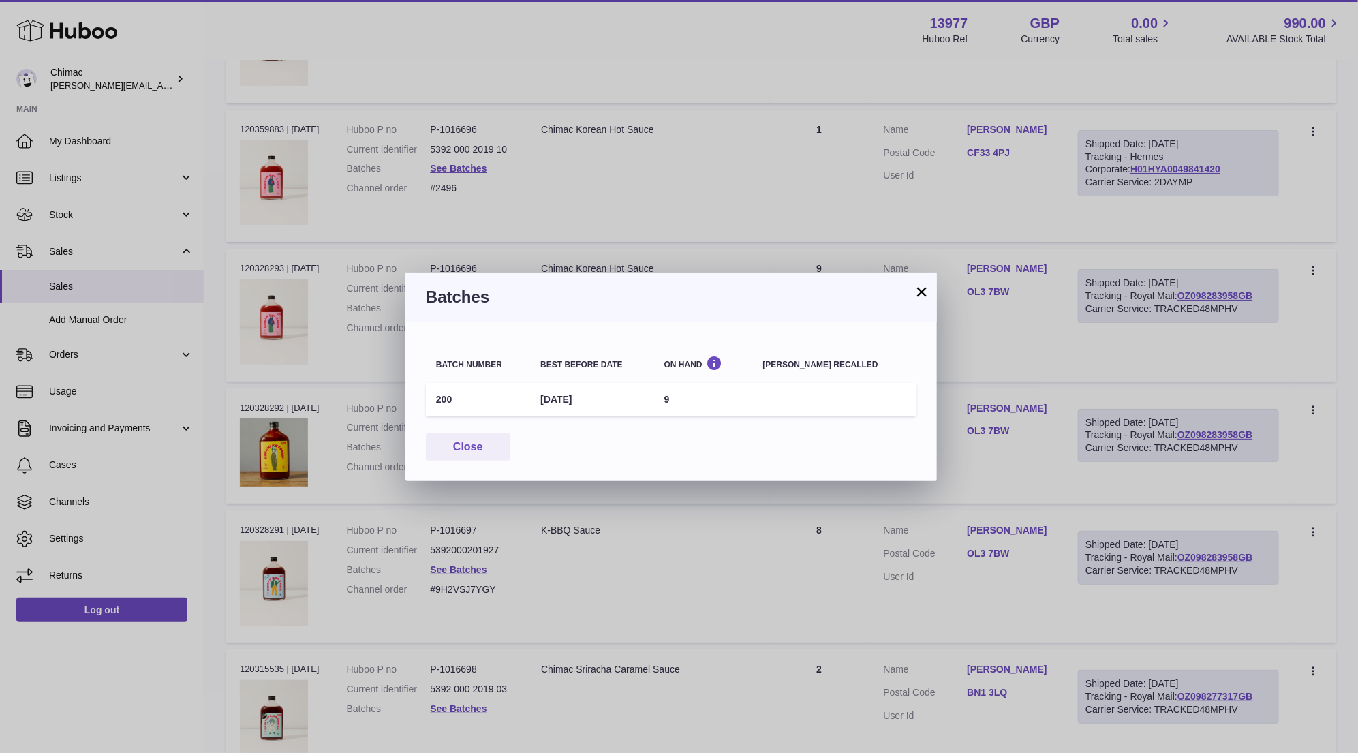
click at [924, 292] on button "×" at bounding box center [922, 292] width 16 height 16
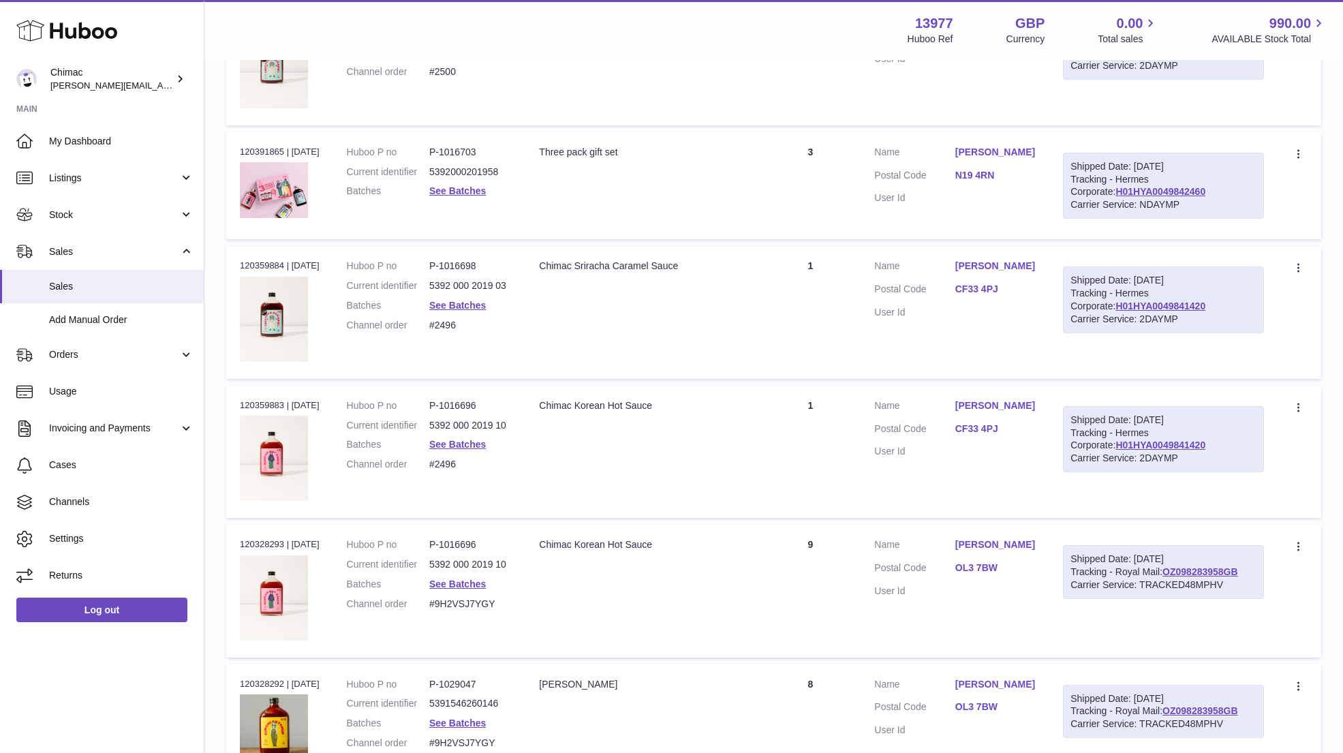
scroll to position [5490, 0]
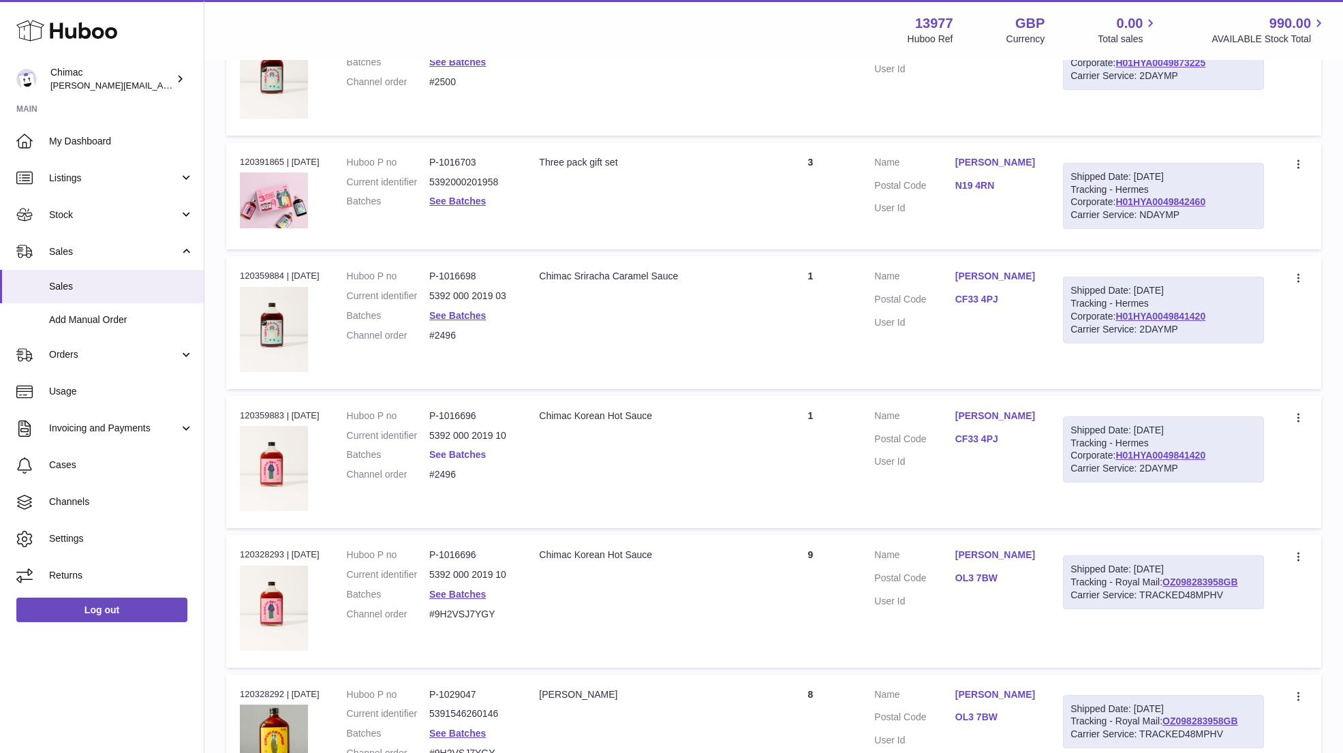
click at [478, 449] on link "See Batches" at bounding box center [457, 454] width 57 height 11
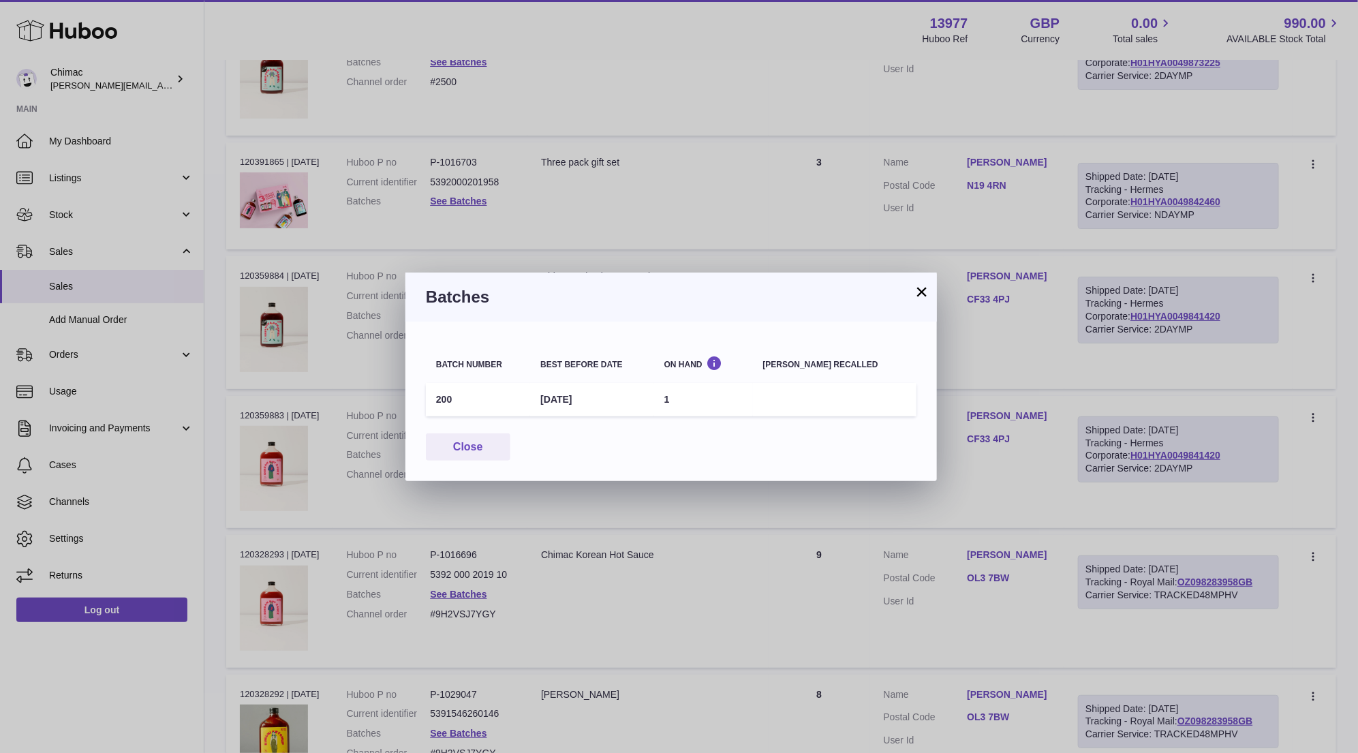
click at [924, 290] on button "×" at bounding box center [922, 292] width 16 height 16
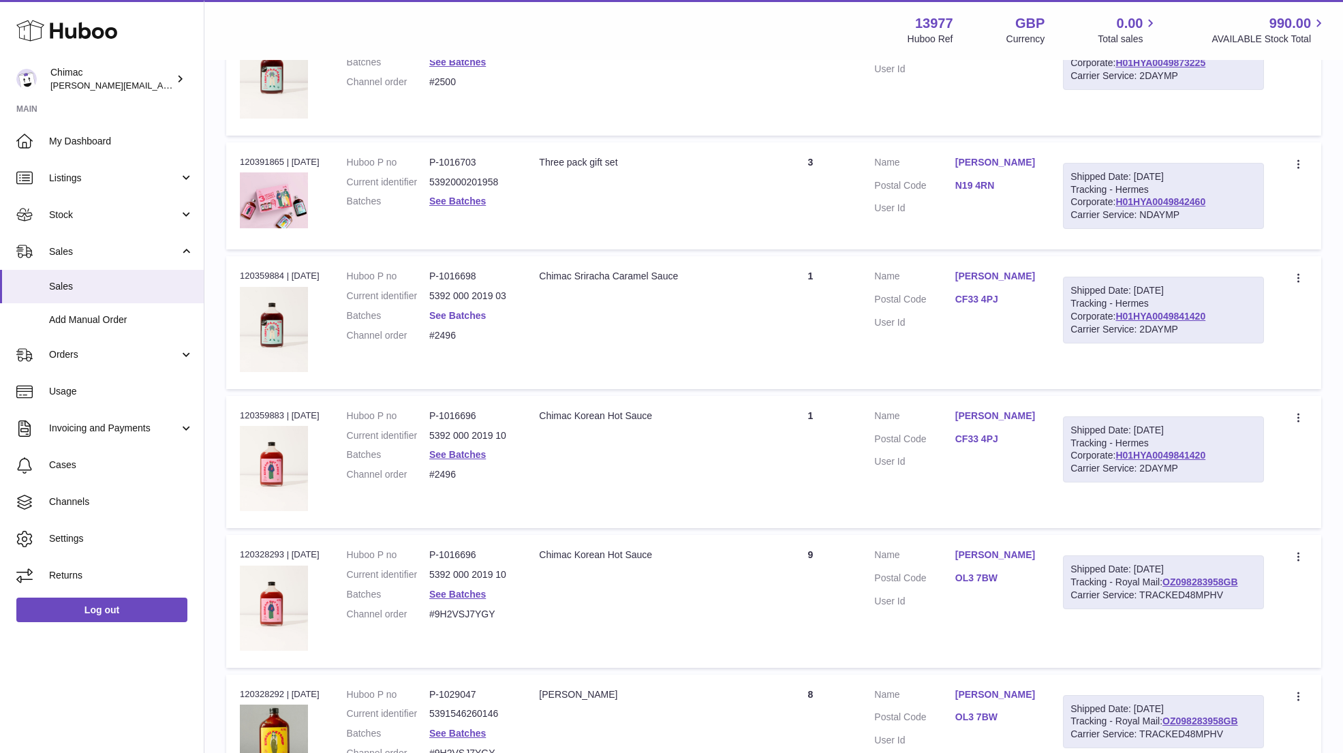
click at [457, 310] on link "See Batches" at bounding box center [457, 315] width 57 height 11
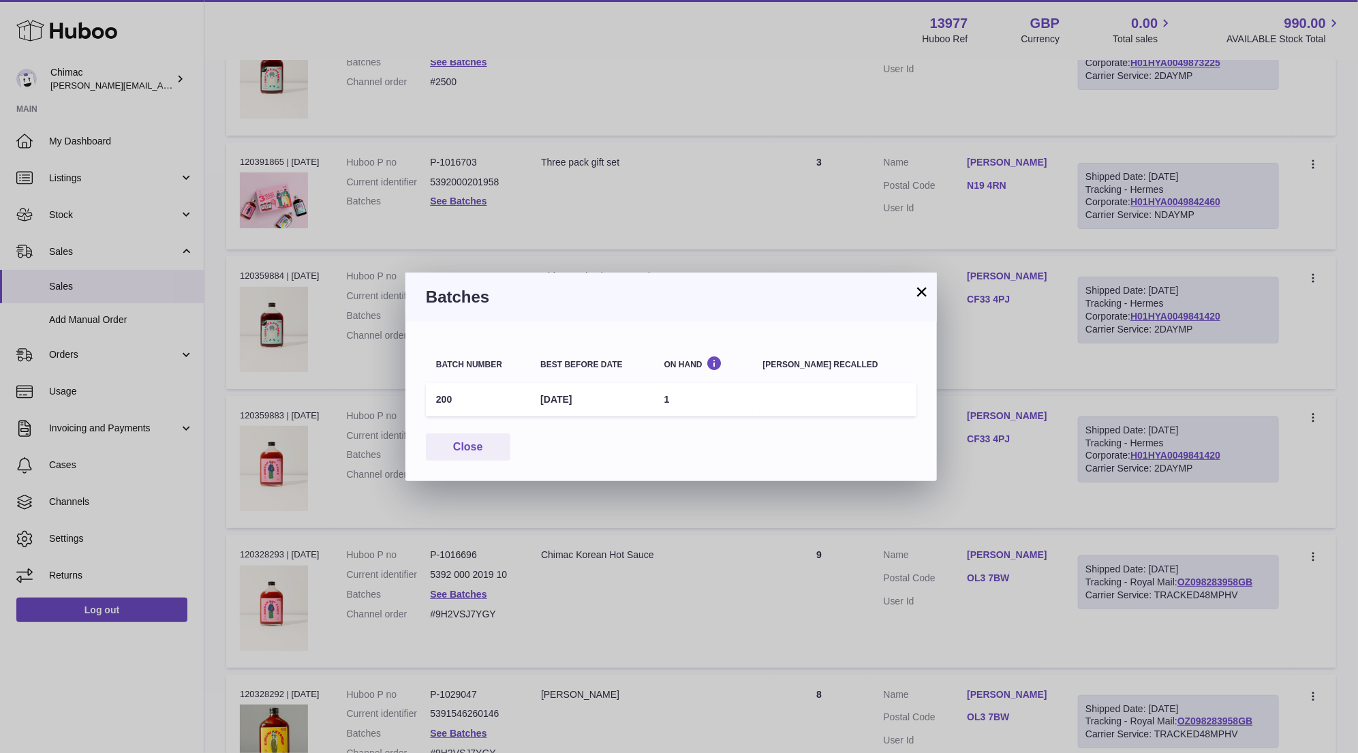
click at [920, 297] on button "×" at bounding box center [922, 292] width 16 height 16
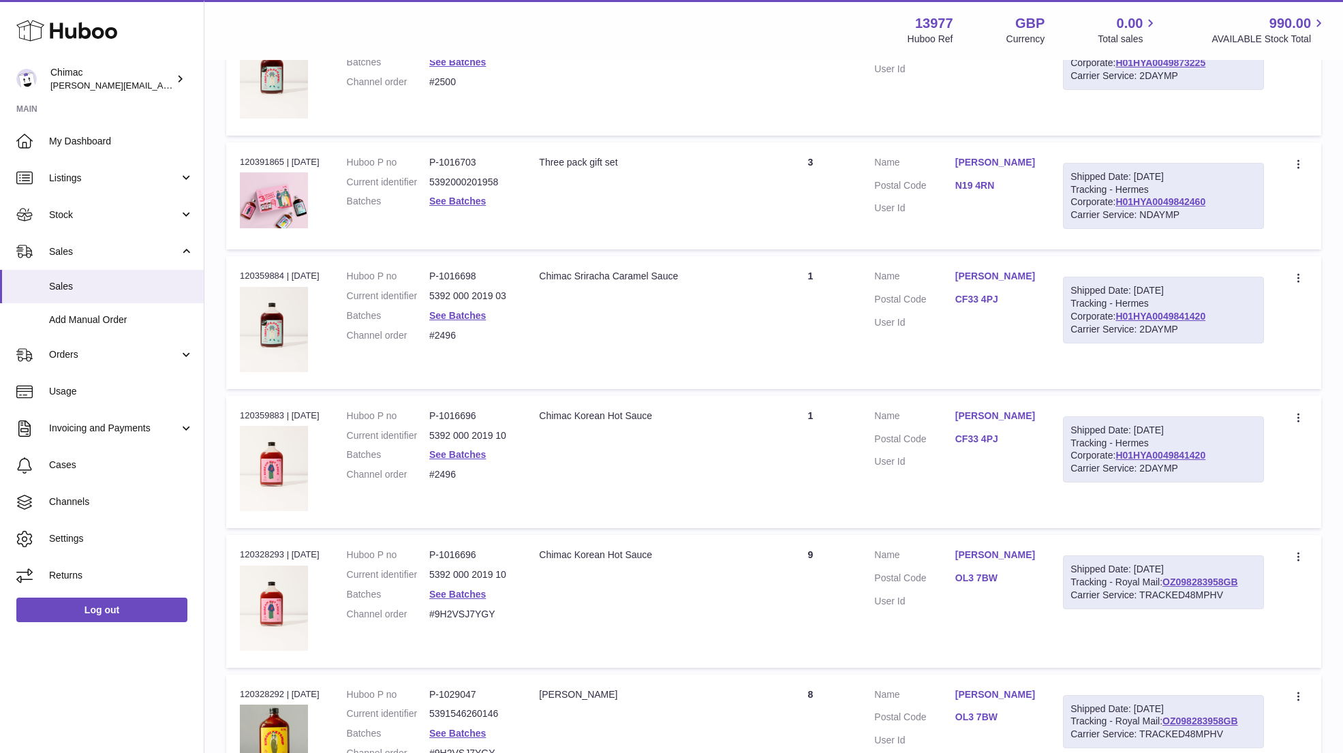
click at [757, 178] on td "Description Three pack gift set" at bounding box center [642, 196] width 234 height 108
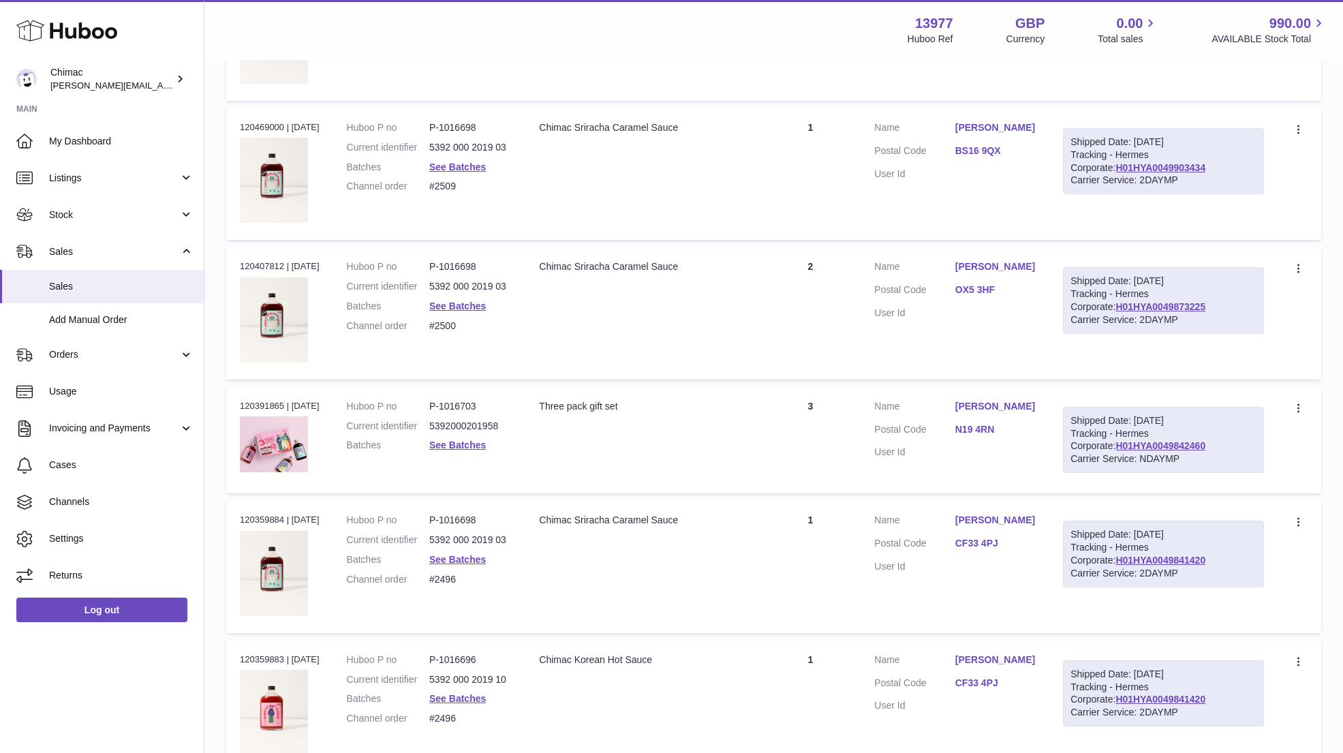
scroll to position [5245, 0]
click at [461, 302] on link "See Batches" at bounding box center [457, 307] width 57 height 11
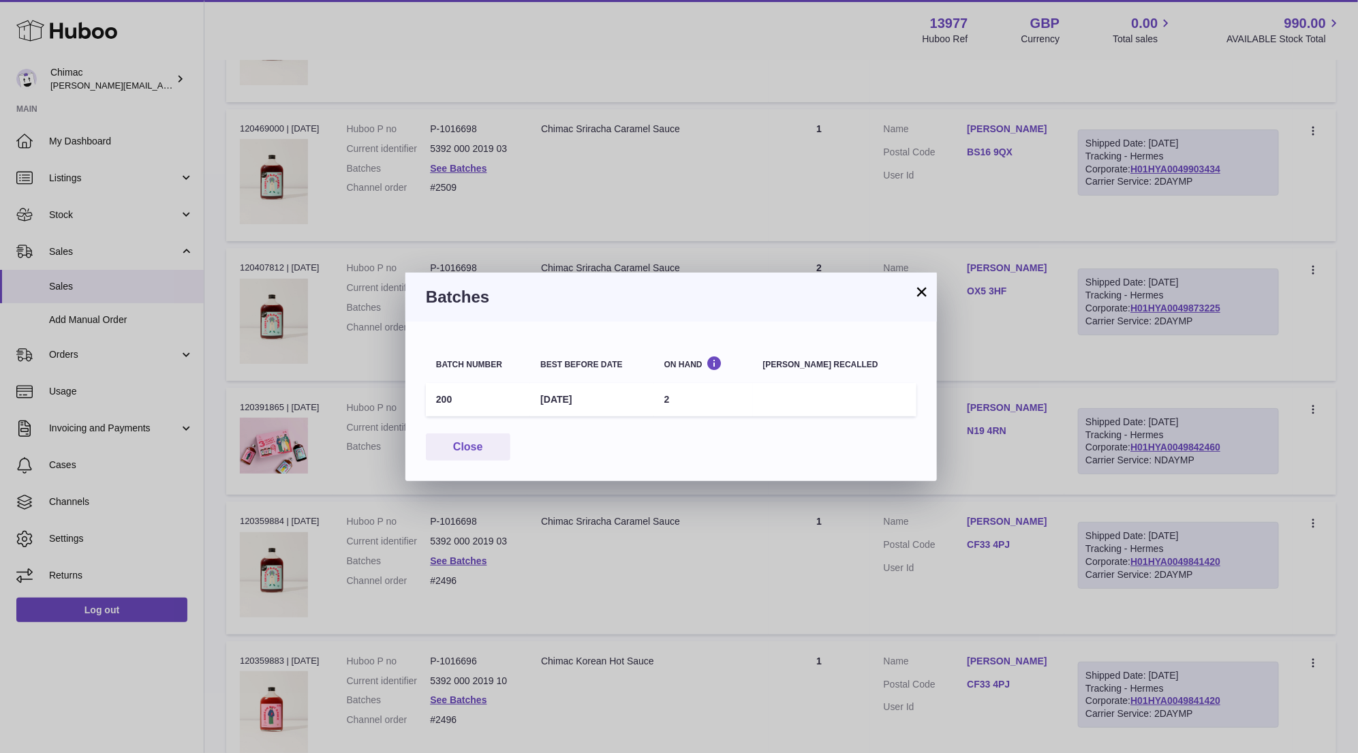
click at [923, 292] on button "×" at bounding box center [922, 292] width 16 height 16
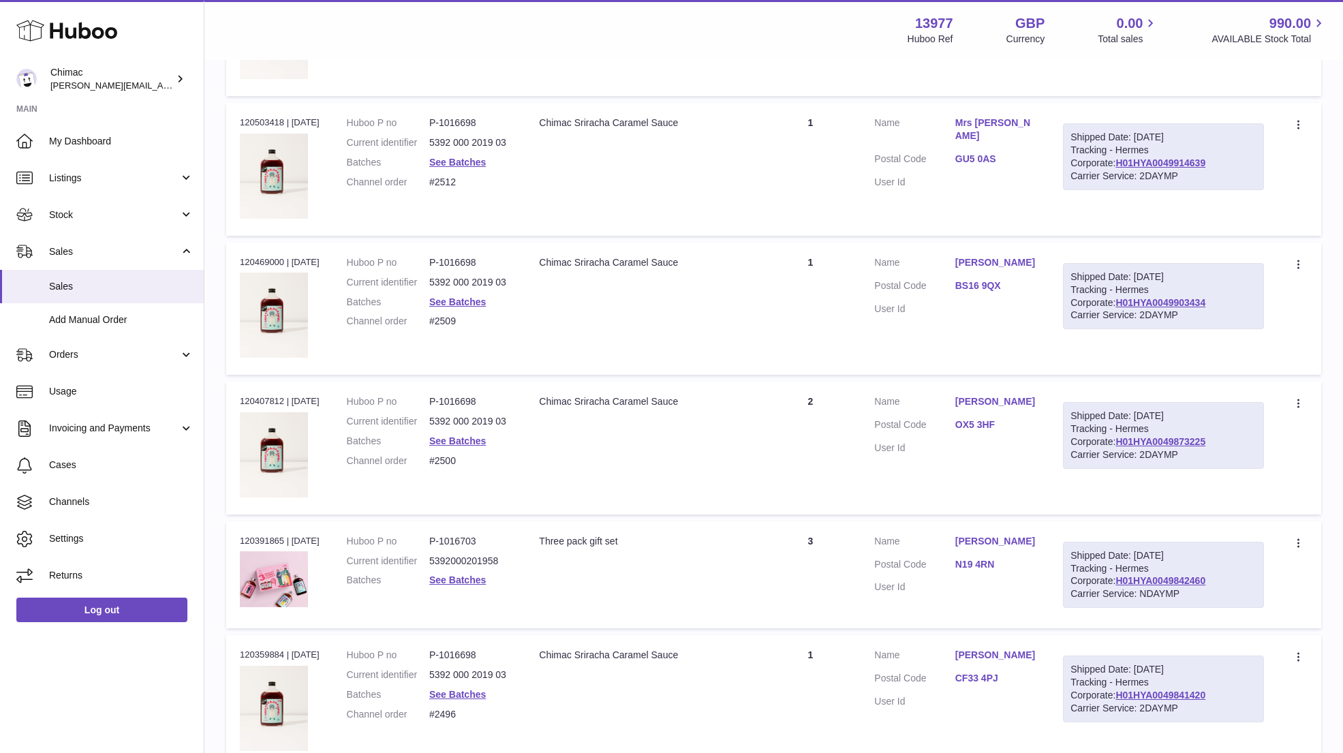
scroll to position [5081, 0]
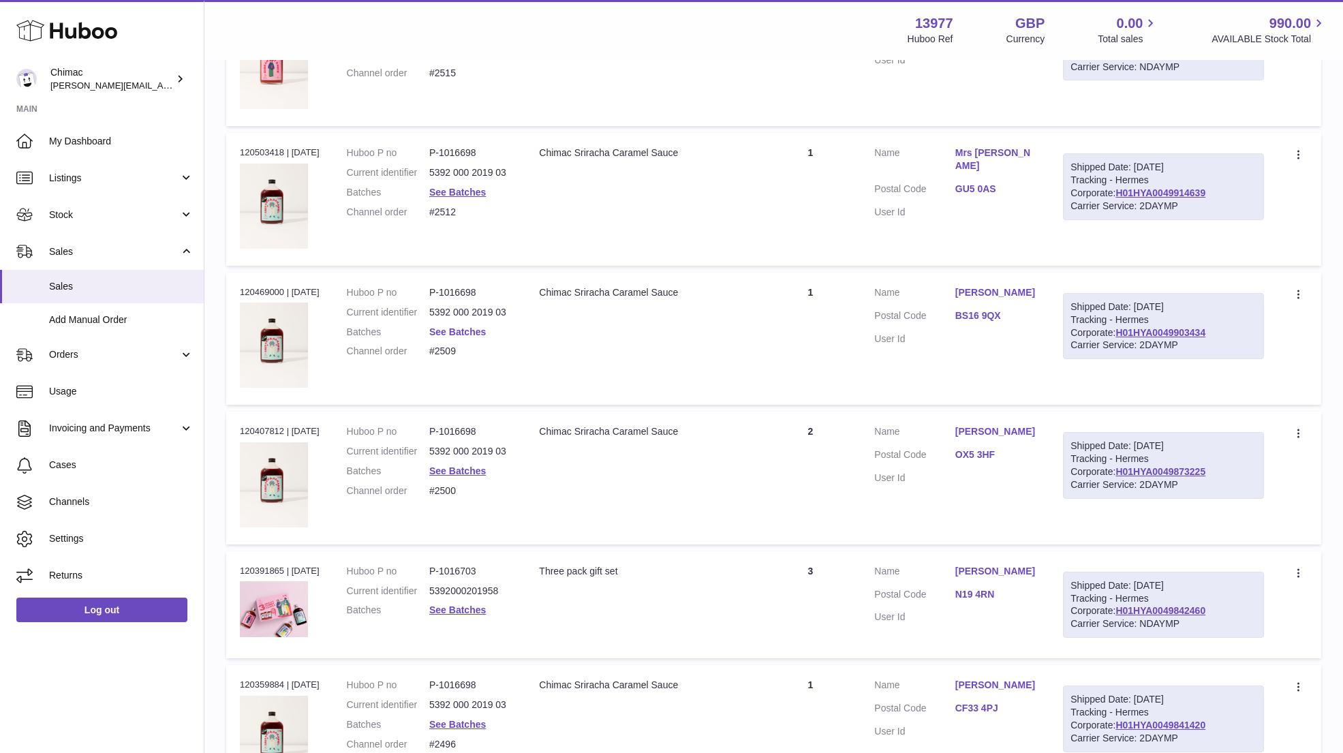
click at [466, 326] on link "See Batches" at bounding box center [457, 331] width 57 height 11
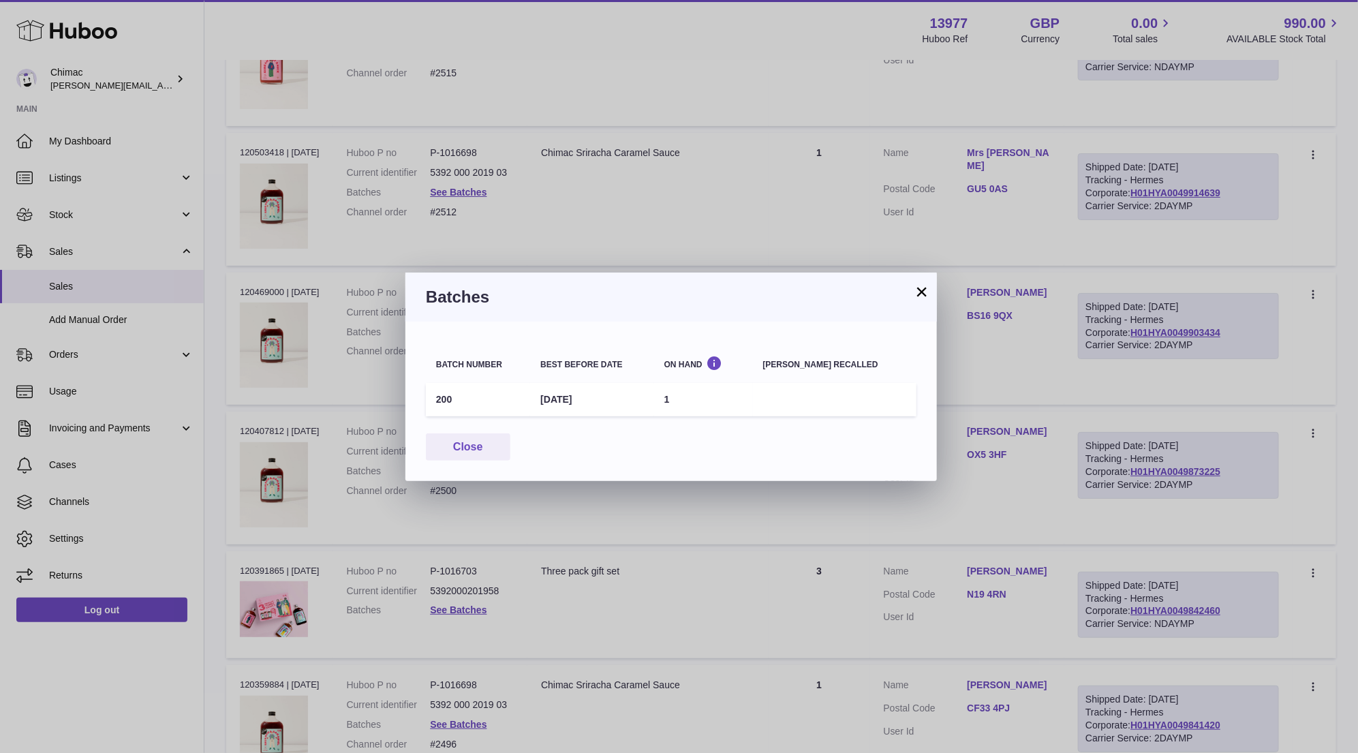
click at [923, 294] on button "×" at bounding box center [922, 292] width 16 height 16
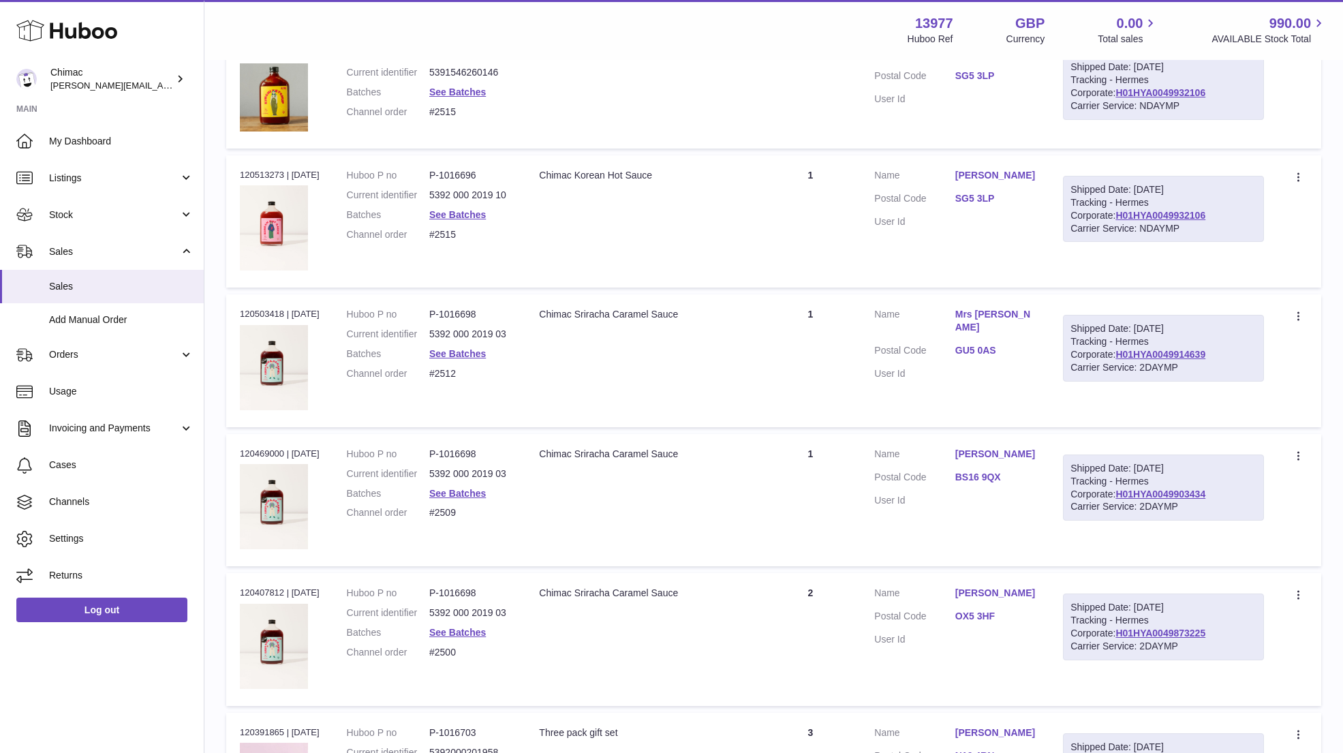
scroll to position [4917, 0]
click at [461, 350] on link "See Batches" at bounding box center [457, 355] width 57 height 11
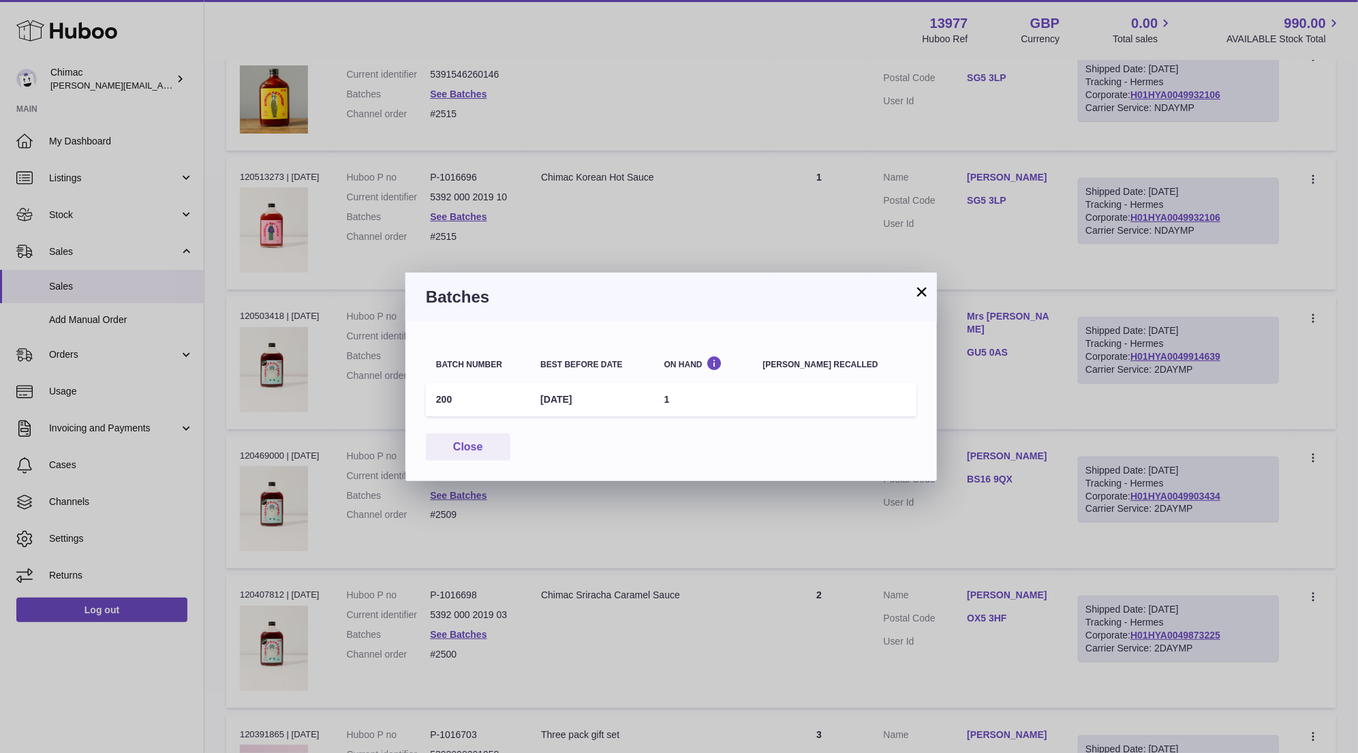
click at [923, 292] on button "×" at bounding box center [922, 292] width 16 height 16
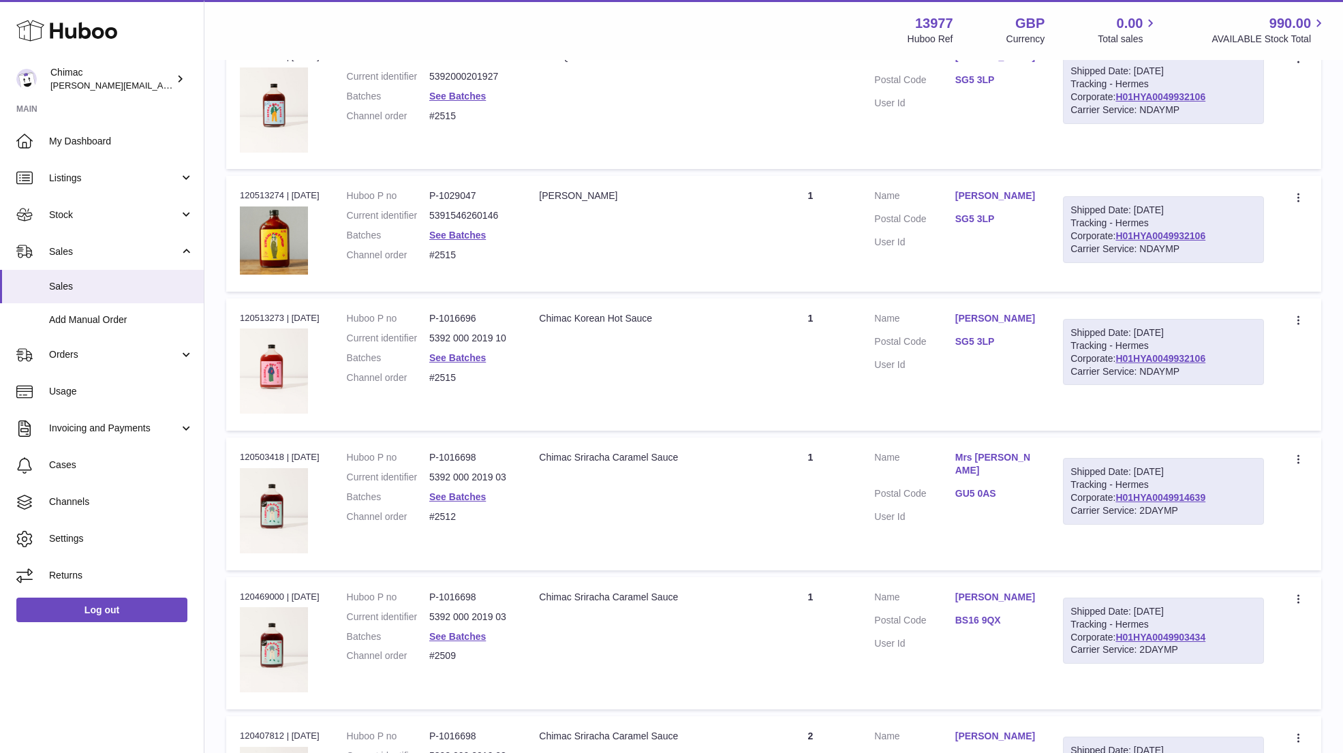
scroll to position [4754, 0]
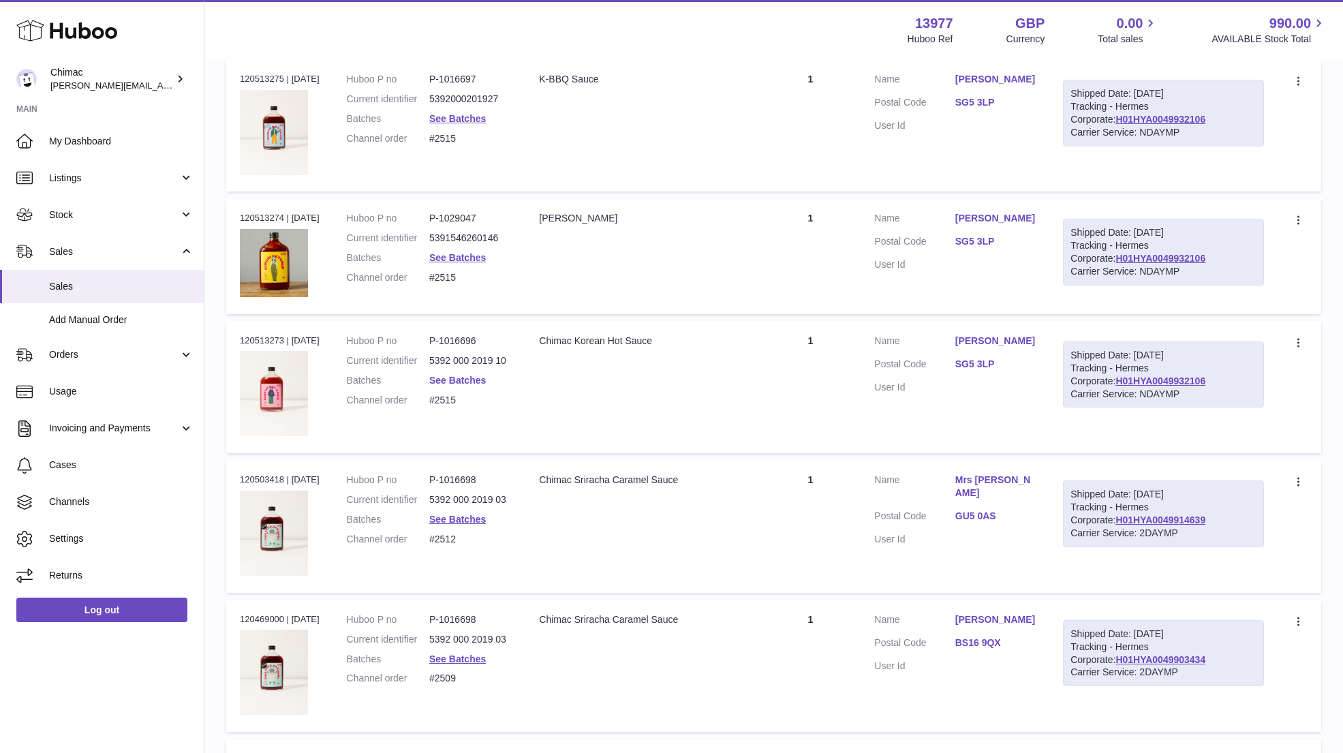
click at [467, 375] on link "See Batches" at bounding box center [457, 380] width 57 height 11
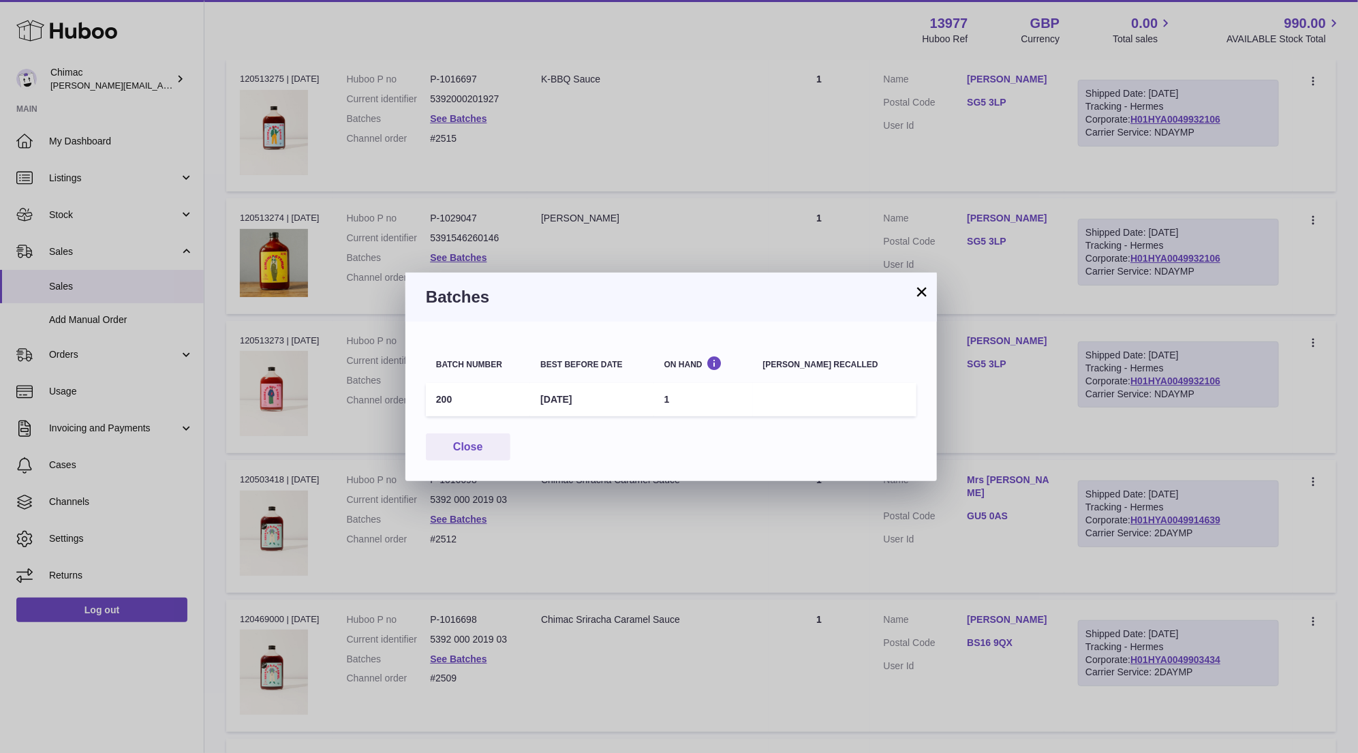
click at [912, 290] on h3 "Batches" at bounding box center [671, 297] width 491 height 22
click at [924, 294] on button "×" at bounding box center [922, 292] width 16 height 16
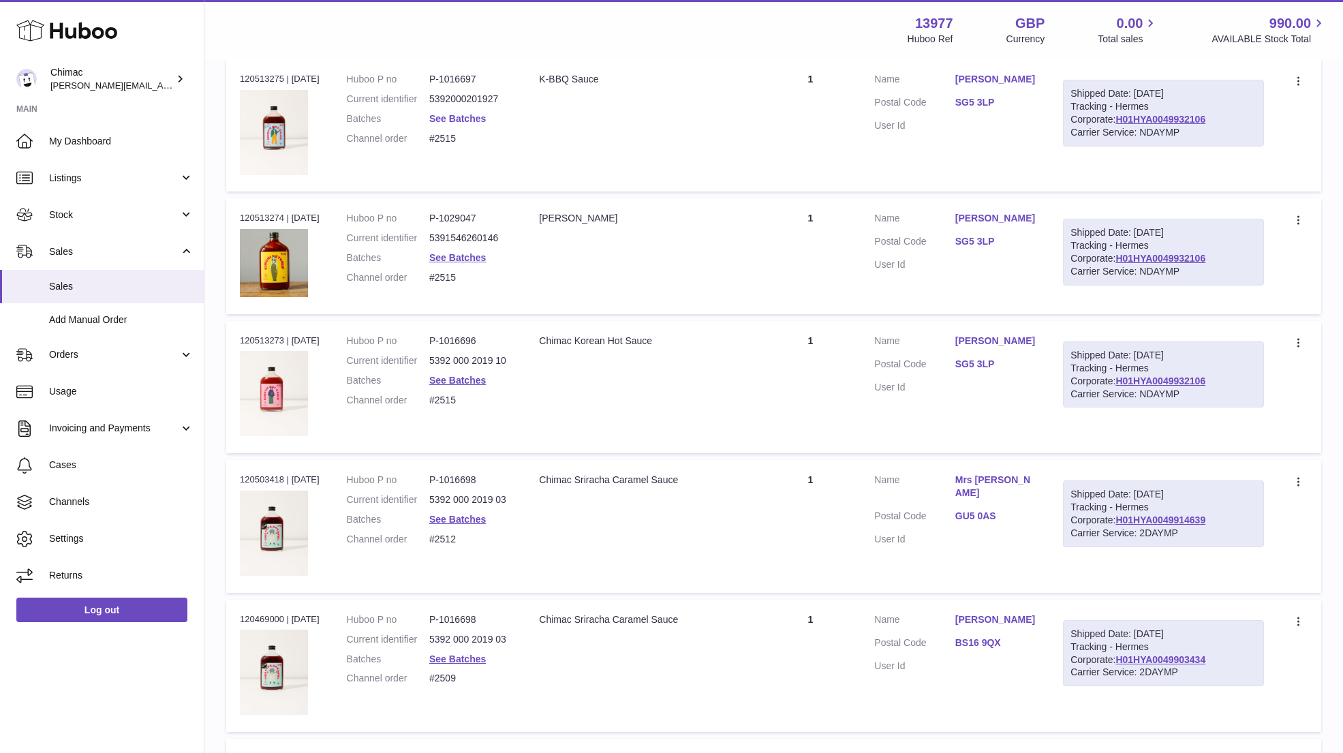
click at [446, 113] on link "See Batches" at bounding box center [457, 118] width 57 height 11
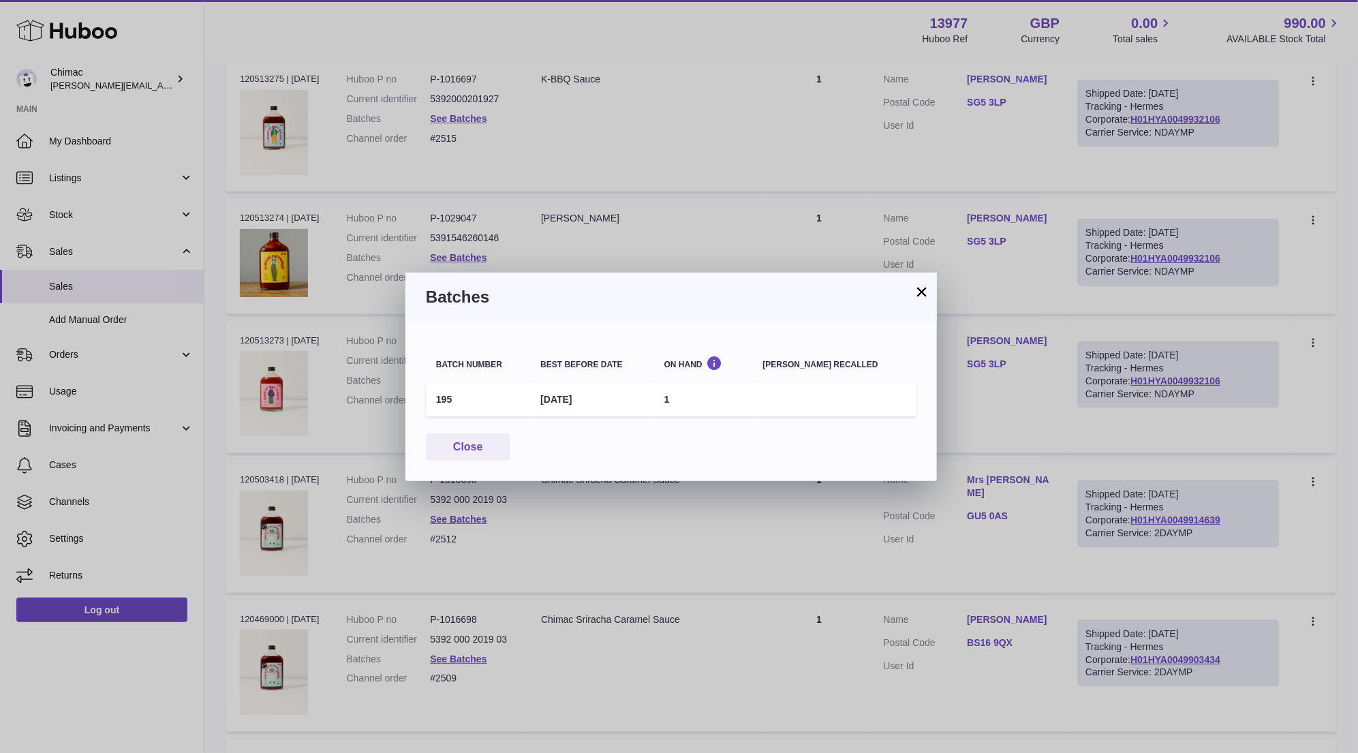
click at [917, 292] on button "×" at bounding box center [922, 292] width 16 height 16
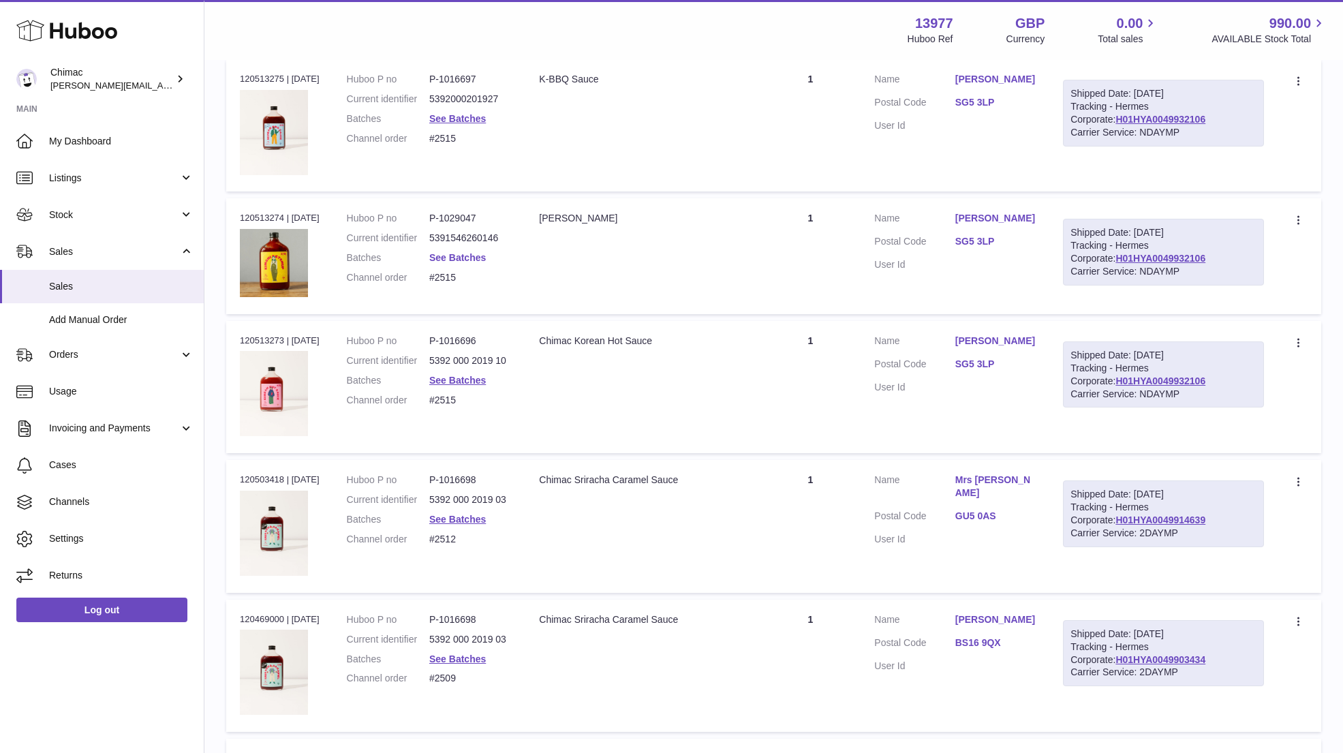
click at [448, 252] on link "See Batches" at bounding box center [457, 257] width 57 height 11
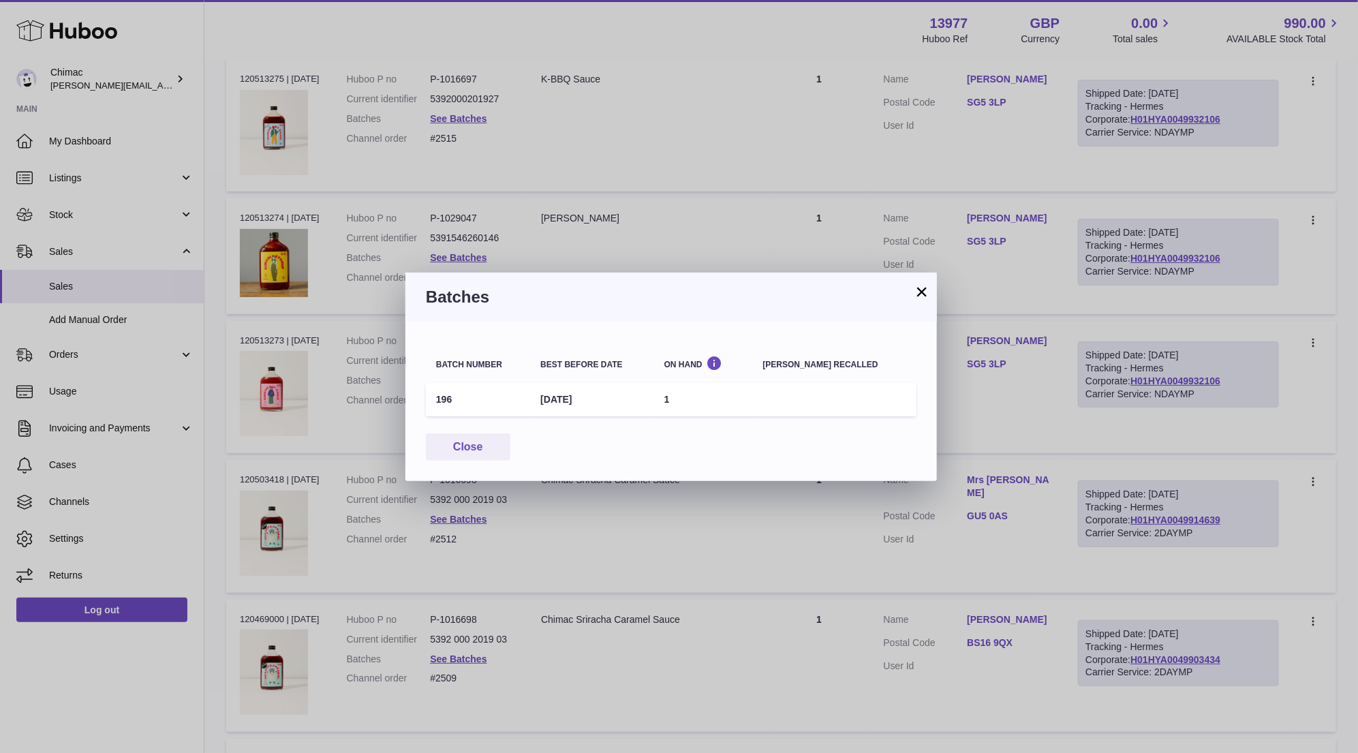
click at [925, 295] on button "×" at bounding box center [922, 292] width 16 height 16
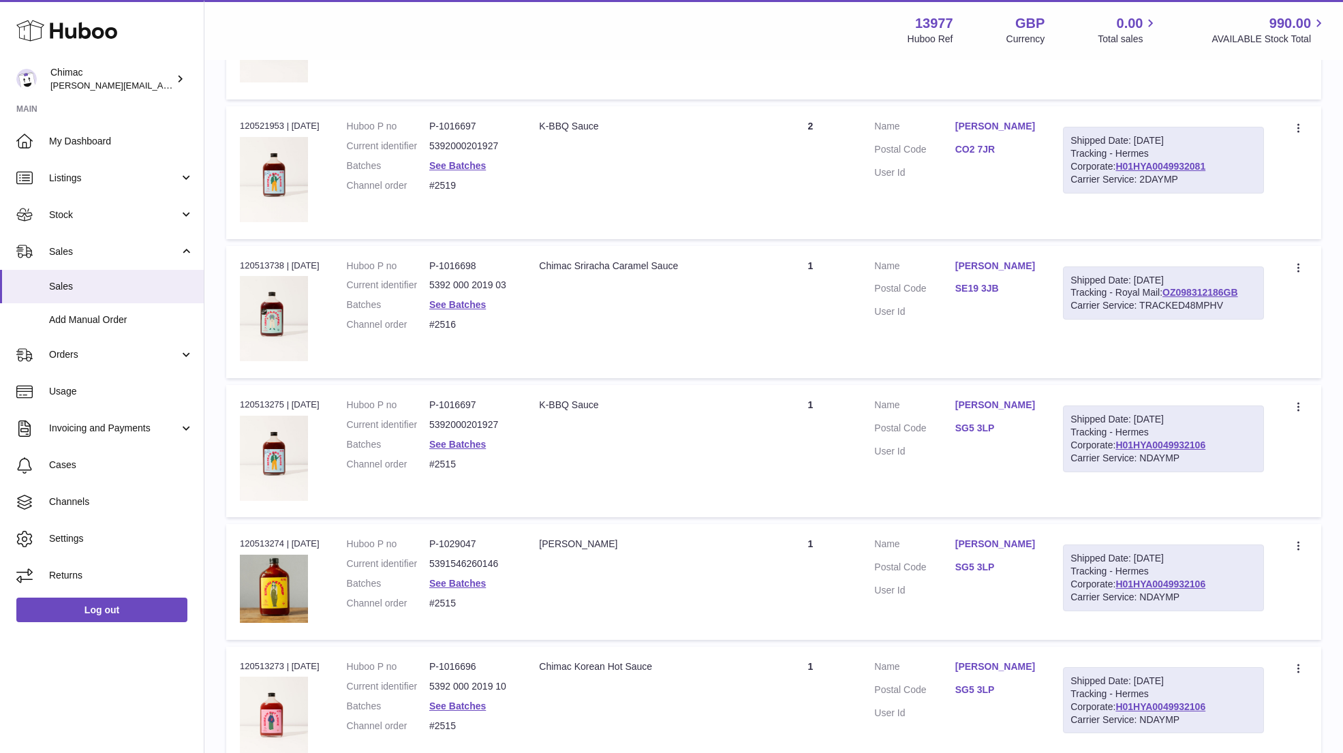
scroll to position [4427, 0]
click at [465, 301] on link "See Batches" at bounding box center [457, 306] width 57 height 11
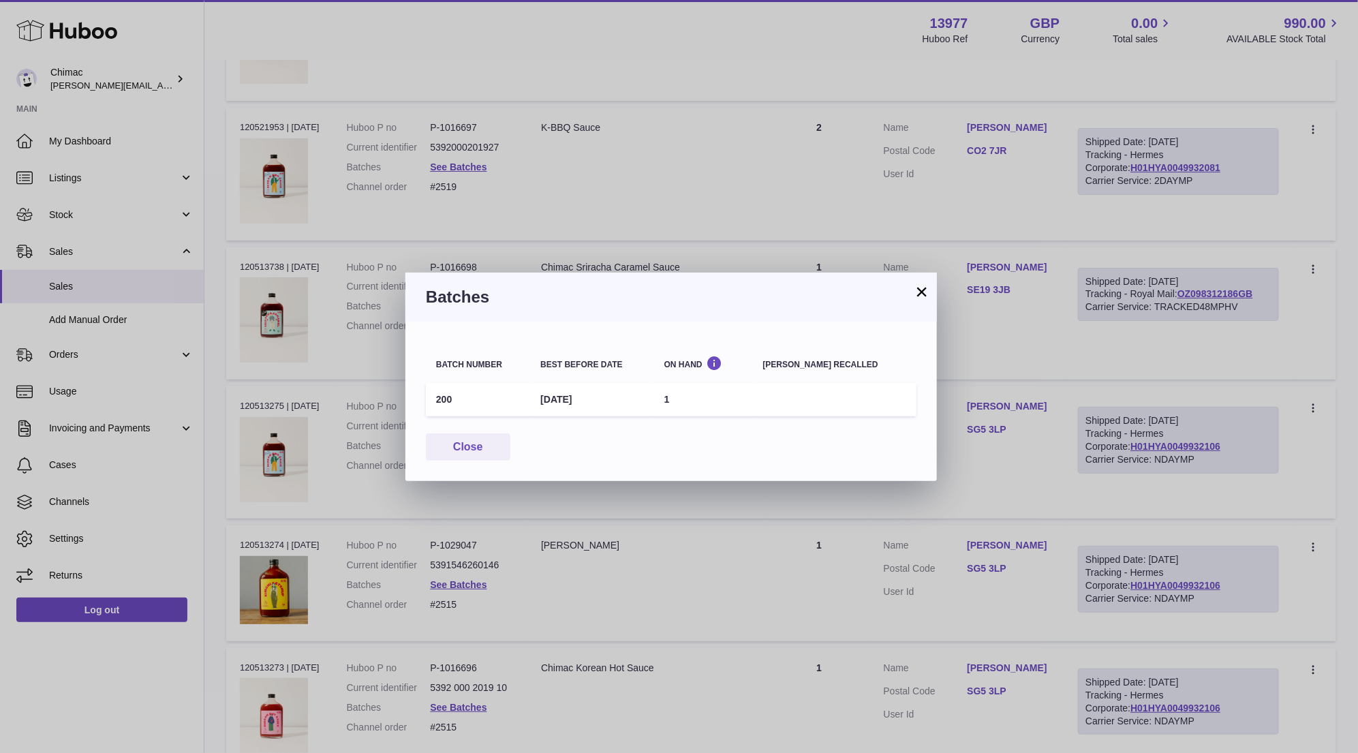
click at [919, 286] on button "×" at bounding box center [922, 292] width 16 height 16
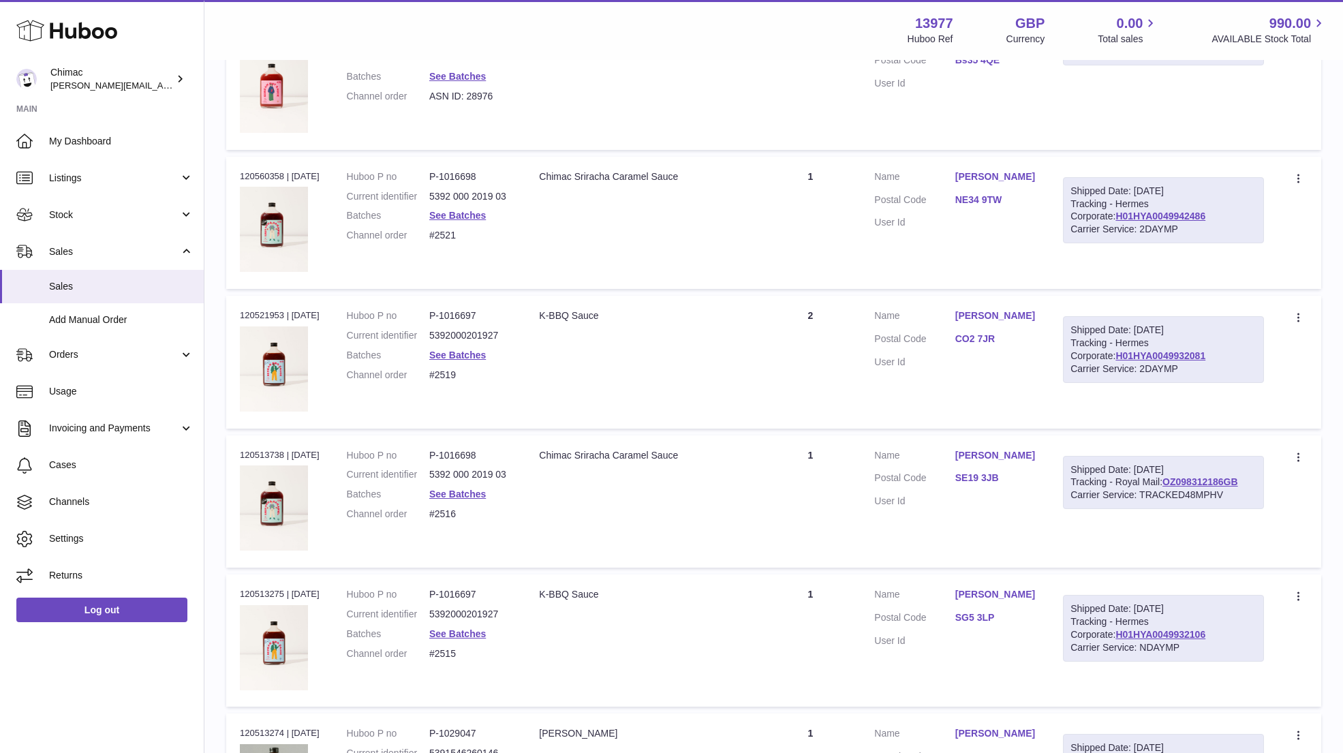
scroll to position [4141, 0]
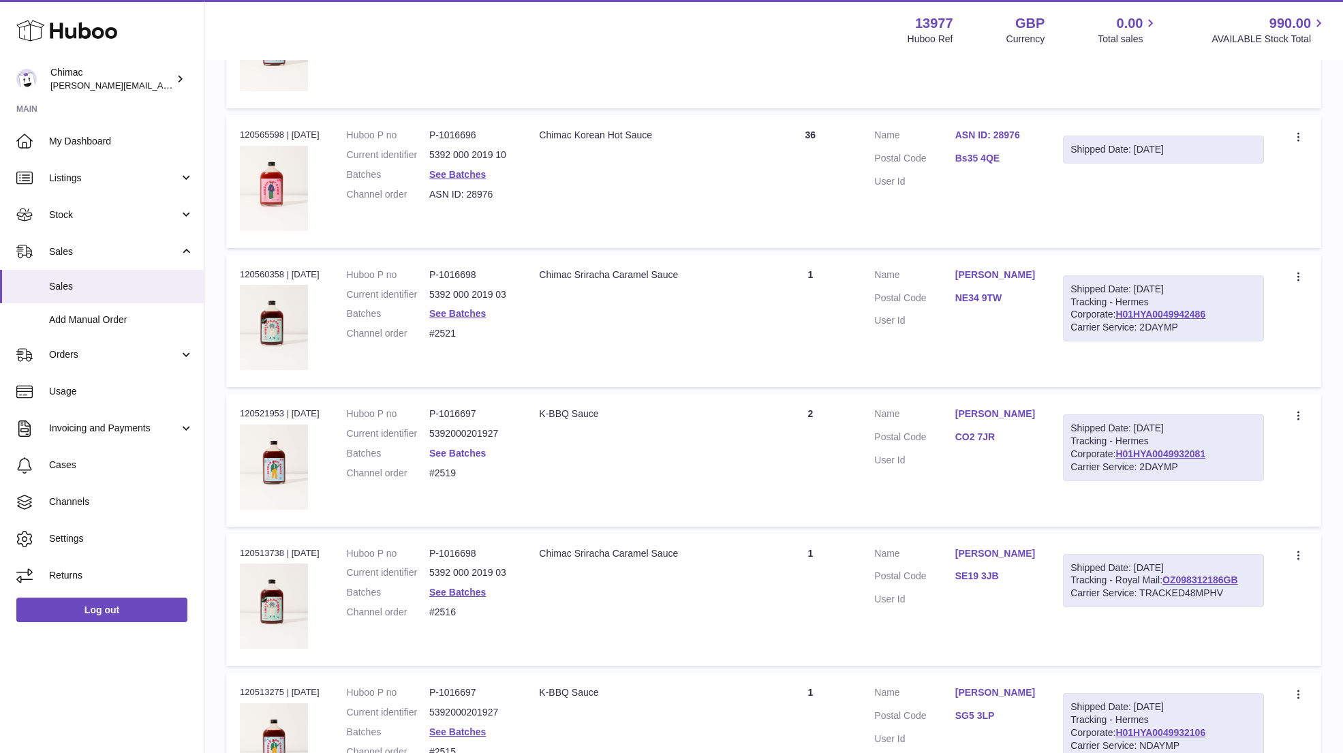
click at [460, 448] on link "See Batches" at bounding box center [457, 453] width 57 height 11
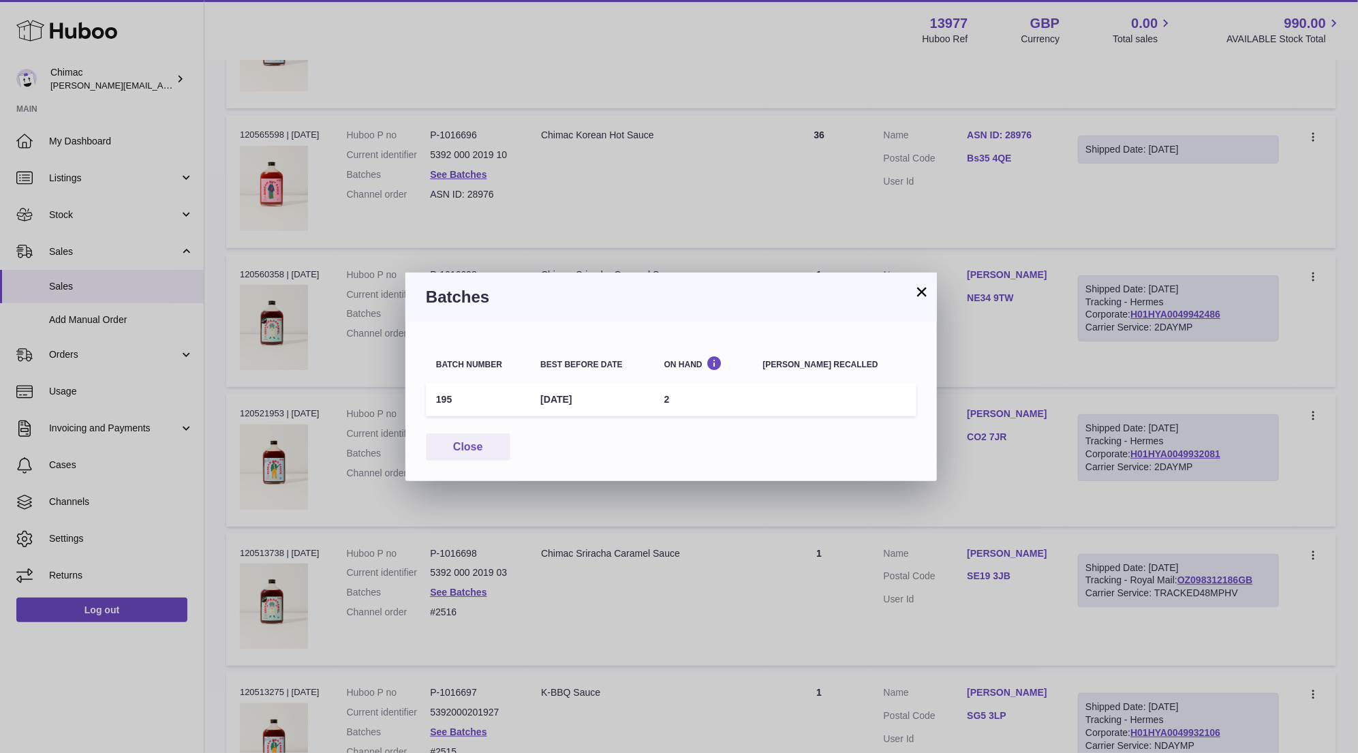
click at [906, 303] on h3 "Batches" at bounding box center [671, 297] width 491 height 22
click at [914, 292] on button "×" at bounding box center [922, 292] width 16 height 16
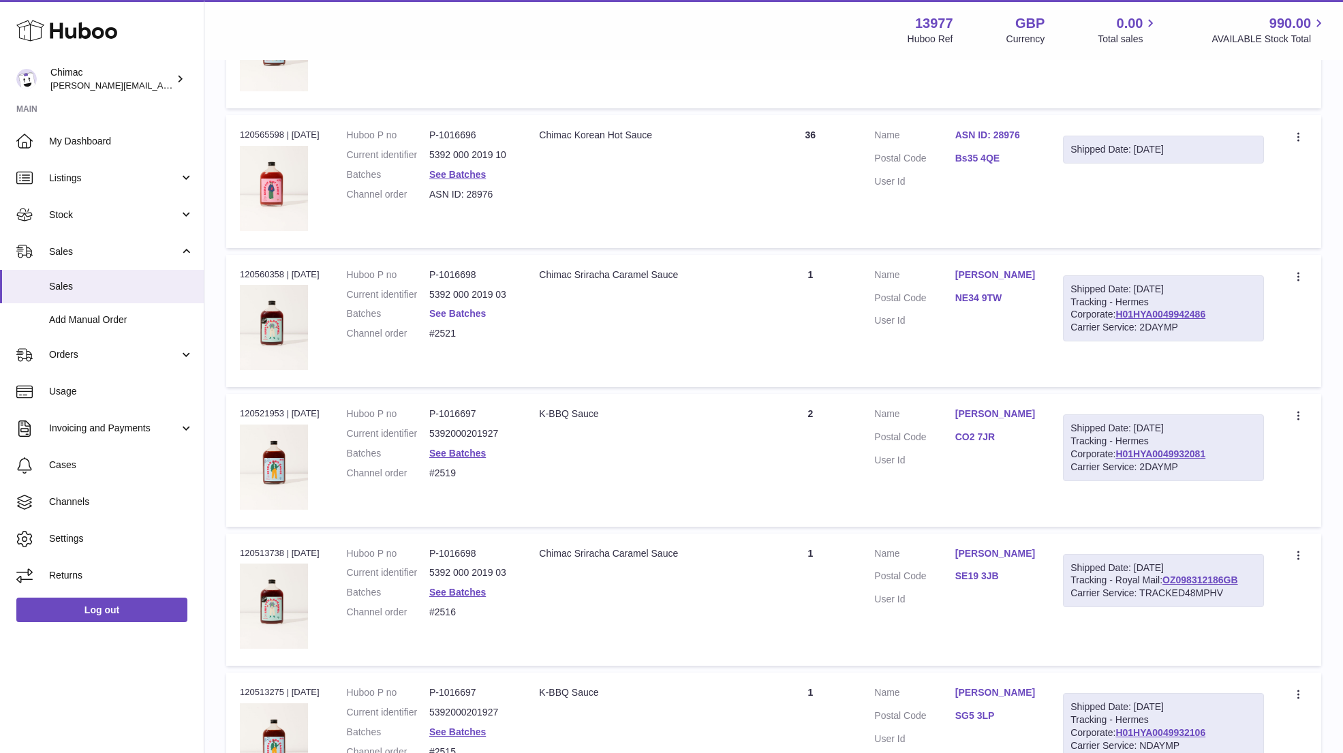
click at [452, 308] on link "See Batches" at bounding box center [457, 313] width 57 height 11
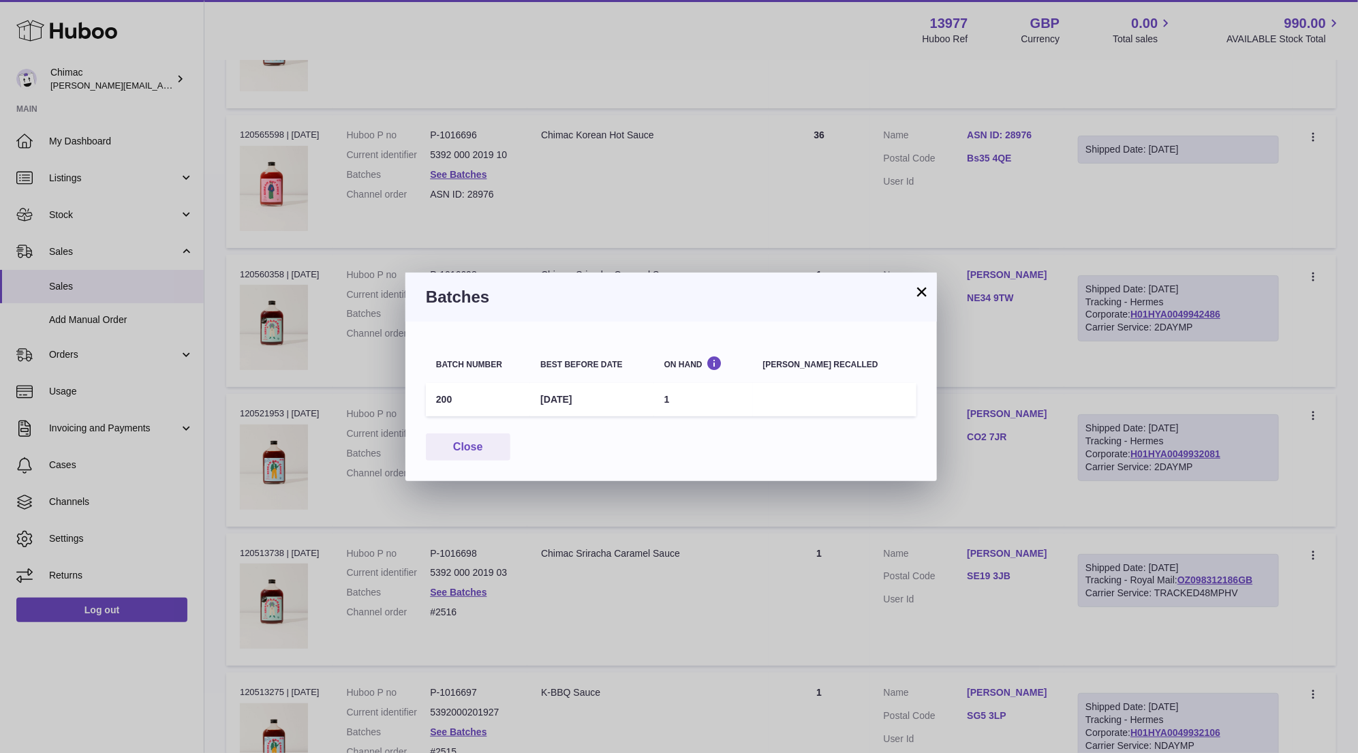
click at [934, 297] on div "Batches" at bounding box center [672, 297] width 532 height 49
click at [923, 294] on button "×" at bounding box center [922, 292] width 16 height 16
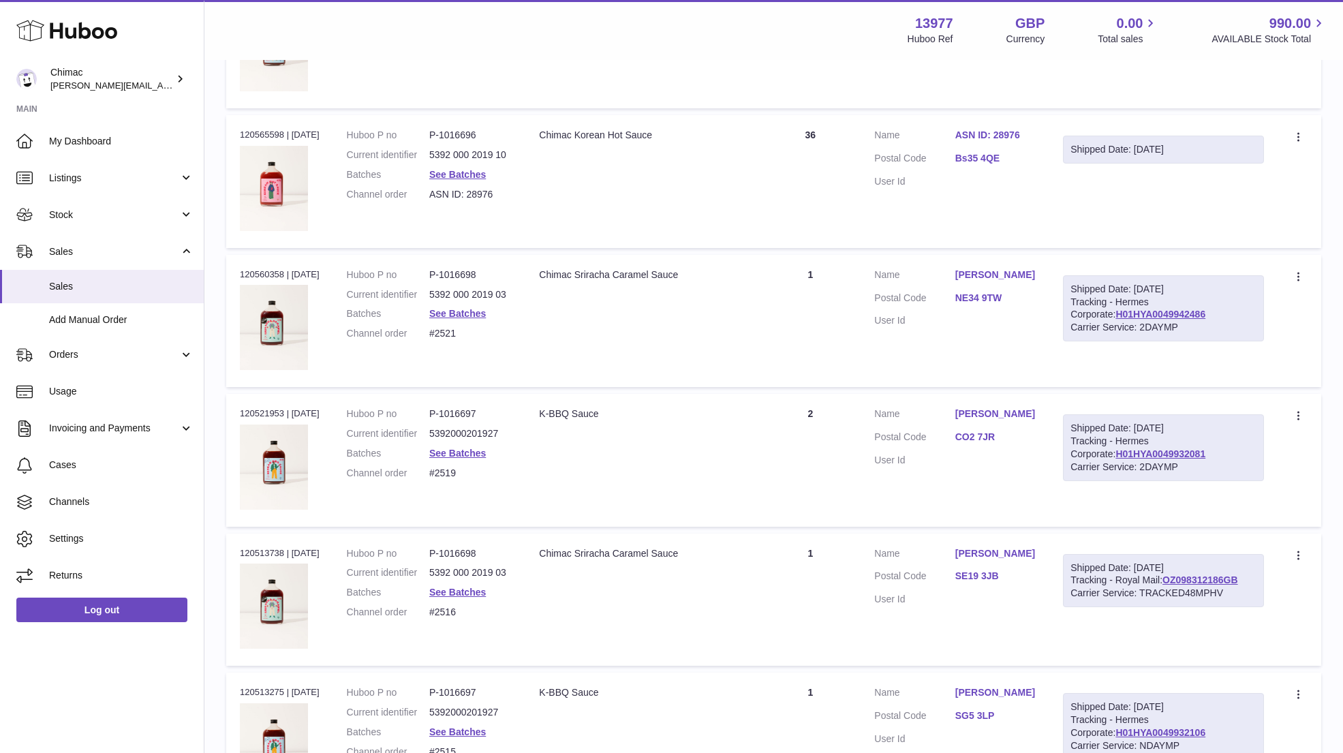
click at [754, 183] on td "Description Chimac Korean Hot Sauce" at bounding box center [642, 181] width 234 height 132
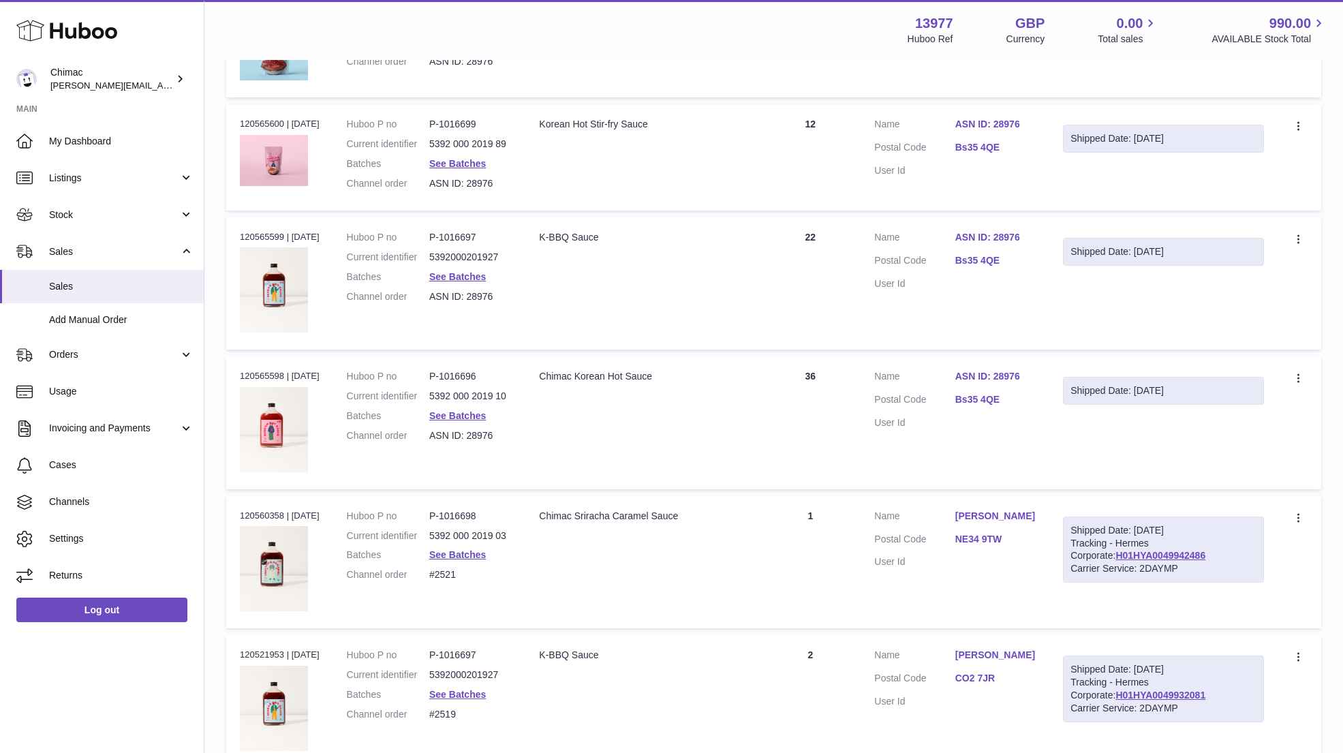
scroll to position [3895, 0]
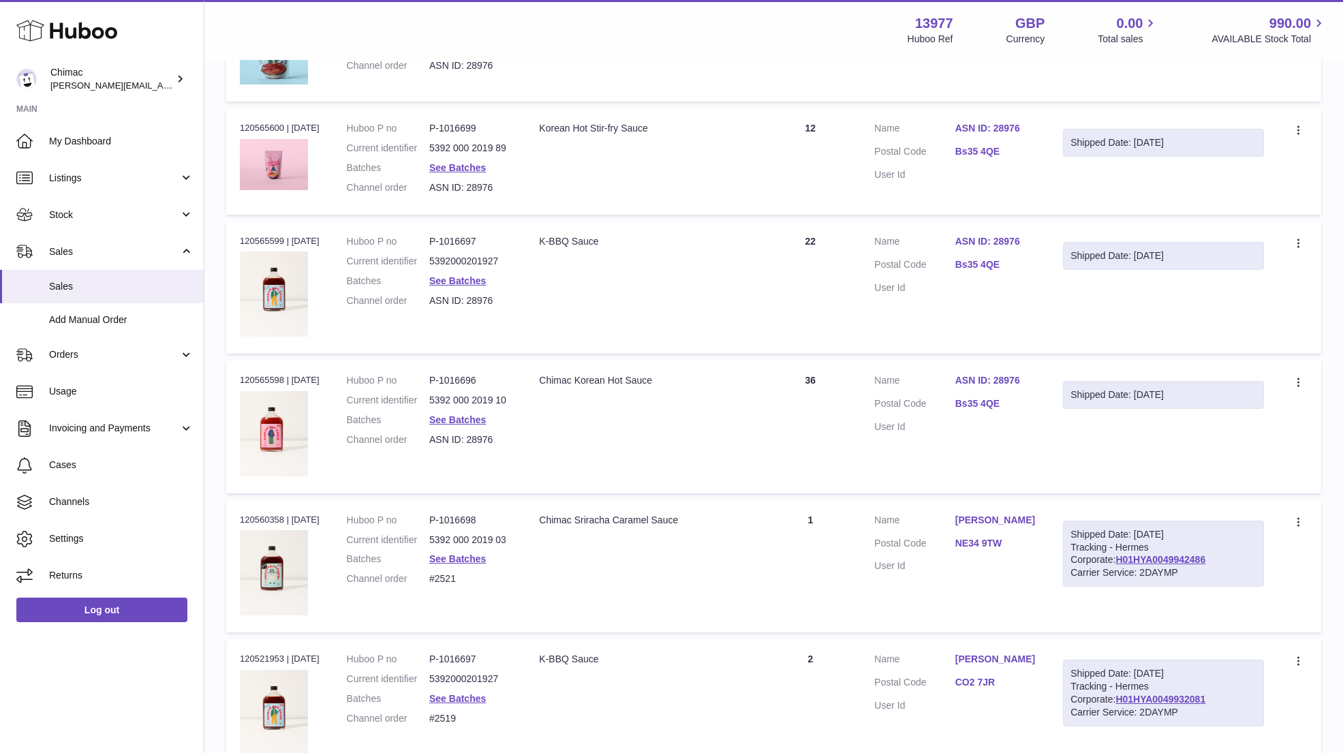
click at [1008, 374] on link "ASN ID: 28976" at bounding box center [996, 380] width 80 height 13
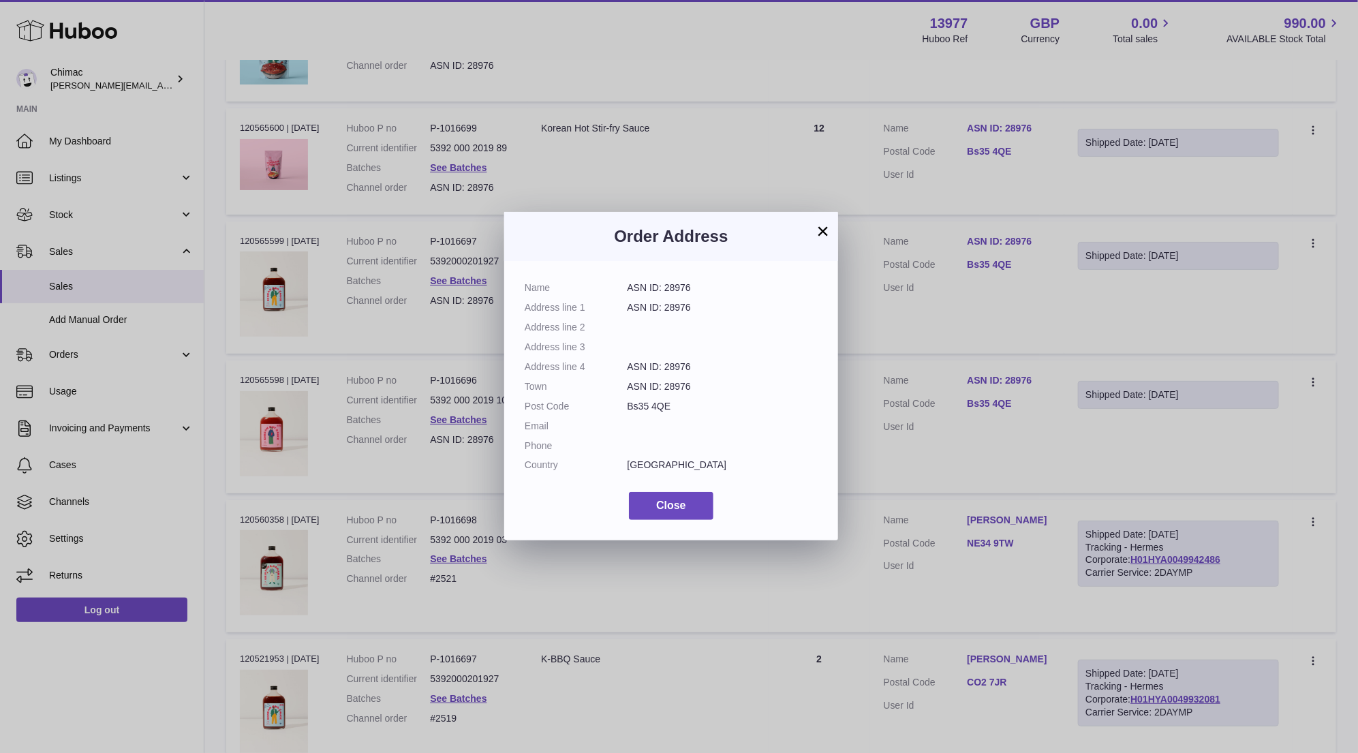
drag, startPoint x: 628, startPoint y: 288, endPoint x: 716, endPoint y: 293, distance: 87.4
click at [717, 293] on dd "ASN ID: 28976" at bounding box center [723, 287] width 191 height 13
click at [819, 232] on button "×" at bounding box center [823, 231] width 16 height 16
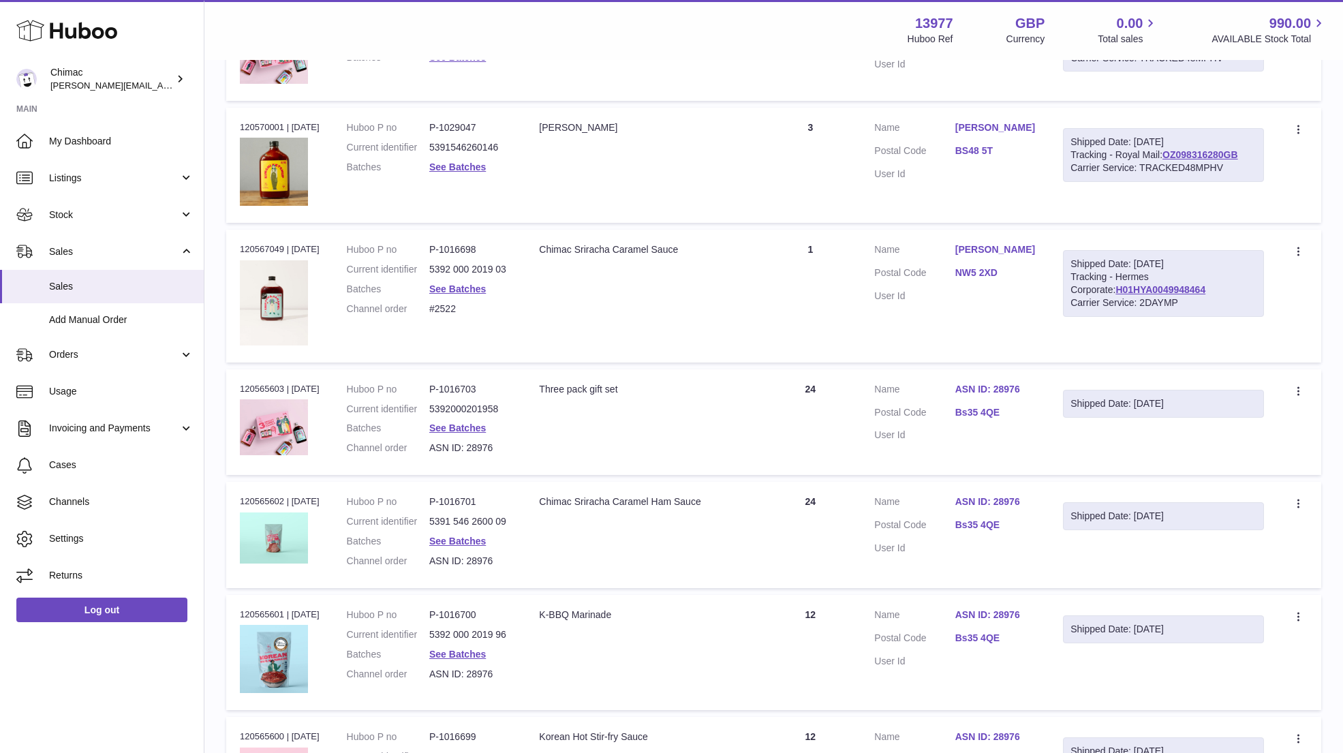
scroll to position [3282, 0]
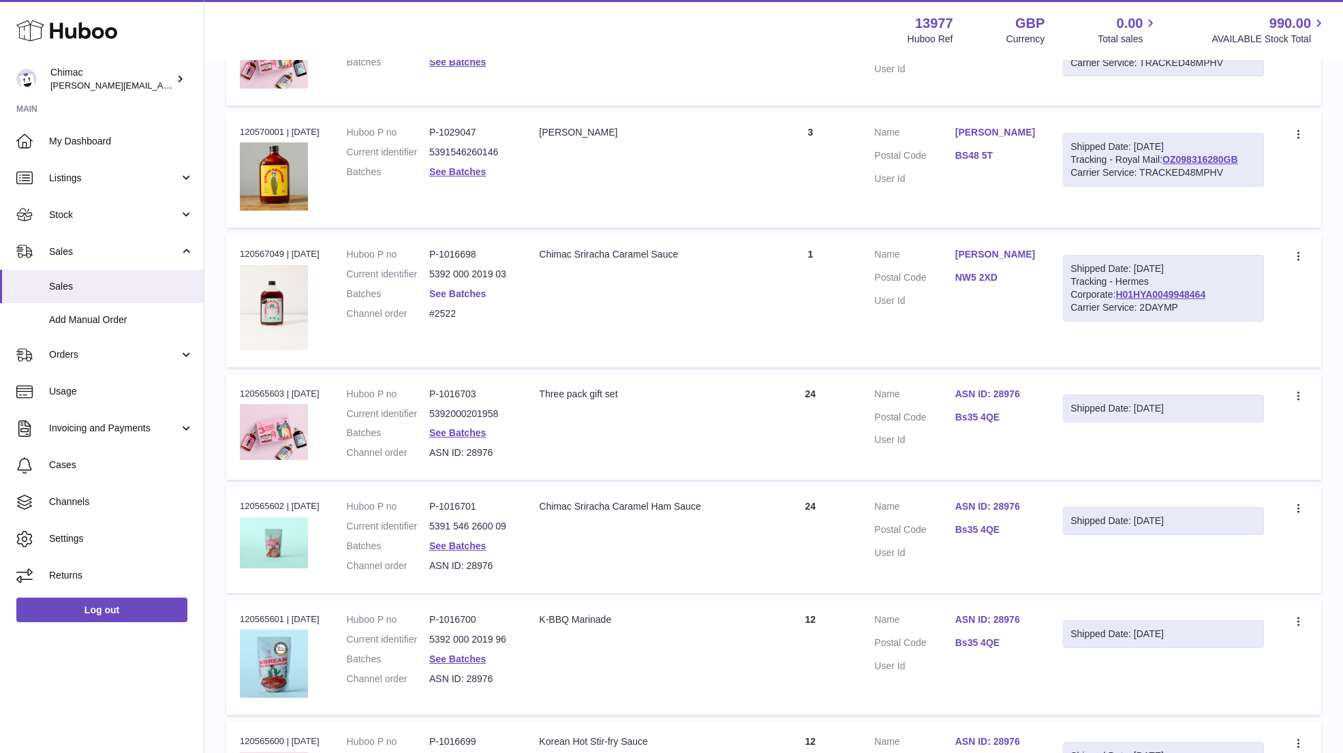
click at [461, 288] on link "See Batches" at bounding box center [457, 293] width 57 height 11
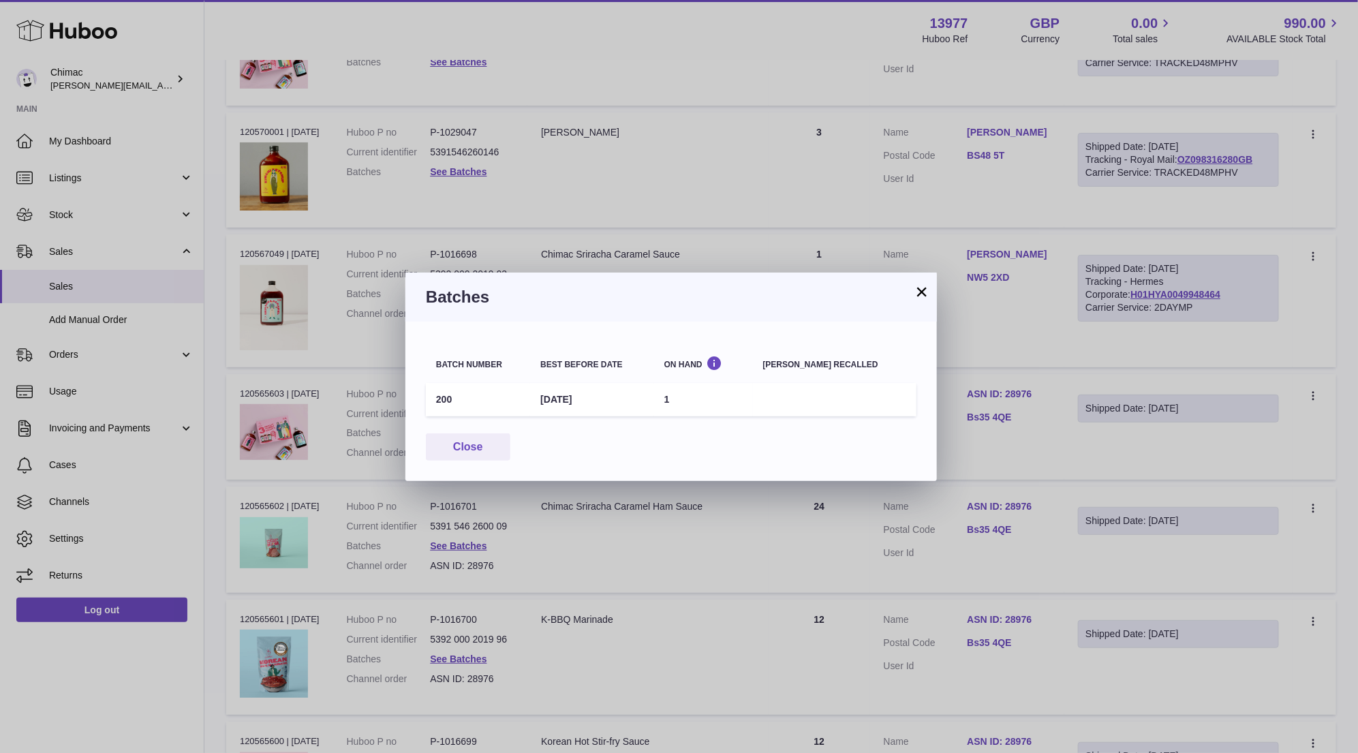
click at [924, 287] on button "×" at bounding box center [922, 292] width 16 height 16
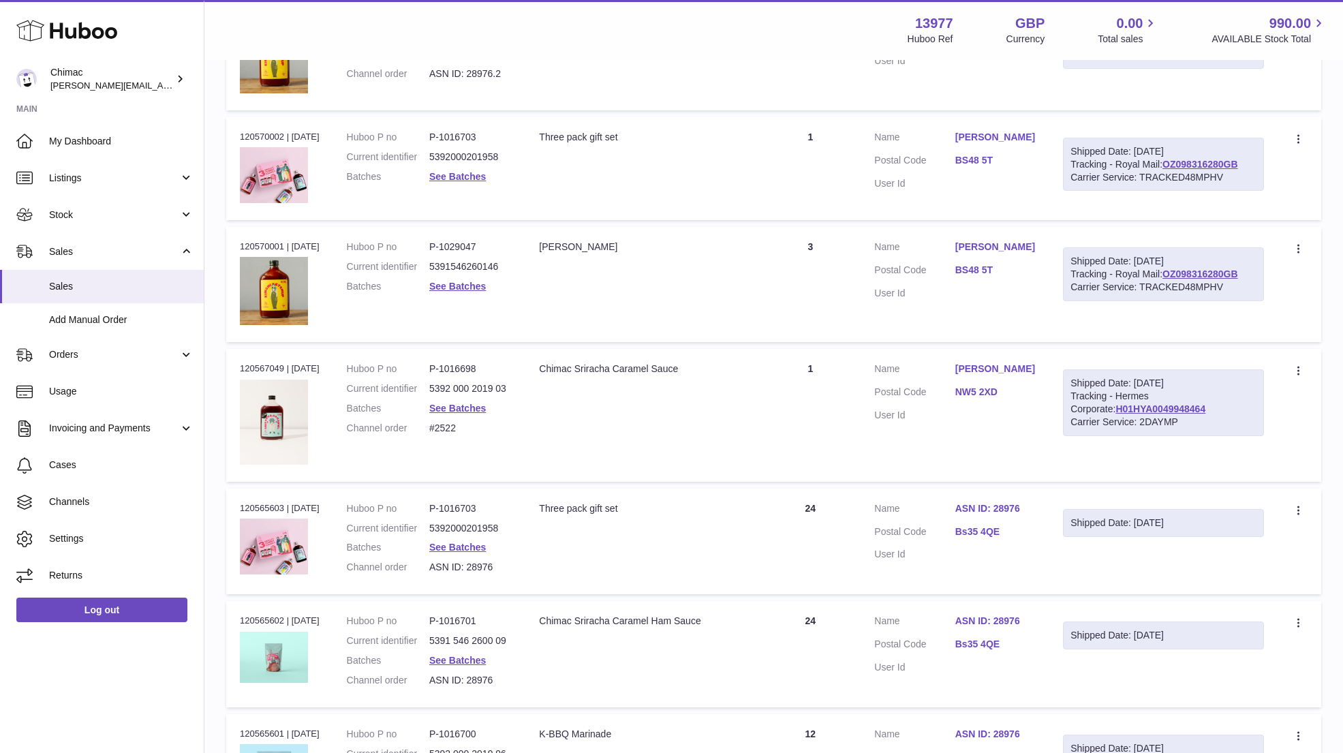
scroll to position [3159, 0]
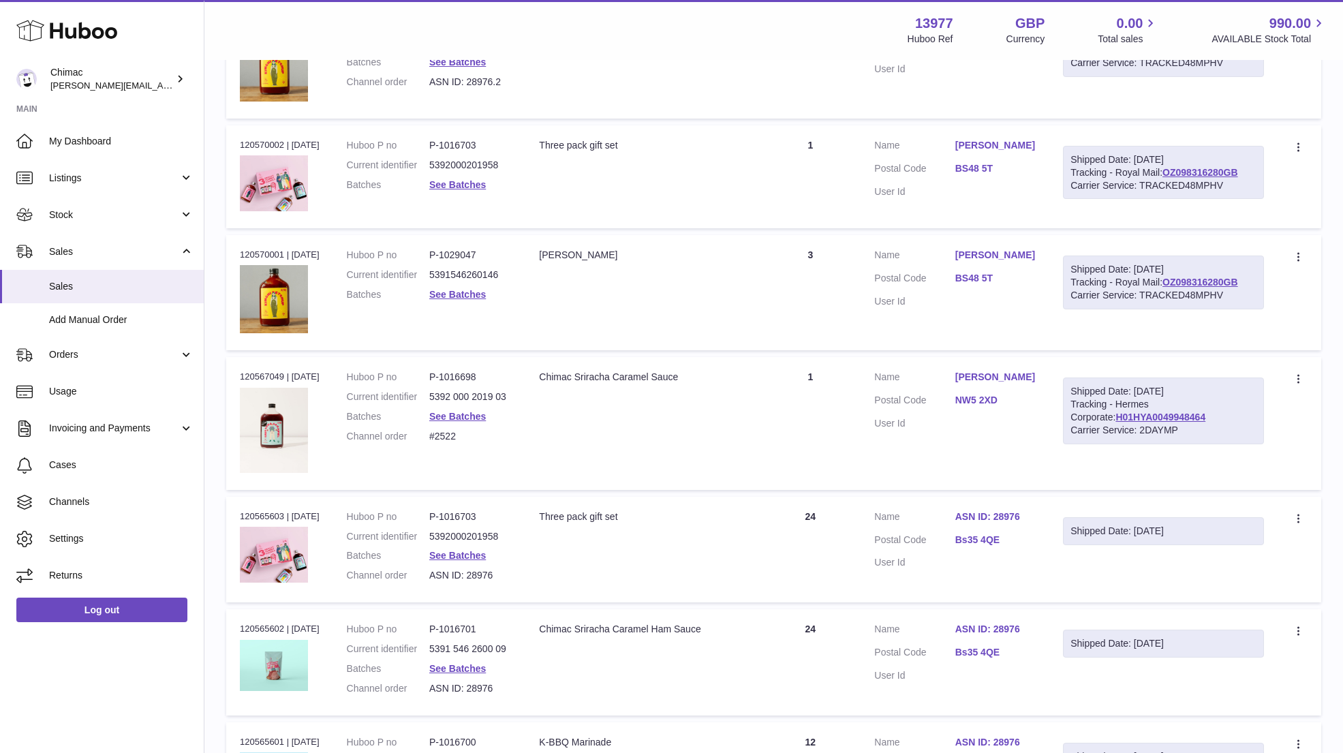
drag, startPoint x: 939, startPoint y: 247, endPoint x: 1029, endPoint y: 247, distance: 90.7
click at [1029, 249] on dl "Customer Name Kinsey Pelletier Postal Code BS48 5T User Id" at bounding box center [955, 282] width 162 height 66
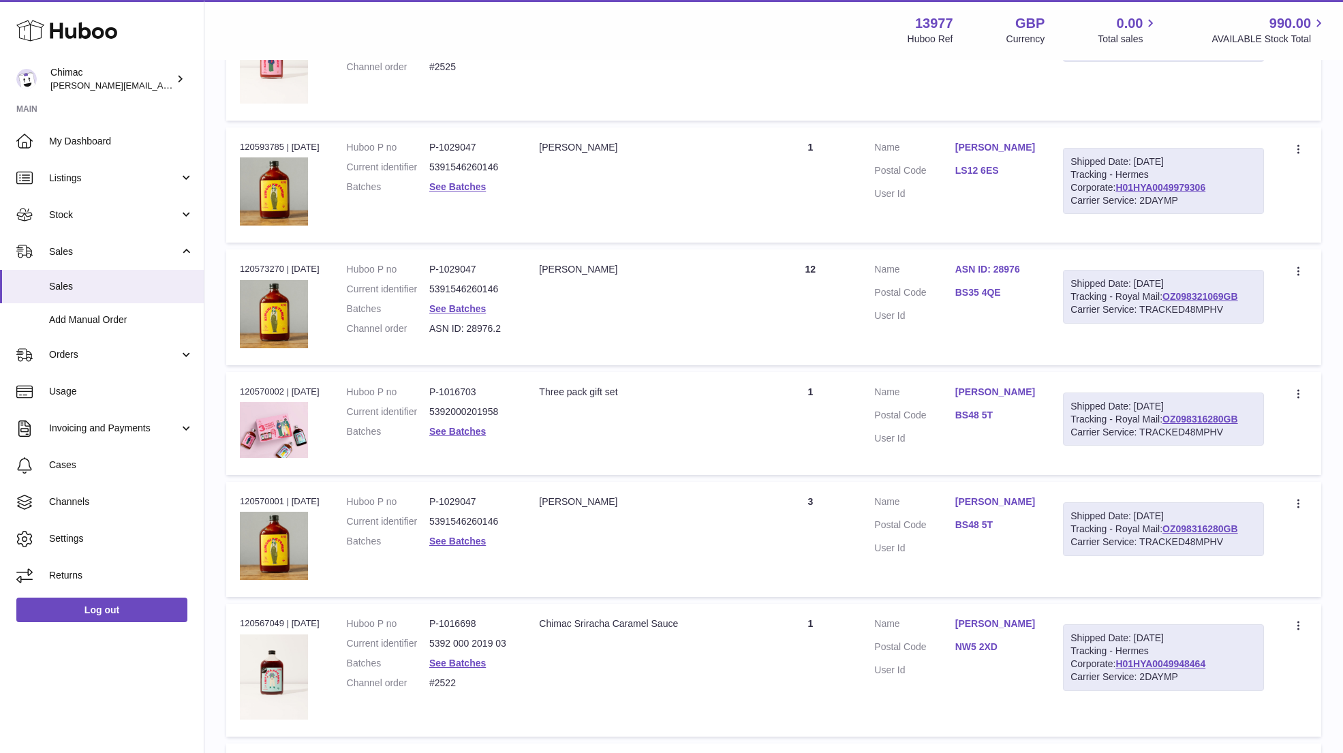
scroll to position [2873, 0]
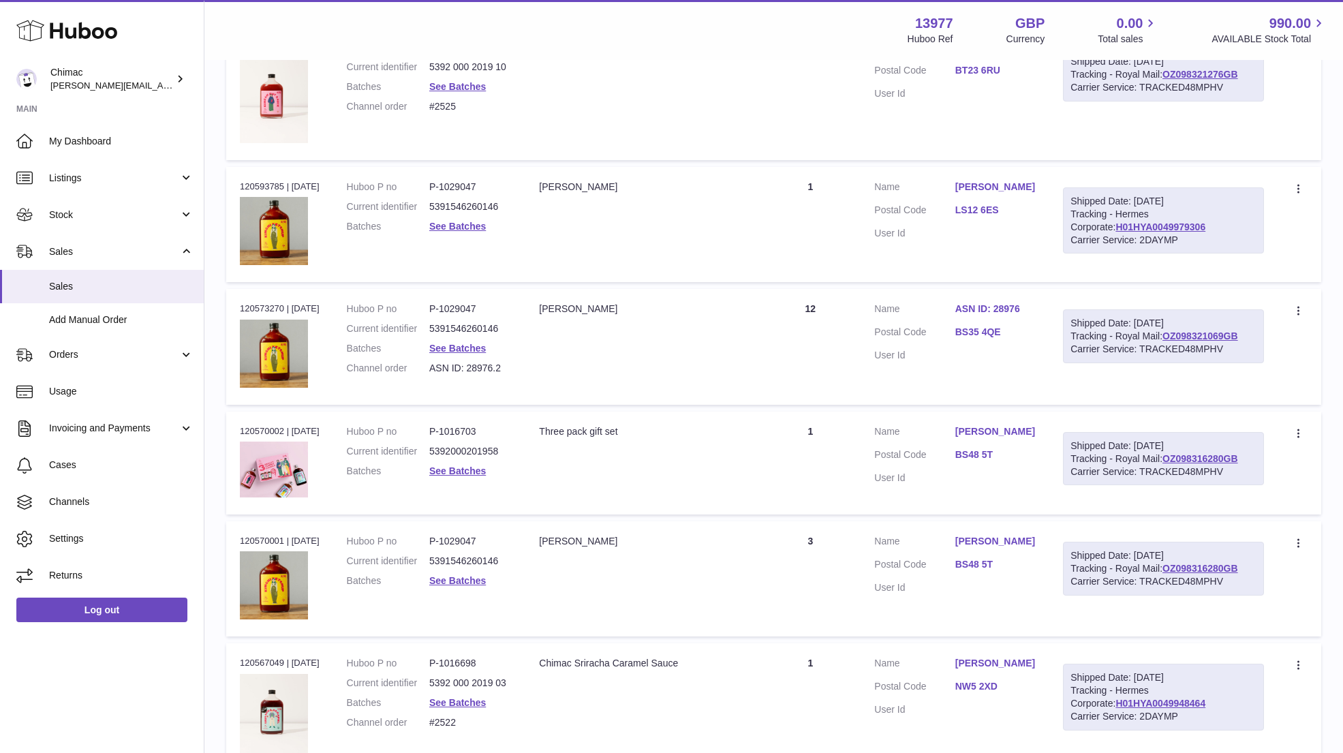
drag, startPoint x: 1040, startPoint y: 299, endPoint x: 949, endPoint y: 299, distance: 91.3
click at [949, 299] on td "Customer Name ASN ID: 28976 Postal Code BS35 4QE User Id" at bounding box center [955, 346] width 189 height 115
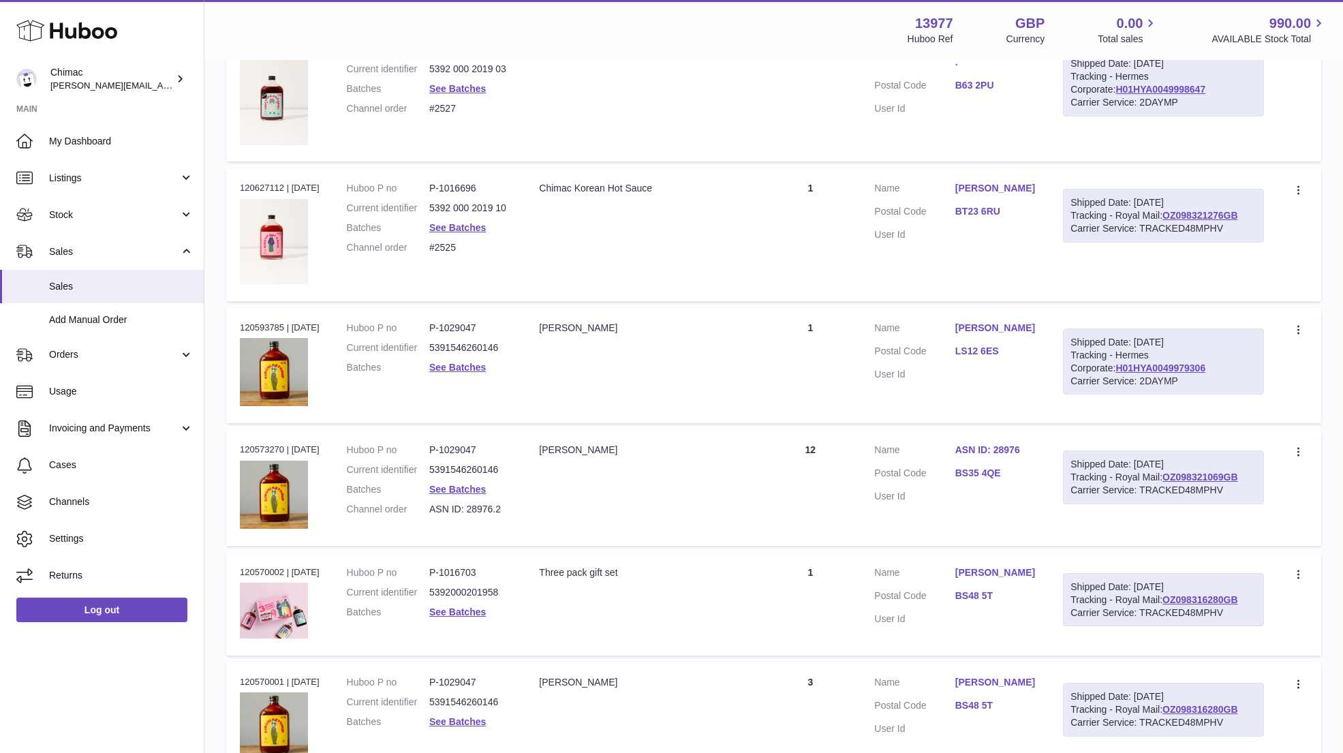
scroll to position [2709, 0]
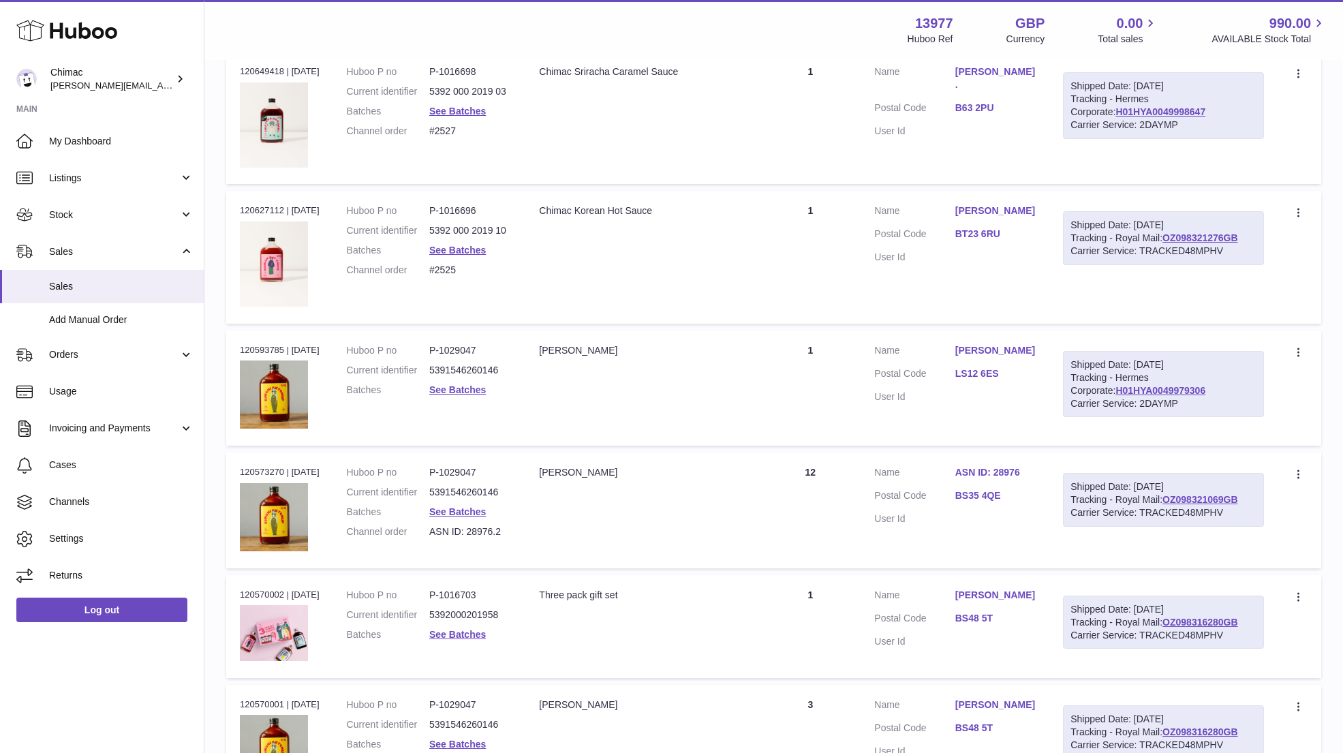
drag, startPoint x: 1049, startPoint y: 336, endPoint x: 945, endPoint y: 335, distance: 104.3
click at [945, 336] on td "Customer Name Kris McLoughlin Postal Code LS12 6ES User Id" at bounding box center [955, 388] width 189 height 115
click at [471, 245] on link "See Batches" at bounding box center [457, 250] width 57 height 11
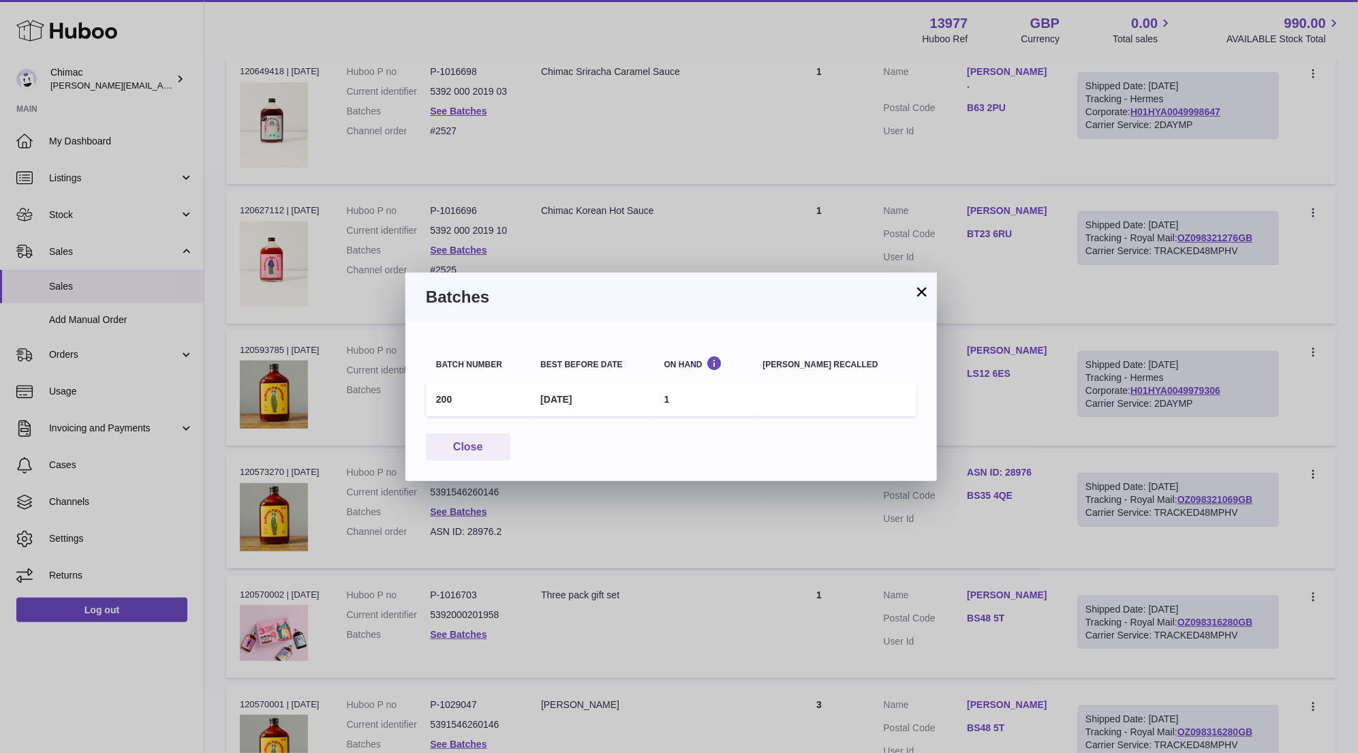
click at [919, 292] on button "×" at bounding box center [922, 292] width 16 height 16
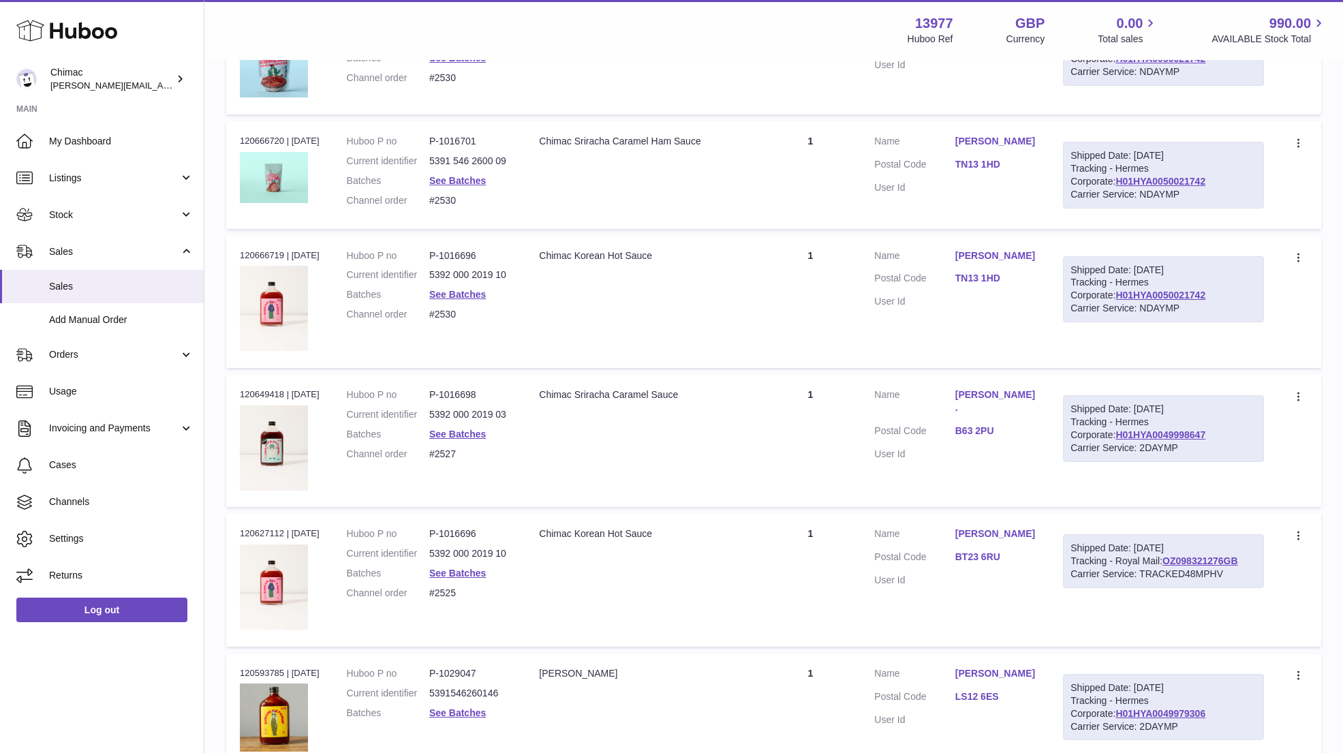
scroll to position [2382, 0]
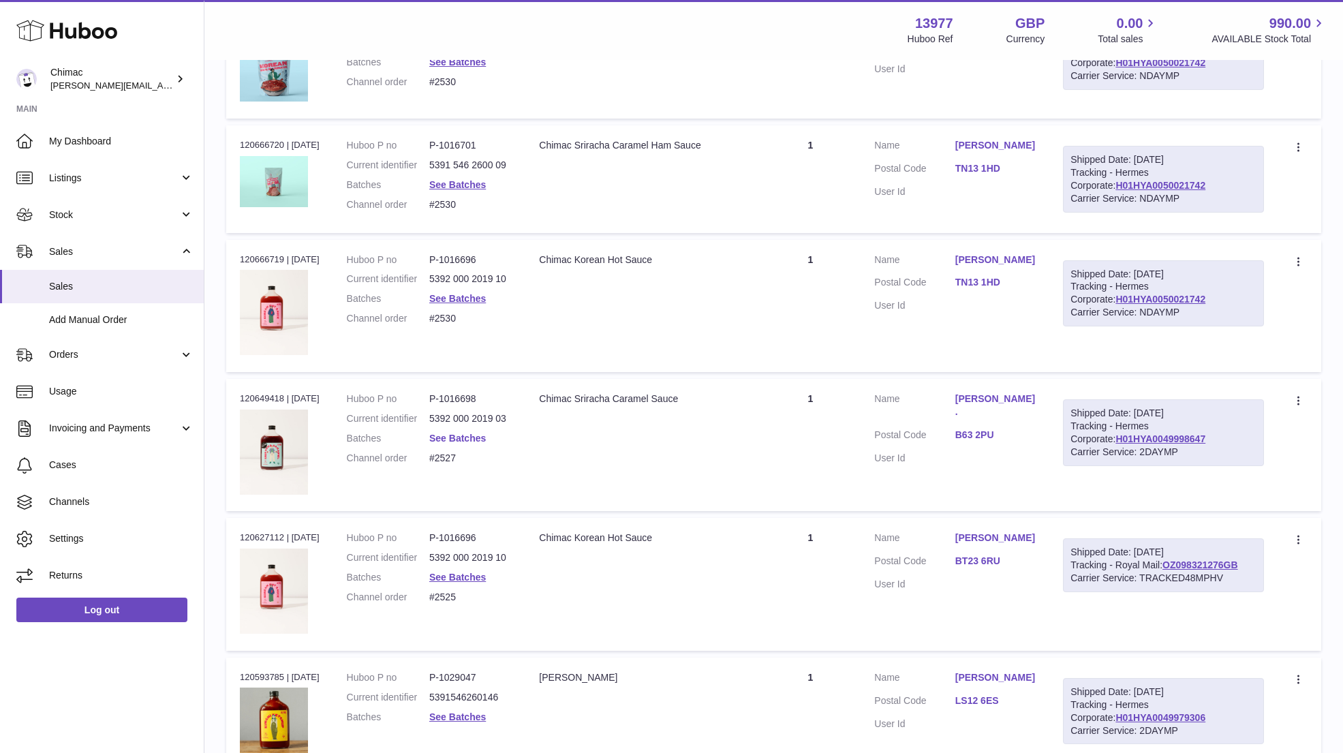
click at [450, 433] on link "See Batches" at bounding box center [457, 438] width 57 height 11
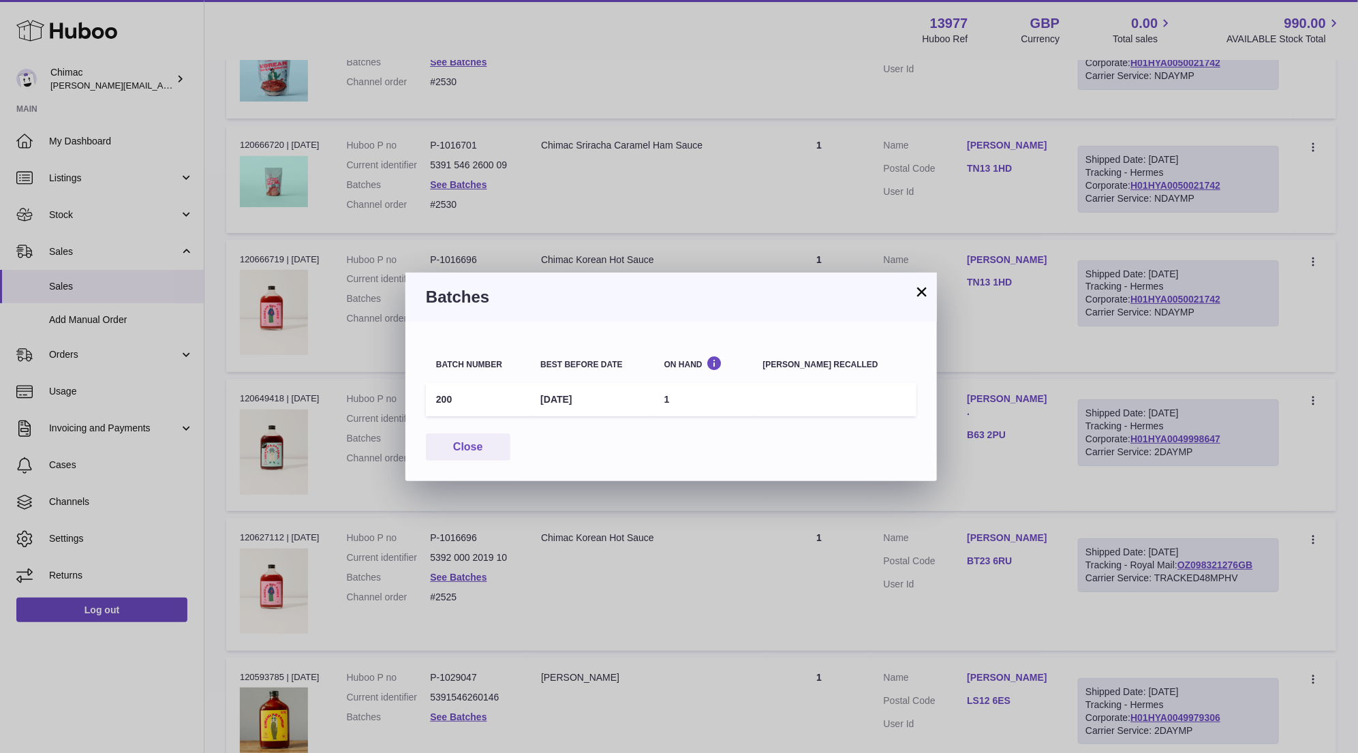
click at [930, 294] on div "Batches" at bounding box center [672, 297] width 532 height 49
click at [926, 292] on button "×" at bounding box center [922, 292] width 16 height 16
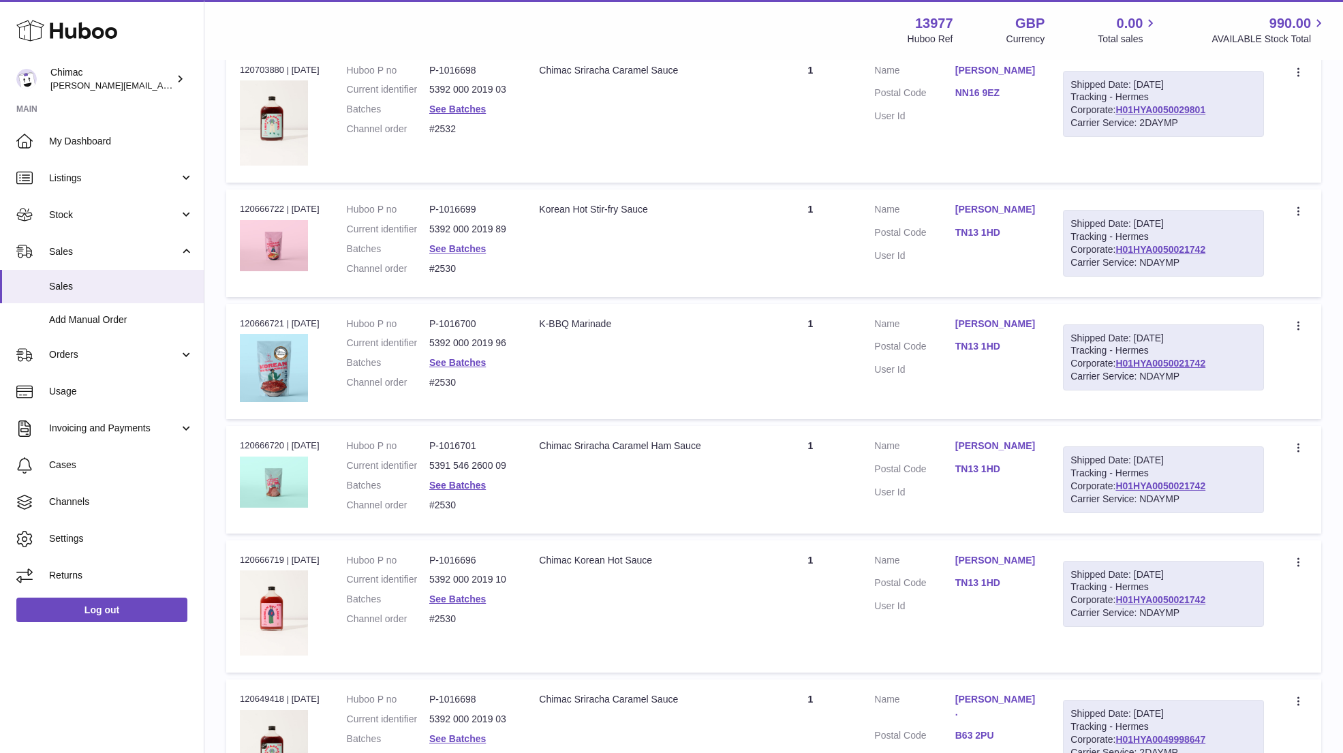
scroll to position [2084, 0]
click at [459, 593] on link "See Batches" at bounding box center [457, 597] width 57 height 11
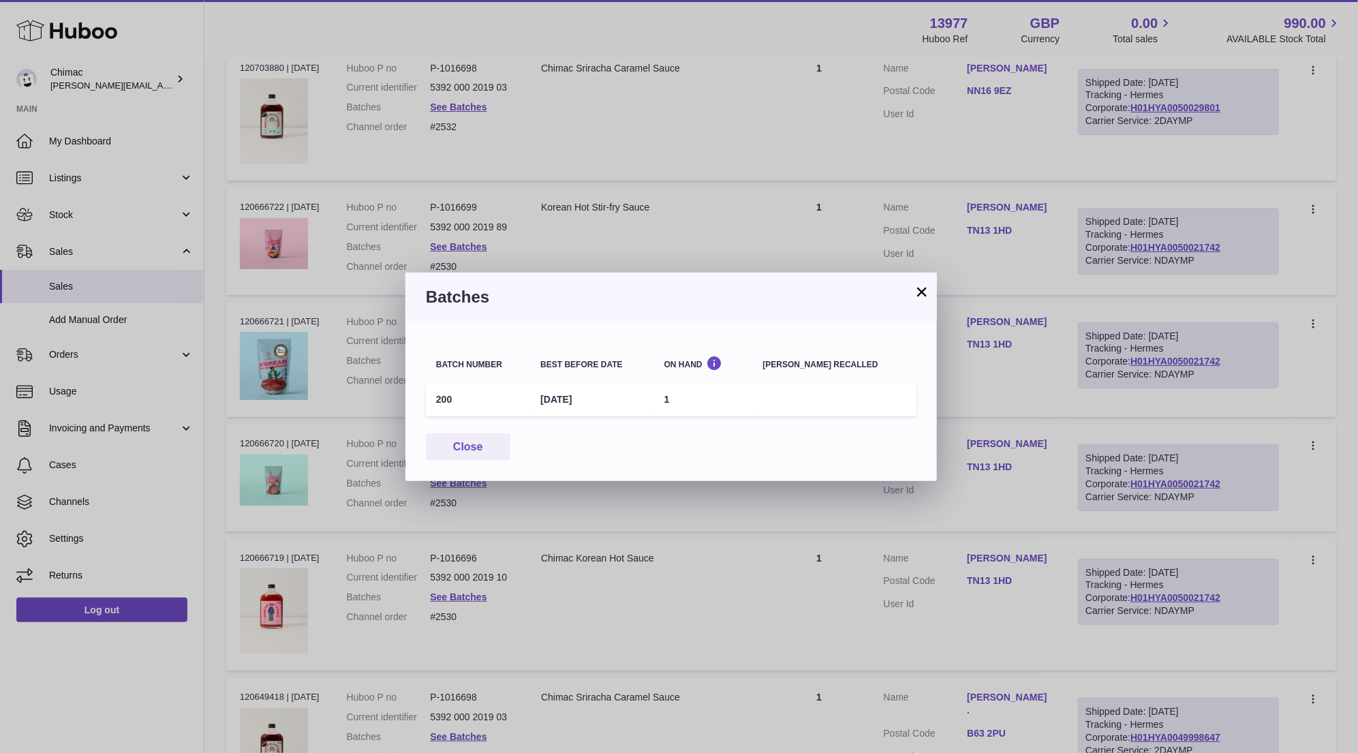
click at [912, 290] on h3 "Batches" at bounding box center [671, 297] width 491 height 22
click at [922, 286] on button "×" at bounding box center [922, 292] width 16 height 16
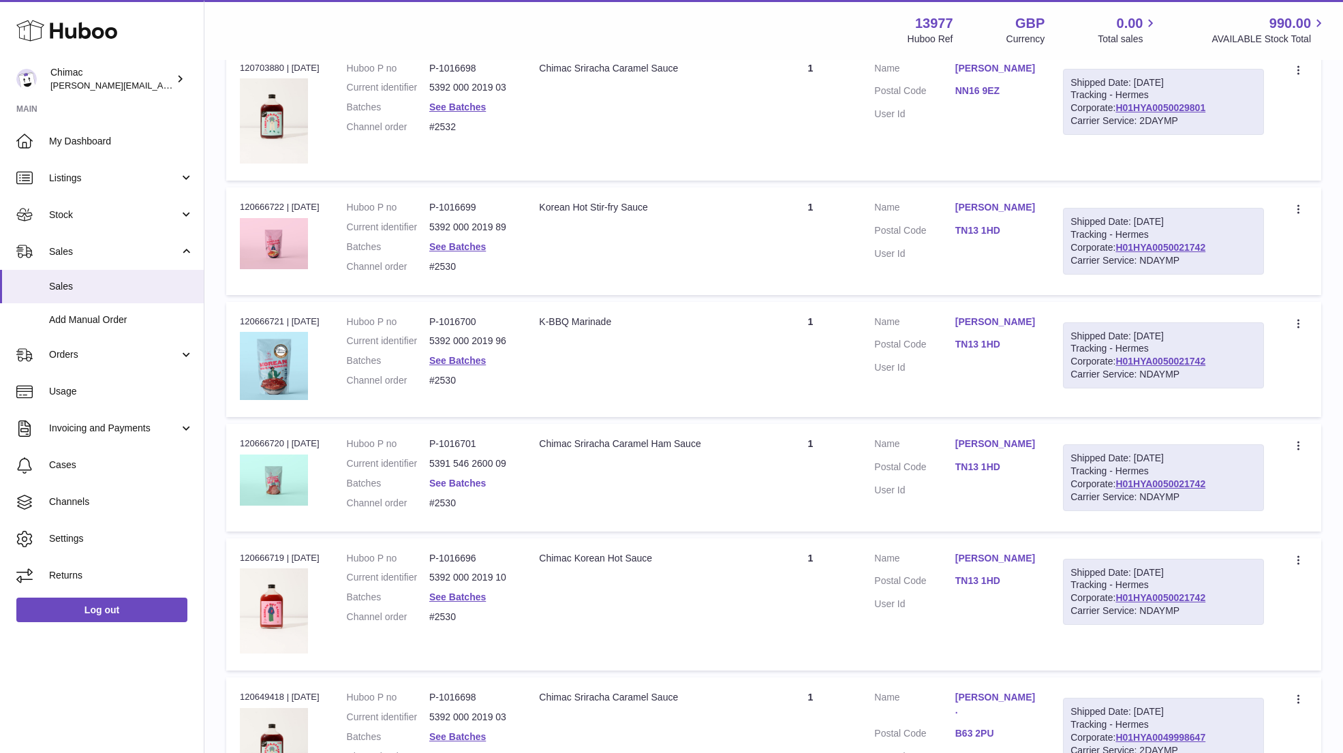
click at [448, 478] on link "See Batches" at bounding box center [457, 483] width 57 height 11
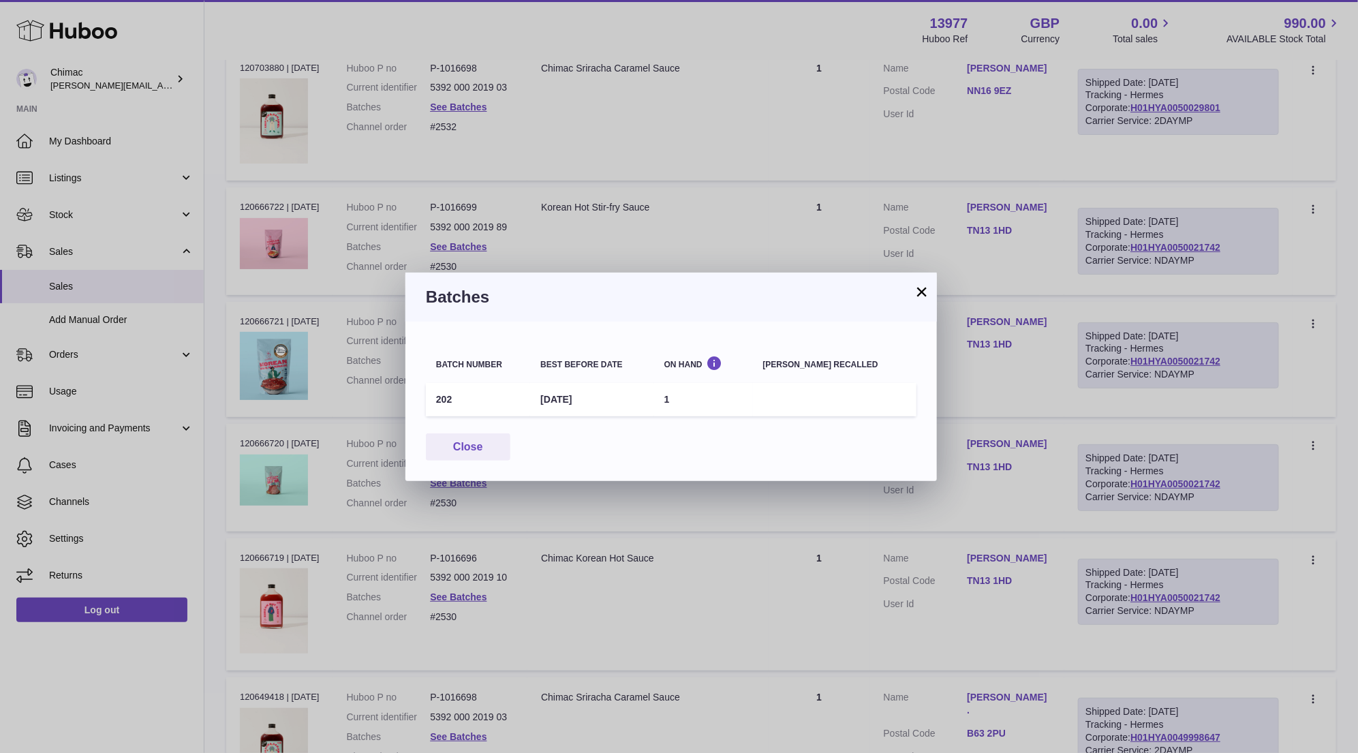
click at [924, 291] on button "×" at bounding box center [922, 292] width 16 height 16
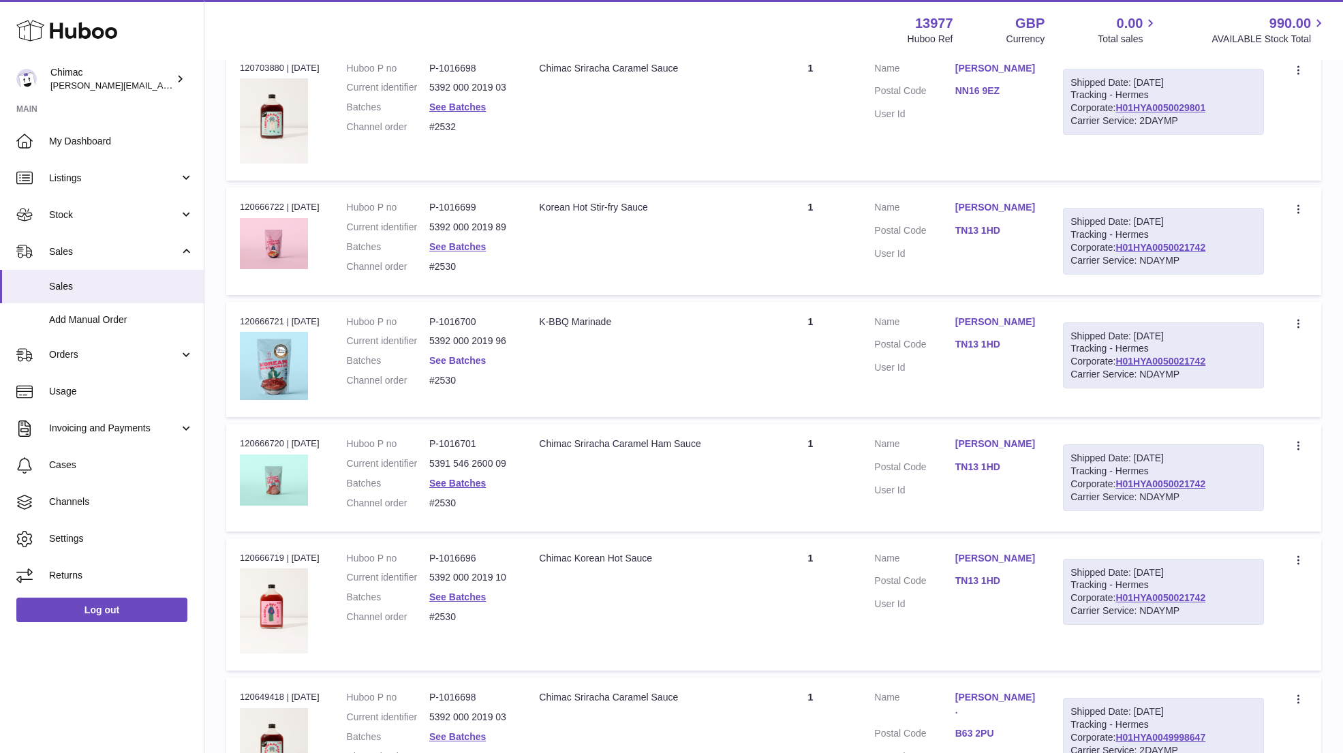
click at [473, 356] on link "See Batches" at bounding box center [457, 360] width 57 height 11
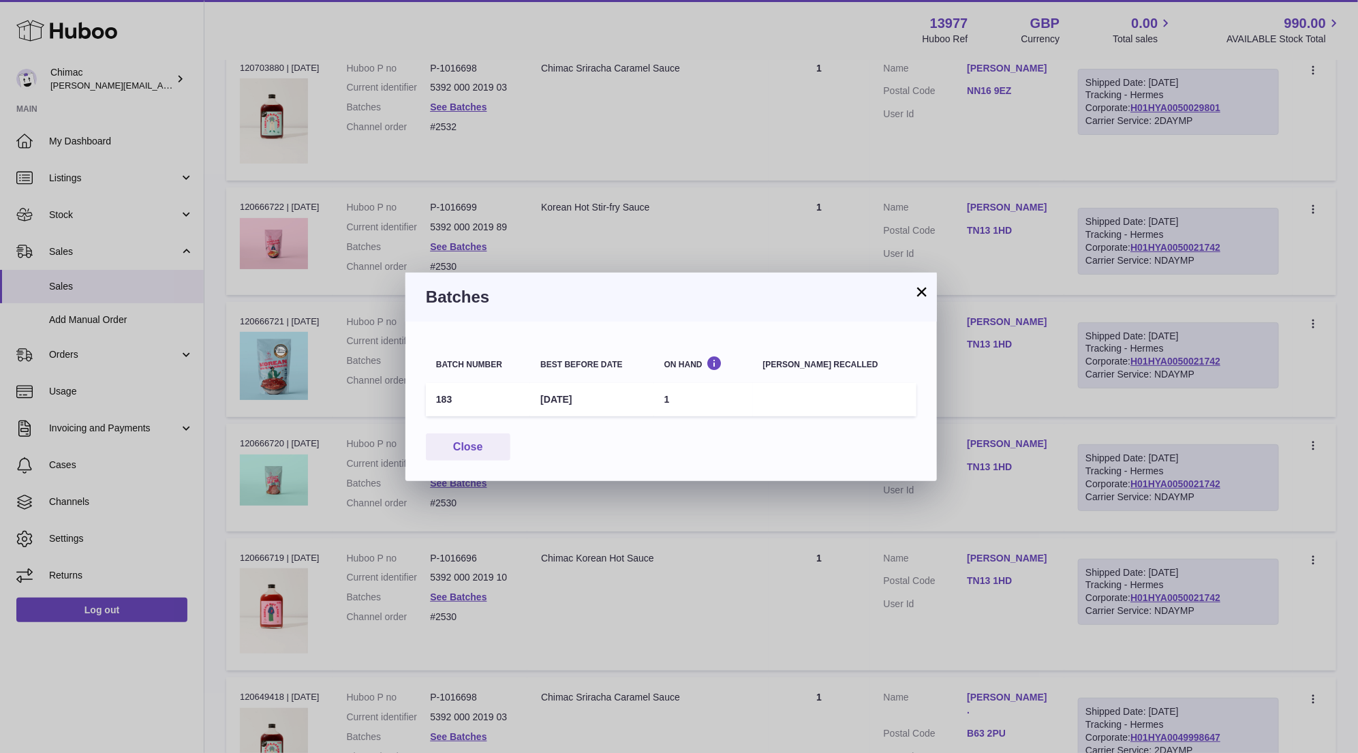
click at [922, 291] on button "×" at bounding box center [922, 292] width 16 height 16
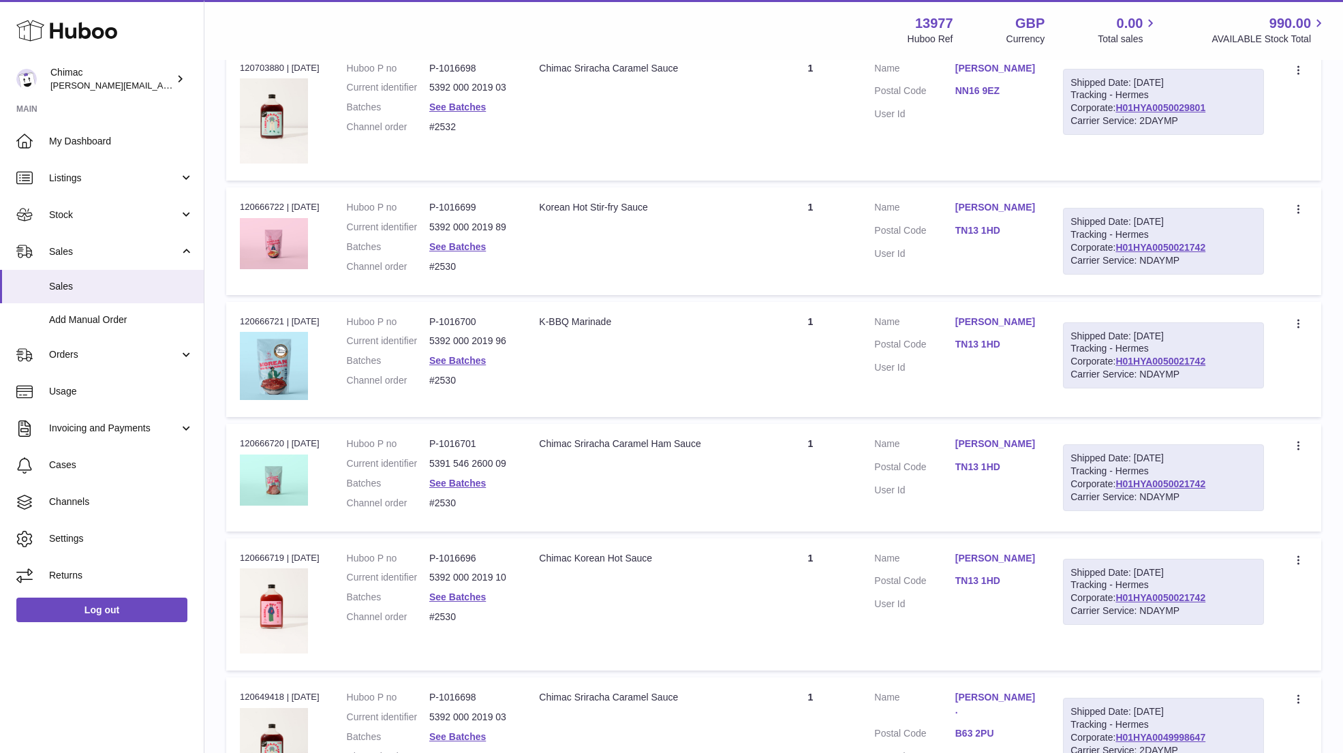
click at [443, 232] on dl "Huboo P no P-1016699 Current identifier 5392 000 2019 89 Batches See Batches Ch…" at bounding box center [430, 240] width 166 height 79
click at [444, 241] on link "See Batches" at bounding box center [457, 246] width 57 height 11
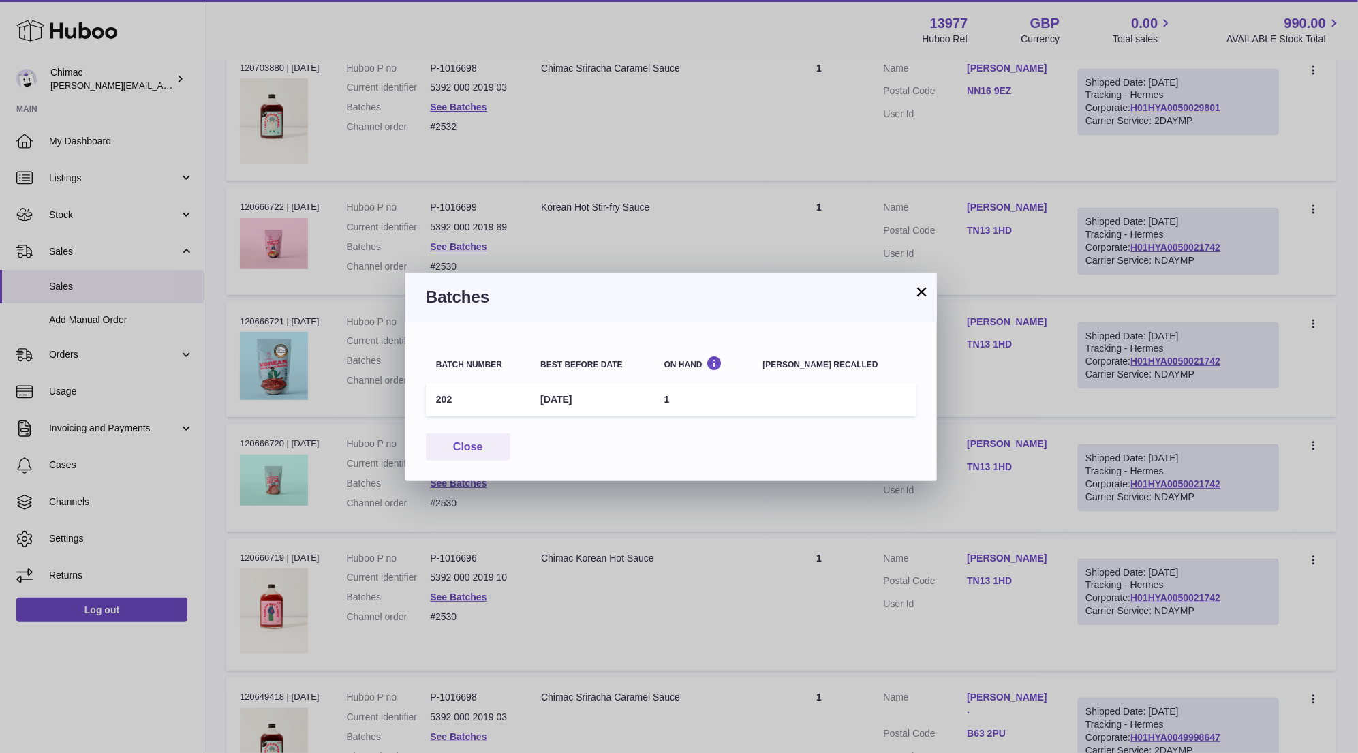
click at [918, 297] on button "×" at bounding box center [922, 292] width 16 height 16
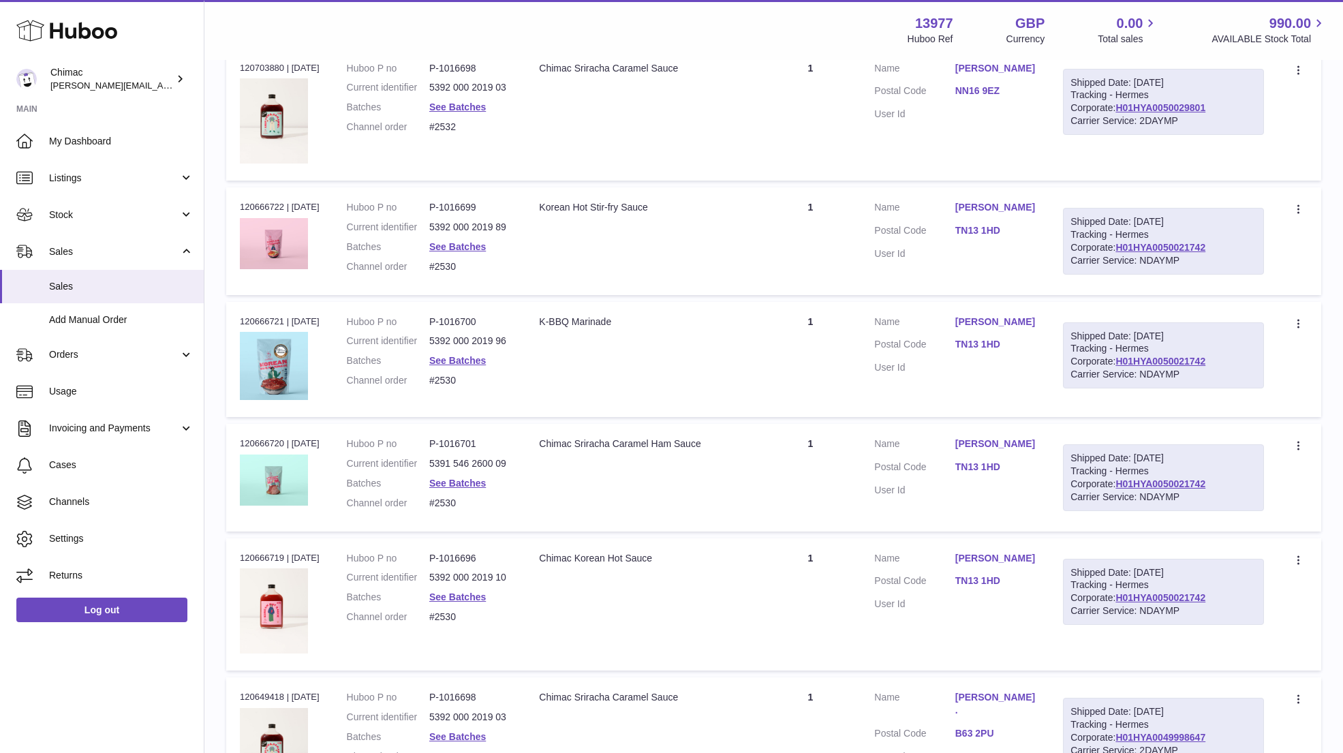
click at [790, 204] on td "Quantity 1" at bounding box center [810, 241] width 101 height 108
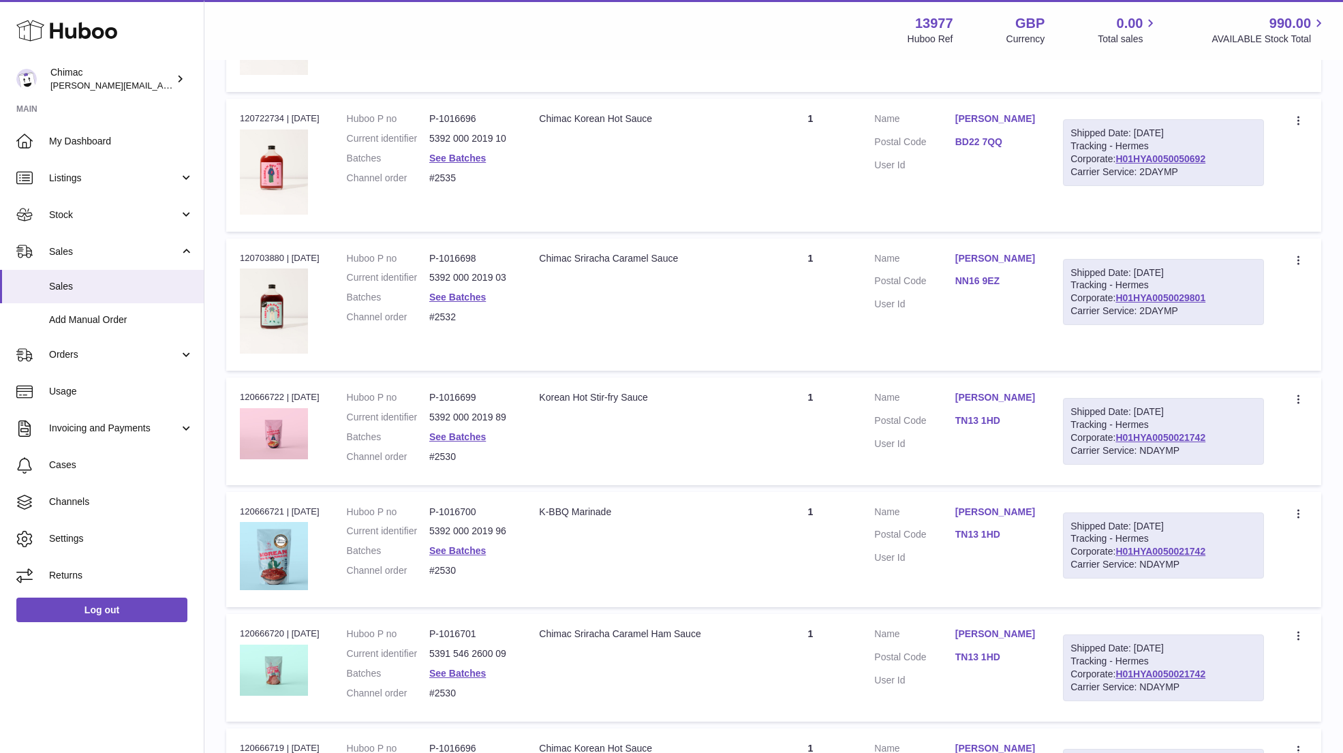
scroll to position [1879, 0]
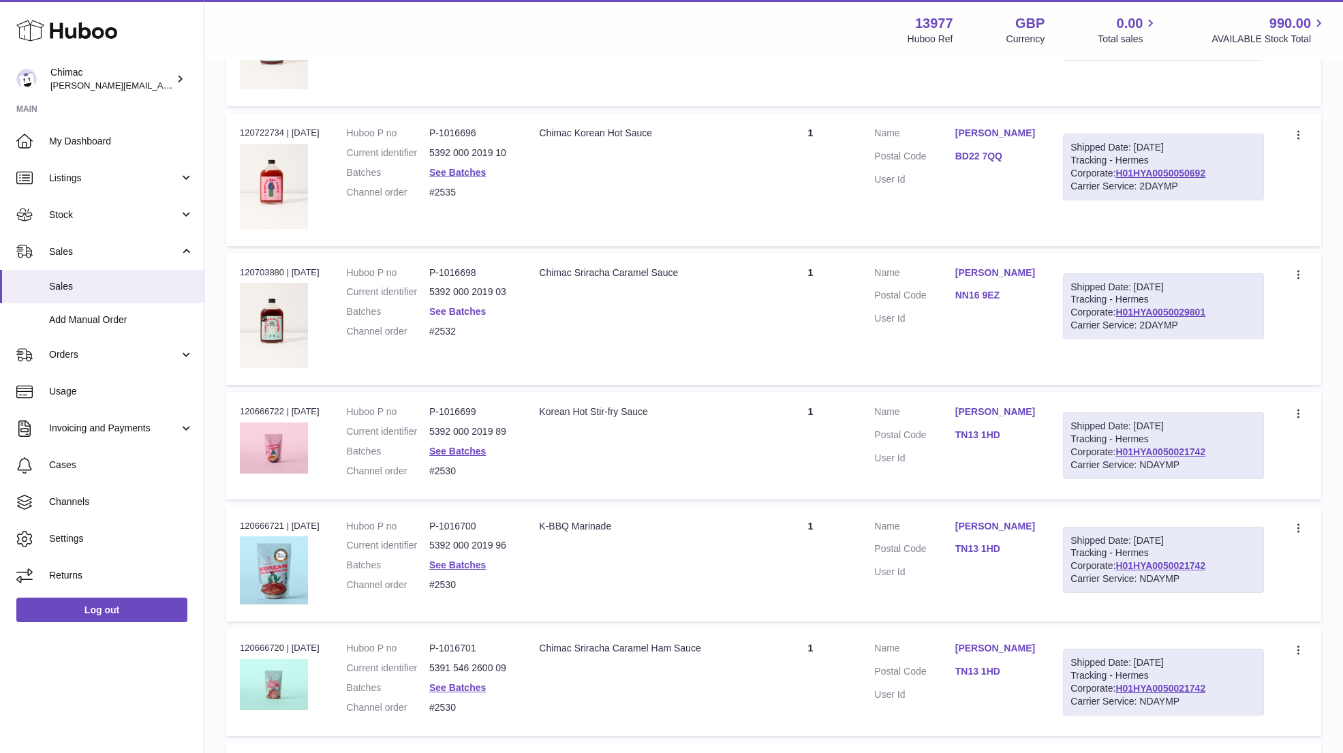
click at [469, 308] on link "See Batches" at bounding box center [457, 311] width 57 height 11
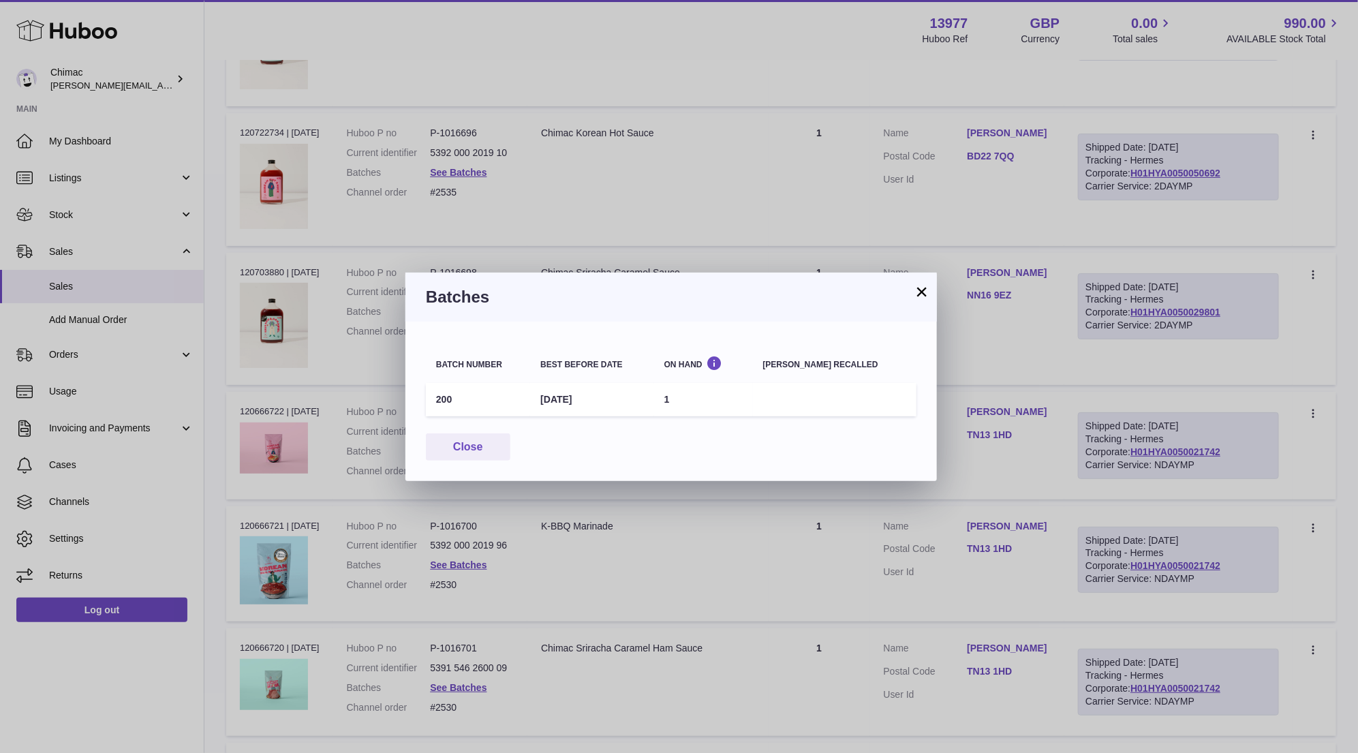
click at [926, 289] on button "×" at bounding box center [922, 292] width 16 height 16
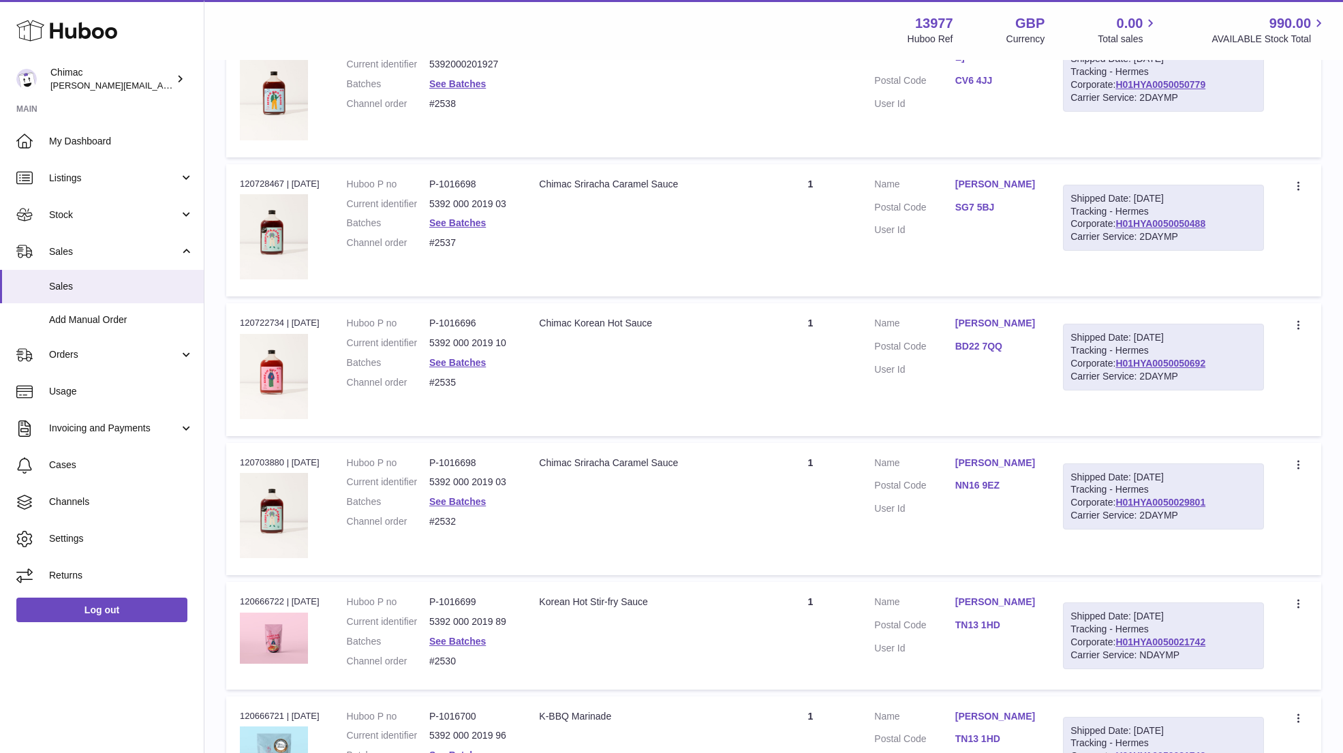
scroll to position [1675, 0]
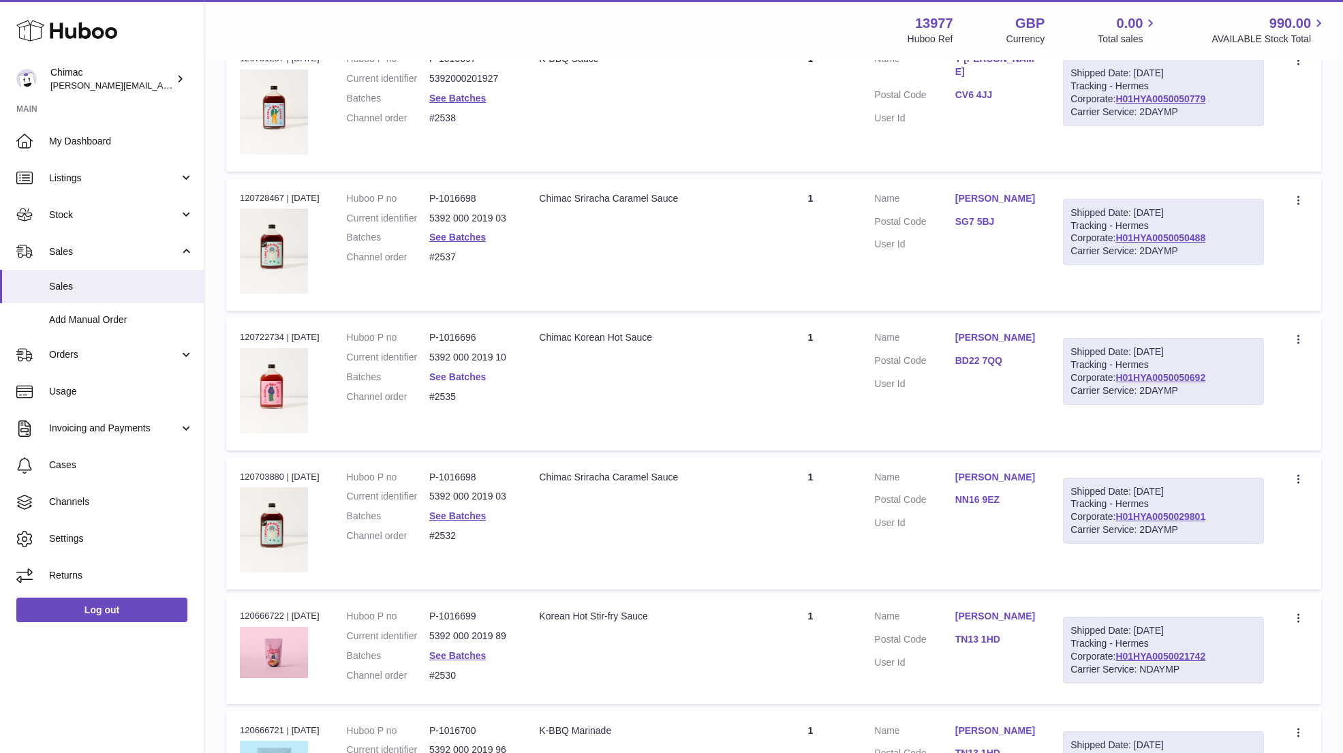
click at [450, 371] on link "See Batches" at bounding box center [457, 376] width 57 height 11
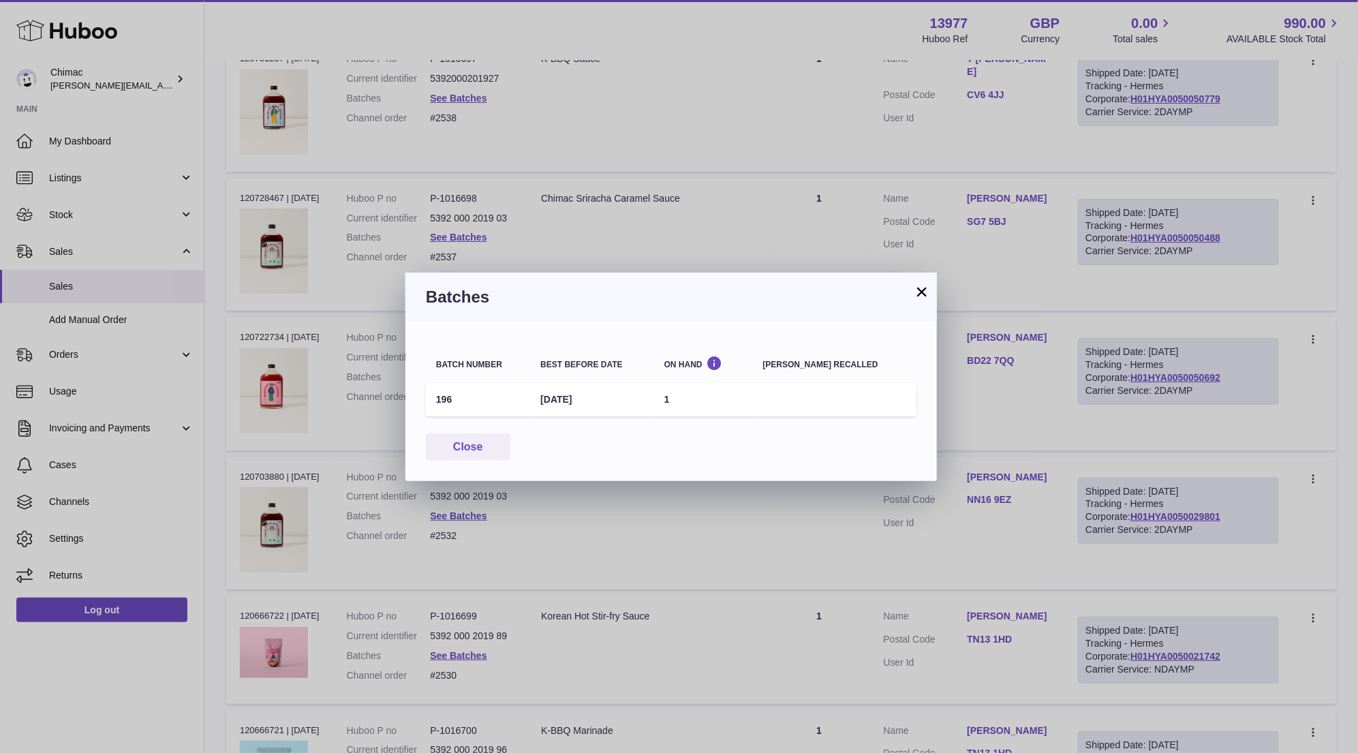
click at [928, 296] on button "×" at bounding box center [922, 292] width 16 height 16
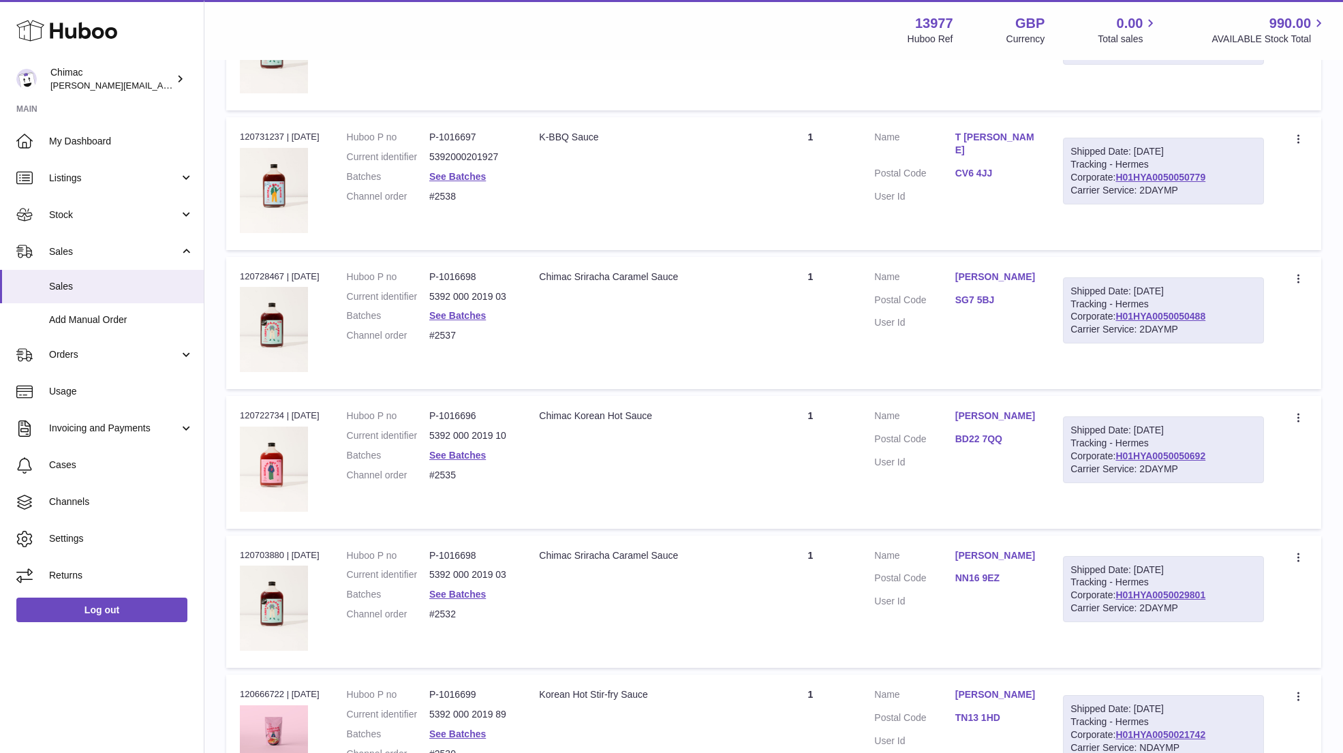
scroll to position [1593, 0]
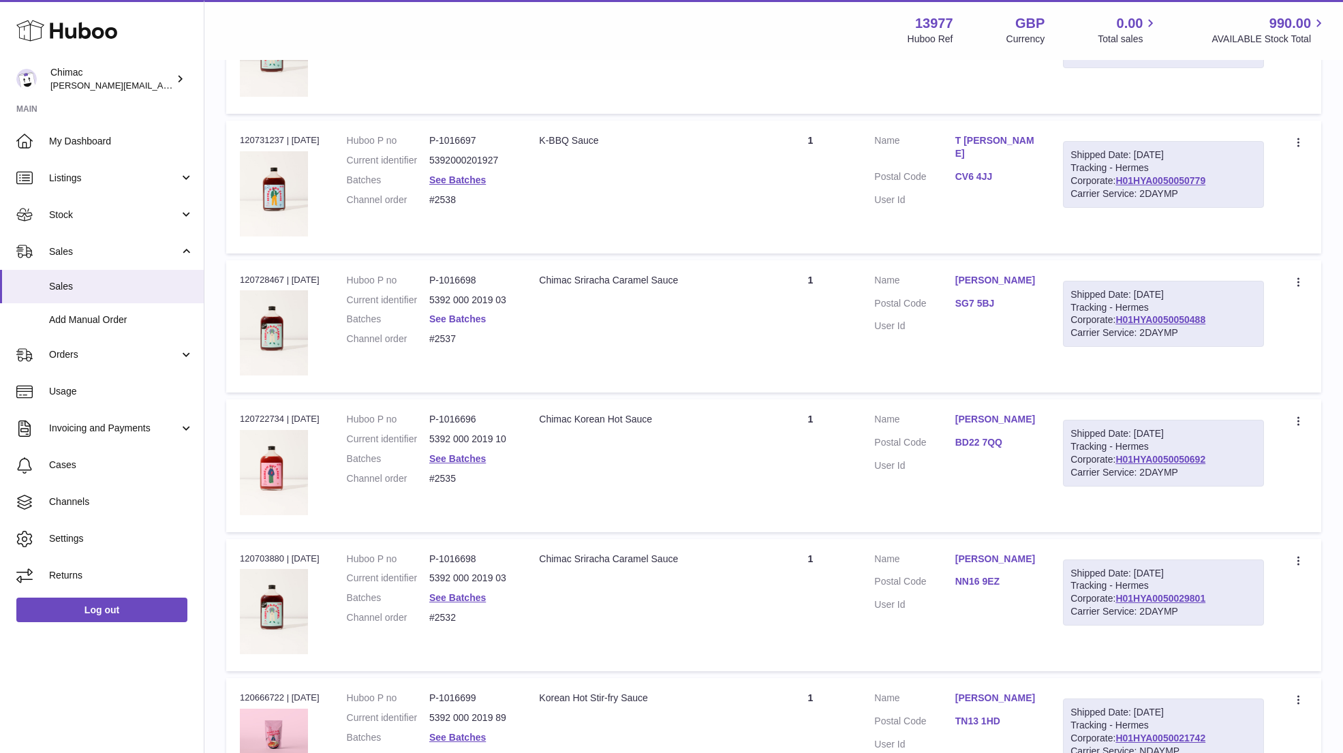
click at [464, 314] on link "See Batches" at bounding box center [457, 319] width 57 height 11
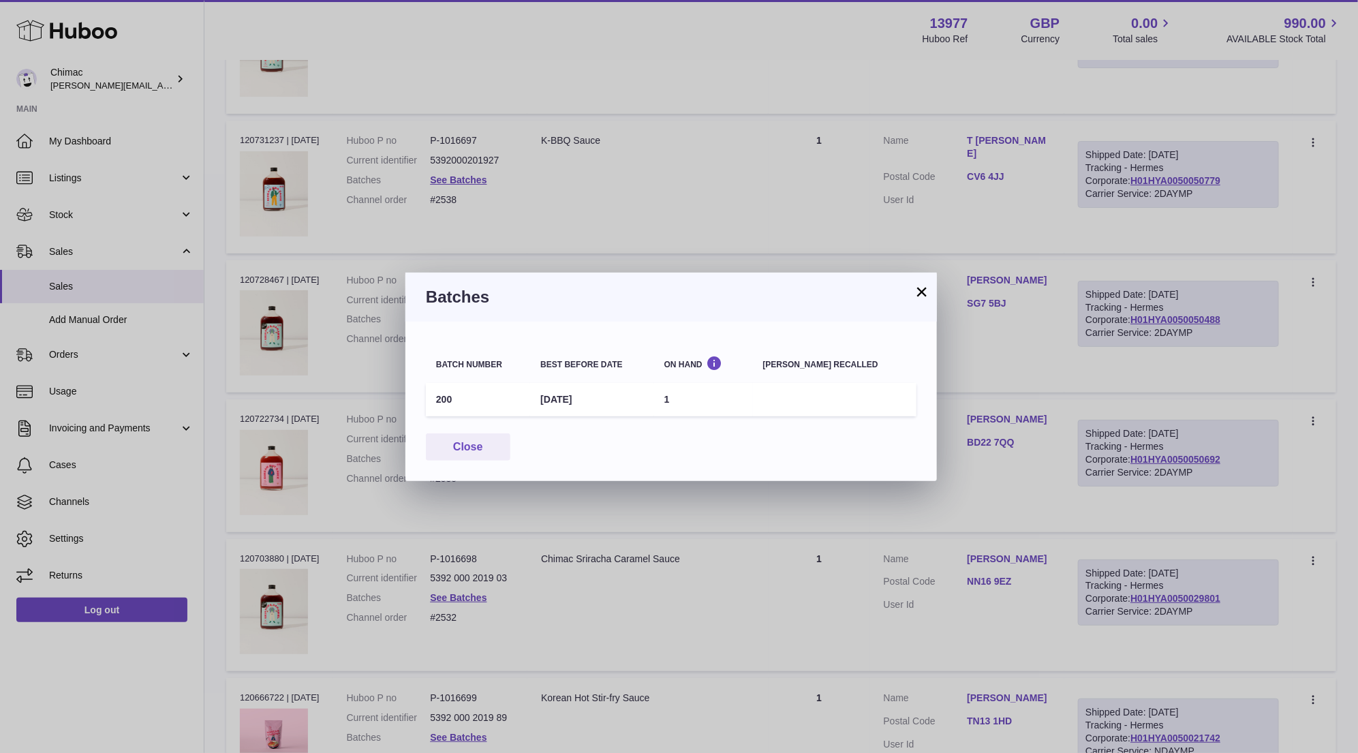
click at [909, 299] on h3 "Batches" at bounding box center [671, 297] width 491 height 22
click at [920, 284] on button "×" at bounding box center [922, 292] width 16 height 16
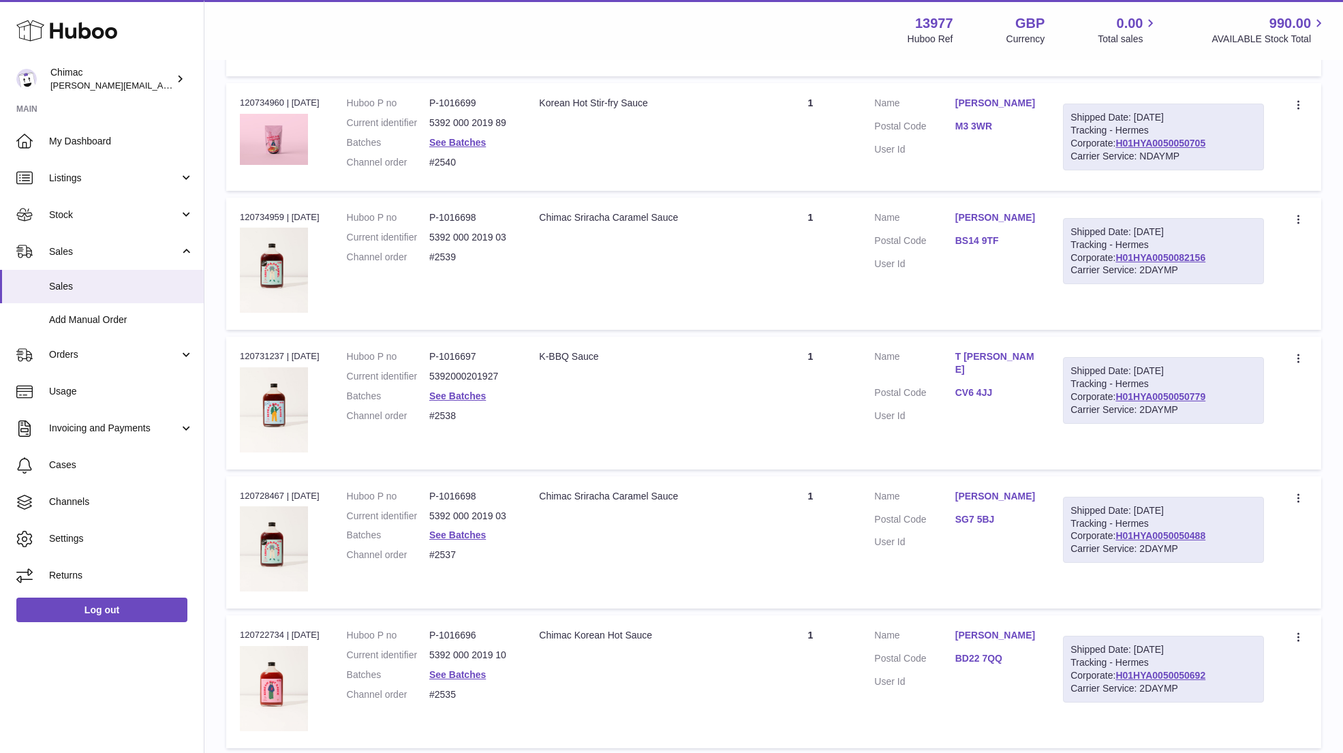
scroll to position [1347, 0]
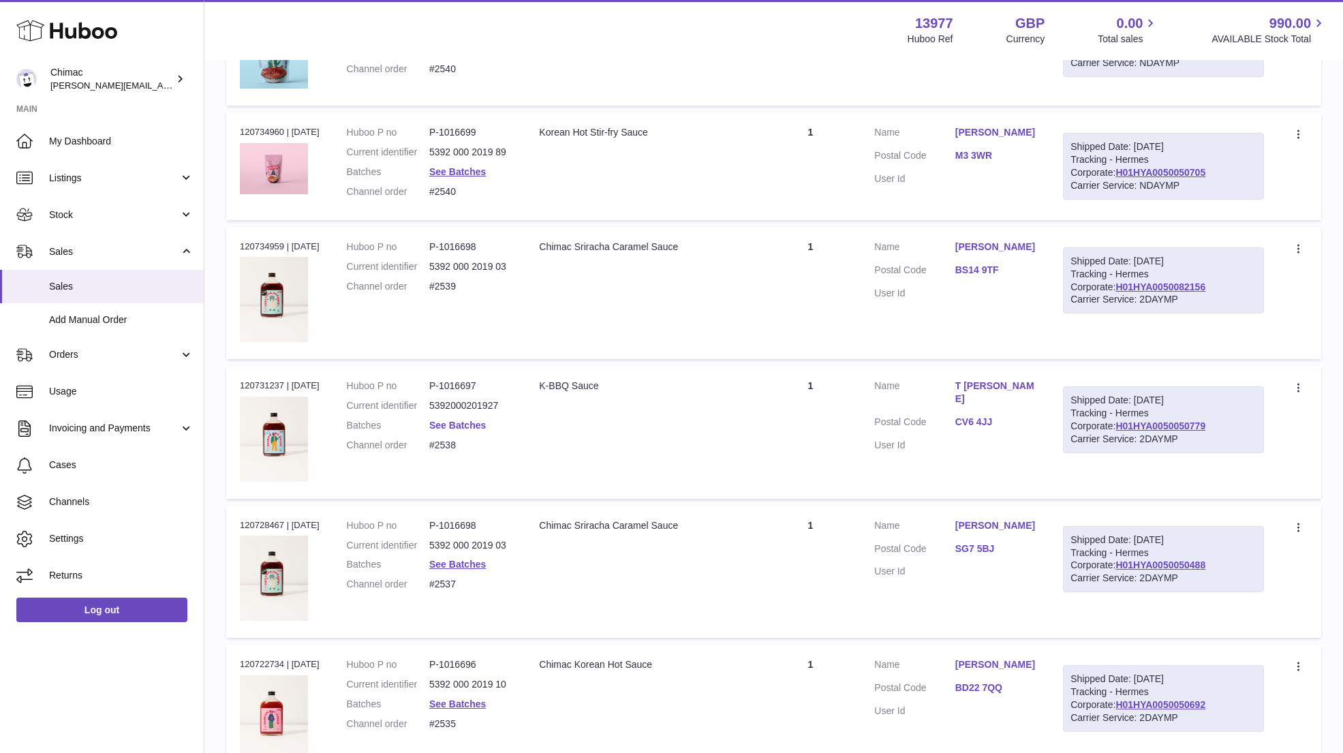
click at [443, 421] on link "See Batches" at bounding box center [457, 425] width 57 height 11
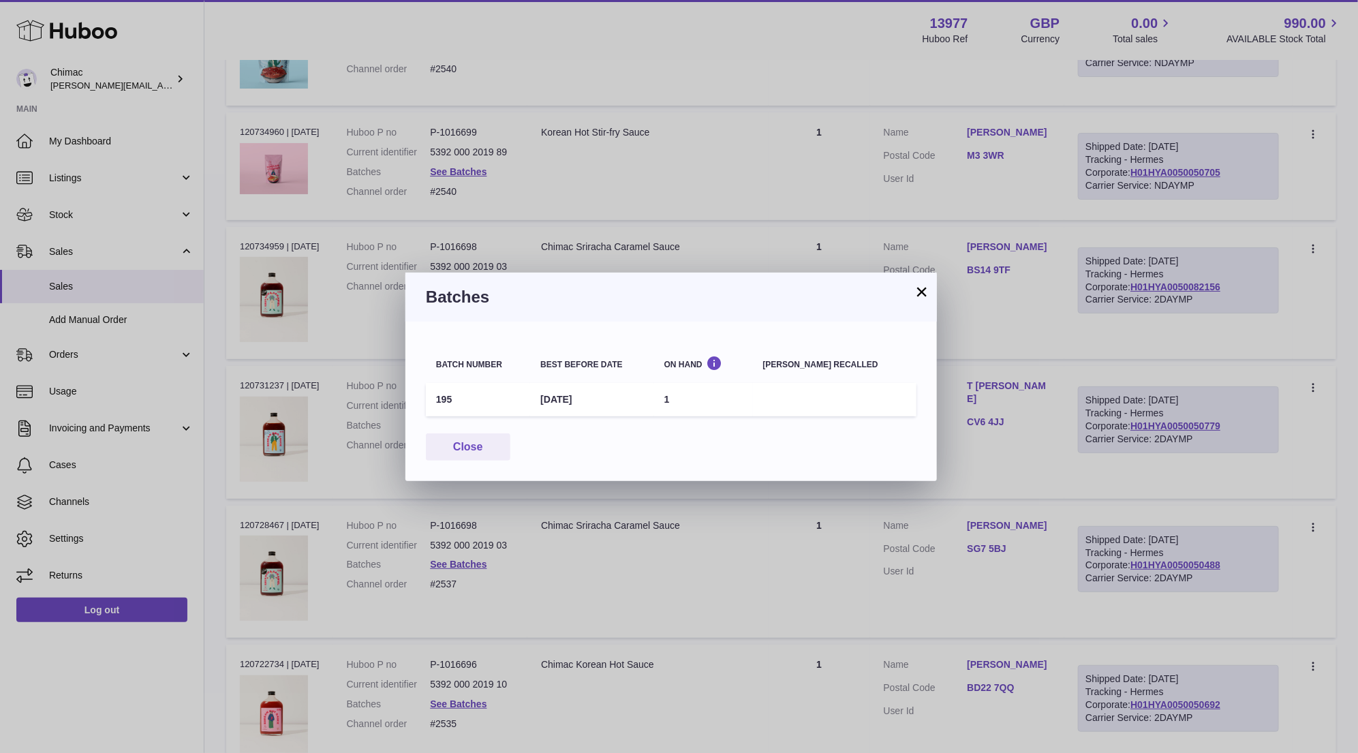
click at [913, 295] on h3 "Batches" at bounding box center [671, 297] width 491 height 22
click at [919, 289] on button "×" at bounding box center [922, 292] width 16 height 16
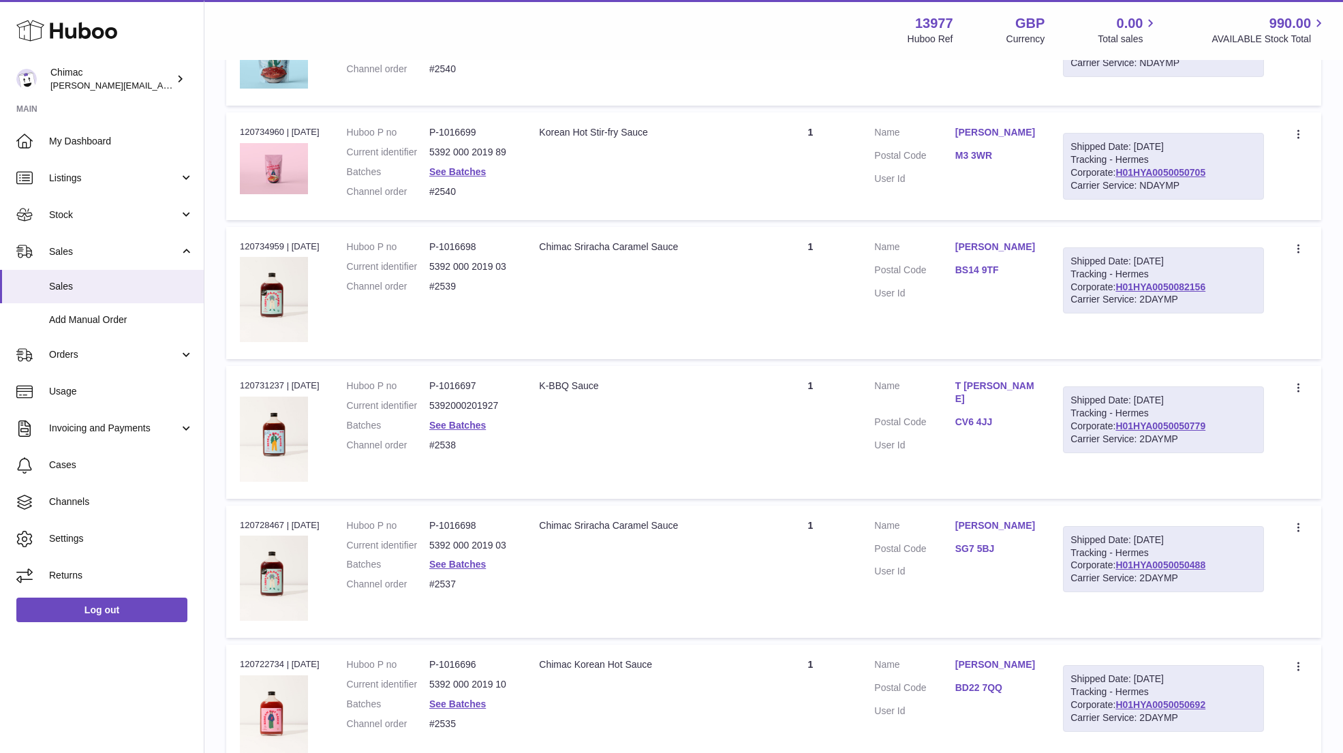
click at [669, 286] on td "Description Chimac Sriracha Caramel Sauce" at bounding box center [642, 293] width 234 height 132
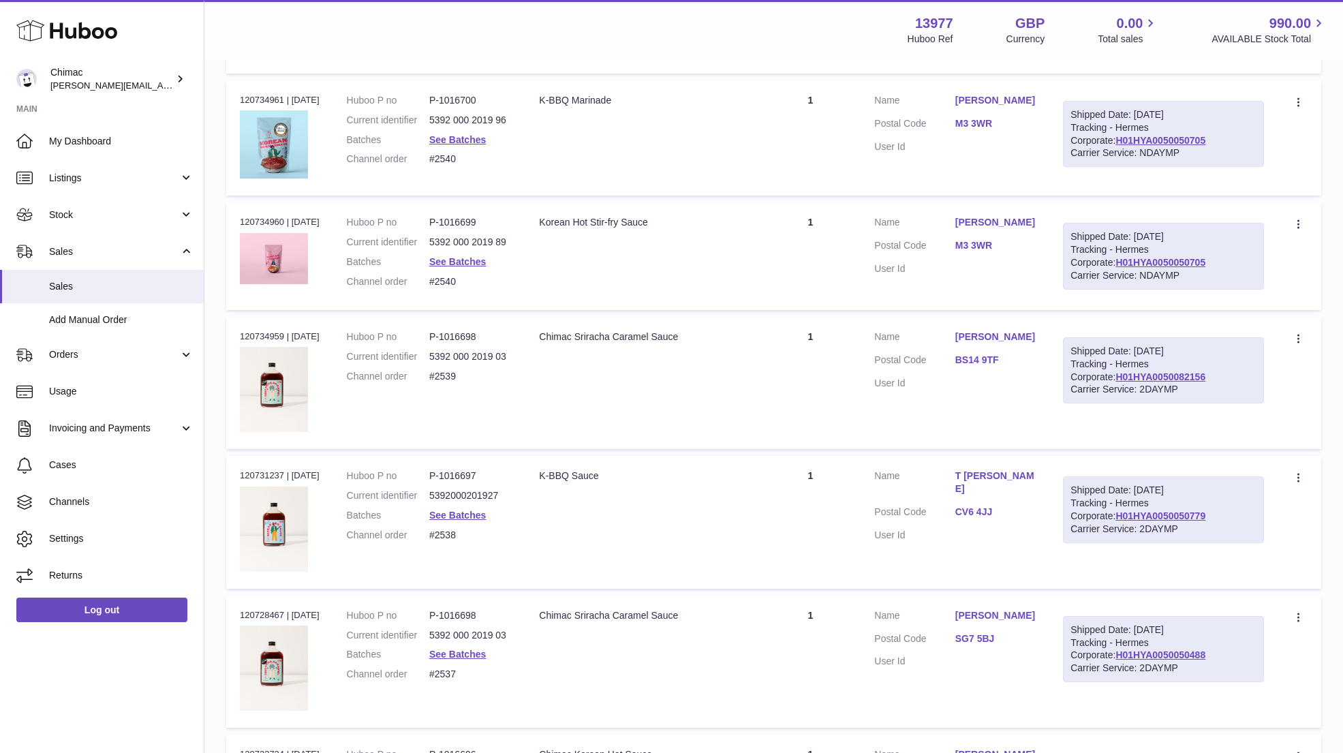
scroll to position [1225, 0]
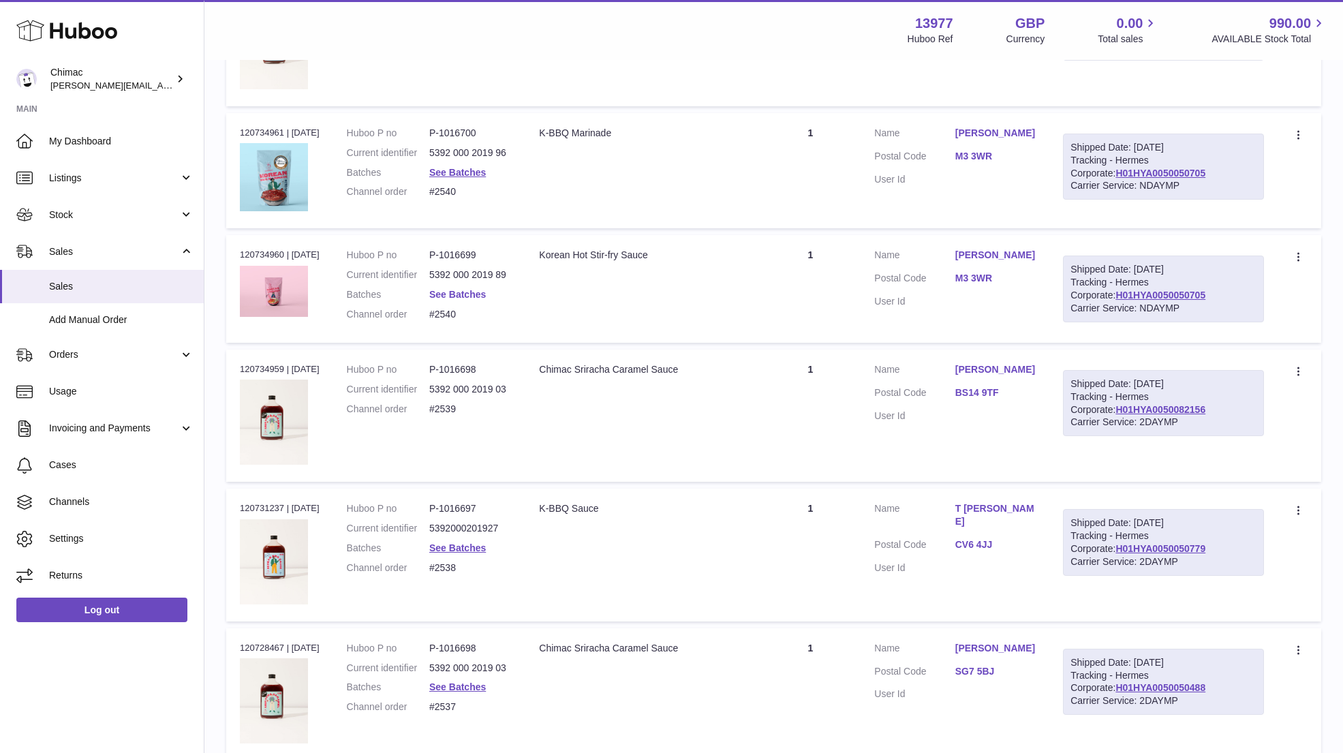
click at [448, 289] on link "See Batches" at bounding box center [457, 294] width 57 height 11
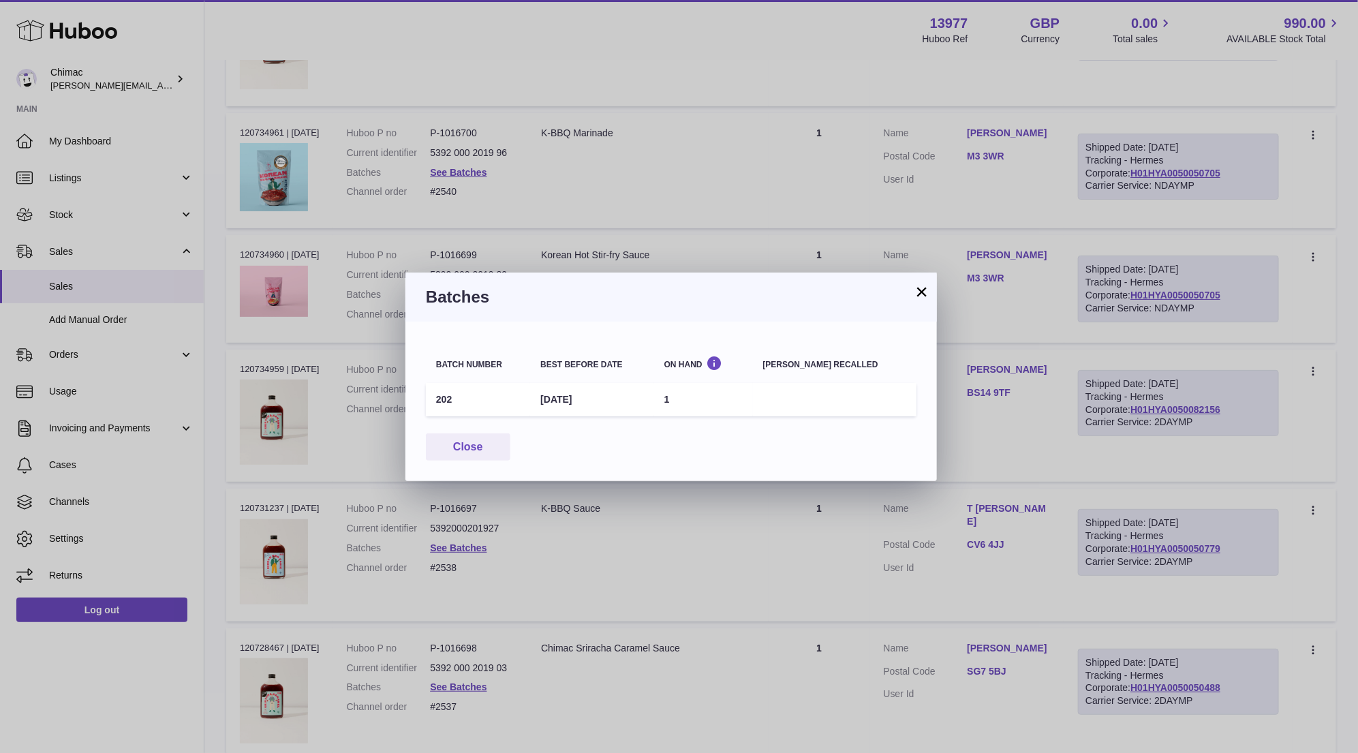
click at [920, 296] on button "×" at bounding box center [922, 292] width 16 height 16
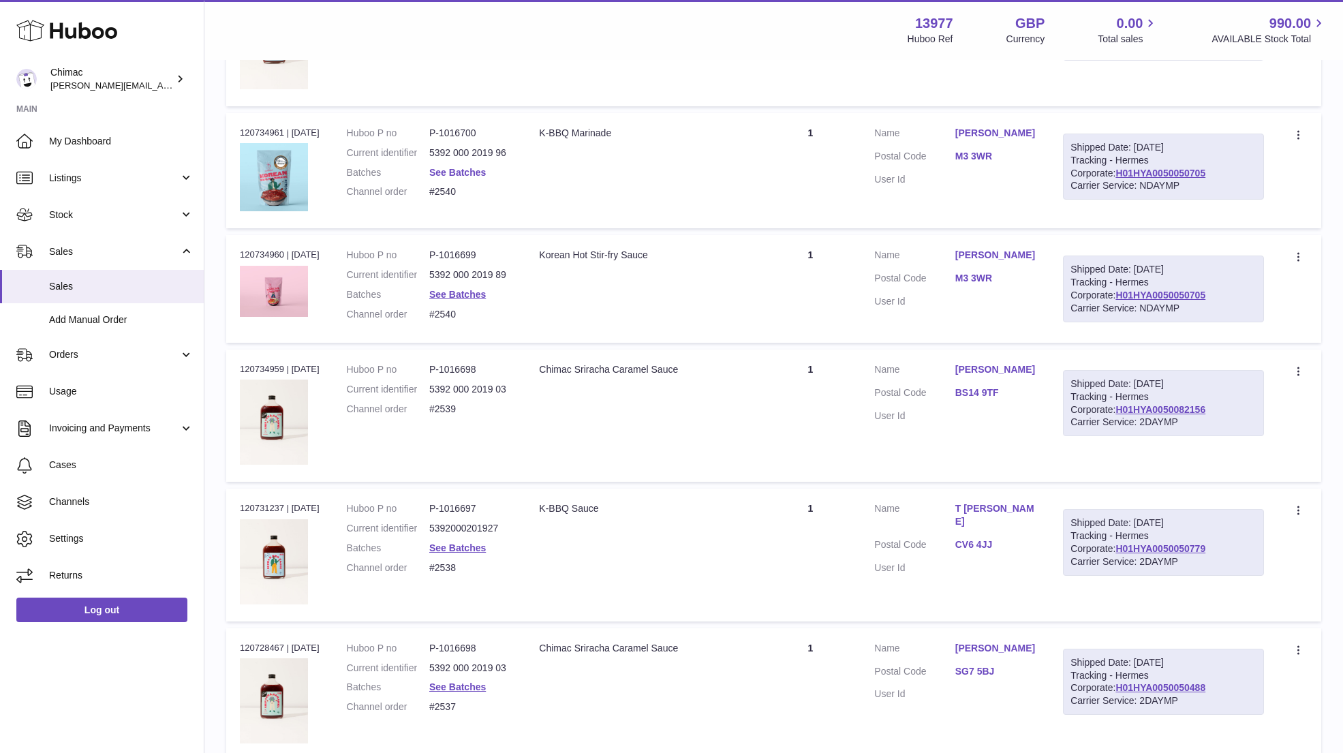
click at [461, 168] on link "See Batches" at bounding box center [457, 172] width 57 height 11
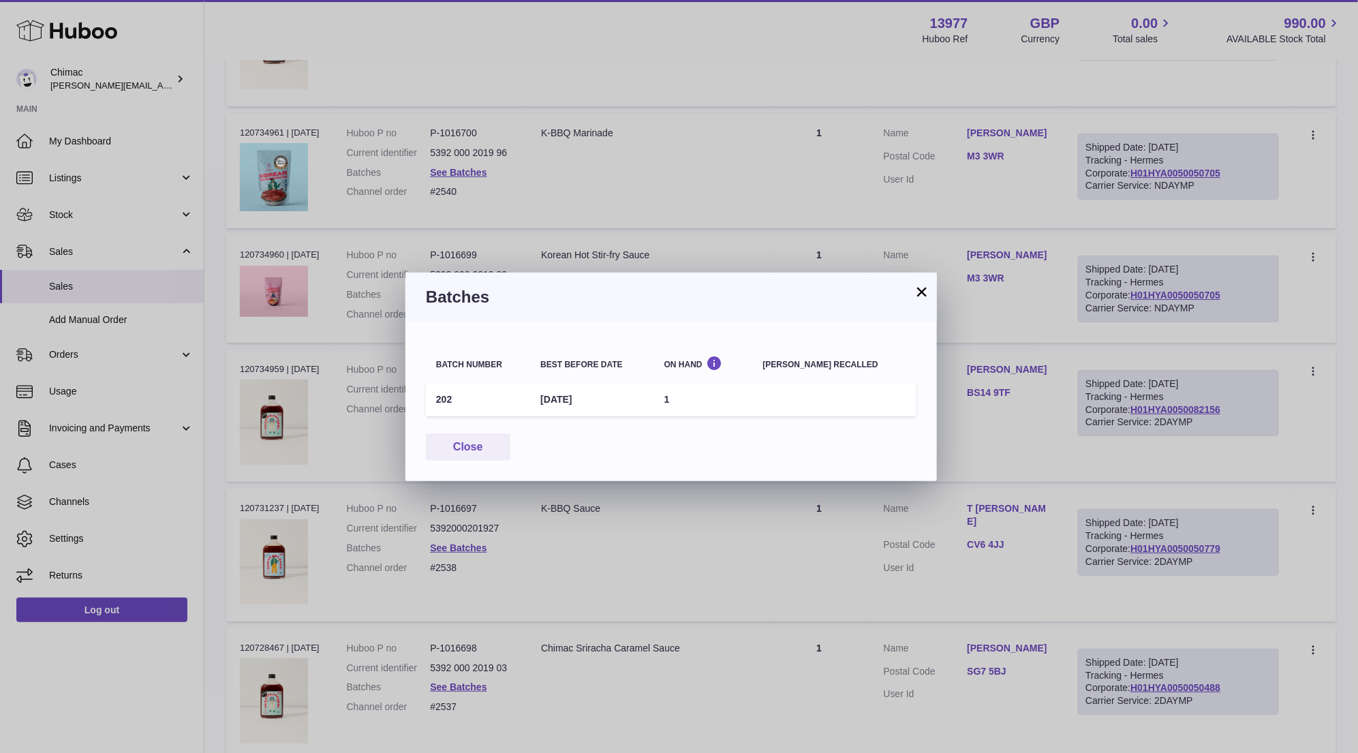
click at [926, 295] on button "×" at bounding box center [922, 292] width 16 height 16
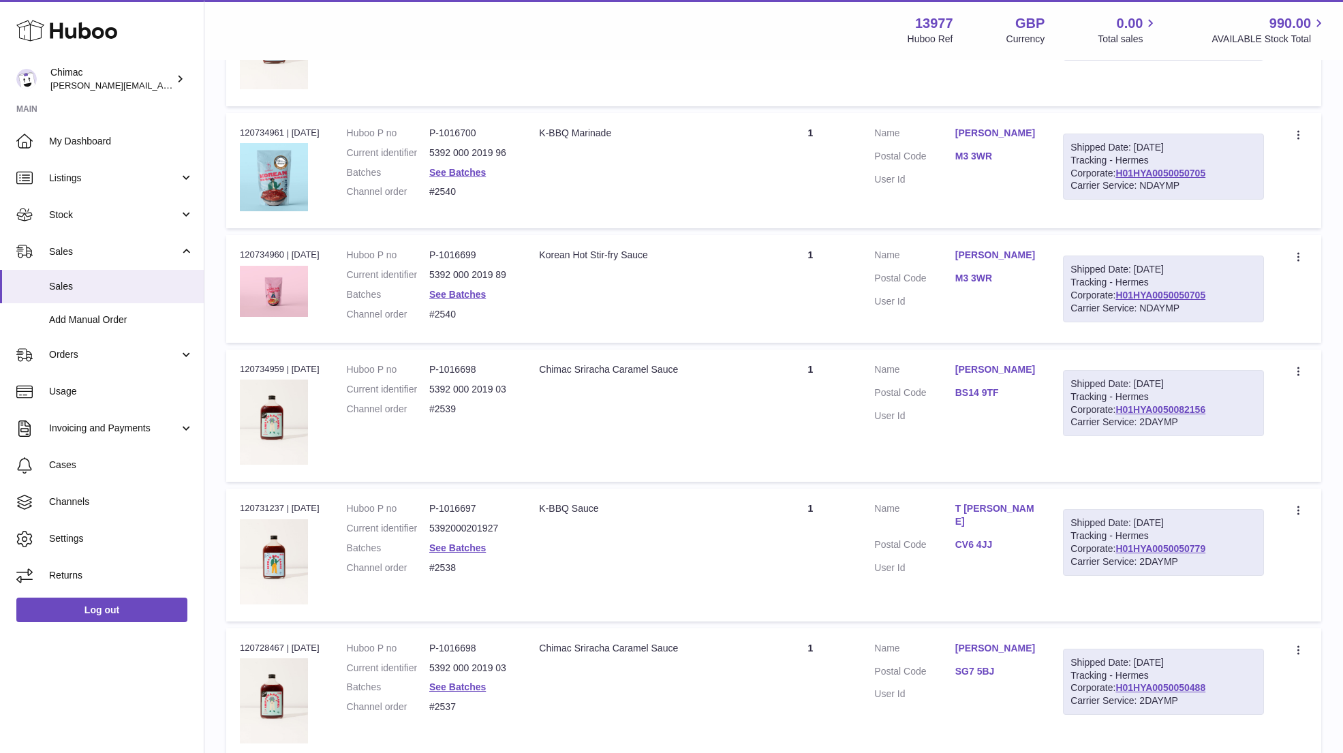
click at [926, 295] on dt "User Id" at bounding box center [914, 301] width 80 height 13
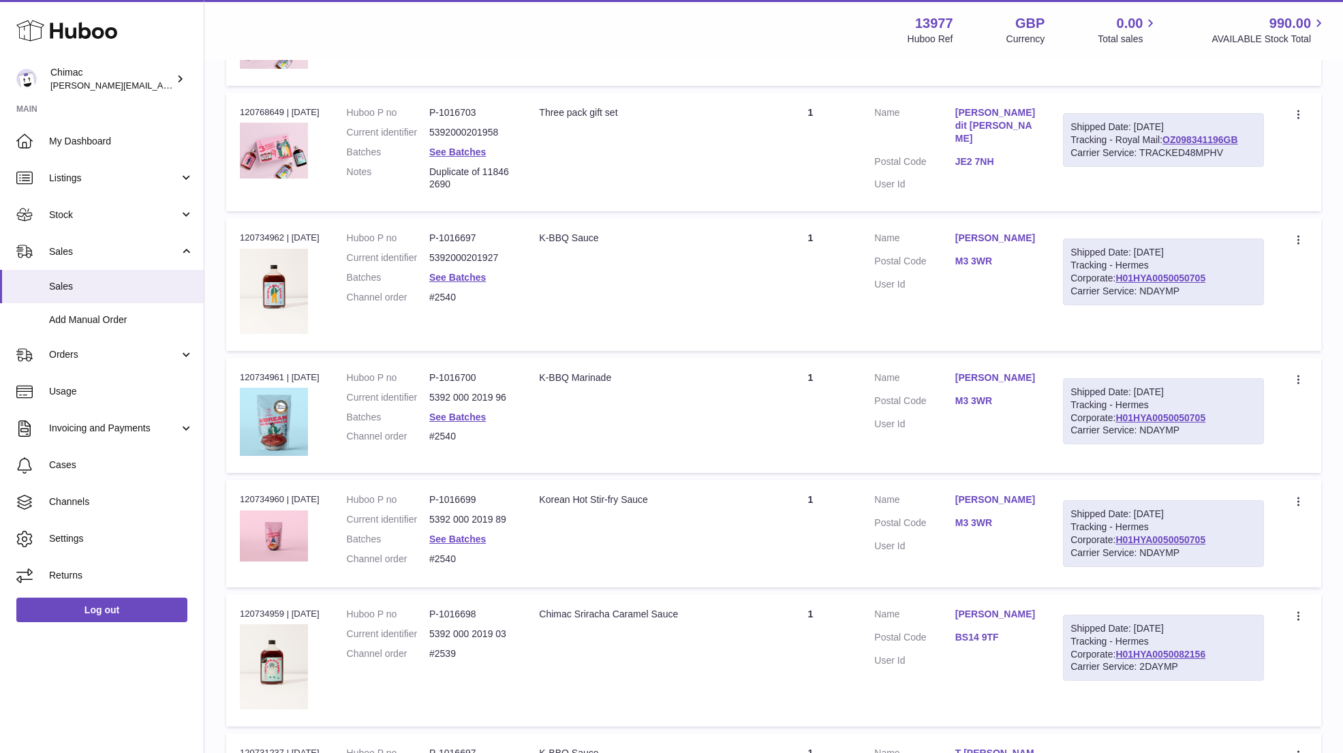
scroll to position [979, 0]
click at [466, 277] on link "See Batches" at bounding box center [457, 278] width 57 height 11
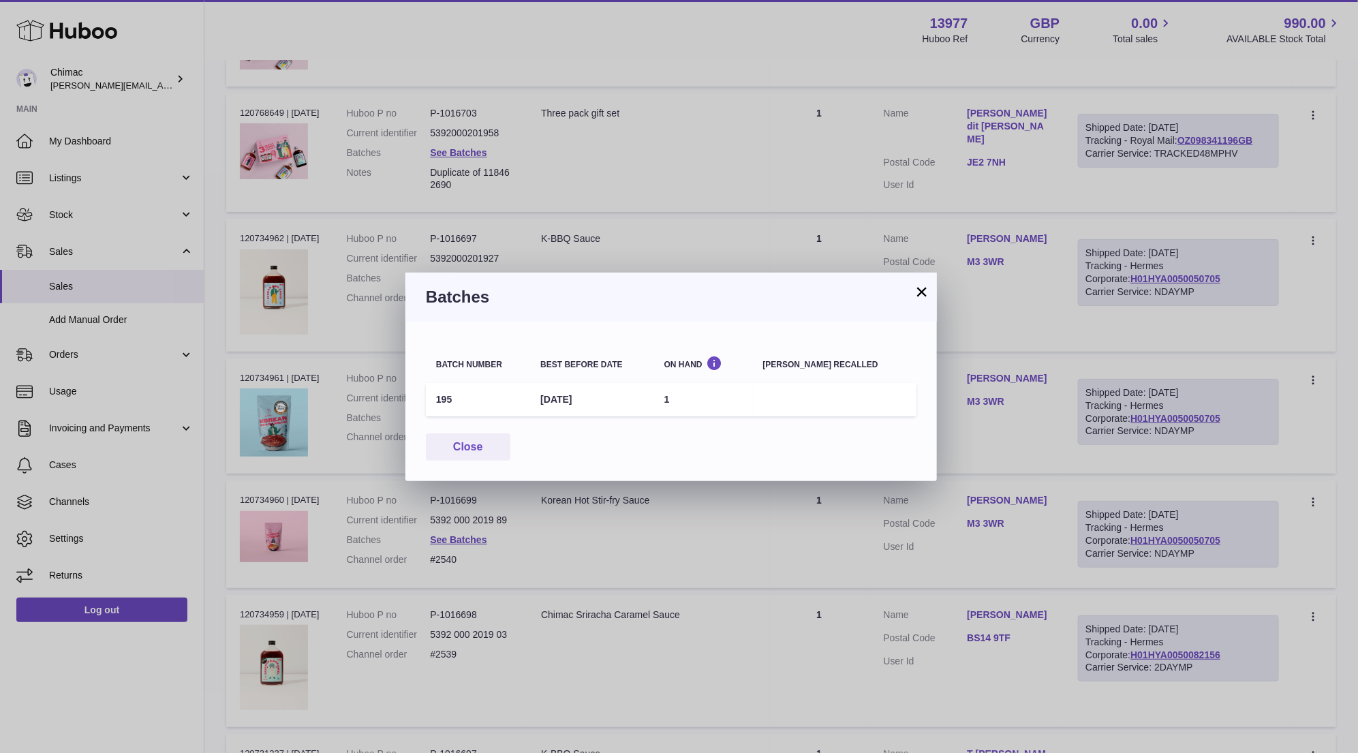
click at [928, 292] on button "×" at bounding box center [922, 292] width 16 height 16
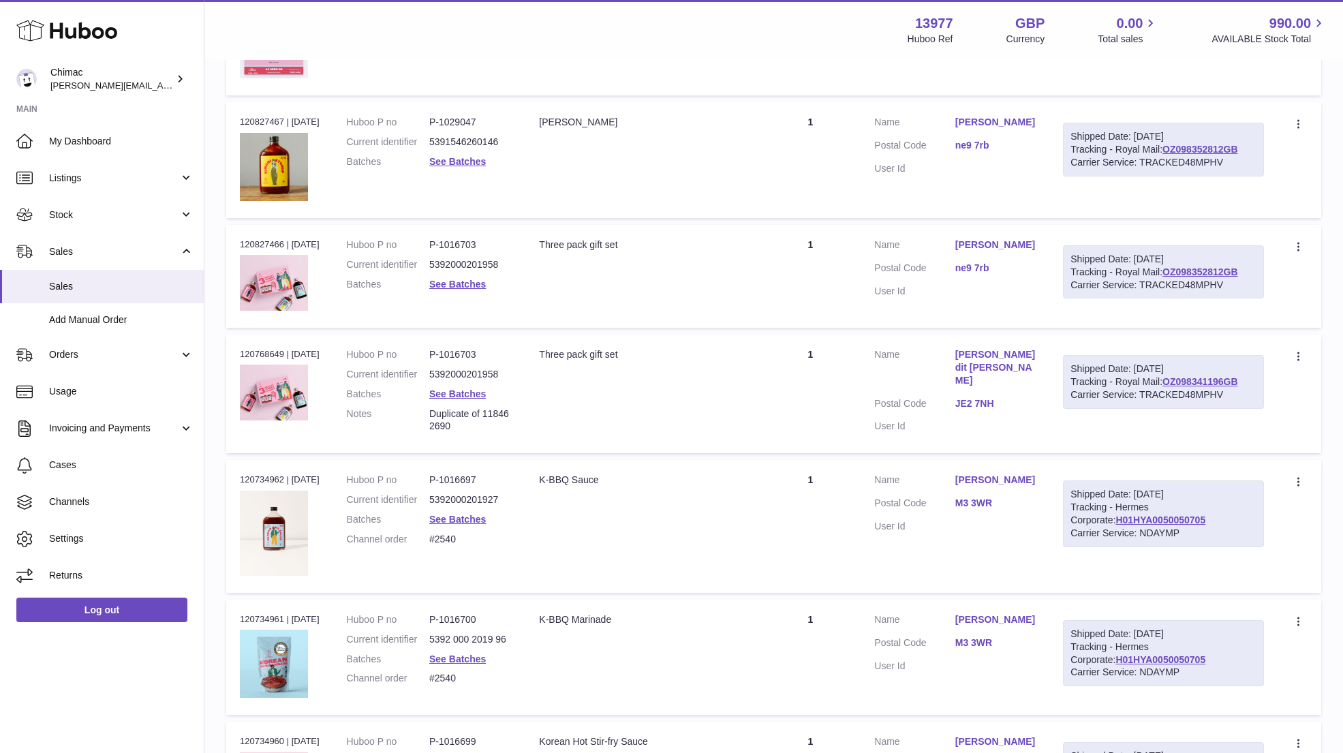
scroll to position [734, 0]
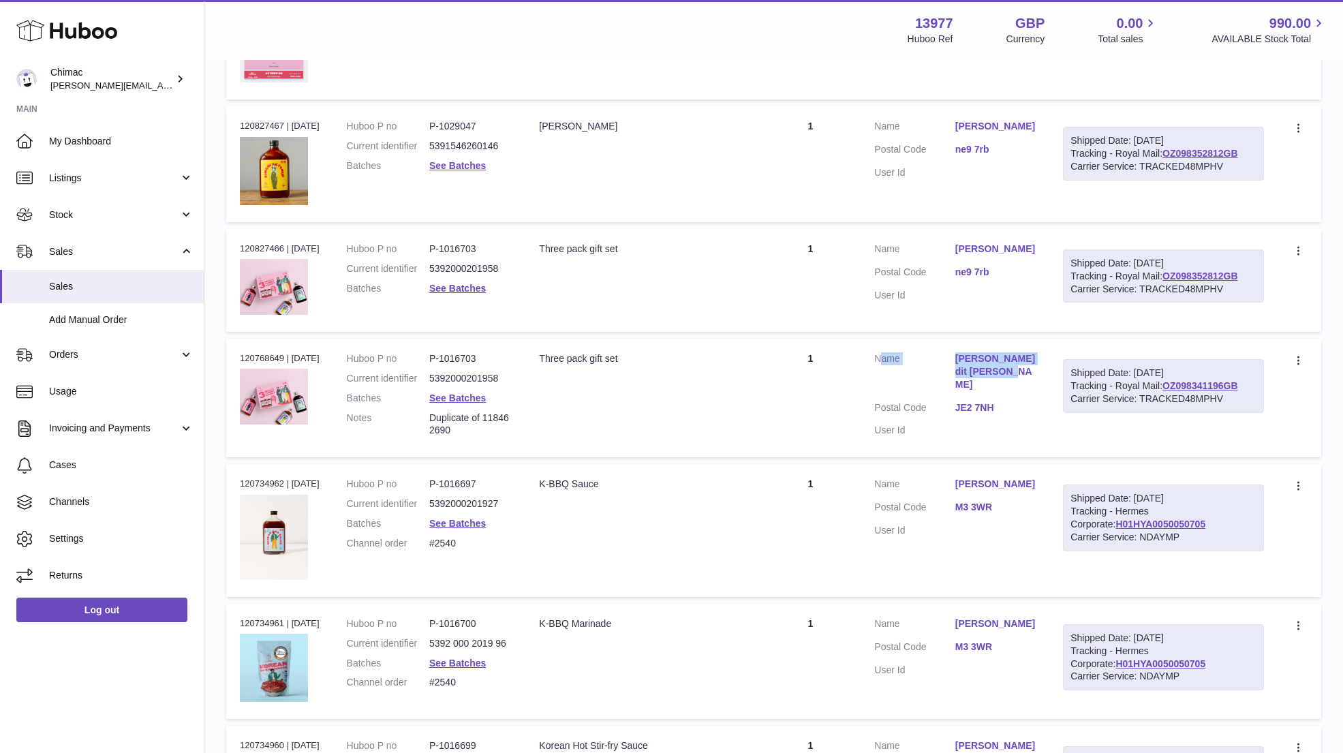
drag, startPoint x: 949, startPoint y: 340, endPoint x: 1006, endPoint y: 371, distance: 64.9
click at [1007, 371] on td "Customer Name Sarah Richard dit Leschery Postal Code JE2 7NH User Id" at bounding box center [955, 398] width 189 height 119
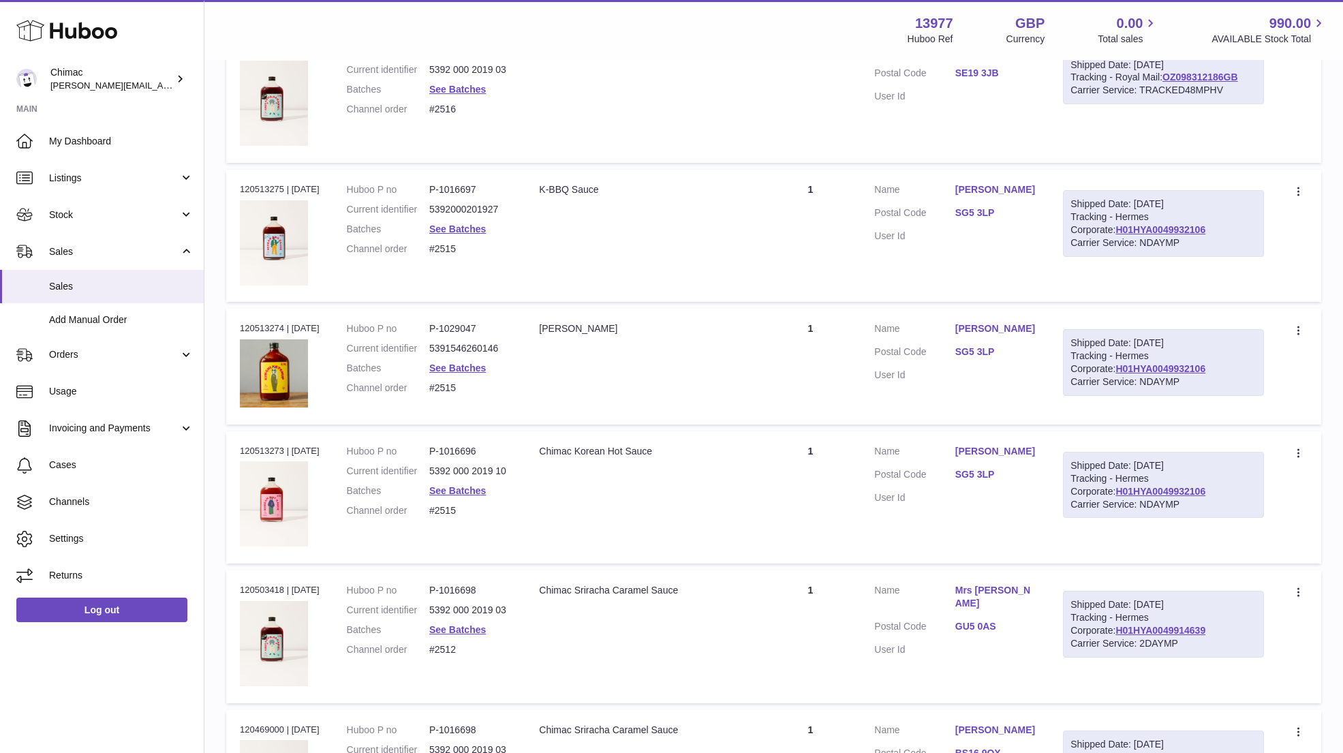
scroll to position [6185, 0]
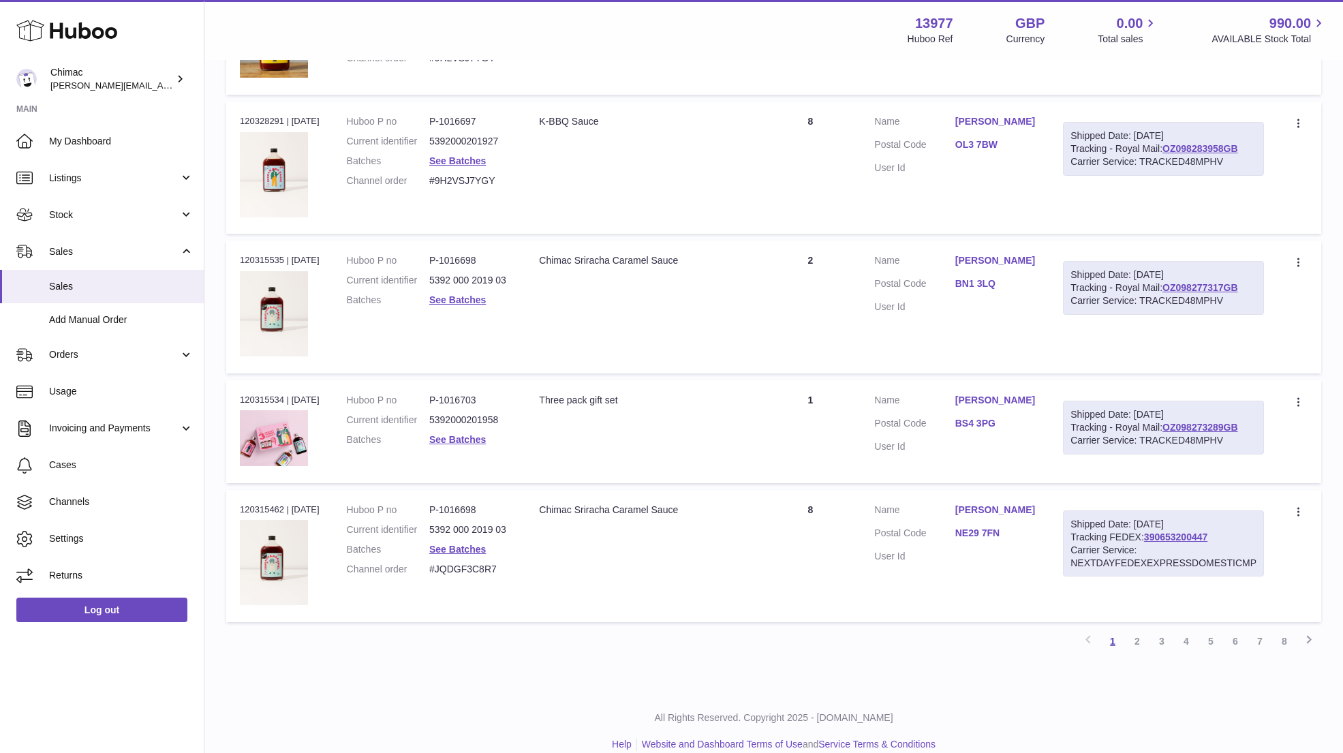
click at [1115, 629] on link "1" at bounding box center [1113, 641] width 25 height 25
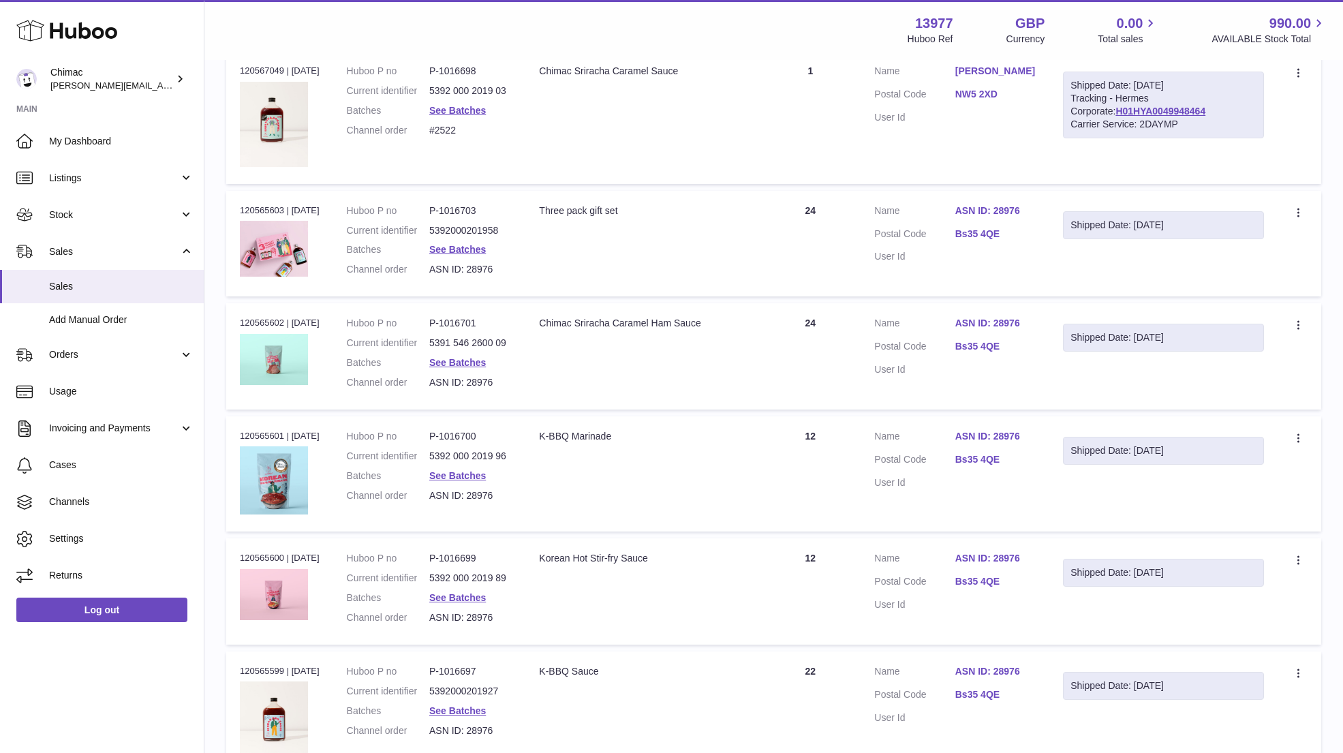
scroll to position [61, 0]
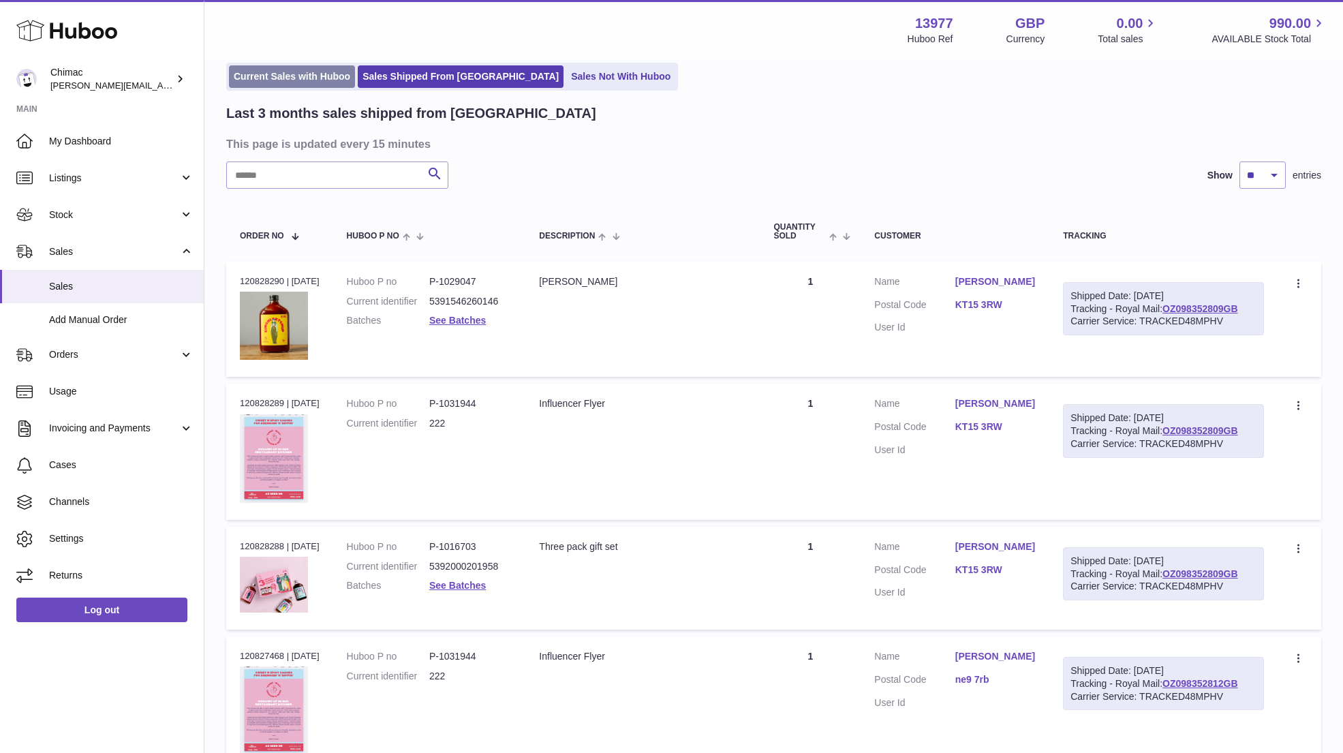
click at [281, 85] on link "Current Sales with Huboo" at bounding box center [292, 76] width 126 height 22
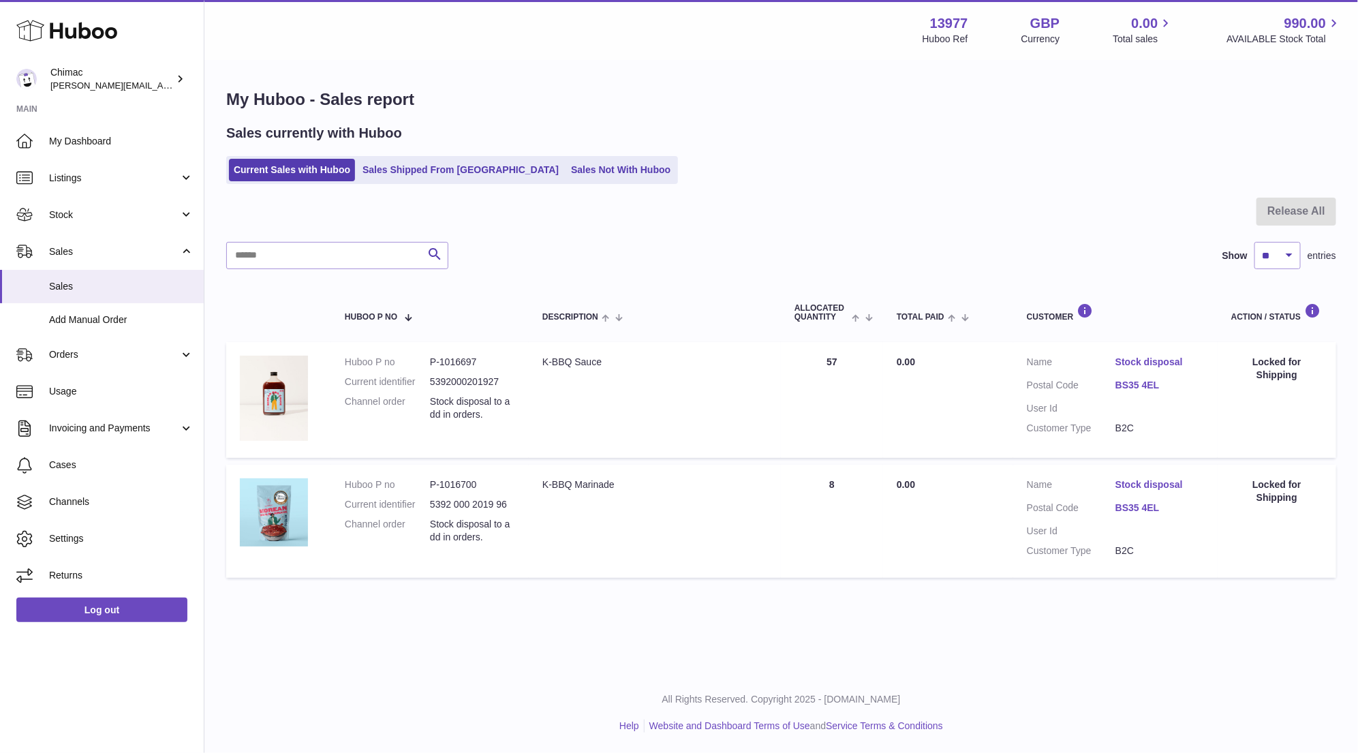
click at [1140, 361] on link "Stock disposal" at bounding box center [1160, 362] width 89 height 13
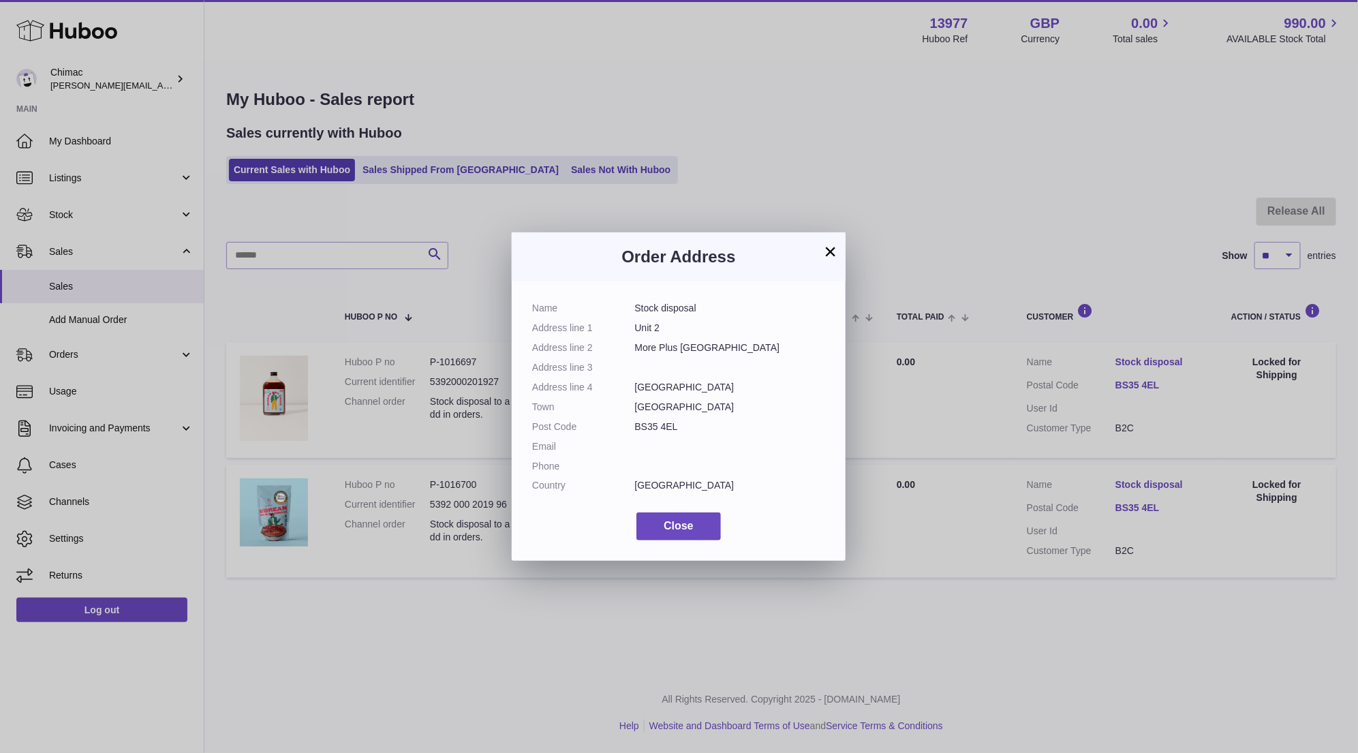
click at [827, 253] on button "×" at bounding box center [831, 251] width 16 height 16
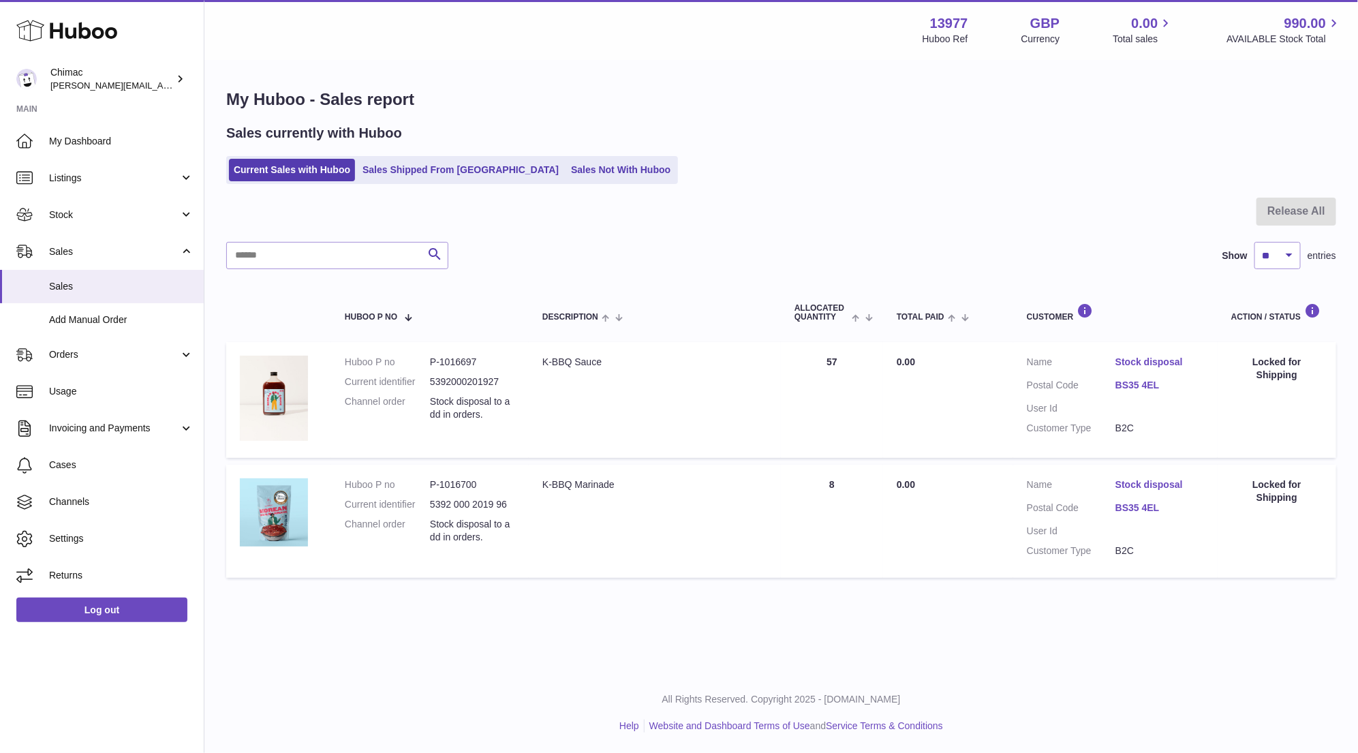
click at [560, 510] on td "Description K-BBQ Marinade" at bounding box center [655, 521] width 252 height 113
click at [1170, 488] on link "Stock disposal" at bounding box center [1160, 484] width 89 height 13
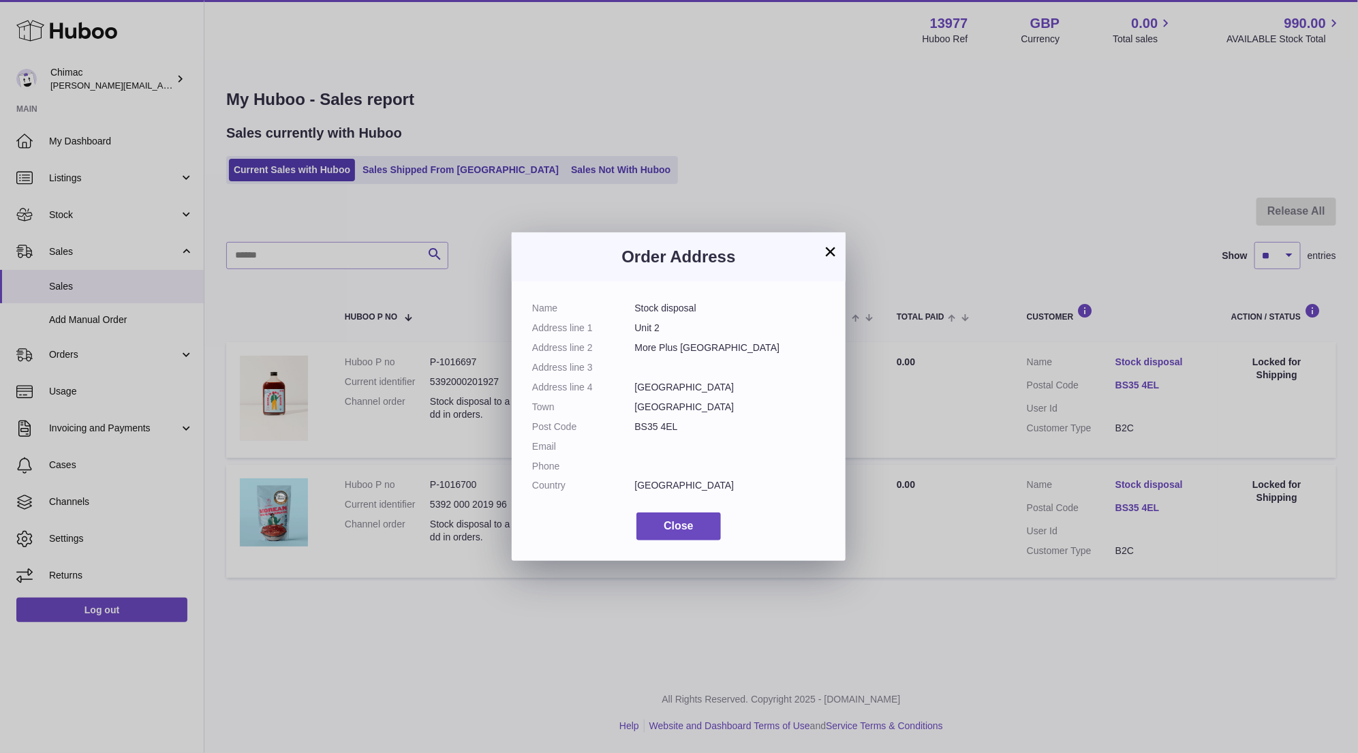
click at [829, 258] on button "×" at bounding box center [831, 251] width 16 height 16
